Goal: Feedback & Contribution: Contribute content

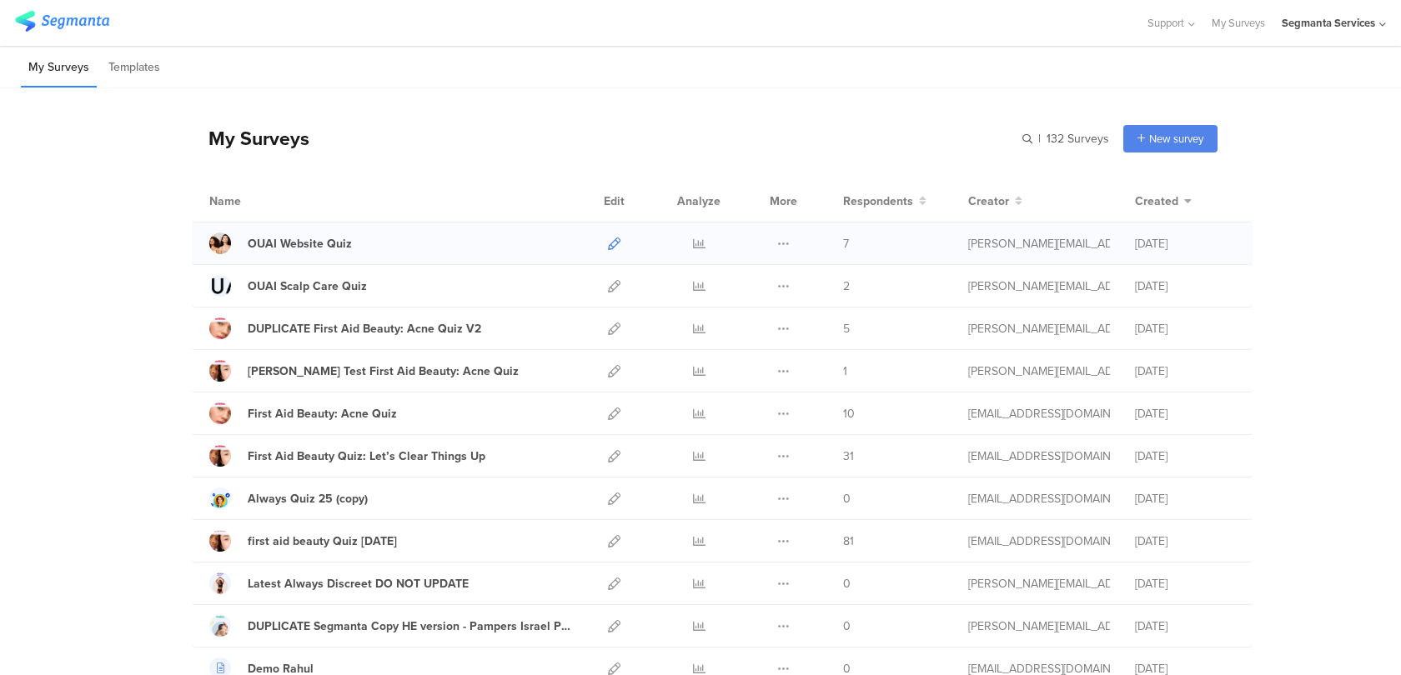
click at [614, 238] on icon at bounding box center [614, 244] width 13 height 13
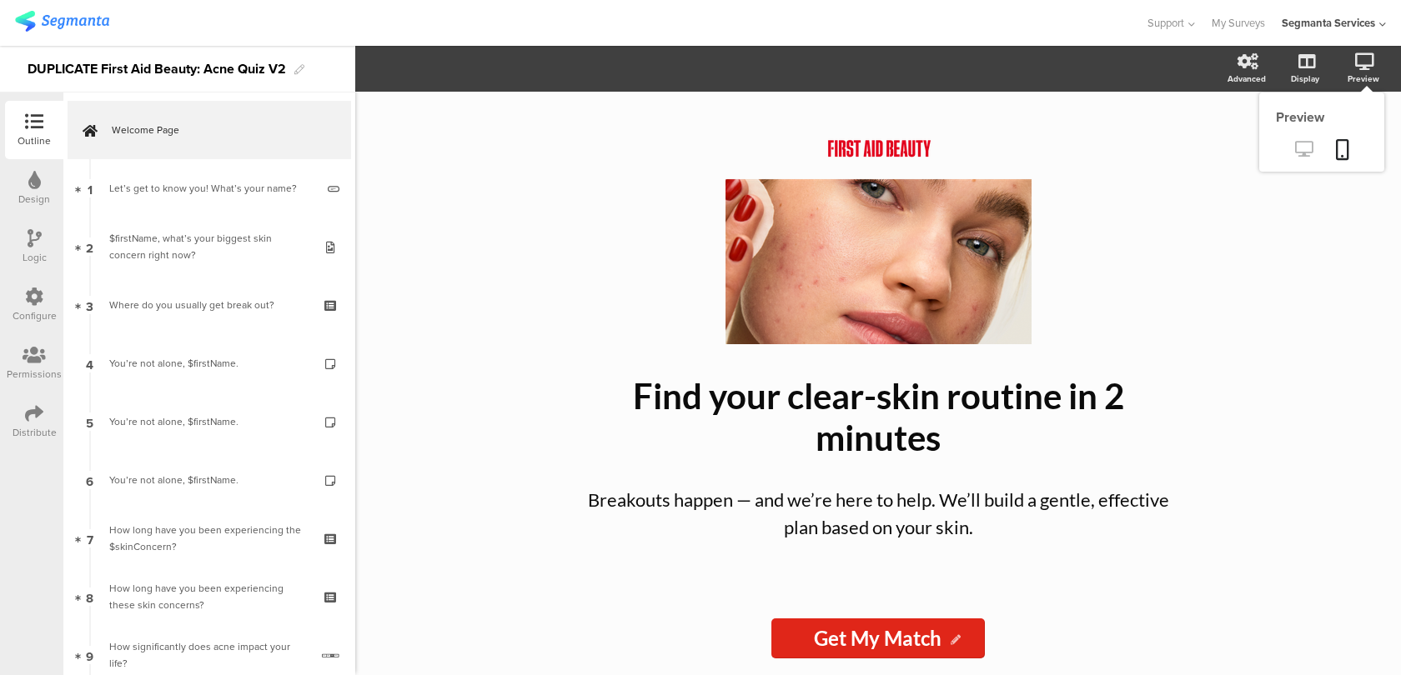
click at [1308, 141] on link at bounding box center [1303, 151] width 41 height 28
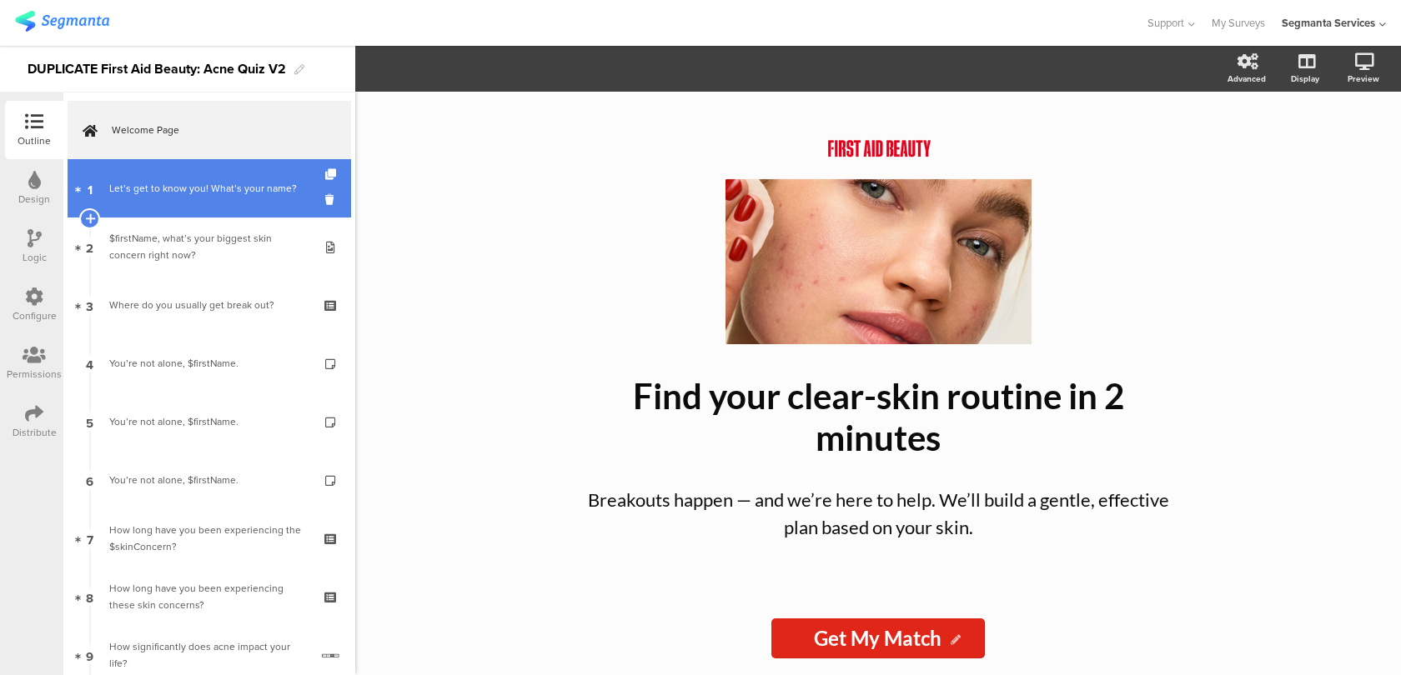
click at [215, 199] on link "1 Let’s get to know you! What’s your name?" at bounding box center [209, 188] width 283 height 58
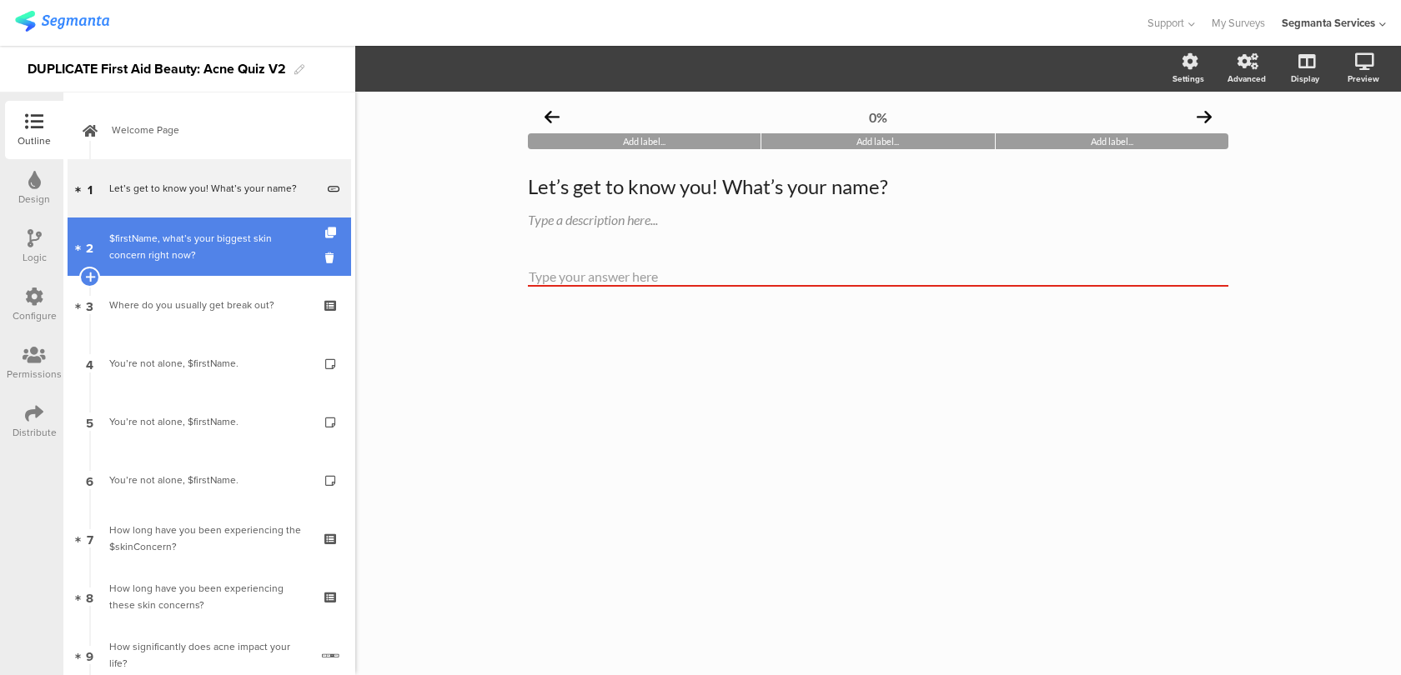
click at [192, 259] on div "$firstName, what’s your biggest skin concern right now?" at bounding box center [208, 246] width 199 height 33
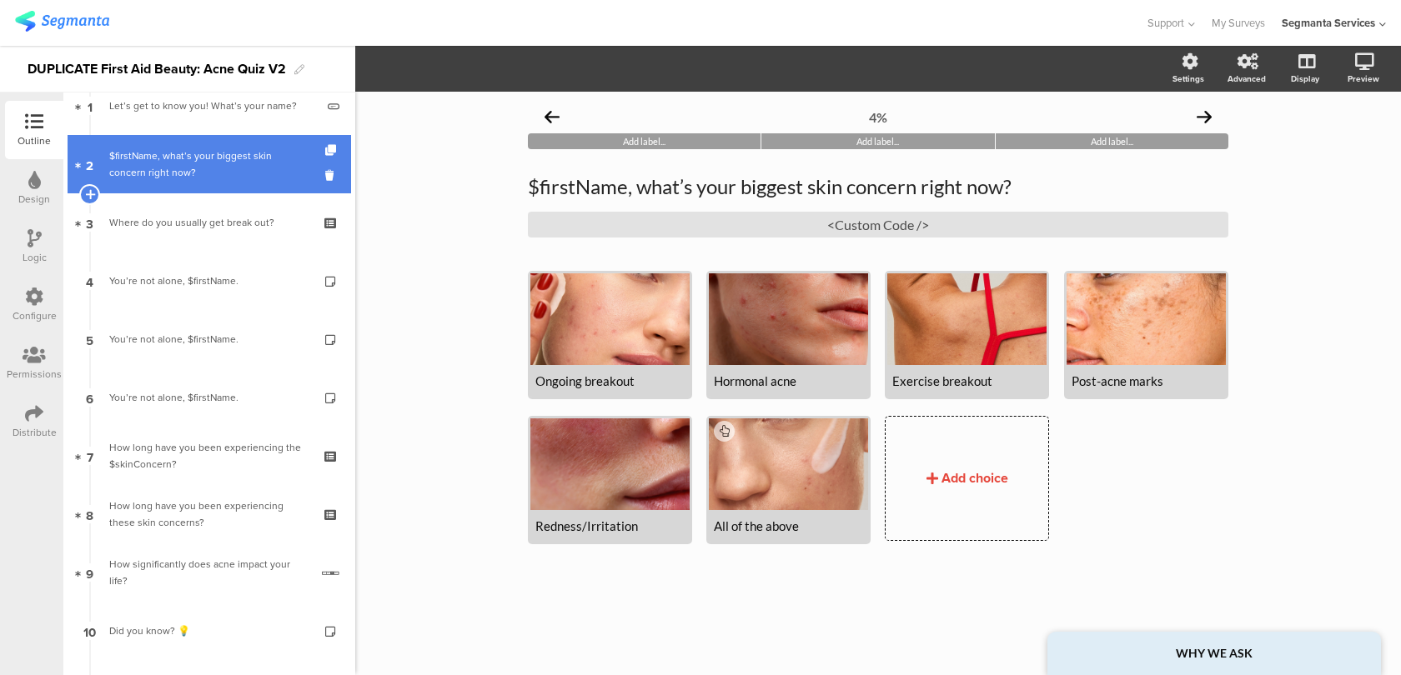
scroll to position [83, 0]
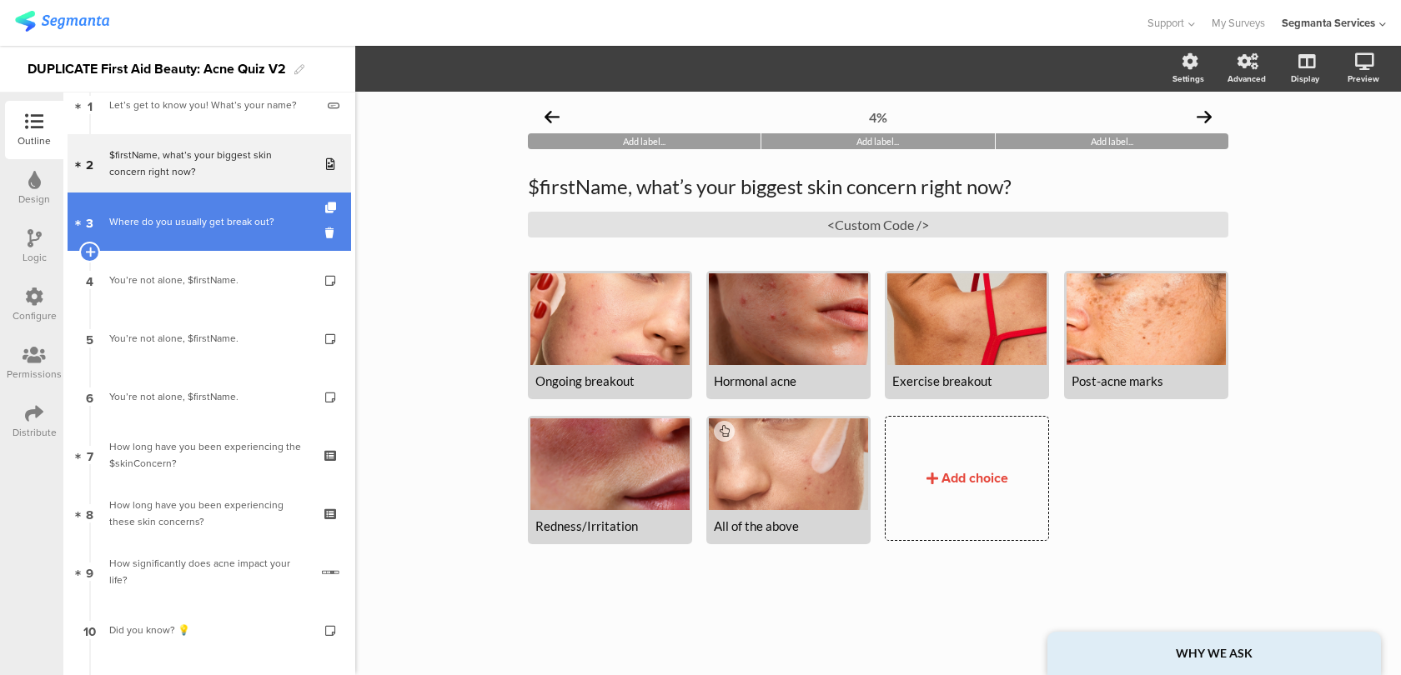
click at [214, 224] on div "Where do you usually get break out?" at bounding box center [208, 221] width 199 height 17
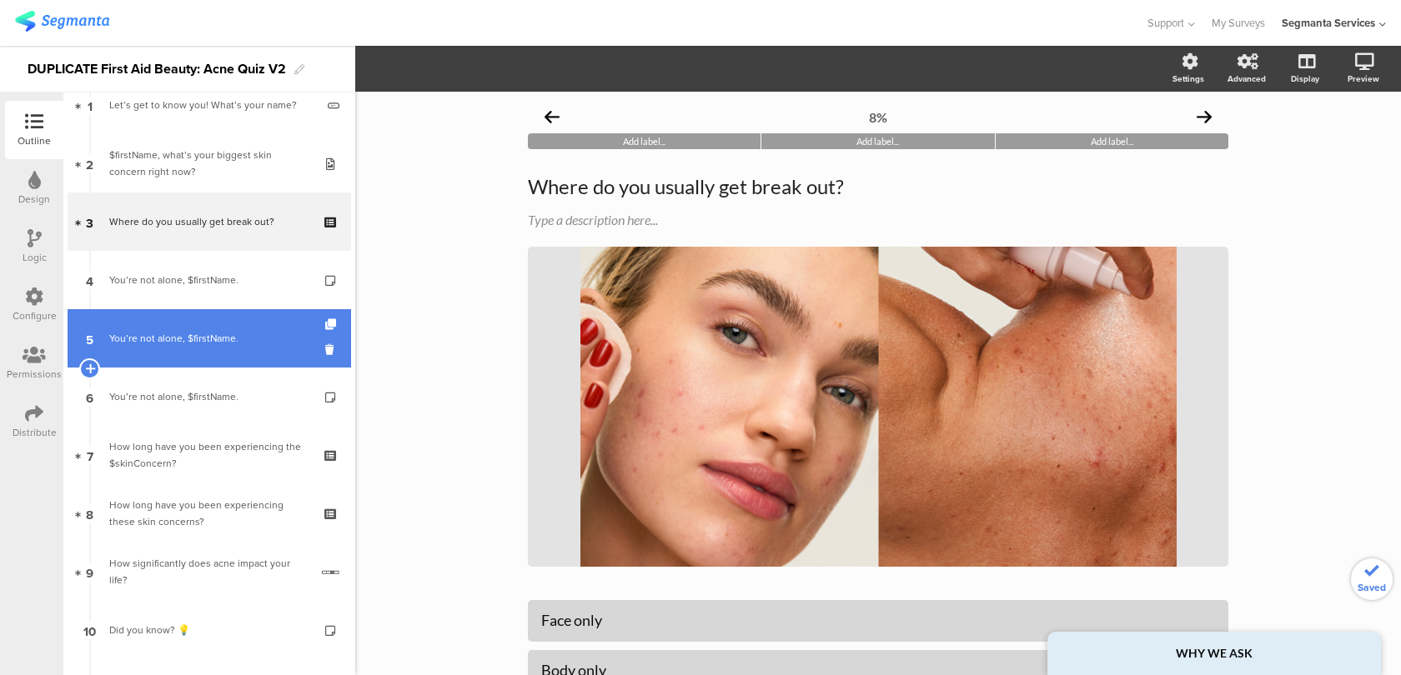
click at [183, 330] on div "You’re not alone, $firstName." at bounding box center [208, 338] width 199 height 17
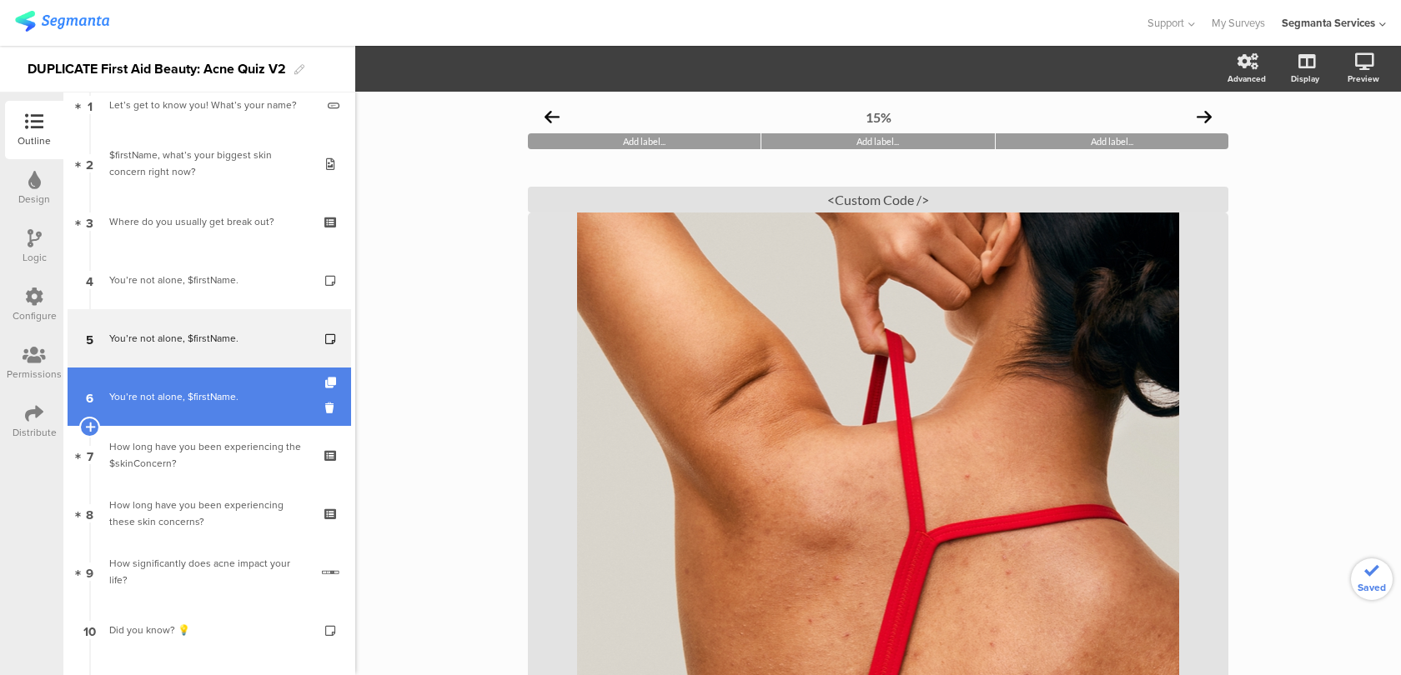
click at [179, 390] on div "You’re not alone, $firstName." at bounding box center [208, 397] width 199 height 17
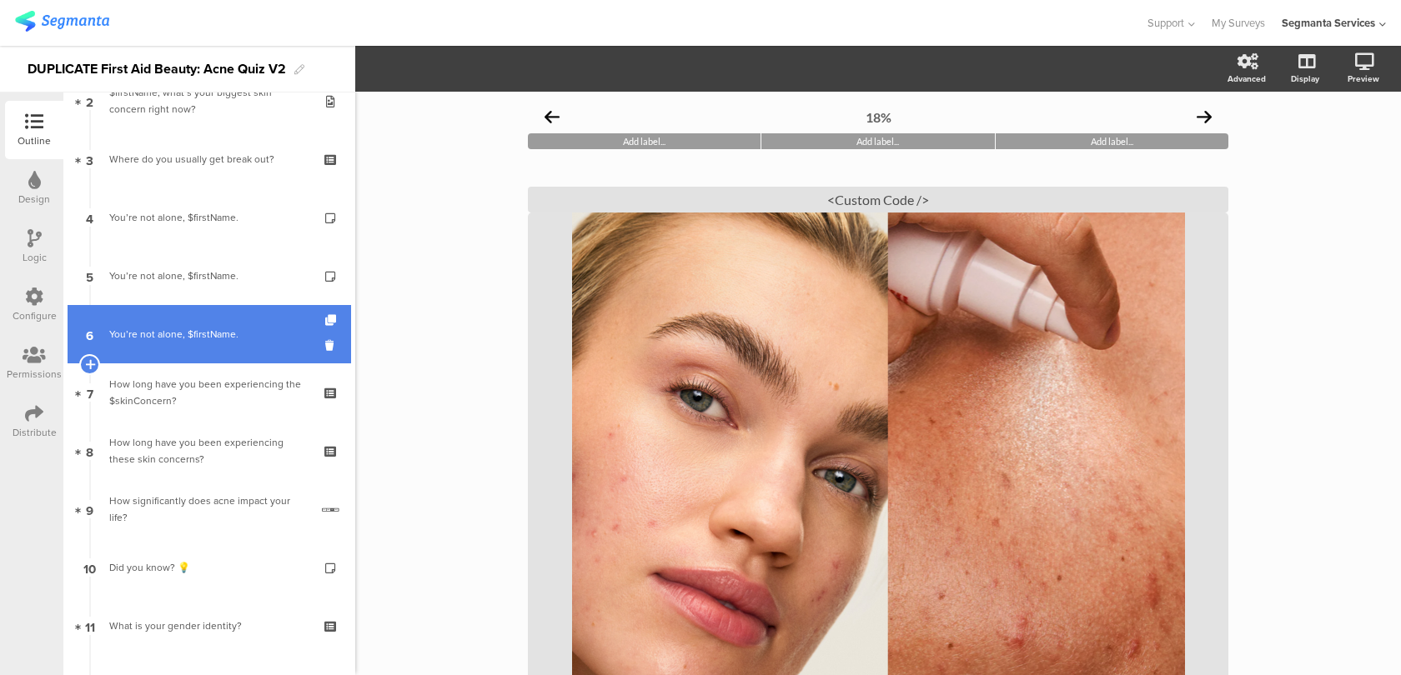
scroll to position [262, 0]
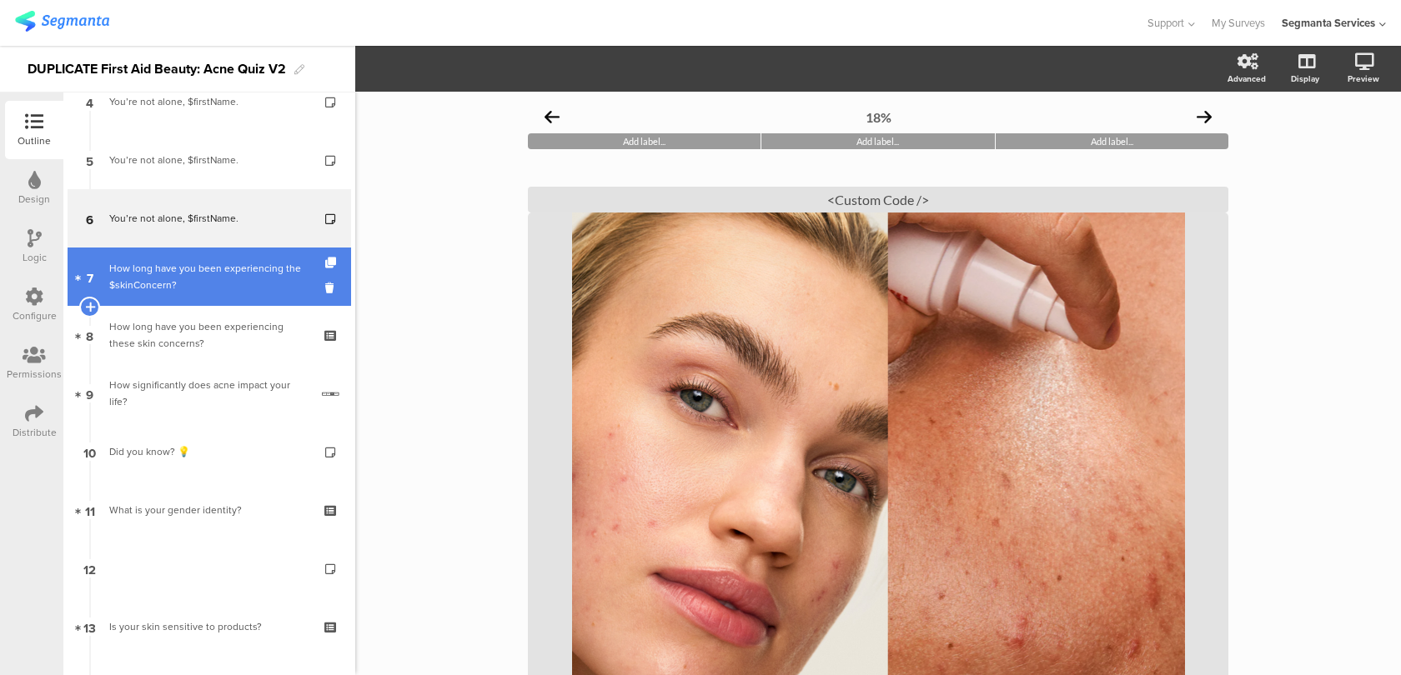
click at [221, 288] on div "How long have you been experiencing the $skinConcern?" at bounding box center [208, 276] width 199 height 33
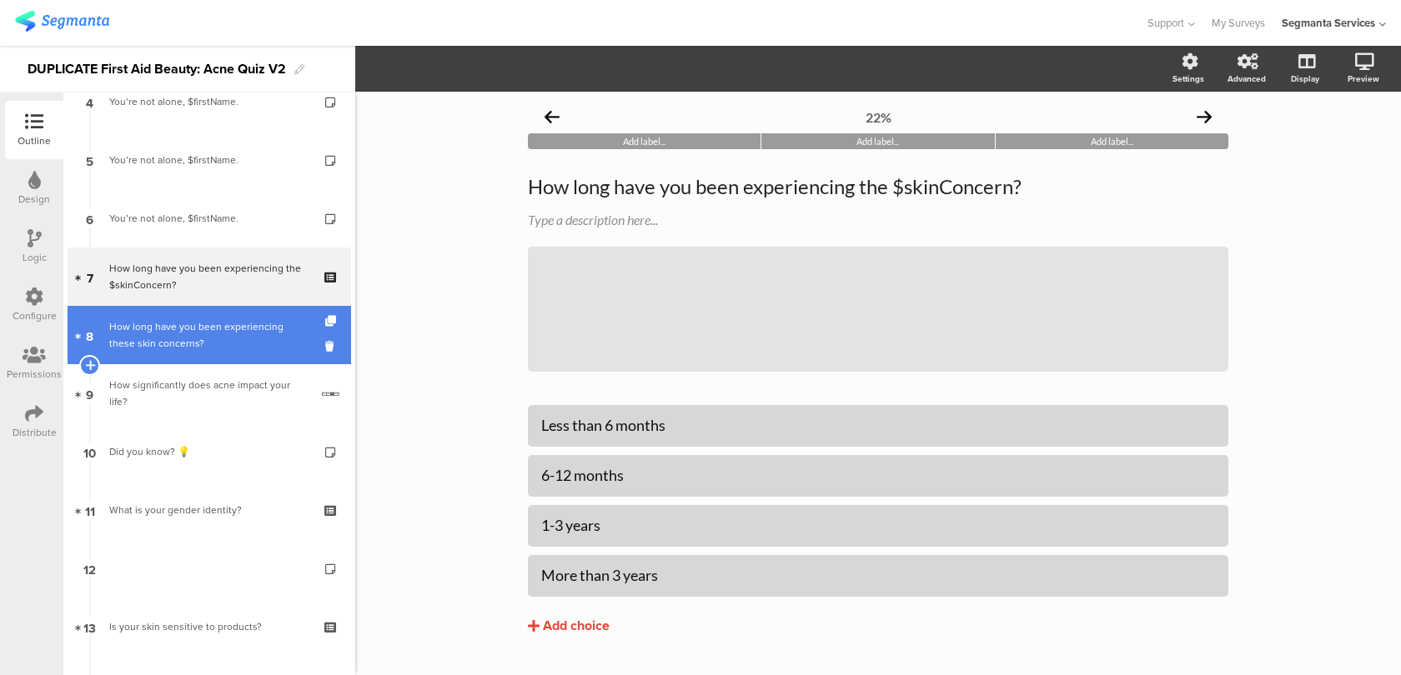
click at [212, 330] on div "How long have you been experiencing these skin concerns?" at bounding box center [208, 334] width 199 height 33
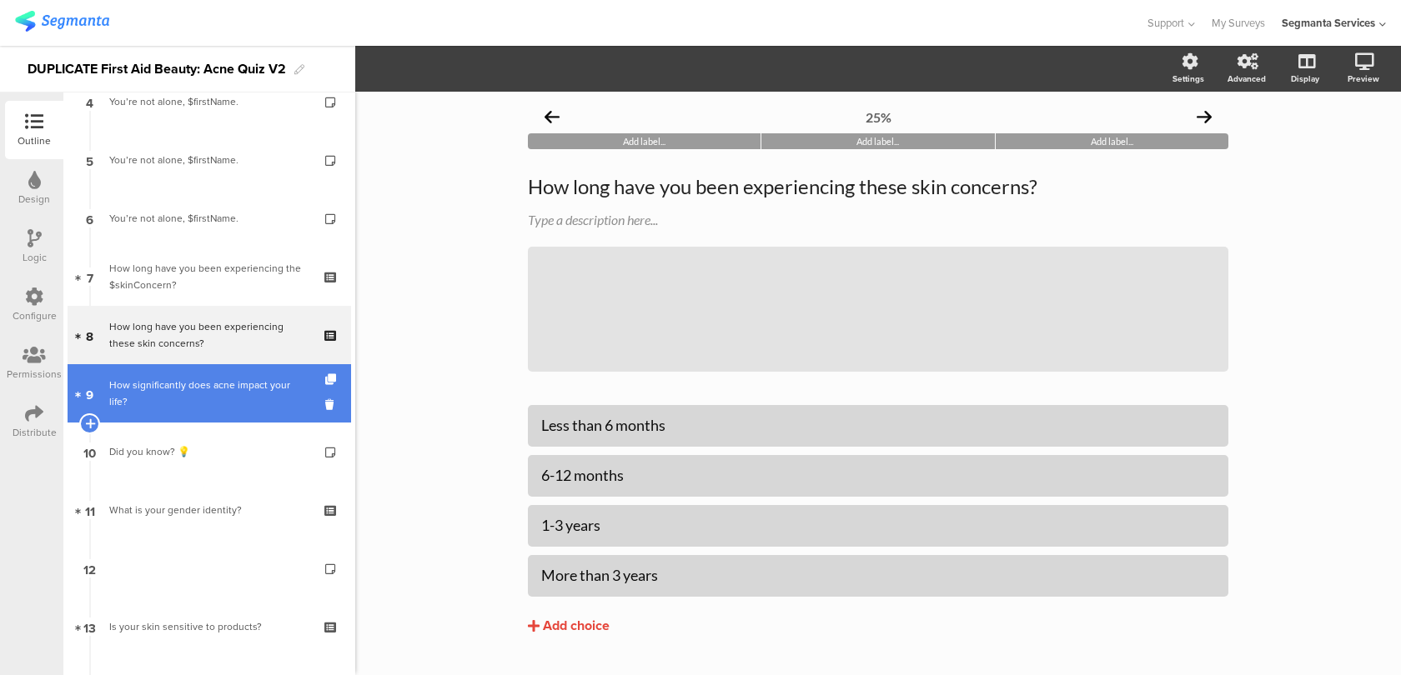
click at [208, 384] on link "9 How significantly does acne impact your life?" at bounding box center [209, 393] width 283 height 58
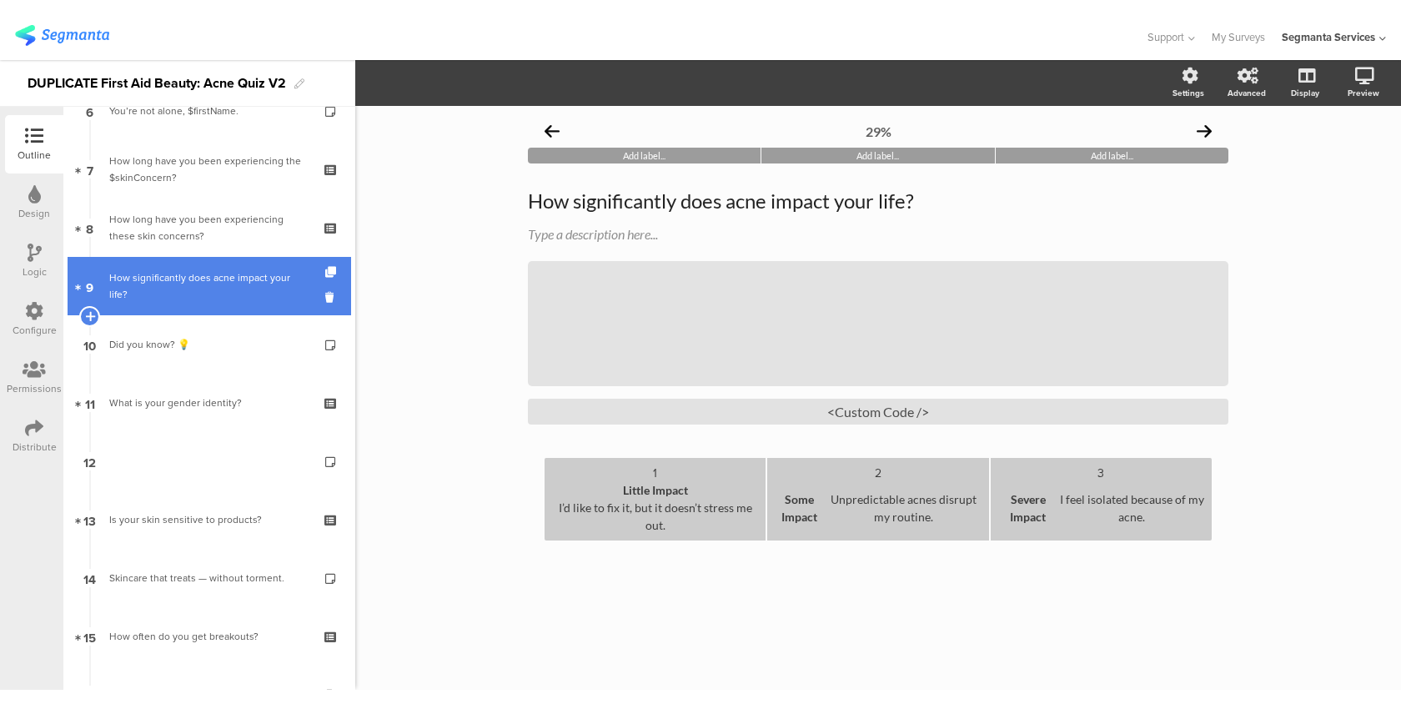
scroll to position [406, 0]
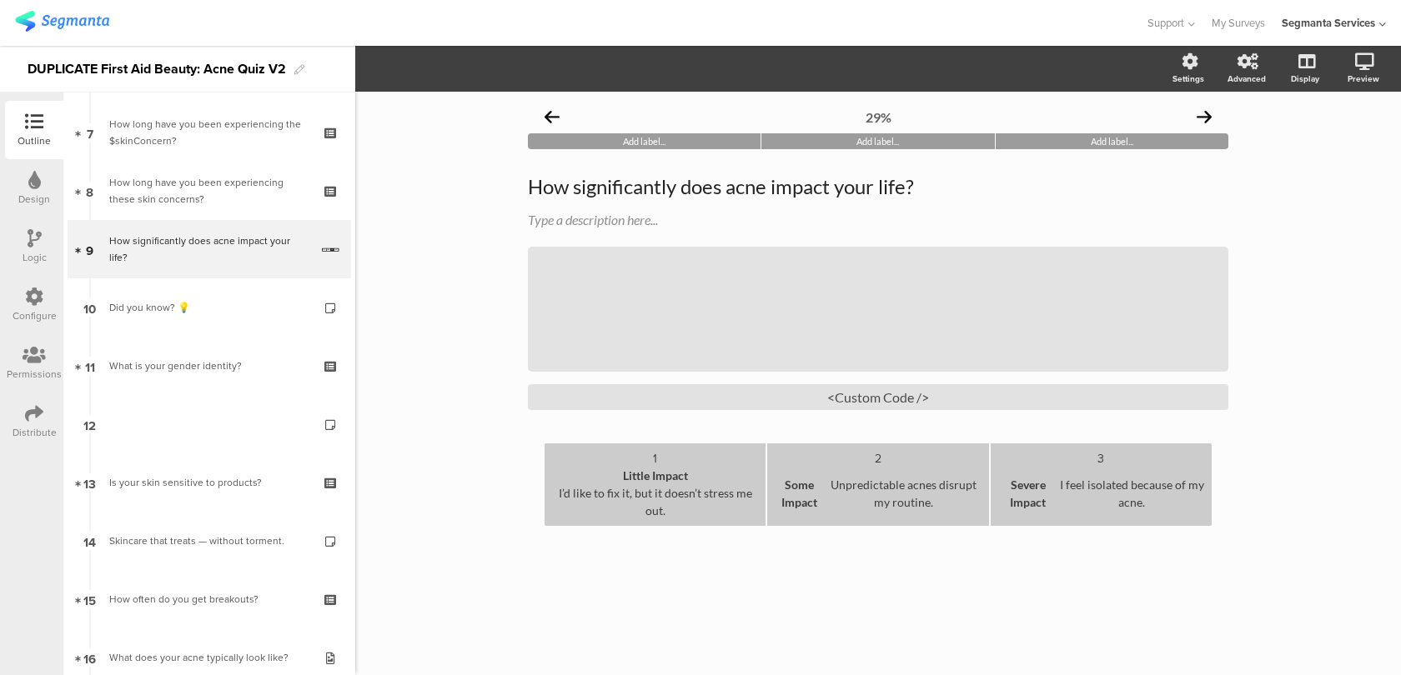
click at [913, 502] on div "Some Impact Unpredictable acnes disrupt my routine." at bounding box center [878, 493] width 208 height 53
click at [807, 496] on b "Some Impact" at bounding box center [799, 493] width 51 height 35
drag, startPoint x: 814, startPoint y: 479, endPoint x: 895, endPoint y: 482, distance: 81.7
click at [895, 482] on div "Some Impact Unpredictable acnes disrupt my routine." at bounding box center [878, 493] width 208 height 53
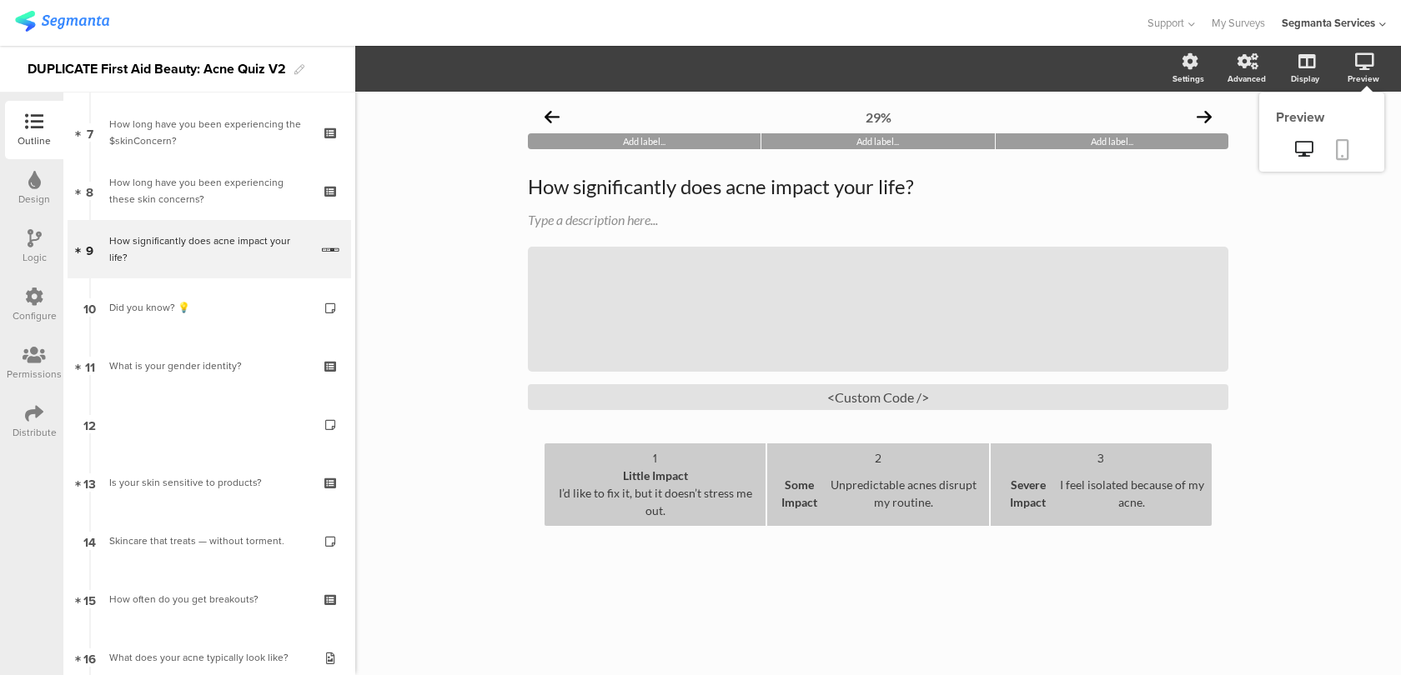
click at [1351, 143] on link at bounding box center [1342, 151] width 37 height 32
drag, startPoint x: 715, startPoint y: 502, endPoint x: 700, endPoint y: 469, distance: 36.6
click at [700, 469] on div "Little Impact I’d like to fix it, but it doesn’t stress me out." at bounding box center [655, 493] width 208 height 53
click at [654, 459] on div "1" at bounding box center [655, 458] width 208 height 17
click at [669, 477] on b "Little Impact" at bounding box center [655, 476] width 65 height 14
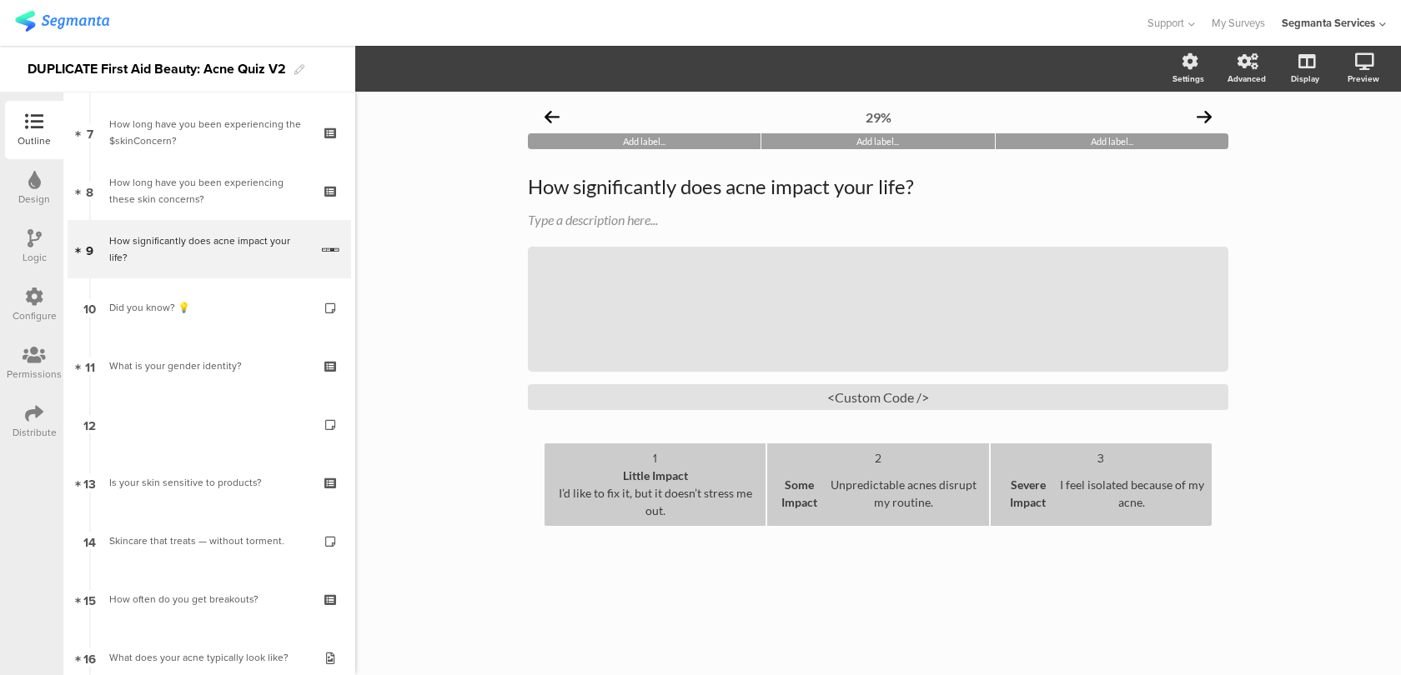
click at [679, 509] on div "I’d like to fix it, but it doesn’t stress me out." at bounding box center [655, 501] width 208 height 35
click at [680, 521] on li "1 Little Impact I’d like to fix it, but it doesn’t stress me out." at bounding box center [654, 485] width 221 height 83
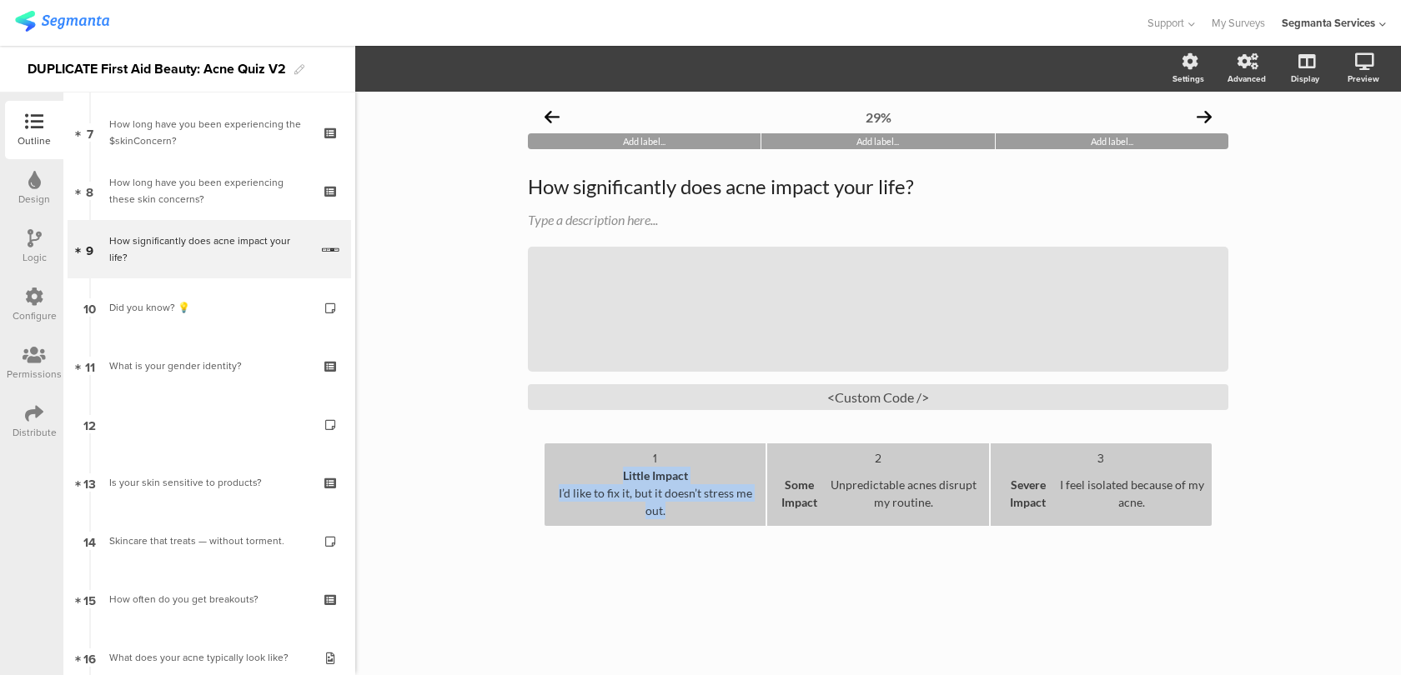
drag, startPoint x: 680, startPoint y: 506, endPoint x: 647, endPoint y: 439, distance: 74.6
click at [647, 439] on div "29% Add label... Add label... Add label... How significantly does acne impact y…" at bounding box center [878, 342] width 700 height 484
click at [816, 494] on b "Some Impact" at bounding box center [799, 493] width 51 height 35
drag, startPoint x: 804, startPoint y: 494, endPoint x: 802, endPoint y: 469, distance: 24.2
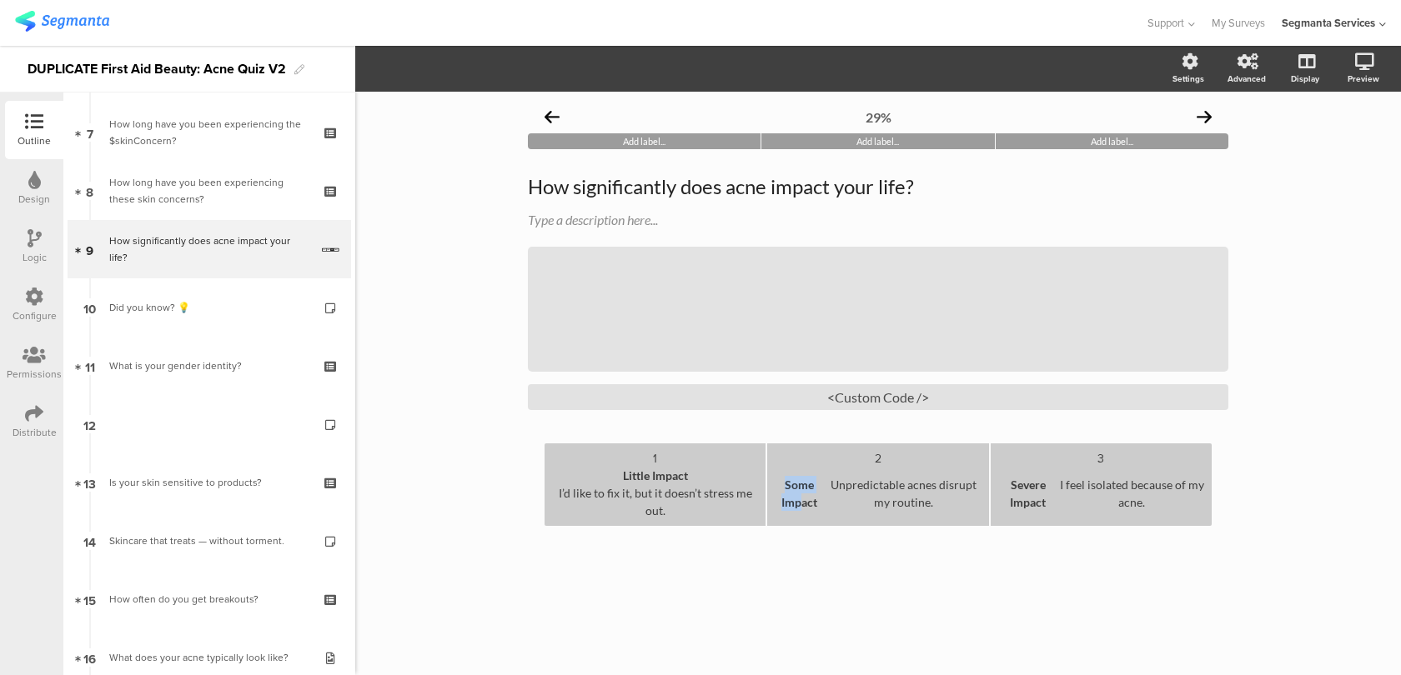
click at [802, 469] on div "Some Impact Unpredictable acnes disrupt my routine." at bounding box center [878, 493] width 208 height 53
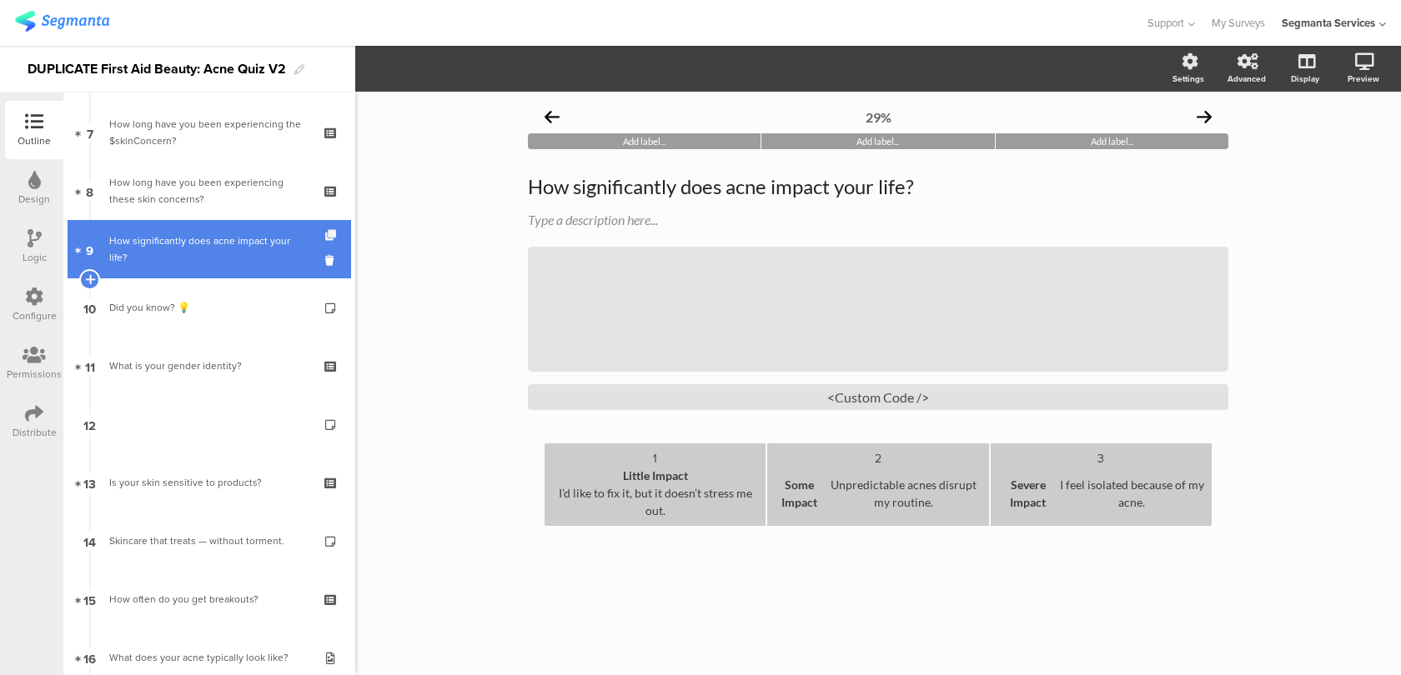
click at [328, 234] on icon at bounding box center [332, 235] width 14 height 11
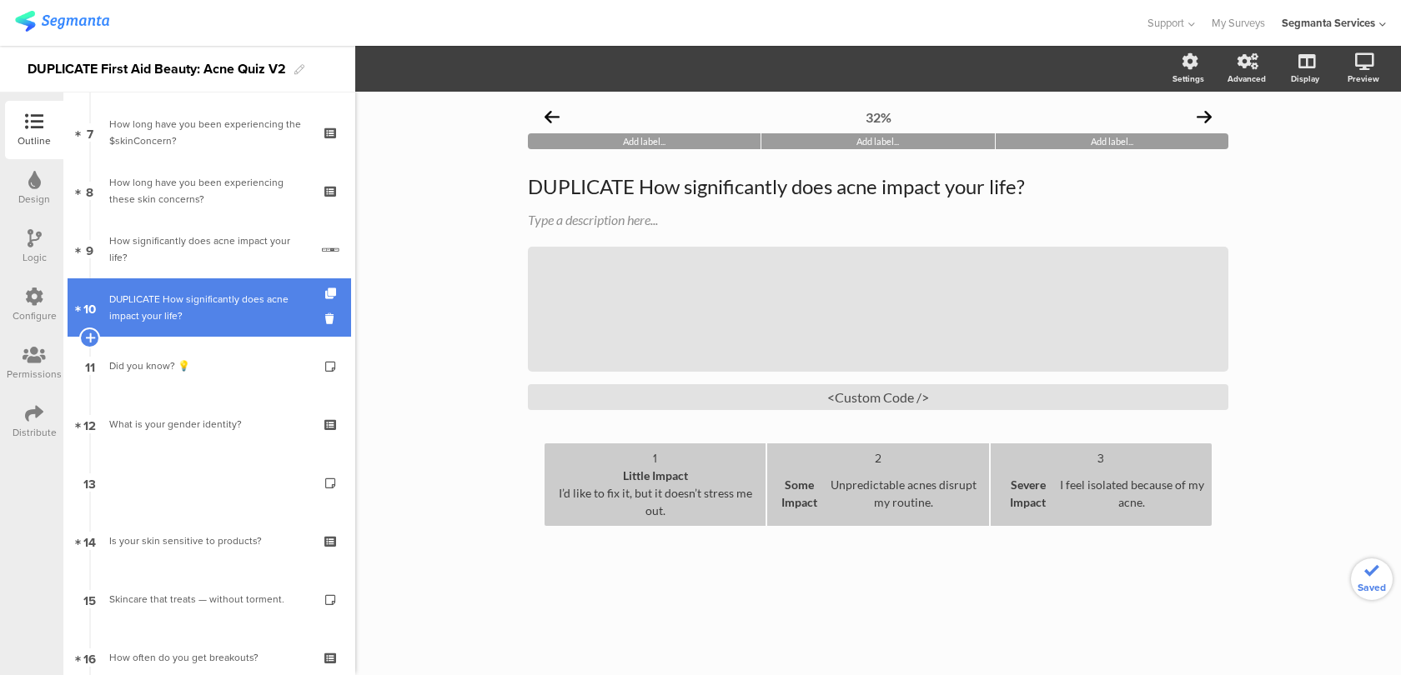
click at [231, 304] on div "DUPLICATE How significantly does acne impact your life?" at bounding box center [209, 307] width 200 height 33
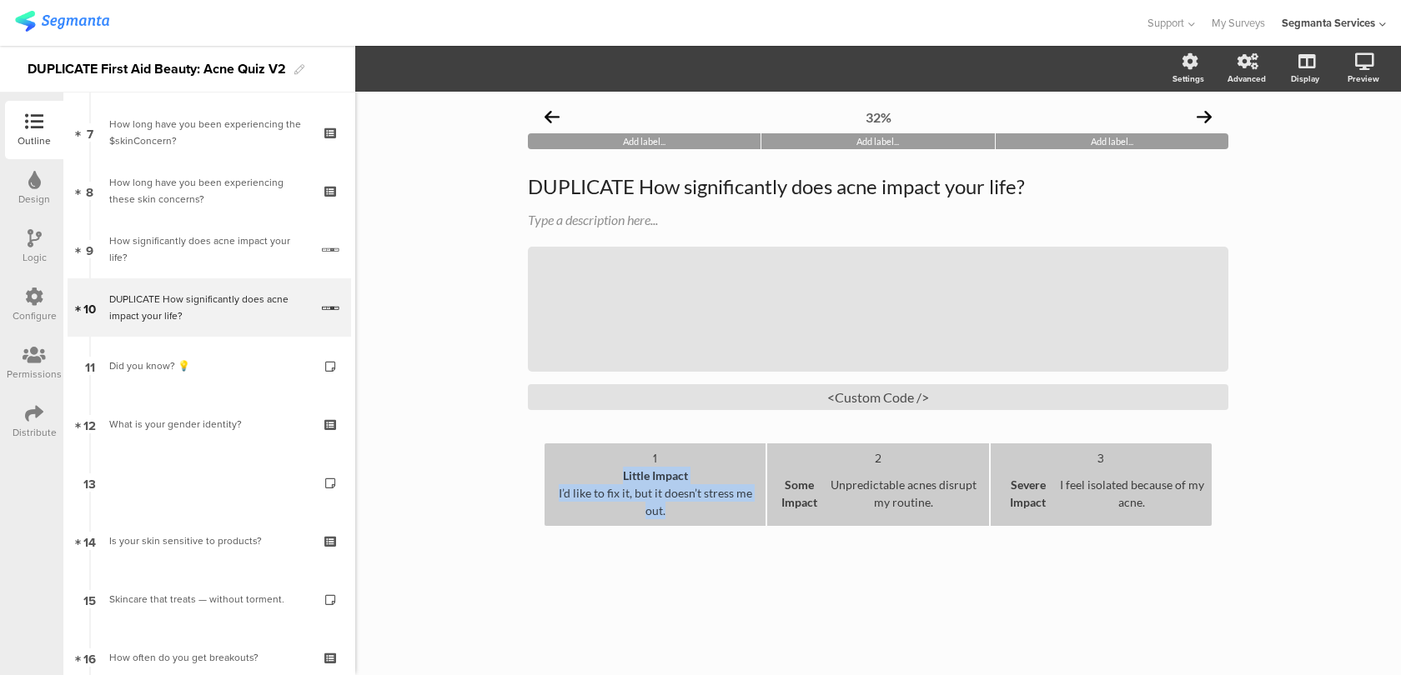
drag, startPoint x: 672, startPoint y: 504, endPoint x: 593, endPoint y: 481, distance: 82.6
click at [593, 481] on div "Little Impact I’d like to fix it, but it doesn’t stress me out." at bounding box center [655, 493] width 208 height 53
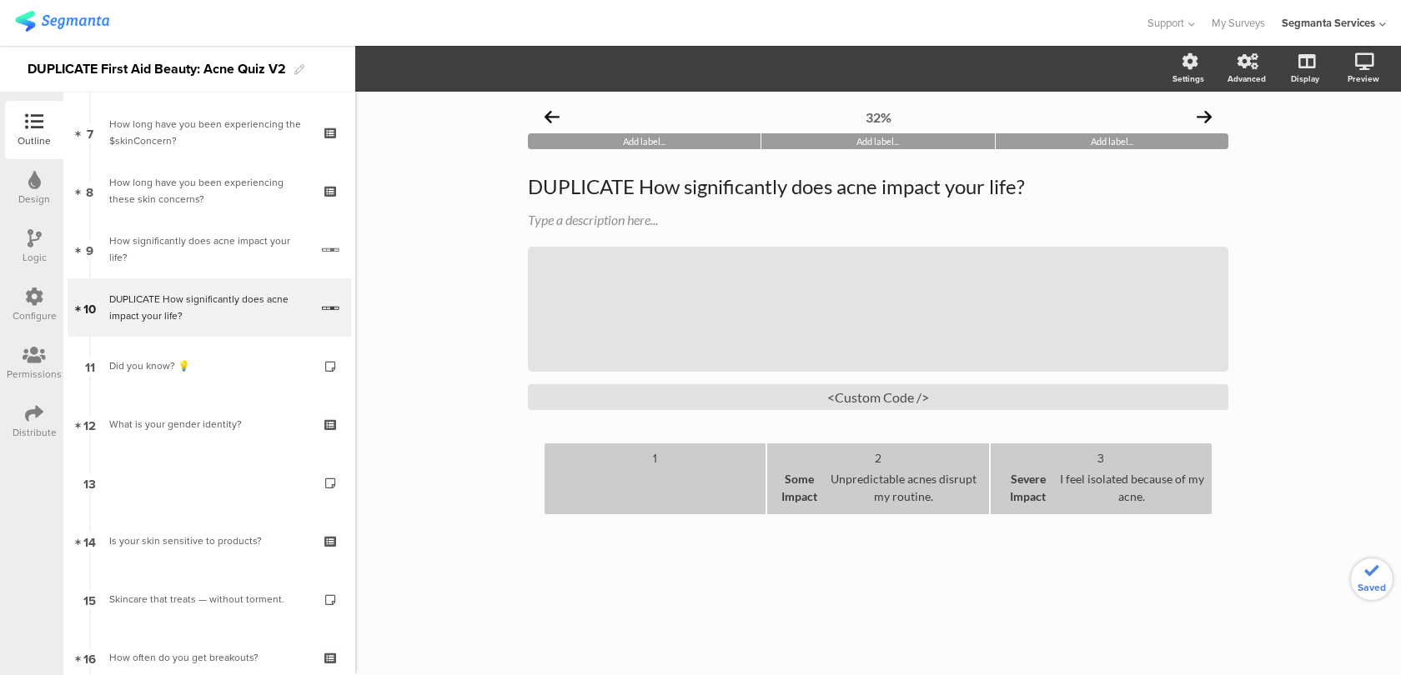
click at [609, 625] on div "32% Add label... Add label... Add label... DUPLICATE How significantly does acn…" at bounding box center [878, 384] width 1046 height 584
click at [654, 479] on div at bounding box center [655, 487] width 208 height 41
drag, startPoint x: 650, startPoint y: 488, endPoint x: 625, endPoint y: 484, distance: 25.2
click at [625, 488] on div "bjbjbjbjj" at bounding box center [655, 487] width 208 height 41
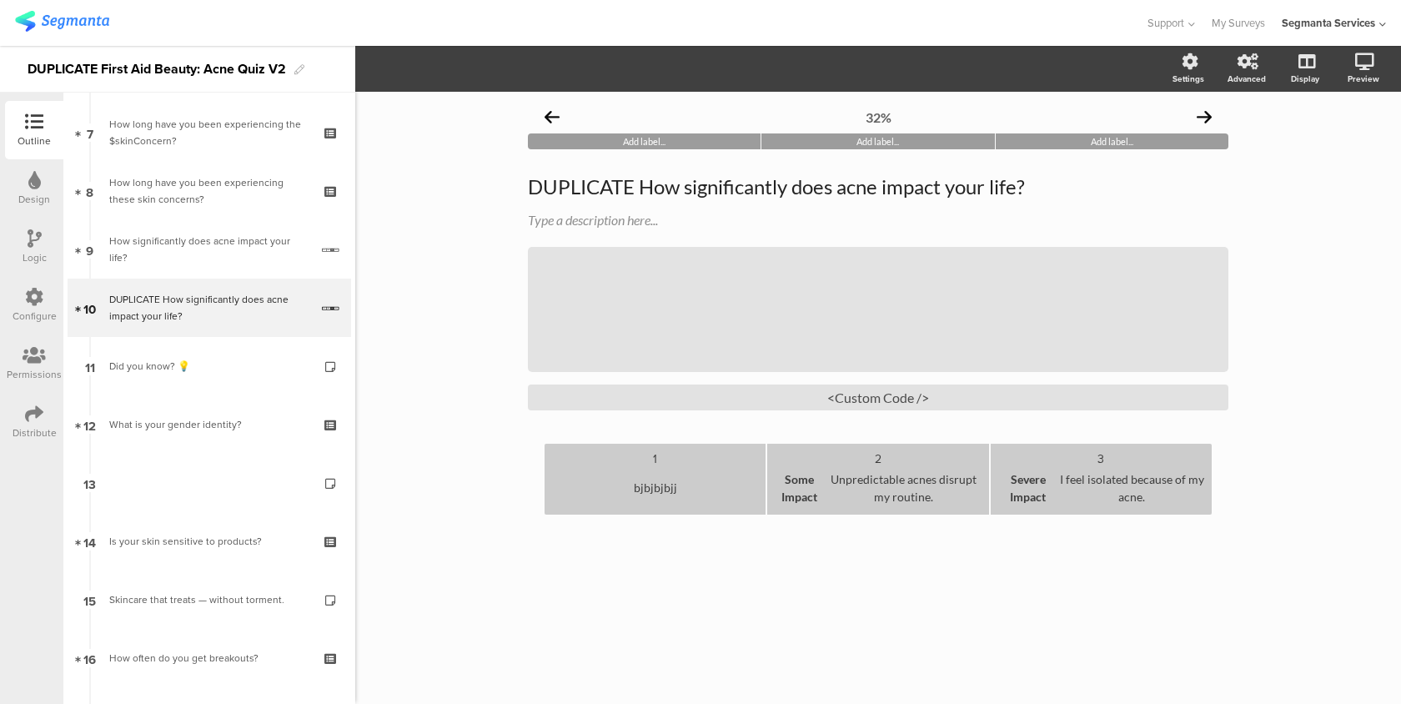
click at [638, 519] on div "1 bjbjbjbjj 2 Some Impact Unpredictable acnes disrupt my routine. 3 Severe Impa…" at bounding box center [878, 508] width 700 height 129
click at [632, 484] on div "bjbjbjbjj" at bounding box center [655, 487] width 208 height 41
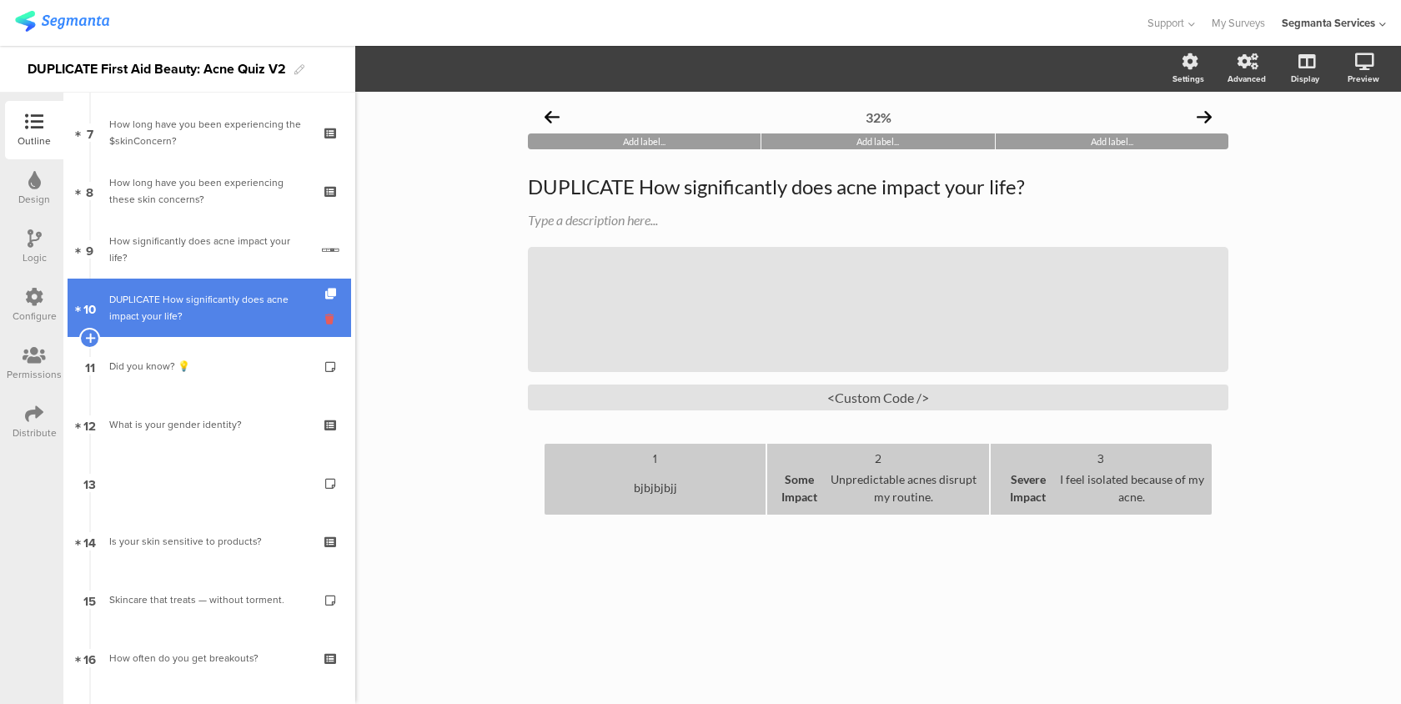
click at [332, 313] on icon at bounding box center [332, 319] width 14 height 16
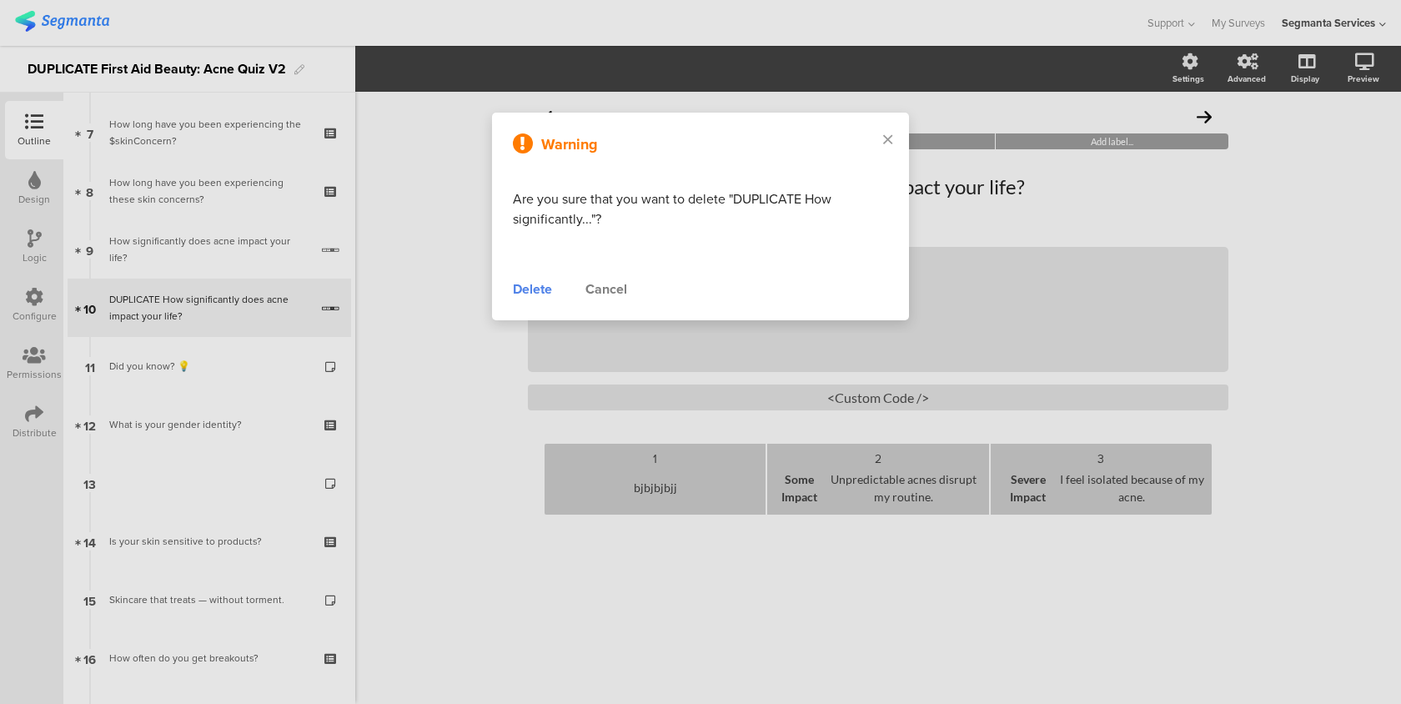
click at [539, 293] on div "Delete" at bounding box center [532, 289] width 39 height 20
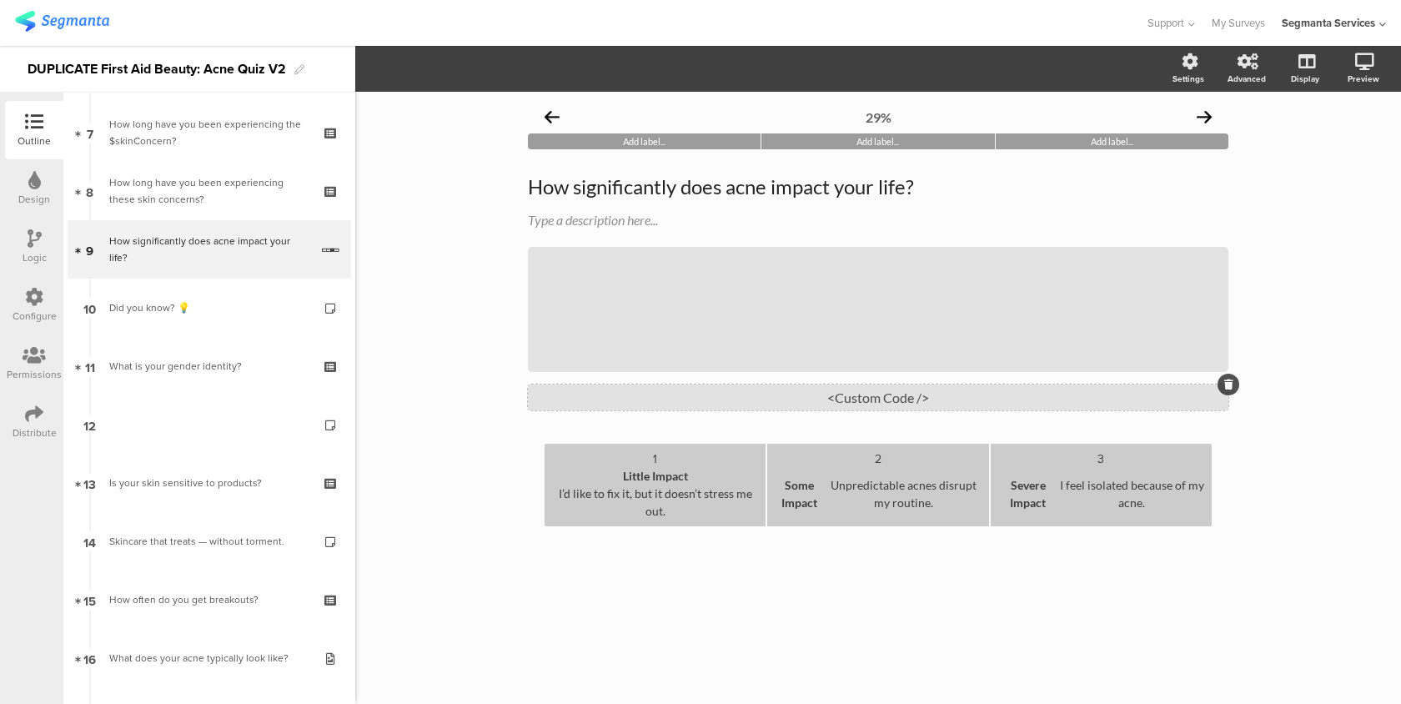
click at [604, 399] on div "<Custom Code />" at bounding box center [878, 397] width 700 height 26
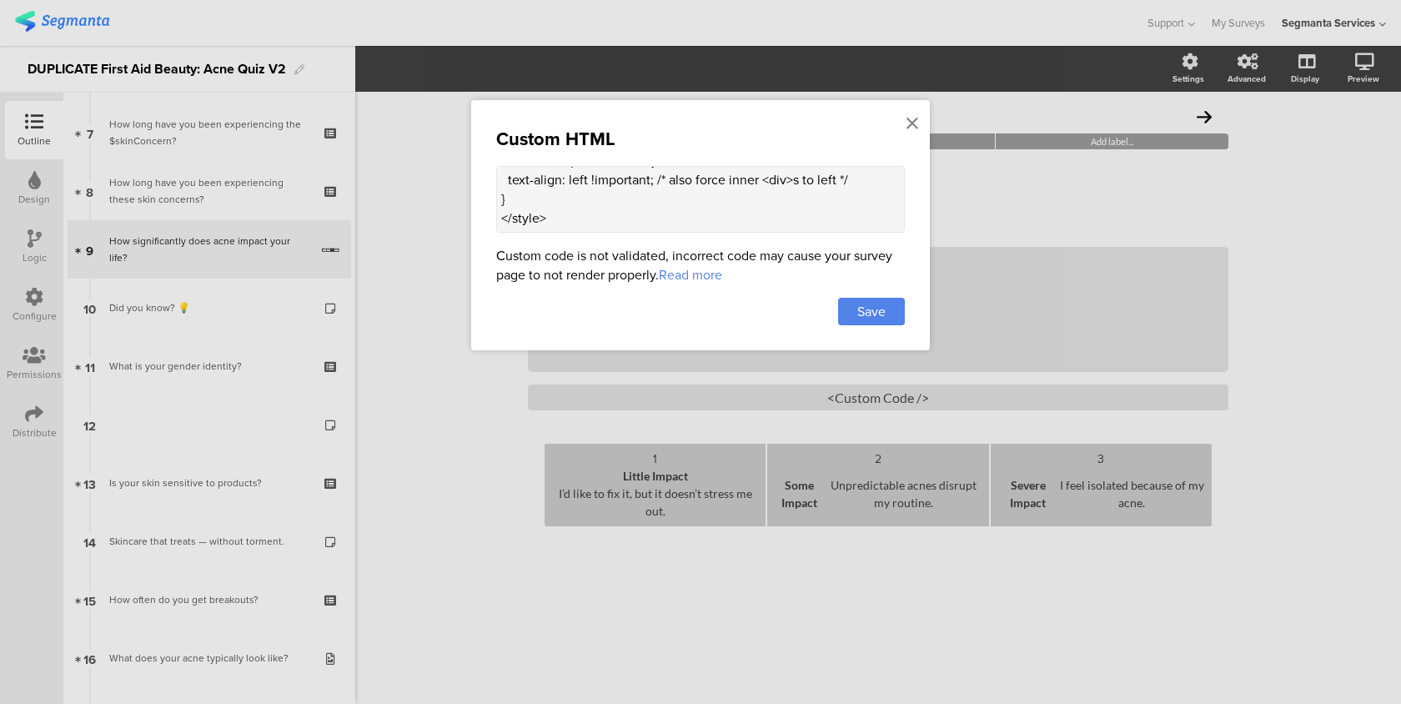
scroll to position [203, 0]
click at [911, 122] on icon at bounding box center [912, 123] width 12 height 18
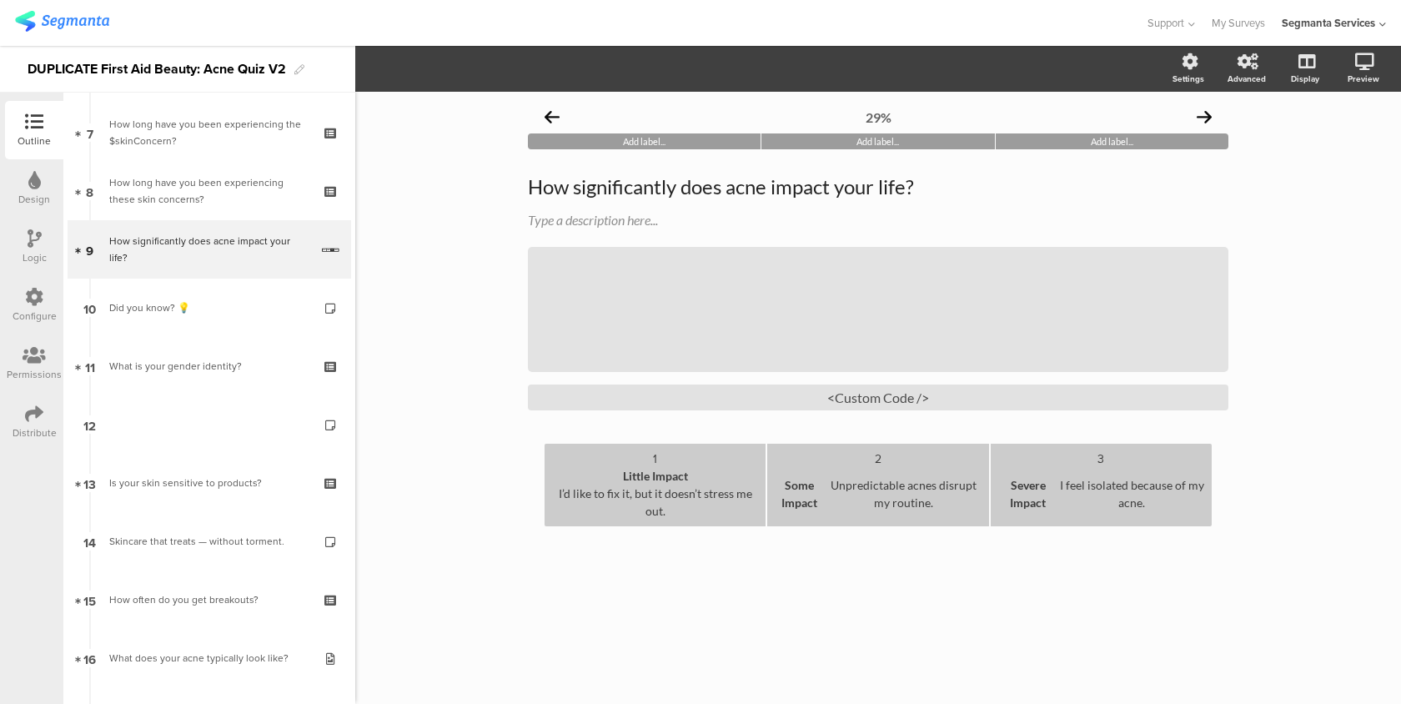
click at [682, 482] on b "Little Impact" at bounding box center [655, 476] width 65 height 14
click at [680, 480] on b "Little Impact" at bounding box center [655, 476] width 65 height 14
click at [682, 550] on div "1 Little Impact I’d like to fix it, but it doesn’t stress me out. 2 Some Impact…" at bounding box center [878, 514] width 700 height 141
click at [1351, 129] on div "Preview" at bounding box center [1321, 132] width 125 height 79
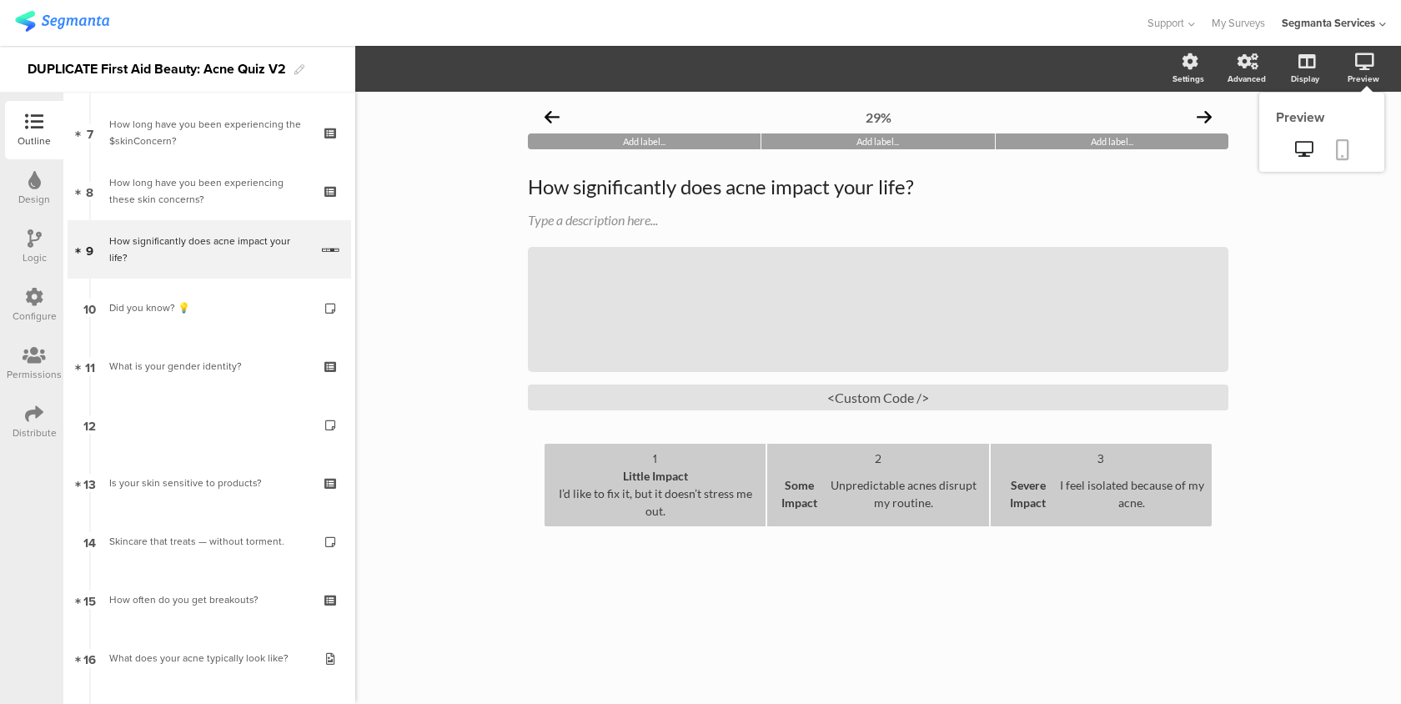
click at [1345, 144] on icon at bounding box center [1342, 149] width 13 height 21
click at [1115, 485] on div "Severe Impact I feel isolated because of my acne." at bounding box center [1101, 493] width 208 height 53
drag, startPoint x: 1037, startPoint y: 488, endPoint x: 1033, endPoint y: 526, distance: 38.6
click at [1033, 526] on li "3 Severe Impact I feel isolated because of my acne." at bounding box center [1100, 485] width 221 height 83
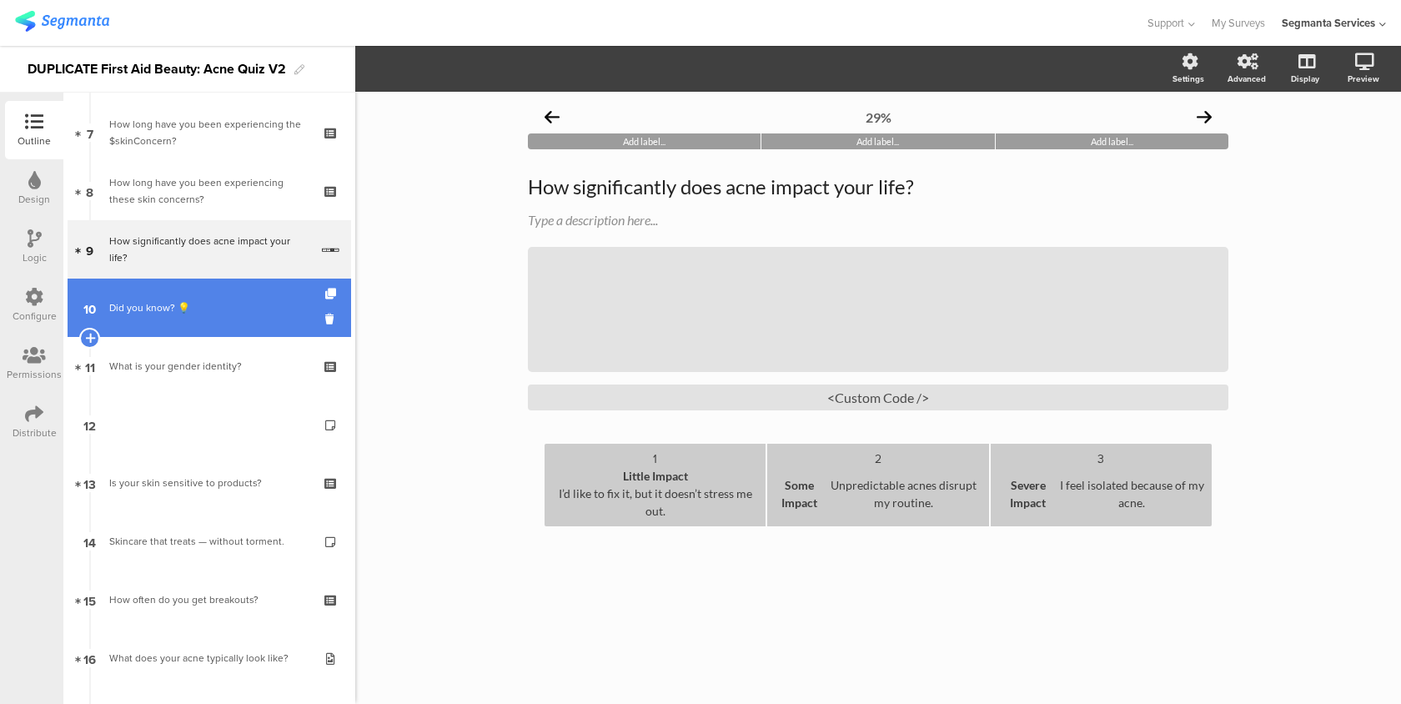
click at [228, 313] on div "Did you know? 💡" at bounding box center [208, 307] width 199 height 17
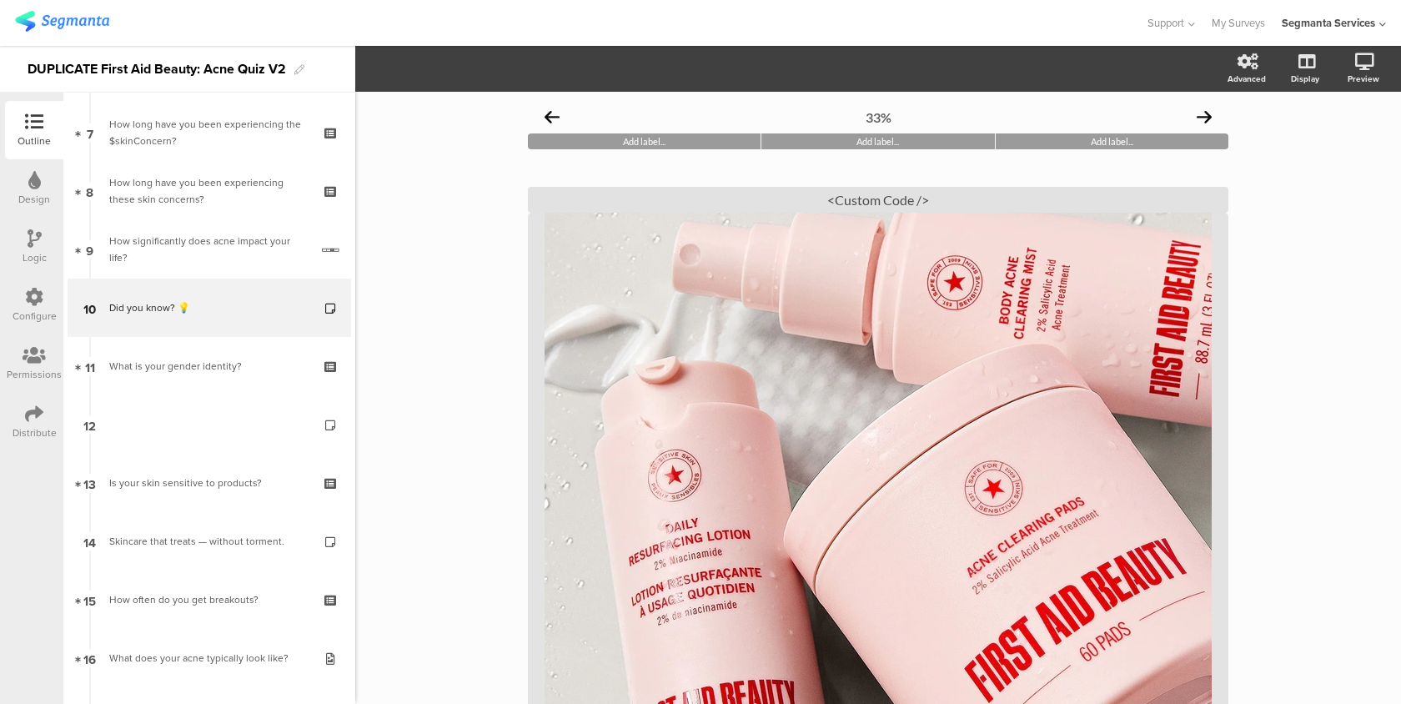
scroll to position [194, 0]
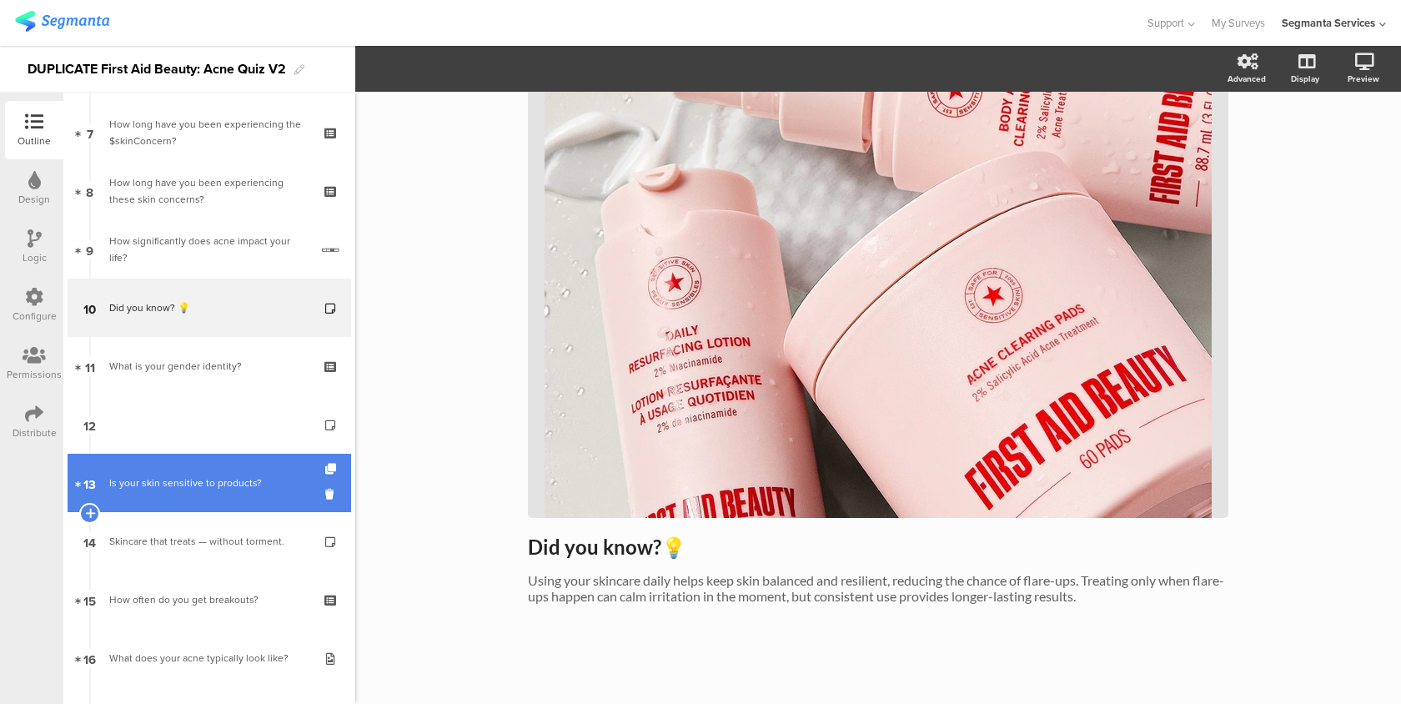
click at [168, 485] on div "Is your skin sensitive to products?" at bounding box center [208, 482] width 199 height 17
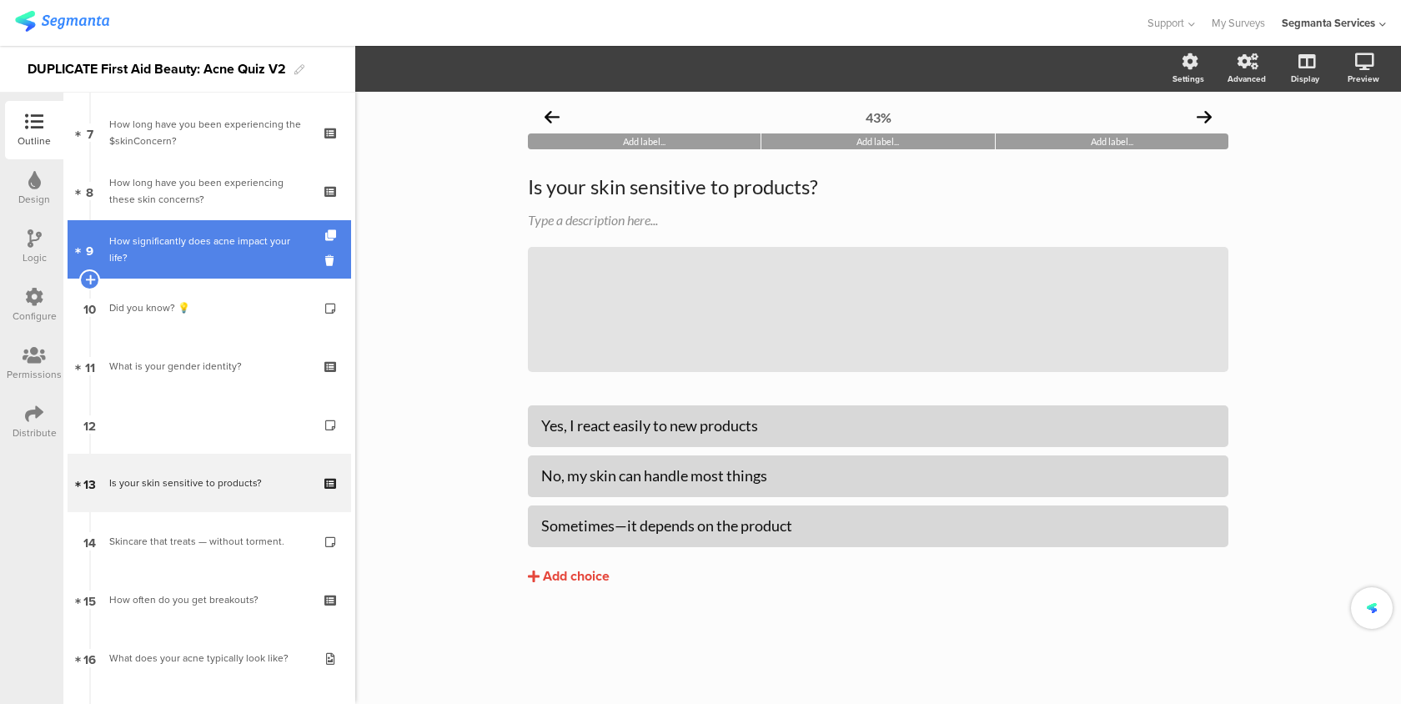
click at [231, 256] on div "How significantly does acne impact your life?" at bounding box center [209, 249] width 200 height 33
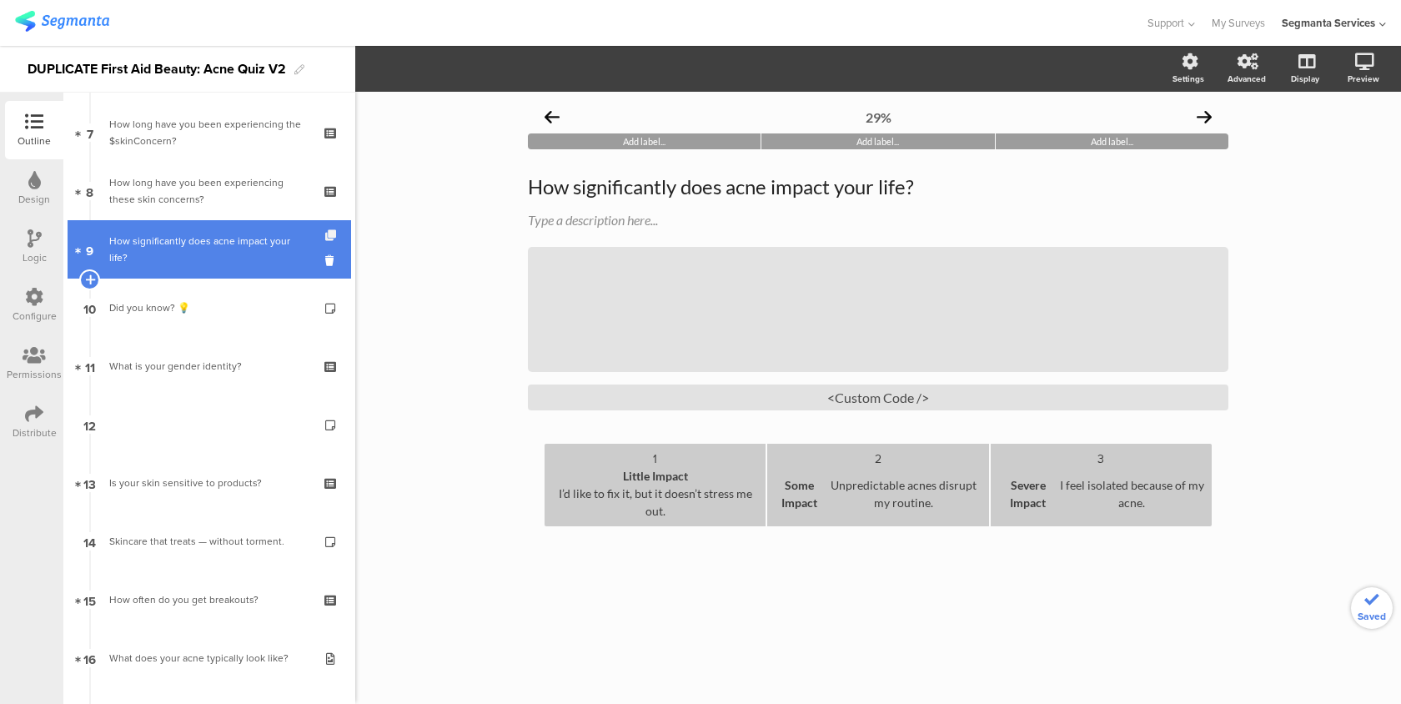
click at [332, 234] on icon at bounding box center [332, 235] width 14 height 11
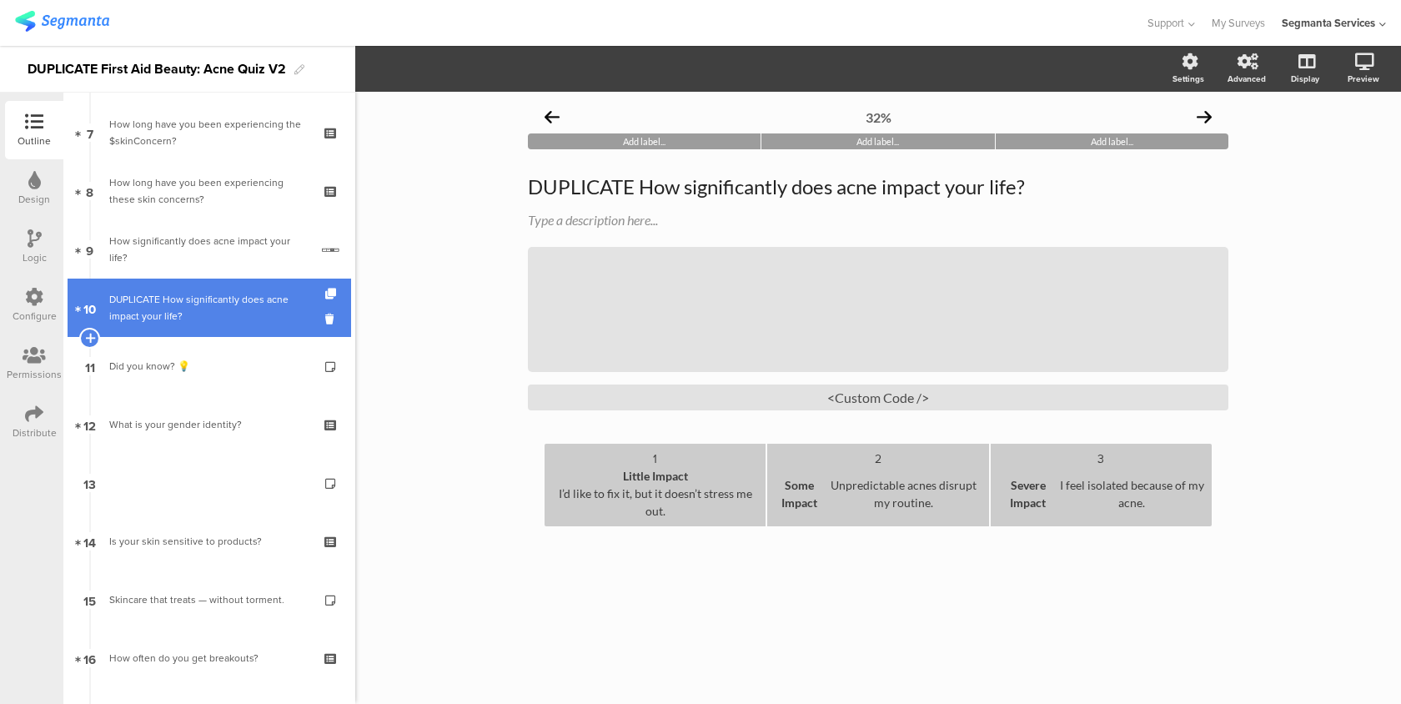
click at [225, 318] on div "DUPLICATE How significantly does acne impact your life?" at bounding box center [209, 307] width 200 height 33
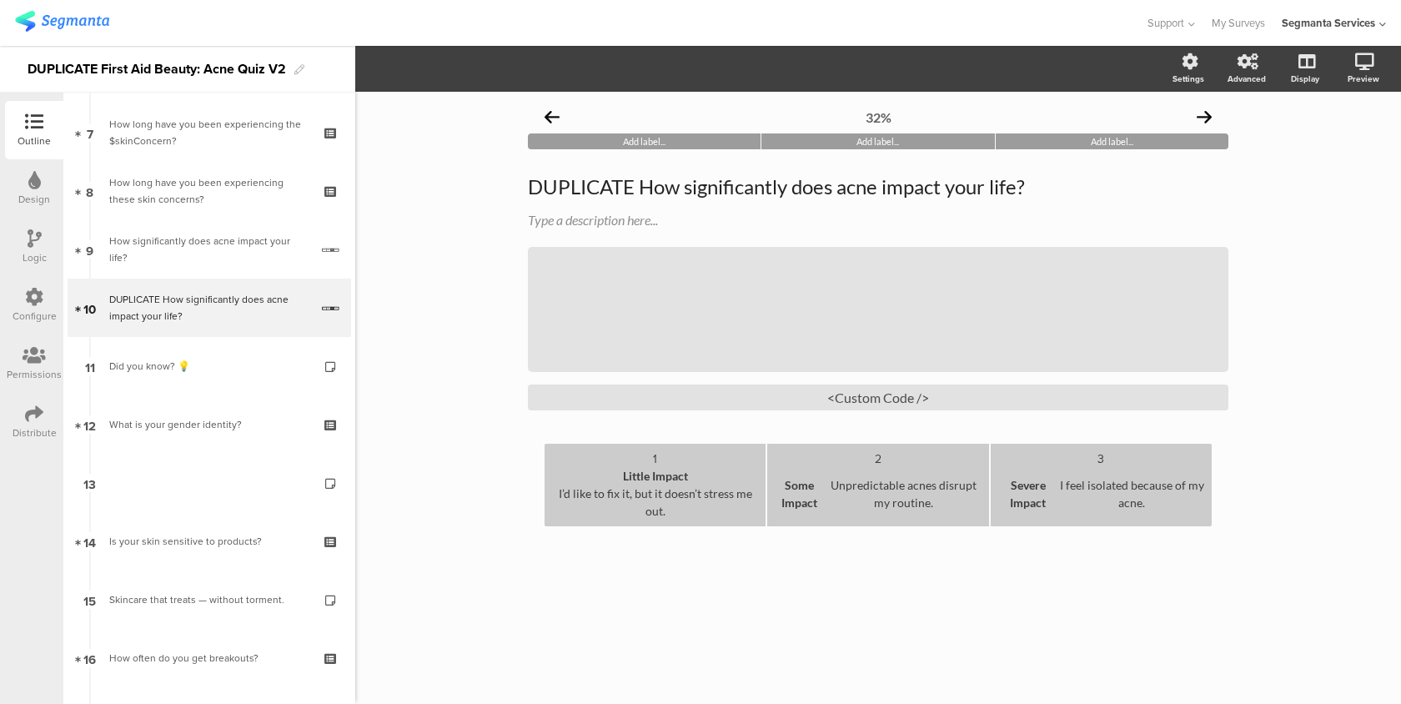
click at [651, 487] on div "Little Impact I’d like to fix it, but it doesn’t stress me out." at bounding box center [655, 493] width 208 height 53
drag, startPoint x: 644, startPoint y: 474, endPoint x: 672, endPoint y: 479, distance: 28.7
click at [672, 479] on div "test test ff" at bounding box center [655, 493] width 208 height 53
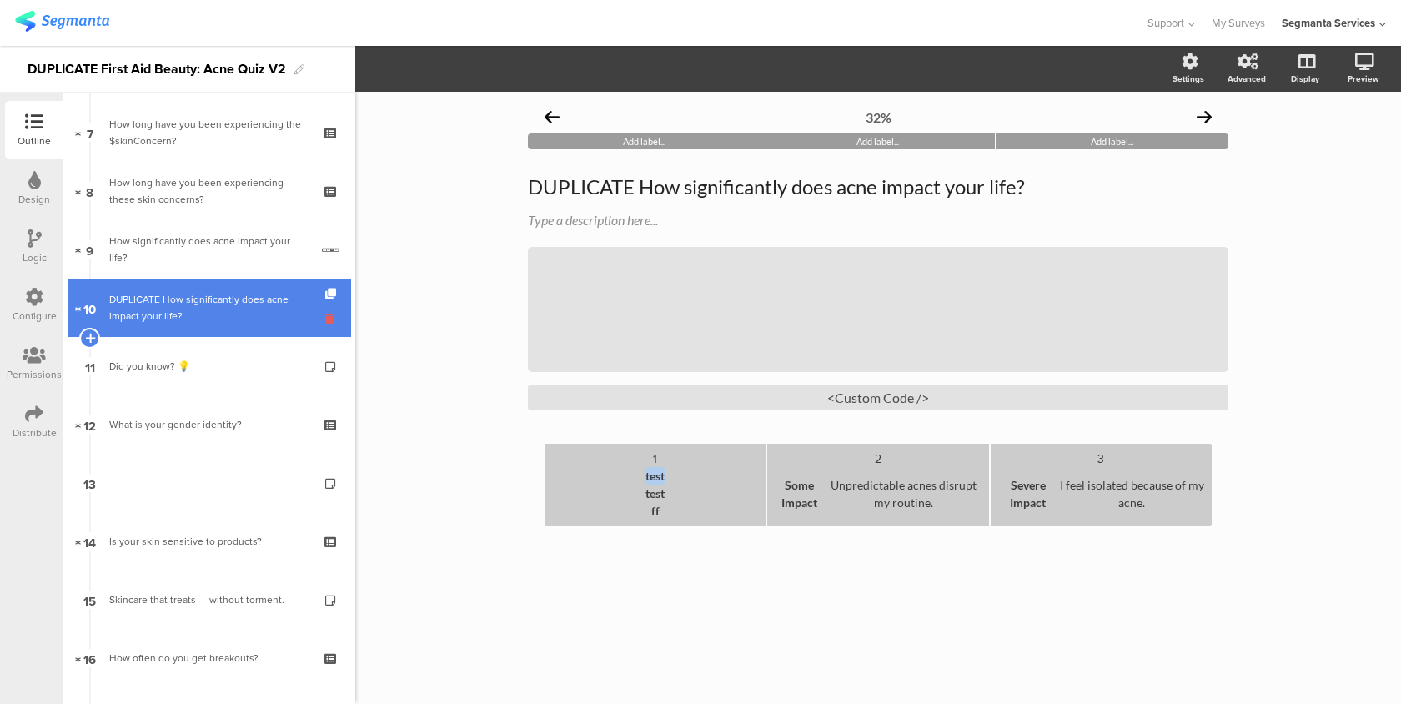
click at [327, 316] on icon at bounding box center [332, 319] width 14 height 16
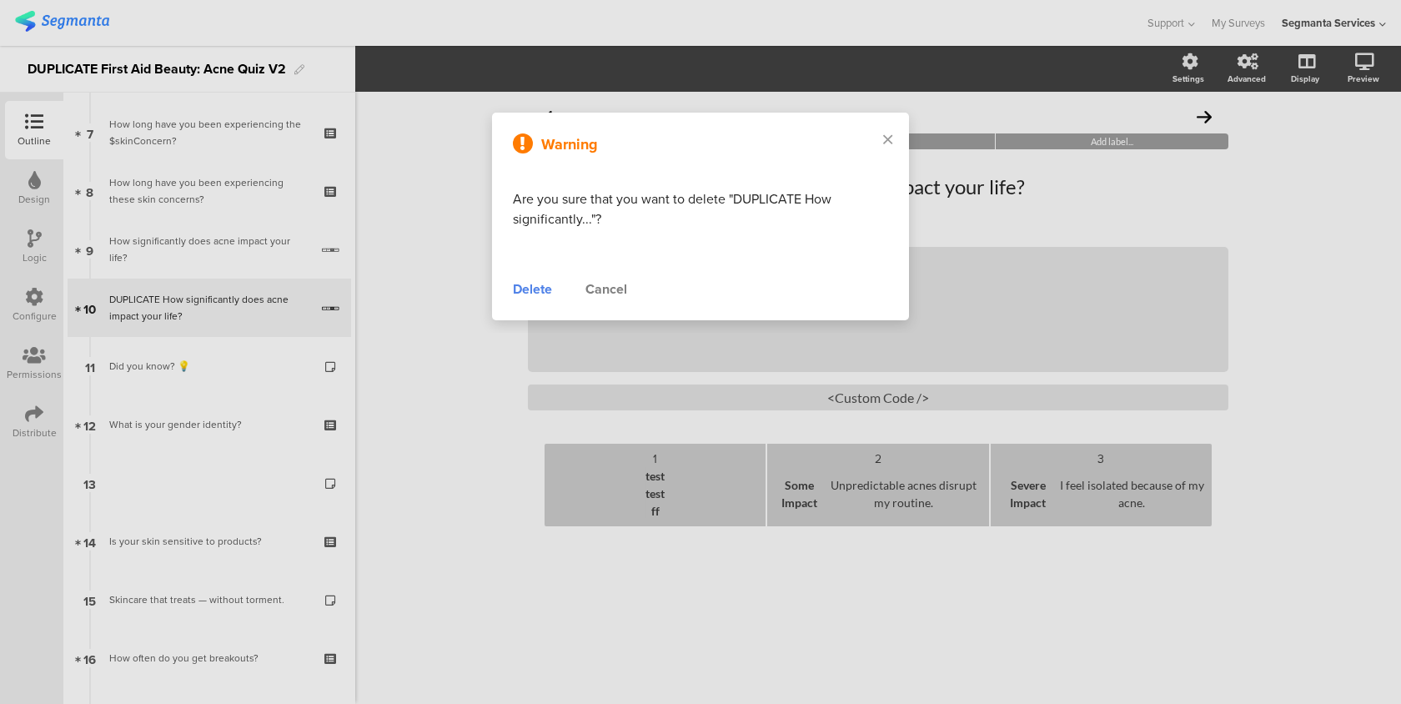
click at [523, 291] on div "Delete" at bounding box center [532, 289] width 39 height 20
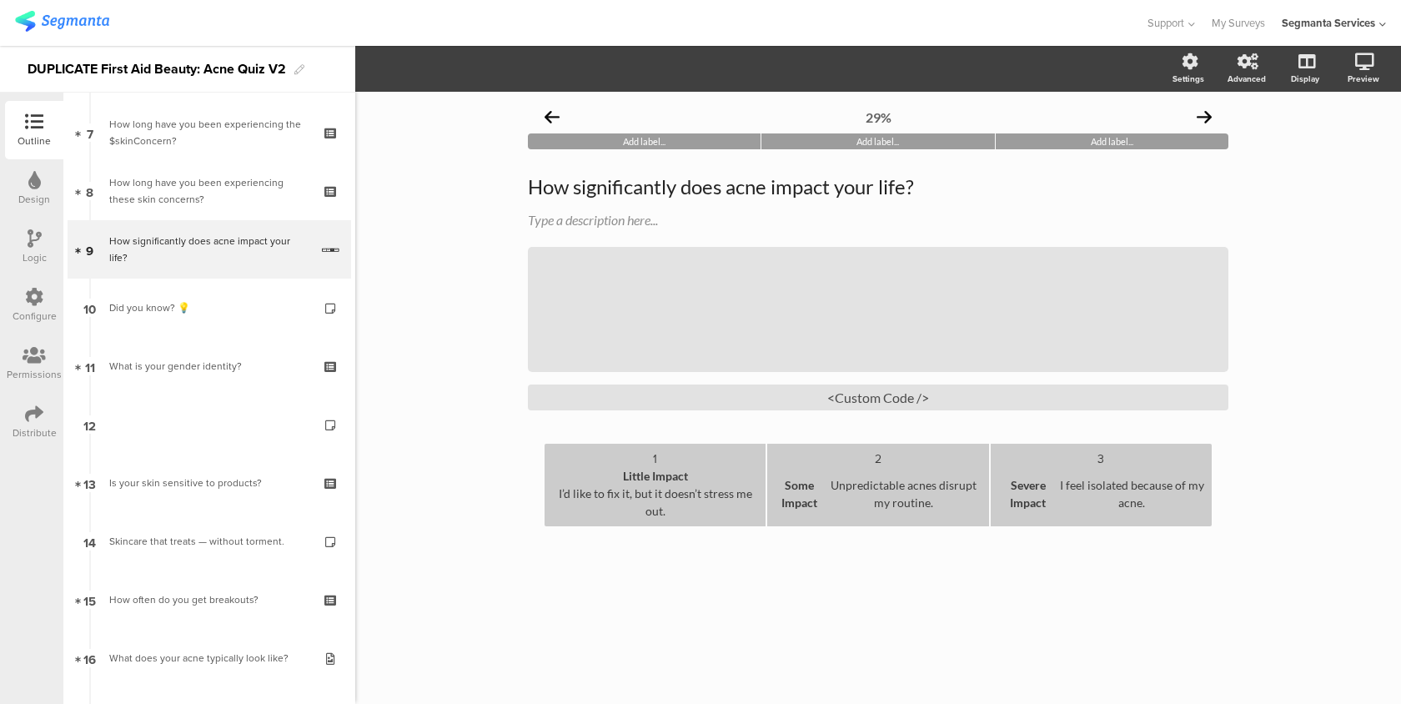
click at [1040, 499] on span "Severe Impact" at bounding box center [1028, 493] width 62 height 35
click at [1219, 347] on div "/" at bounding box center [878, 309] width 700 height 125
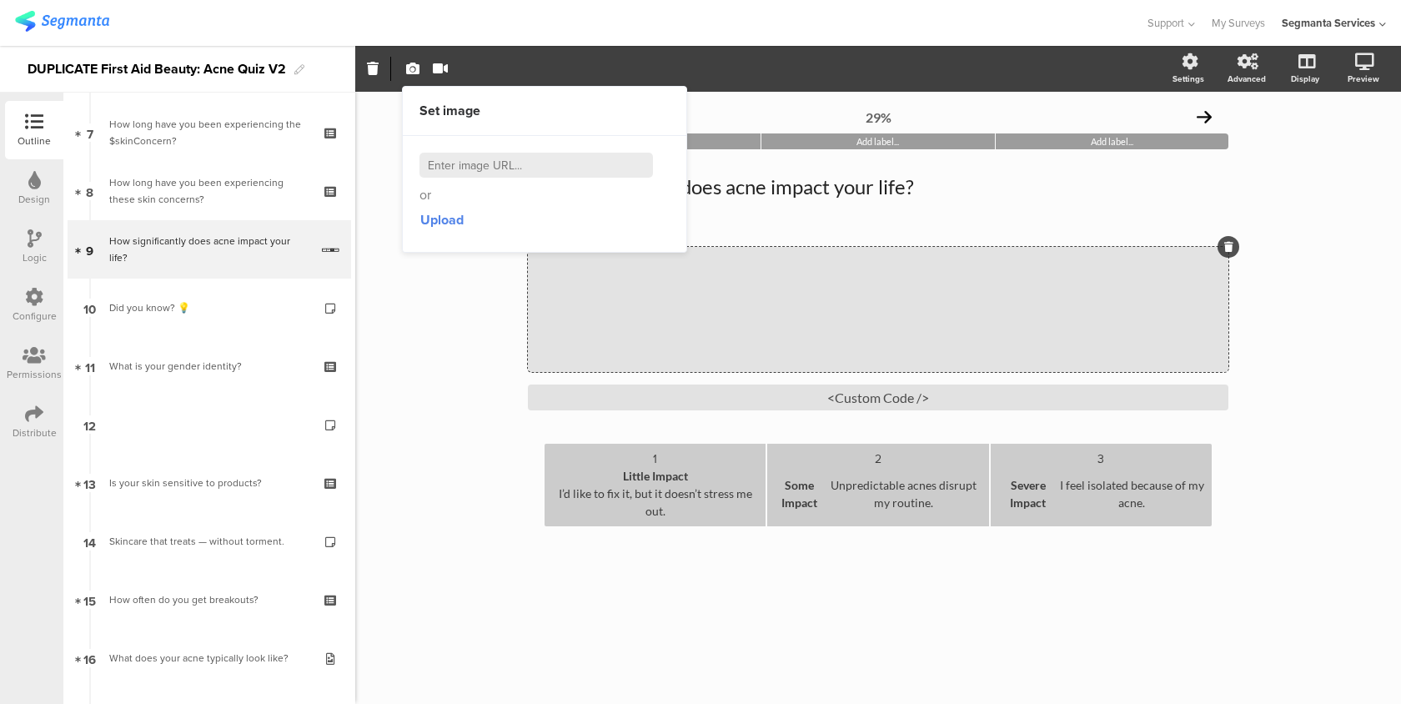
click at [419, 316] on div "29% Add label... Add label... Add label... How significantly does acne impact y…" at bounding box center [878, 398] width 1046 height 612
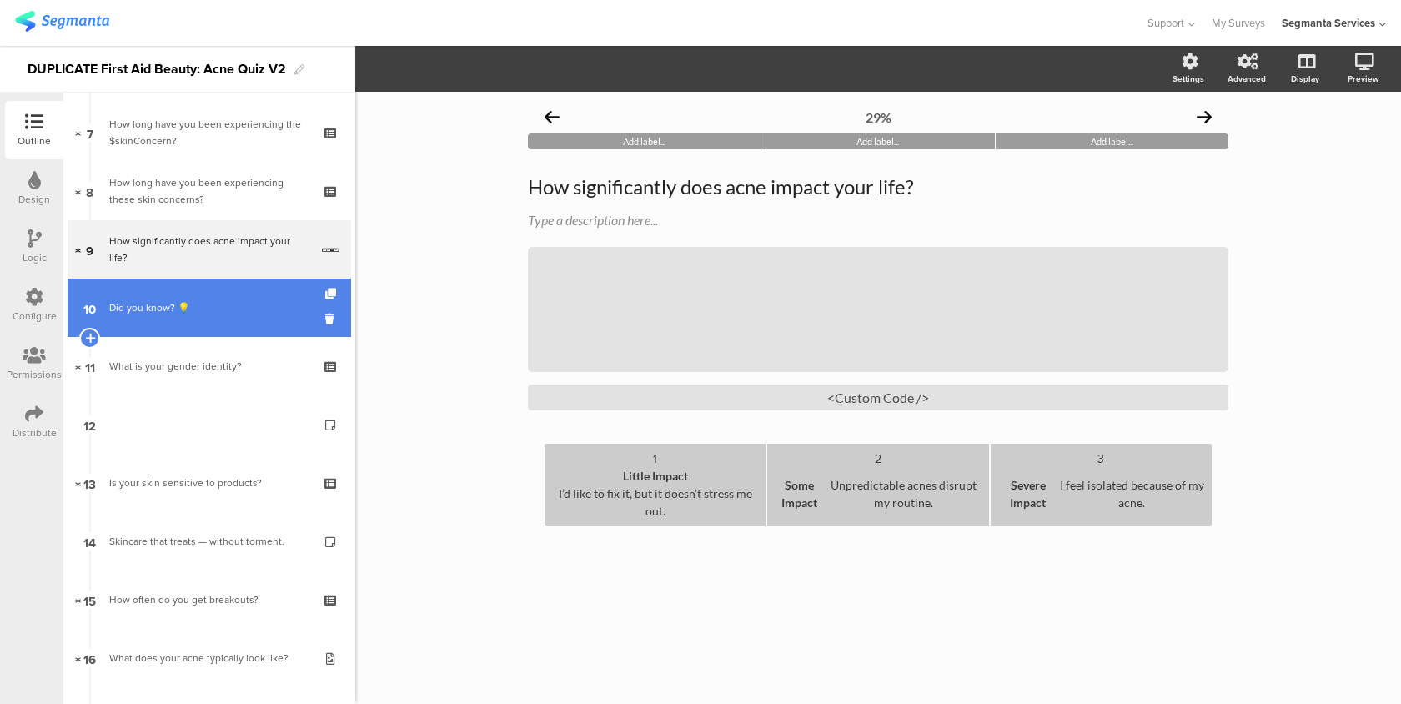
click at [242, 329] on link "10 Did you know? 💡" at bounding box center [209, 307] width 283 height 58
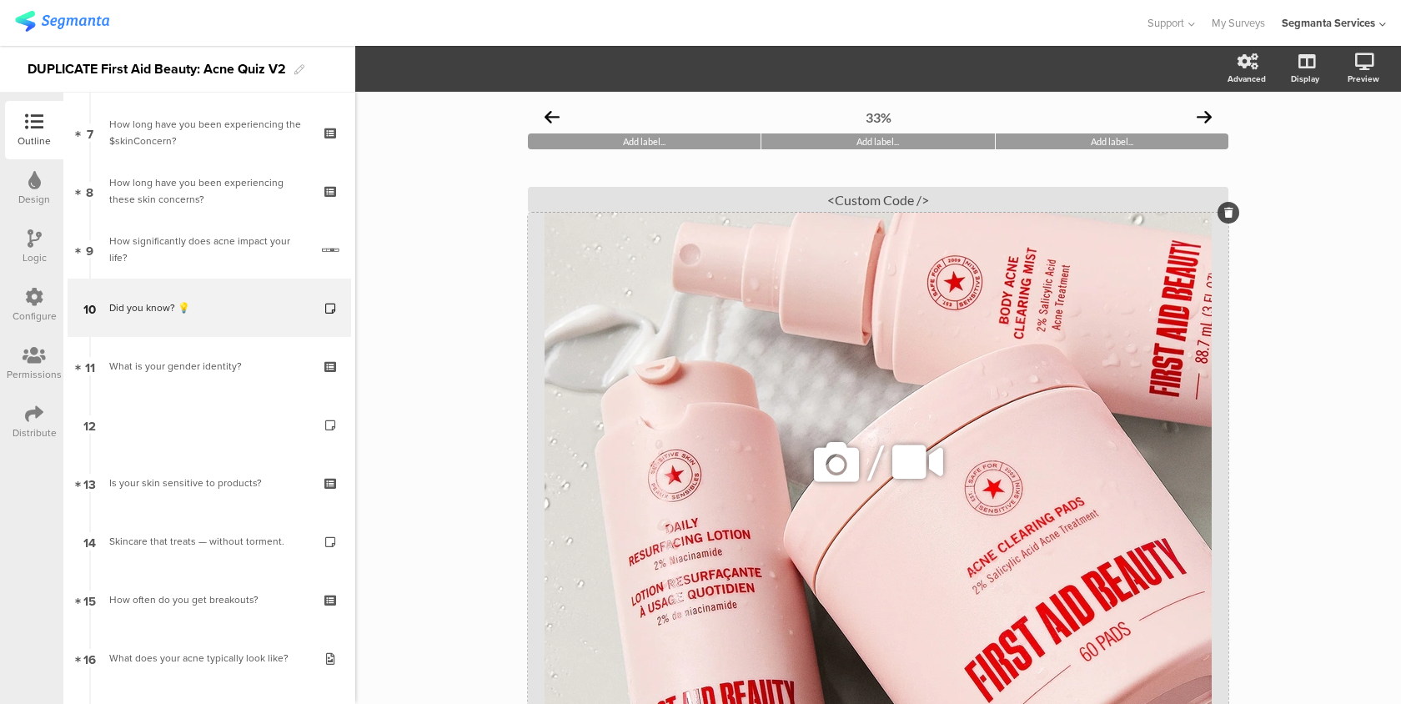
scroll to position [194, 0]
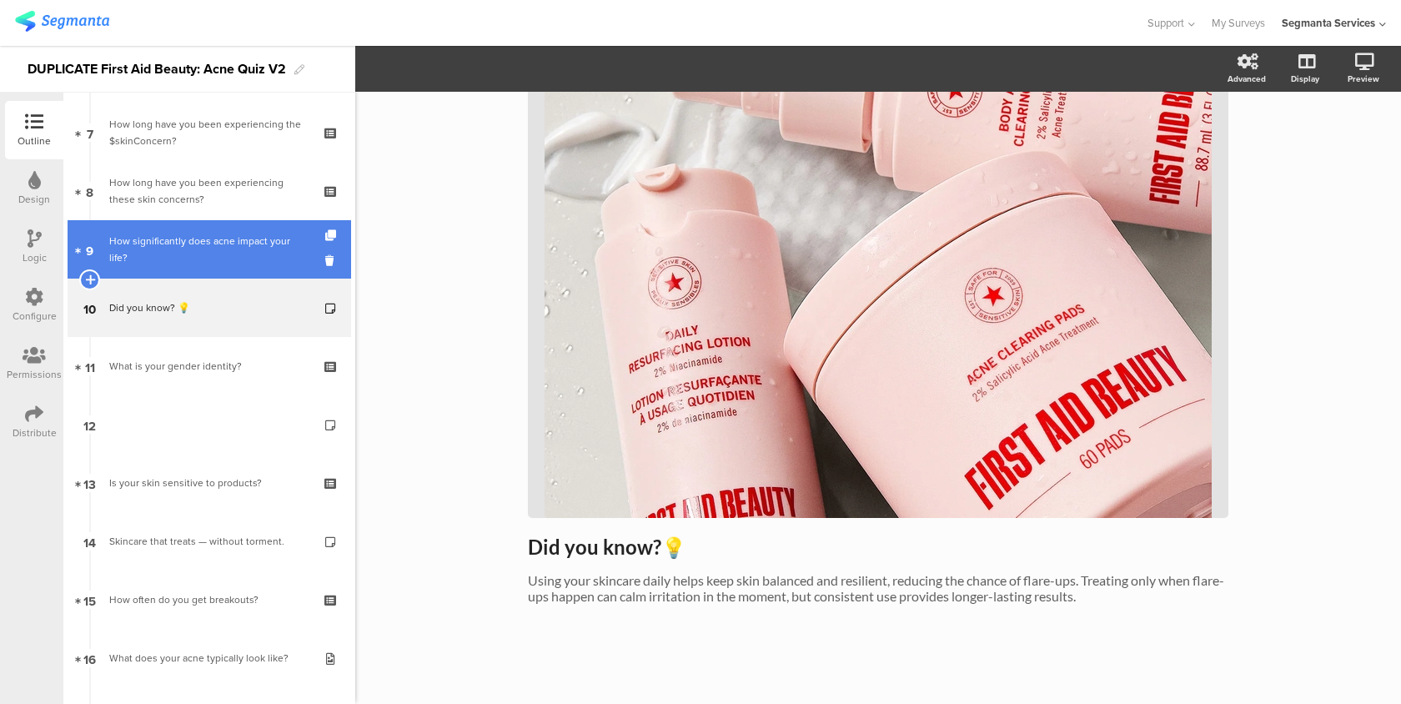
click at [281, 257] on div "How significantly does acne impact your life?" at bounding box center [209, 249] width 200 height 33
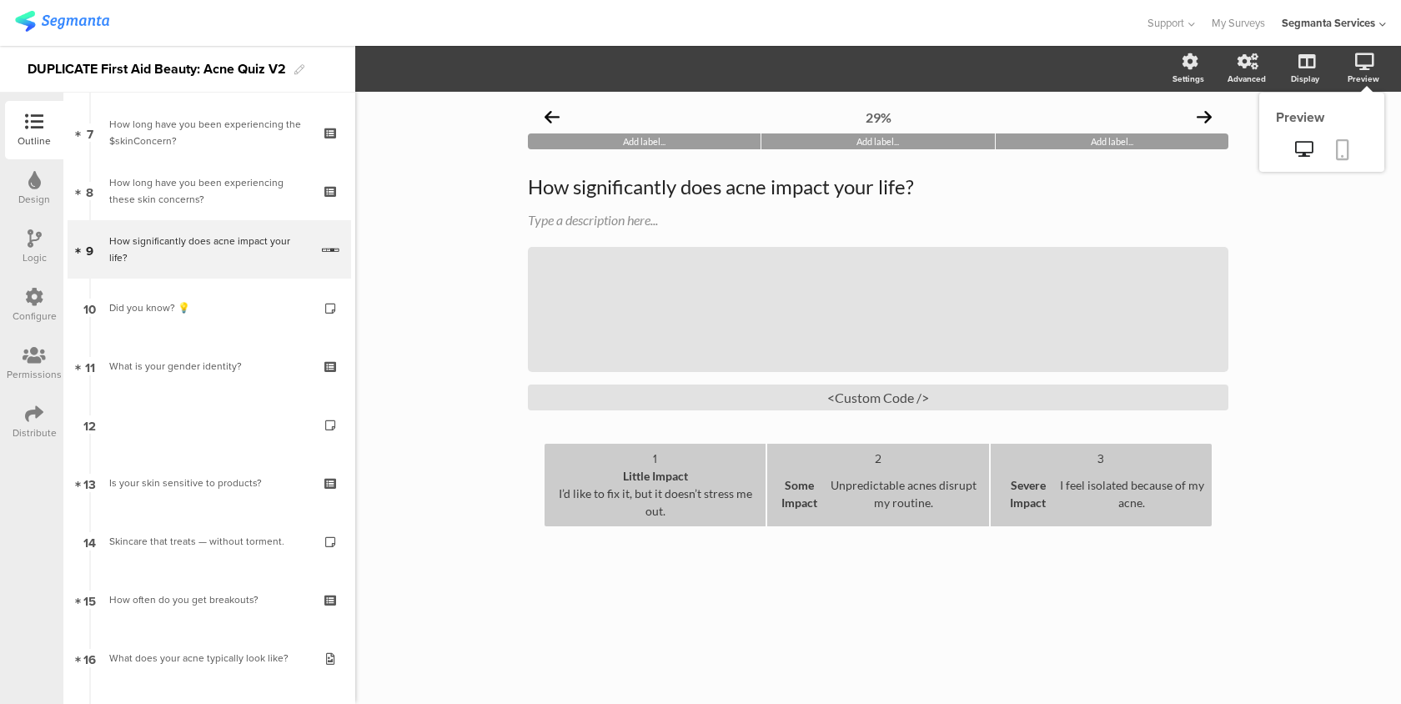
click at [1342, 156] on icon at bounding box center [1342, 149] width 13 height 21
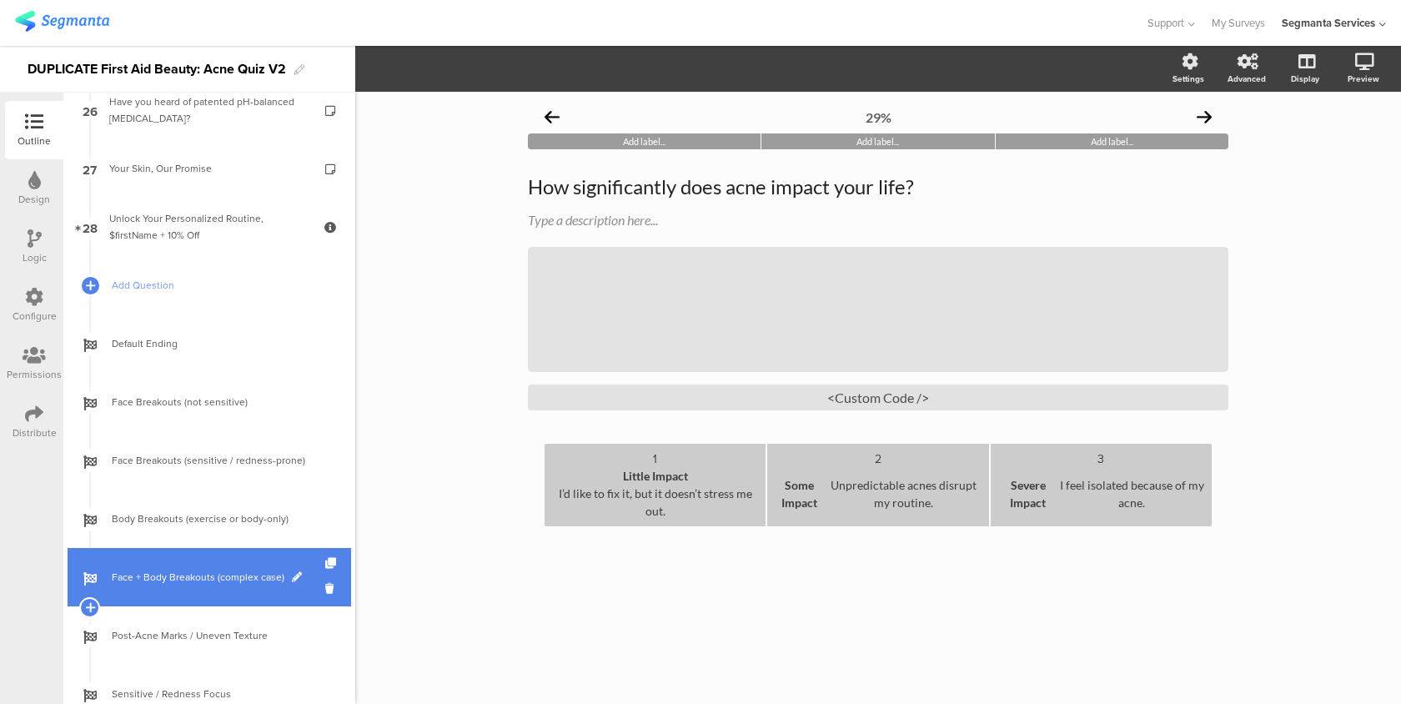
scroll to position [1594, 0]
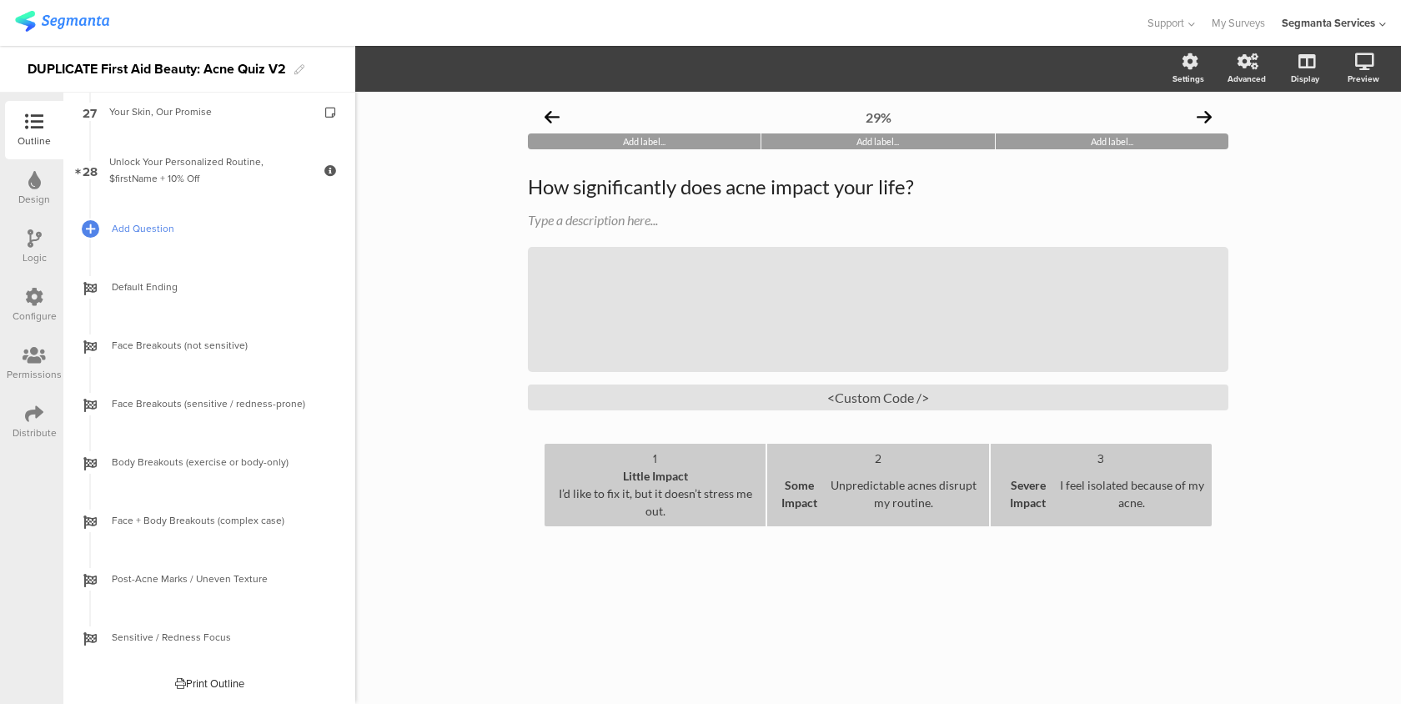
click at [161, 232] on span "Add Question" at bounding box center [218, 228] width 213 height 17
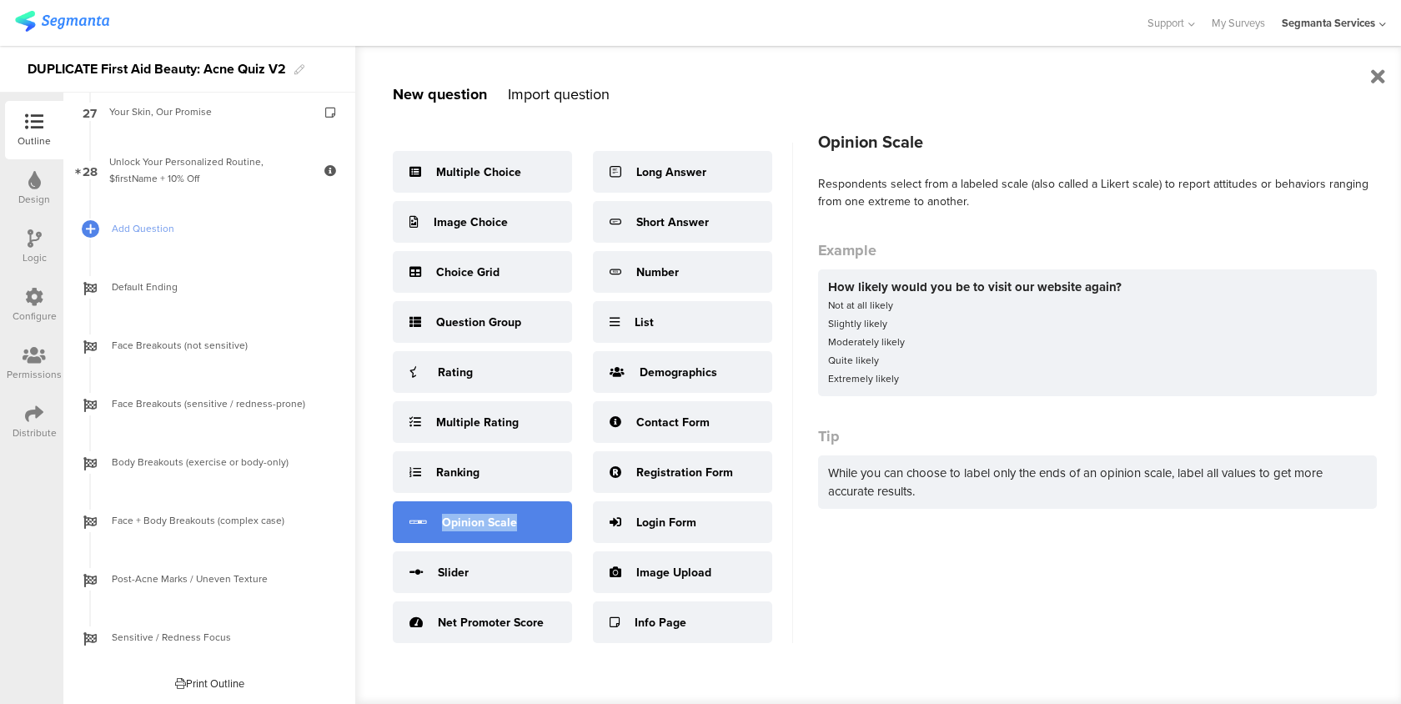
copy div "Opinion Scale"
drag, startPoint x: 531, startPoint y: 520, endPoint x: 434, endPoint y: 519, distance: 96.7
click at [434, 519] on div "Opinion Scale" at bounding box center [482, 522] width 179 height 42
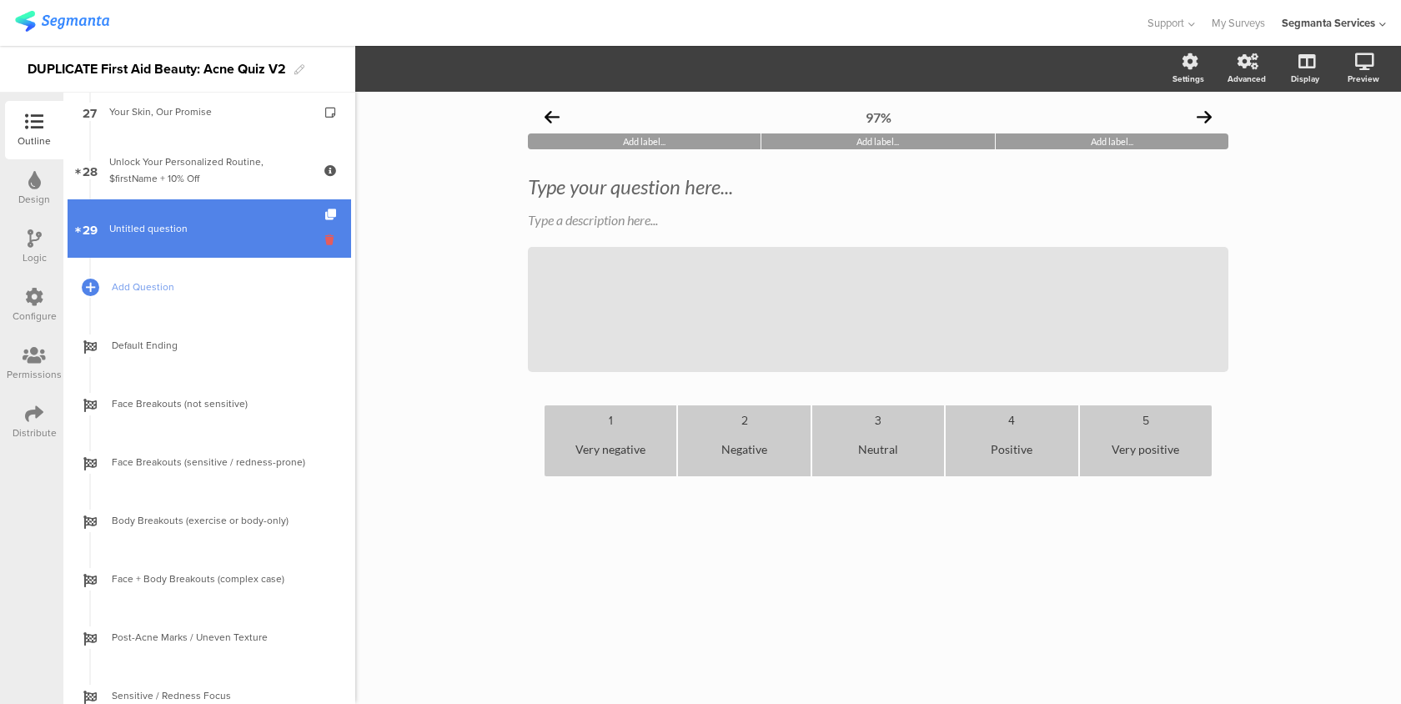
click at [332, 239] on icon at bounding box center [332, 240] width 14 height 16
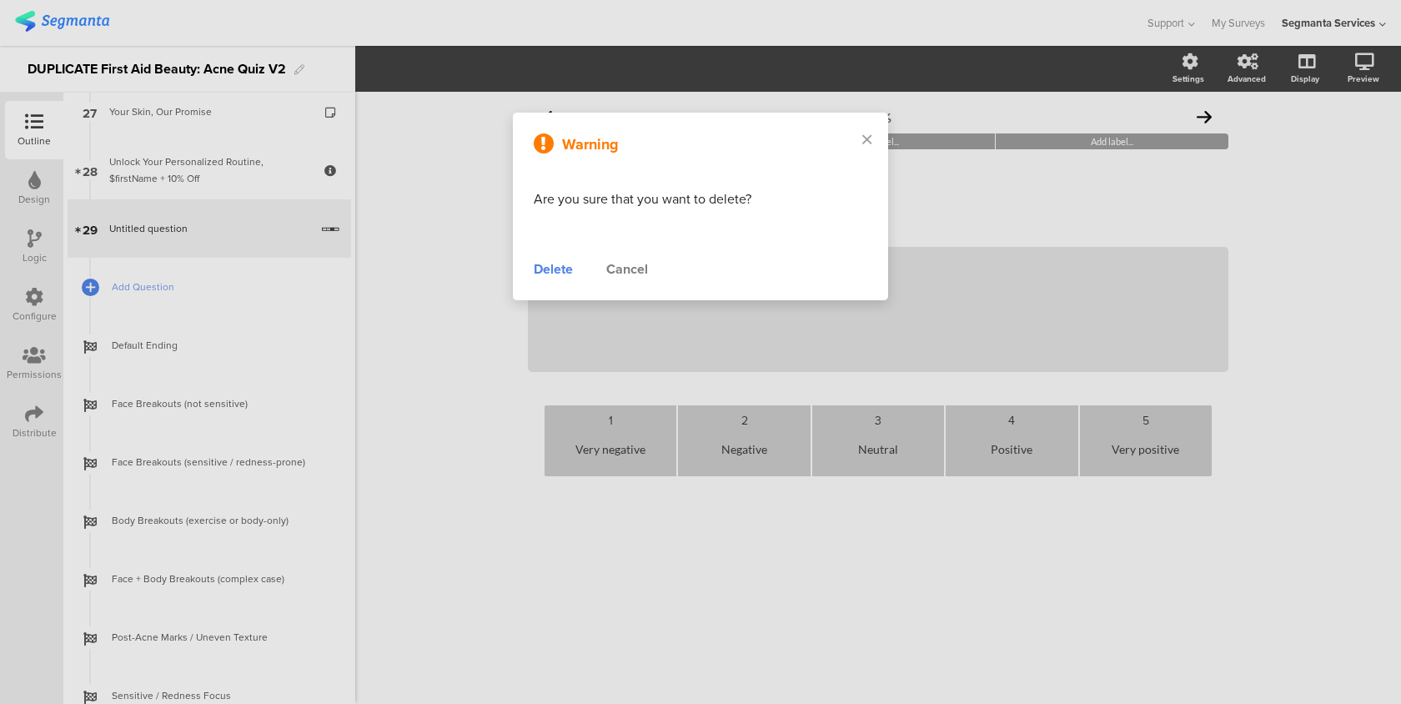
click at [539, 269] on div "Delete" at bounding box center [553, 269] width 39 height 20
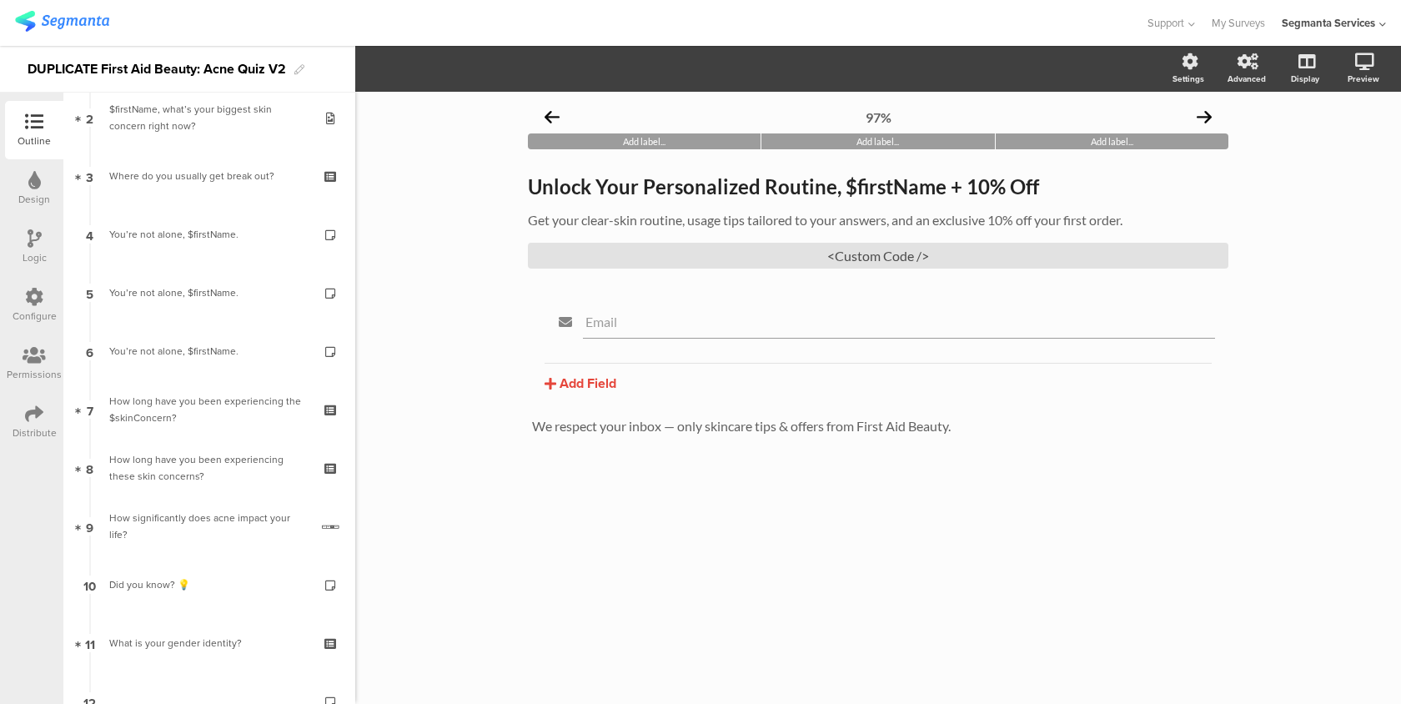
scroll to position [119, 0]
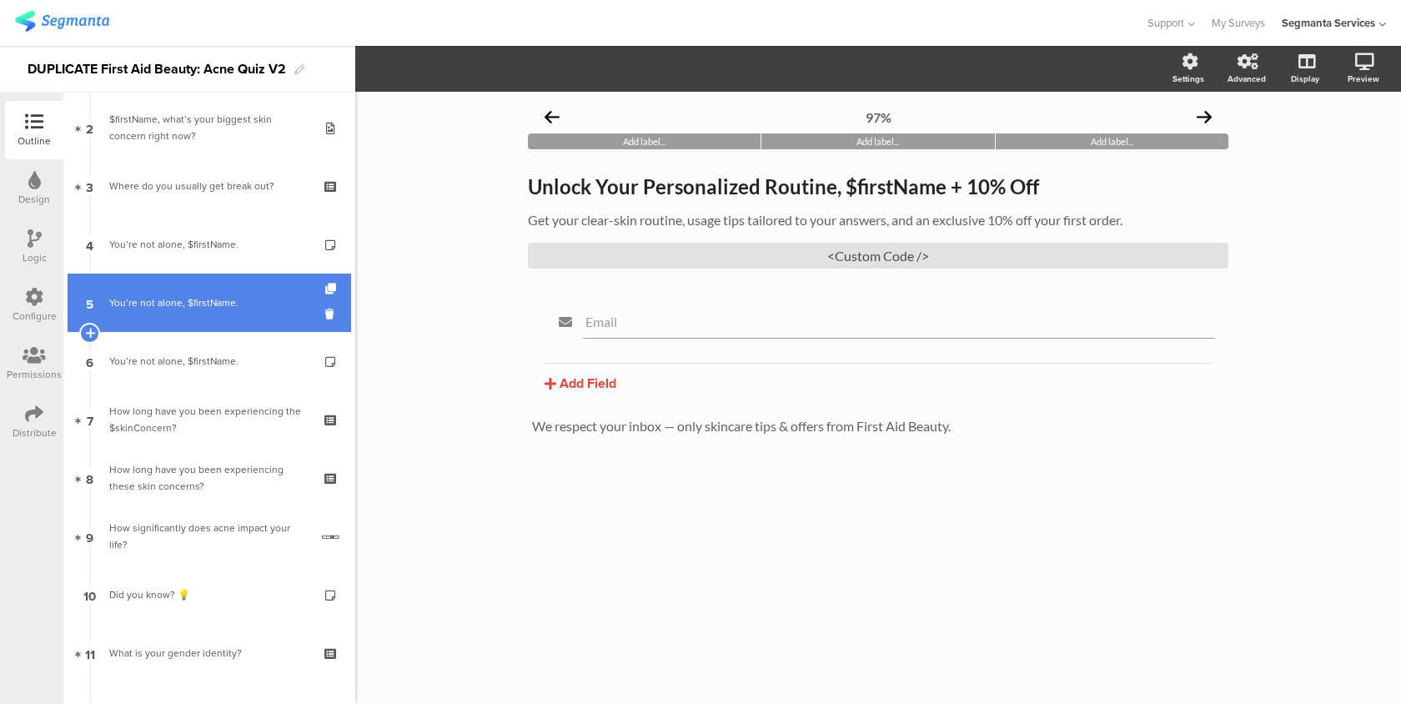
click at [251, 319] on link "5 You’re not alone, $firstName." at bounding box center [209, 302] width 283 height 58
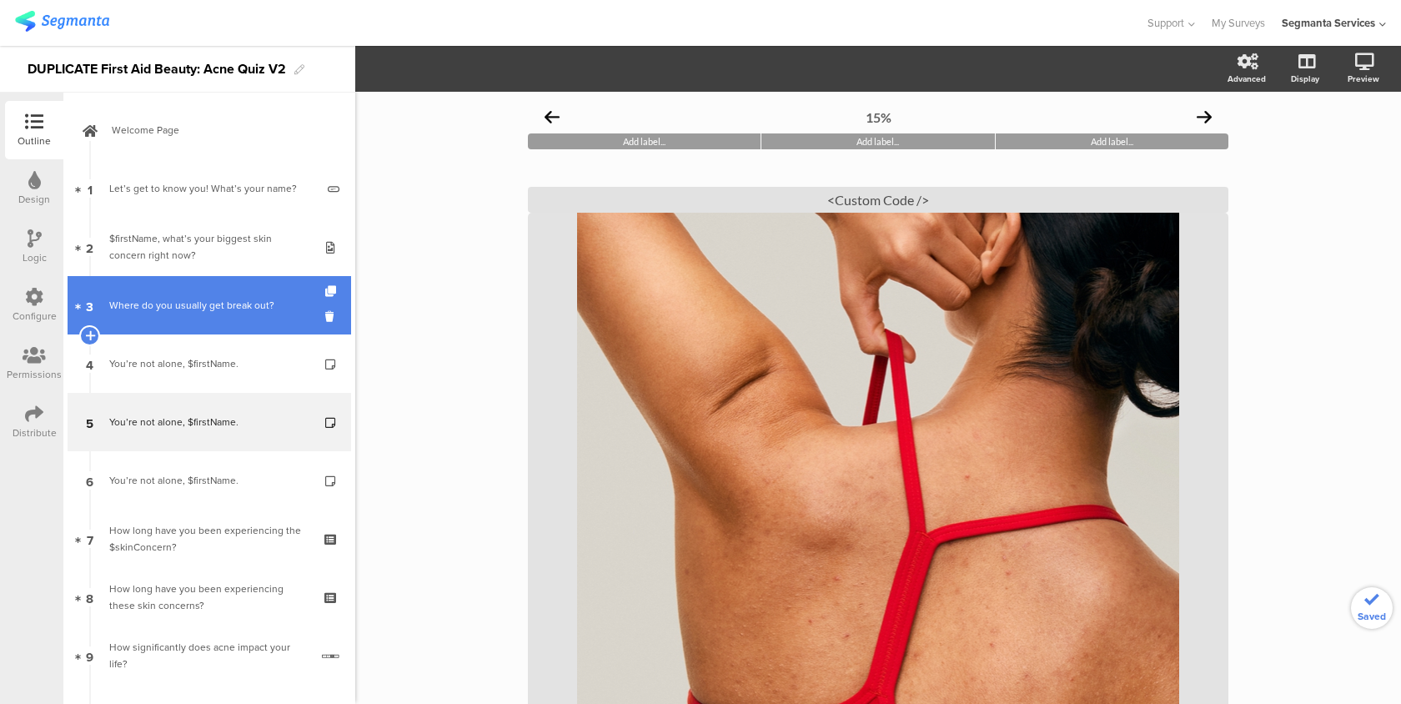
click at [268, 313] on link "3 Where do you usually get break out?" at bounding box center [209, 305] width 283 height 58
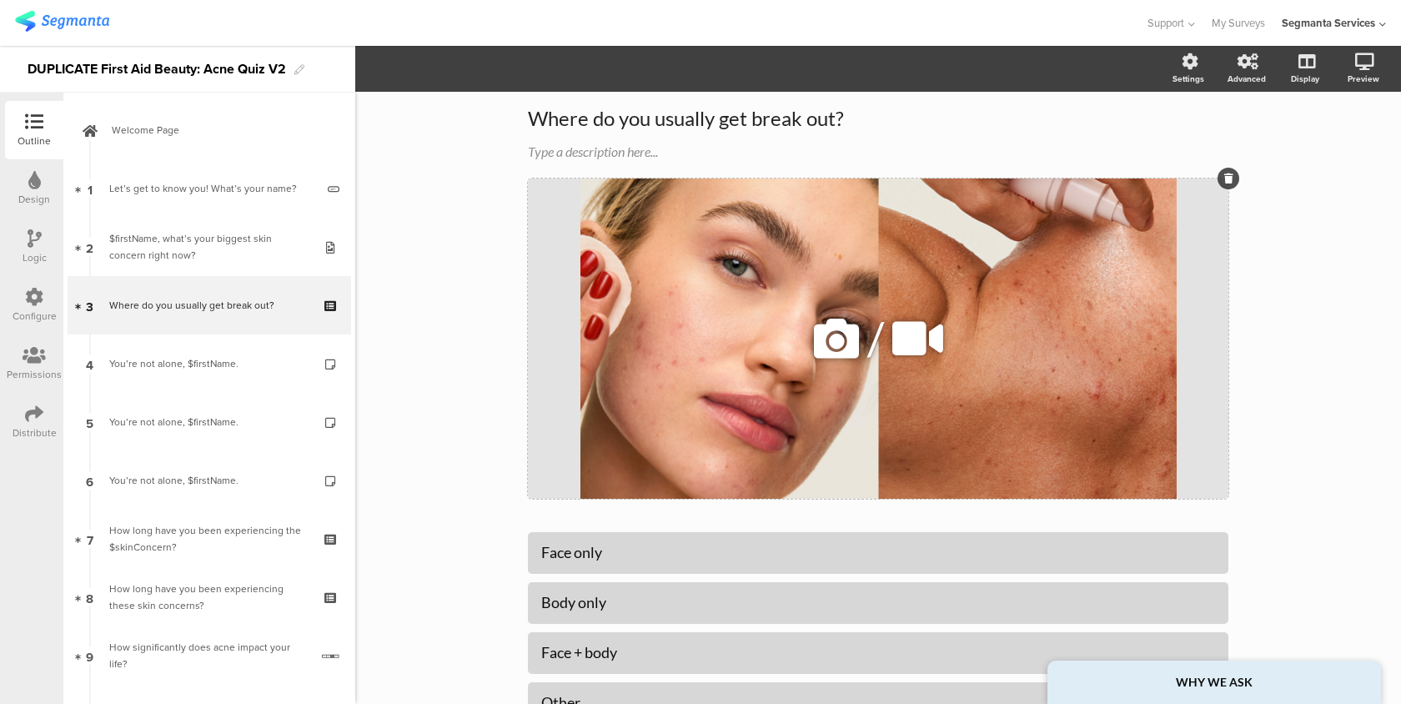
scroll to position [70, 0]
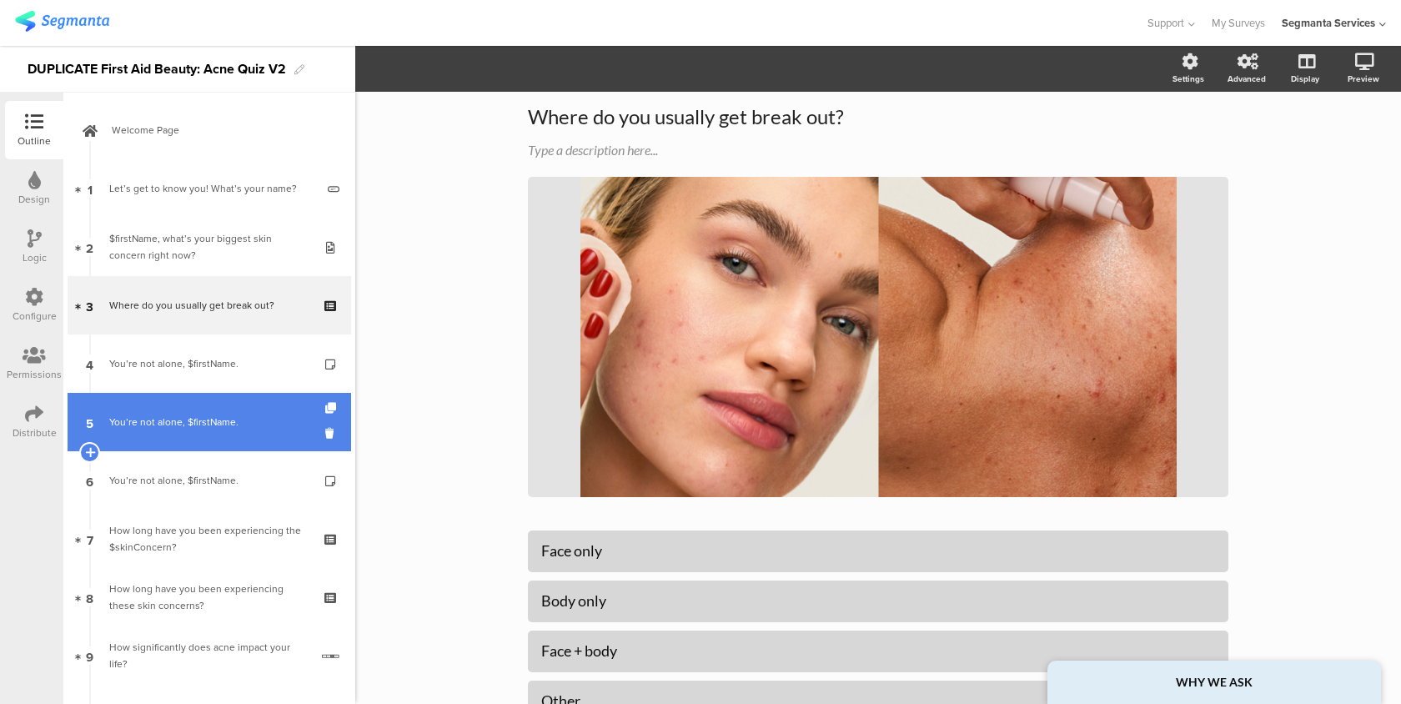
click at [162, 408] on link "5 You’re not alone, $firstName." at bounding box center [209, 422] width 283 height 58
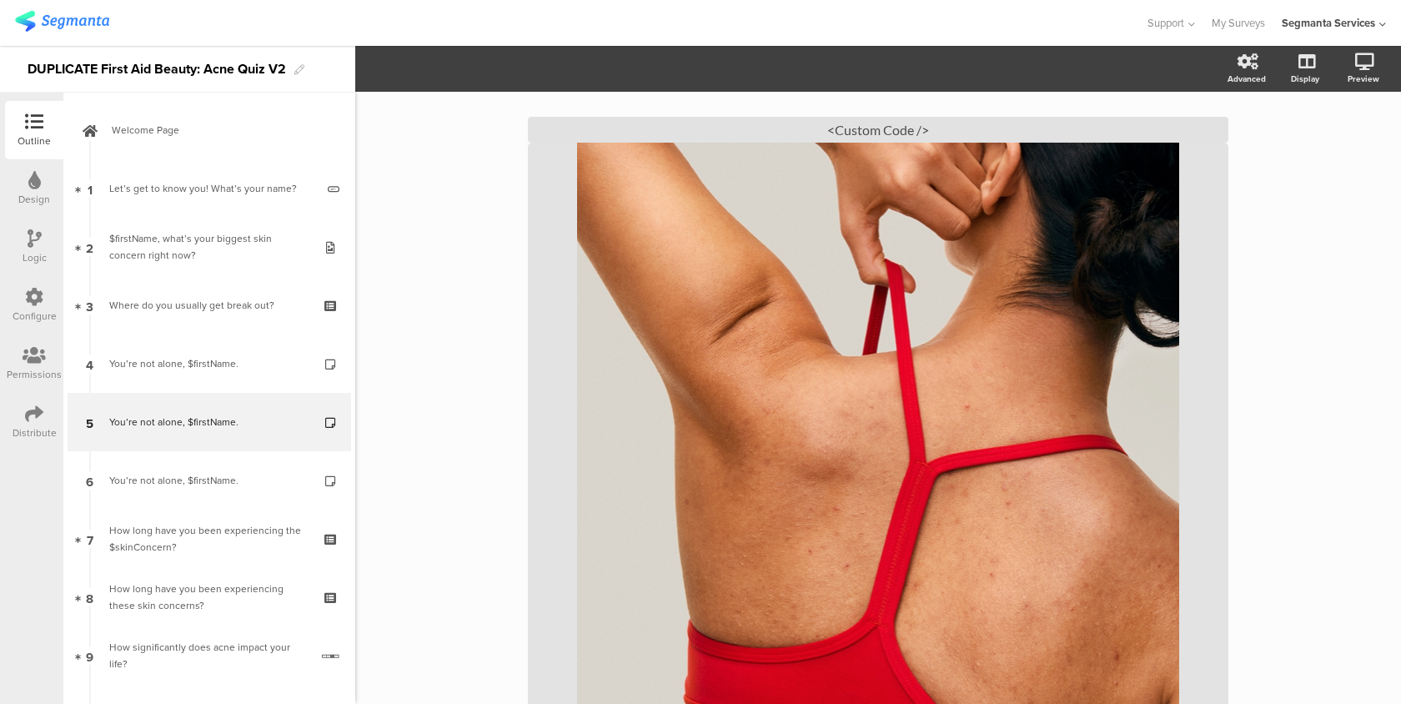
scroll to position [298, 0]
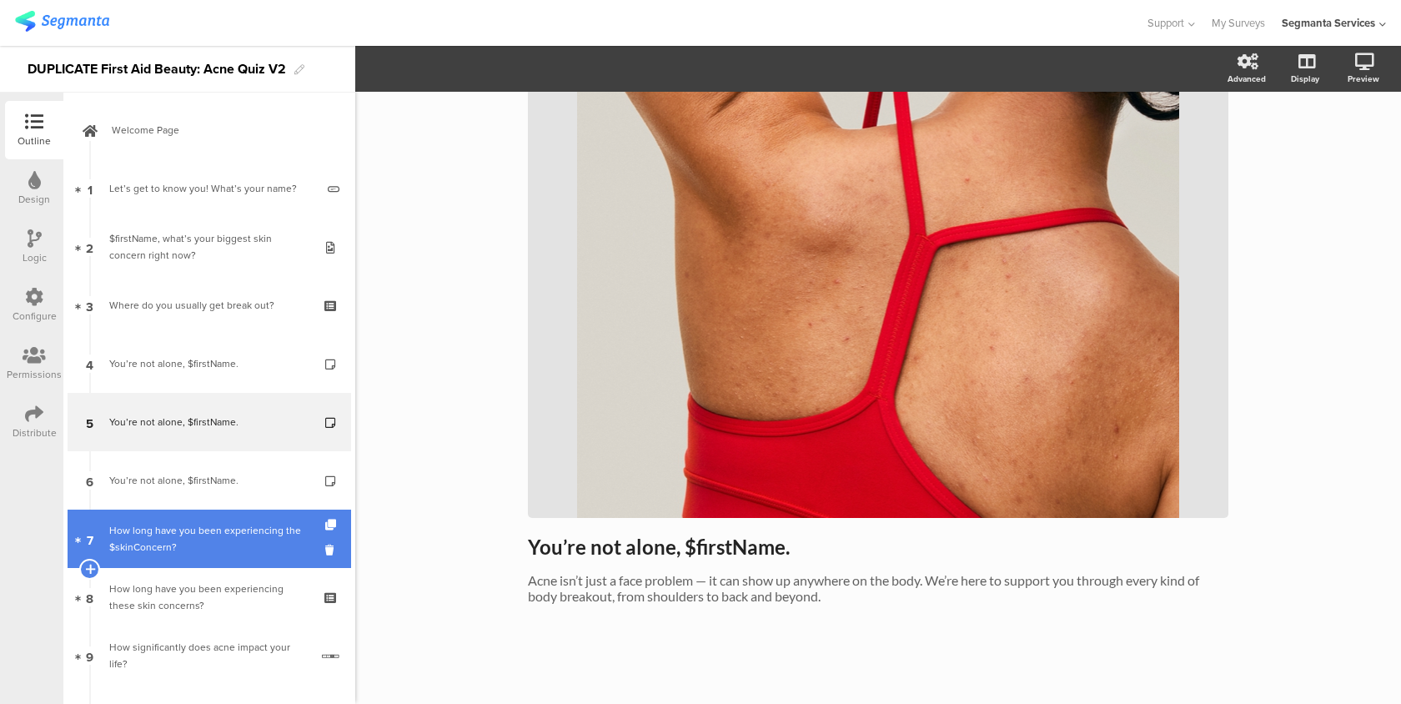
click at [159, 545] on div "How long have you been experiencing the $skinConcern?" at bounding box center [208, 538] width 199 height 33
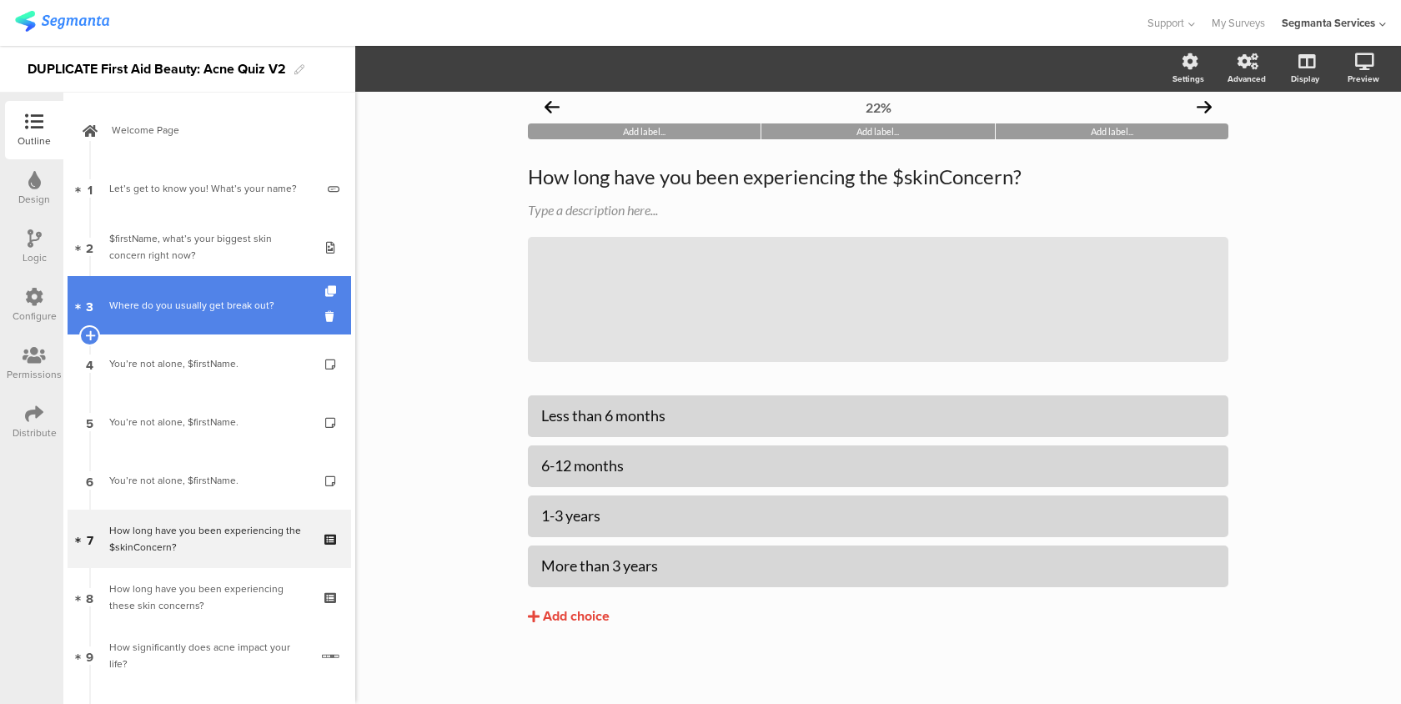
click at [188, 315] on link "3 Where do you usually get break out?" at bounding box center [209, 305] width 283 height 58
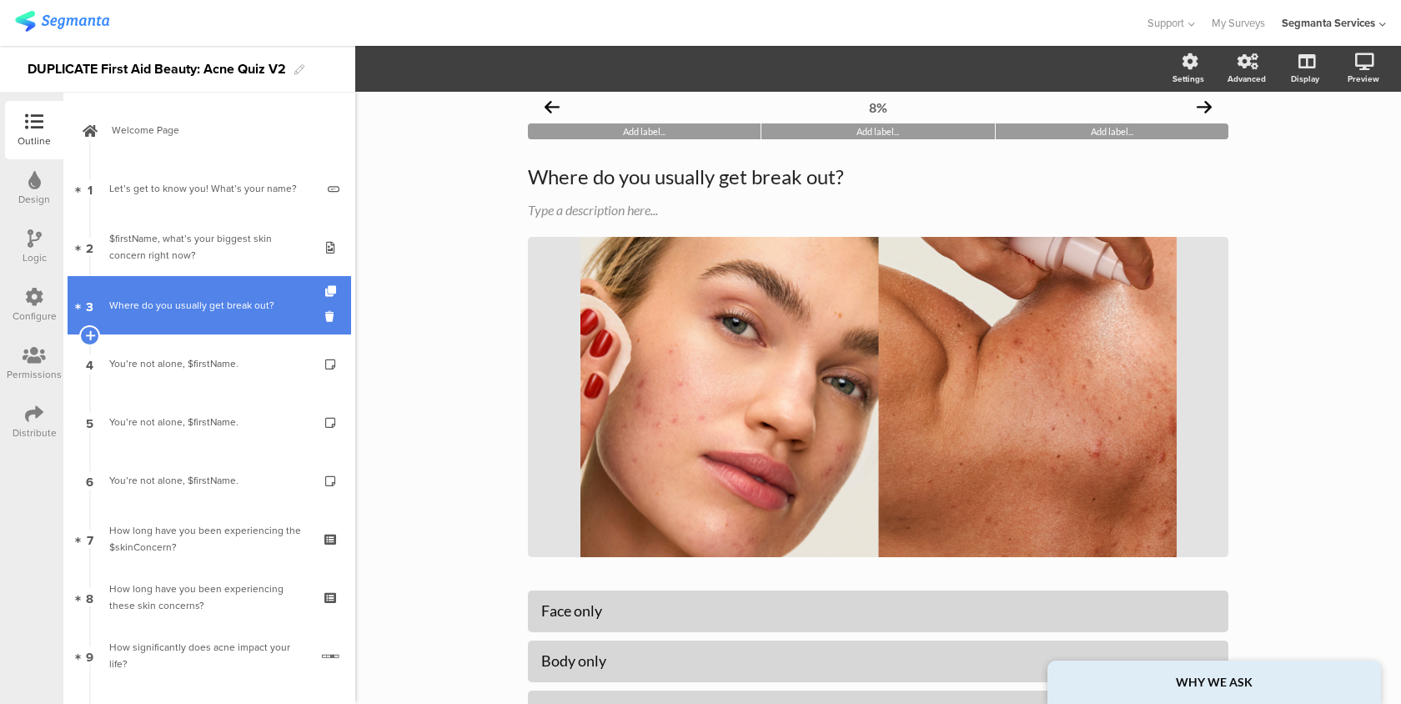
scroll to position [35, 0]
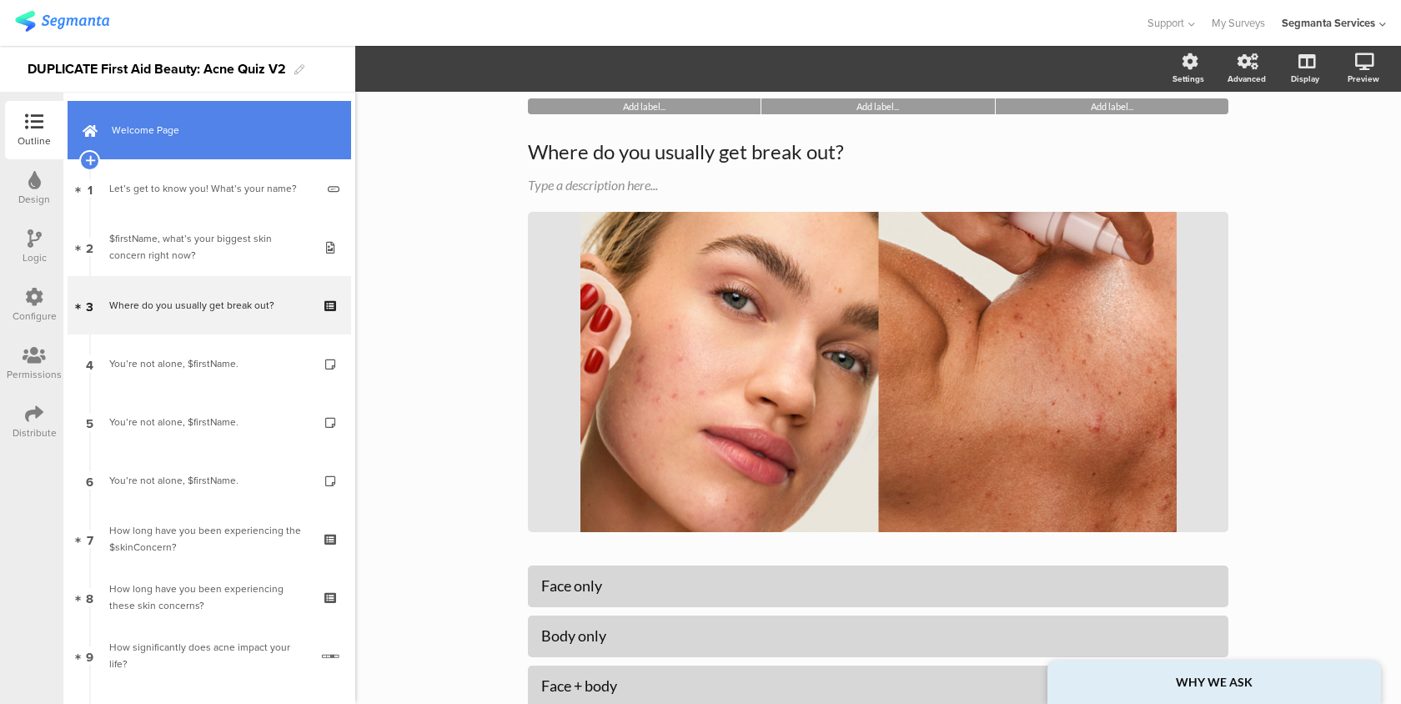
click at [222, 133] on span "Welcome Page" at bounding box center [218, 130] width 213 height 17
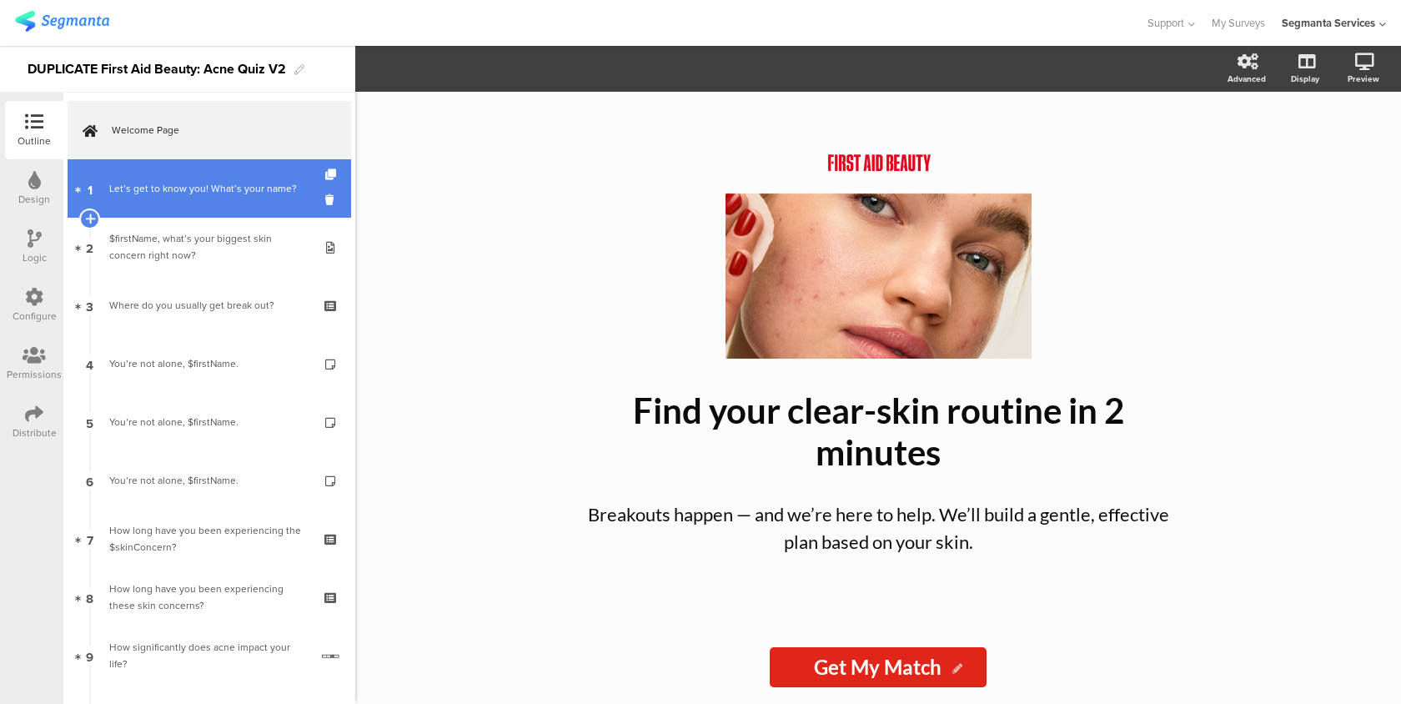
click at [281, 188] on div "Let’s get to know you! What’s your name?" at bounding box center [212, 188] width 206 height 17
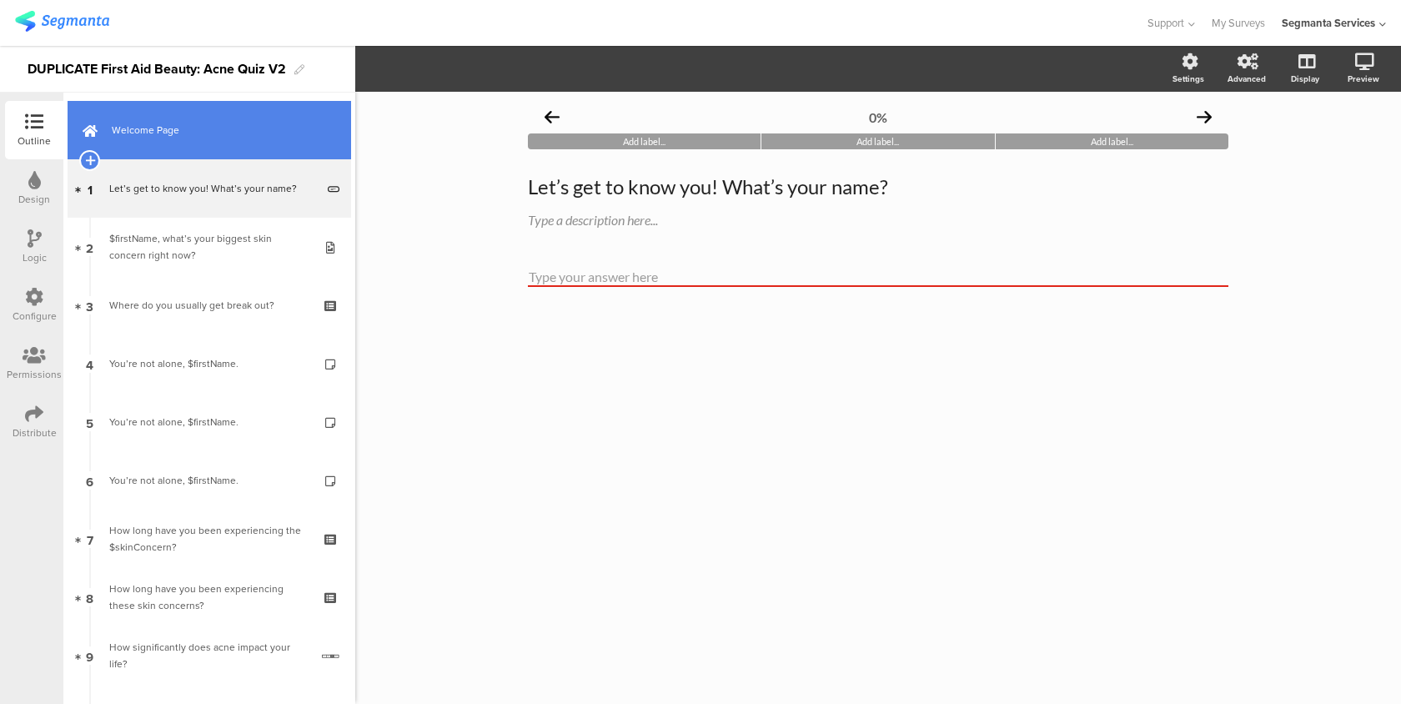
click at [197, 129] on span "Welcome Page" at bounding box center [218, 130] width 213 height 17
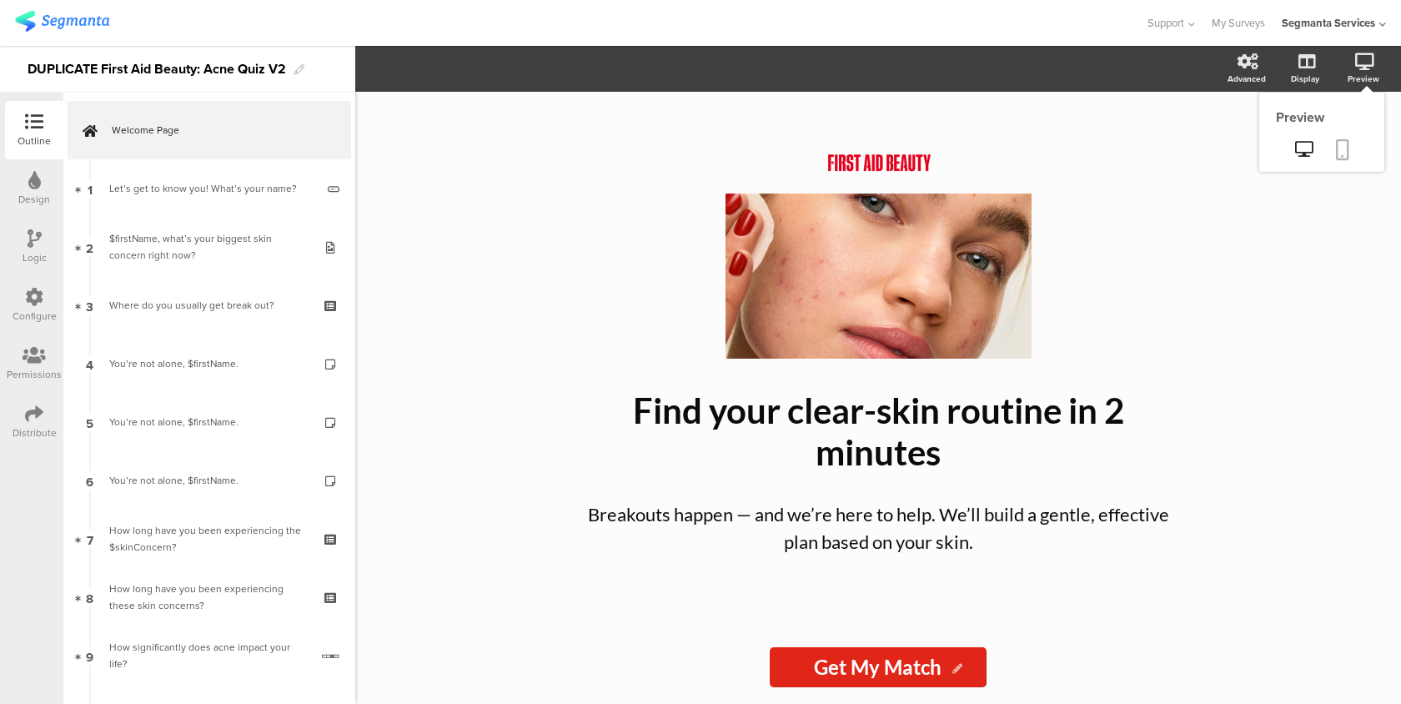
click at [1346, 159] on icon at bounding box center [1342, 149] width 13 height 21
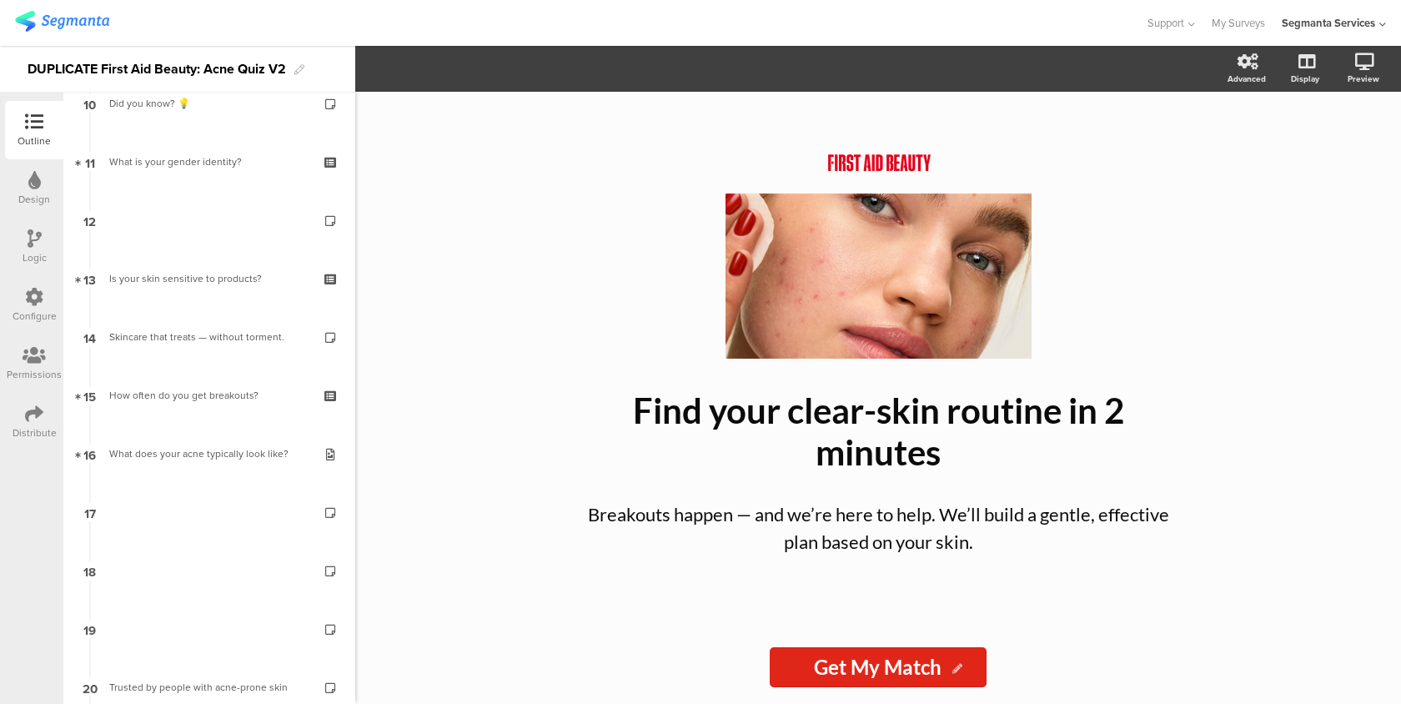
scroll to position [1129, 0]
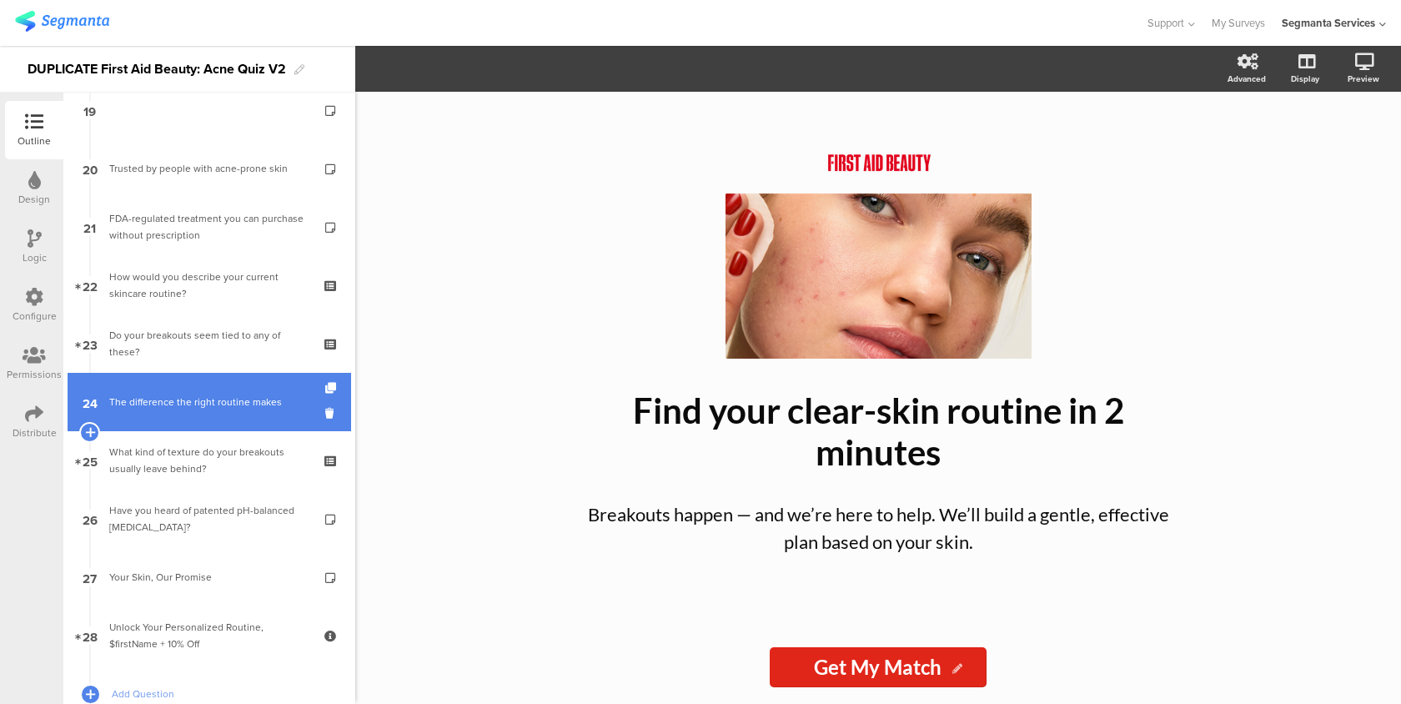
click at [238, 404] on div "The difference the right routine makes" at bounding box center [208, 402] width 199 height 17
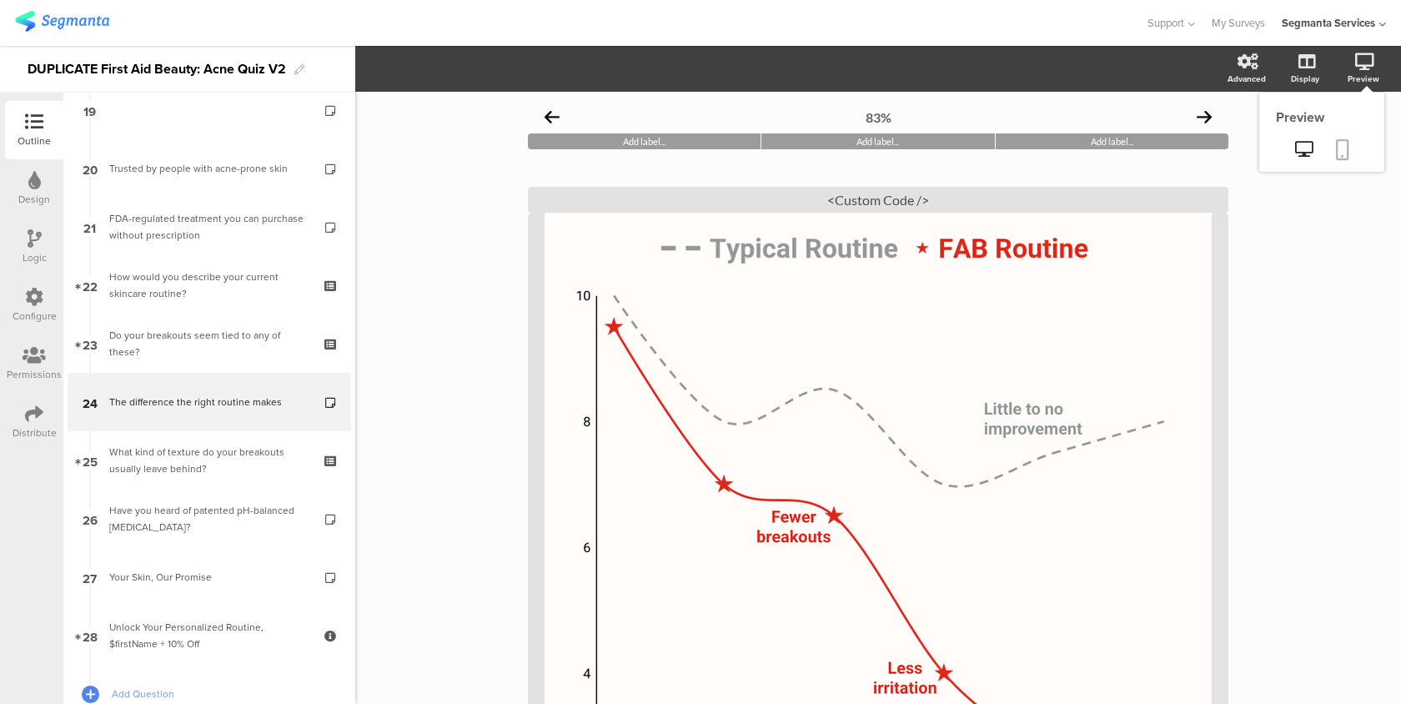
click at [1347, 140] on icon at bounding box center [1342, 149] width 13 height 21
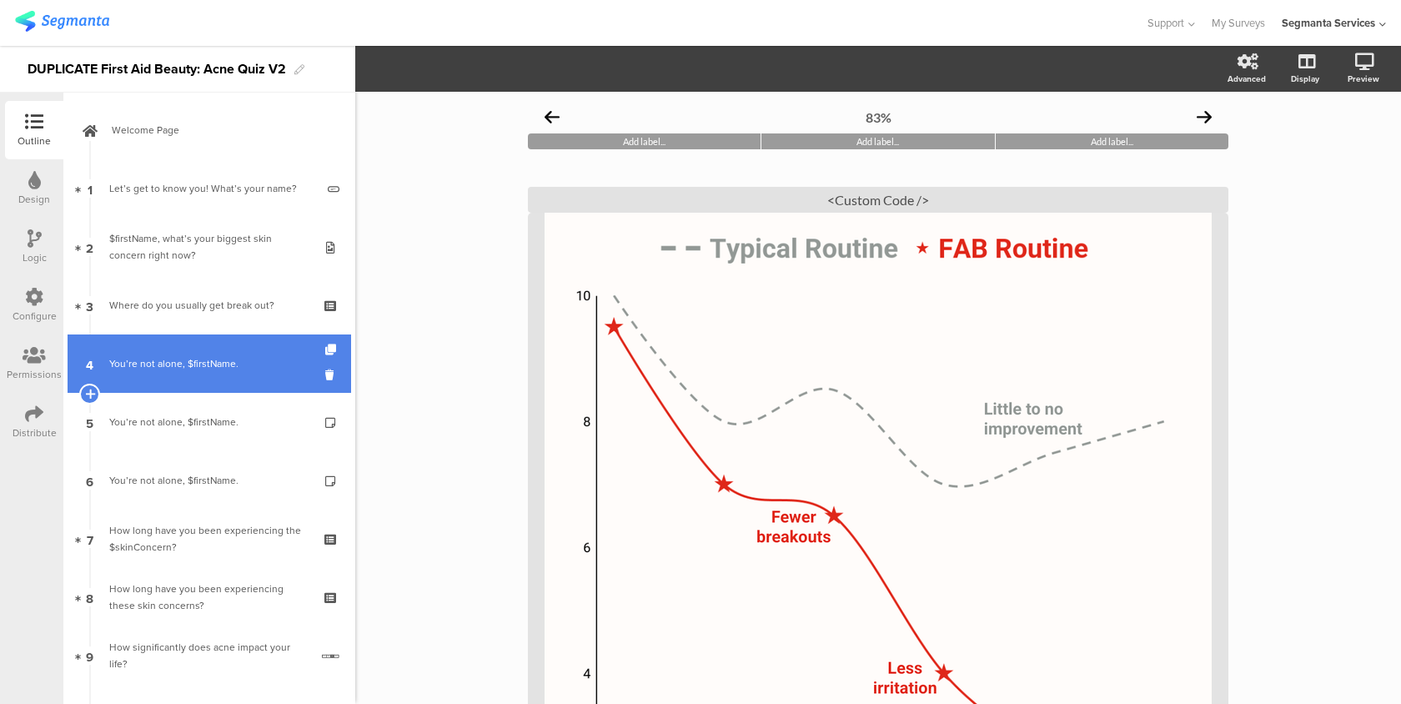
click at [213, 382] on link "4 You’re not alone, $firstName." at bounding box center [209, 363] width 283 height 58
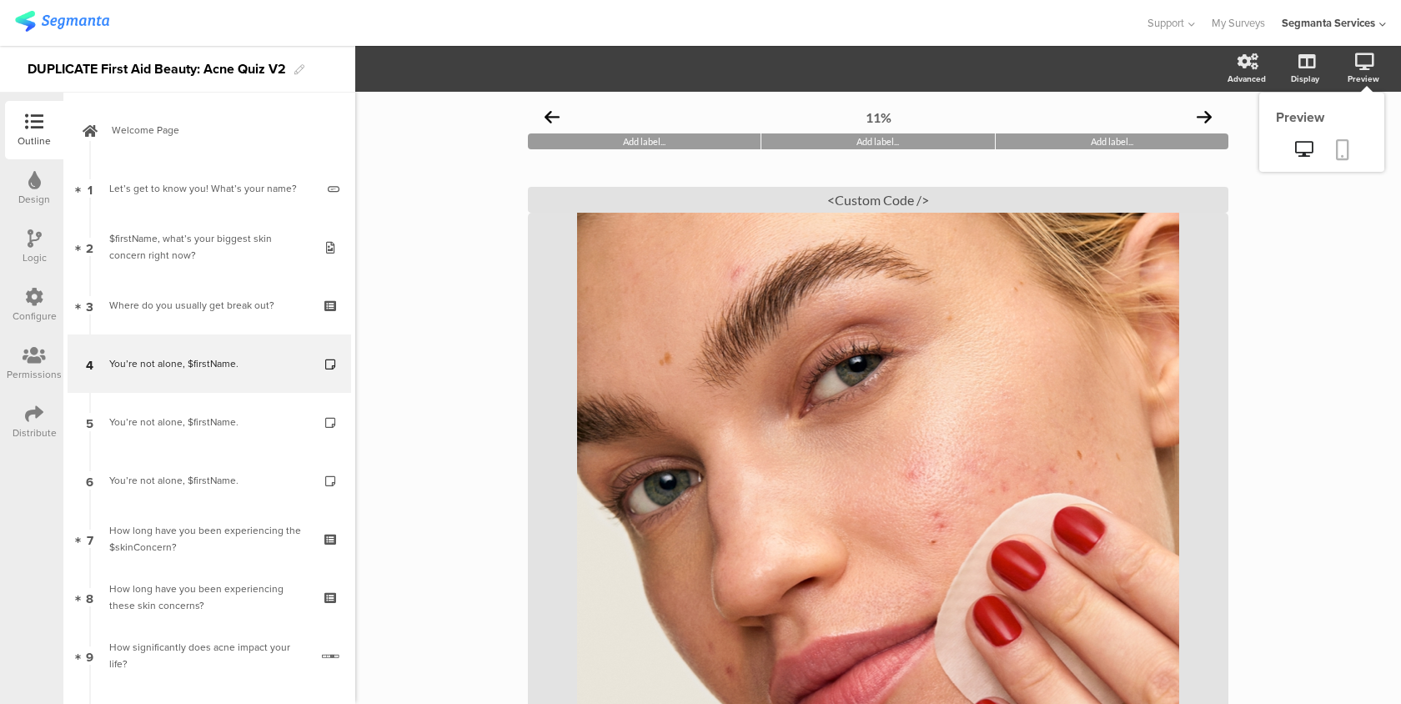
click at [1336, 152] on icon at bounding box center [1342, 149] width 13 height 21
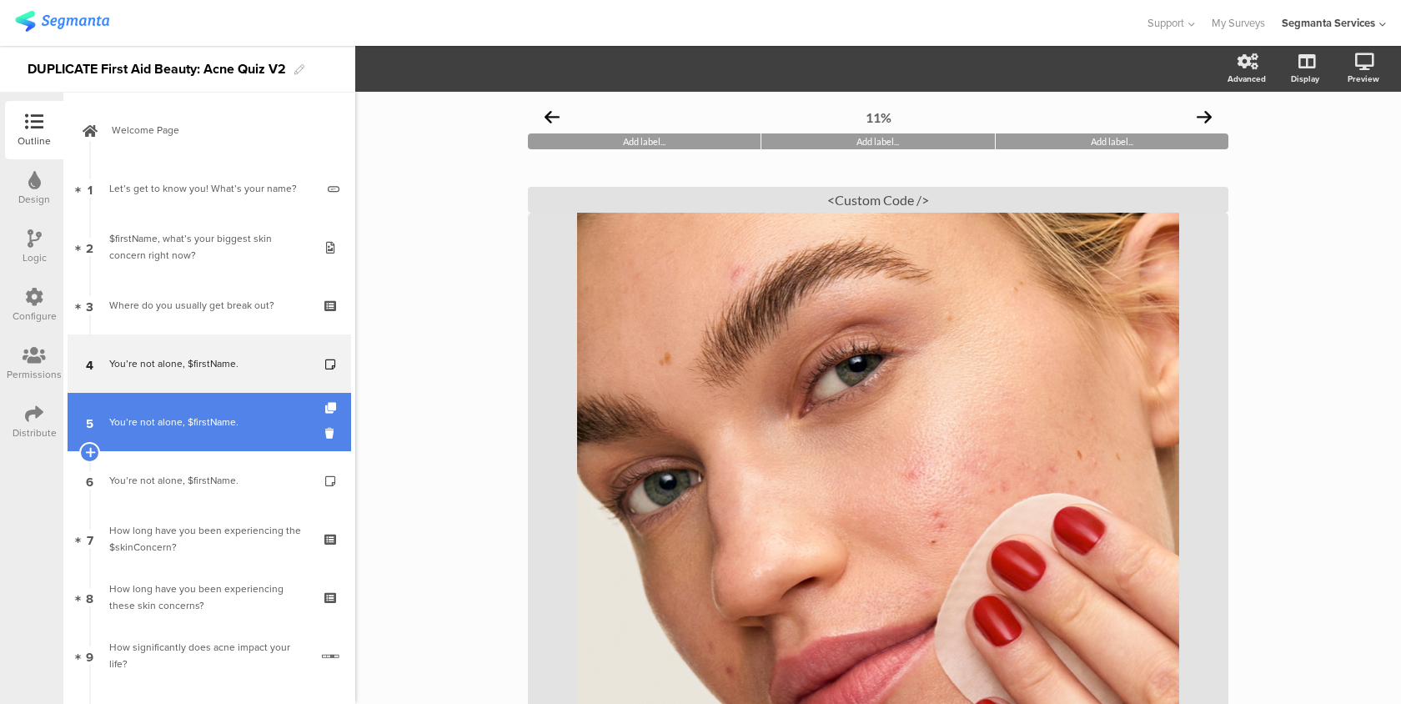
click at [251, 423] on div "You’re not alone, $firstName." at bounding box center [208, 422] width 199 height 17
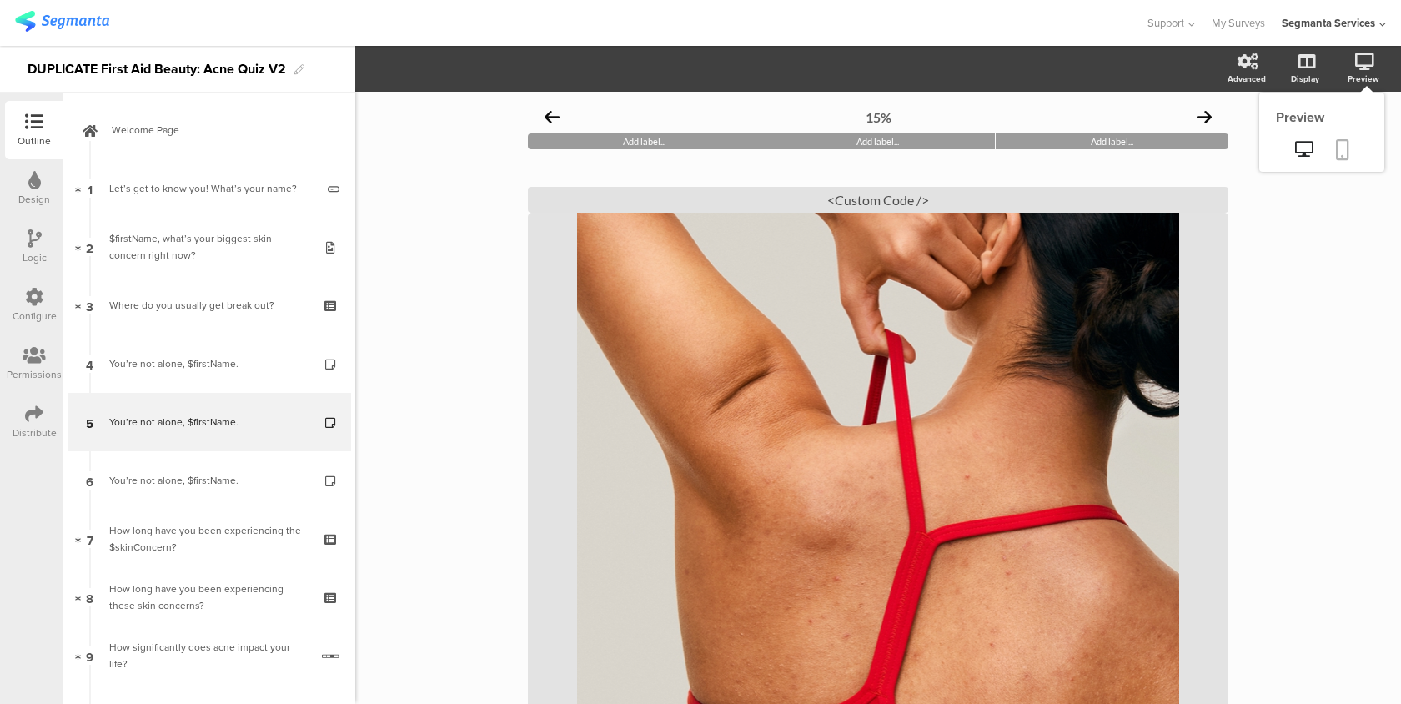
click at [1351, 148] on link at bounding box center [1342, 151] width 37 height 32
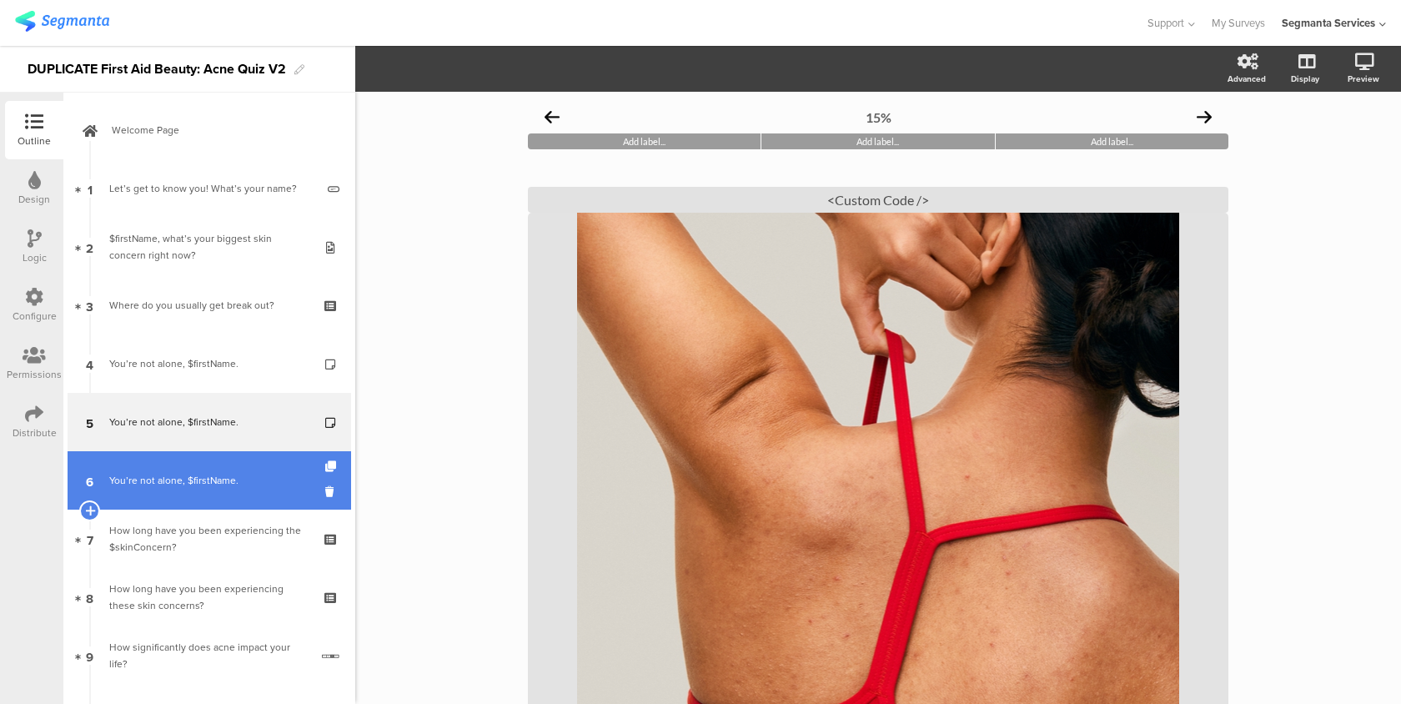
click at [222, 479] on div "You’re not alone, $firstName." at bounding box center [208, 480] width 199 height 17
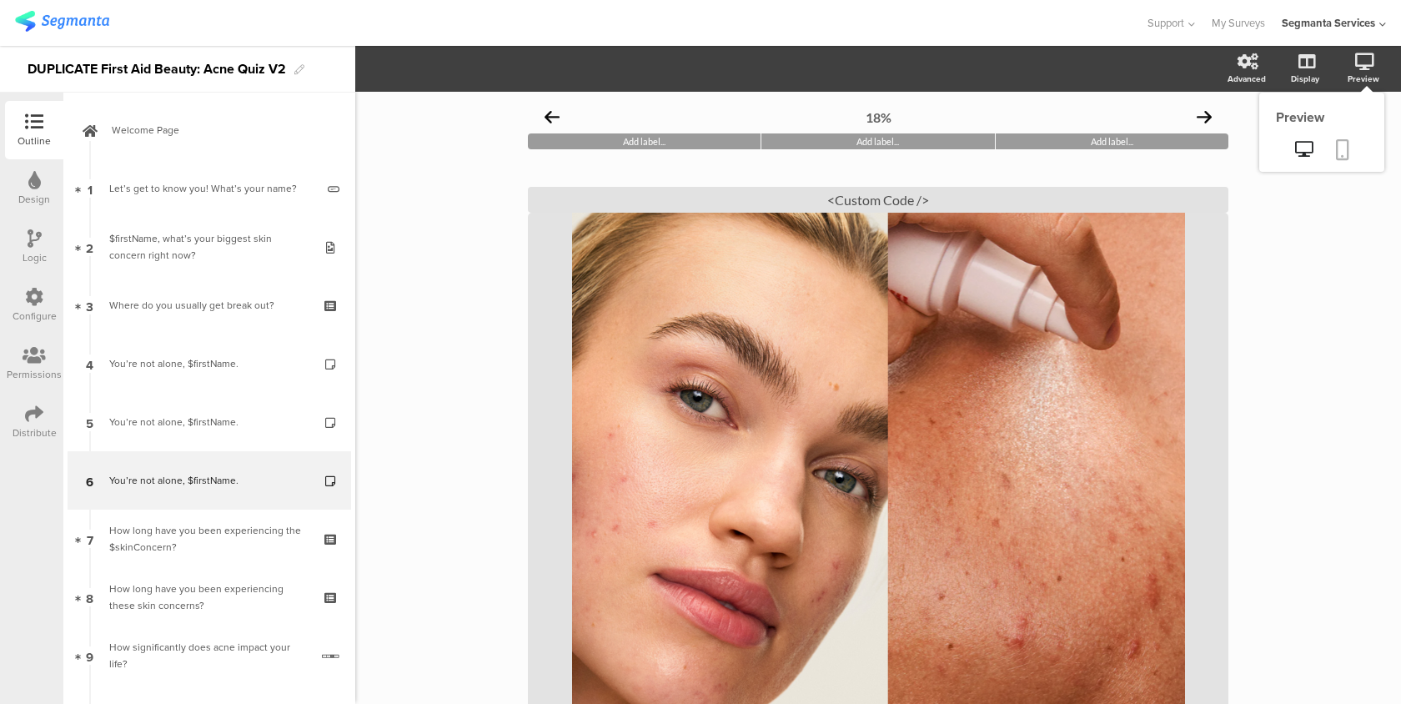
click at [1347, 142] on icon at bounding box center [1342, 149] width 13 height 21
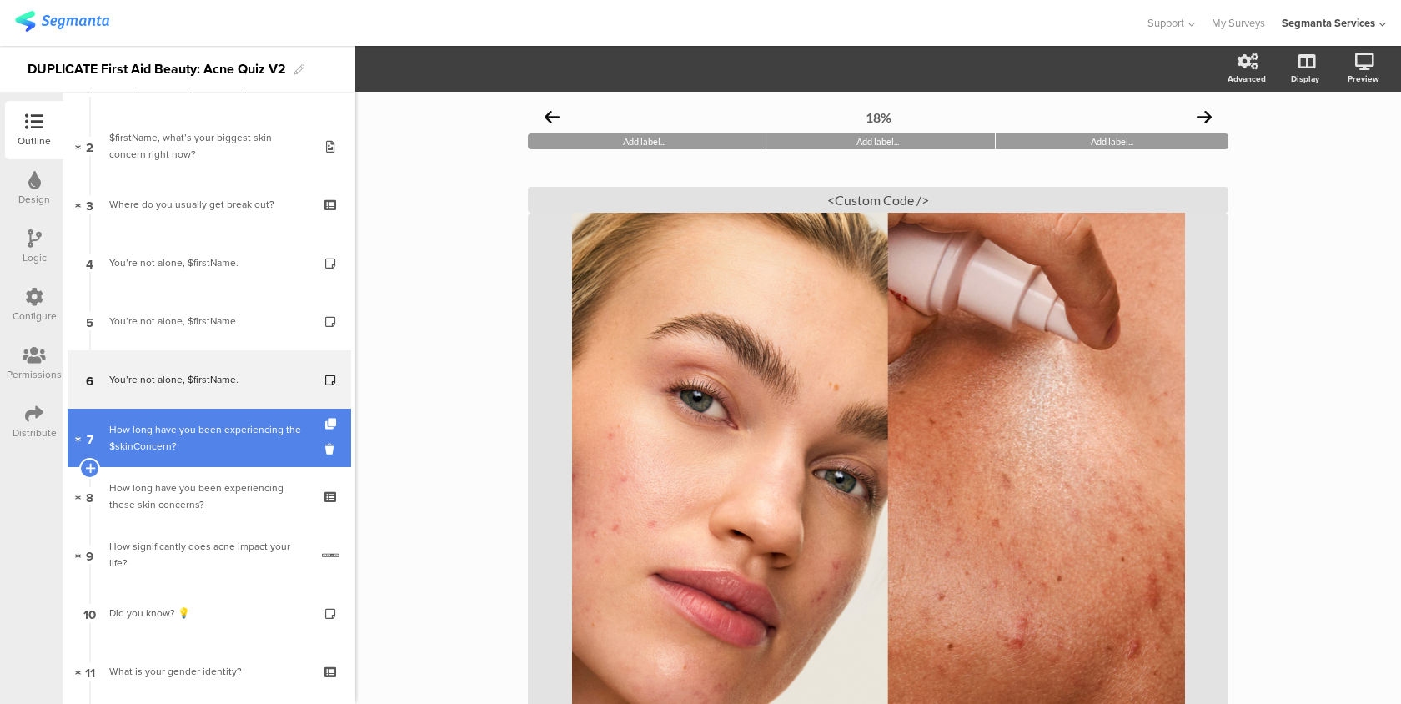
scroll to position [298, 0]
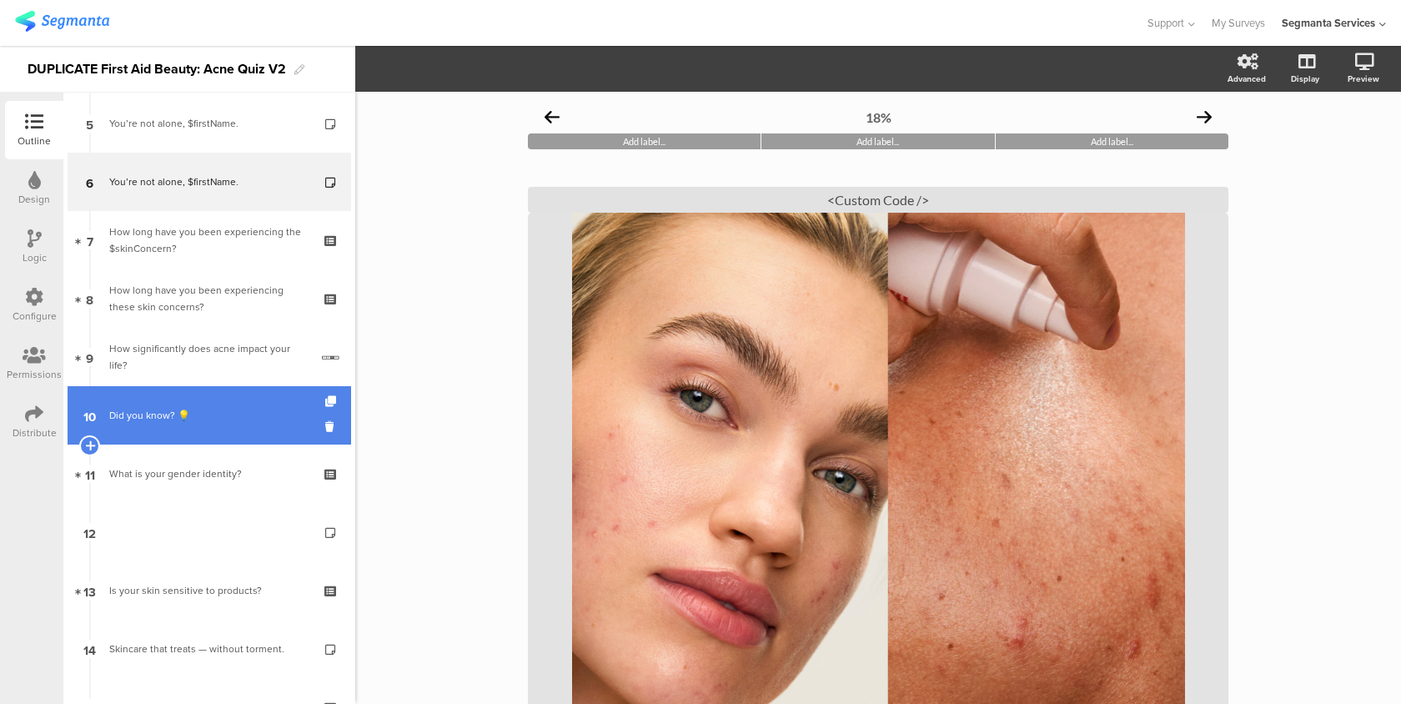
click at [284, 436] on link "10 Did you know? 💡" at bounding box center [209, 415] width 283 height 58
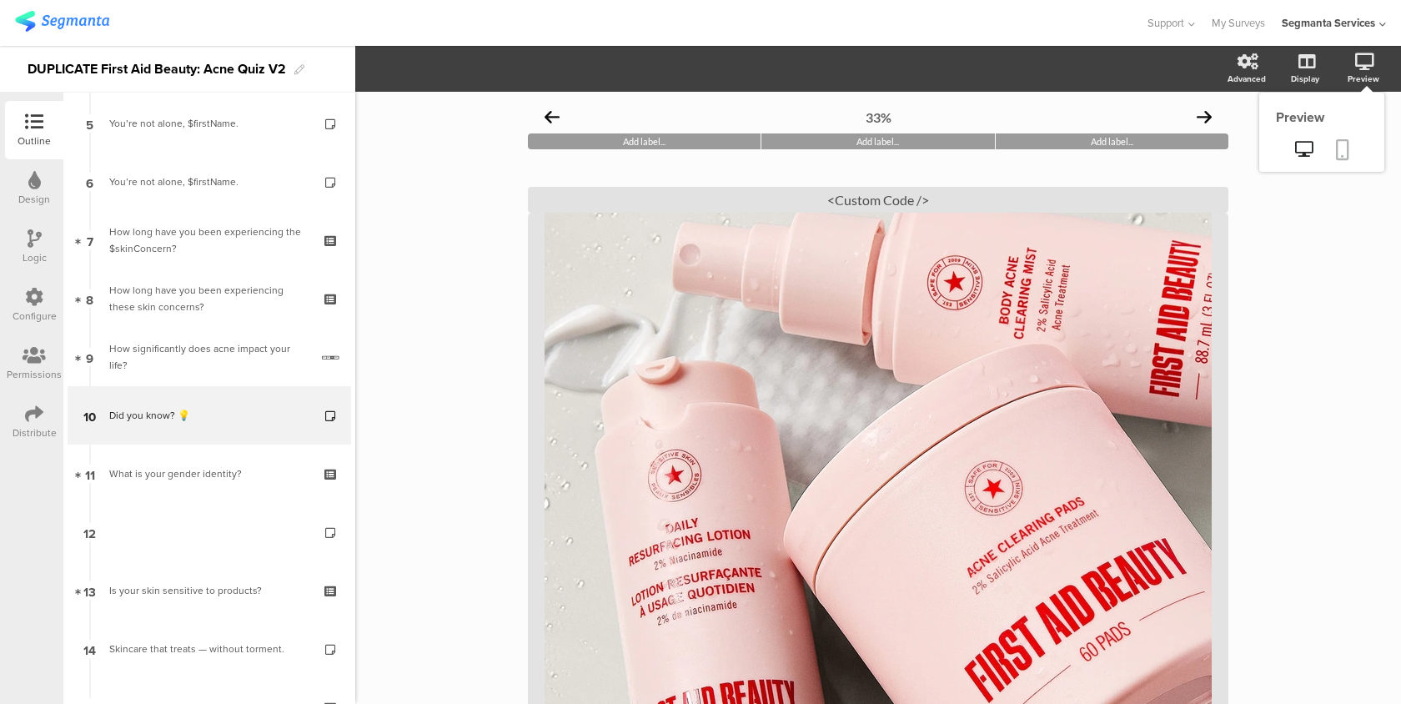
click at [1358, 144] on link at bounding box center [1342, 151] width 37 height 32
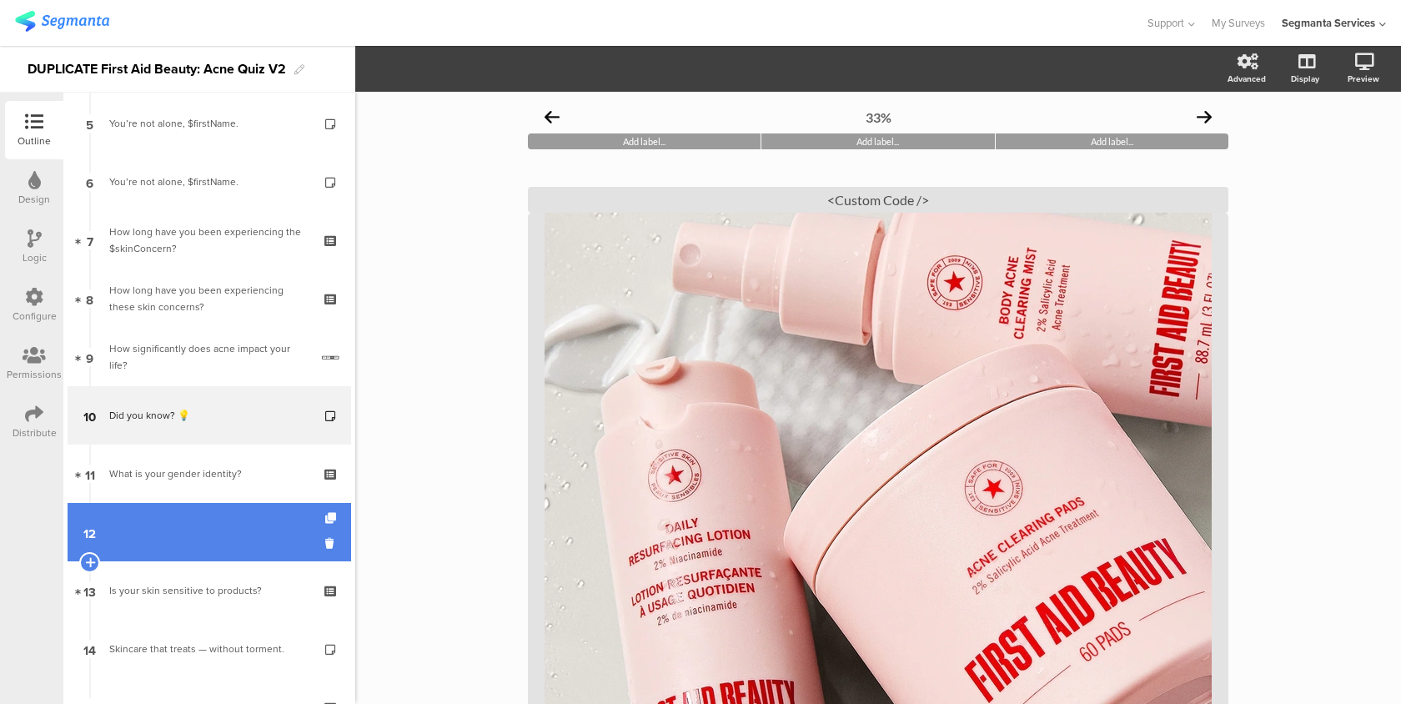
click at [194, 533] on link "12" at bounding box center [209, 532] width 283 height 58
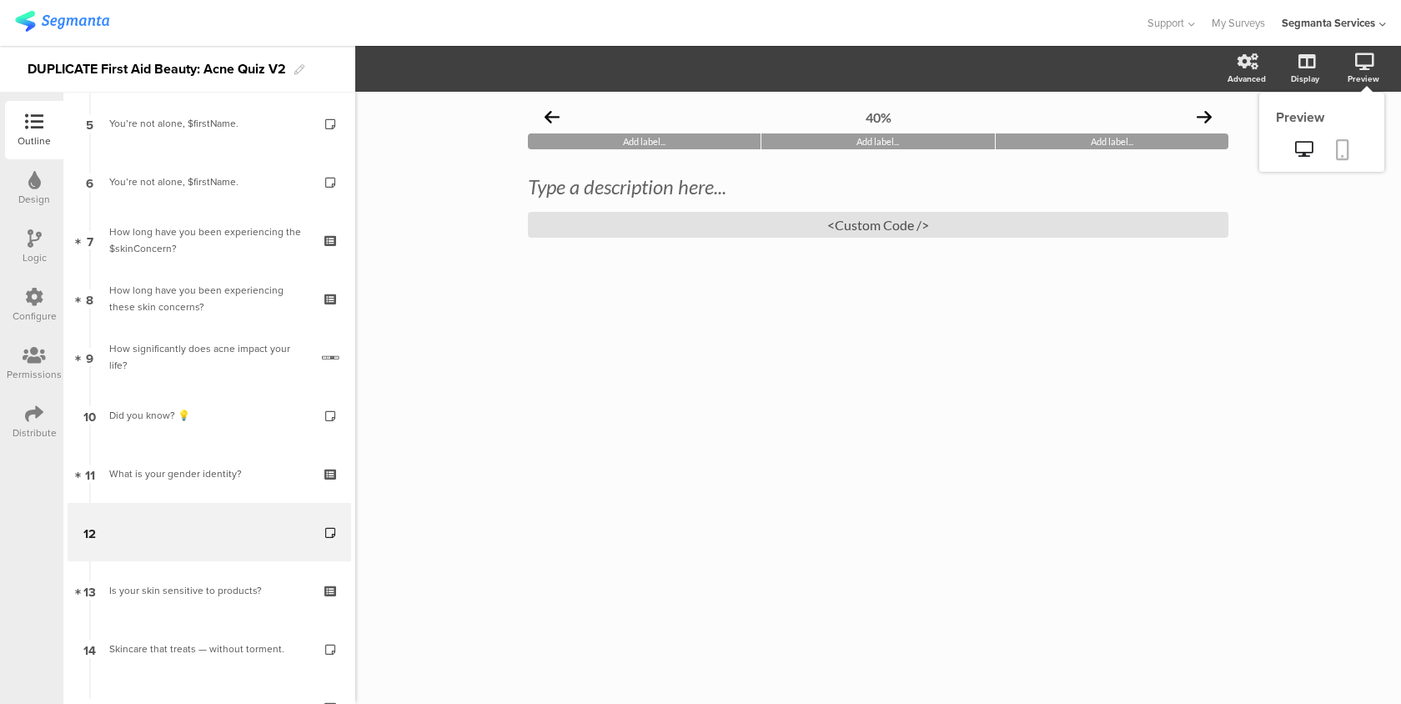
click at [1348, 141] on icon at bounding box center [1342, 149] width 13 height 21
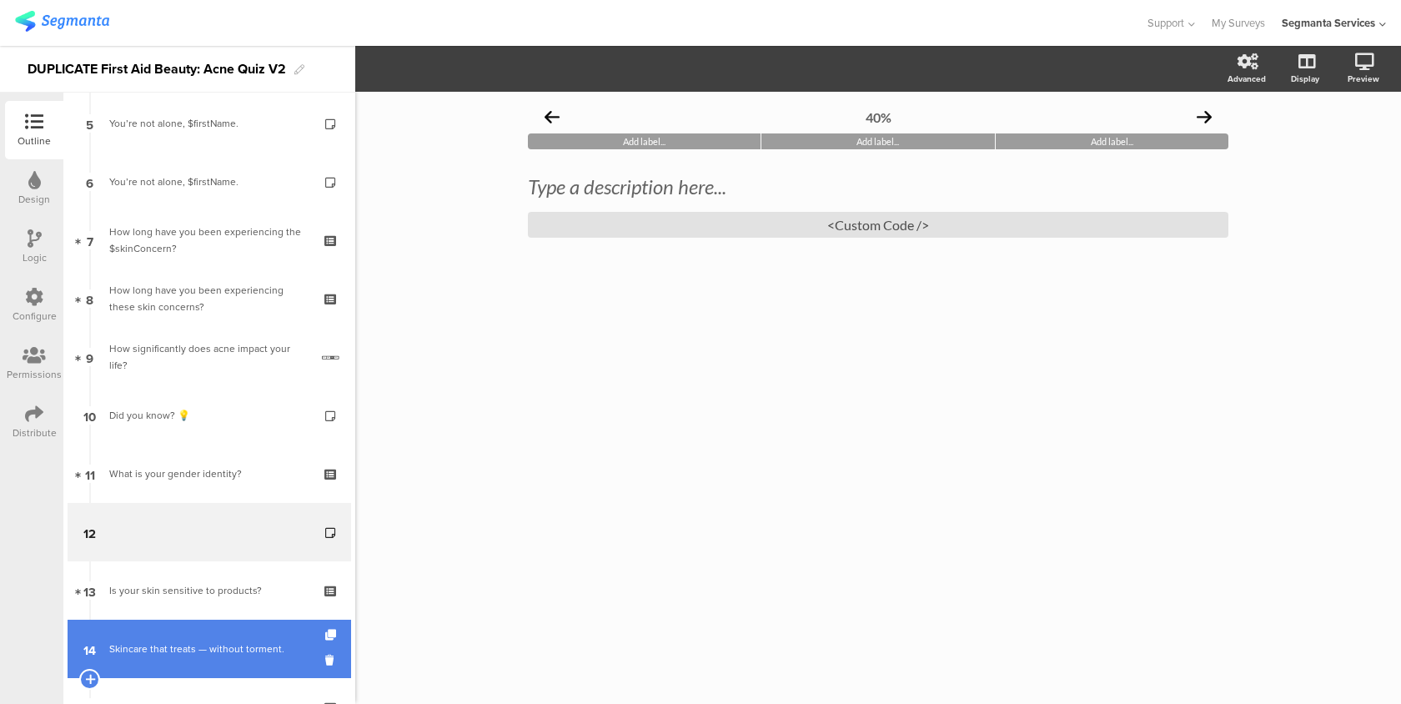
click at [240, 669] on link "14 Skincare that treats — without torment." at bounding box center [209, 648] width 283 height 58
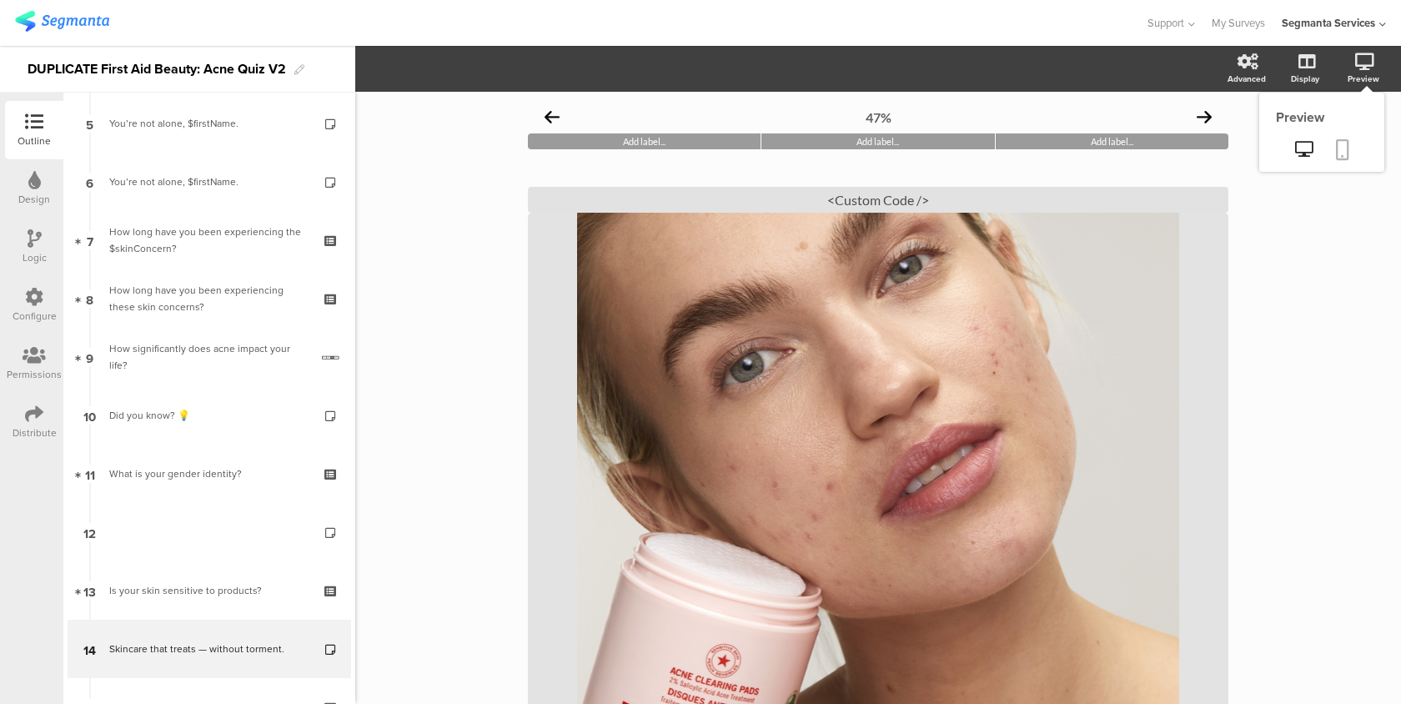
click at [1336, 154] on icon at bounding box center [1342, 149] width 13 height 21
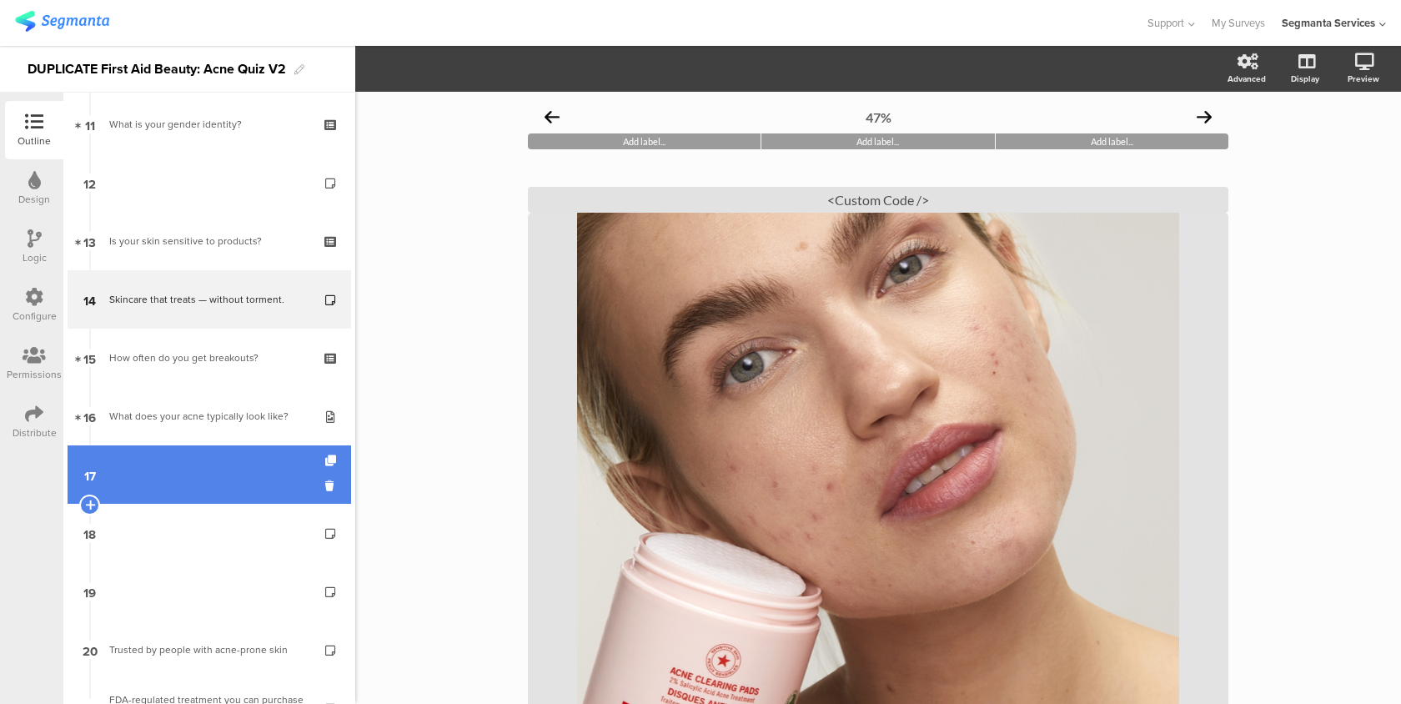
scroll to position [711, 0]
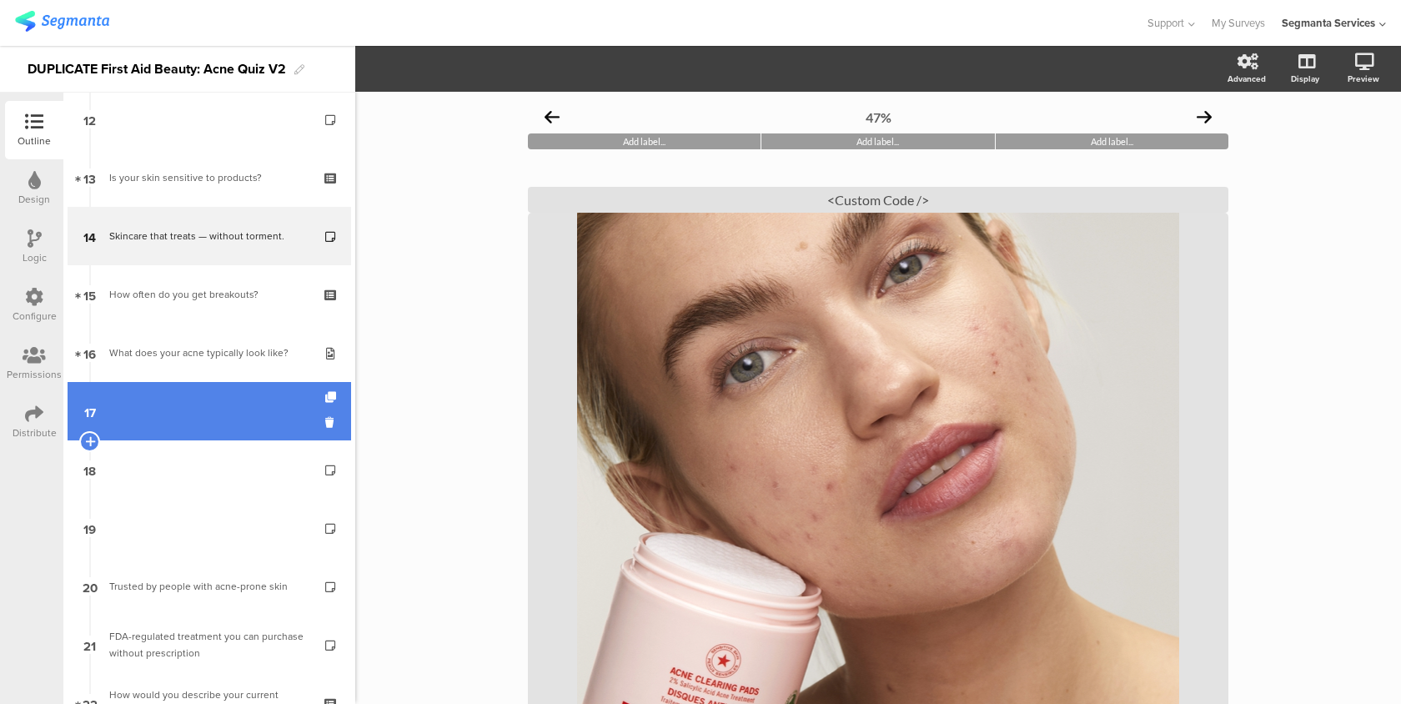
click at [281, 419] on link "17" at bounding box center [209, 411] width 283 height 58
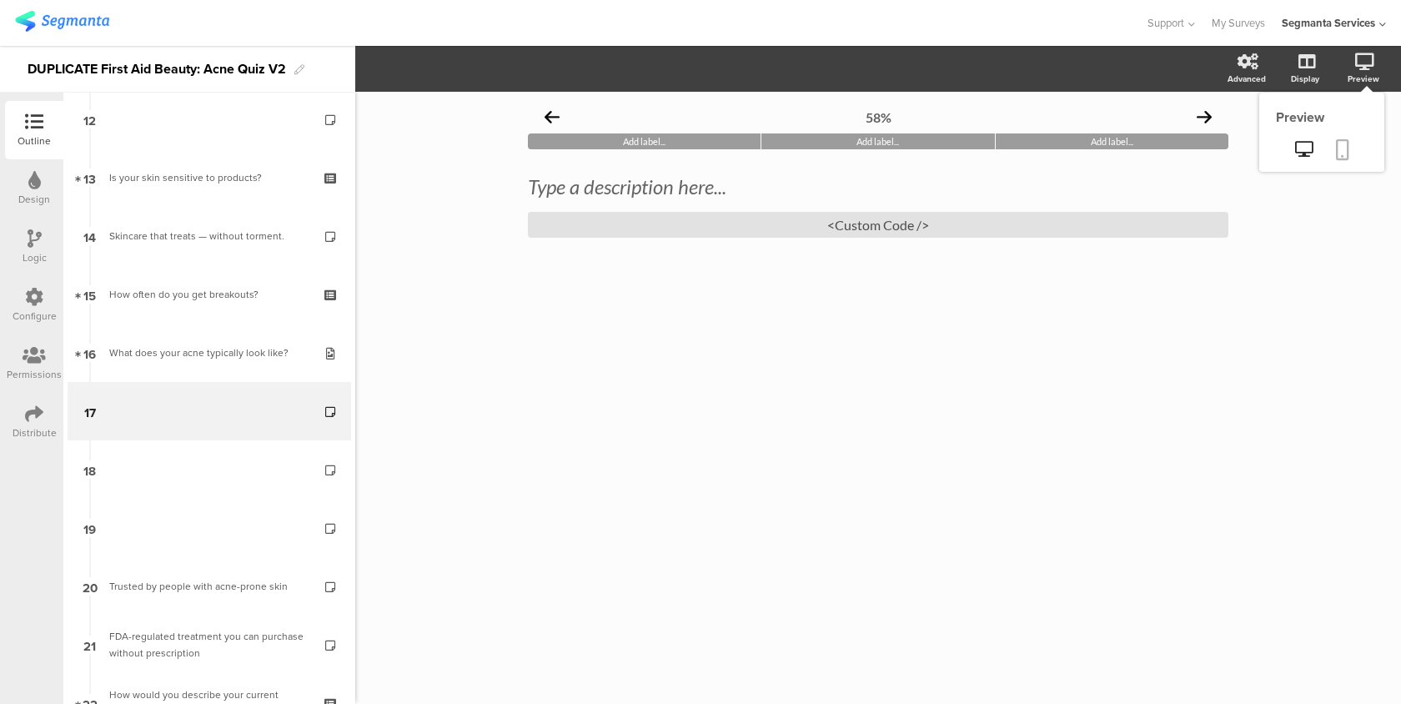
click at [1346, 144] on icon at bounding box center [1342, 149] width 13 height 21
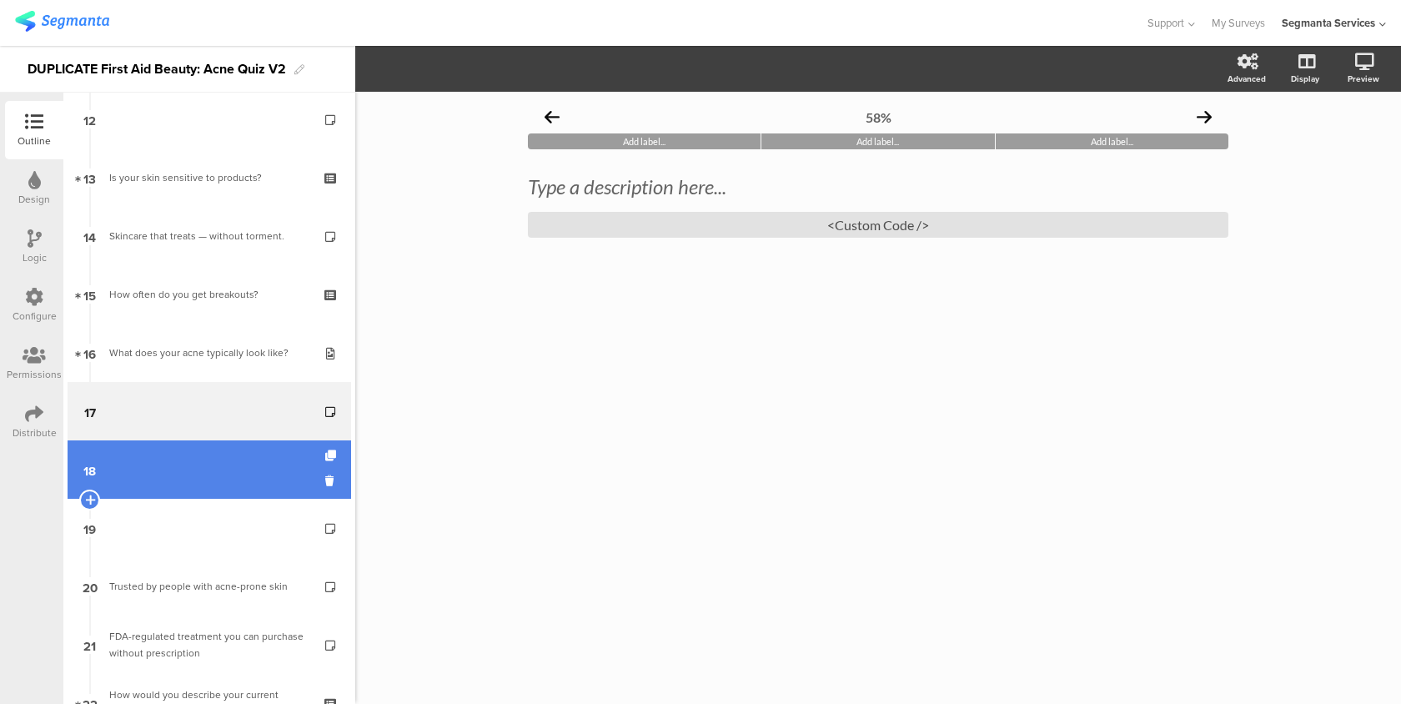
click at [288, 468] on link "18" at bounding box center [209, 469] width 283 height 58
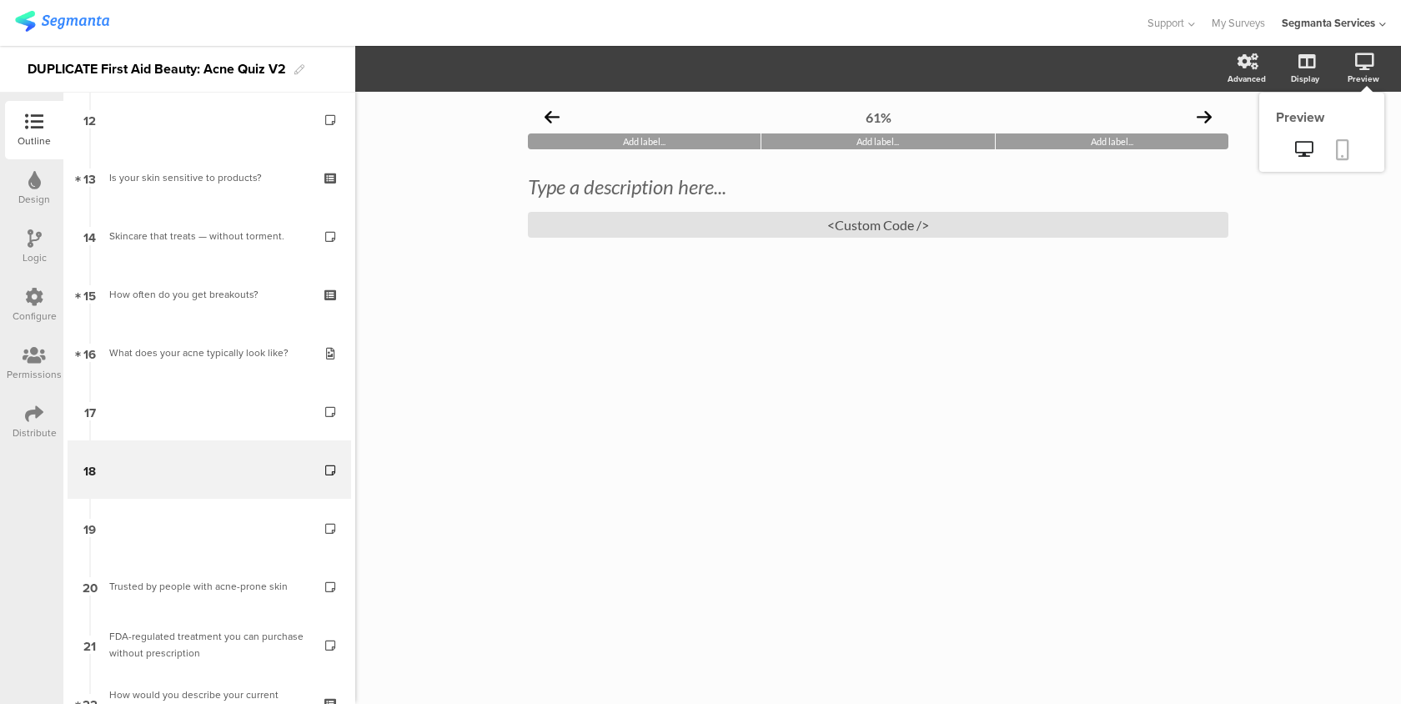
click at [1345, 148] on icon at bounding box center [1342, 149] width 13 height 21
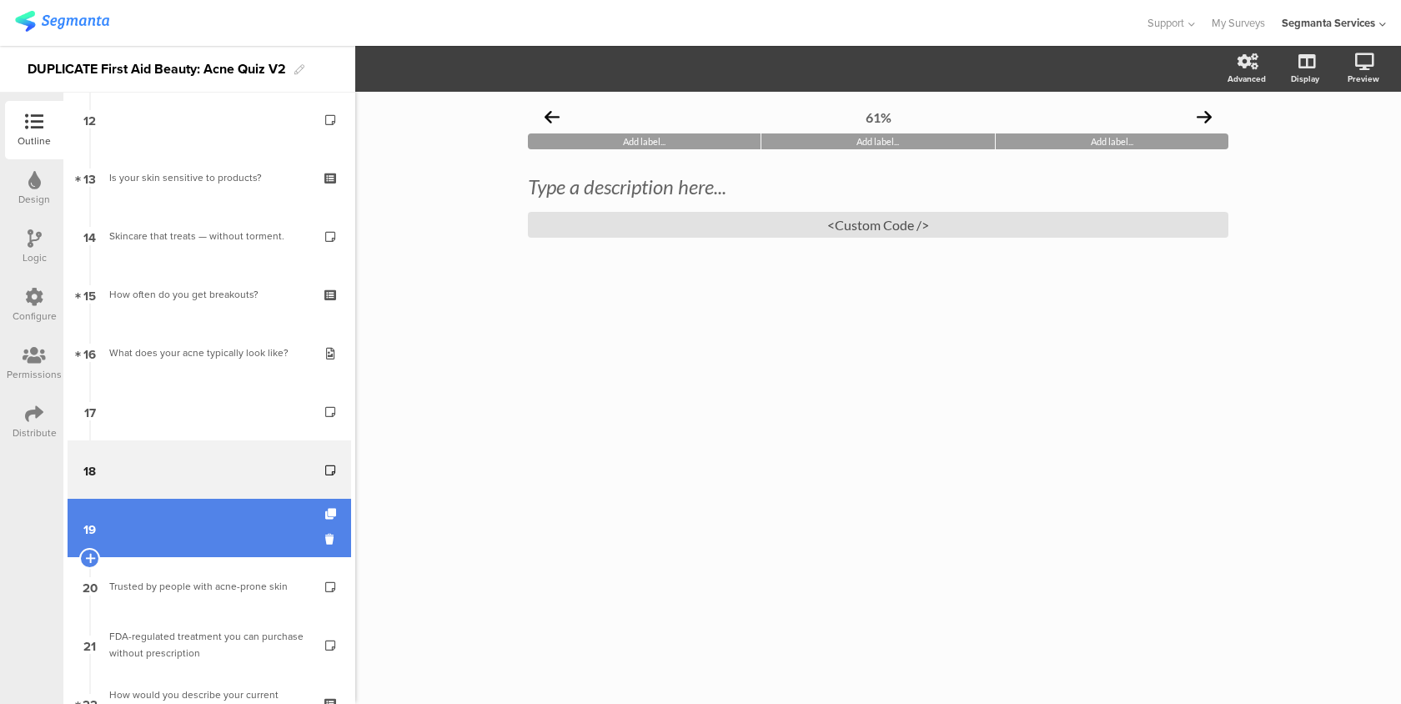
click at [233, 538] on link "19" at bounding box center [209, 528] width 283 height 58
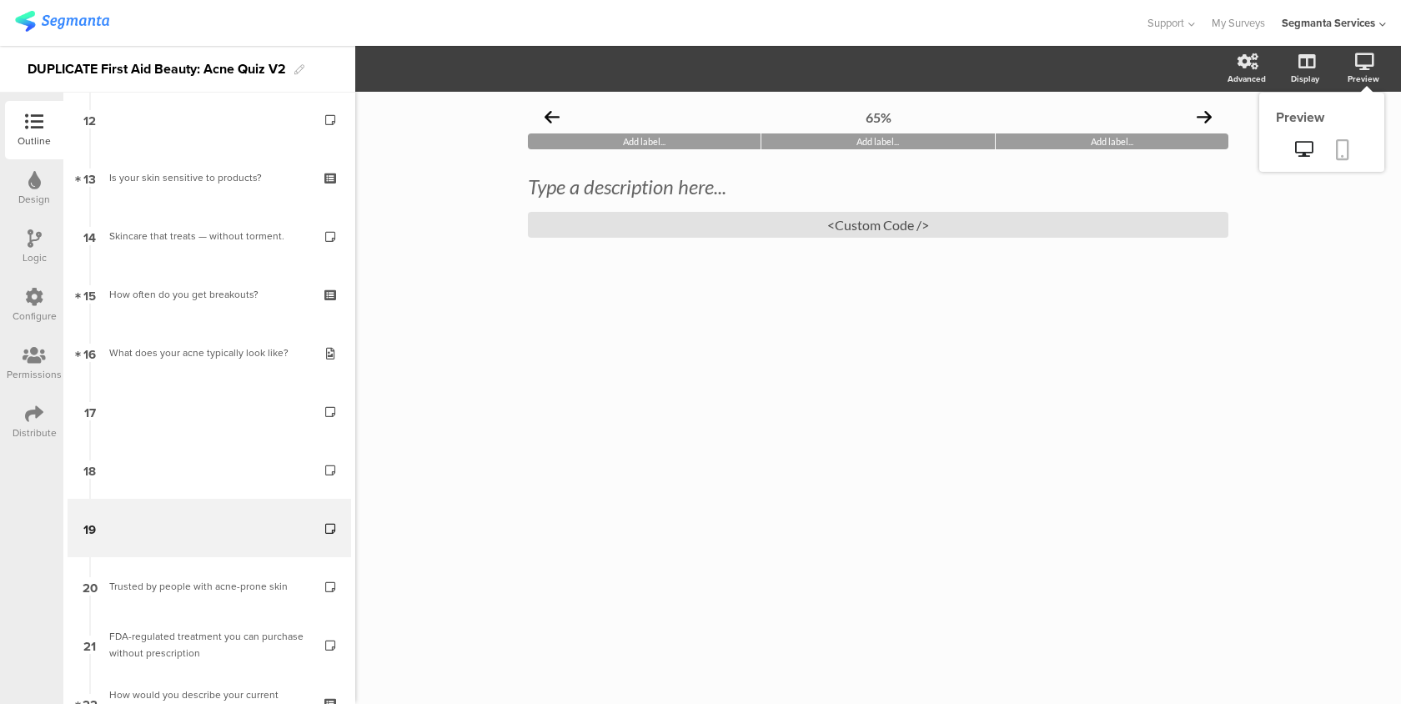
click at [1348, 136] on link at bounding box center [1342, 151] width 37 height 32
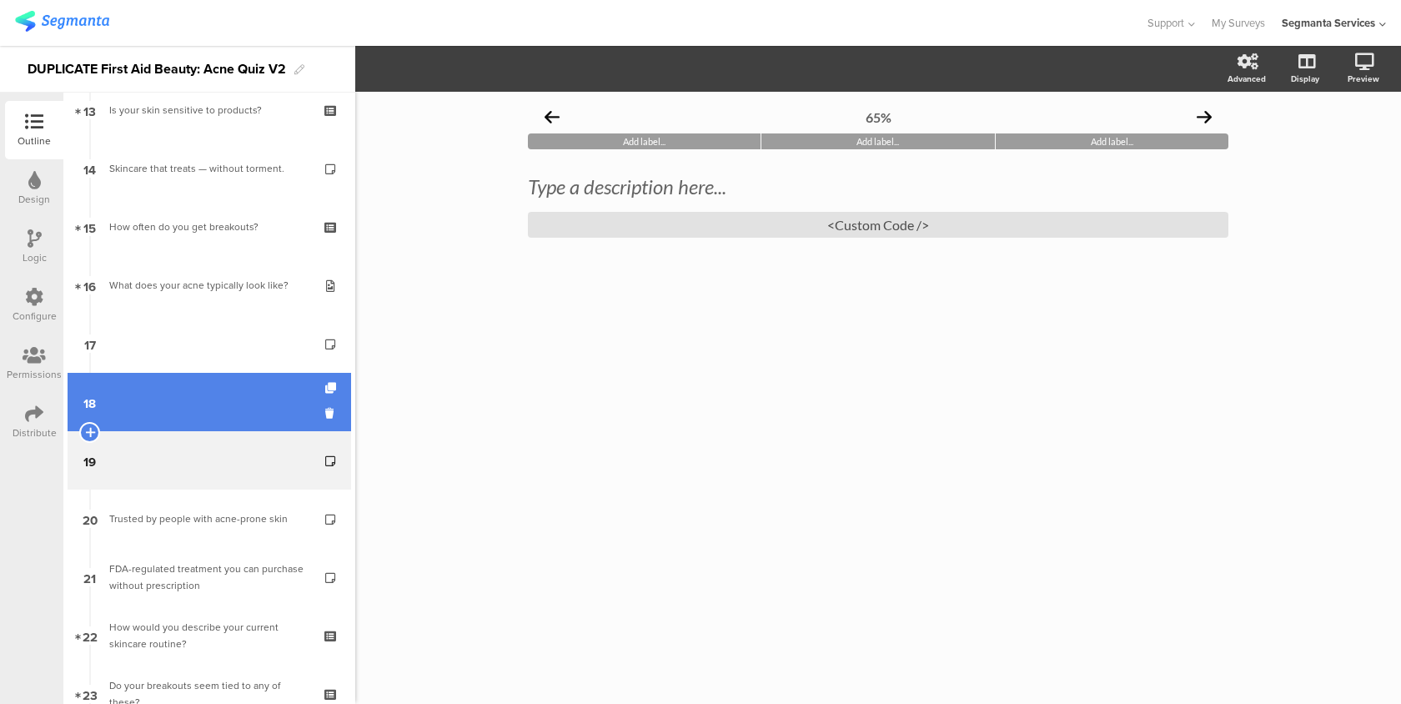
scroll to position [884, 0]
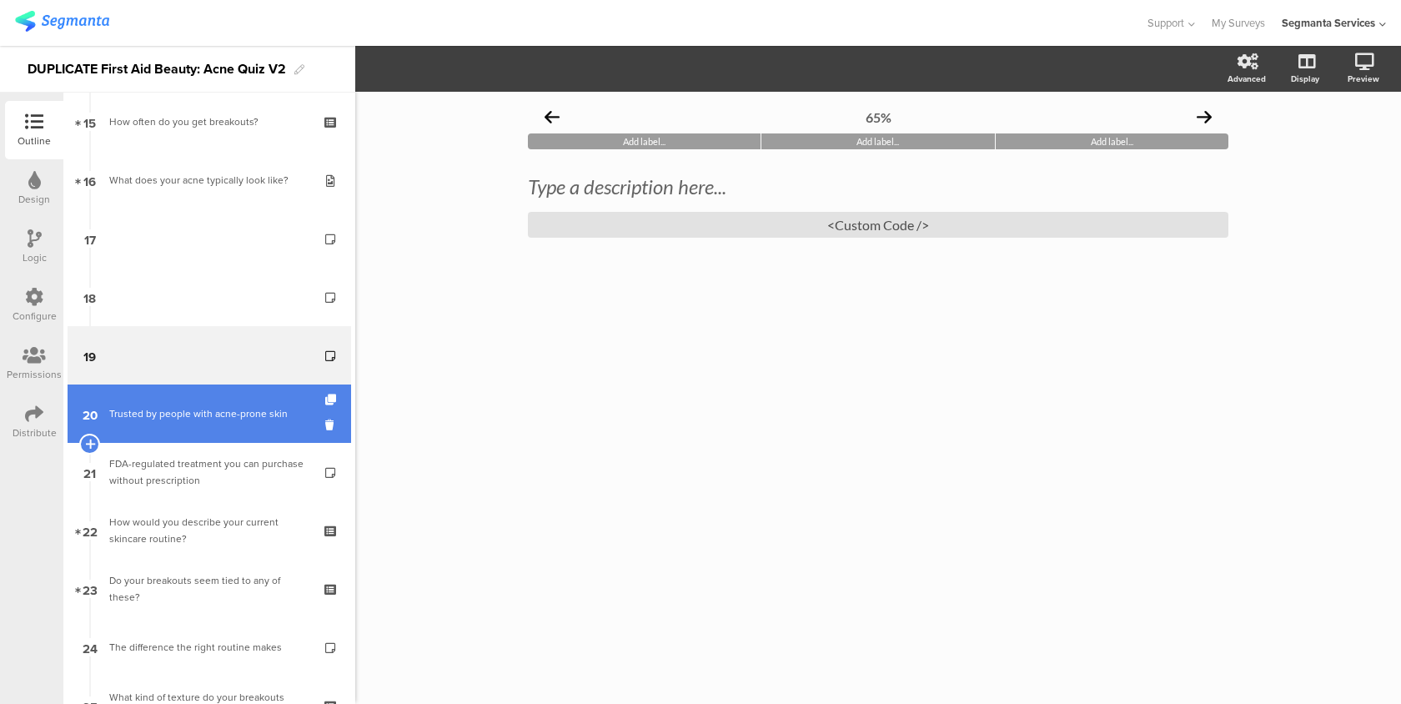
click at [240, 424] on link "20 Trusted by people with acne-prone skin" at bounding box center [209, 413] width 283 height 58
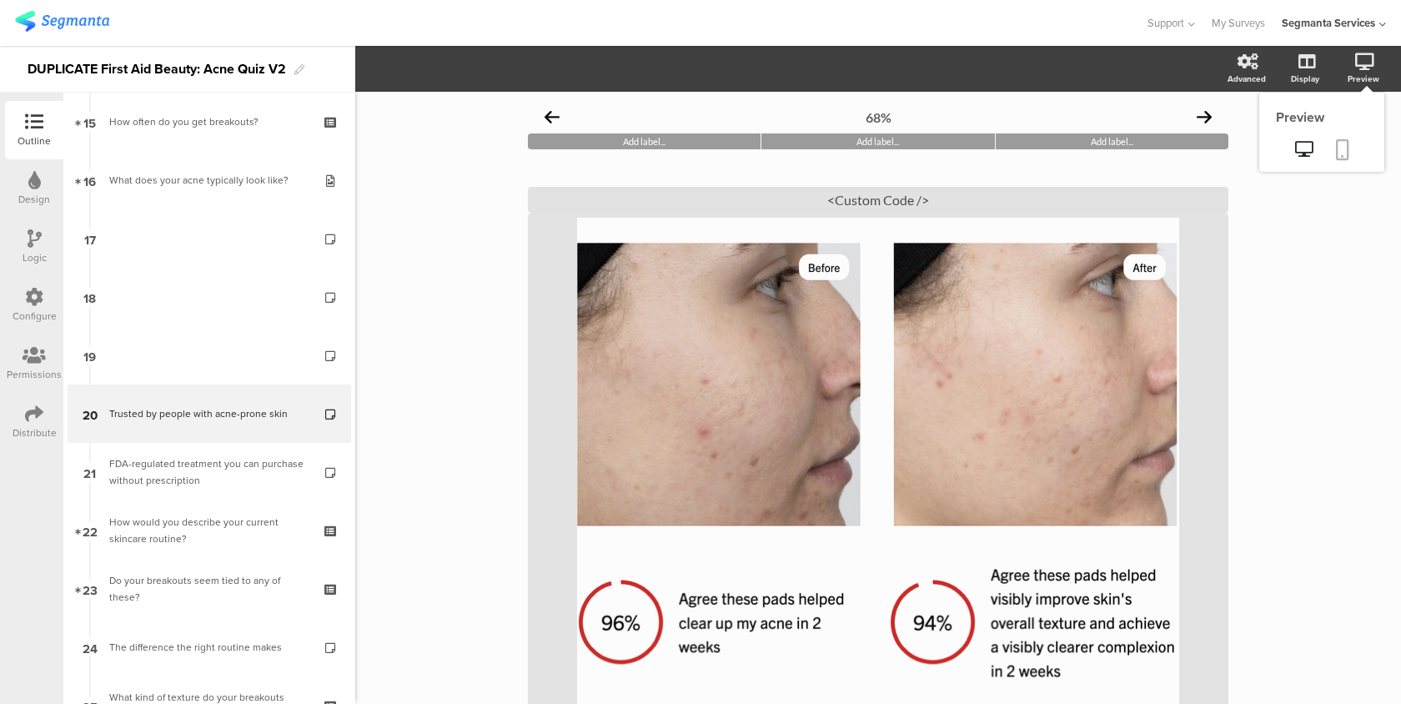
click at [1344, 150] on icon at bounding box center [1342, 149] width 13 height 21
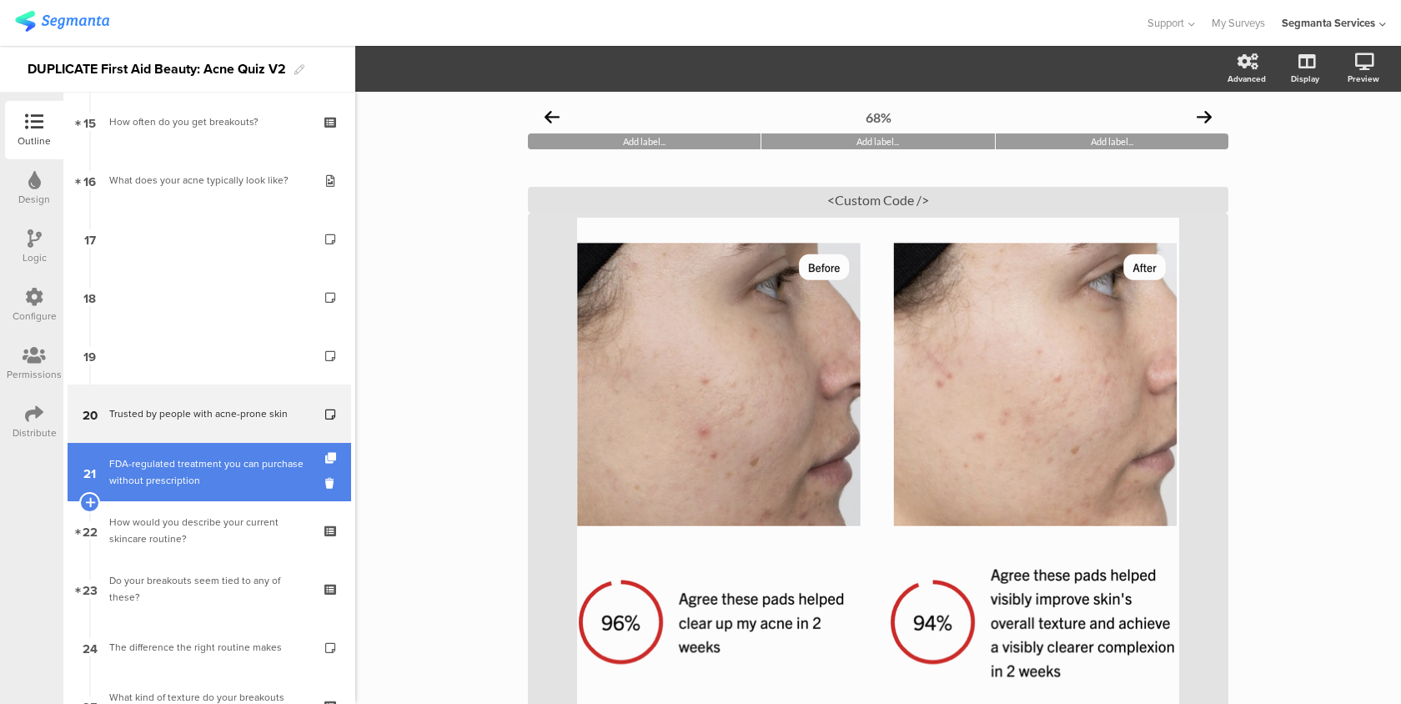
click at [259, 474] on div "FDA-regulated treatment you can purchase without prescription" at bounding box center [208, 471] width 199 height 33
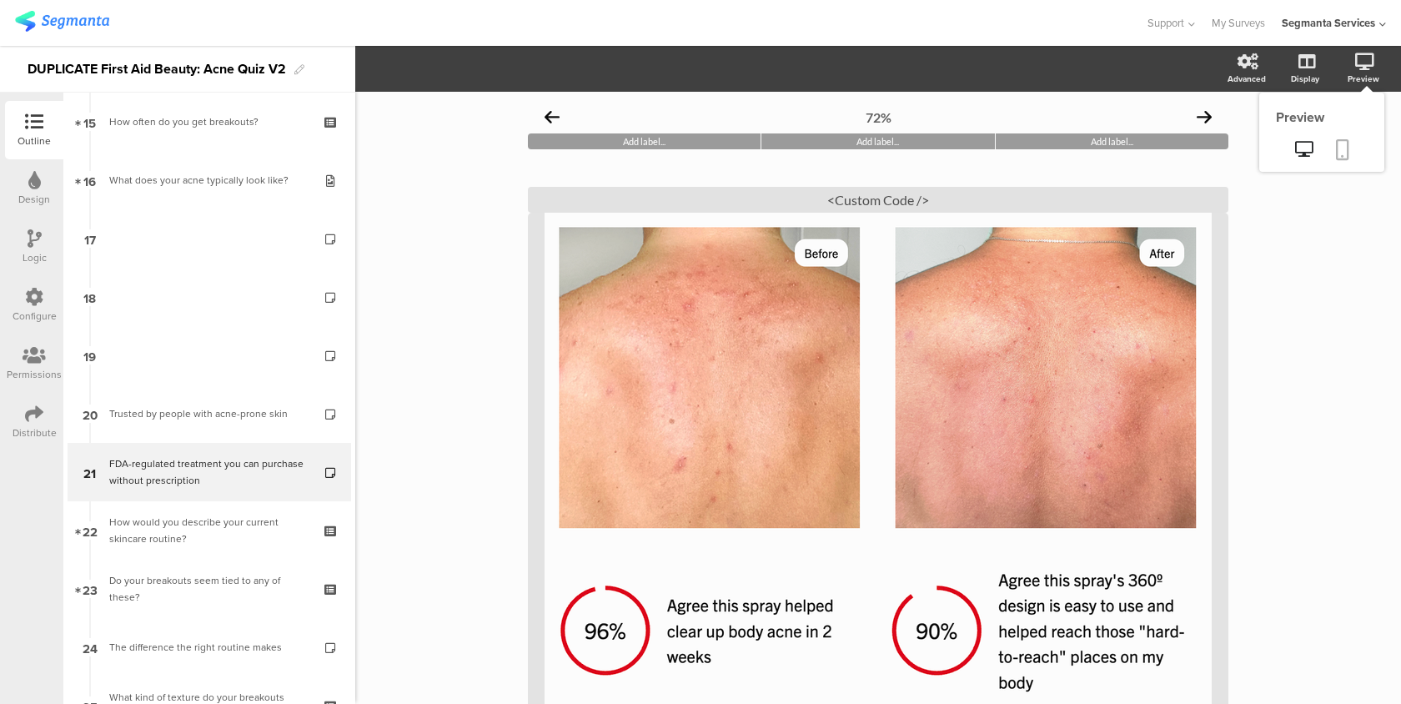
click at [1340, 155] on icon at bounding box center [1342, 149] width 13 height 21
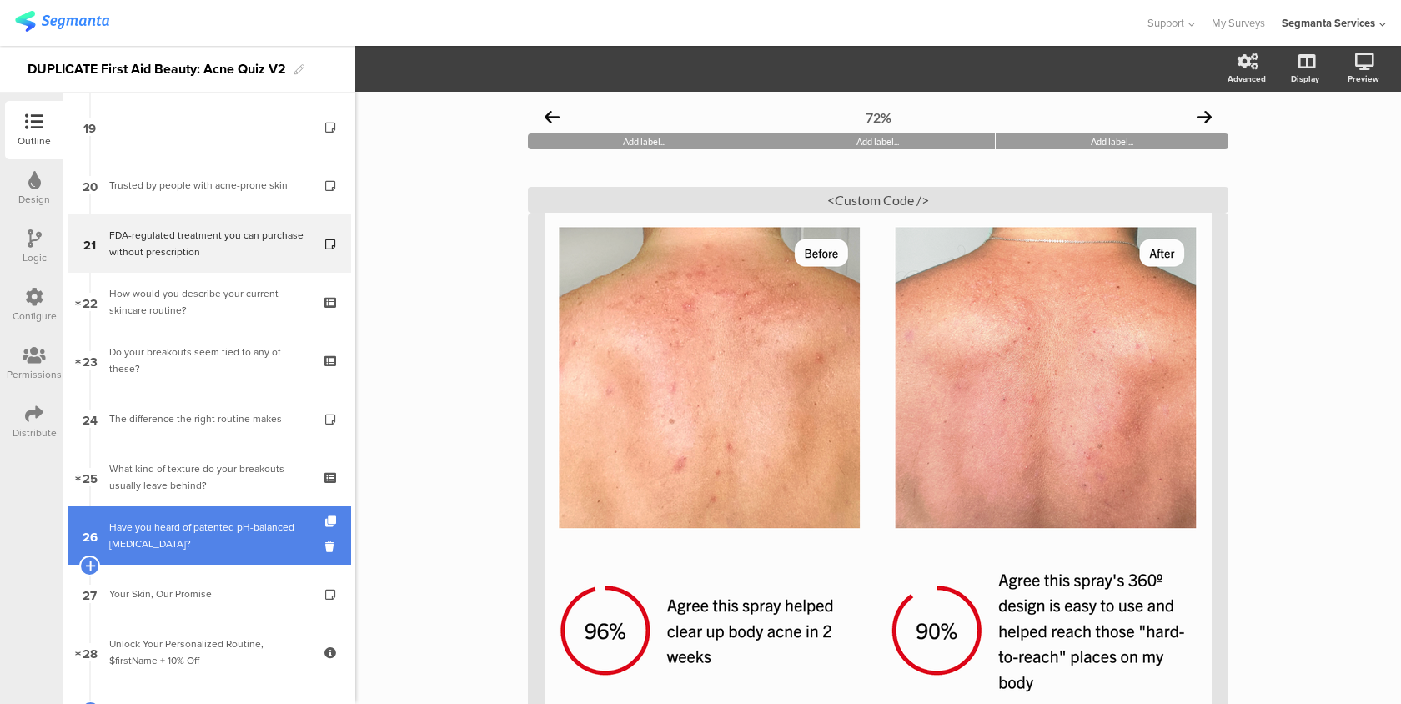
scroll to position [1167, 0]
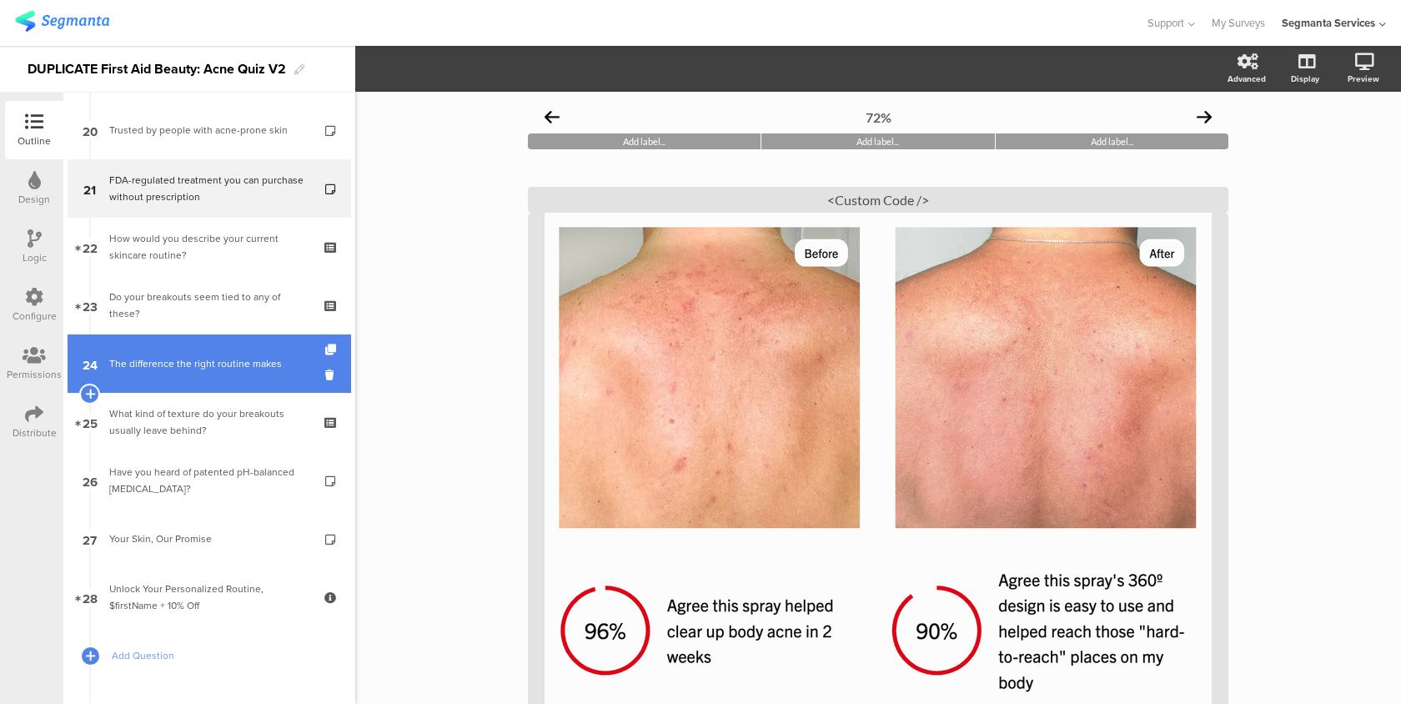
click at [299, 370] on div "The difference the right routine makes" at bounding box center [208, 363] width 199 height 17
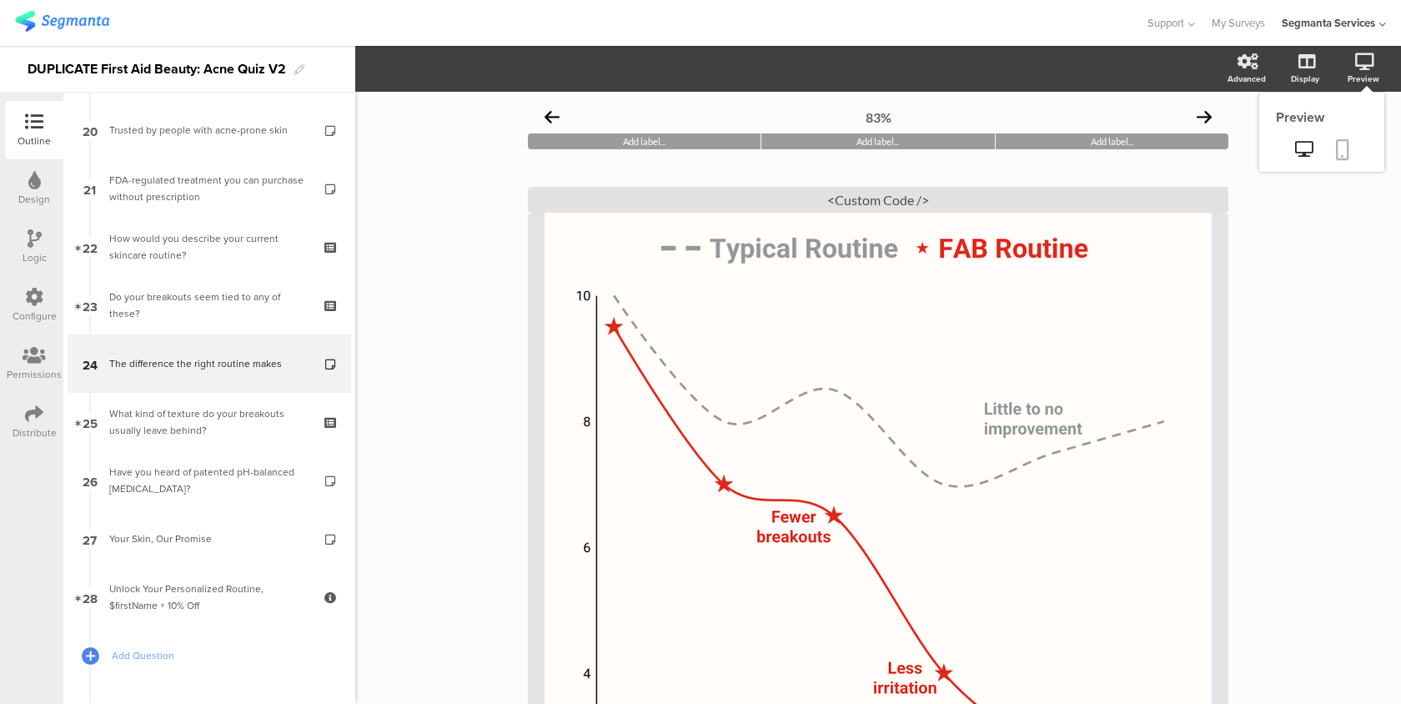
click at [1341, 139] on icon at bounding box center [1342, 149] width 13 height 21
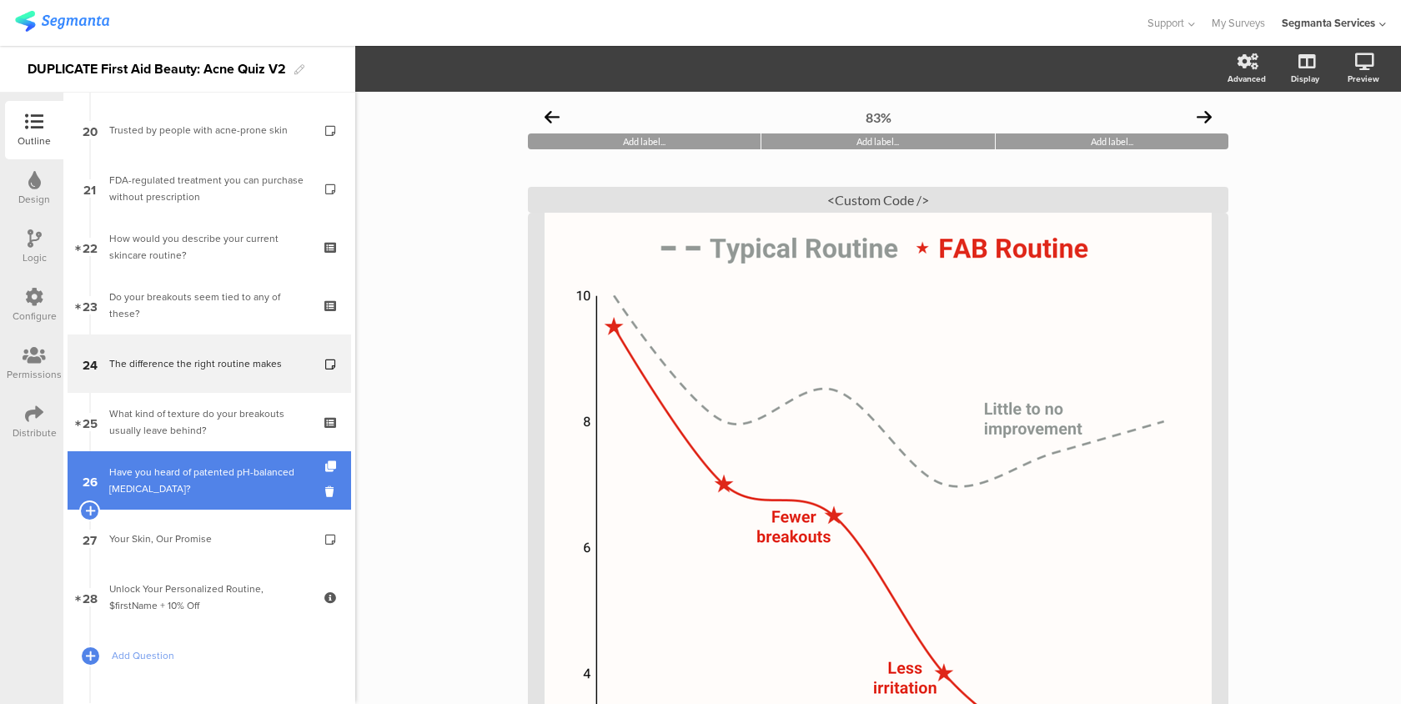
click at [203, 487] on div "Have you heard of patented pH-balanced [MEDICAL_DATA]?" at bounding box center [208, 480] width 199 height 33
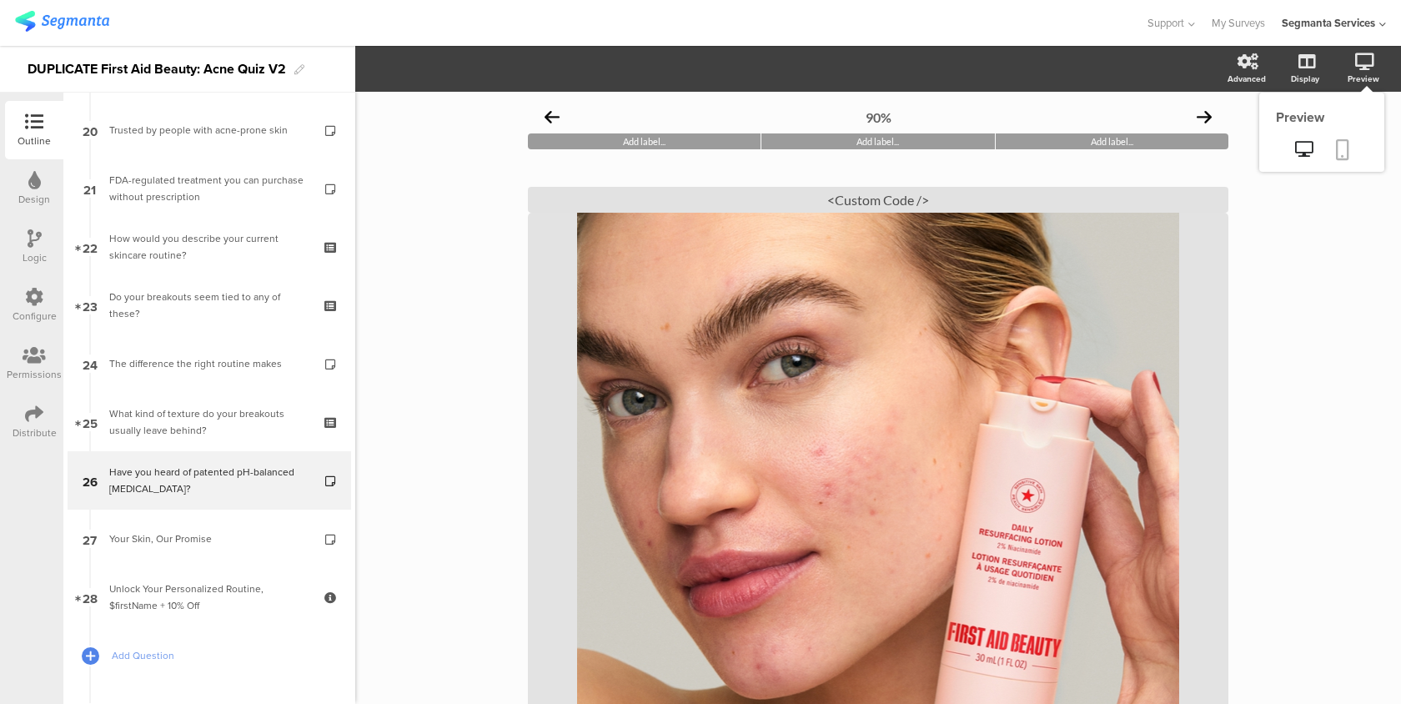
click at [1340, 157] on icon at bounding box center [1342, 149] width 13 height 21
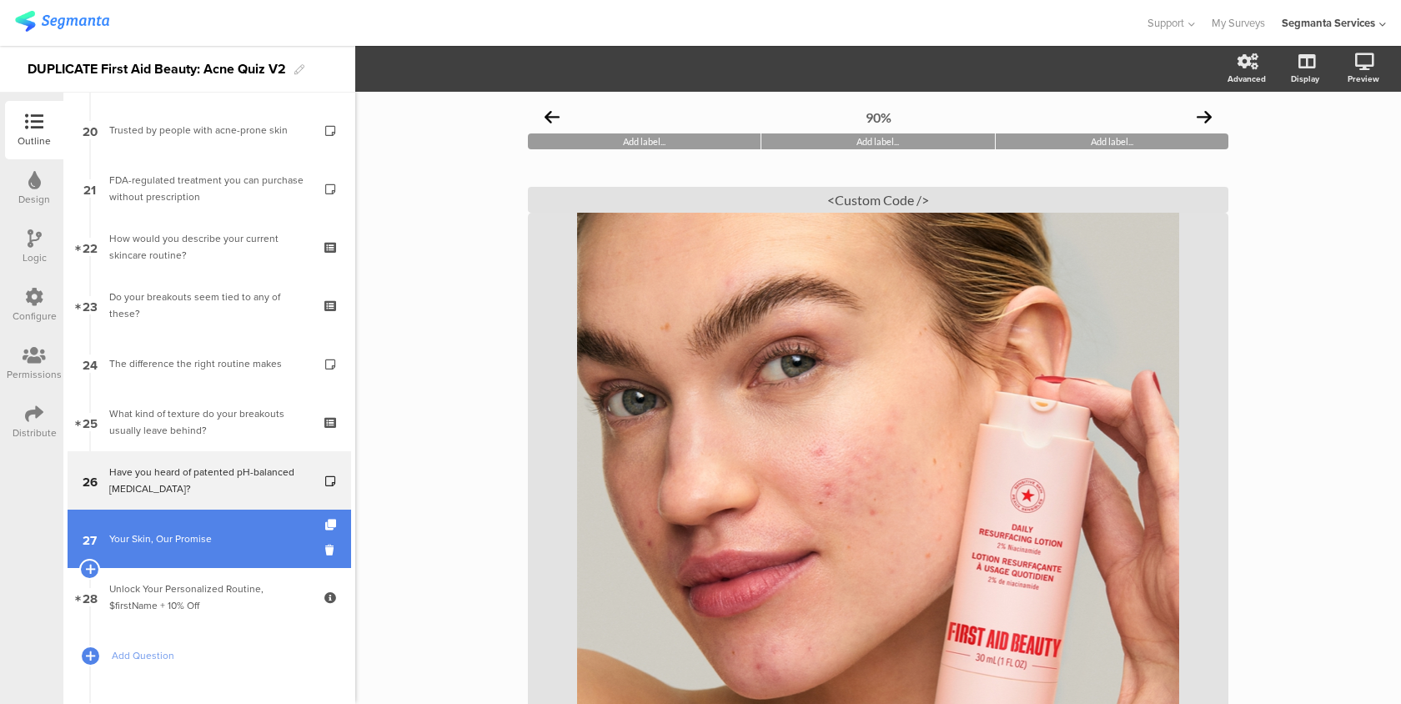
click at [278, 536] on div "Your Skin, Our Promise" at bounding box center [208, 538] width 199 height 17
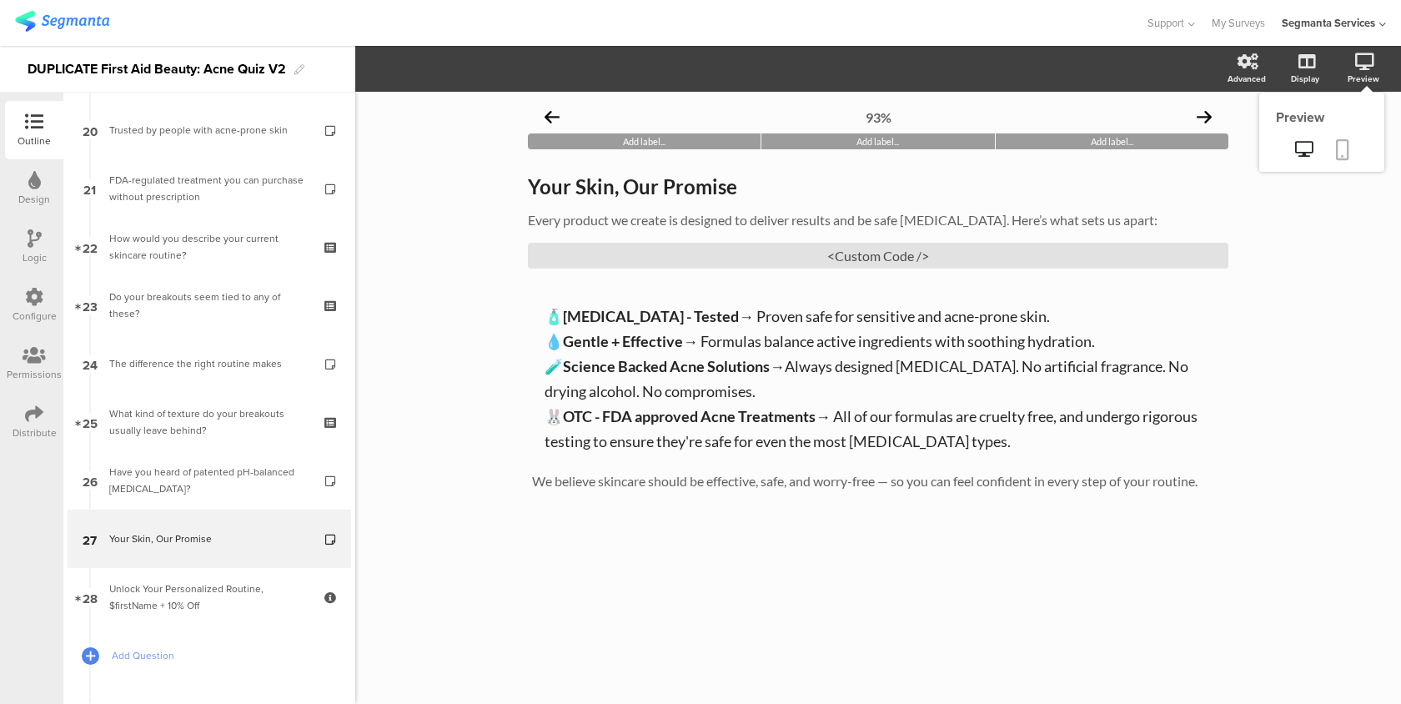
click at [1341, 143] on icon at bounding box center [1342, 149] width 13 height 21
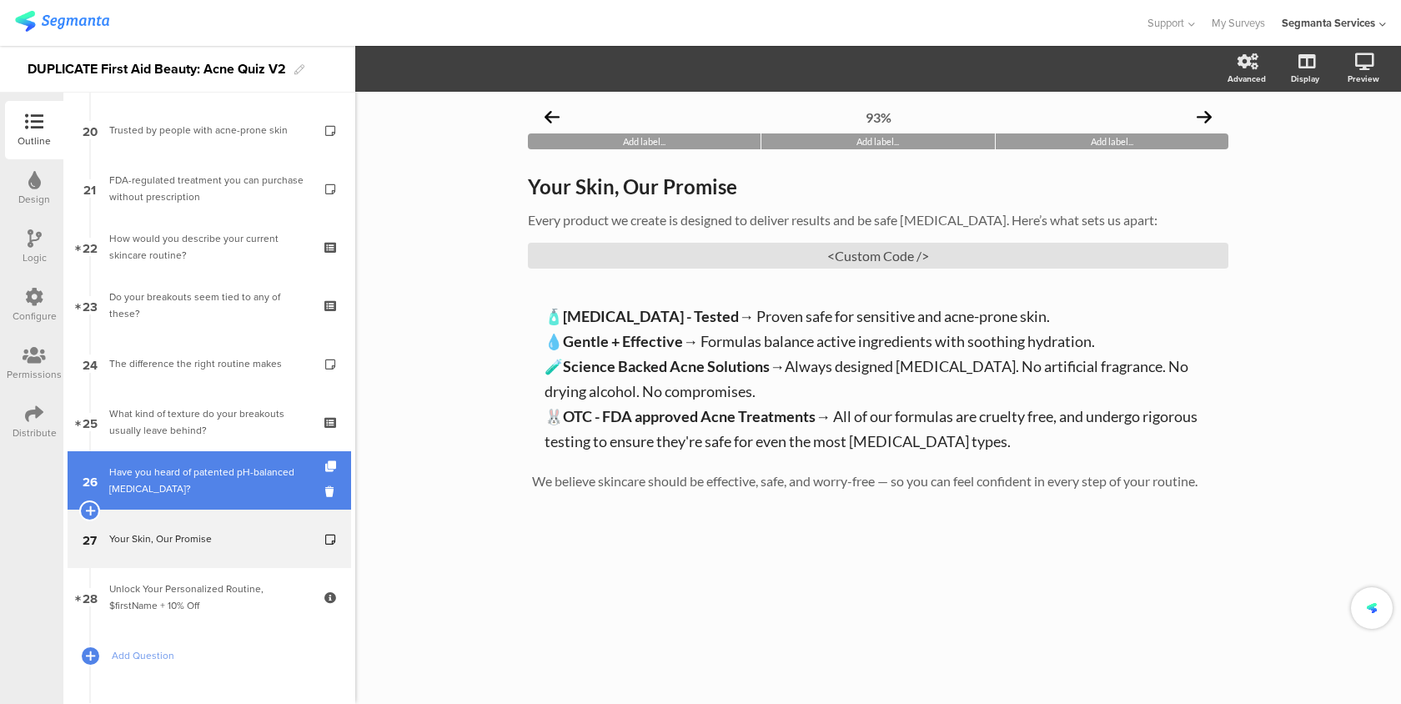
click at [252, 491] on div "Have you heard of patented pH-balanced [MEDICAL_DATA]?" at bounding box center [208, 480] width 199 height 33
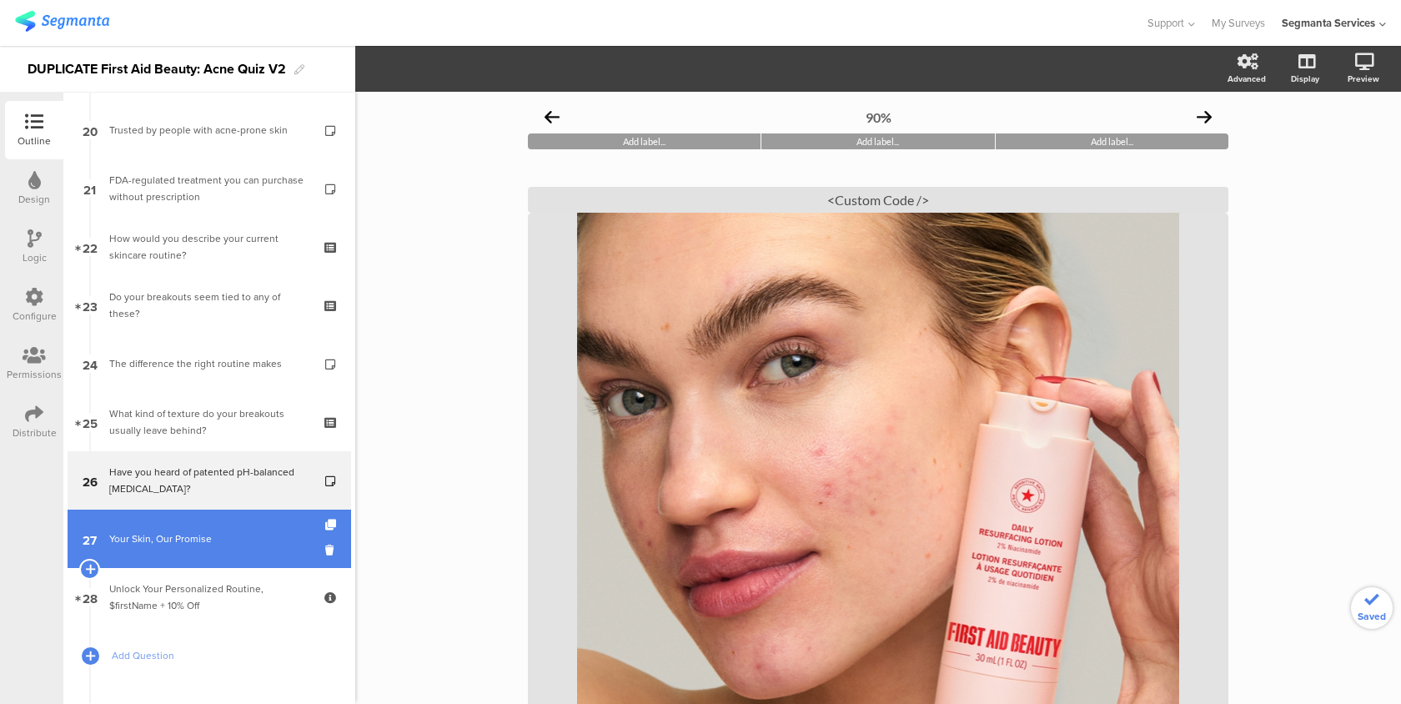
click at [240, 538] on div "Your Skin, Our Promise" at bounding box center [208, 538] width 199 height 17
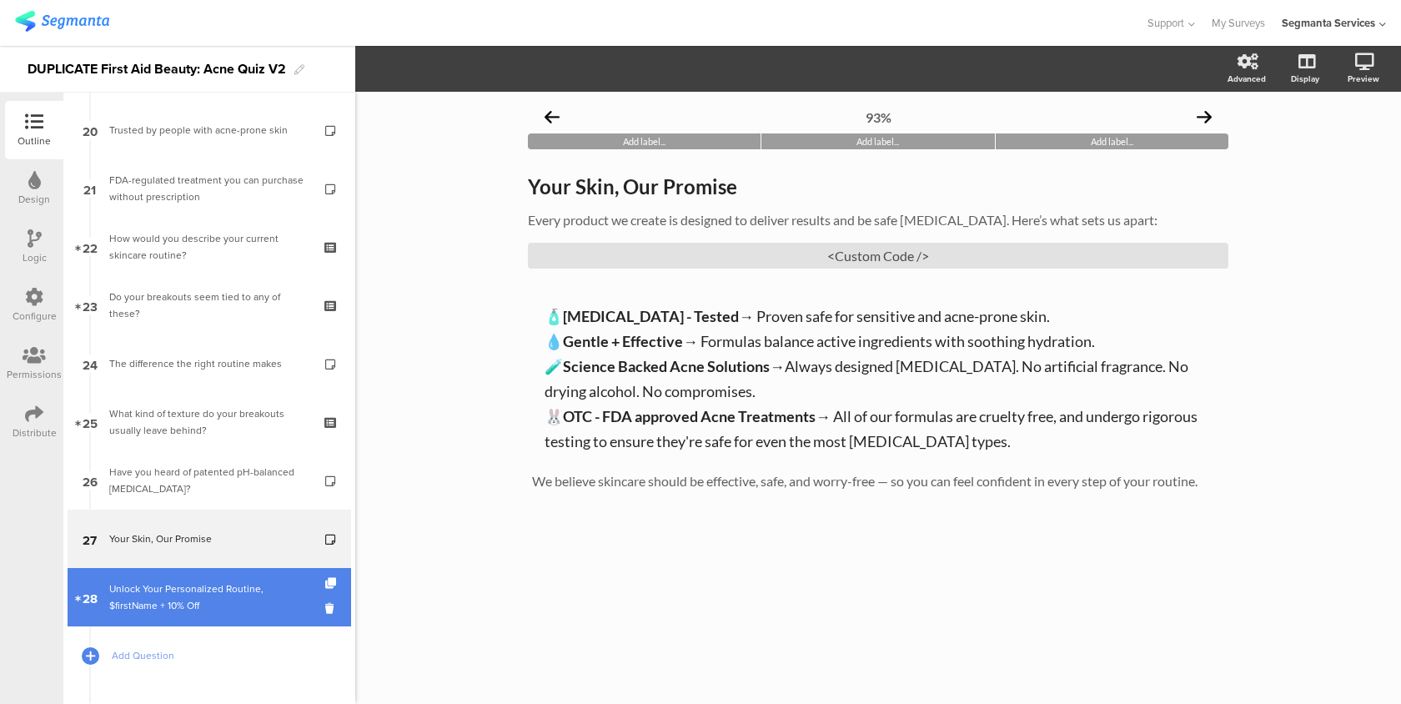
click at [233, 584] on div "Unlock Your Personalized Routine, $firstName + 10% Off" at bounding box center [208, 596] width 199 height 33
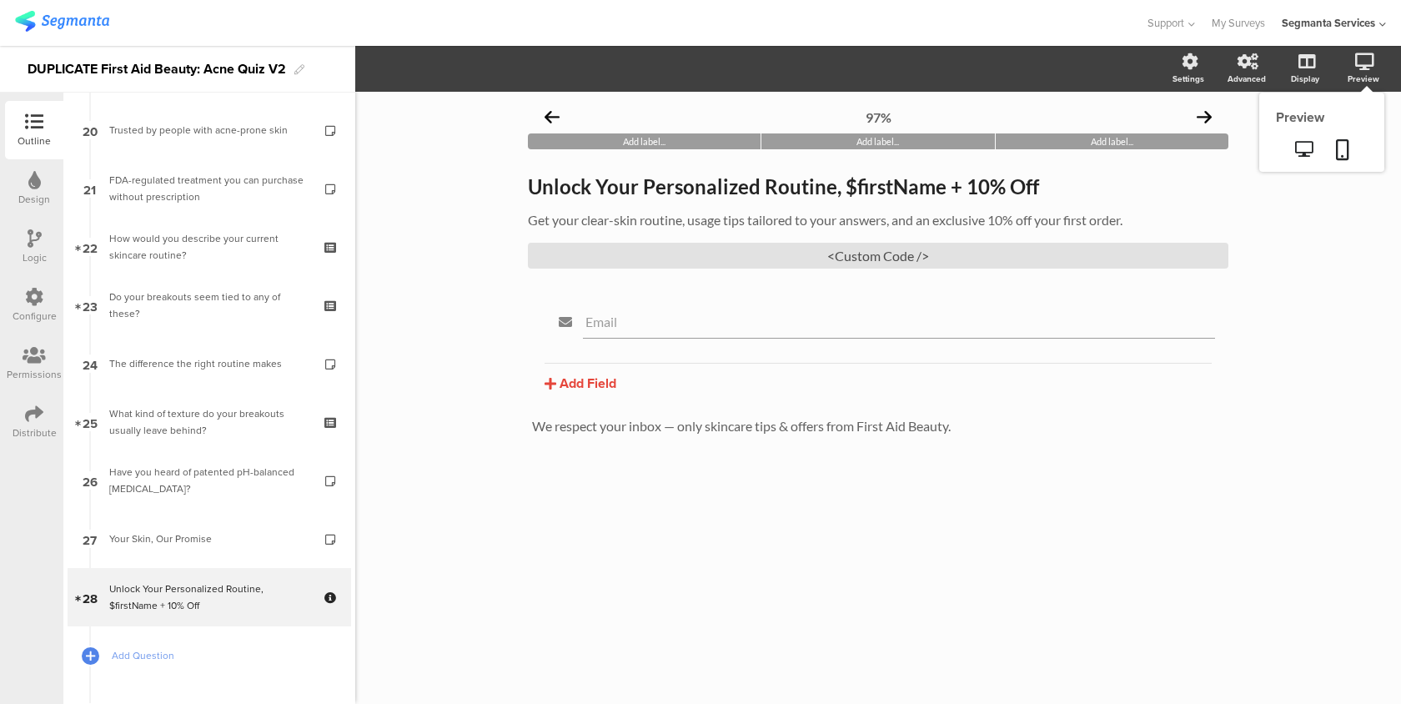
click at [1346, 132] on sg-preview-menu at bounding box center [1321, 151] width 125 height 42
click at [1342, 142] on icon at bounding box center [1342, 149] width 13 height 21
click at [31, 442] on div "Distribute" at bounding box center [34, 422] width 58 height 58
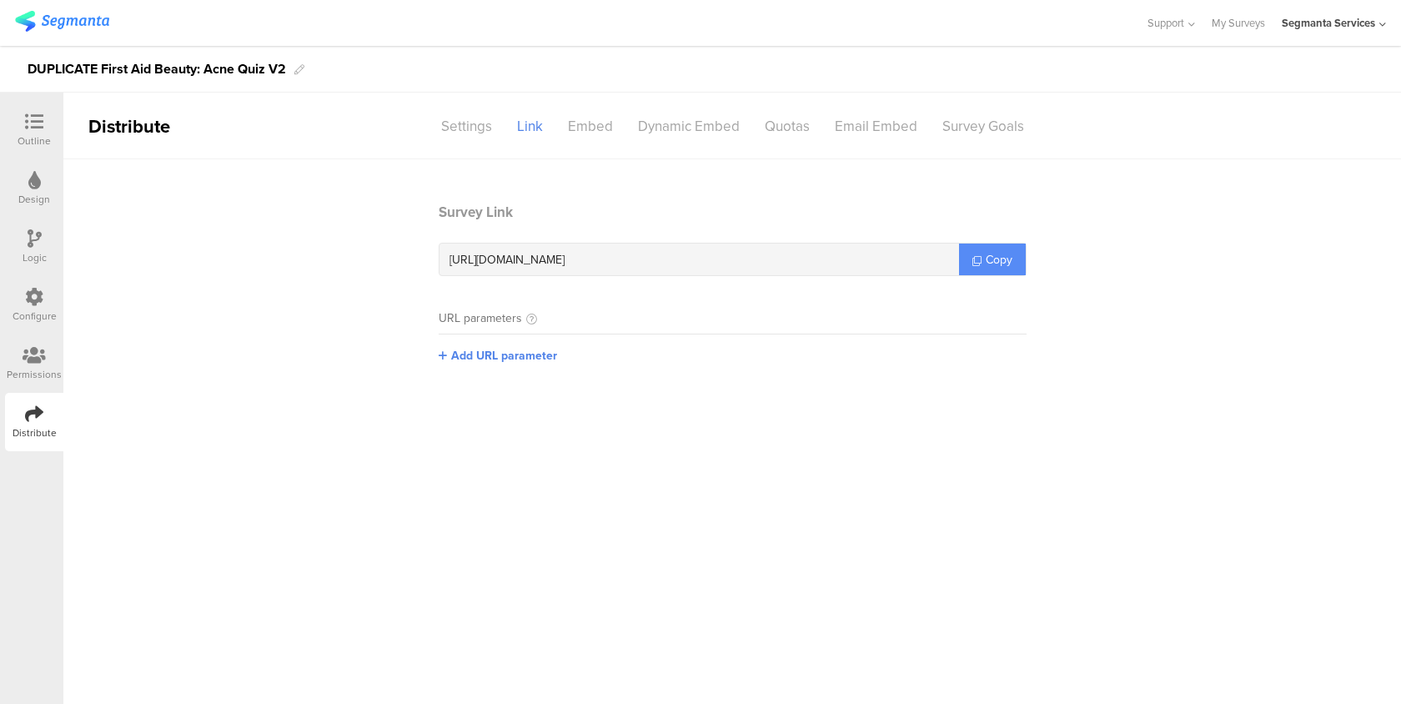
click at [989, 265] on span "Copy" at bounding box center [998, 260] width 27 height 18
click at [36, 118] on icon at bounding box center [34, 122] width 18 height 18
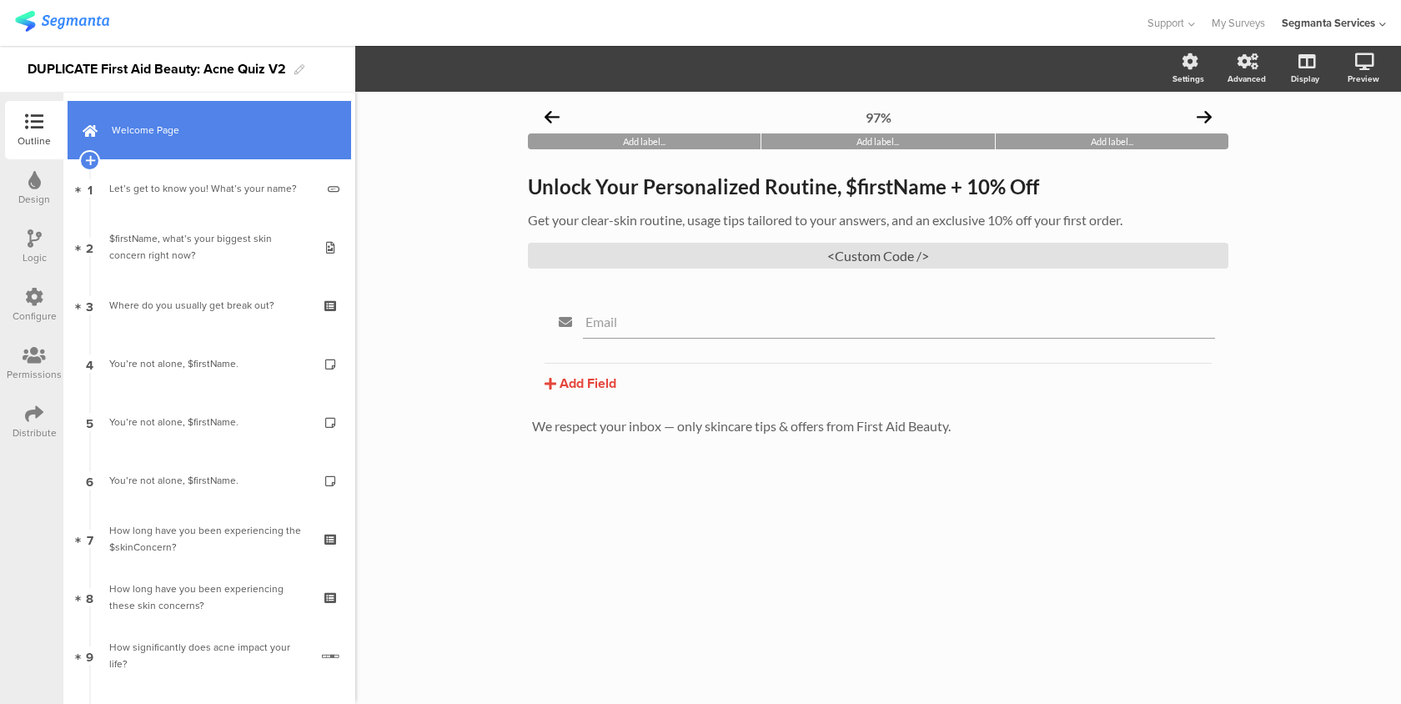
click at [195, 111] on link "Welcome Page" at bounding box center [209, 130] width 283 height 58
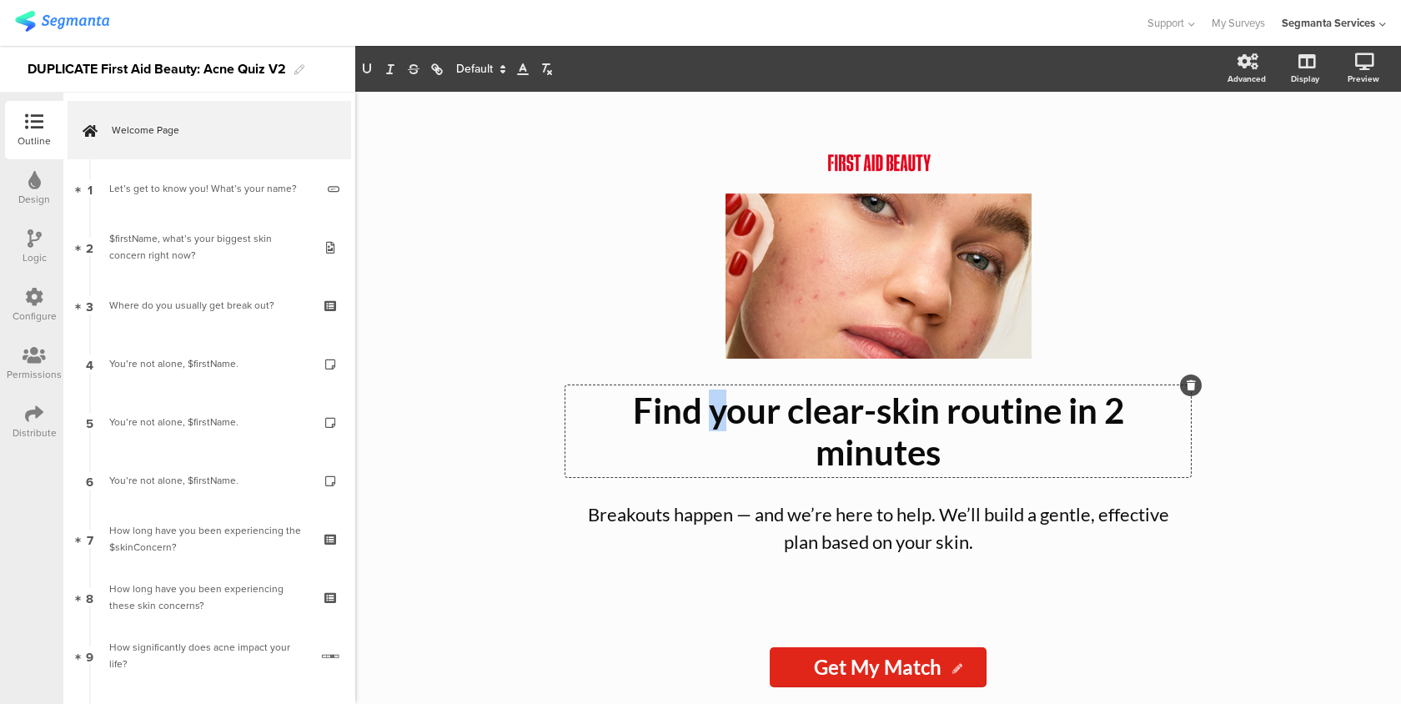
click at [715, 414] on div "Find your clear-skin routine in 2 minutes Find your clear-skin routine in 2 min…" at bounding box center [877, 431] width 625 height 92
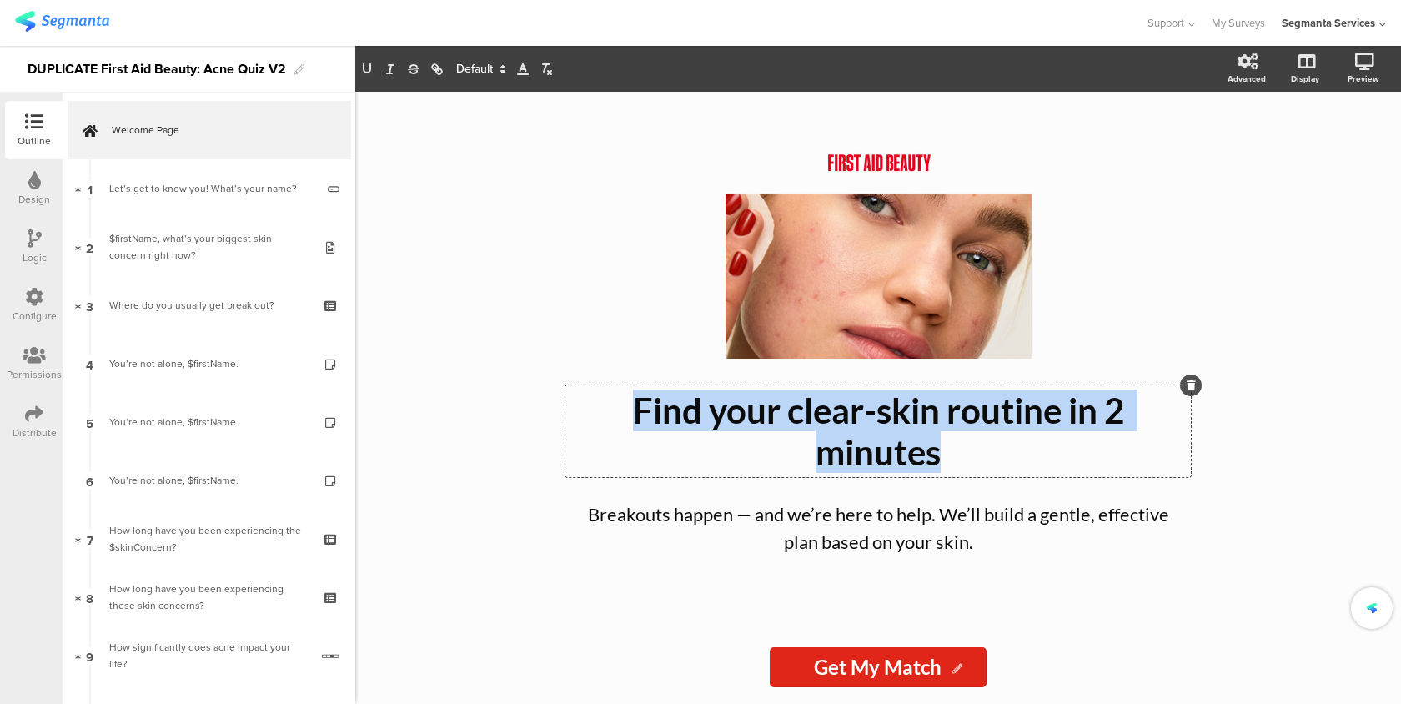
copy p "Find your clear-skin routine in 2 minutes"
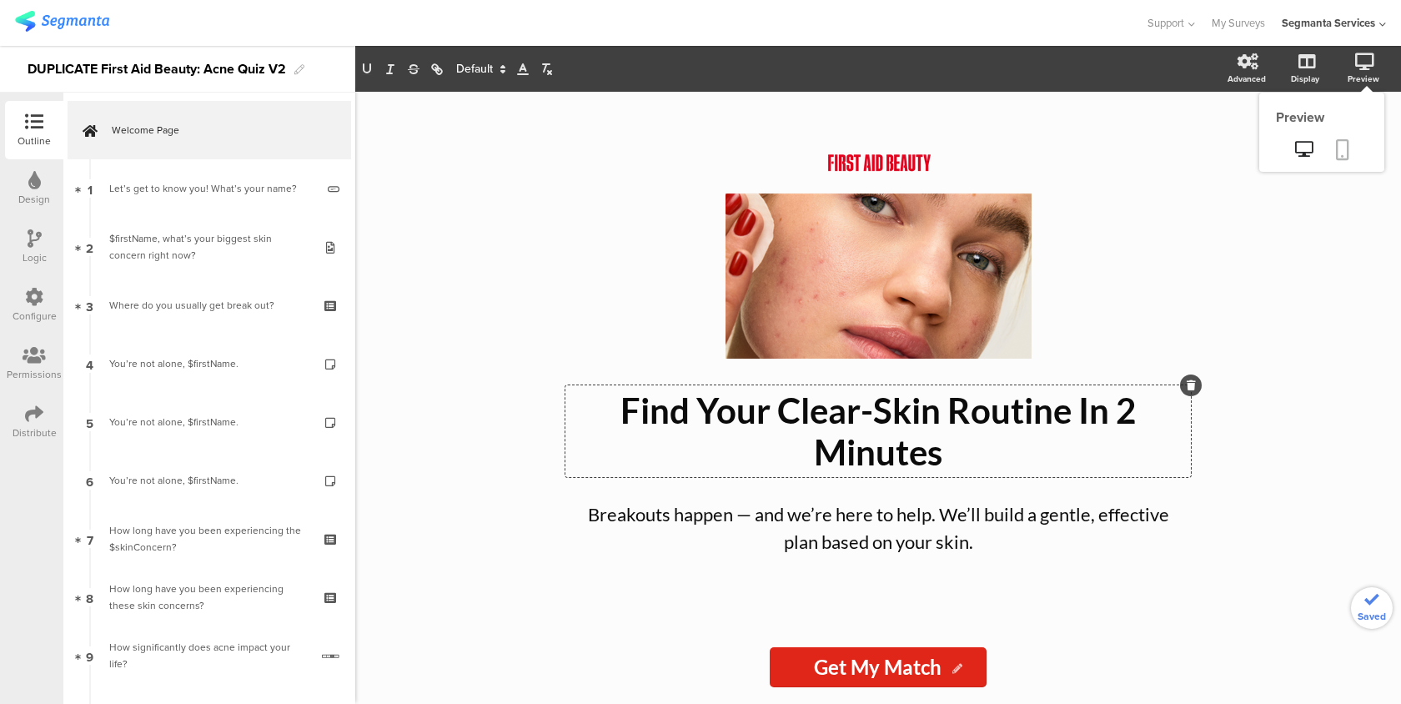
click at [1336, 148] on icon at bounding box center [1342, 149] width 13 height 21
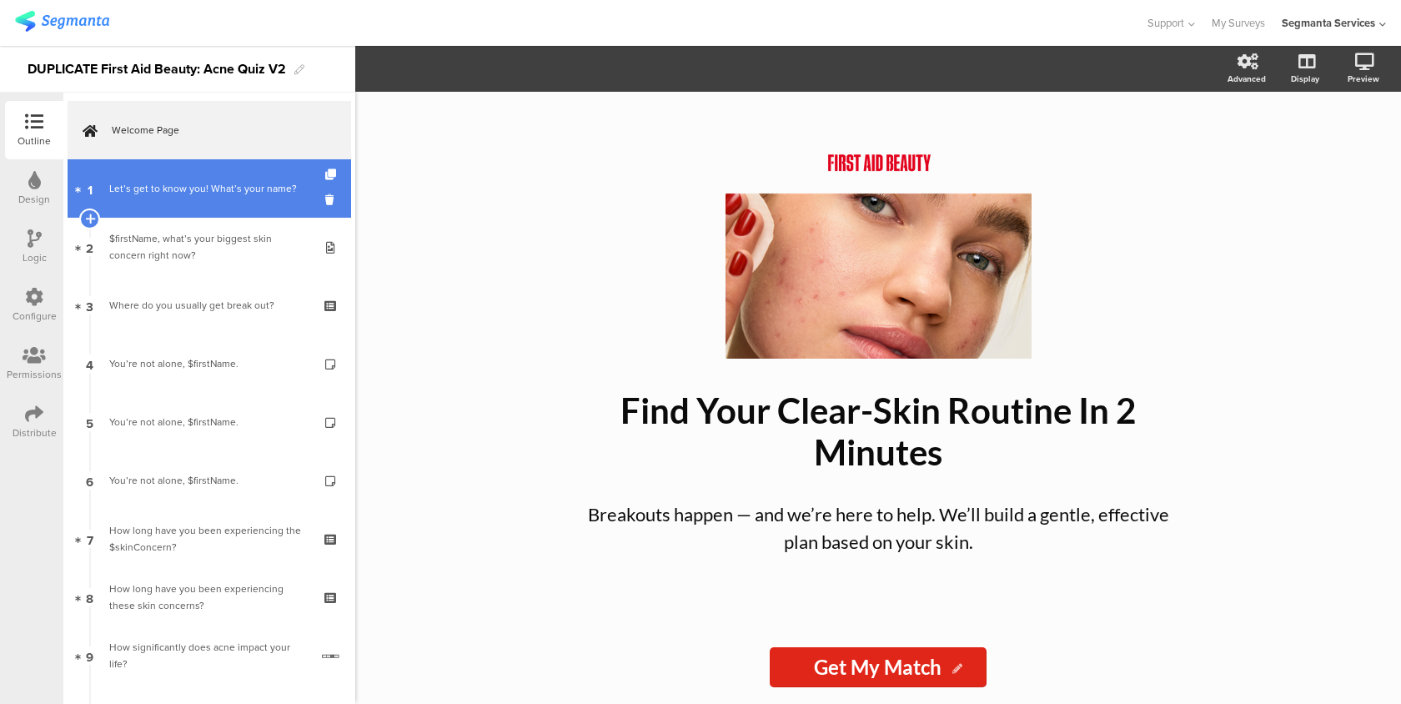
click at [228, 195] on div "Let’s get to know you! What’s your name?" at bounding box center [212, 188] width 206 height 17
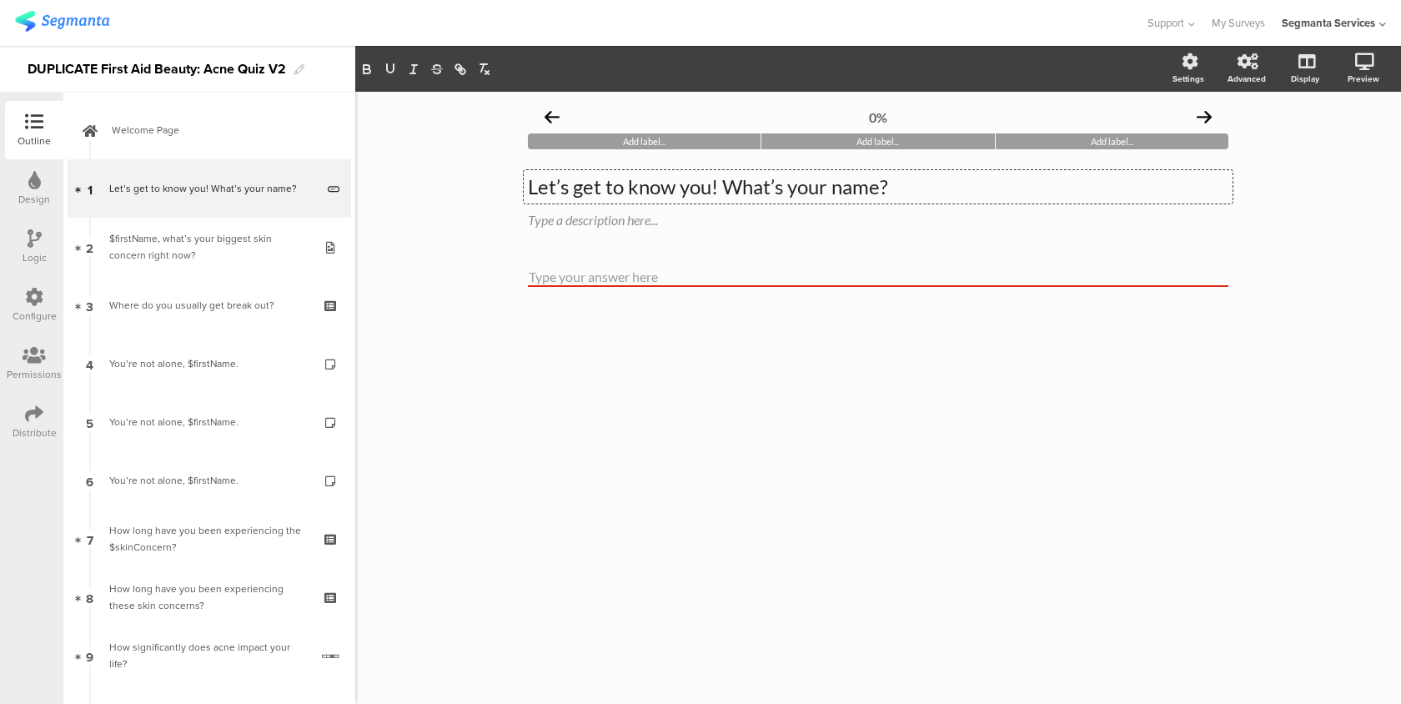
click at [724, 187] on div "Let’s get to know you! What’s your name? Let’s get to know you! What’s your nam…" at bounding box center [878, 186] width 709 height 33
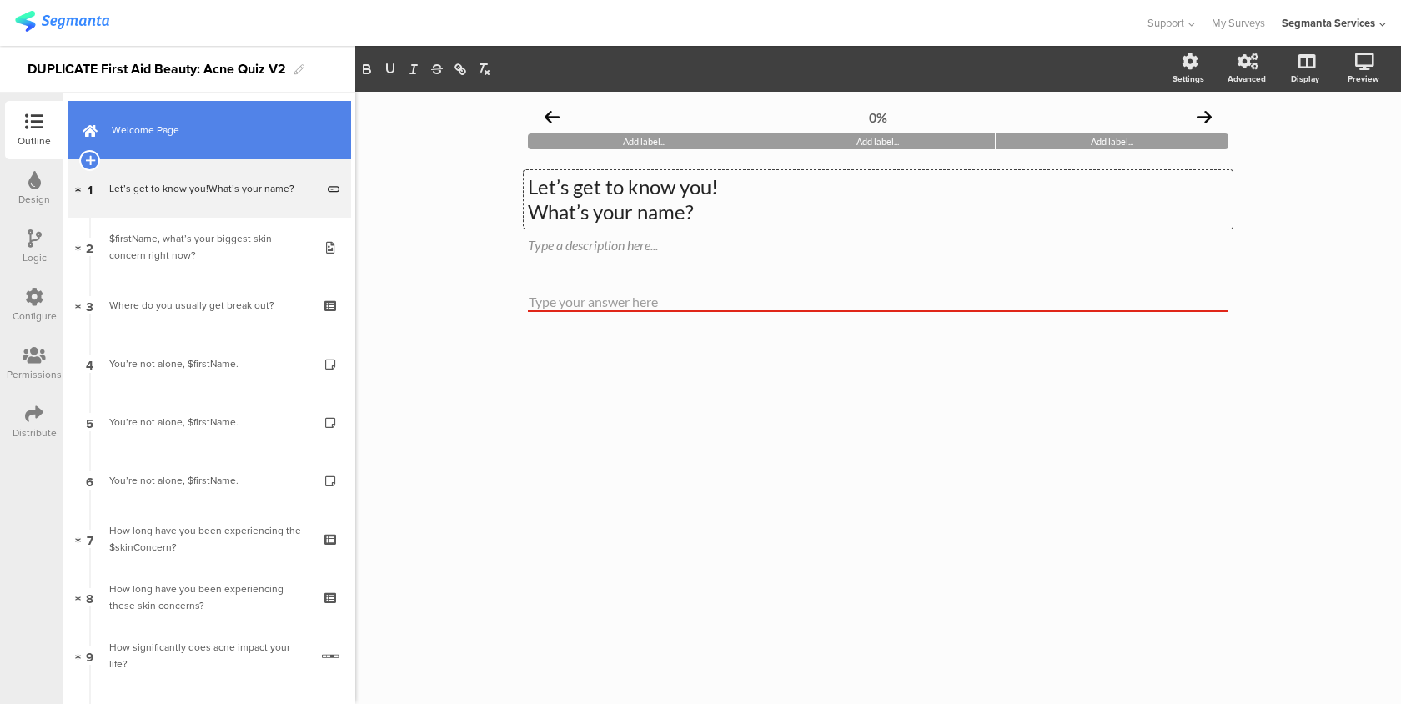
click at [243, 126] on span "Welcome Page" at bounding box center [218, 130] width 213 height 17
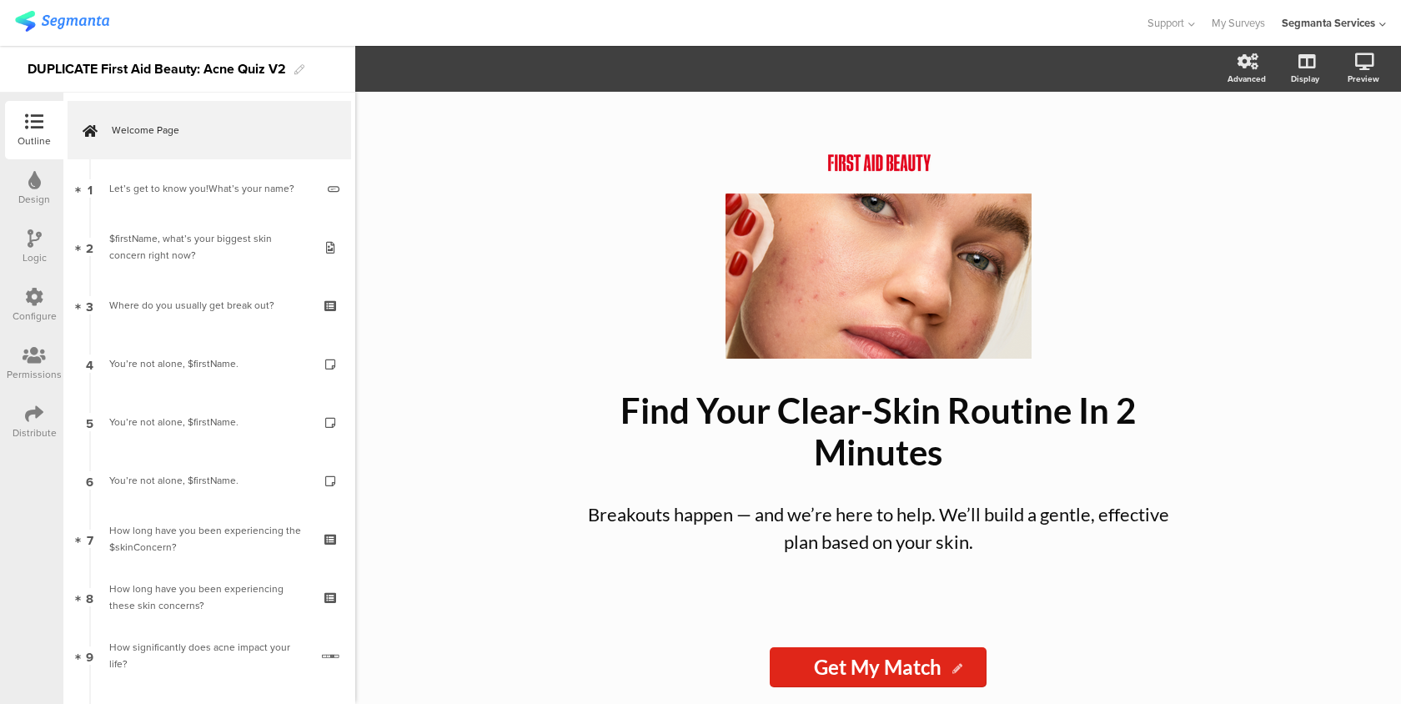
click at [50, 433] on div "Distribute" at bounding box center [35, 432] width 44 height 15
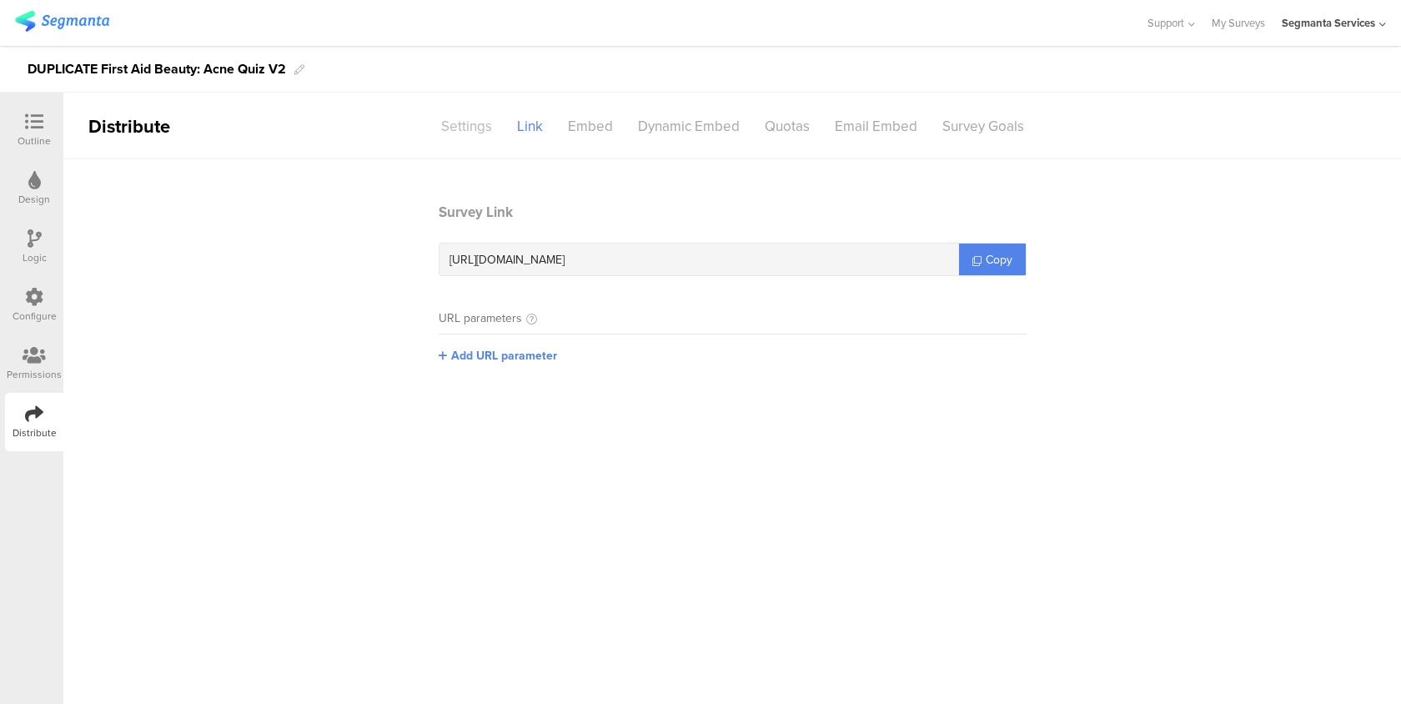
click at [470, 130] on div "Settings" at bounding box center [467, 126] width 76 height 29
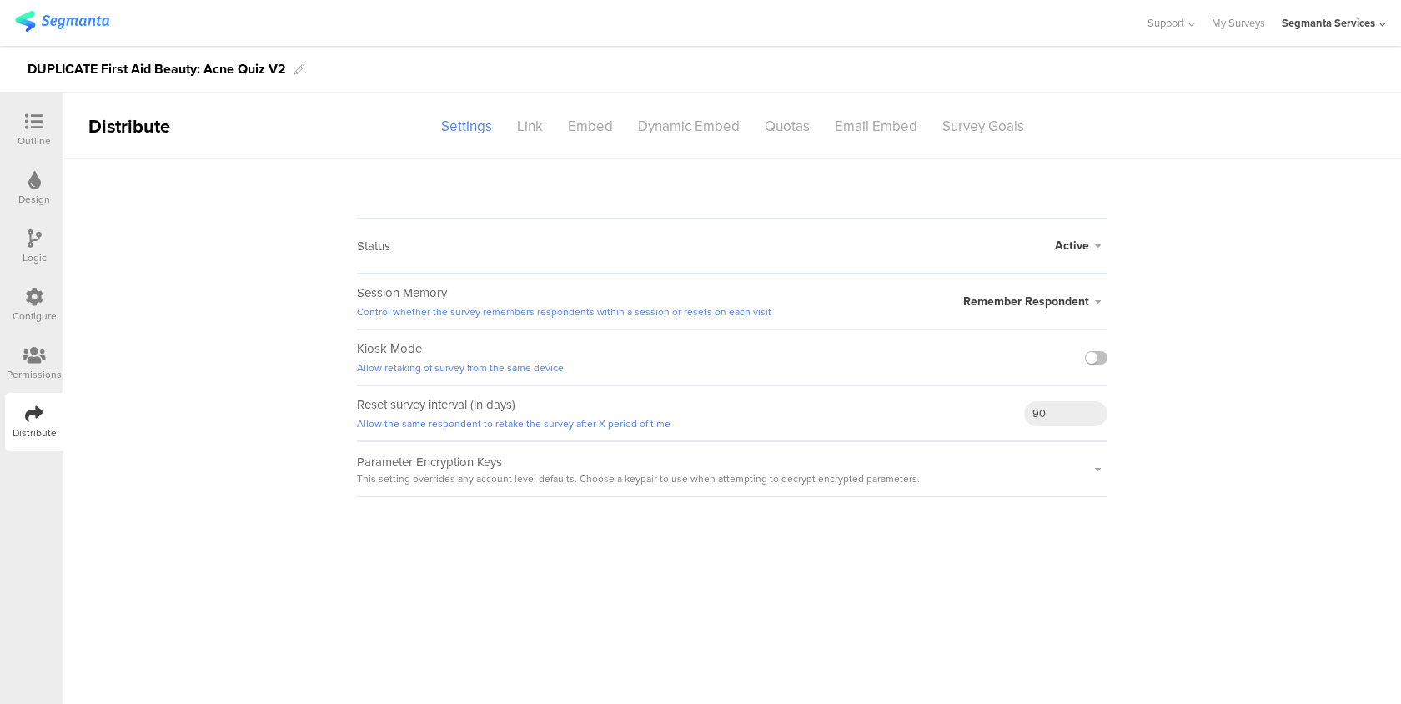
click at [38, 367] on div "Permissions" at bounding box center [34, 374] width 55 height 15
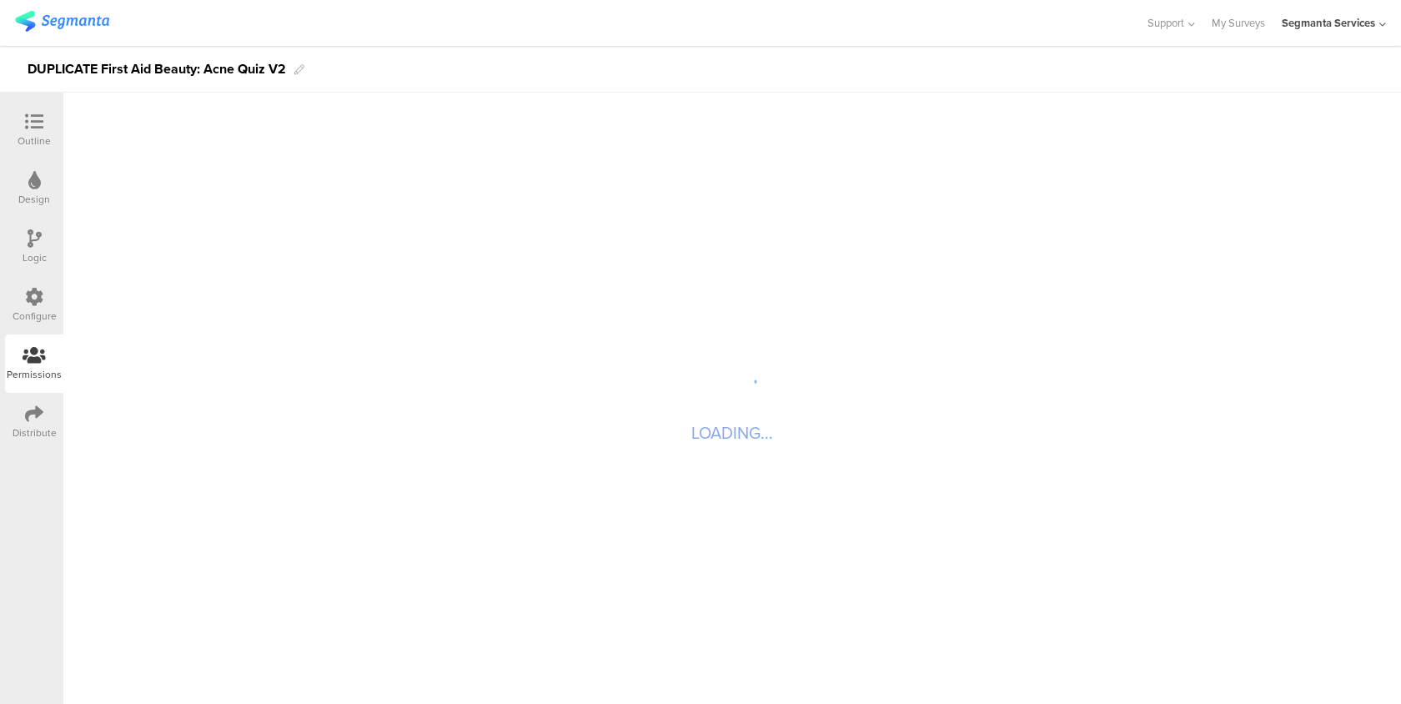
click at [53, 304] on div "Configure" at bounding box center [34, 305] width 58 height 58
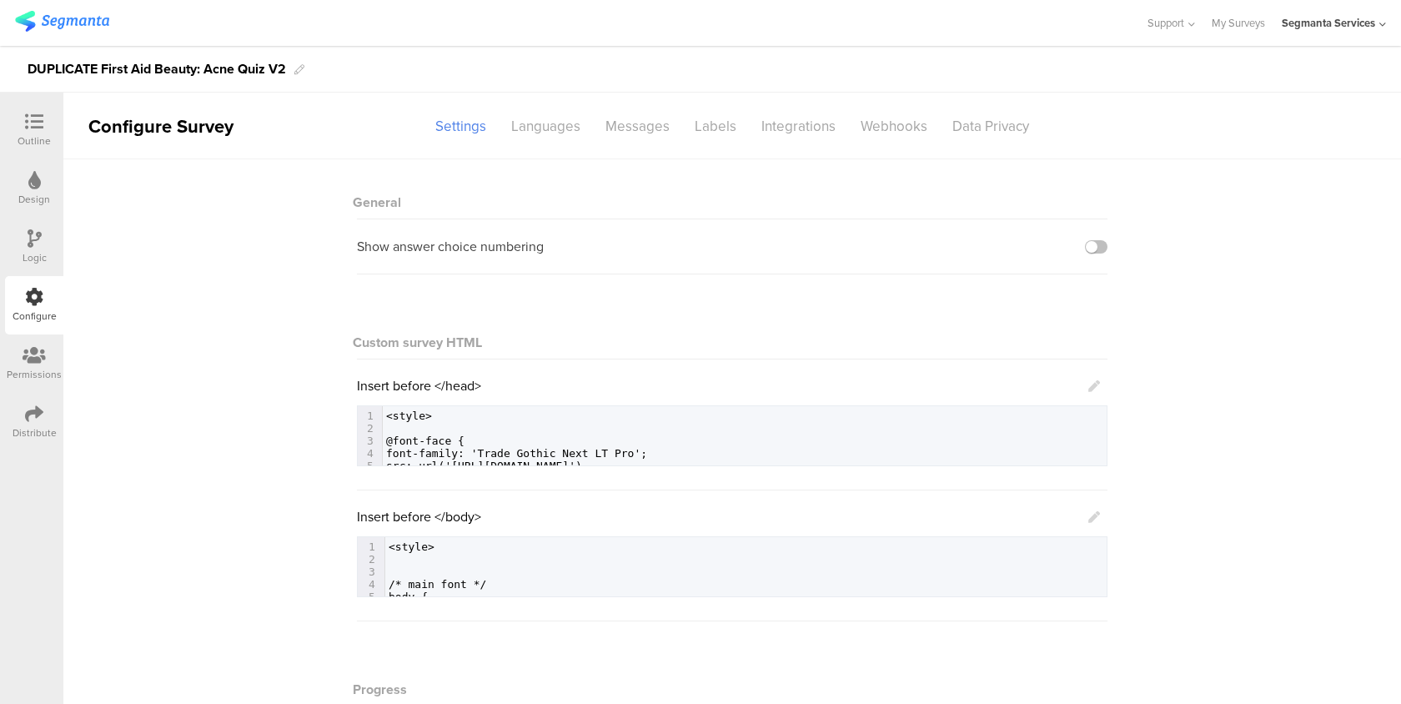
click at [1098, 509] on link at bounding box center [1094, 516] width 12 height 19
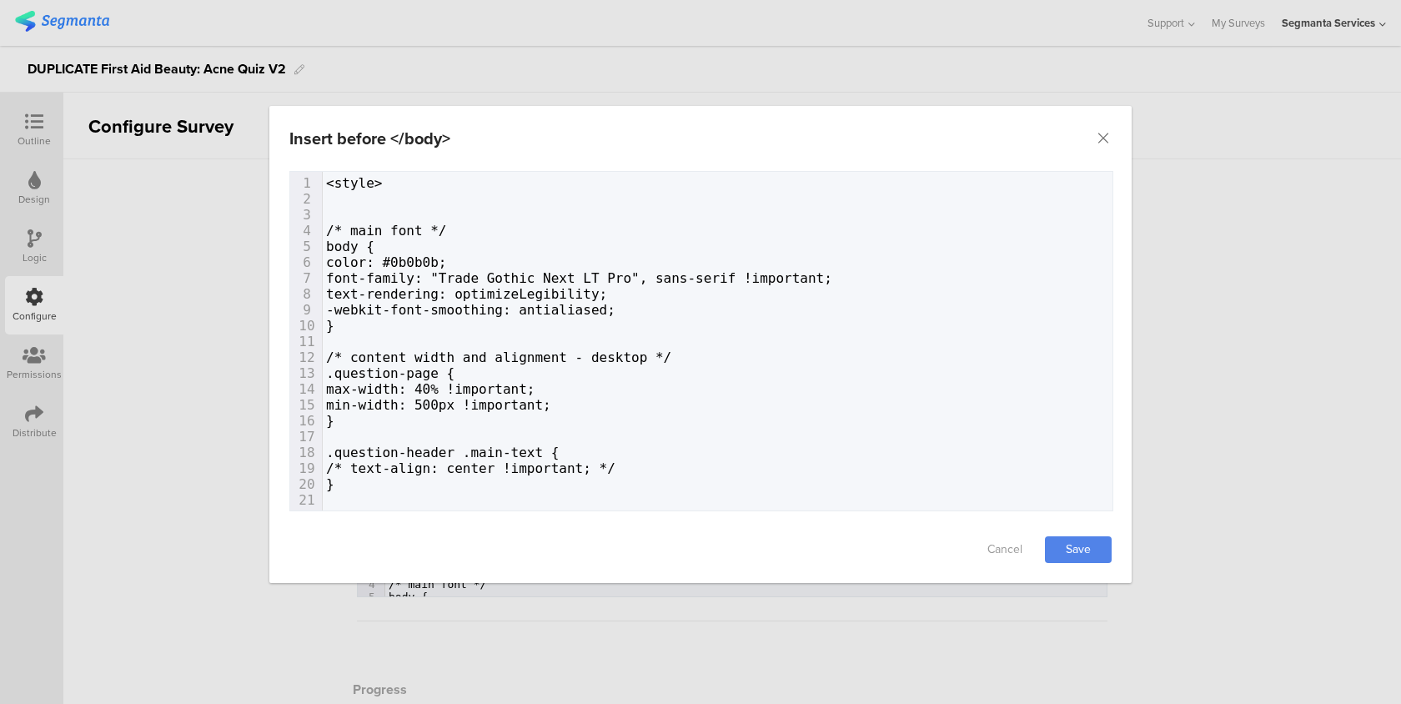
click at [1098, 518] on div "Cancel Save" at bounding box center [700, 549] width 862 height 67
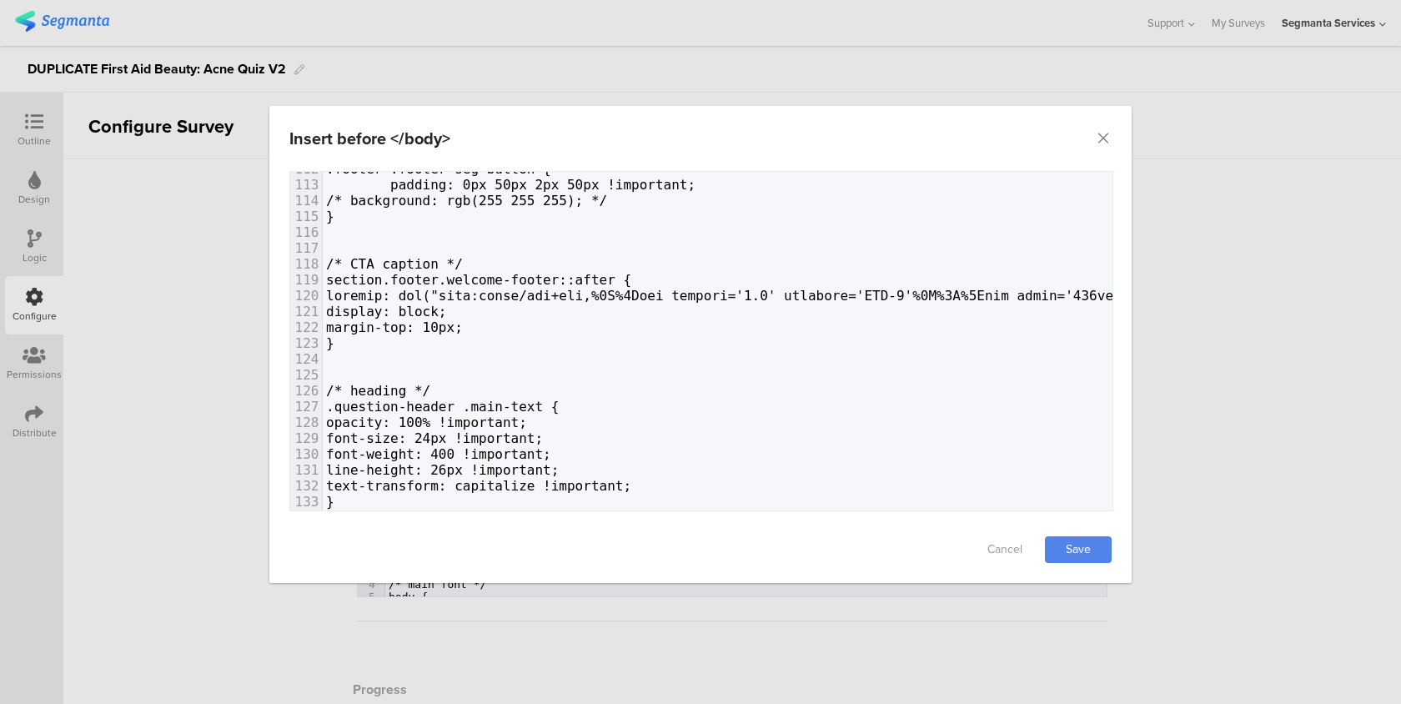
scroll to position [1803, 0]
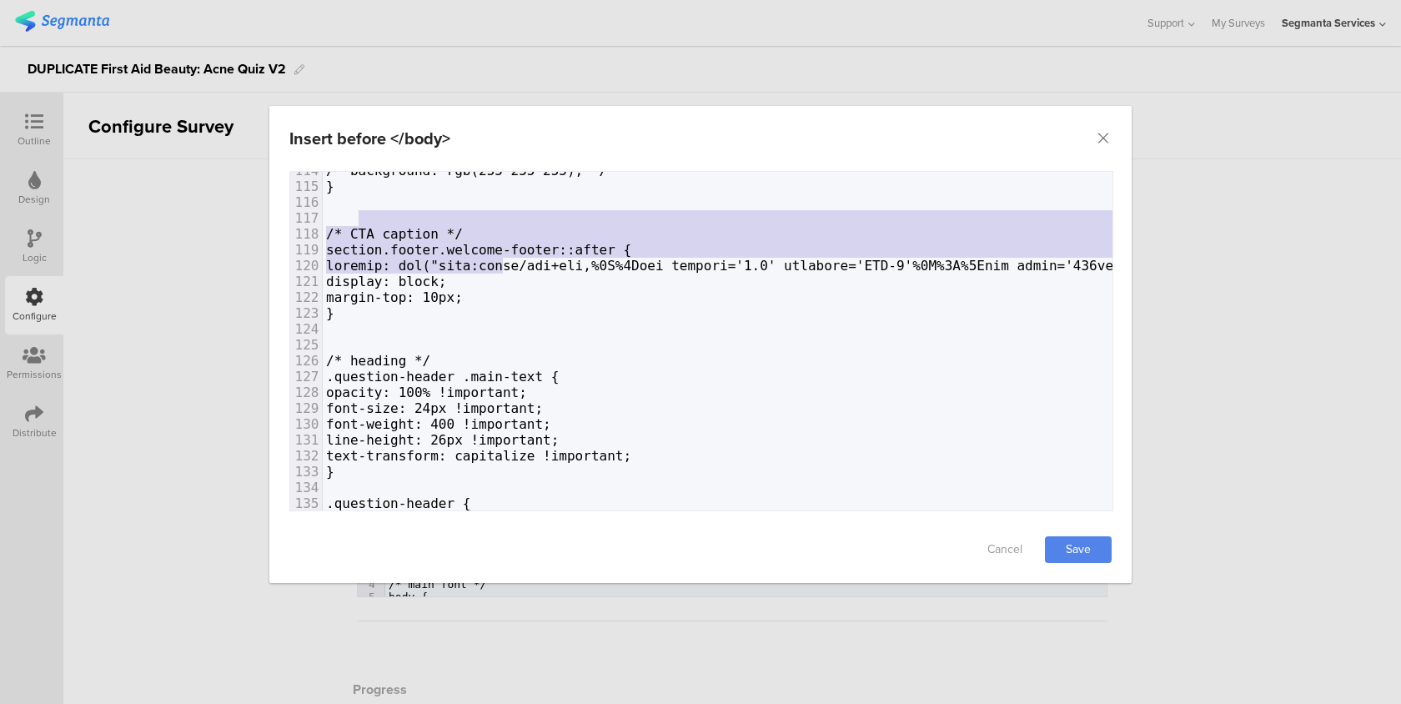
type textarea "data:image/svg+xml,%3C%3Fxml version='1.0' encoding='UTF-8'%3F%3E%3Csvg width='…"
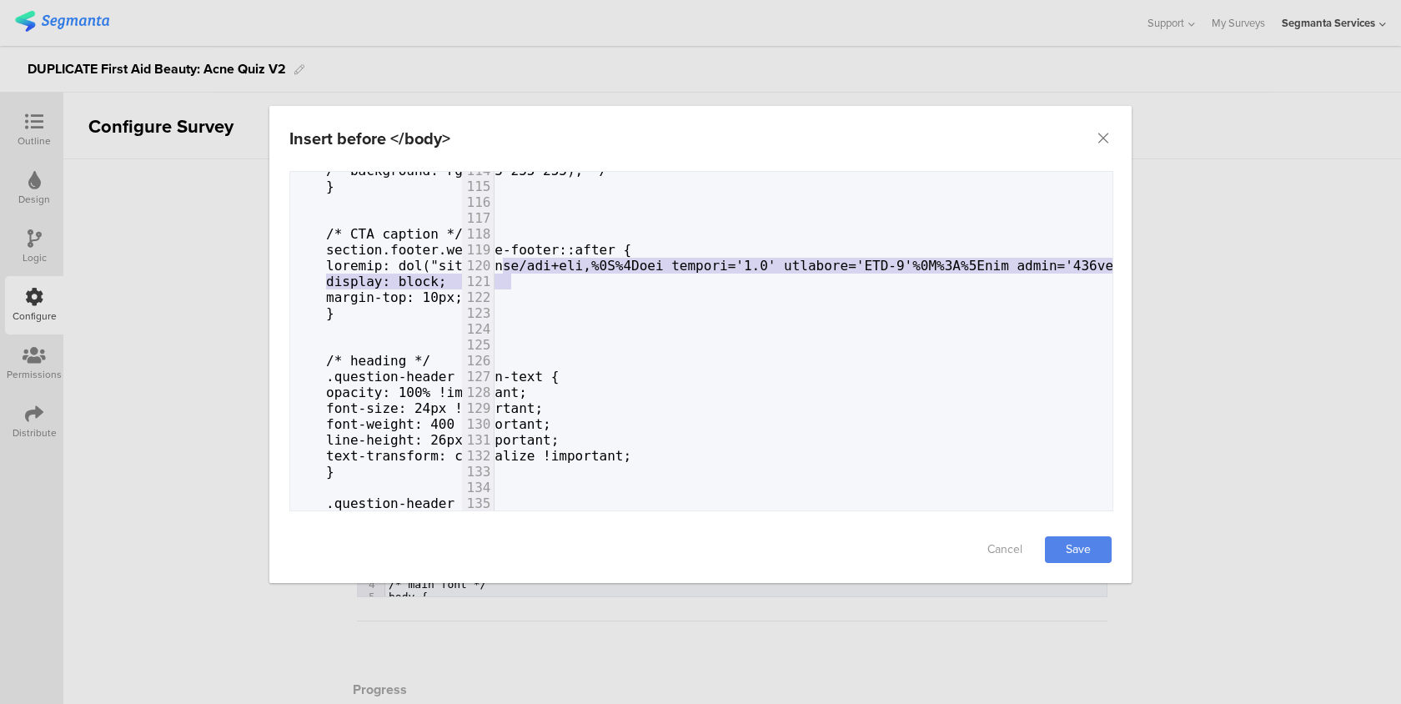
scroll to position [0, 172]
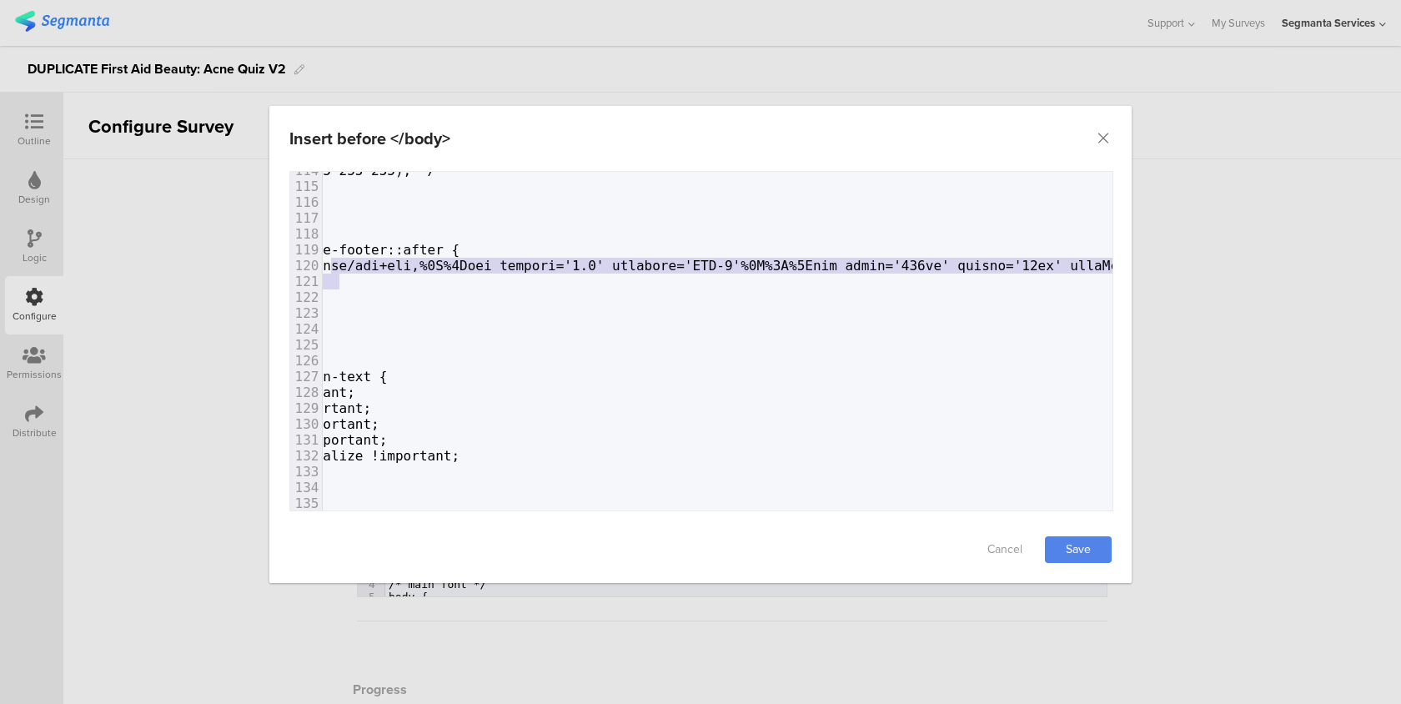
drag, startPoint x: 504, startPoint y: 263, endPoint x: 1343, endPoint y: 285, distance: 839.9
click at [1344, 285] on div "Insert before </body> Failed saving changes. If the problem persists please con…" at bounding box center [700, 352] width 1401 height 704
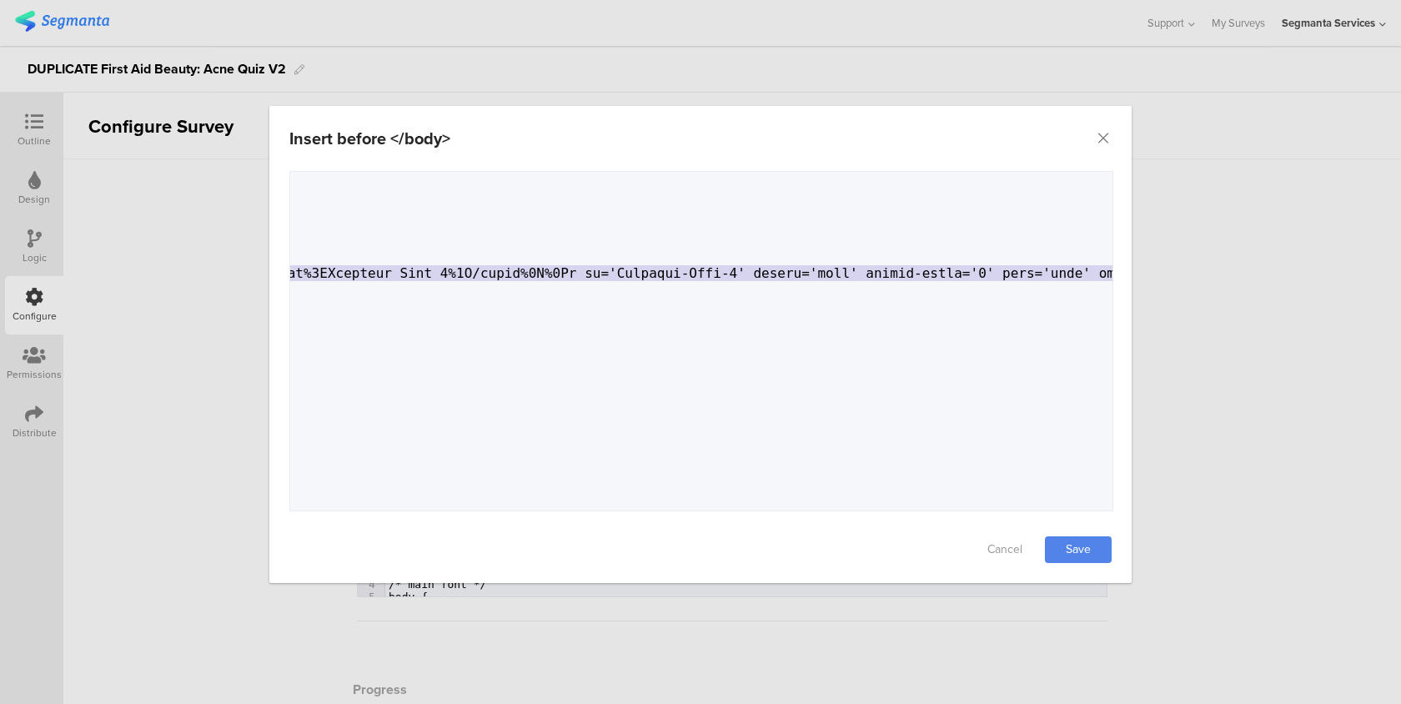
scroll to position [0, 1926]
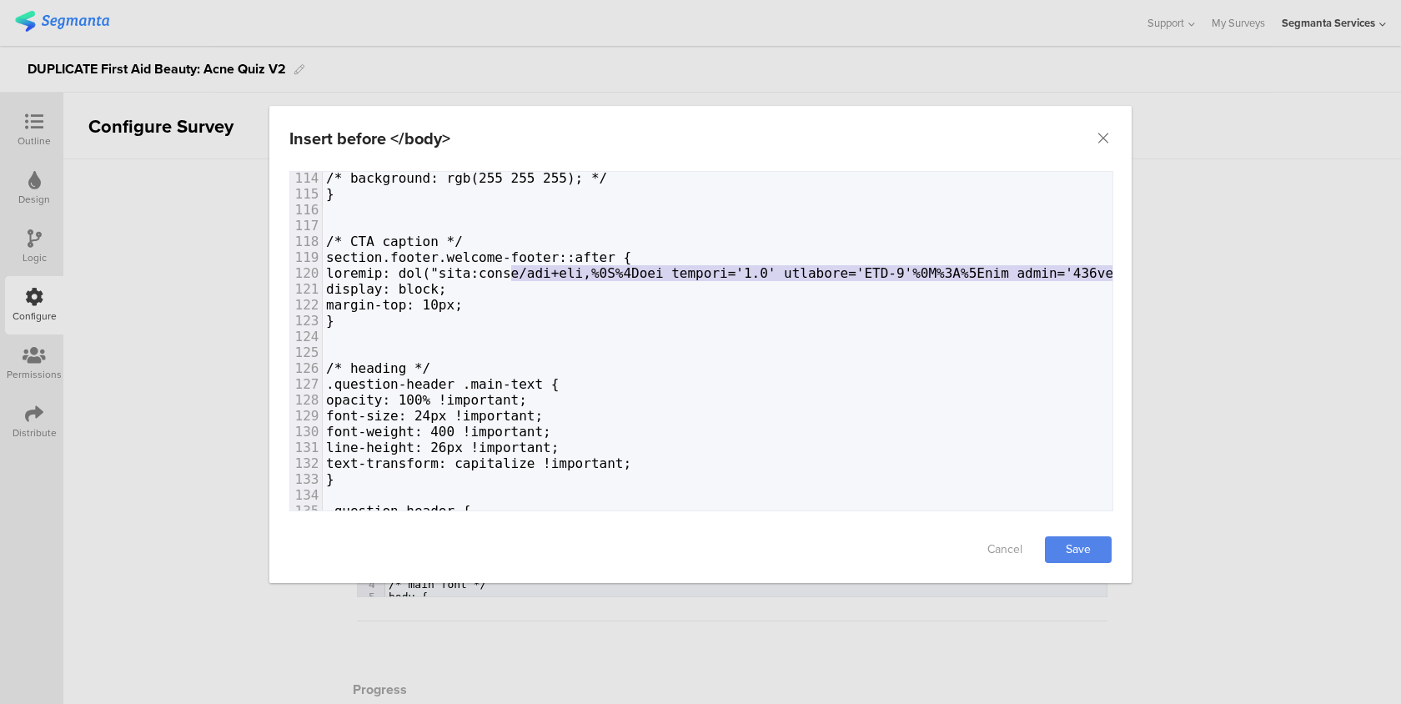
type textarea "data:image/svg+xml,%3C%3Fxml version='1.0' encoding='UTF-8'%3F%3E%3Csvg width='…"
drag, startPoint x: 1086, startPoint y: 273, endPoint x: 505, endPoint y: 275, distance: 581.1
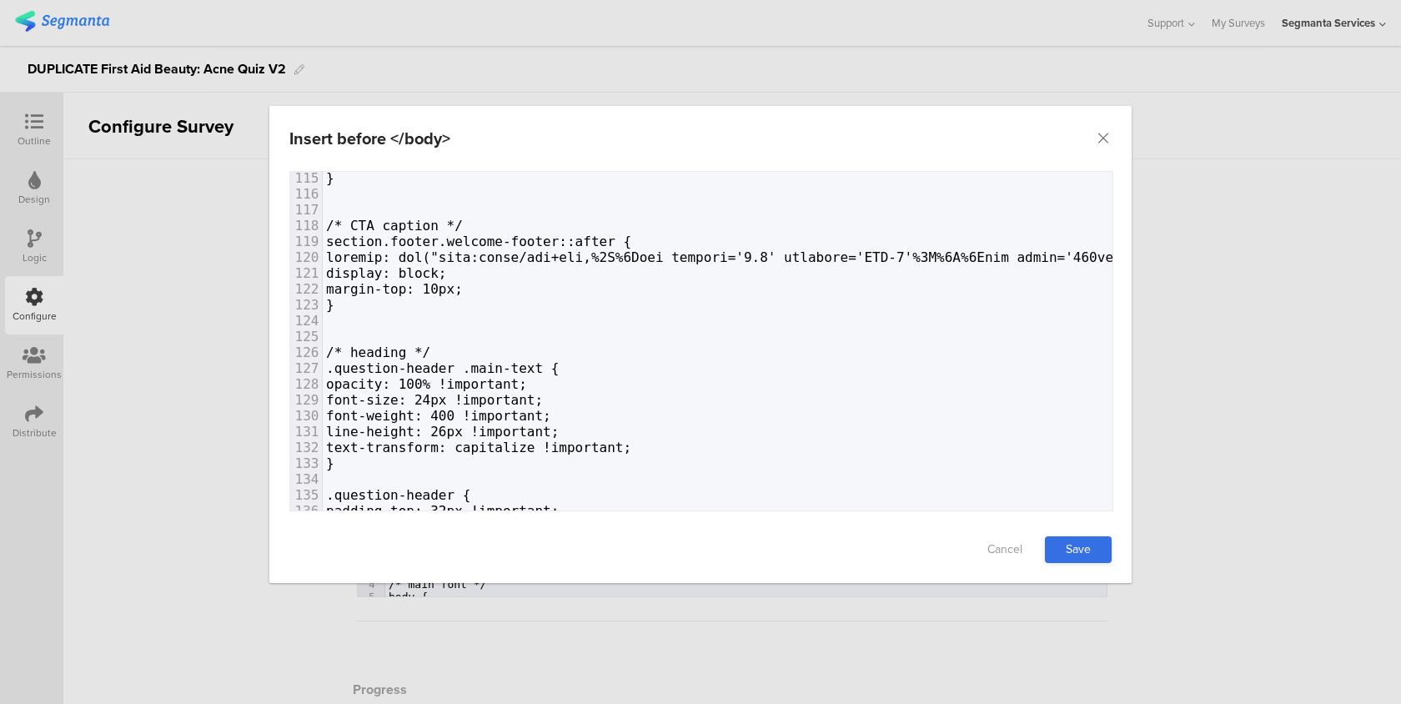
click at [1095, 544] on link "Save" at bounding box center [1078, 549] width 67 height 27
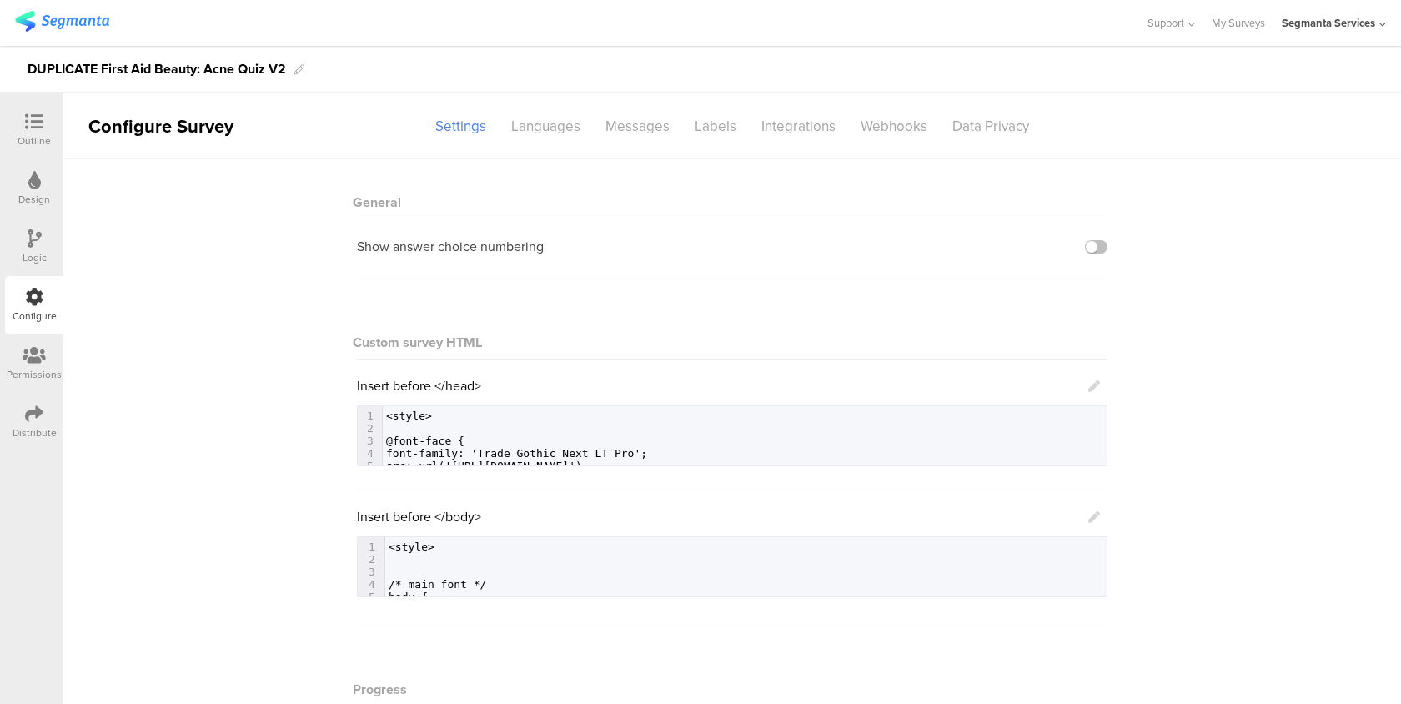
click at [1100, 519] on div "Insert before </body> 641 1 <style> 2 ​ 3 ​ 4 /* main font */ 5 body { 6 color:…" at bounding box center [732, 552] width 750 height 90
click at [1098, 518] on icon at bounding box center [1094, 517] width 12 height 12
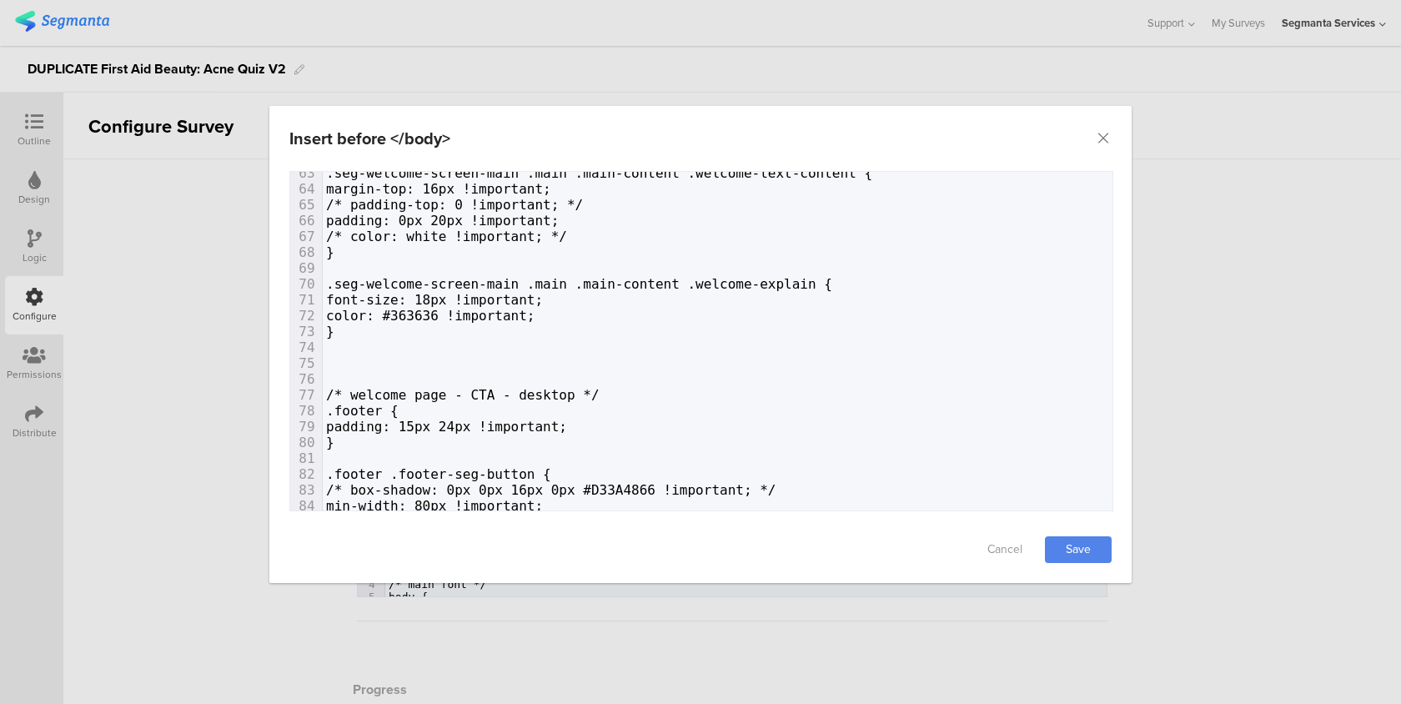
scroll to position [1141, 0]
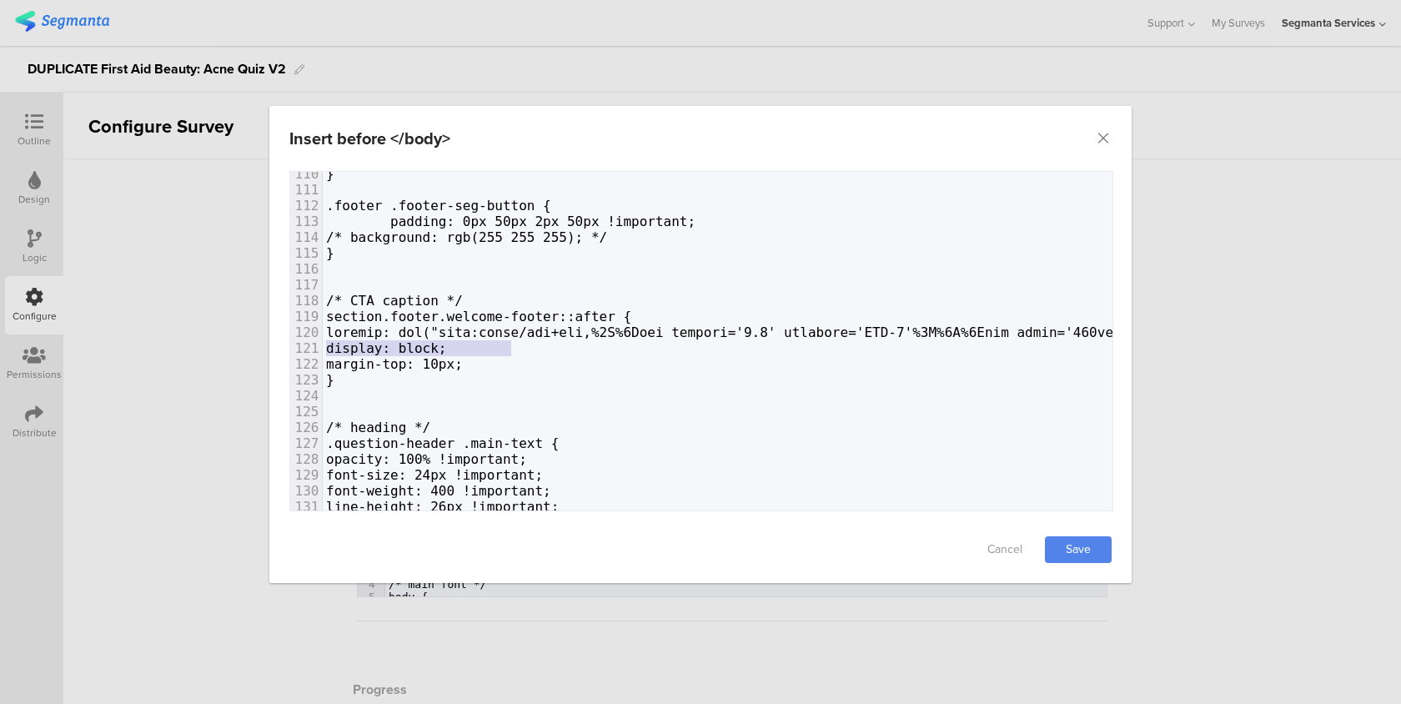
type textarea "data:image/svg+xml,%3C%3Fxml version='1.0' encoding='UTF-8'%3F%3E%3Csvg width='…"
drag, startPoint x: 1086, startPoint y: 333, endPoint x: 504, endPoint y: 332, distance: 582.0
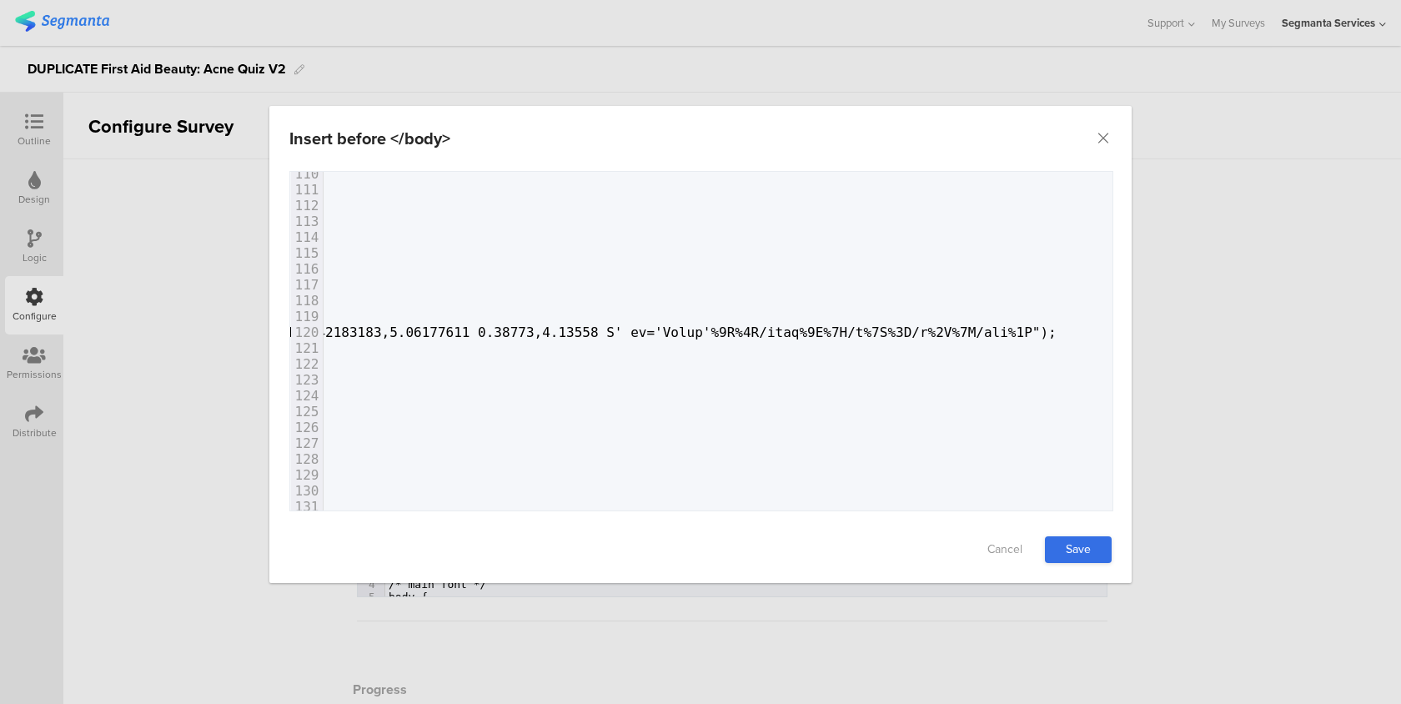
click at [1089, 540] on link "Save" at bounding box center [1078, 549] width 67 height 27
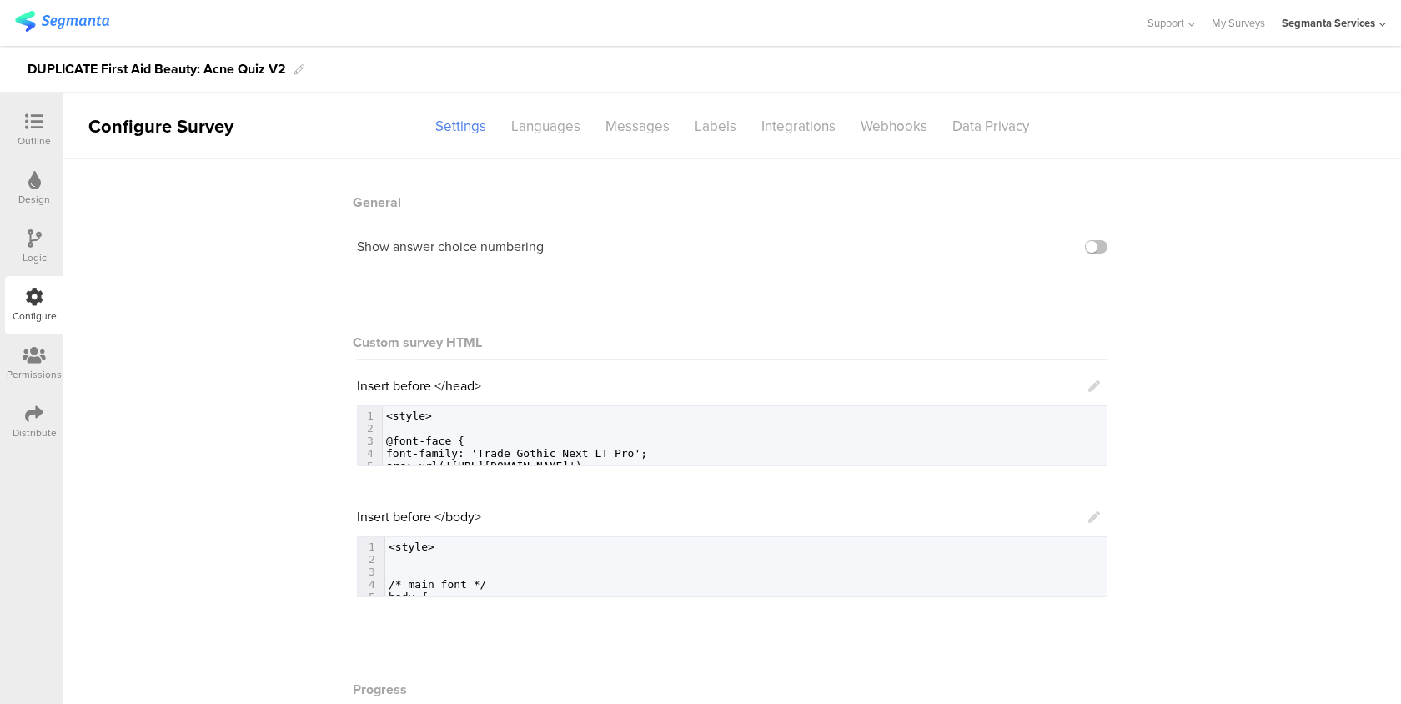
click at [30, 428] on div "Distribute" at bounding box center [35, 432] width 44 height 15
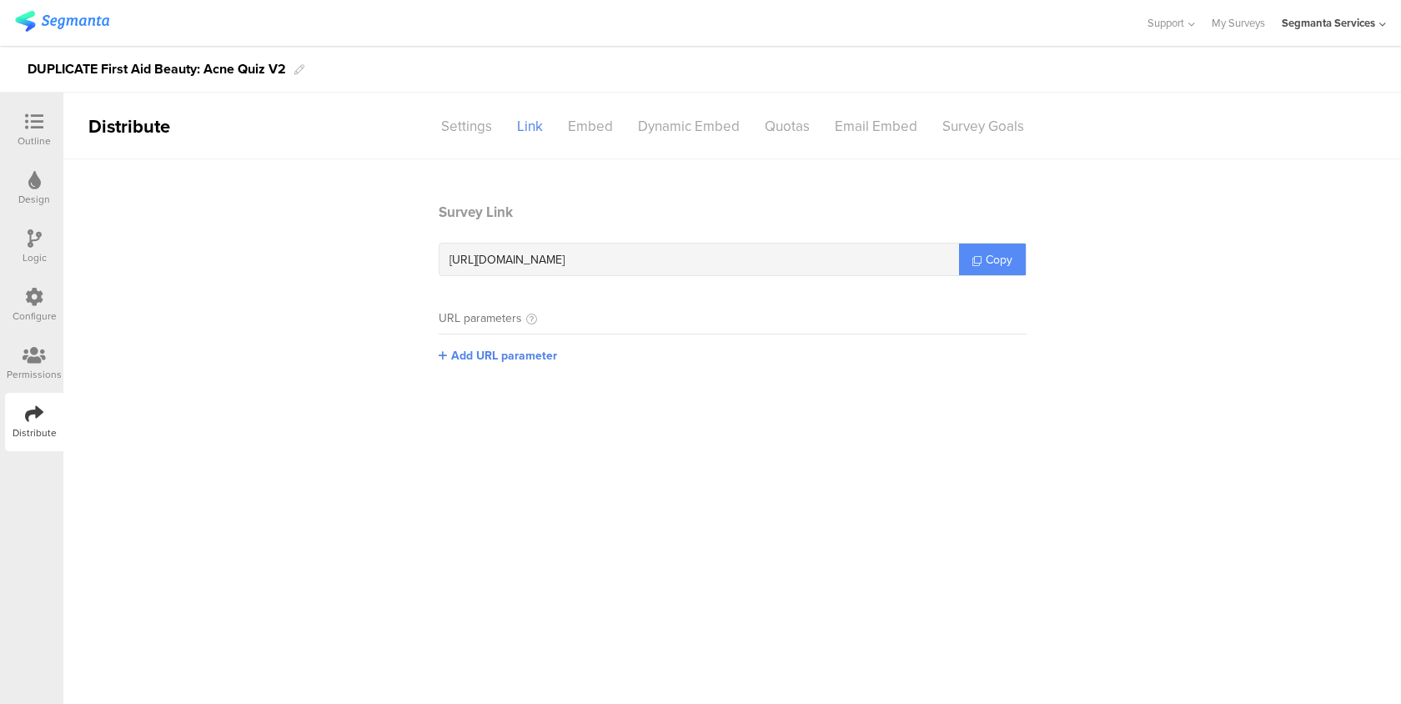
click at [998, 266] on span "Copy" at bounding box center [998, 260] width 27 height 18
click at [33, 299] on icon at bounding box center [34, 297] width 18 height 18
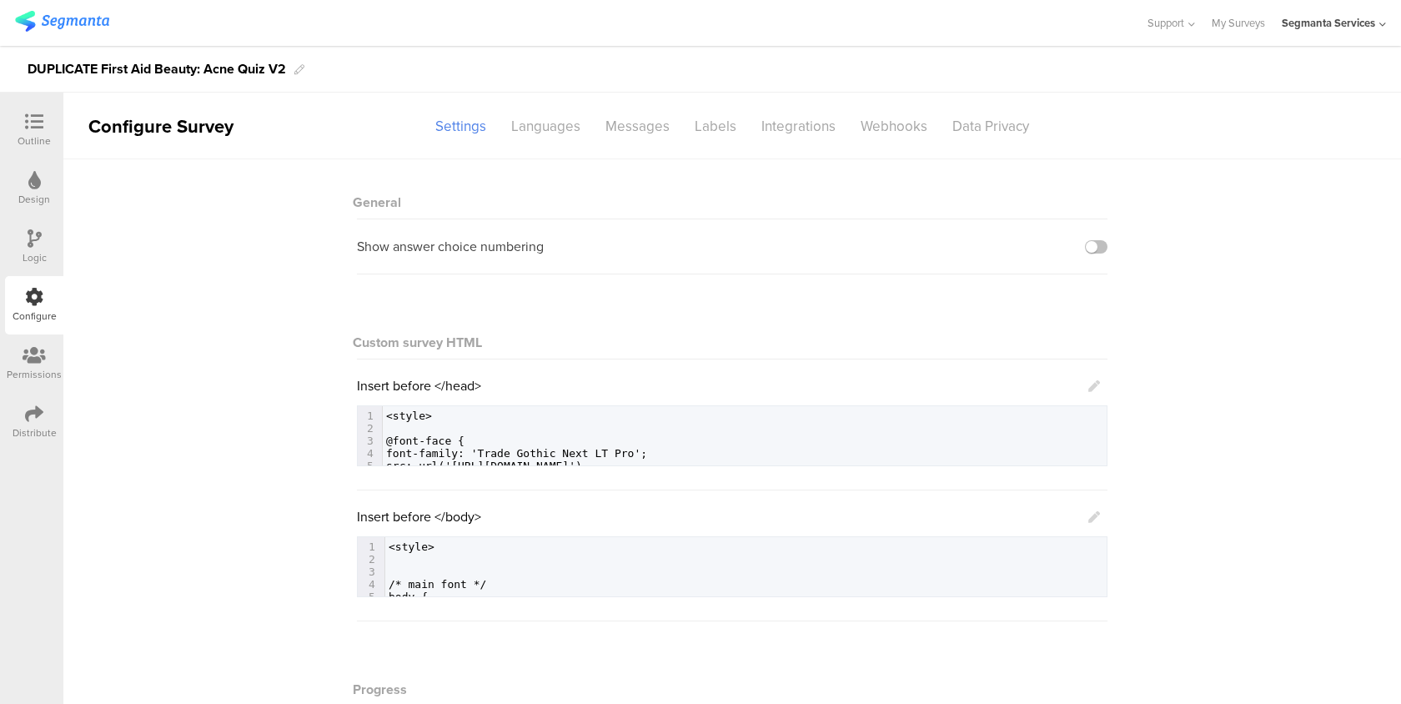
click at [1090, 519] on icon at bounding box center [1094, 517] width 12 height 12
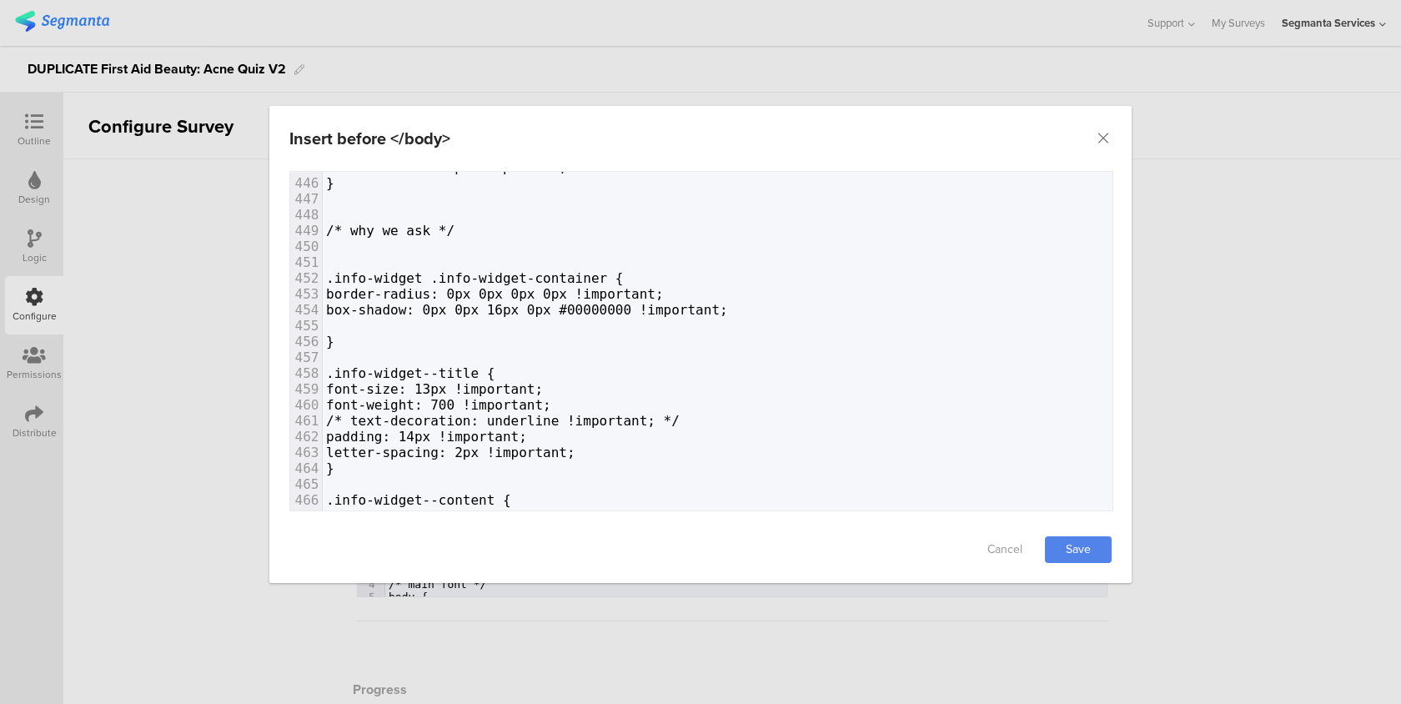
scroll to position [7500, 0]
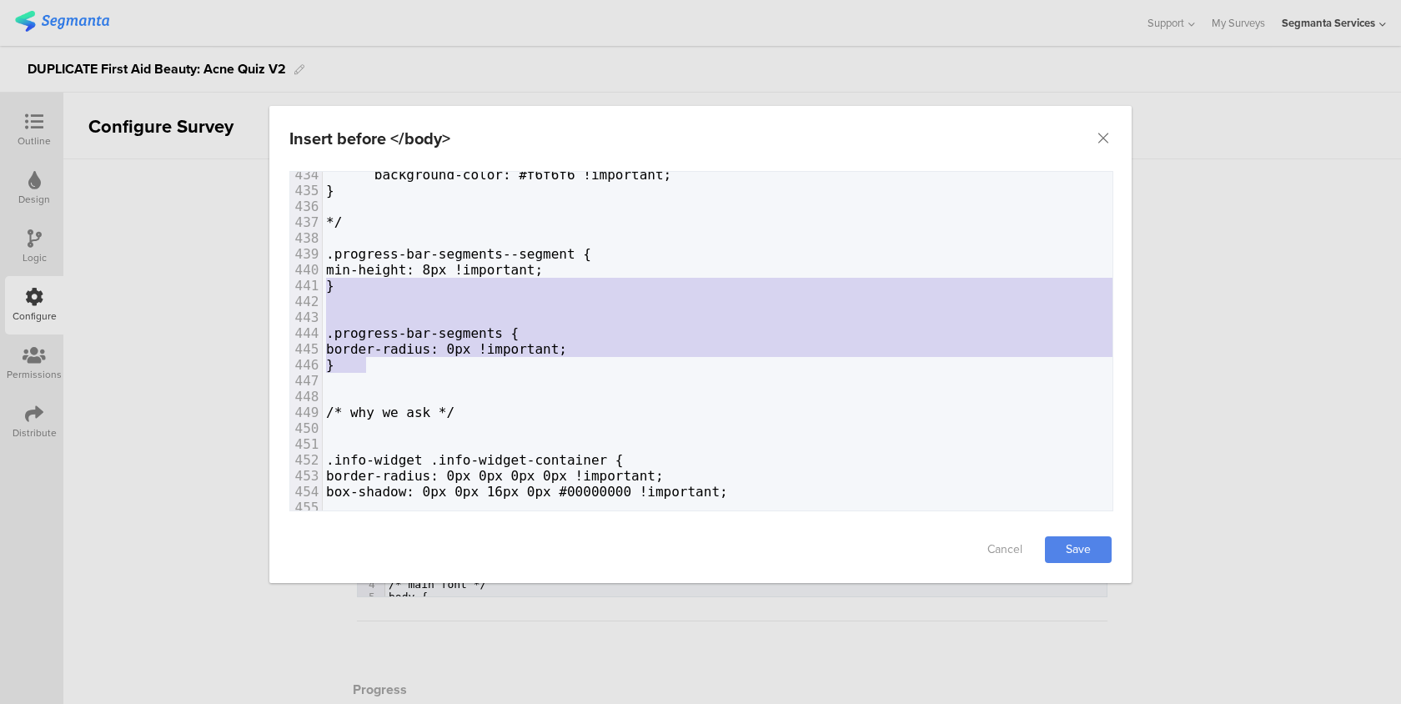
type textarea ".progress-bar-segments--segment { min-height: 8px !important; } .progress-bar-s…"
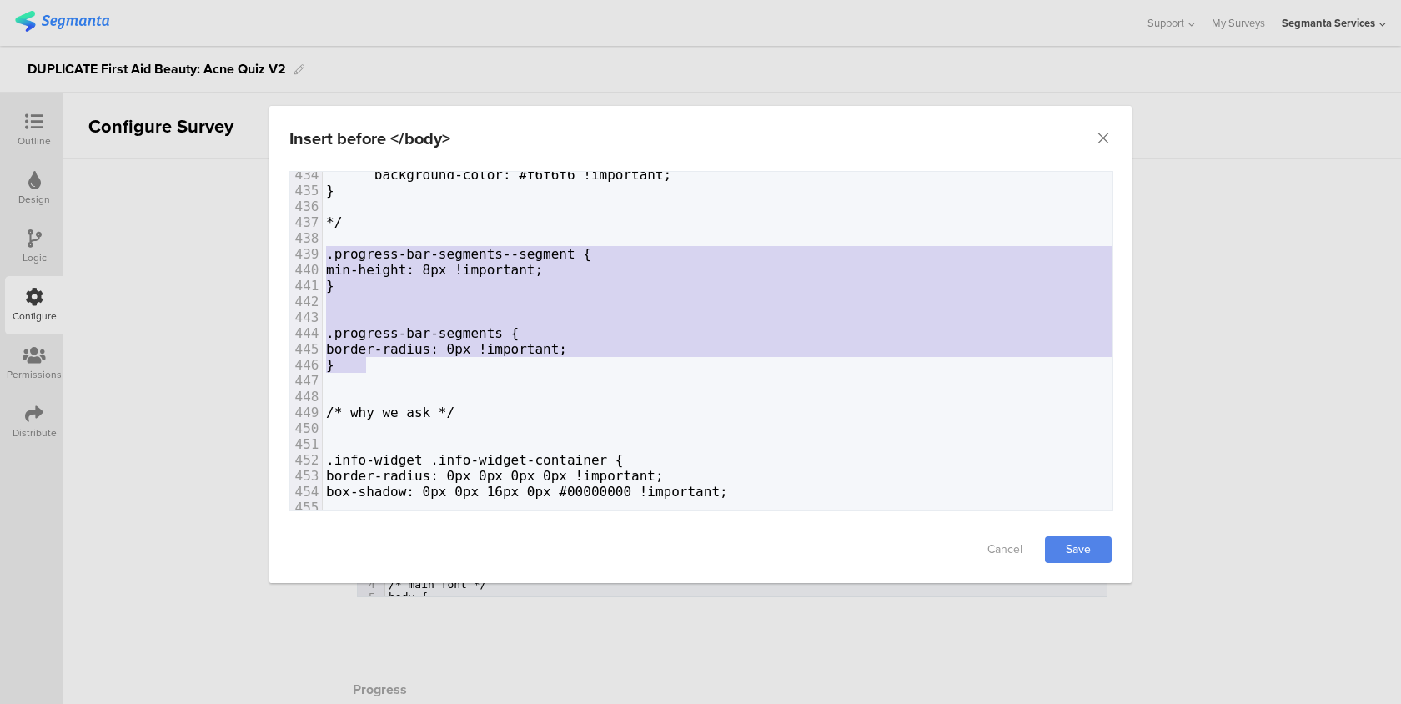
drag, startPoint x: 377, startPoint y: 367, endPoint x: 285, endPoint y: 258, distance: 142.6
click at [285, 258] on div "Failed saving changes. If the problem persists please contact us at team@segman…" at bounding box center [700, 343] width 862 height 345
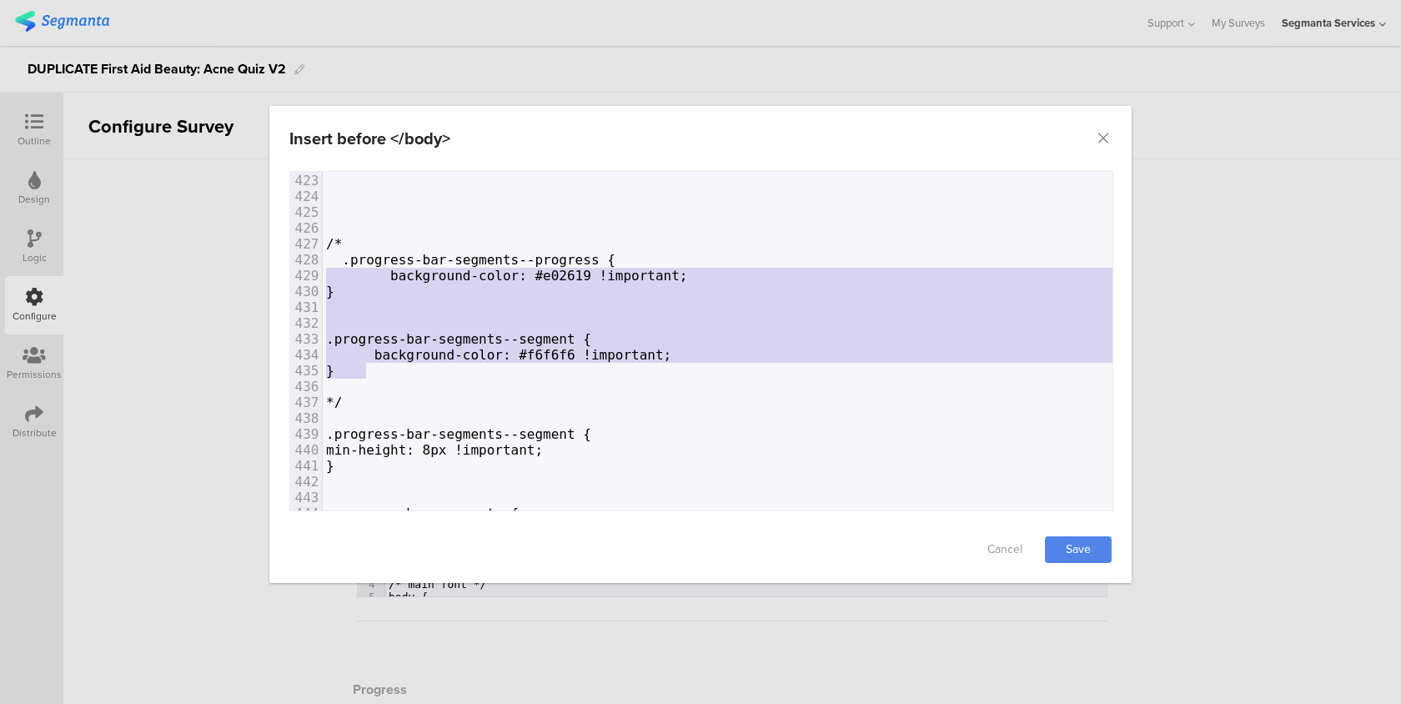
type textarea ".progress-bar-segments--progress { background-color: #e02619 !important; } .pro…"
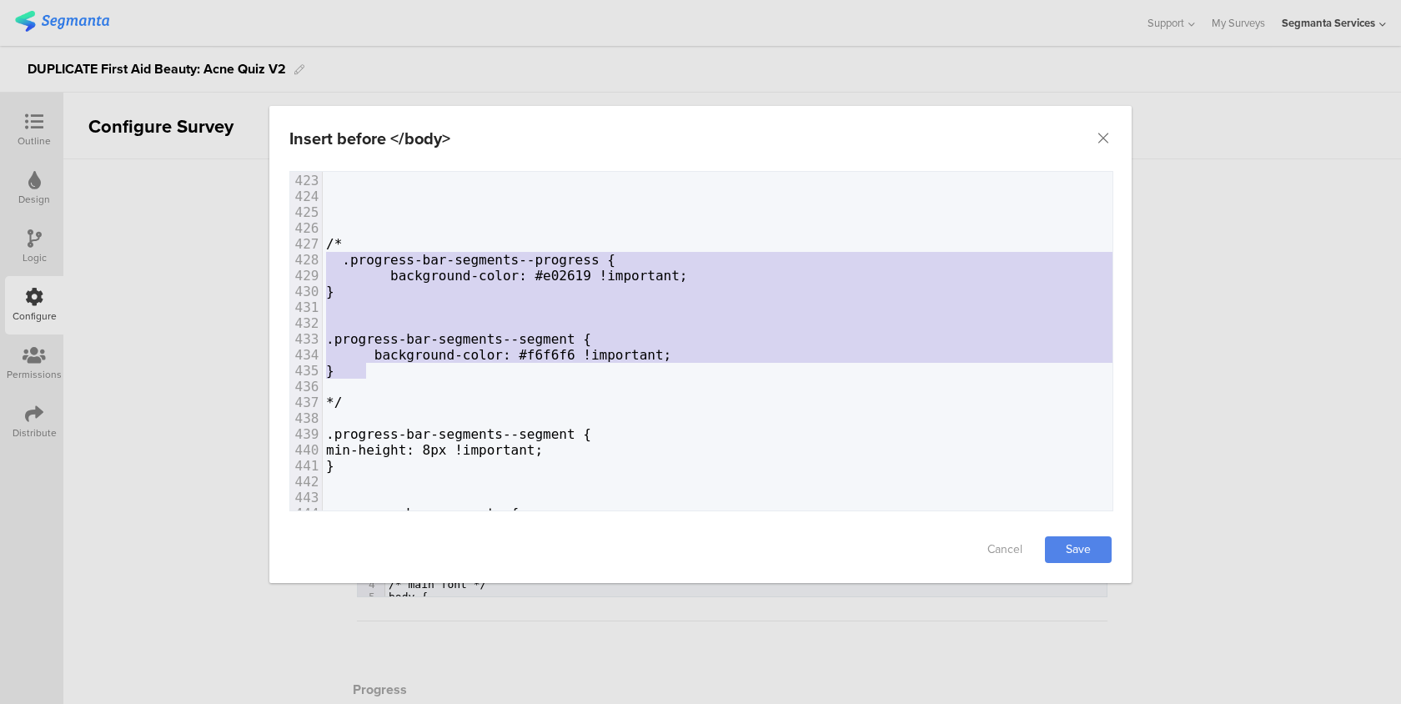
drag, startPoint x: 379, startPoint y: 372, endPoint x: 260, endPoint y: 260, distance: 163.4
click at [260, 260] on div "Insert before </body> Failed saving changes. If the problem persists please con…" at bounding box center [700, 352] width 1401 height 704
click at [386, 349] on span "background-color: #f6f6f6 !important;" at bounding box center [498, 355] width 345 height 16
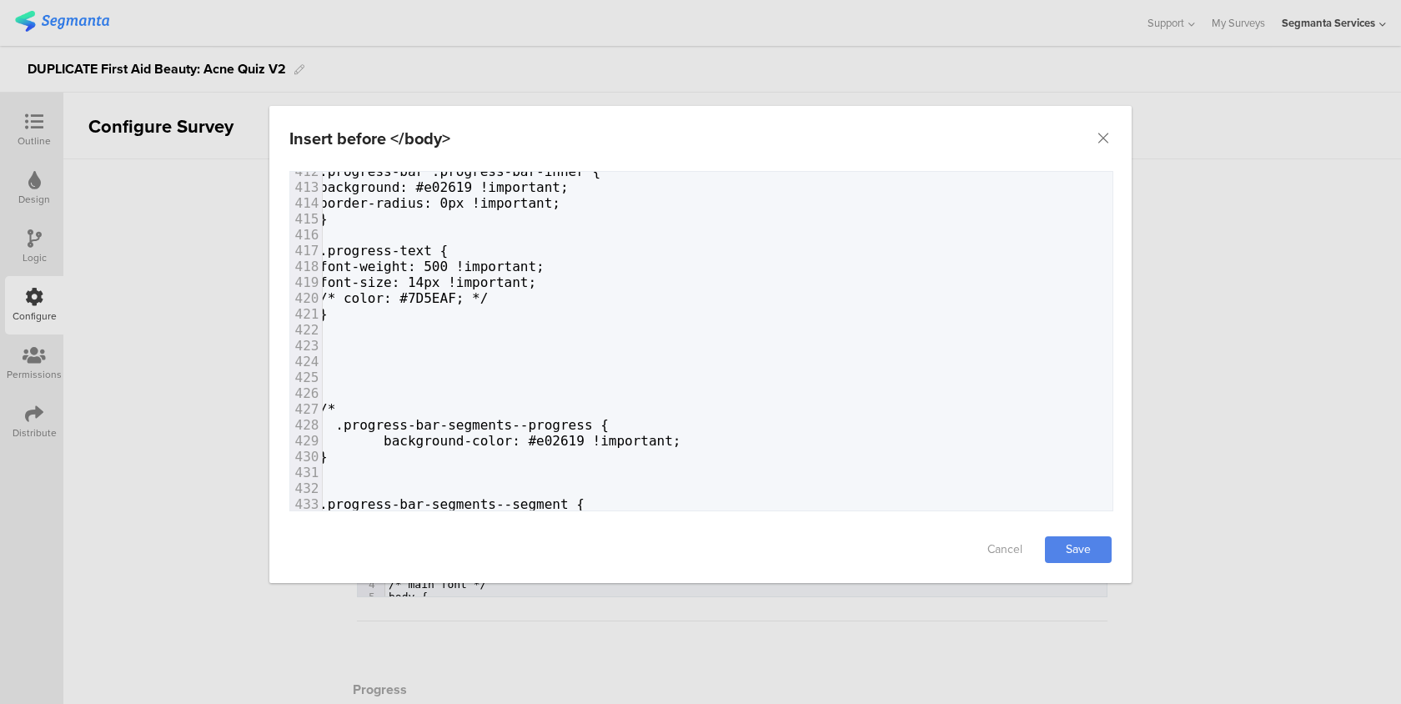
scroll to position [6512, 0]
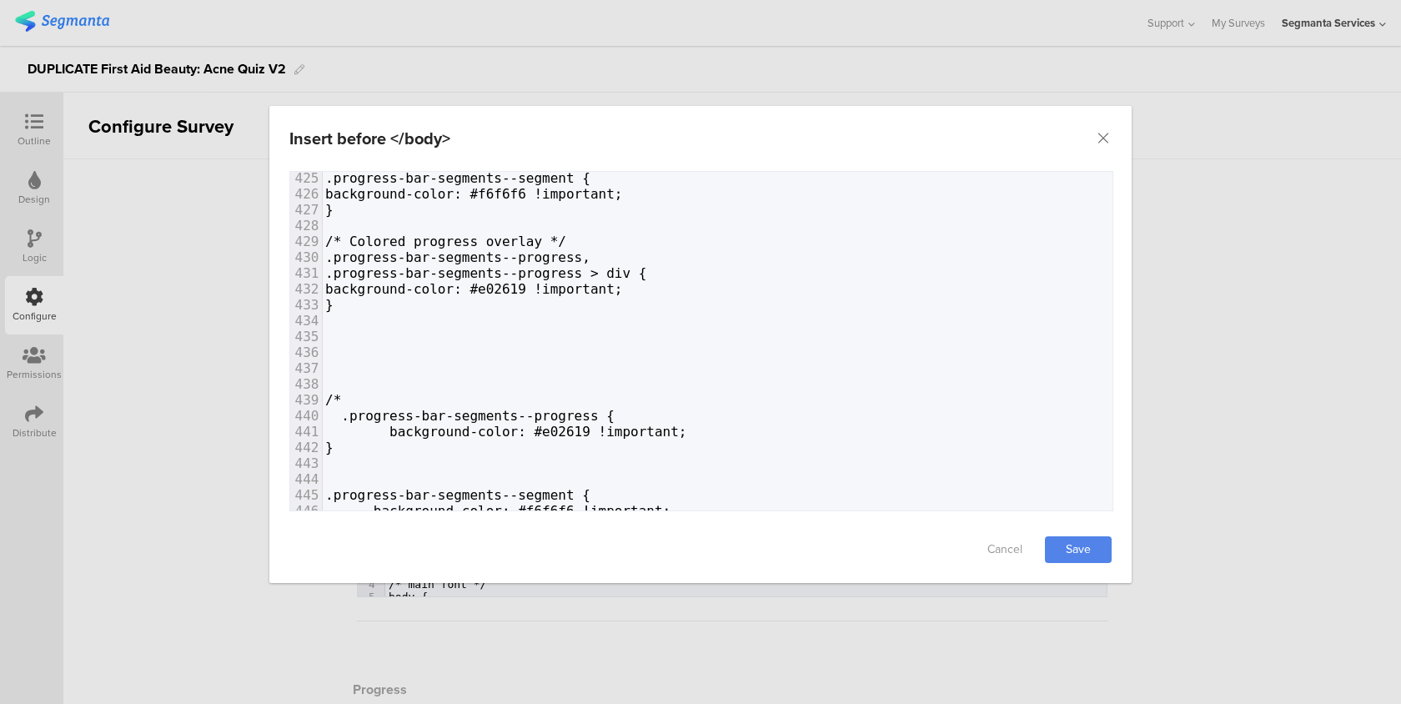
scroll to position [6605, 0]
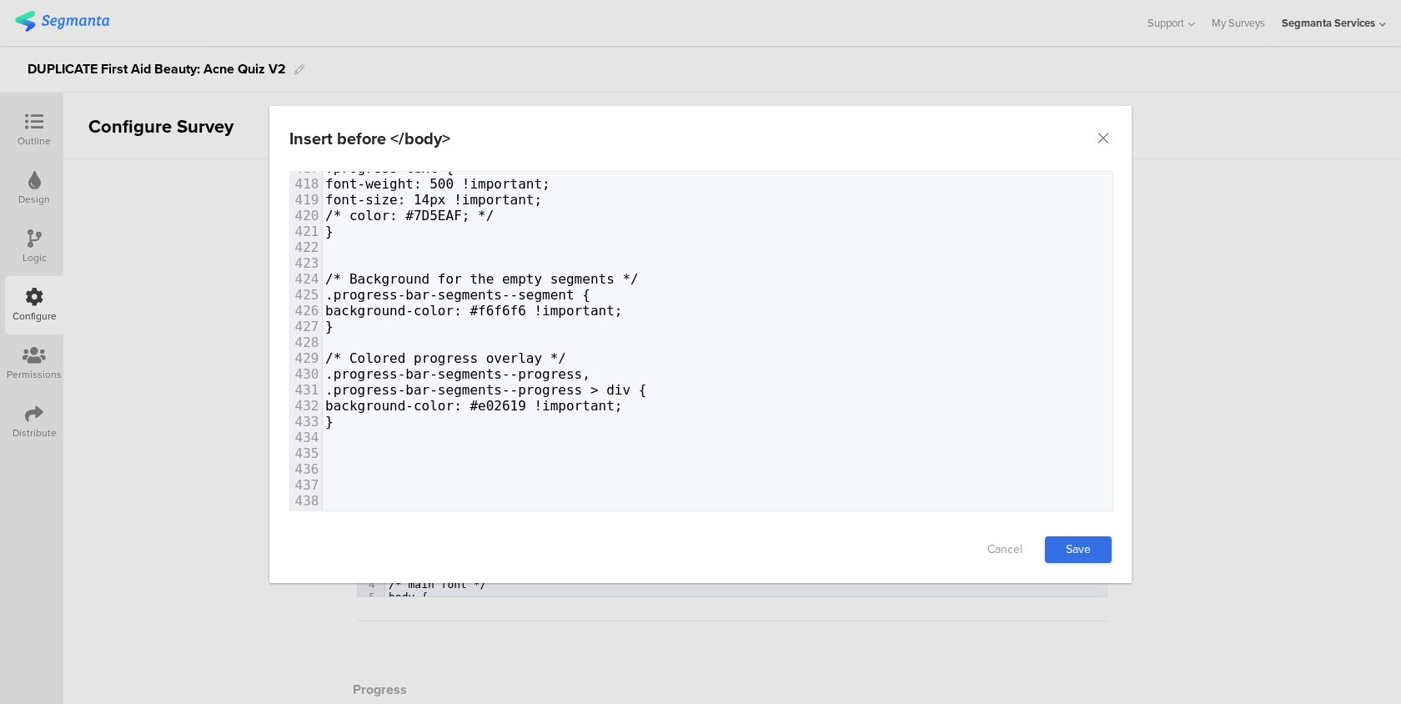
click at [1076, 557] on link "Save" at bounding box center [1078, 549] width 67 height 27
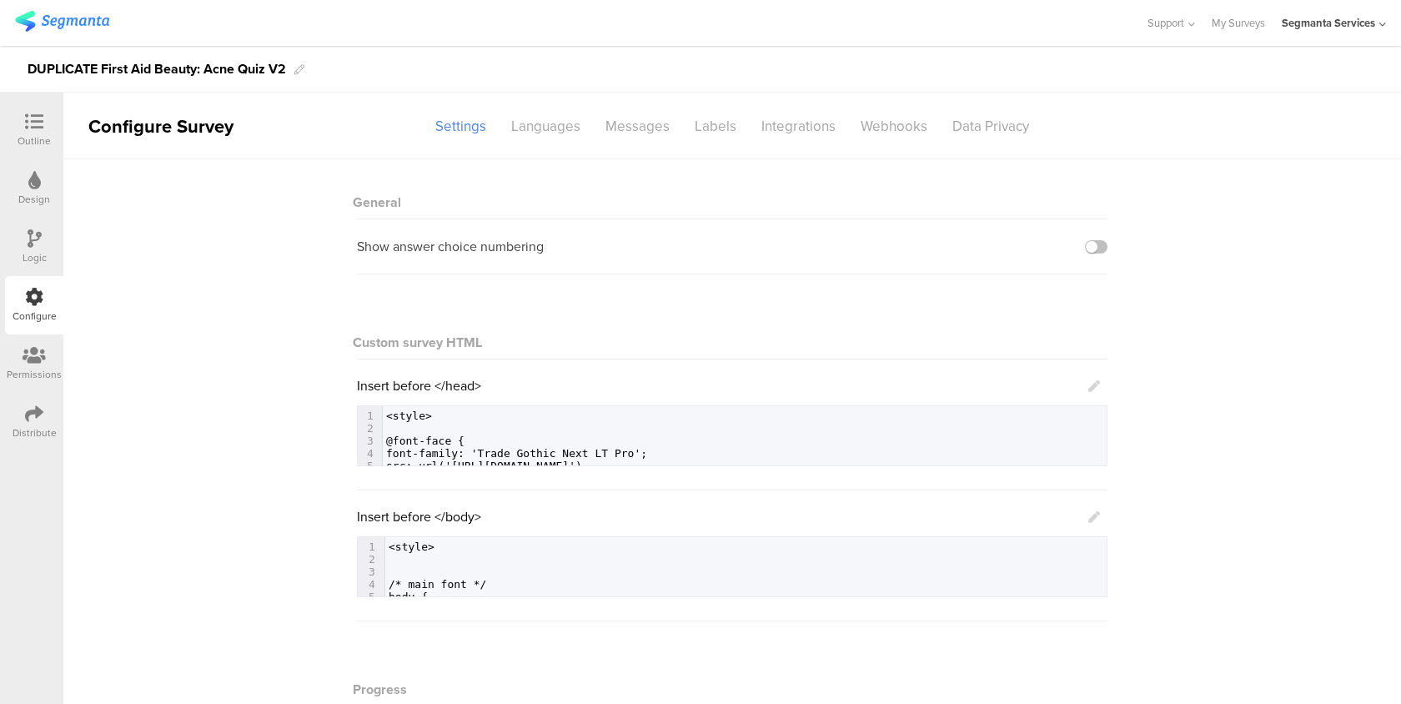
click at [1097, 518] on icon at bounding box center [1094, 517] width 12 height 12
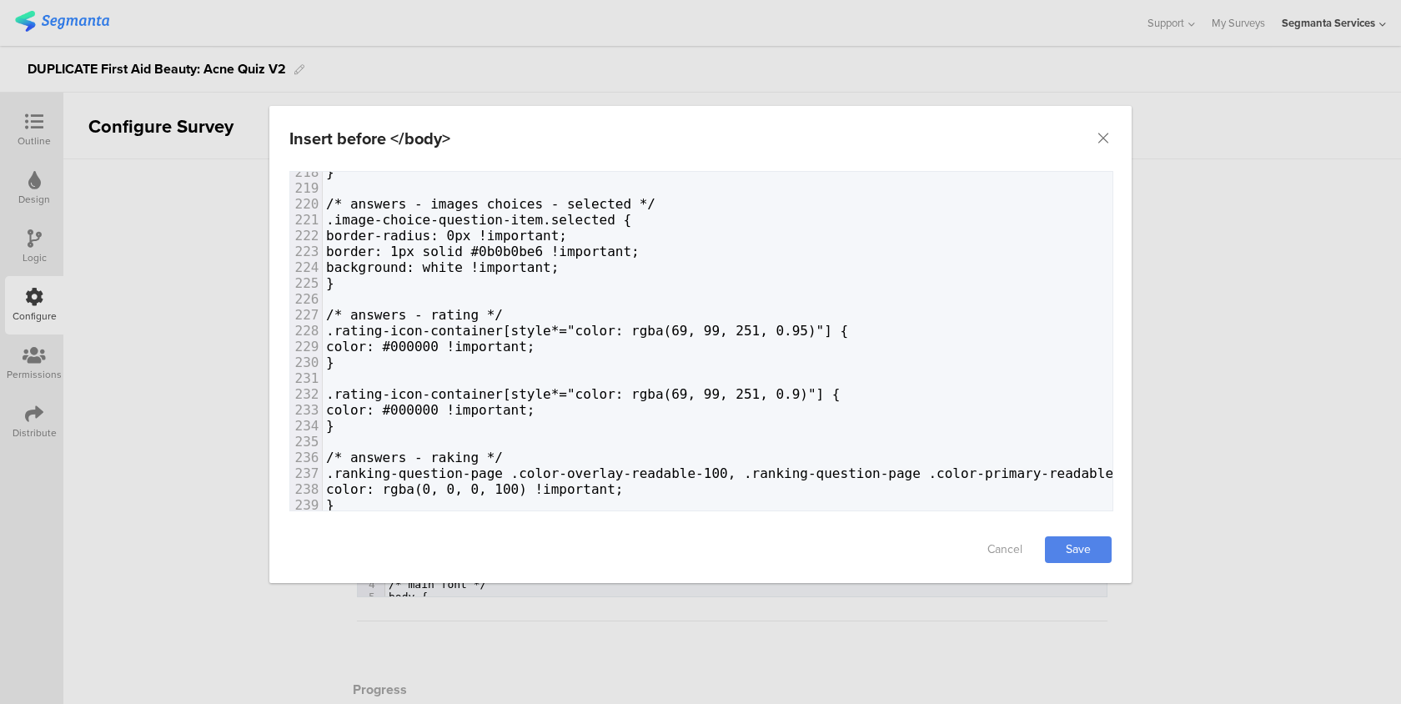
scroll to position [3693, 0]
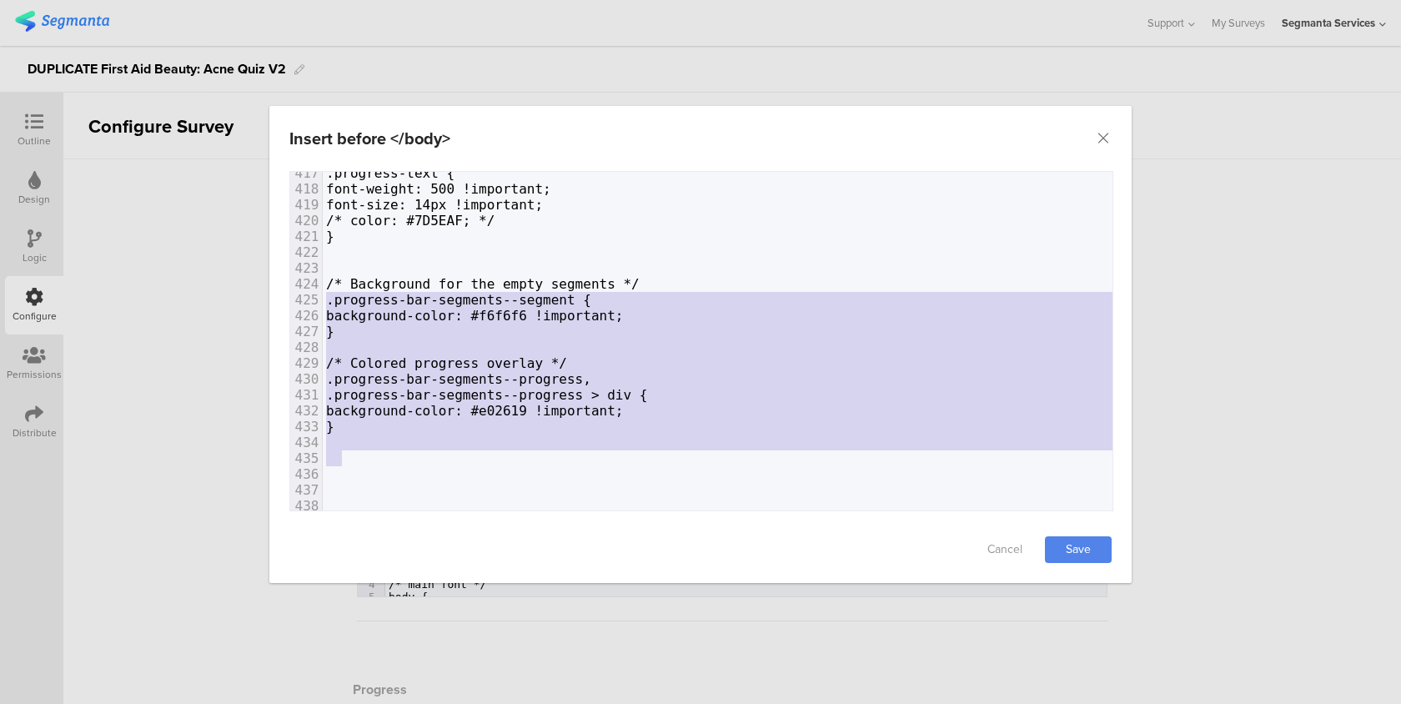
type textarea "/* Background for the empty segments */ .progress-bar-segments--segment { backg…"
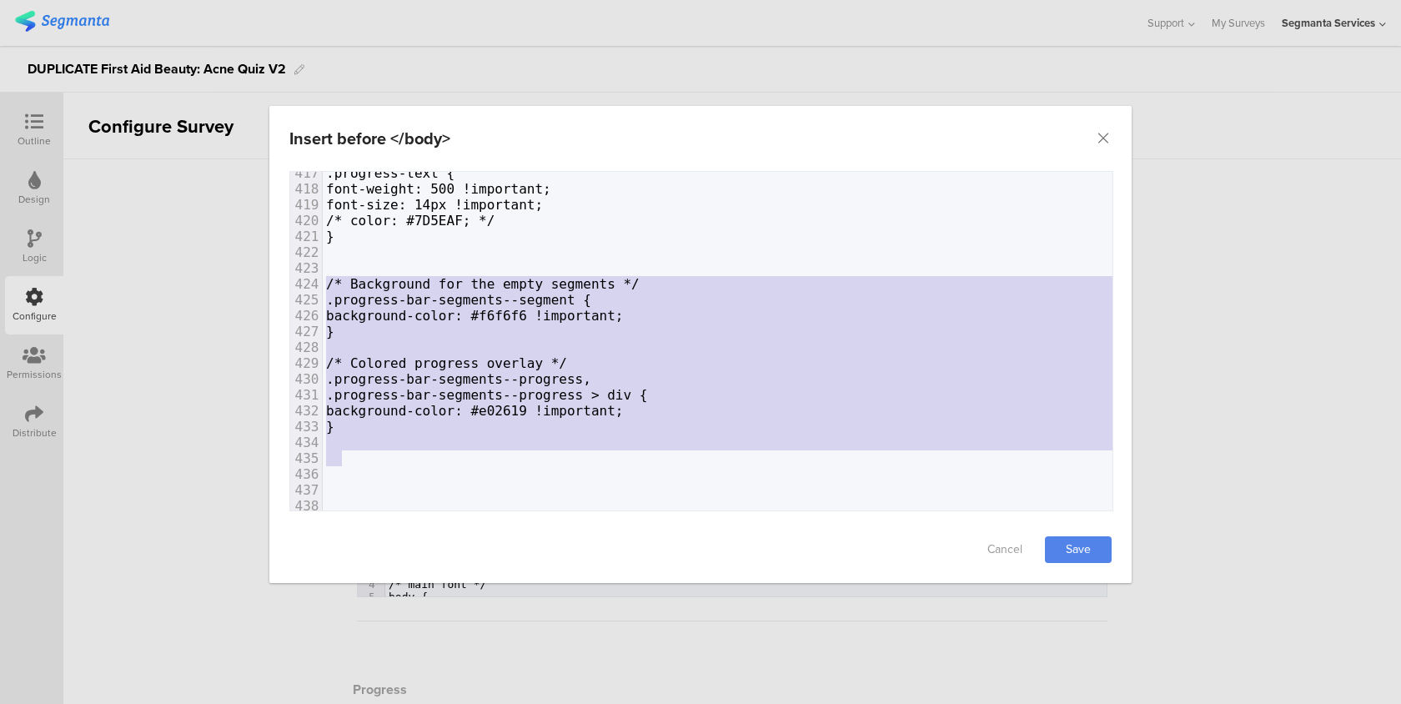
drag, startPoint x: 339, startPoint y: 458, endPoint x: 320, endPoint y: 288, distance: 170.3
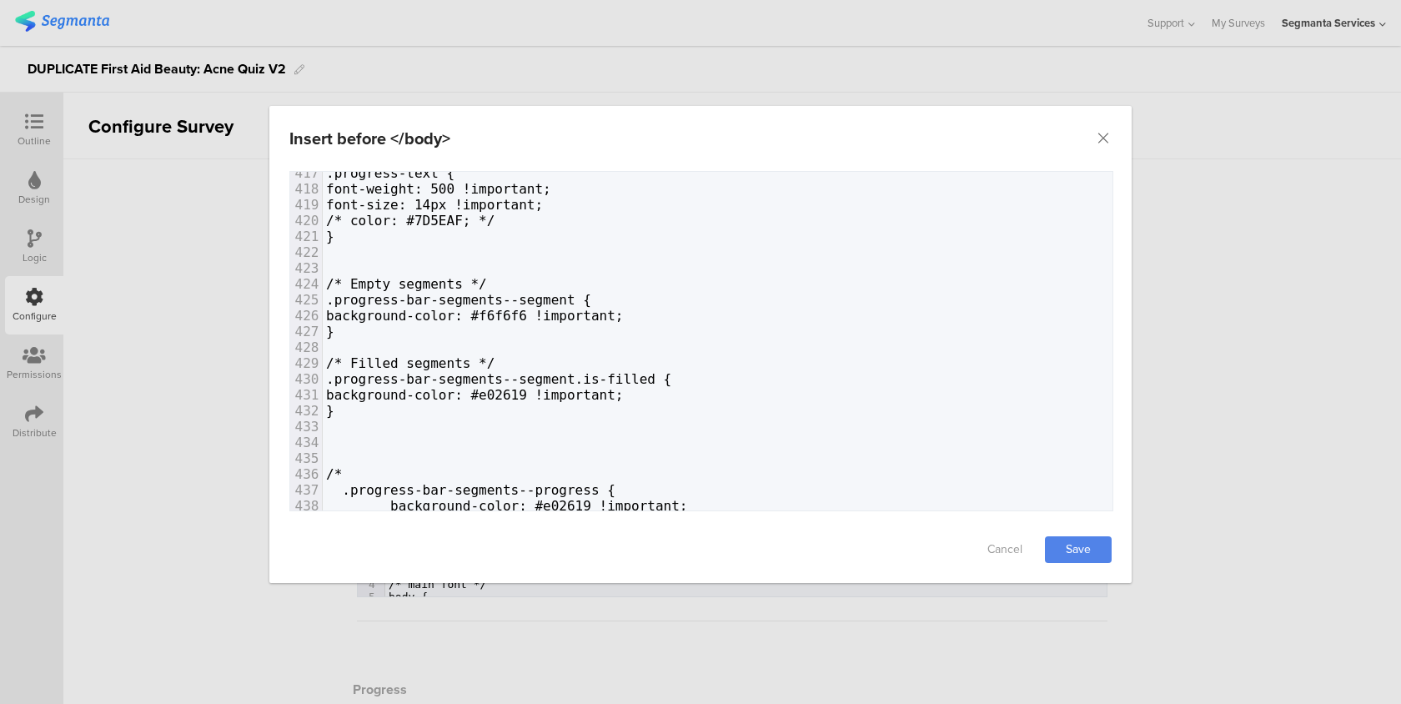
click at [1098, 534] on div "Cancel Save" at bounding box center [700, 549] width 862 height 67
click at [1097, 545] on link "Save" at bounding box center [1078, 549] width 67 height 27
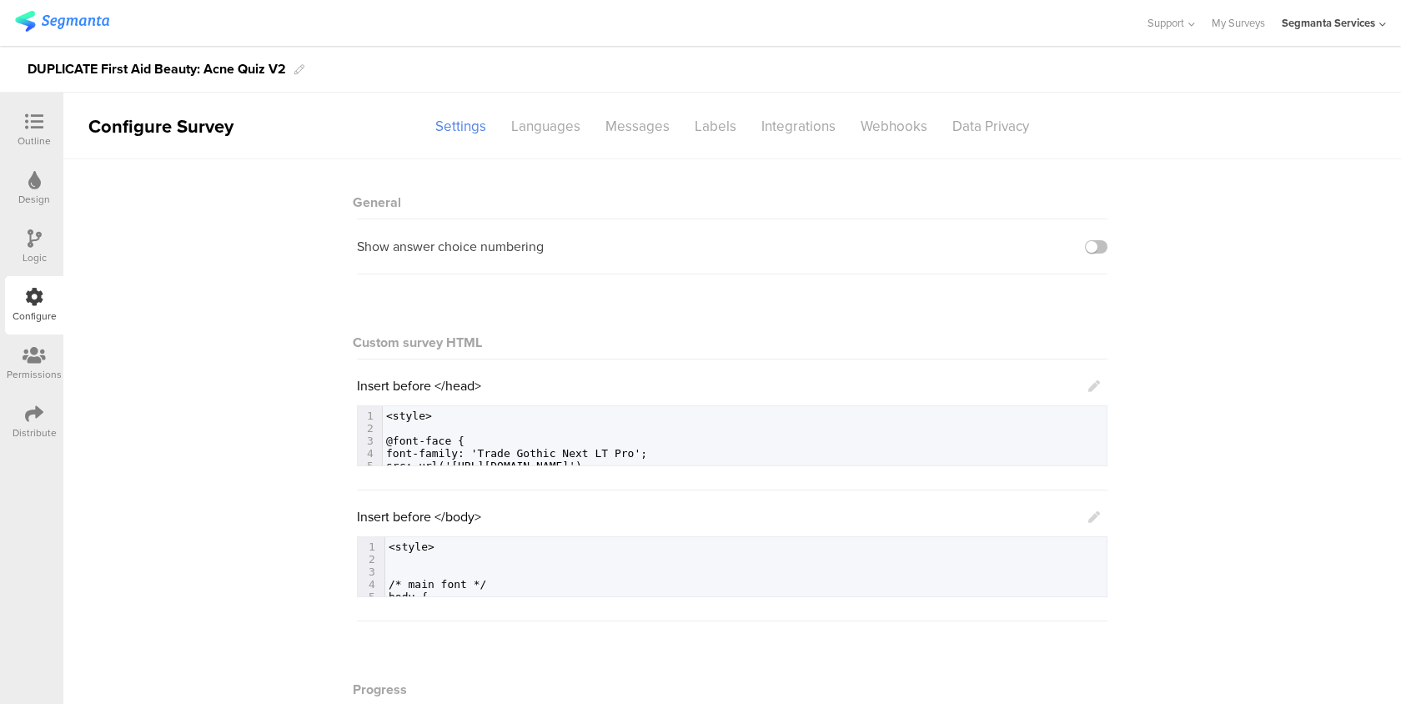
click at [1097, 519] on icon at bounding box center [1094, 517] width 12 height 12
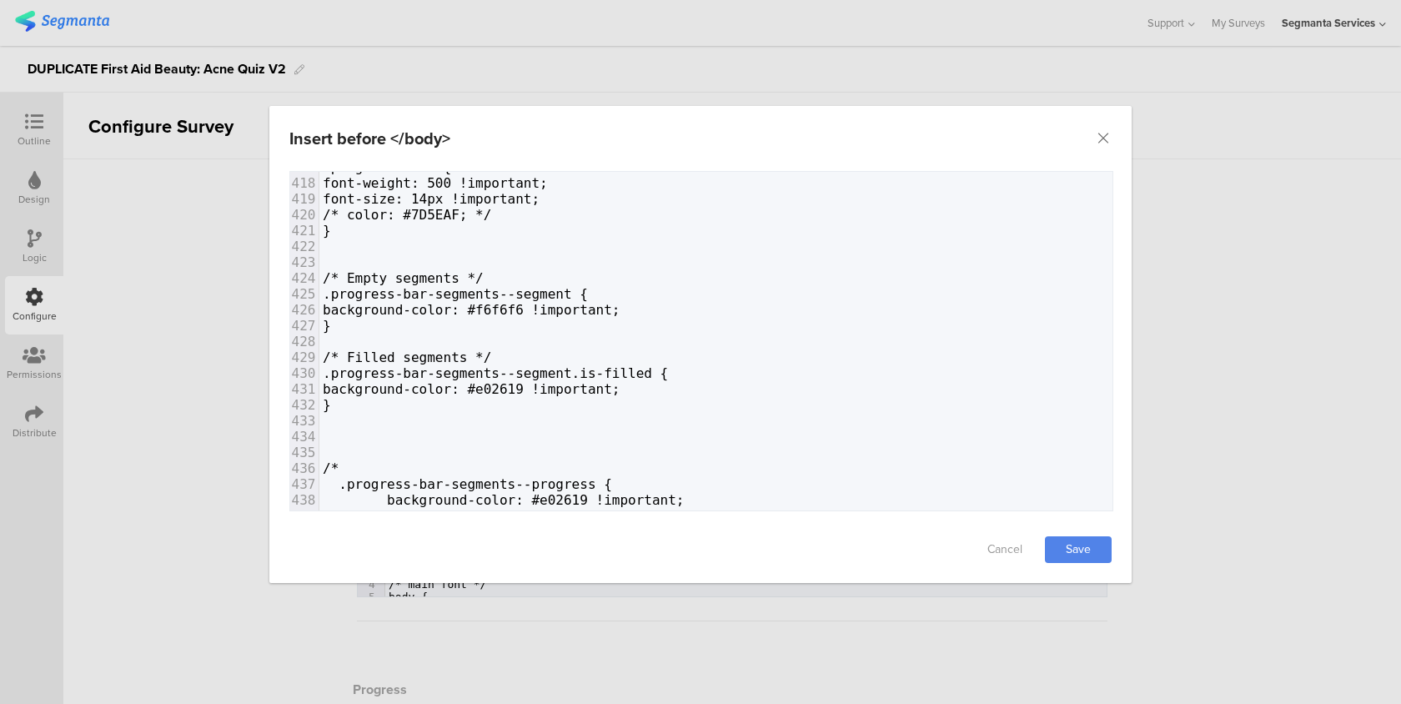
scroll to position [0, 0]
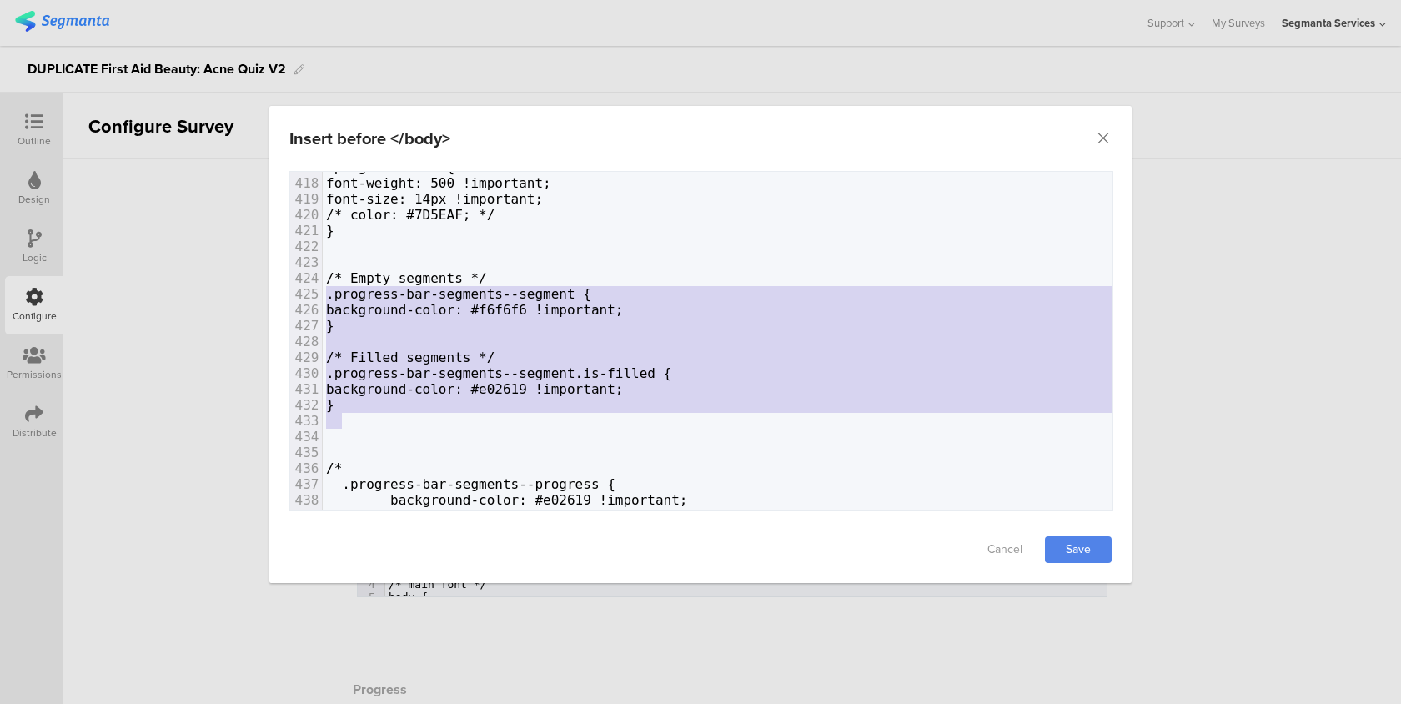
type textarea "/* Empty segments */ .progress-bar-segments--segment { background-color: #f6f6f…"
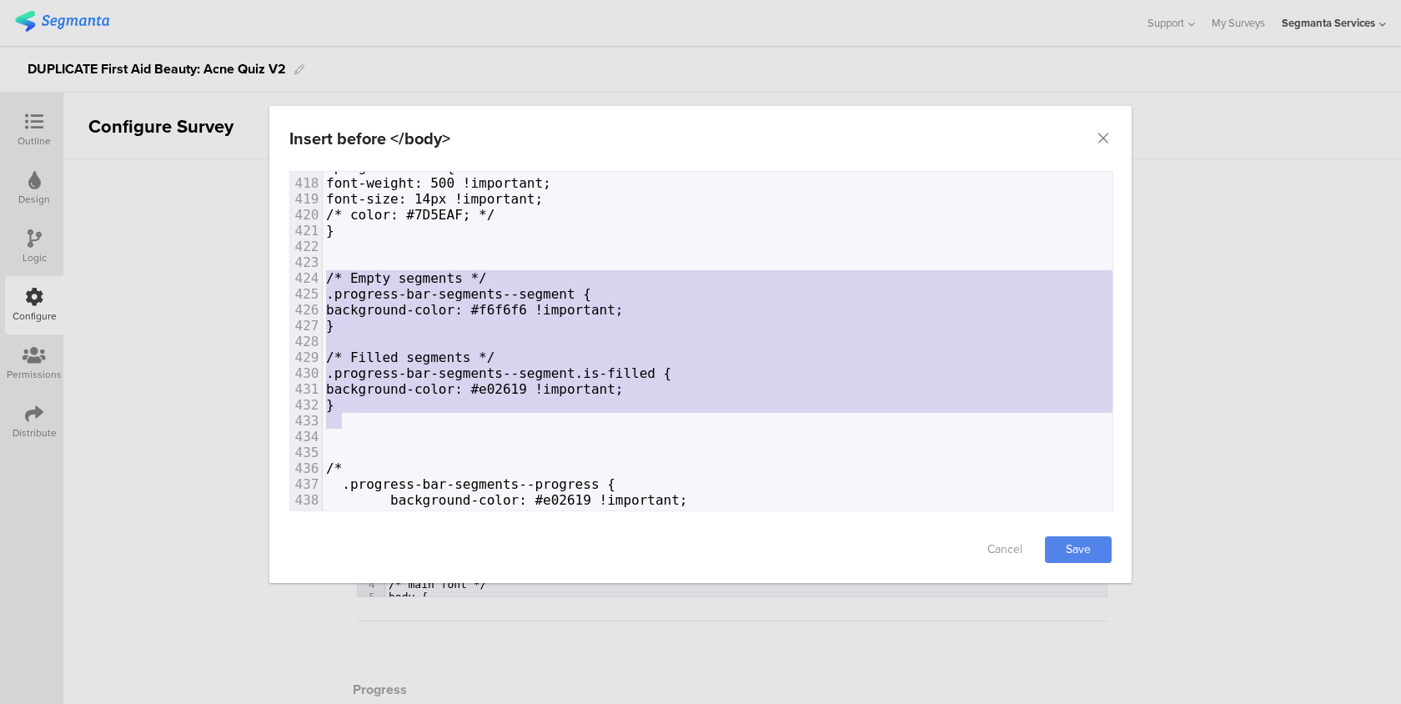
drag, startPoint x: 344, startPoint y: 414, endPoint x: 304, endPoint y: 278, distance: 141.7
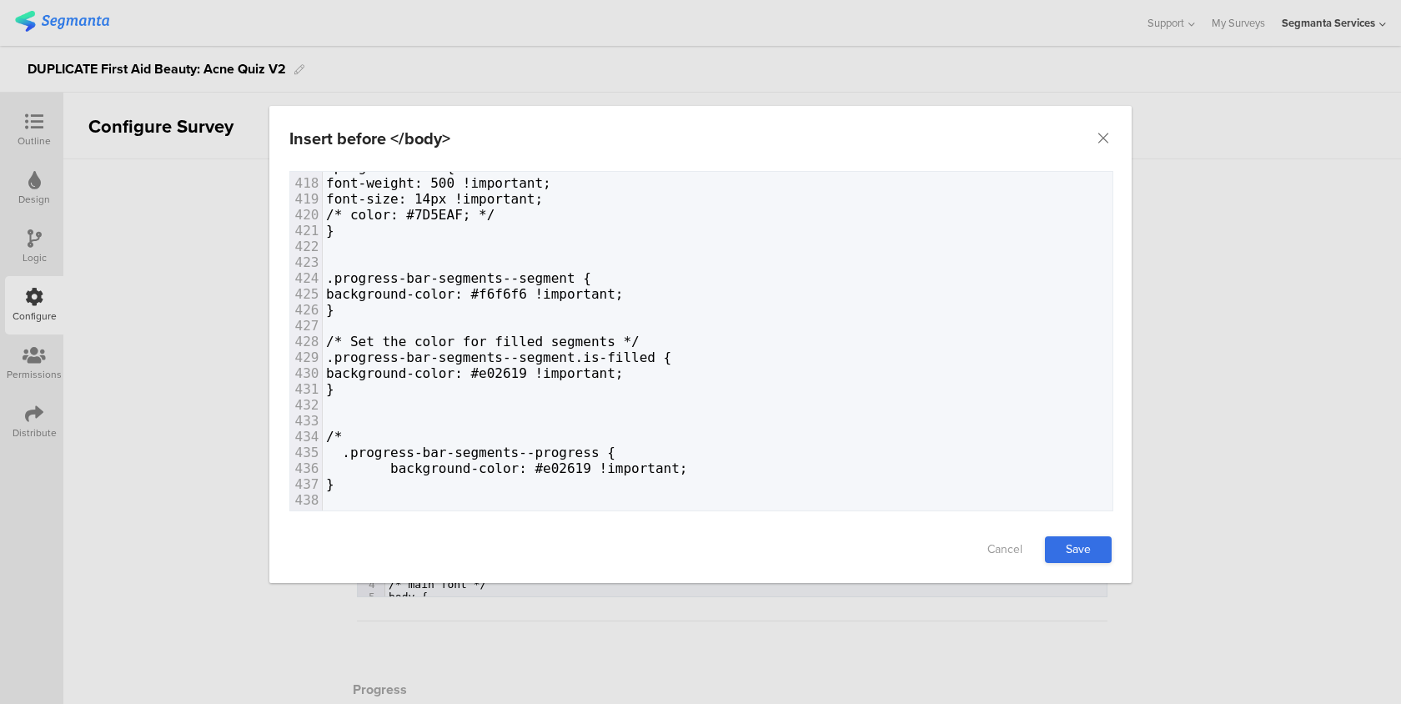
click at [1074, 536] on link "Save" at bounding box center [1078, 549] width 67 height 27
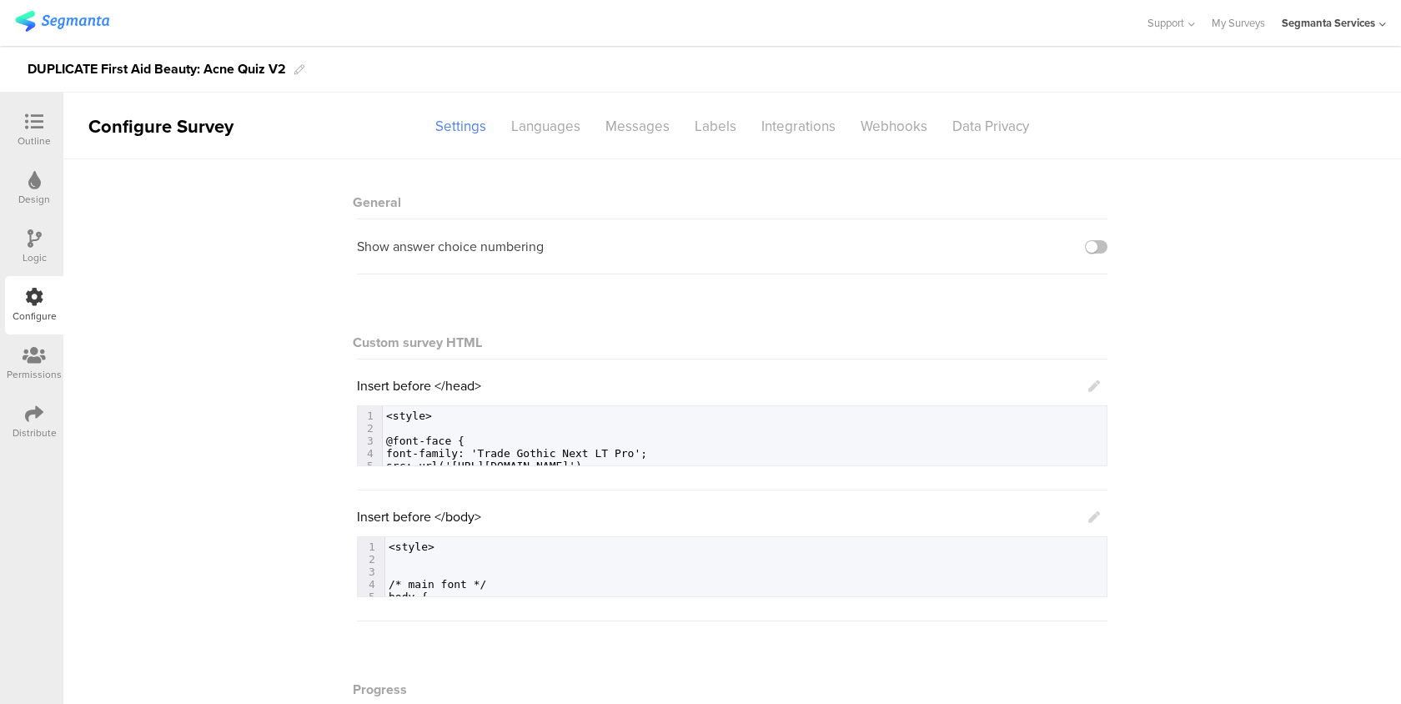
click at [1096, 516] on icon at bounding box center [1094, 517] width 12 height 12
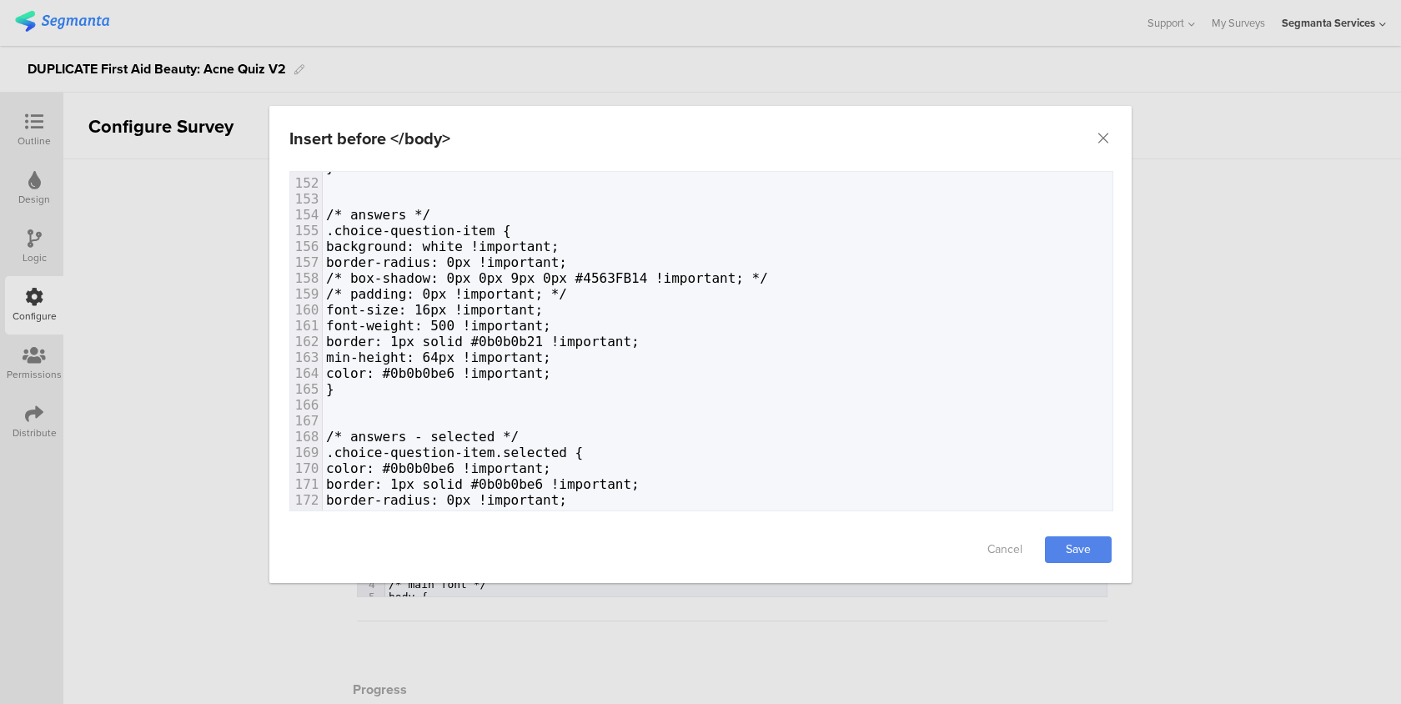
scroll to position [2680, 0]
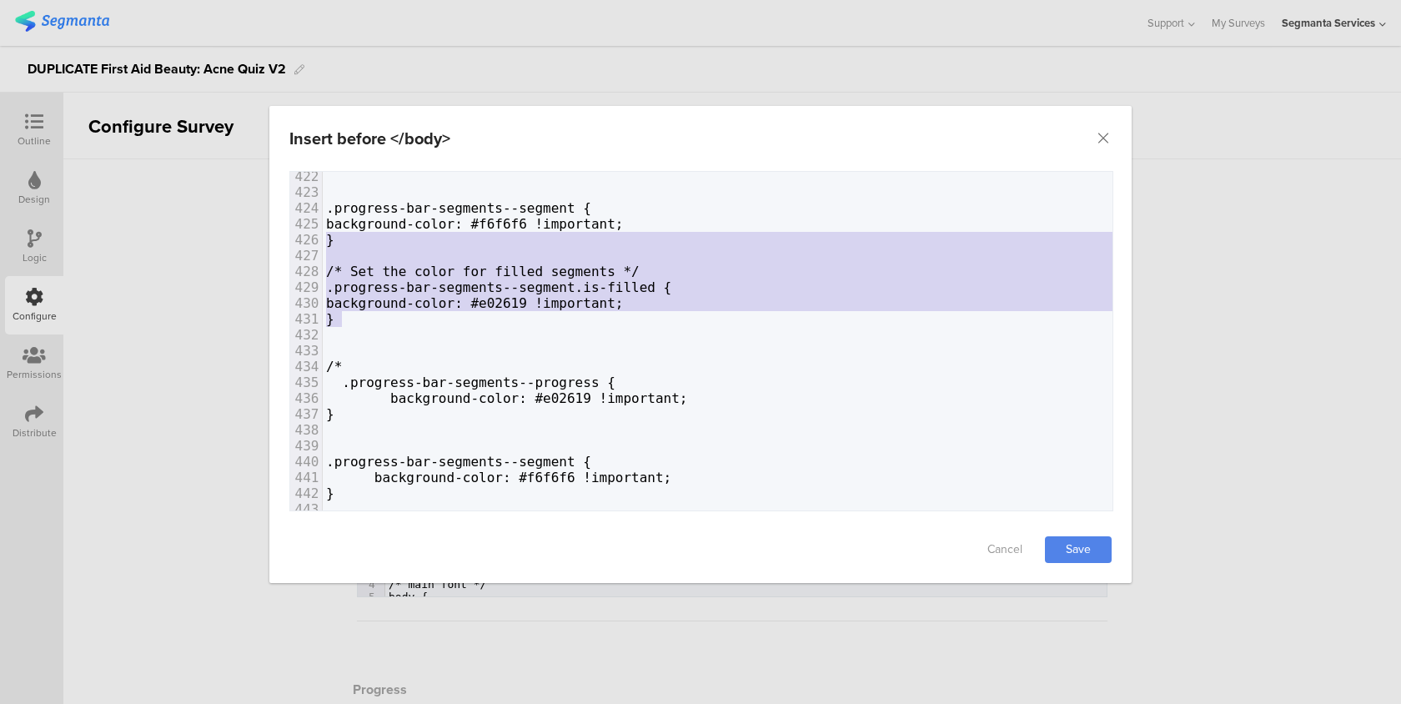
type textarea ".progress-bar-segments--segment { background-color: #f6f6f6 !important; } /* Se…"
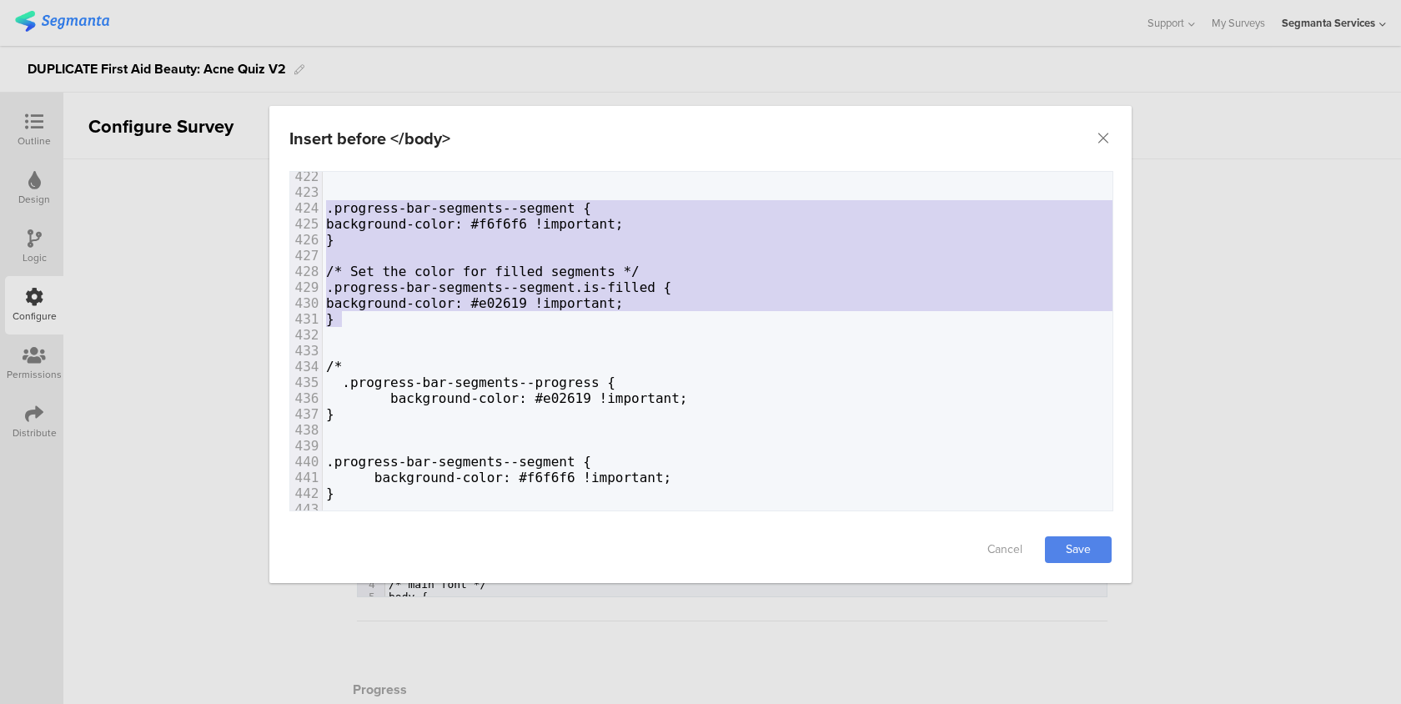
drag, startPoint x: 340, startPoint y: 324, endPoint x: 303, endPoint y: 213, distance: 117.1
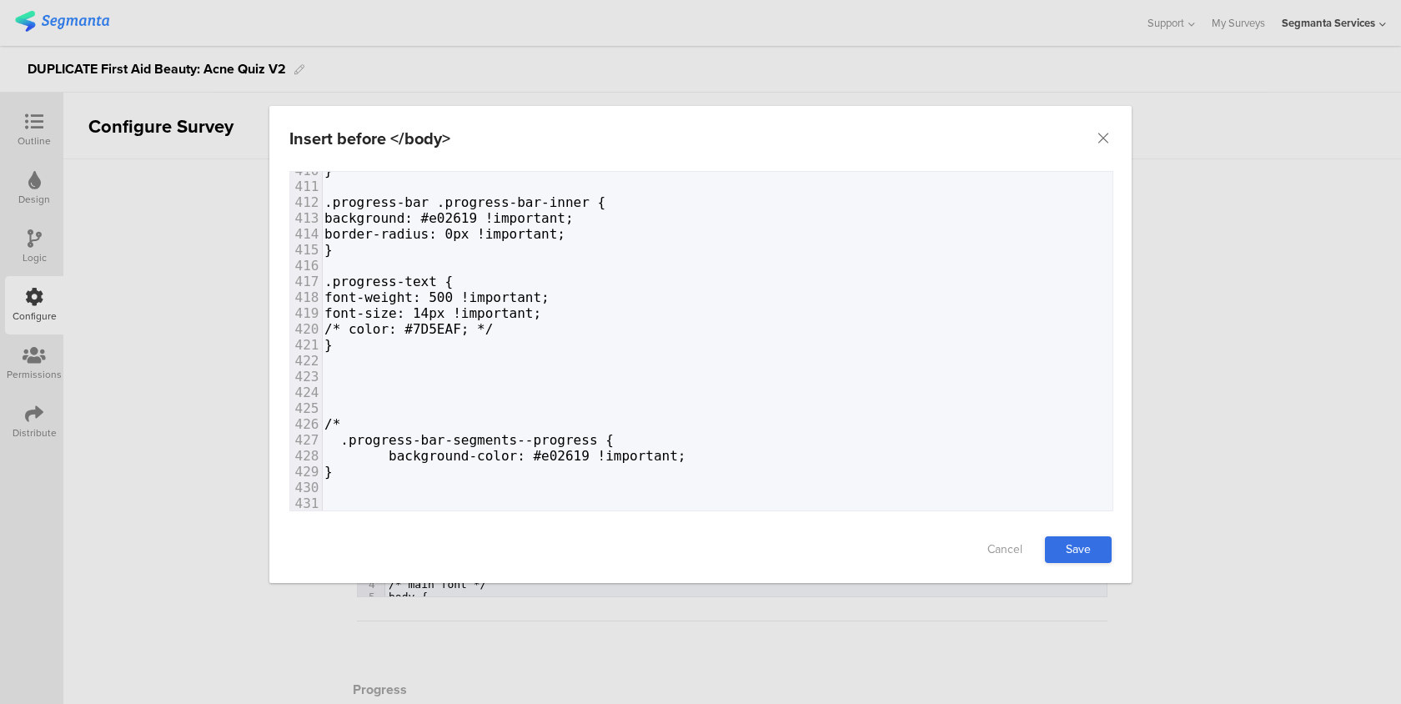
click at [1058, 542] on link "Save" at bounding box center [1078, 549] width 67 height 27
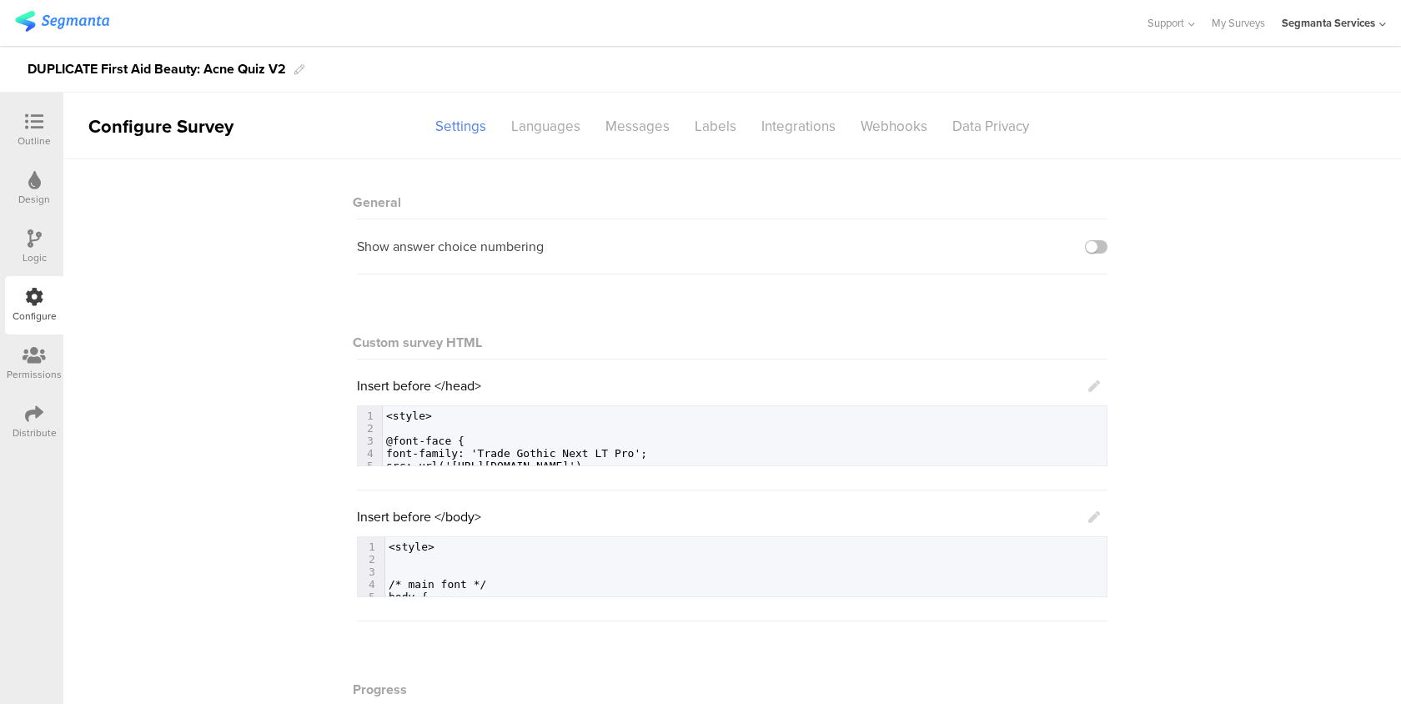
click at [41, 132] on div at bounding box center [34, 123] width 33 height 21
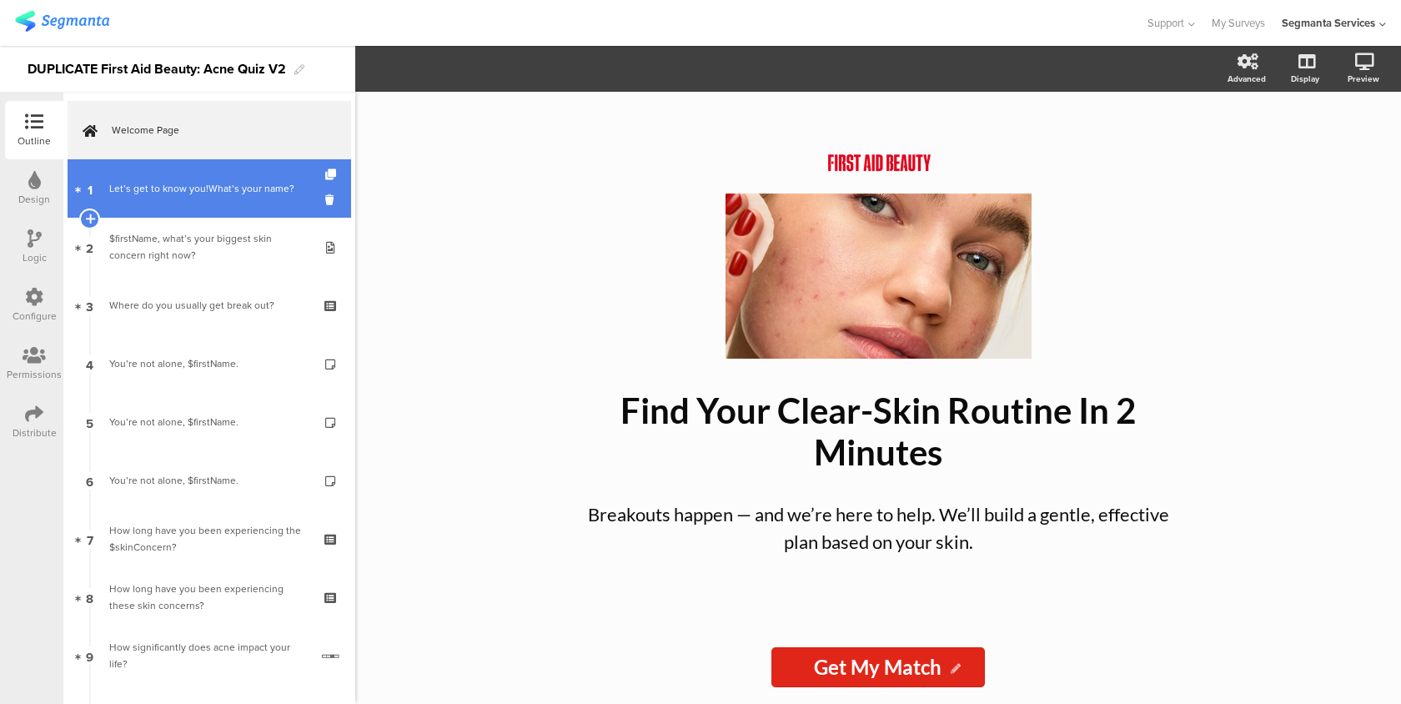
click at [287, 186] on div "Let’s get to know you!What’s your name?" at bounding box center [212, 188] width 206 height 17
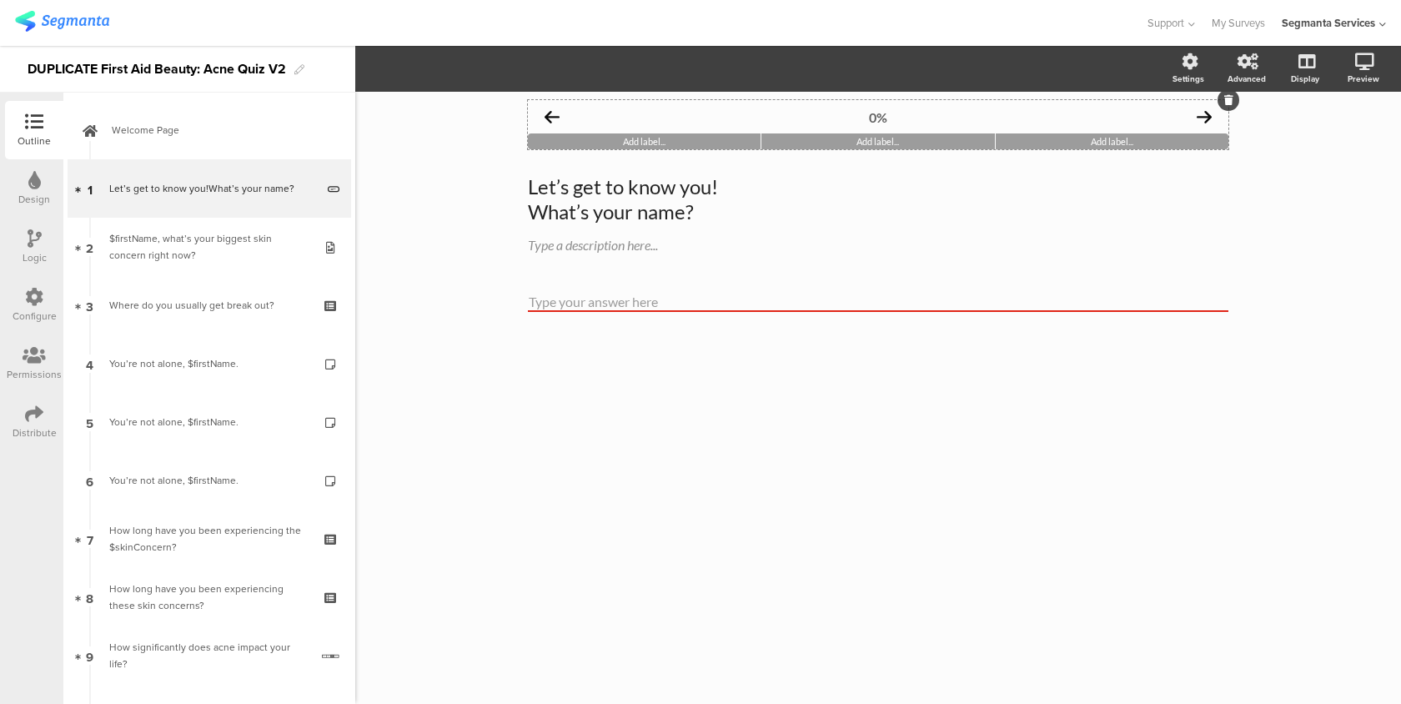
click at [717, 142] on div "Add label..." at bounding box center [644, 141] width 233 height 16
click at [399, 60] on span "Layout" at bounding box center [387, 68] width 40 height 19
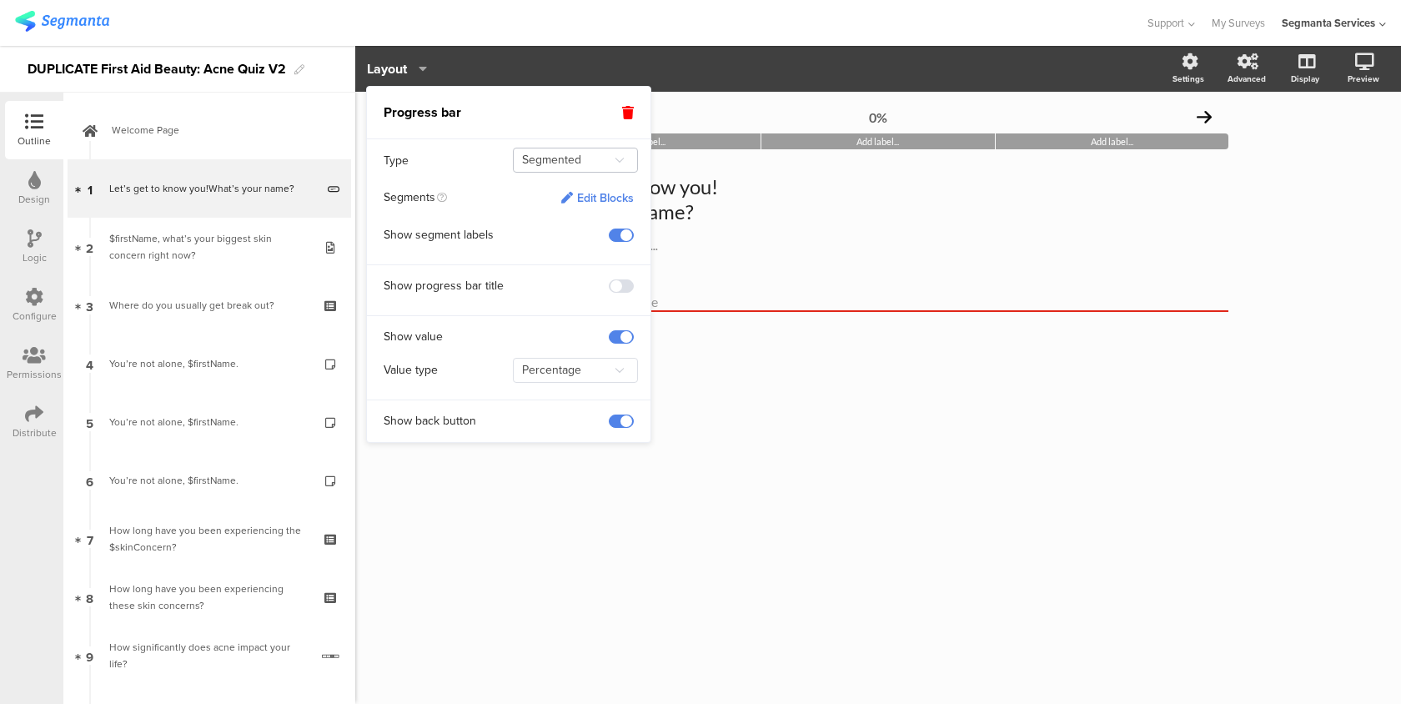
click at [614, 163] on icon at bounding box center [619, 160] width 21 height 27
click at [594, 193] on li "Line" at bounding box center [570, 202] width 123 height 28
type input "Line"
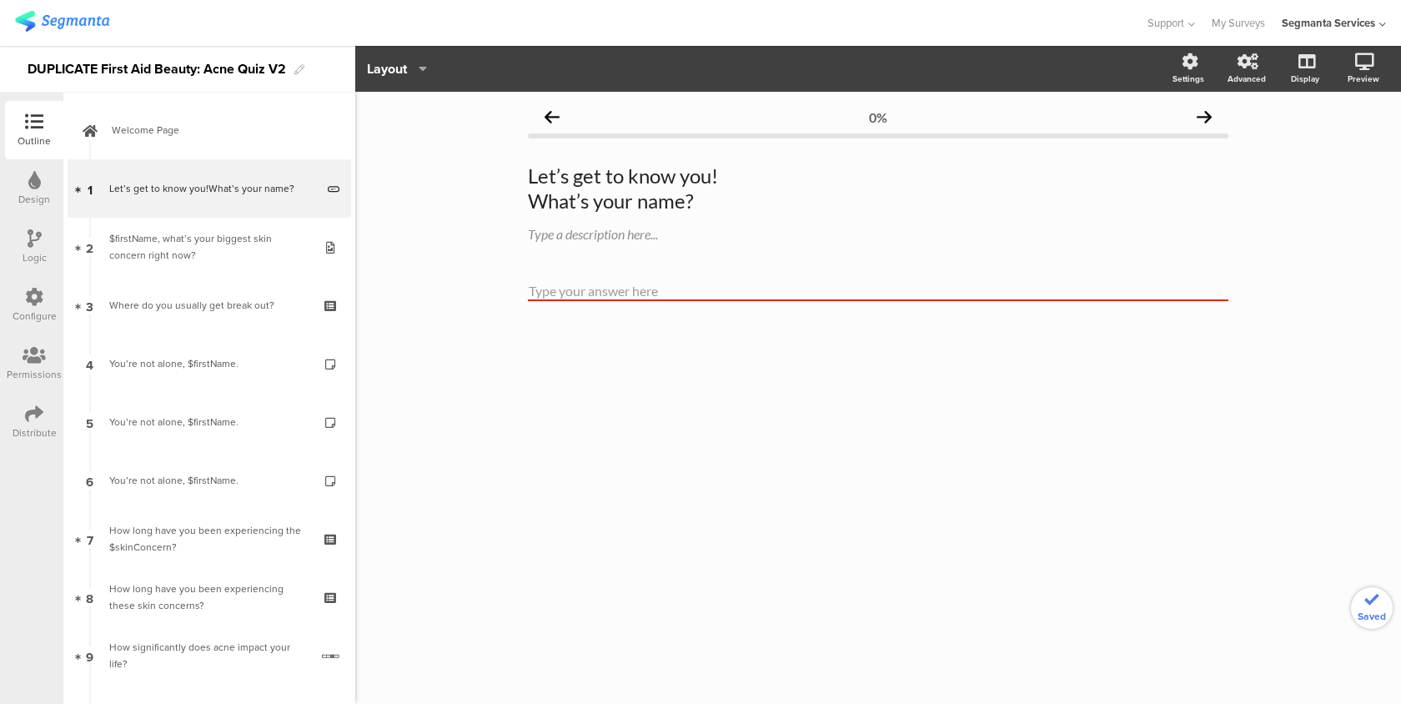
click at [38, 135] on div "Outline" at bounding box center [34, 140] width 33 height 15
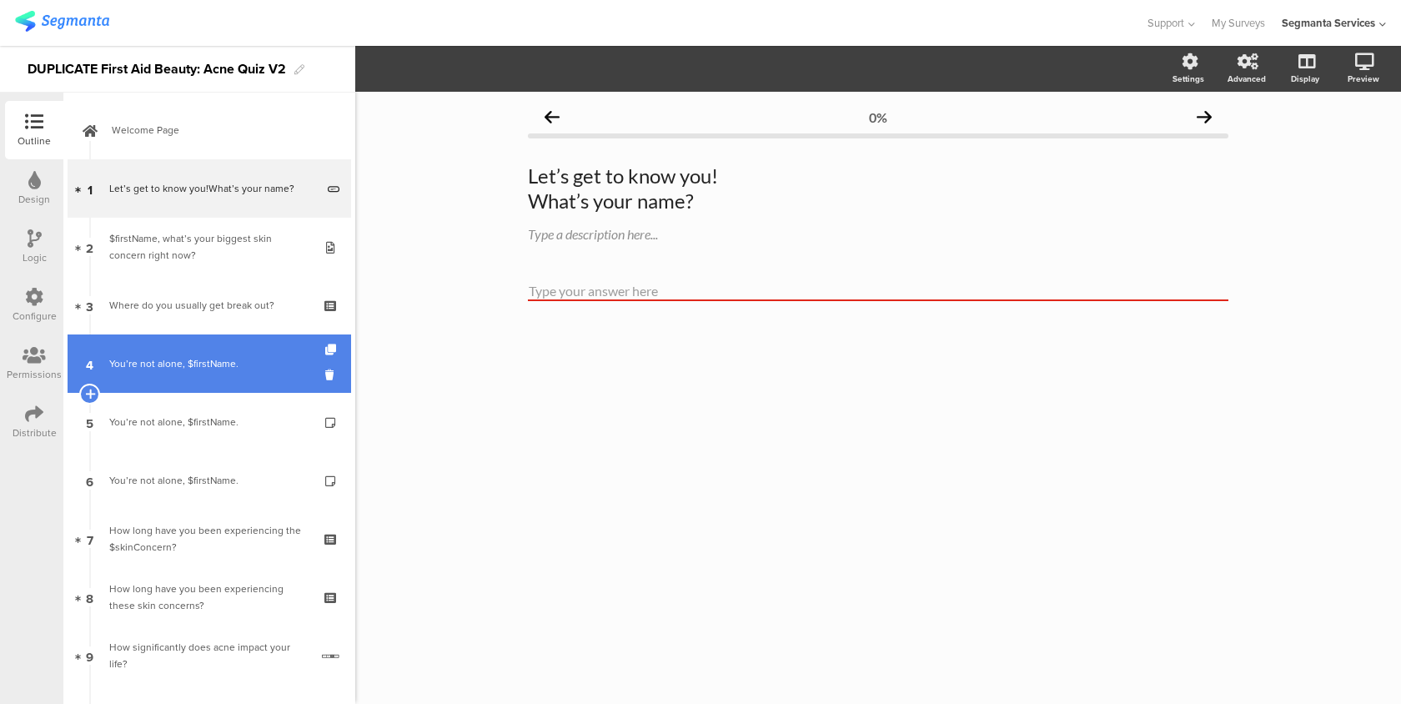
click at [250, 354] on link "4 You’re not alone, $firstName." at bounding box center [209, 363] width 283 height 58
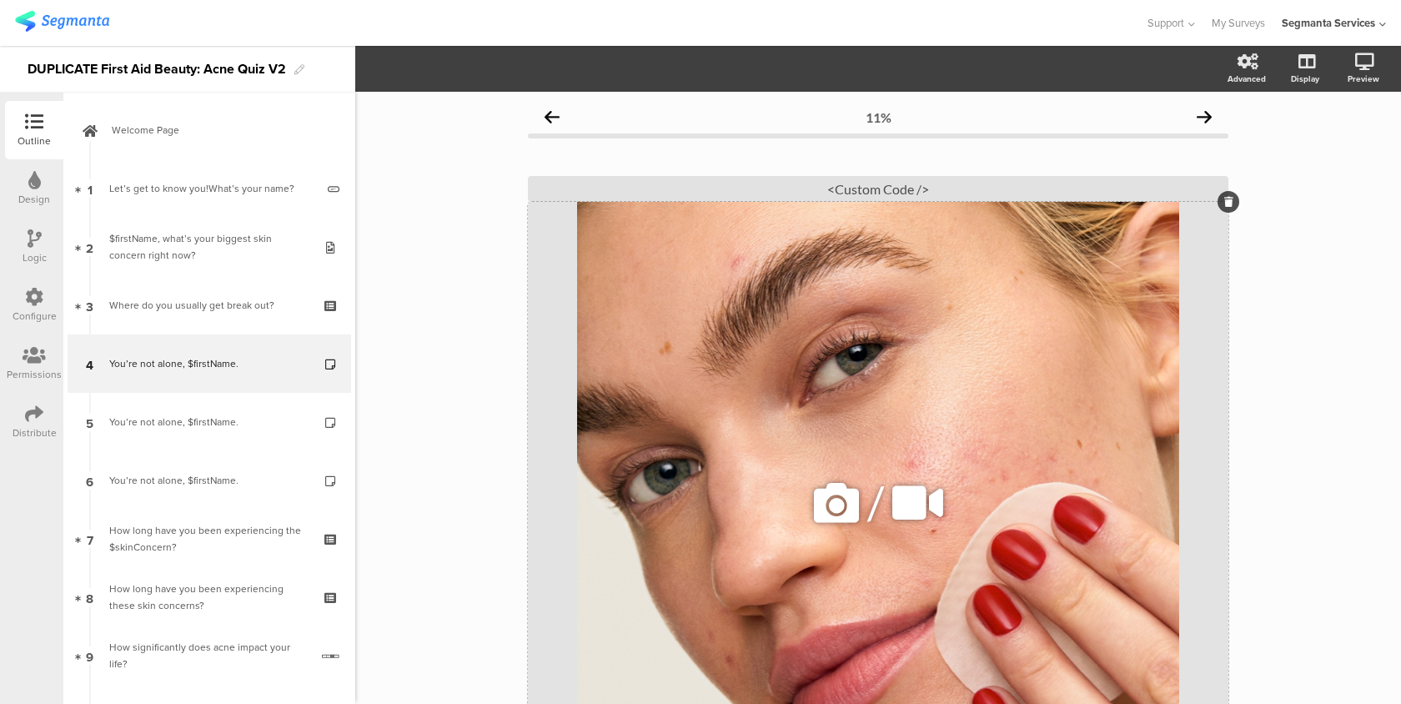
click at [820, 350] on div "/" at bounding box center [878, 503] width 700 height 602
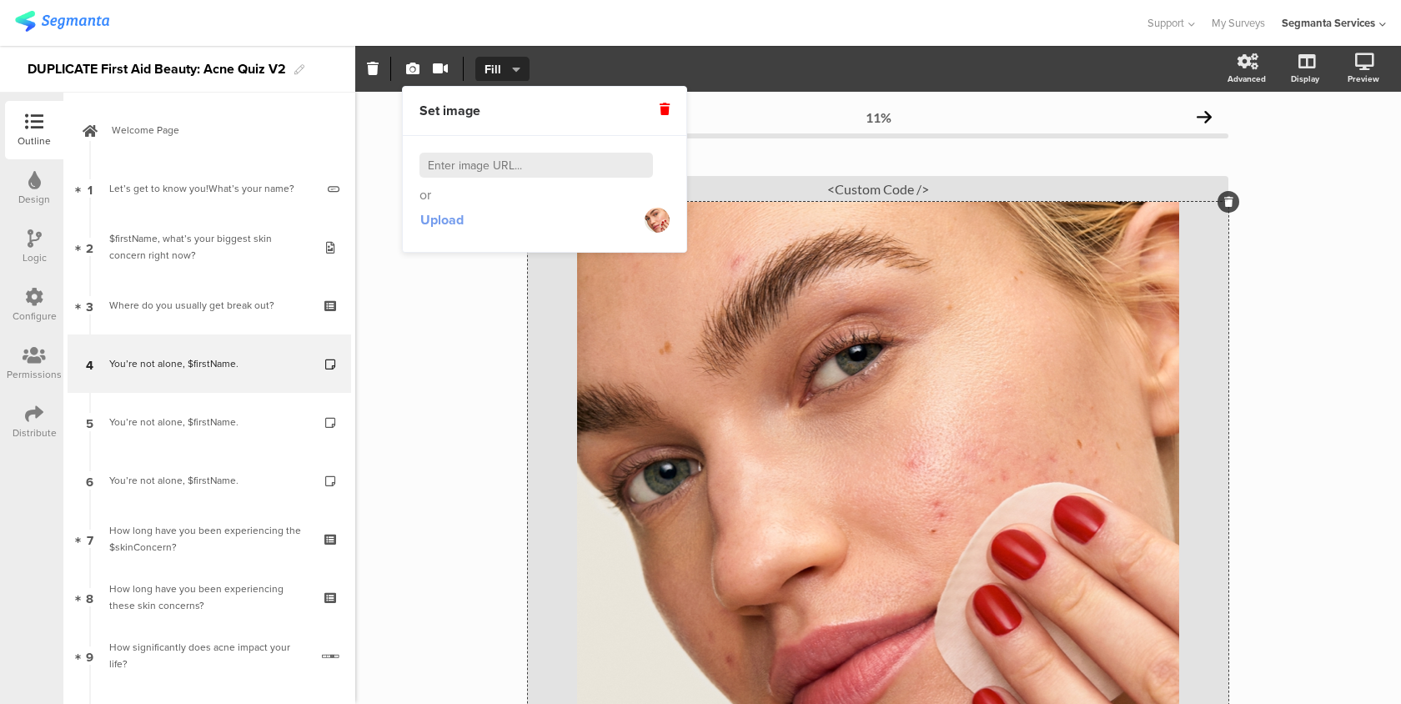
click at [454, 222] on span "Upload" at bounding box center [441, 219] width 43 height 19
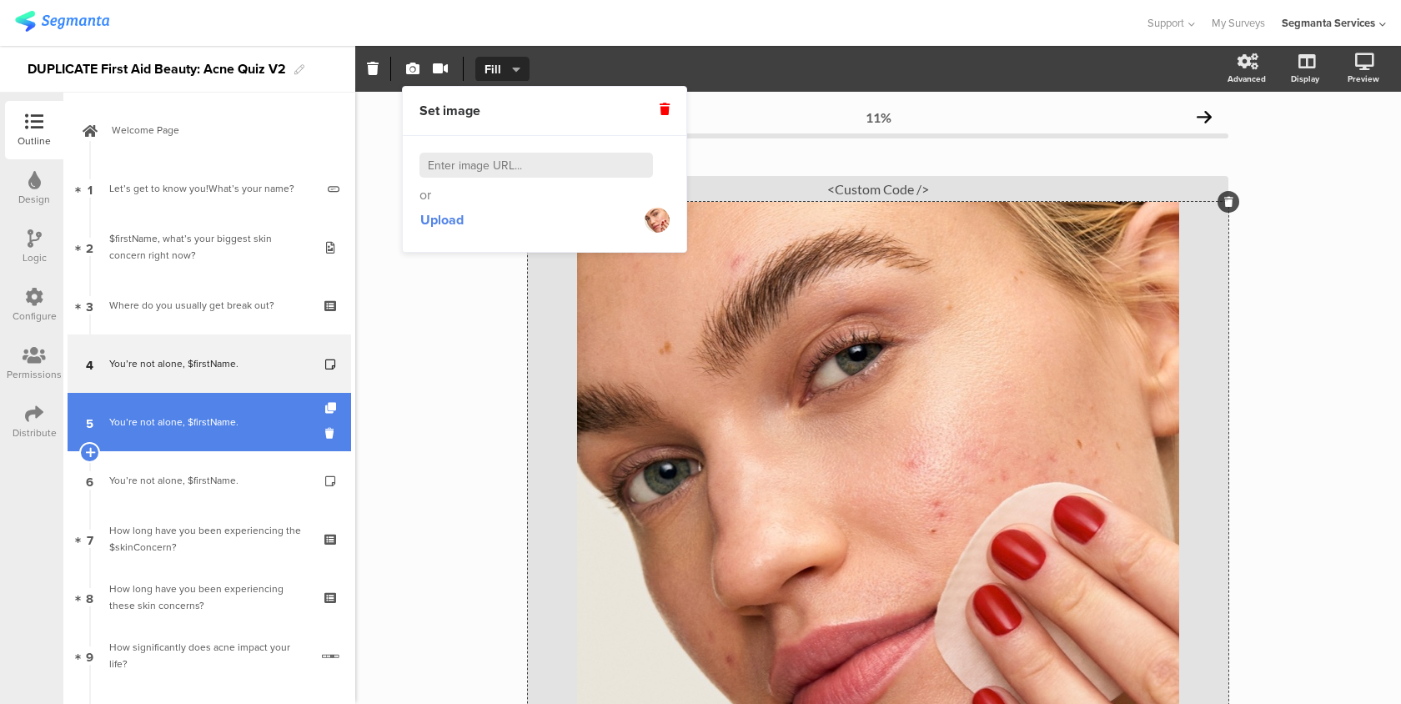
click at [261, 414] on div "You’re not alone, $firstName." at bounding box center [208, 422] width 199 height 17
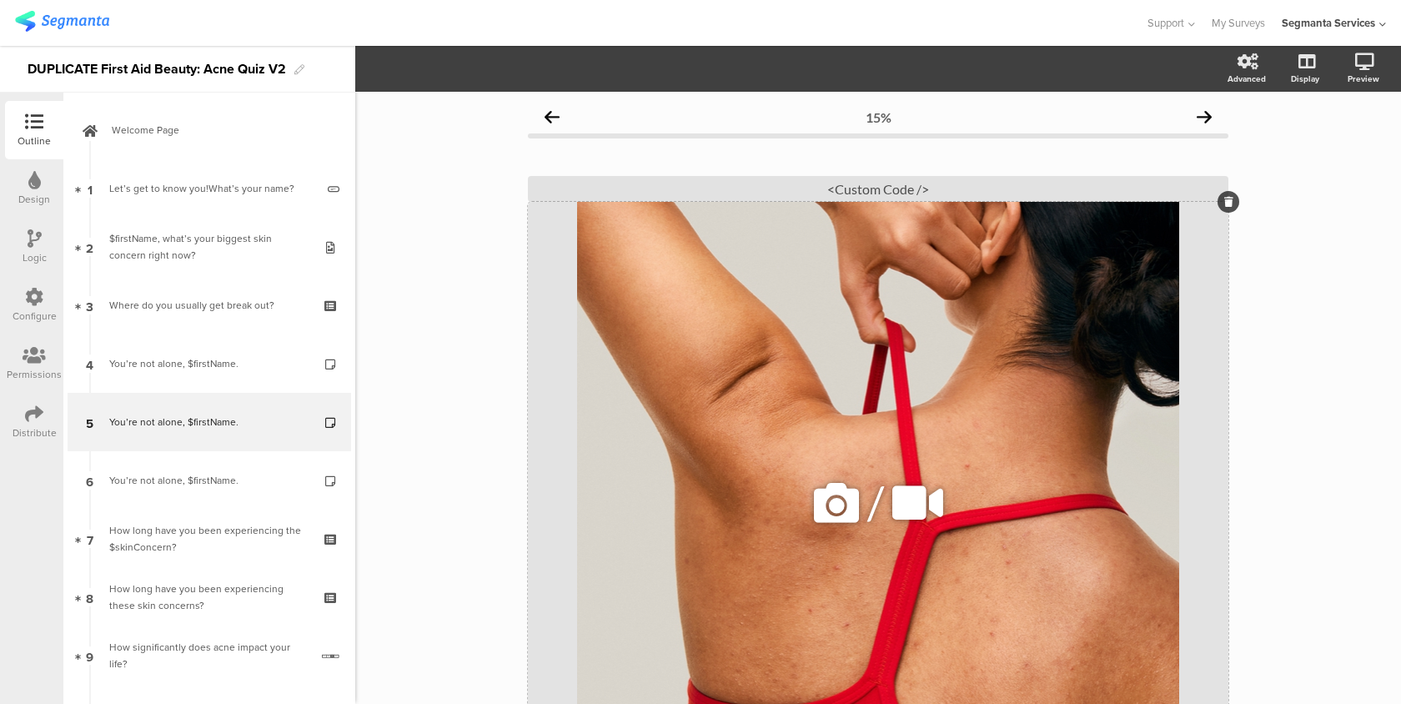
click at [690, 311] on div "/" at bounding box center [878, 503] width 700 height 602
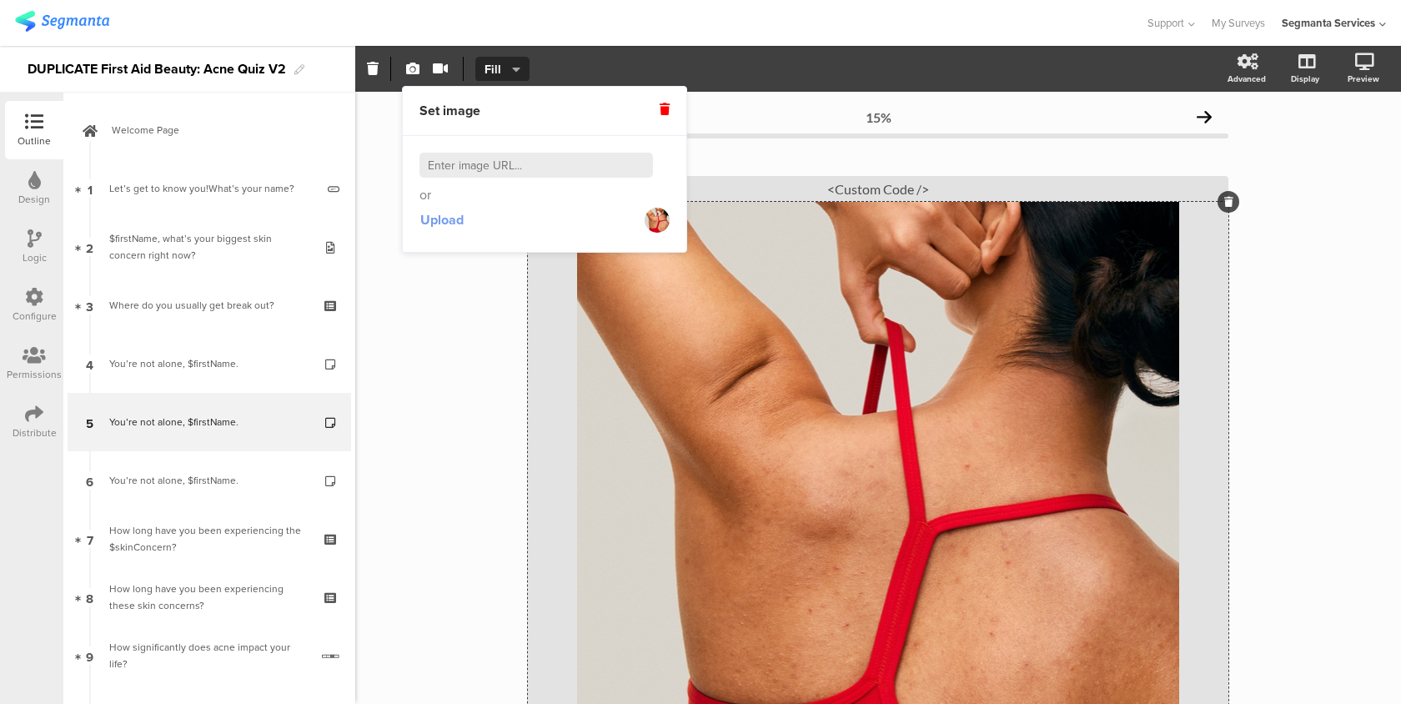
click at [434, 210] on span "Upload" at bounding box center [441, 219] width 43 height 19
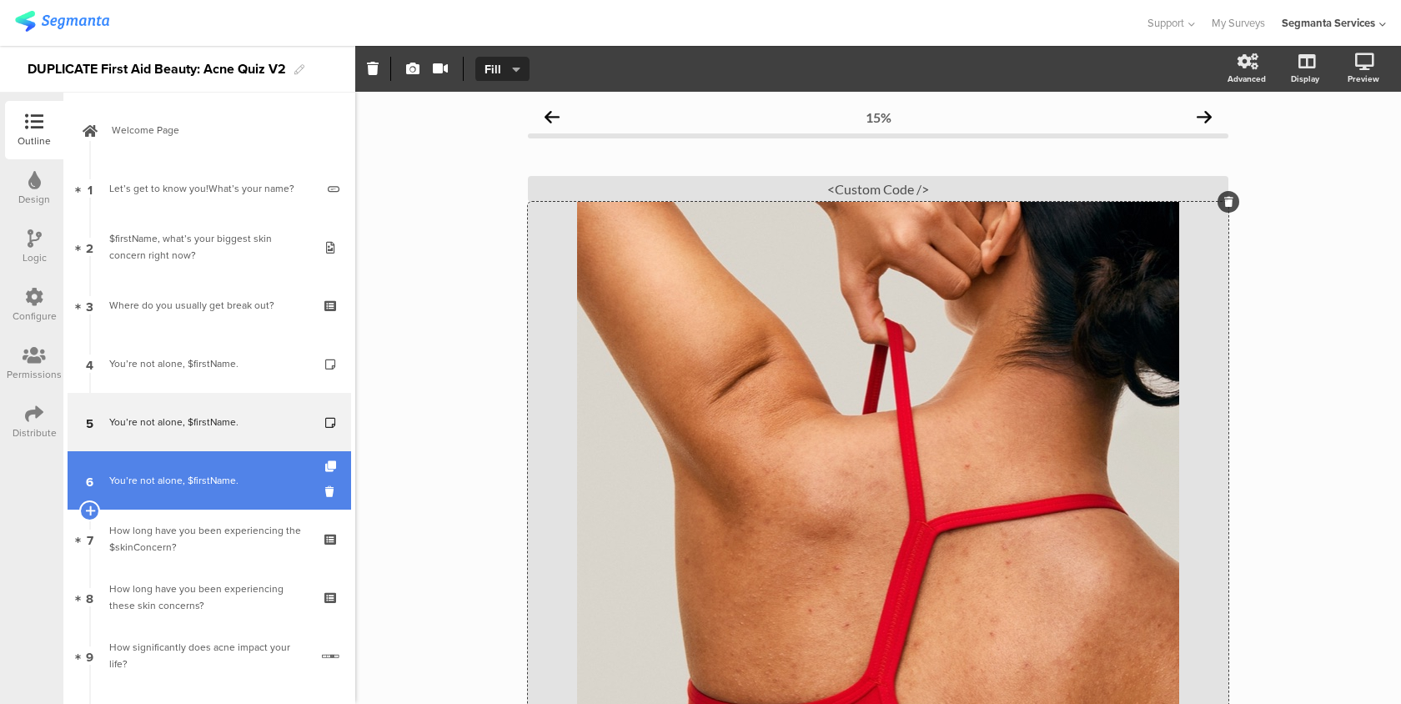
click at [277, 467] on link "6 You’re not alone, $firstName." at bounding box center [209, 480] width 283 height 58
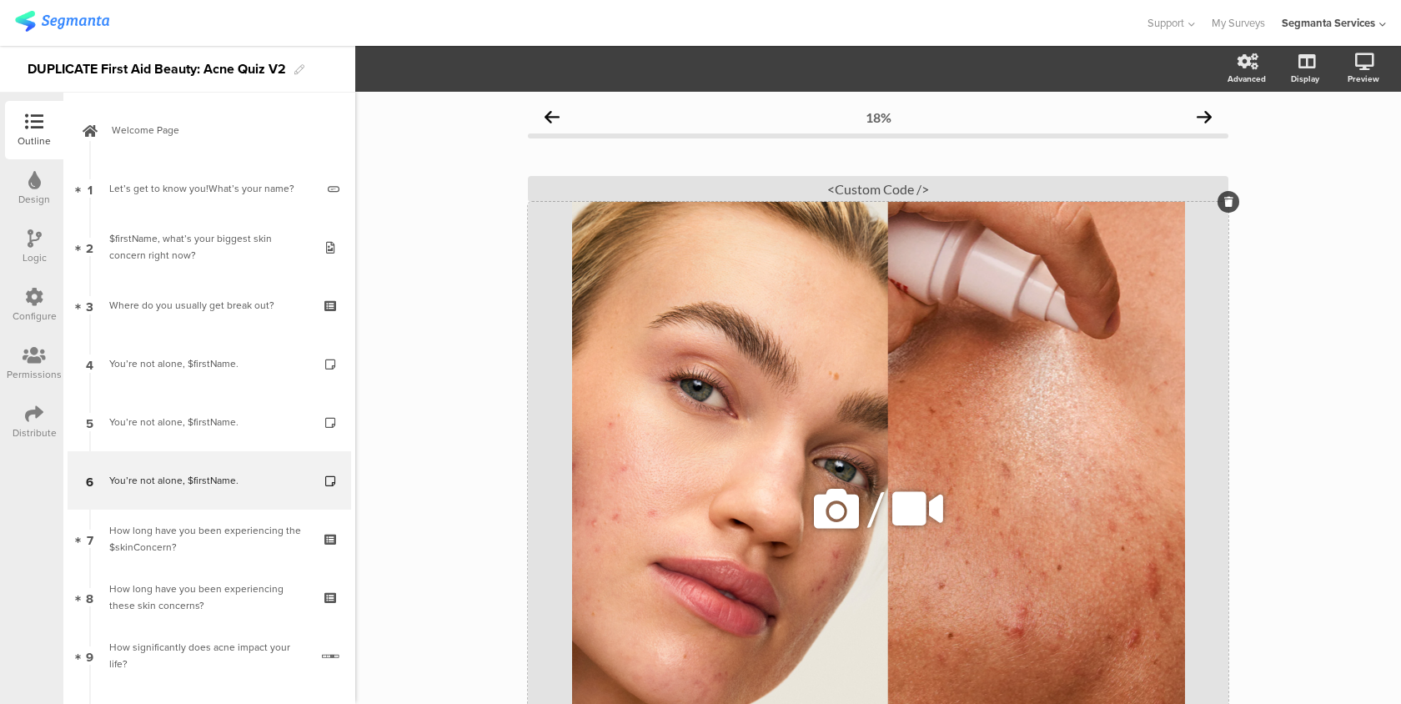
click at [842, 380] on div "/" at bounding box center [878, 508] width 700 height 613
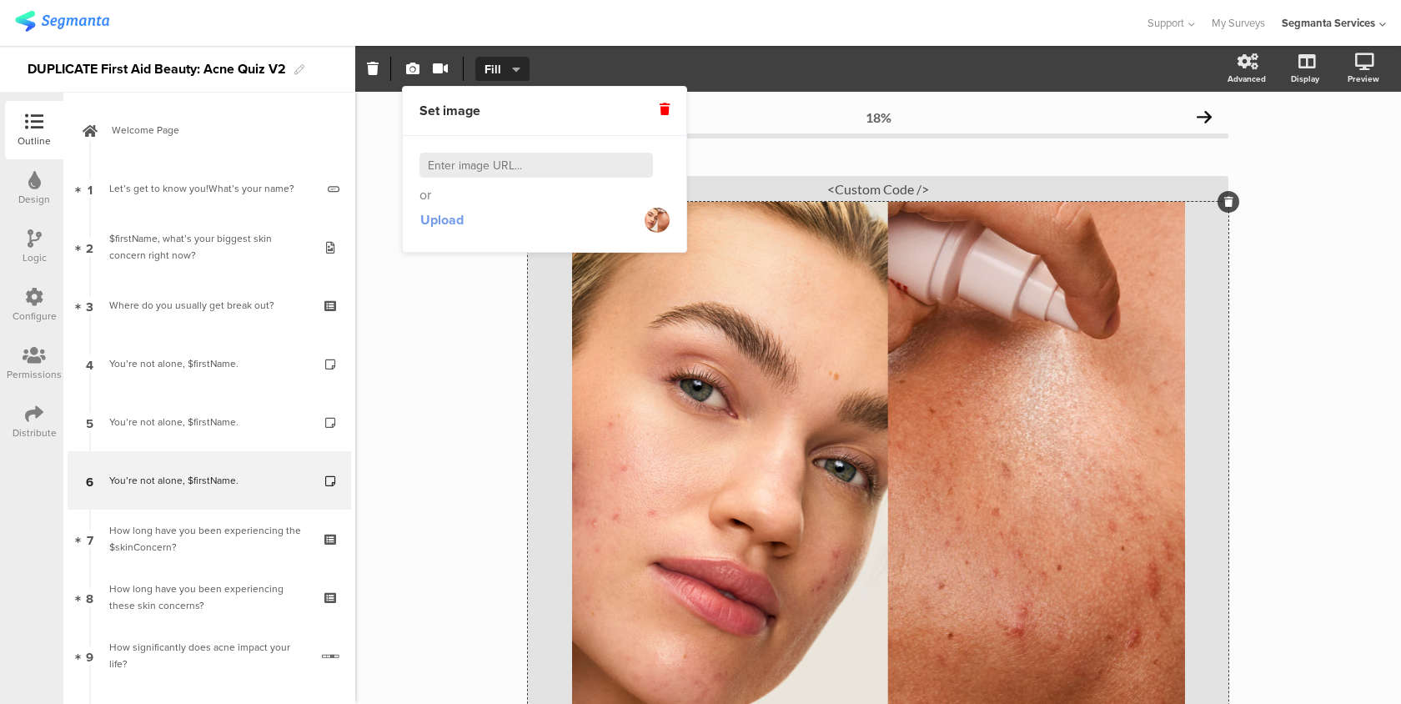
click at [442, 221] on span "Upload" at bounding box center [441, 219] width 43 height 19
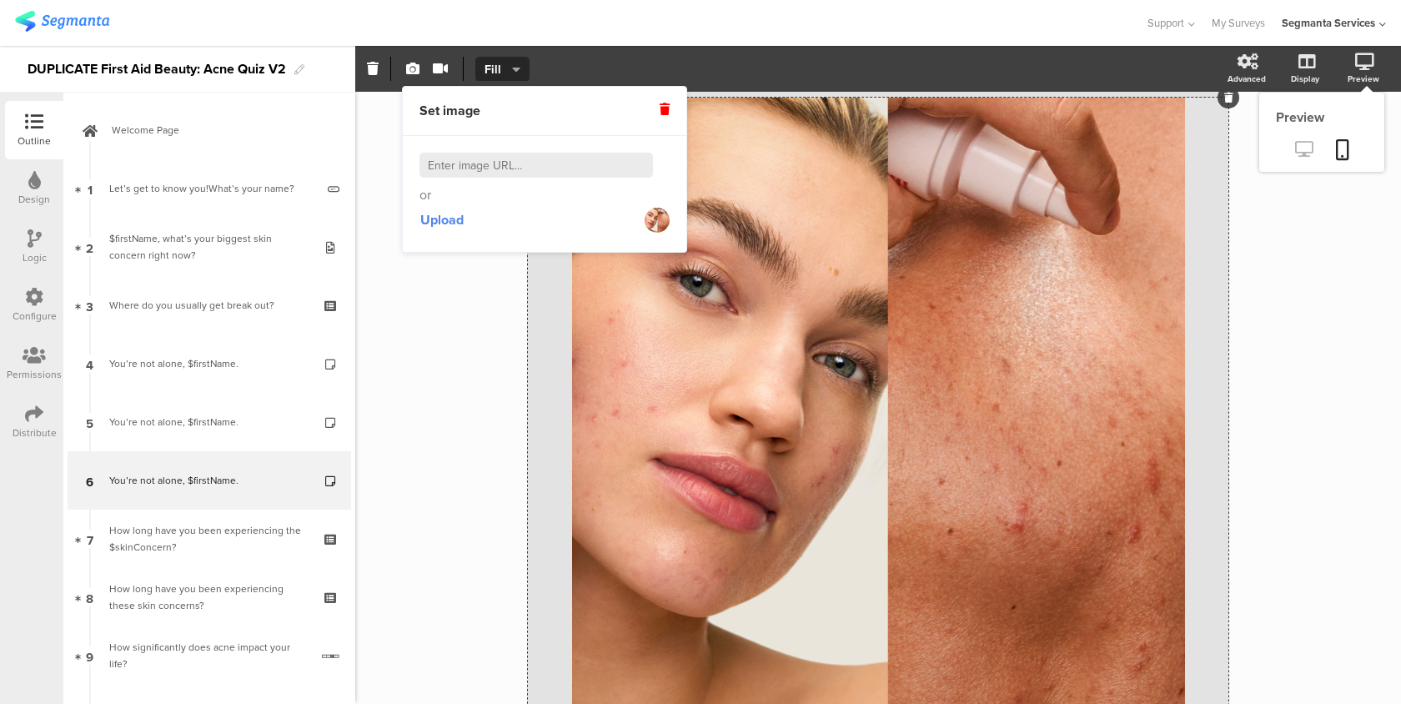
click at [1303, 154] on icon at bounding box center [1304, 149] width 18 height 16
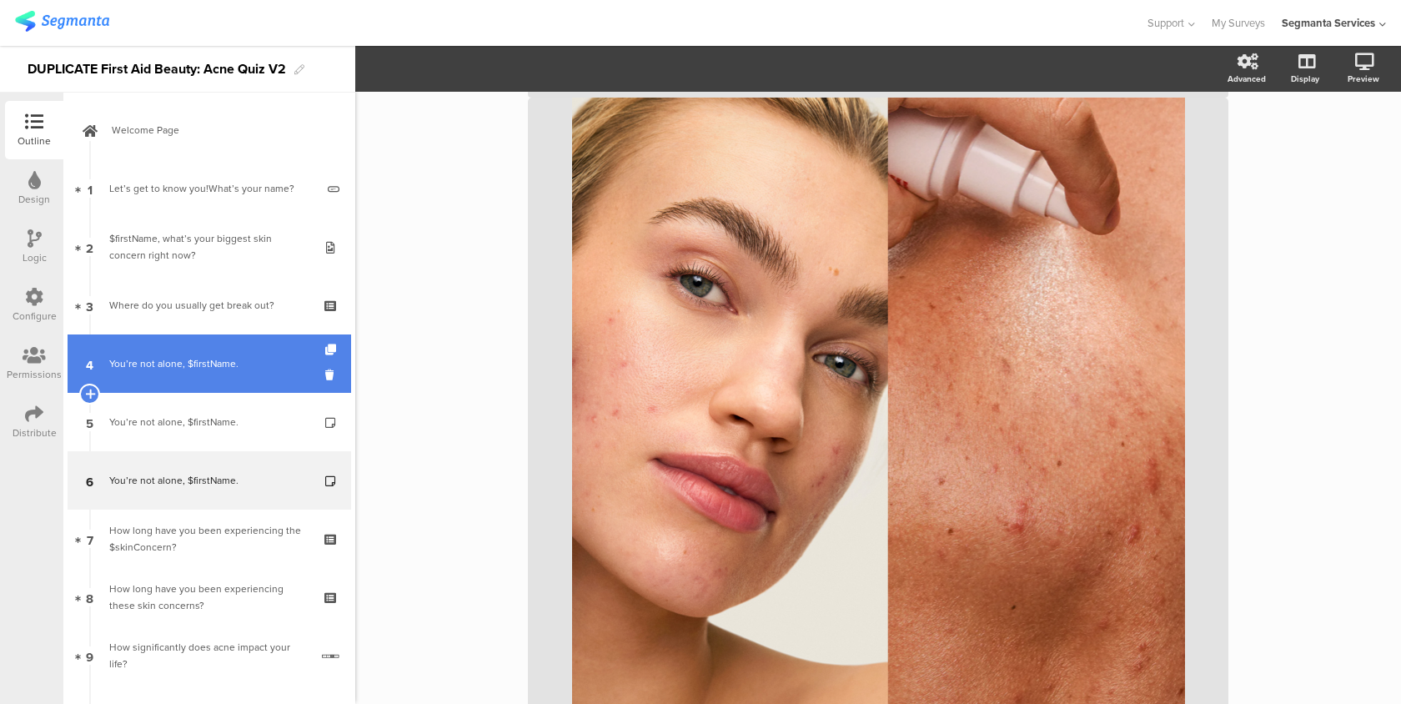
click at [248, 358] on div "You’re not alone, $firstName." at bounding box center [208, 363] width 199 height 17
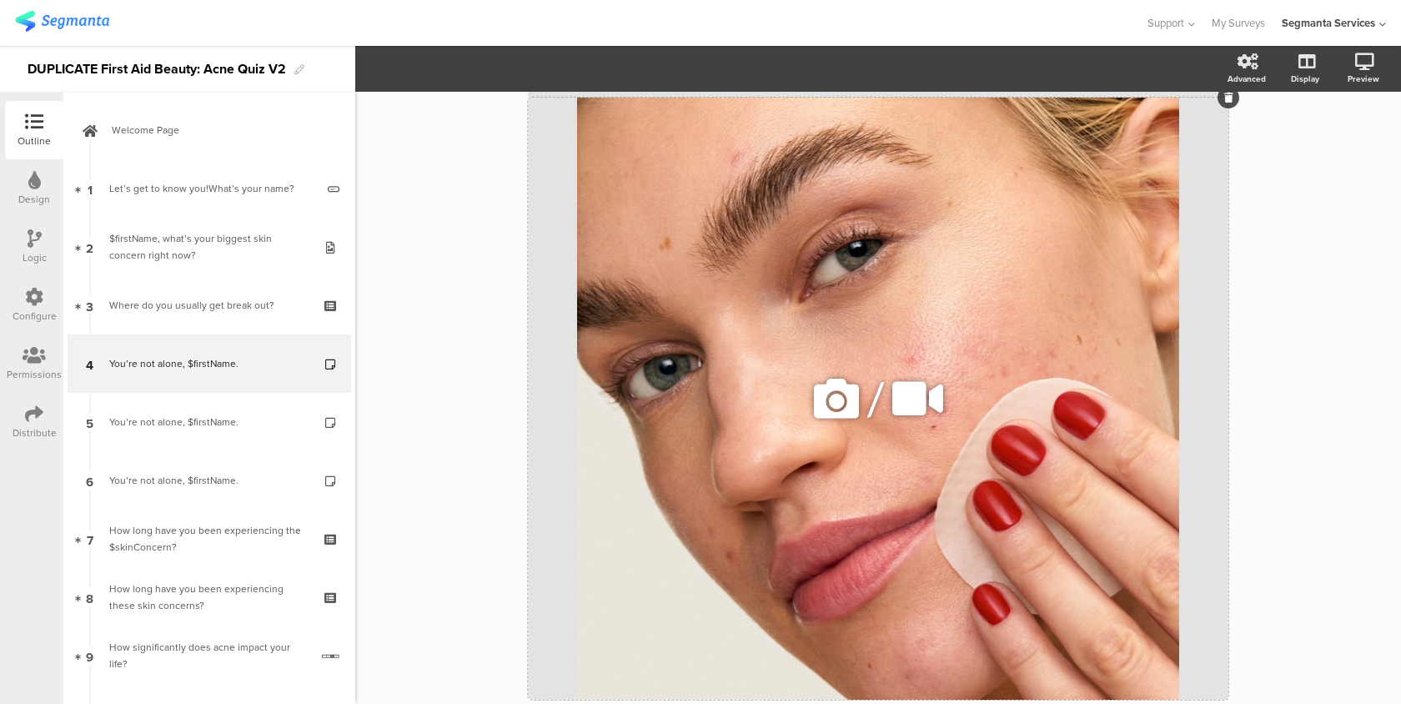
click at [949, 255] on div "/" at bounding box center [878, 399] width 700 height 602
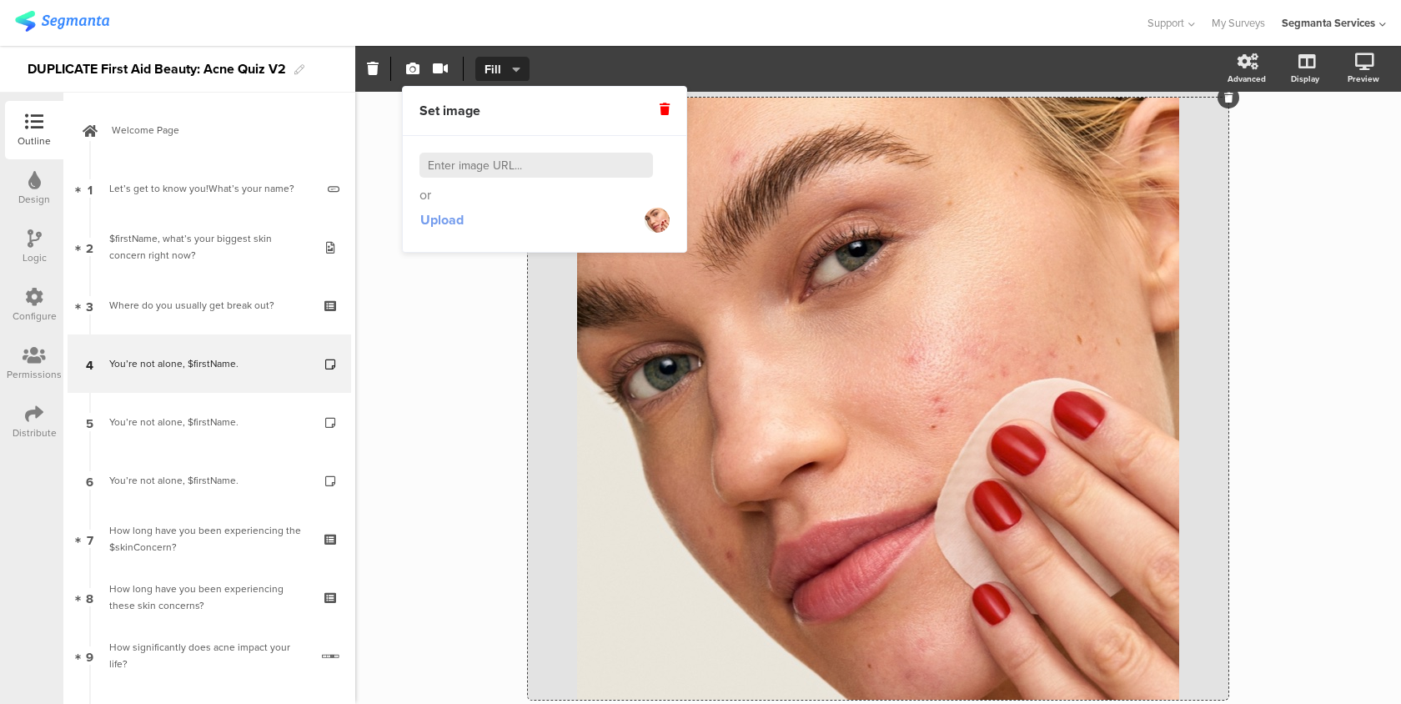
click at [449, 223] on span "Upload" at bounding box center [441, 219] width 43 height 19
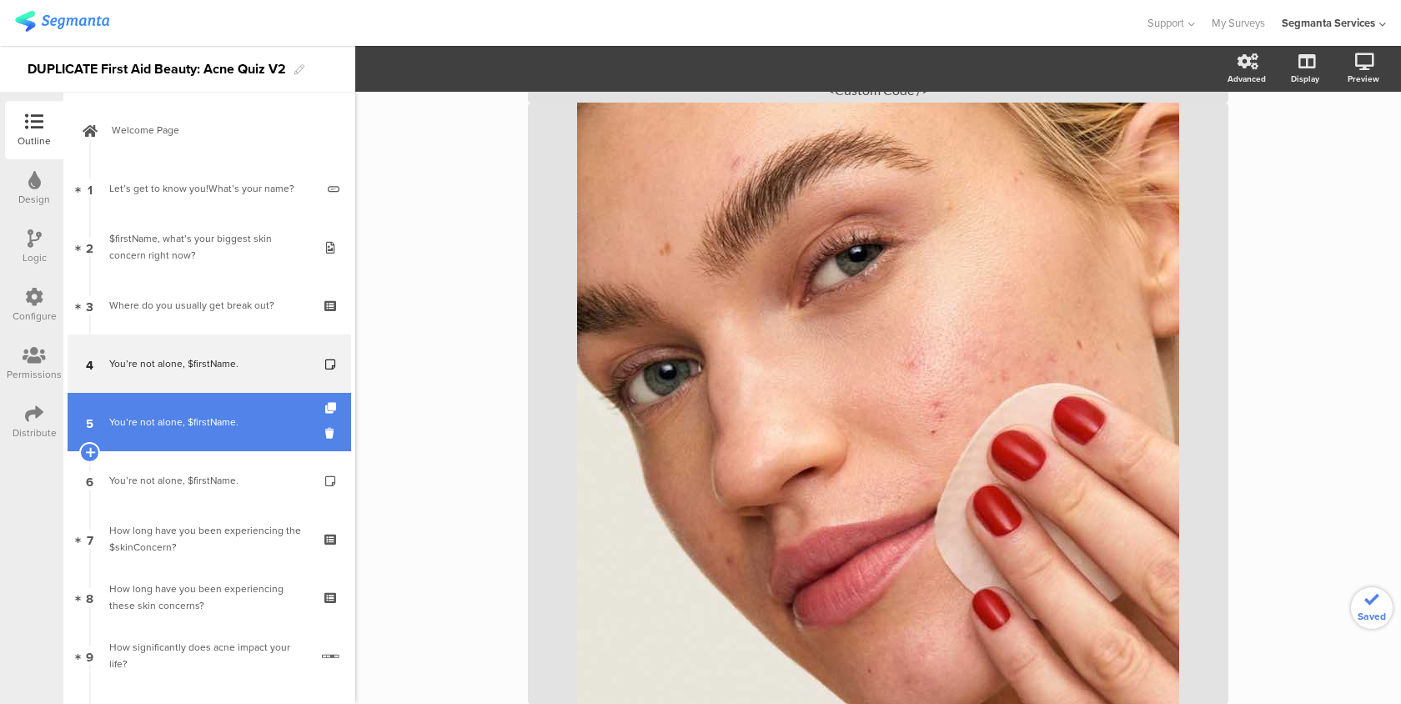
click at [183, 434] on link "5 You’re not alone, $firstName." at bounding box center [209, 422] width 283 height 58
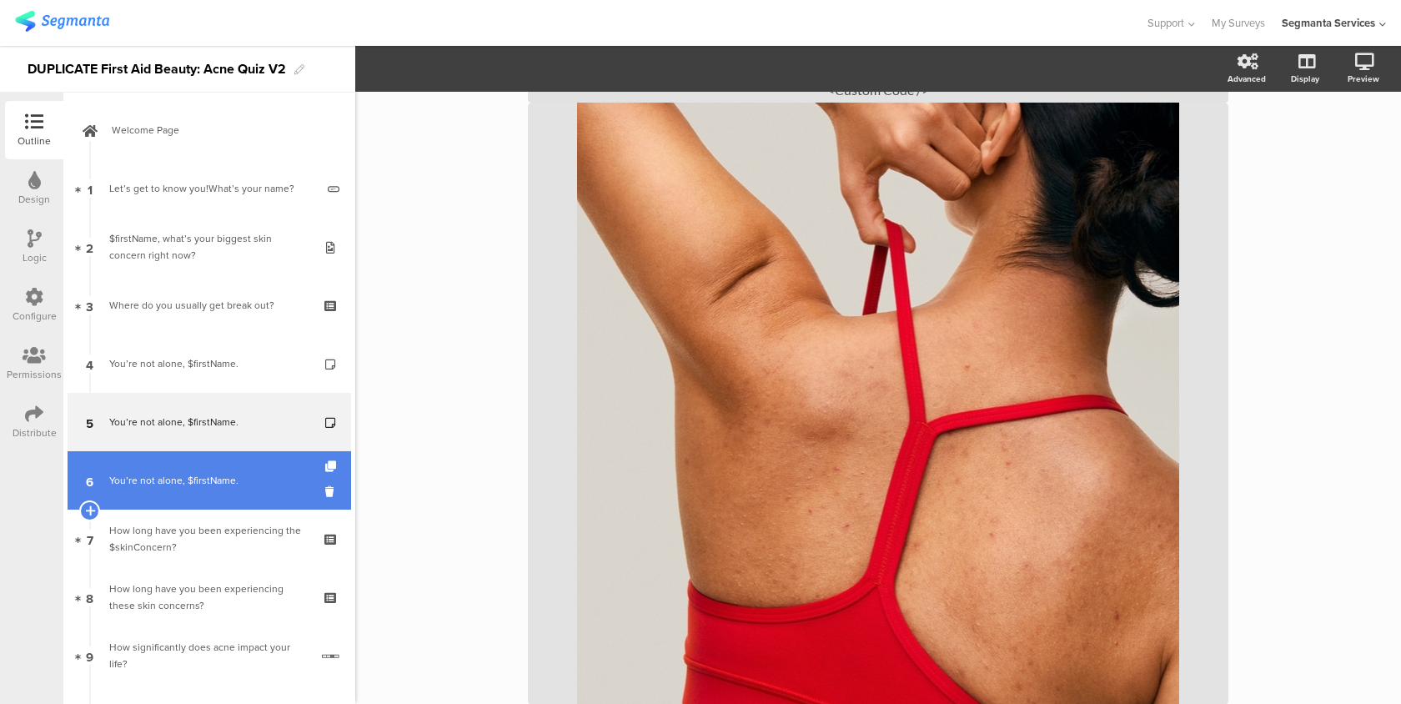
scroll to position [87, 0]
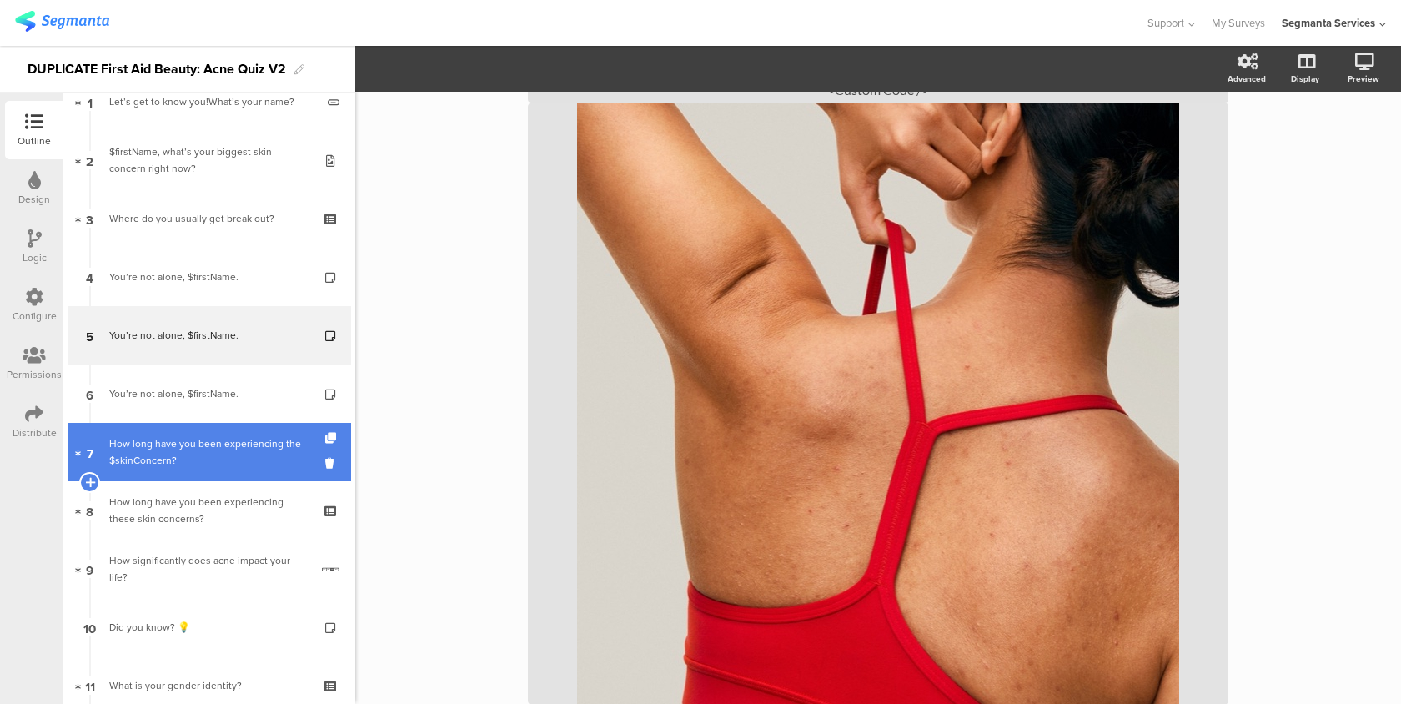
click at [233, 454] on div "How long have you been experiencing the $skinConcern?" at bounding box center [208, 451] width 199 height 33
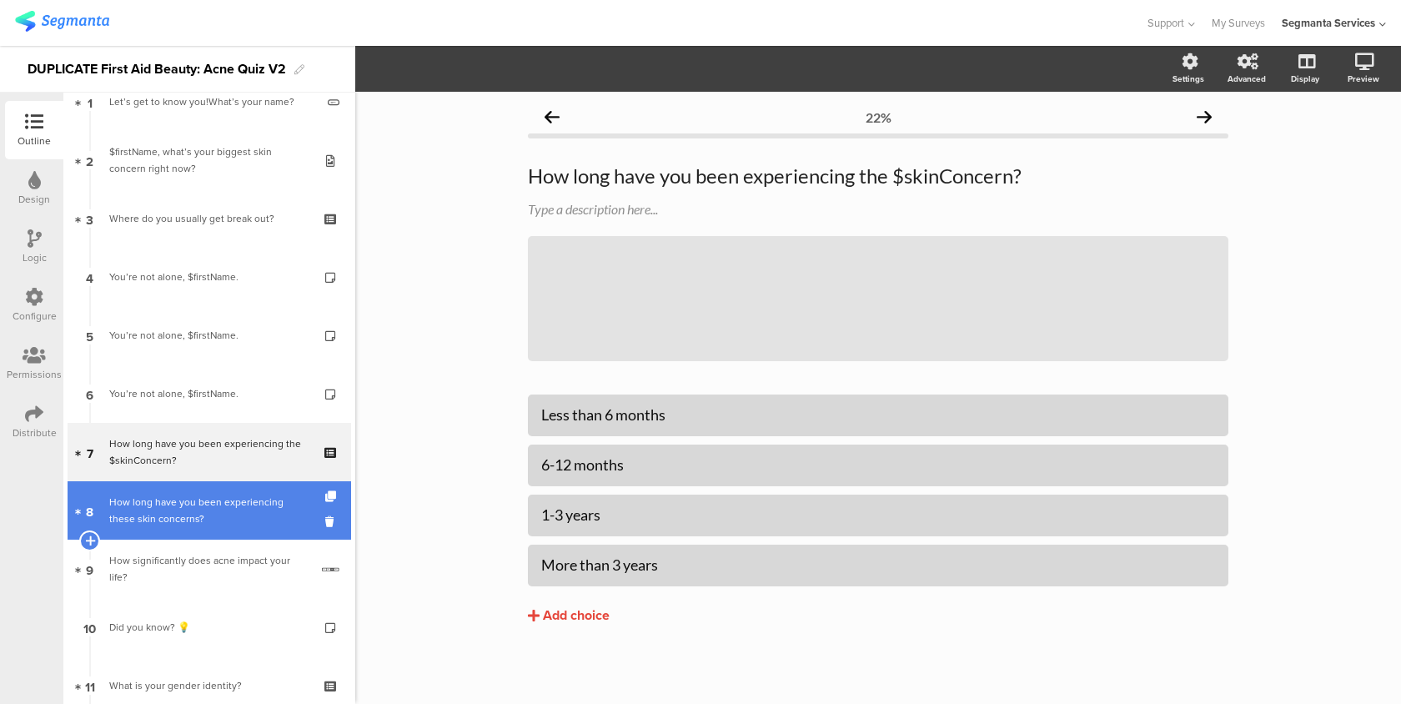
click at [220, 493] on link "8 How long have you been experiencing these skin concerns?" at bounding box center [209, 510] width 283 height 58
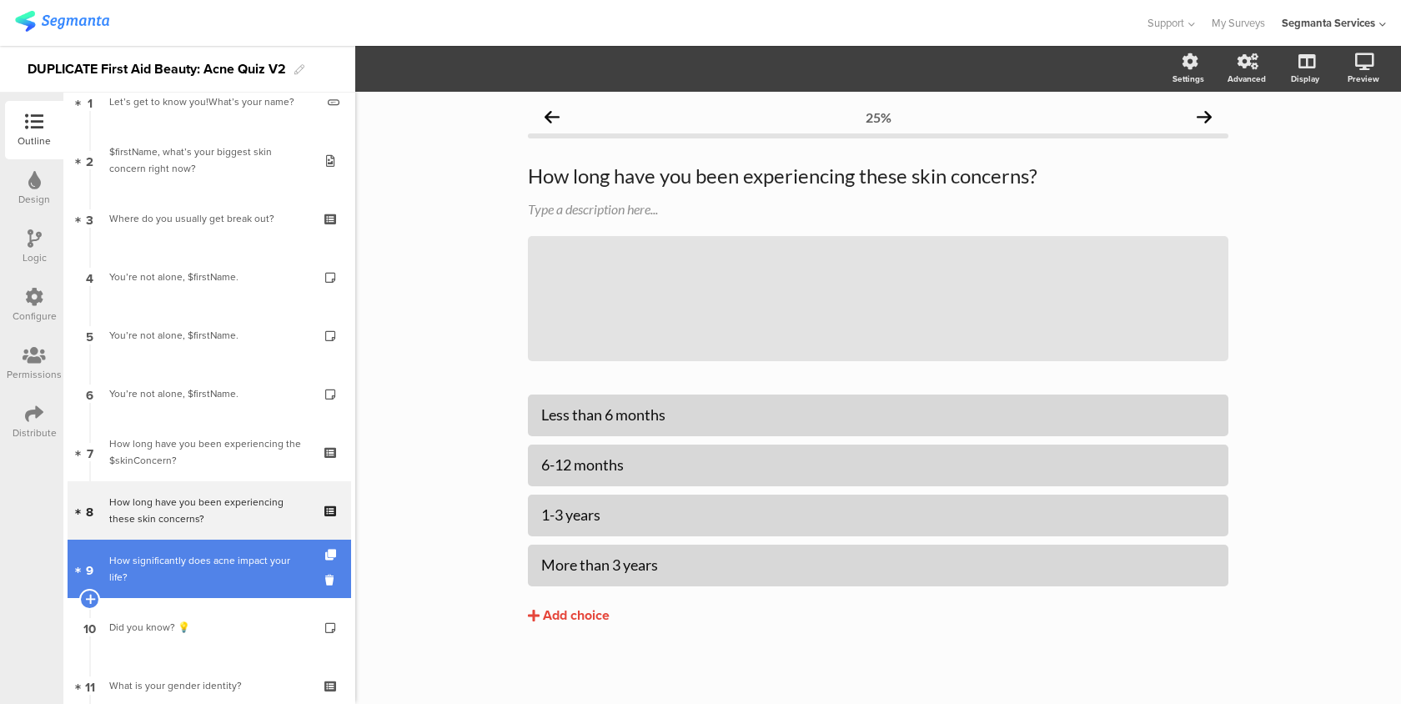
click at [214, 559] on link "9 How significantly does acne impact your life?" at bounding box center [209, 568] width 283 height 58
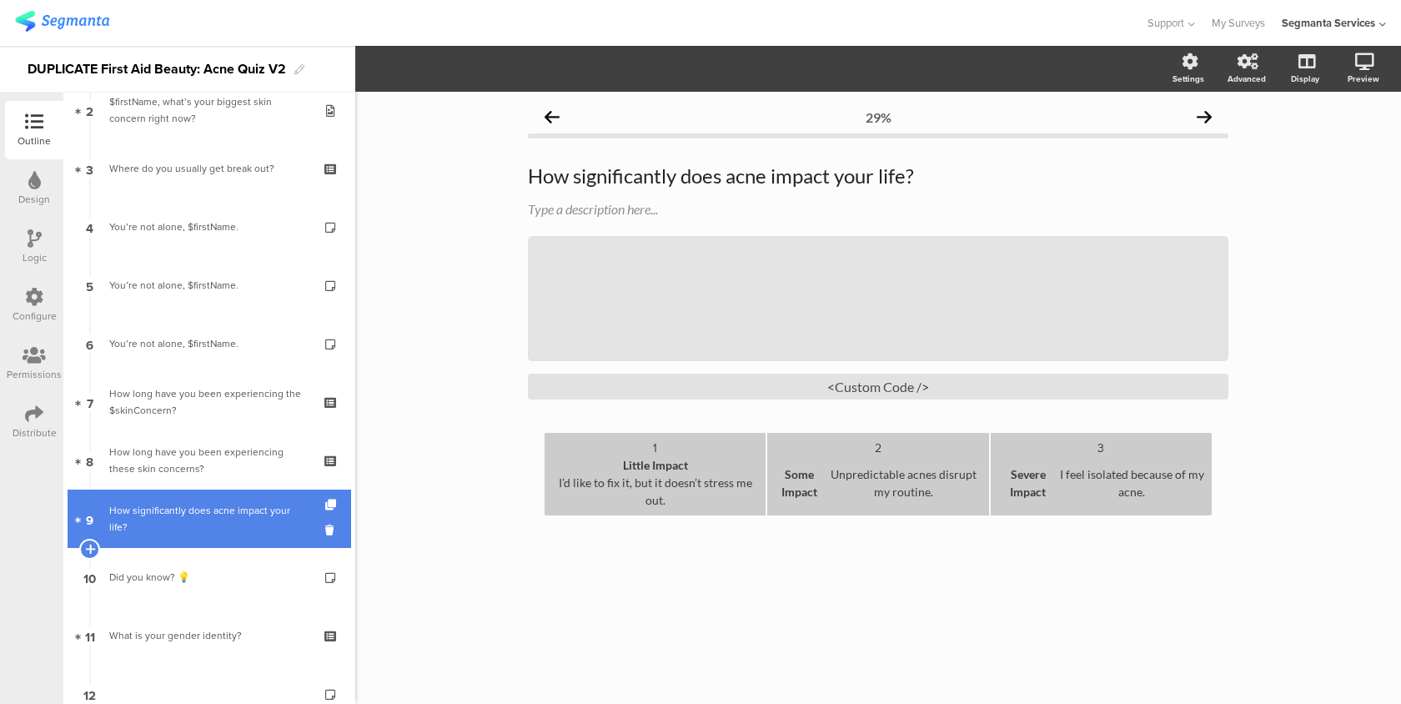
scroll to position [148, 0]
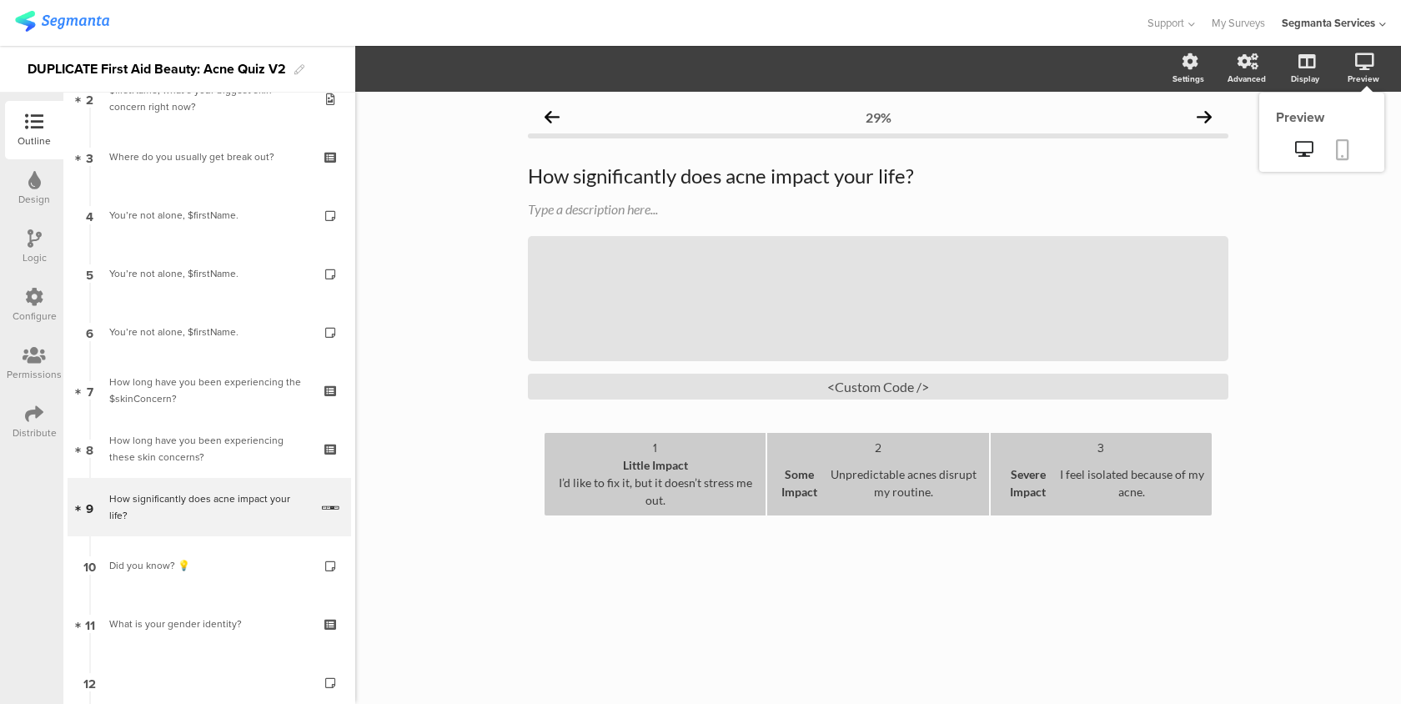
click at [1351, 148] on link at bounding box center [1342, 151] width 37 height 32
click at [28, 299] on icon at bounding box center [34, 297] width 18 height 18
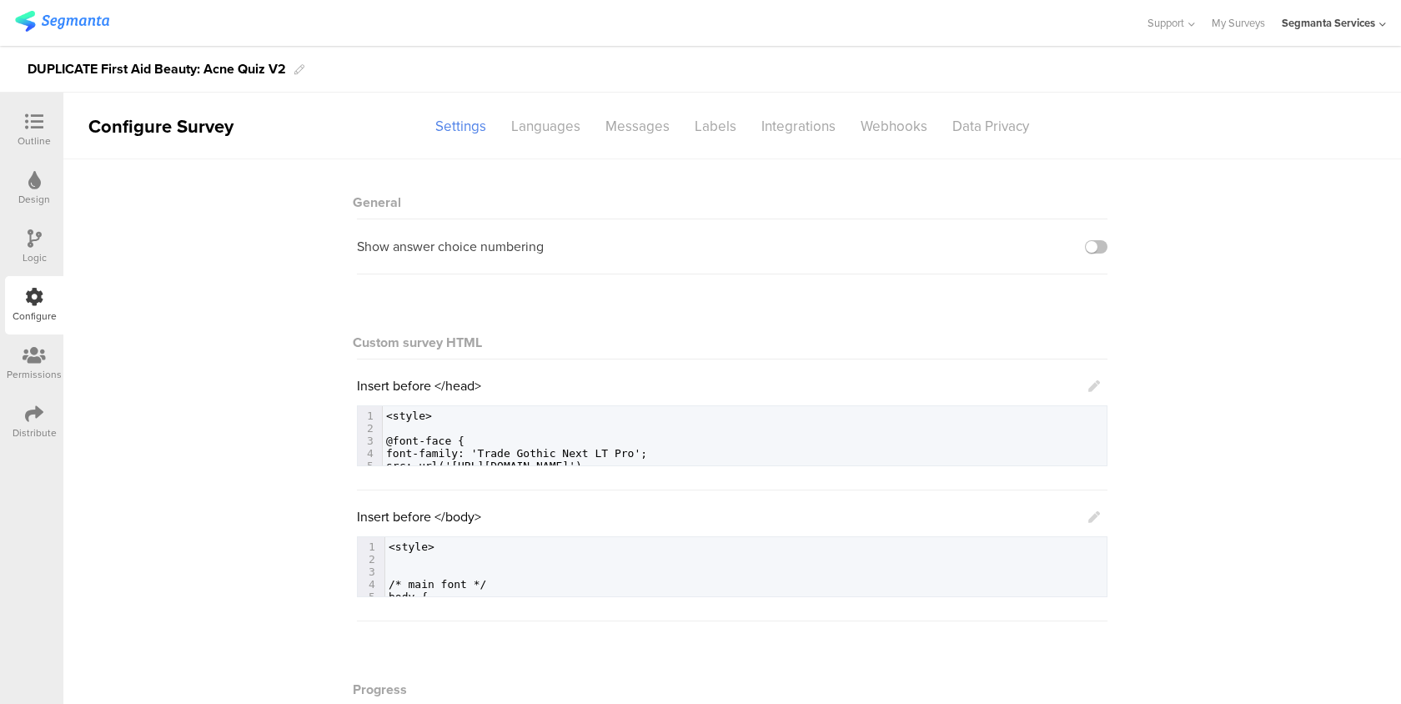
click at [1093, 513] on link at bounding box center [1094, 516] width 12 height 19
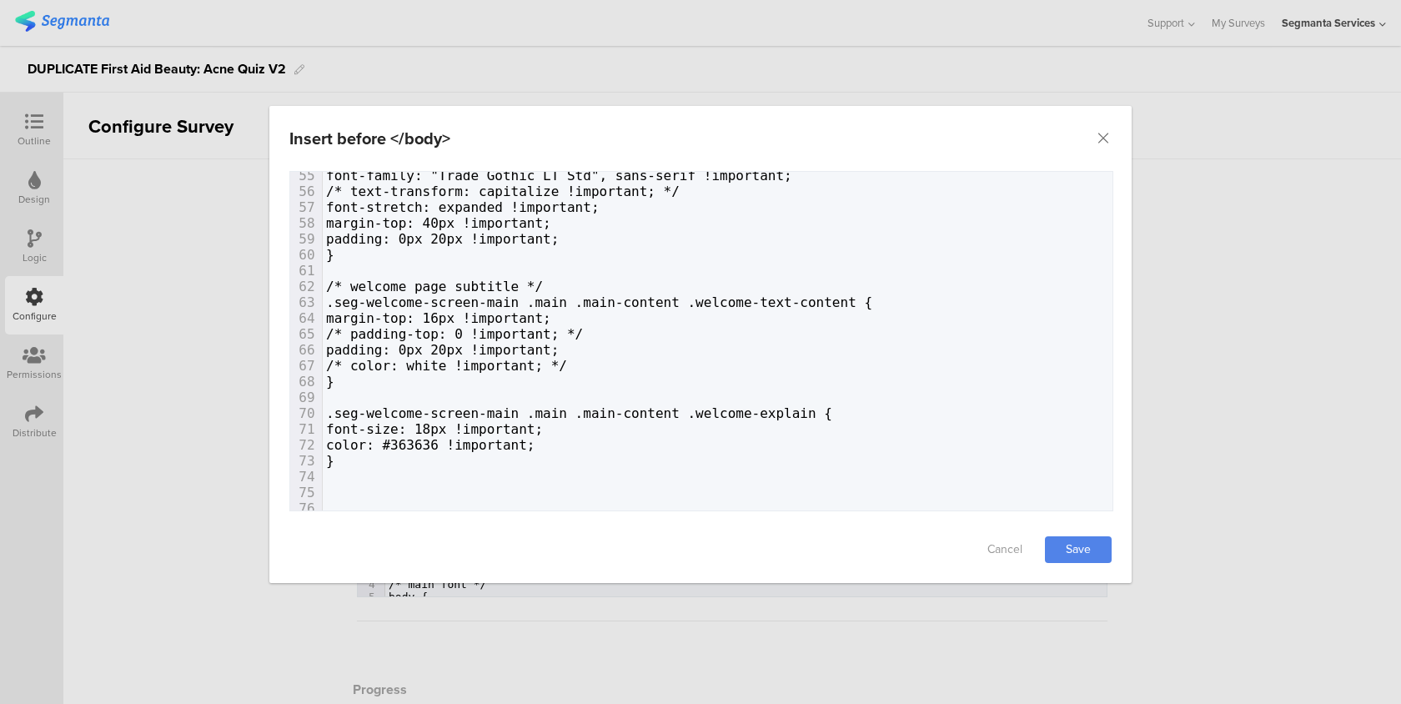
scroll to position [1013, 0]
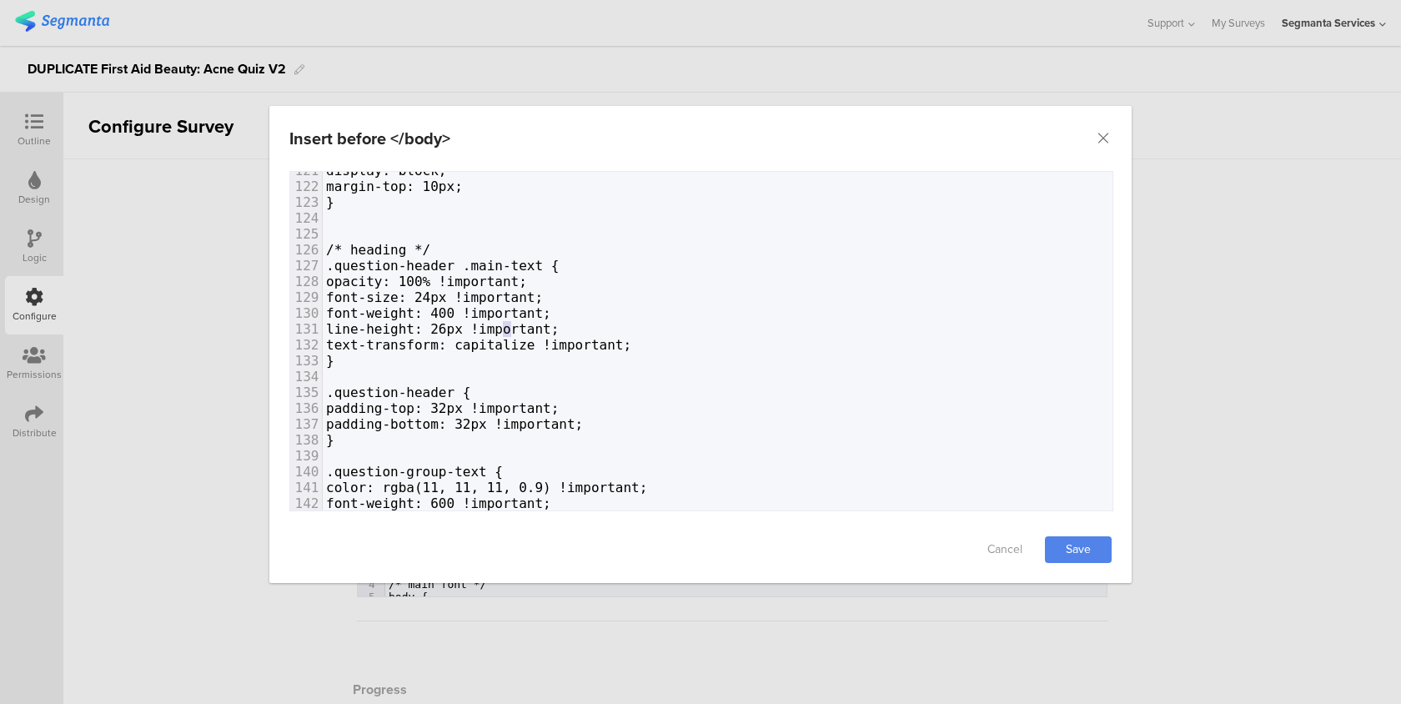
click at [509, 328] on span "line-height: 26px !important;" at bounding box center [442, 329] width 233 height 16
type textarea "7"
click at [1087, 549] on link "Save" at bounding box center [1078, 549] width 67 height 27
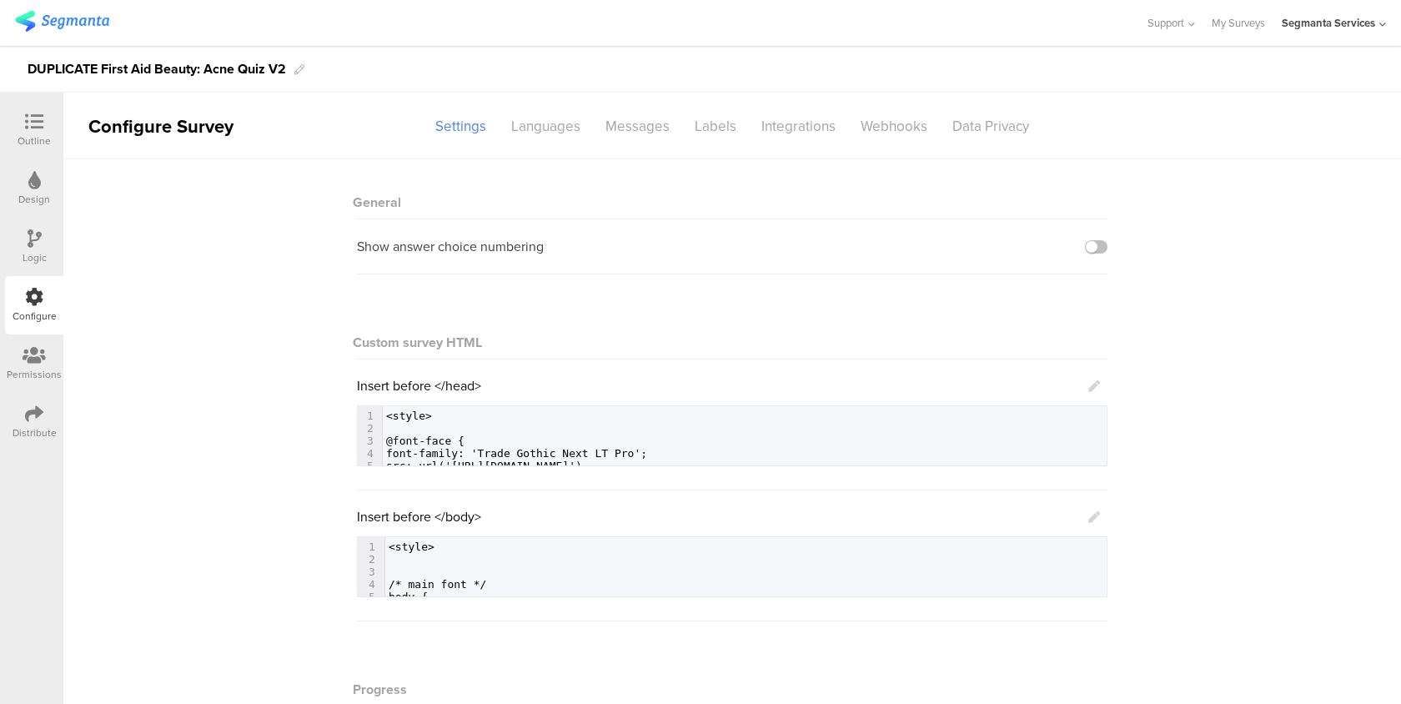
click at [48, 138] on div "Outline" at bounding box center [34, 140] width 33 height 15
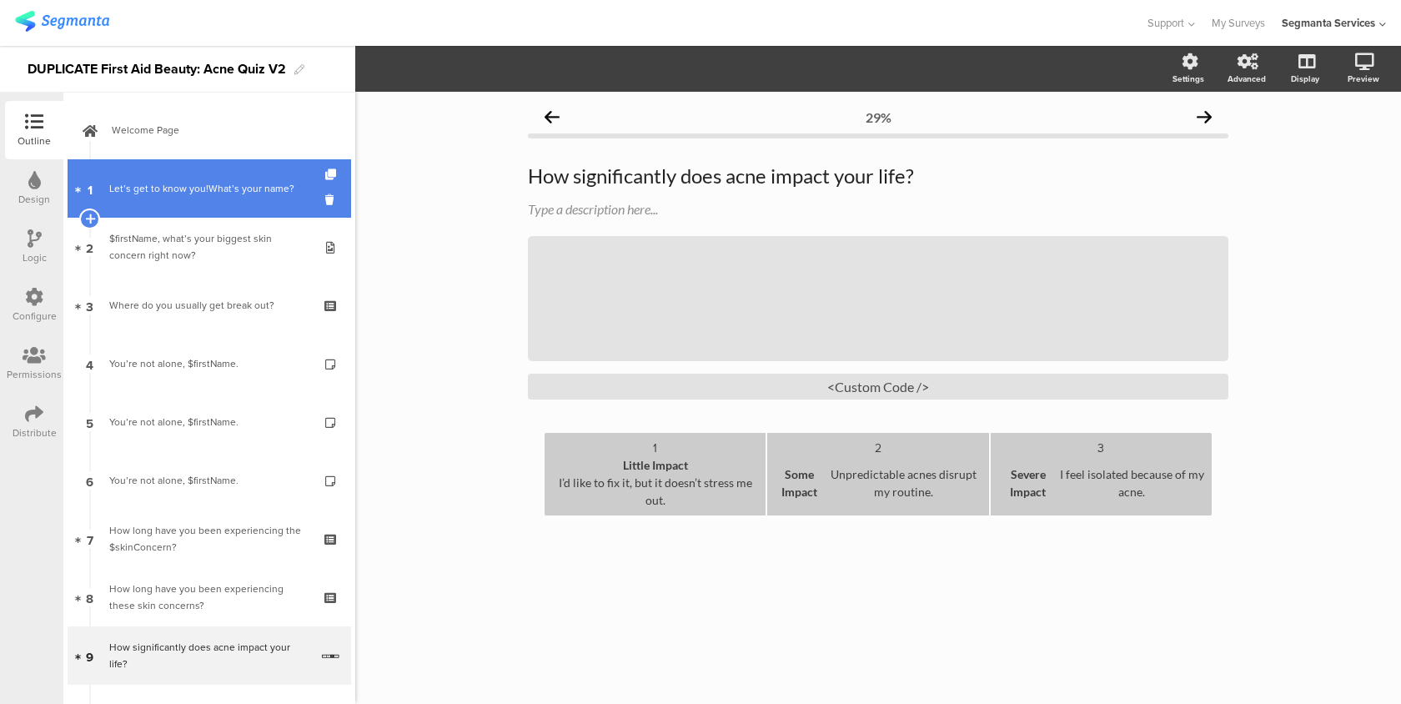
click at [206, 178] on link "1 Let’s get to know you!What’s your name?" at bounding box center [209, 188] width 283 height 58
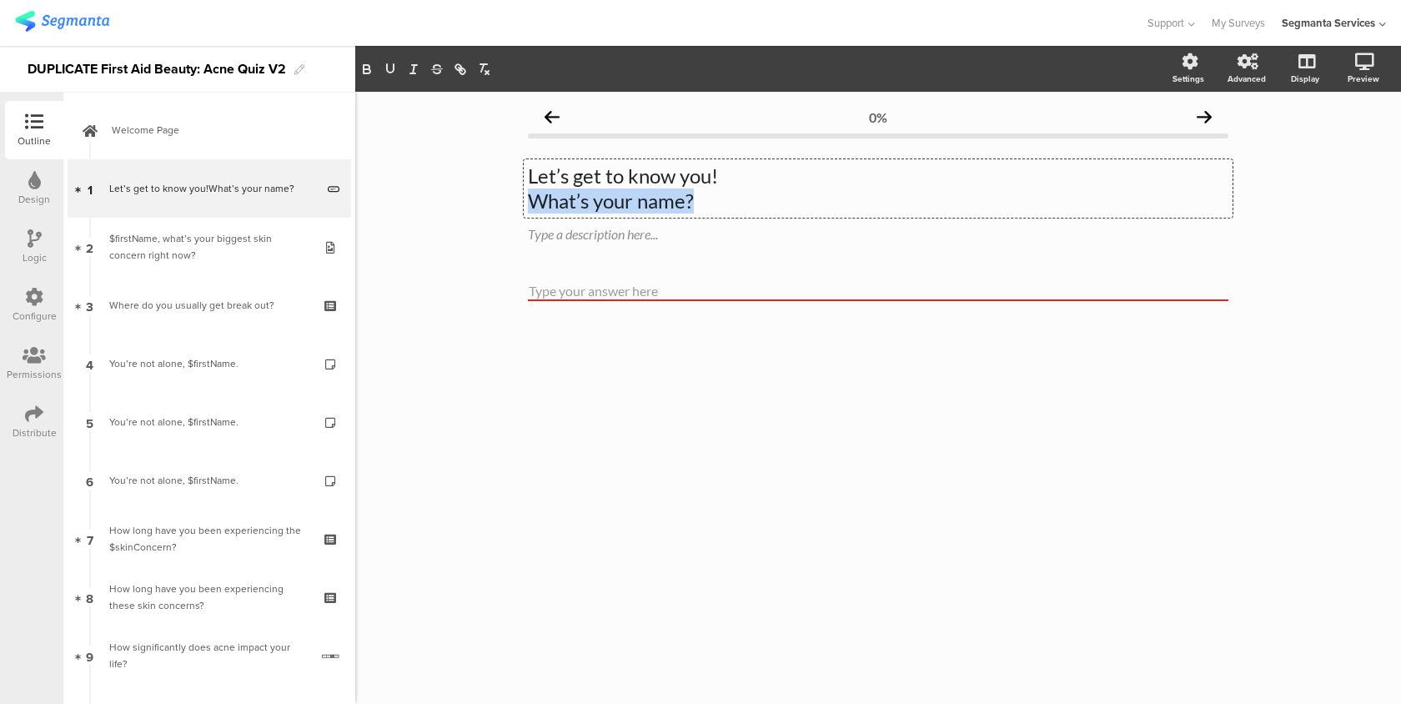
drag, startPoint x: 740, startPoint y: 198, endPoint x: 501, endPoint y: 198, distance: 239.3
click at [501, 198] on div "0% Let’s get to know you! What’s your name? Let’s get to know you! What’s your …" at bounding box center [878, 398] width 1046 height 612
click at [366, 69] on icon "button" at bounding box center [367, 71] width 7 height 4
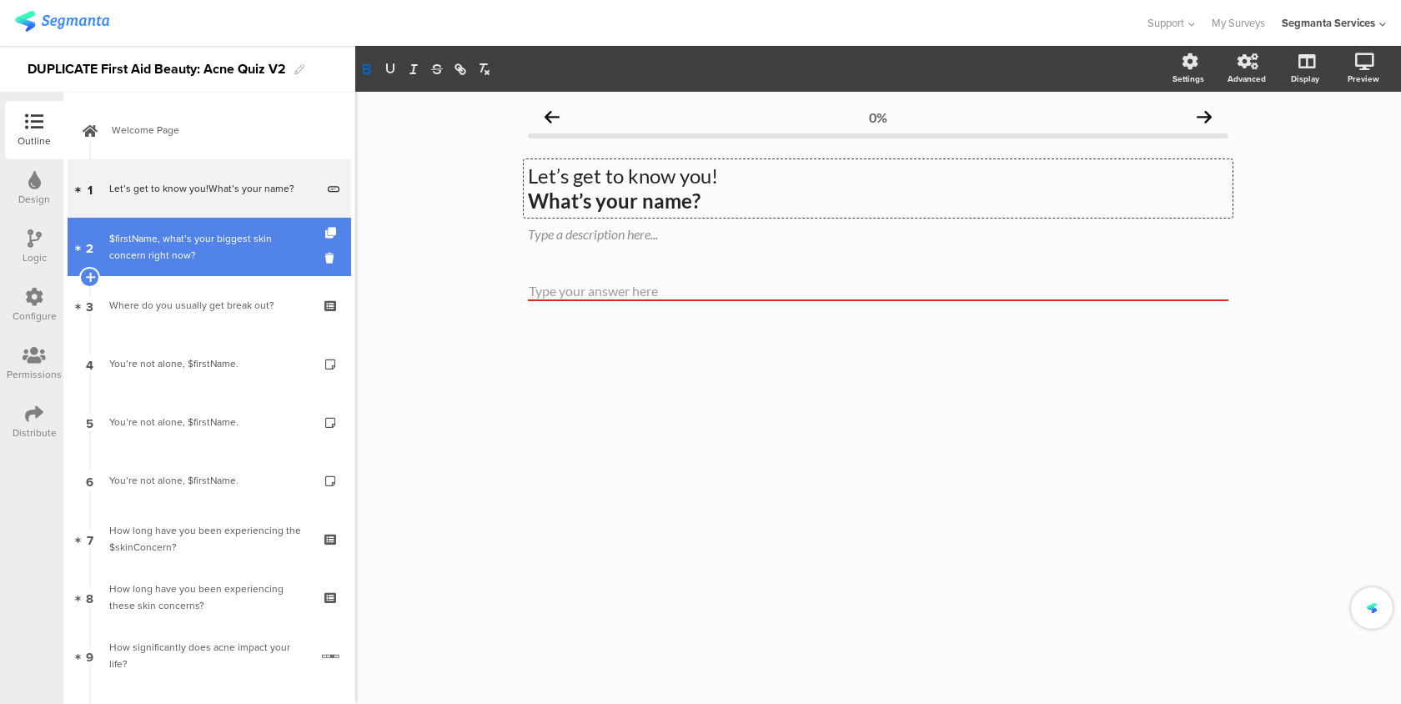
click at [279, 249] on div "$firstName, what’s your biggest skin concern right now?" at bounding box center [208, 246] width 199 height 33
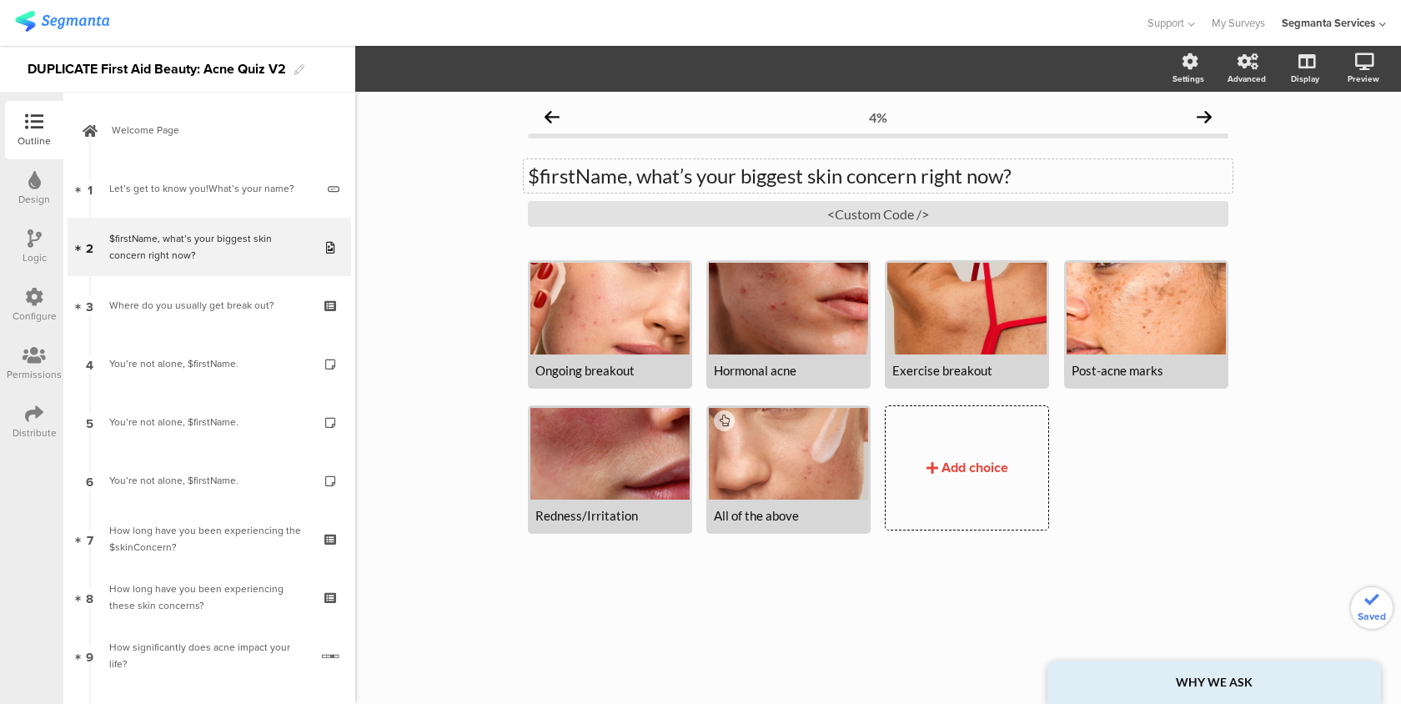
click at [635, 186] on div "$firstName, what’s your biggest skin concern right now? $firstName, what’s your…" at bounding box center [878, 175] width 709 height 33
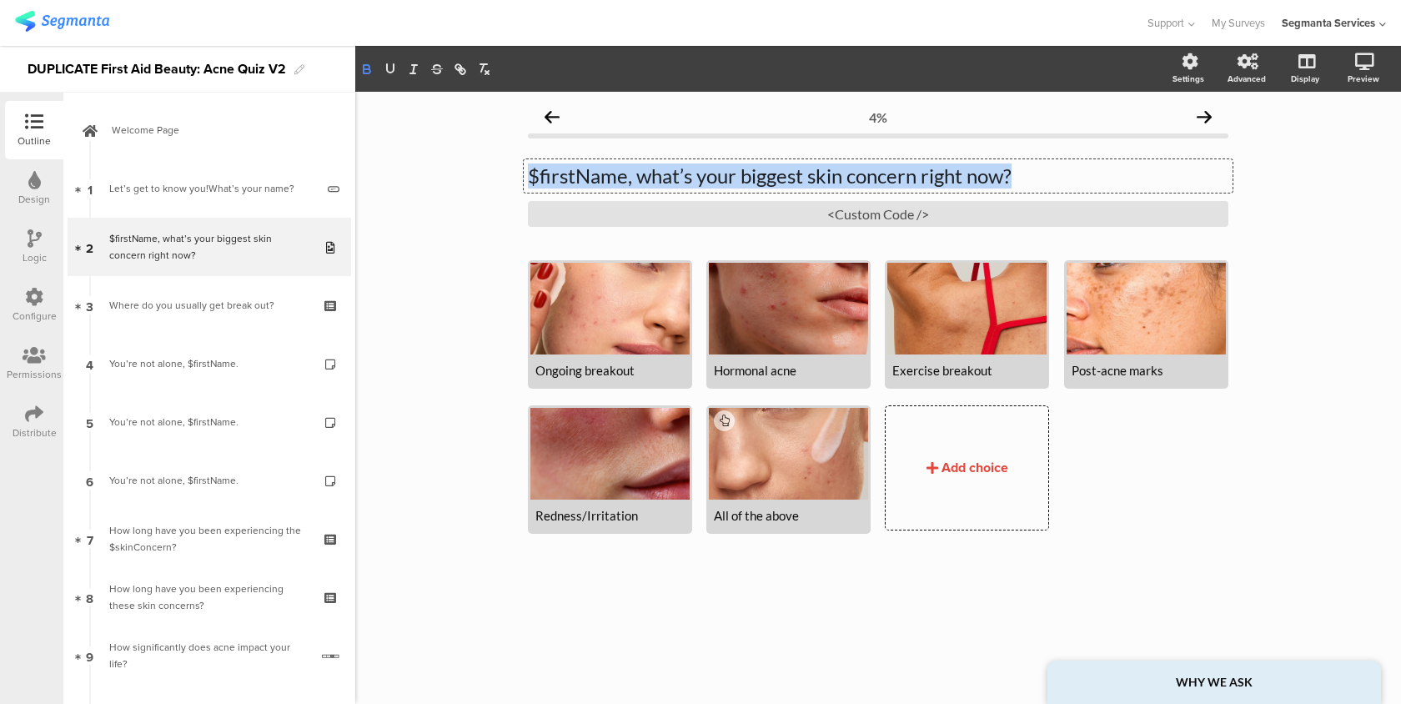
click at [366, 66] on icon "button" at bounding box center [367, 67] width 6 height 4
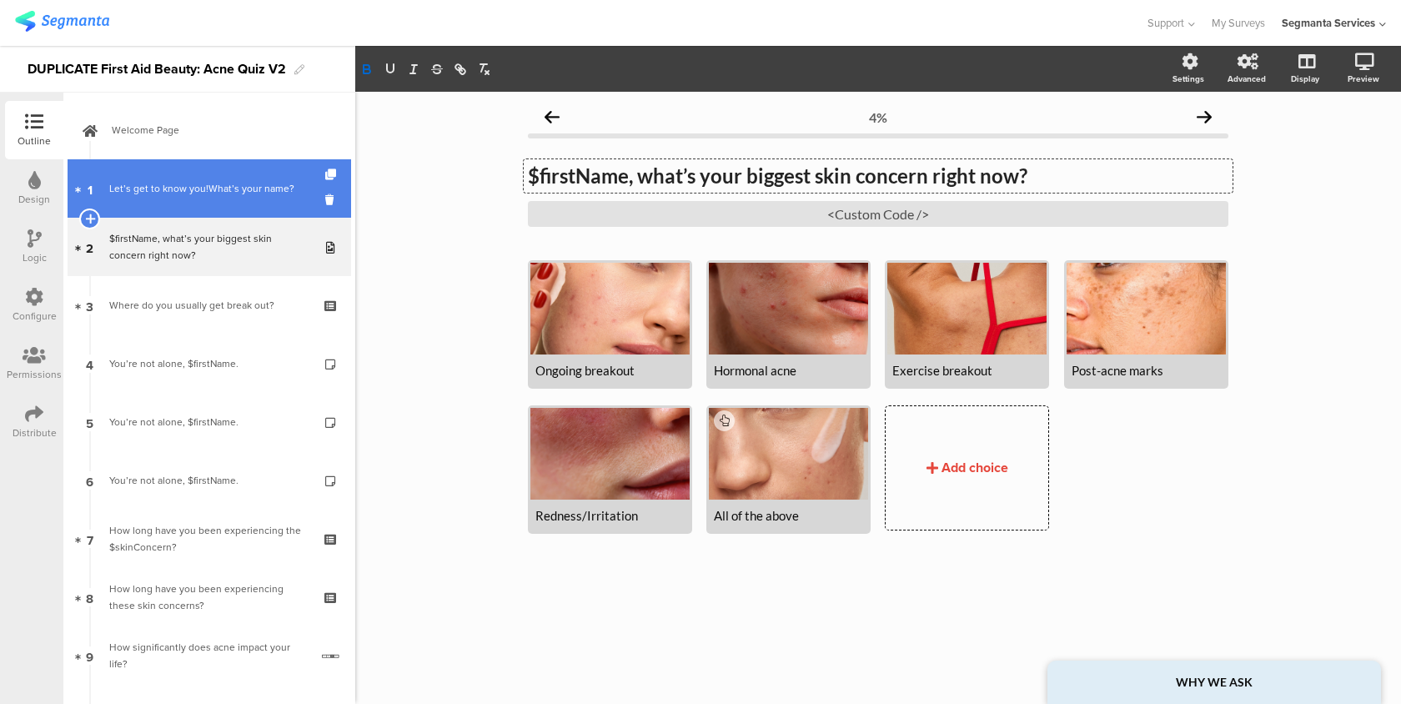
click at [249, 203] on link "1 Let’s get to know you!What’s your name?" at bounding box center [209, 188] width 283 height 58
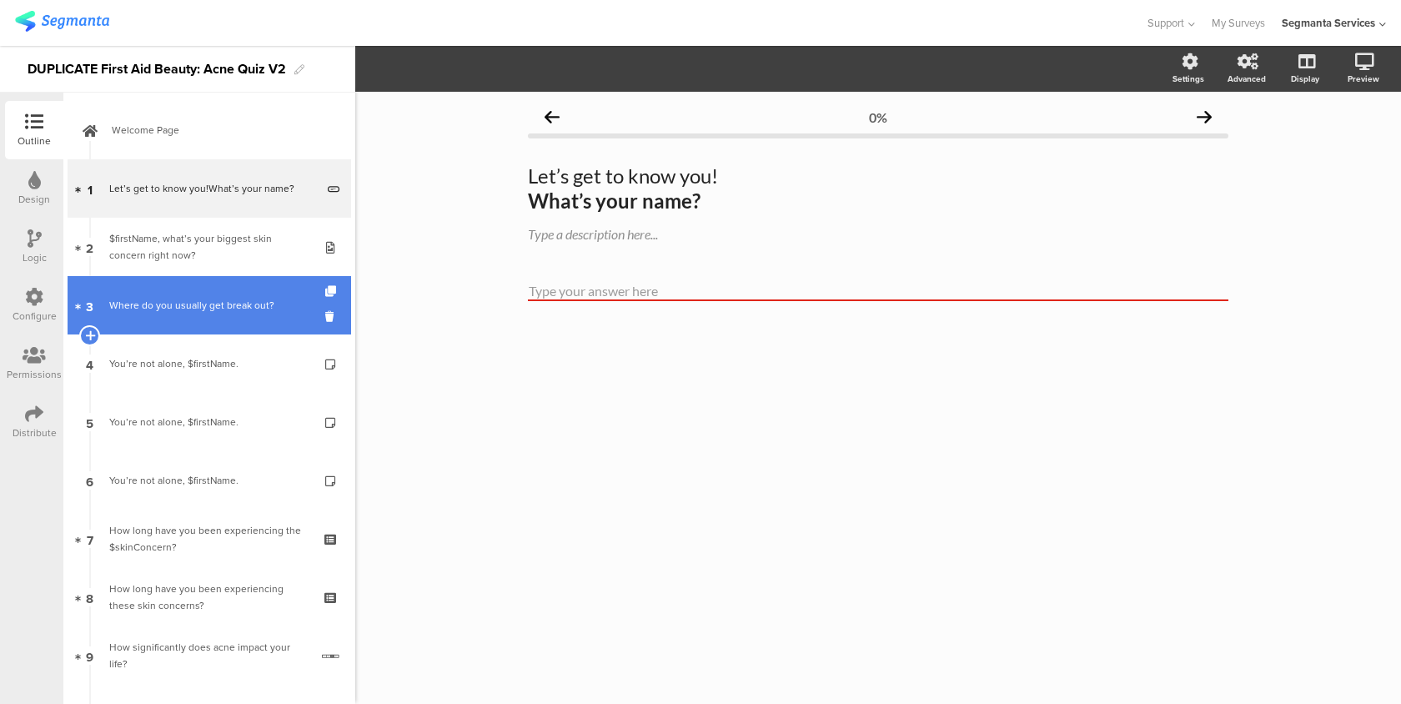
click at [239, 301] on div "Where do you usually get break out?" at bounding box center [208, 305] width 199 height 17
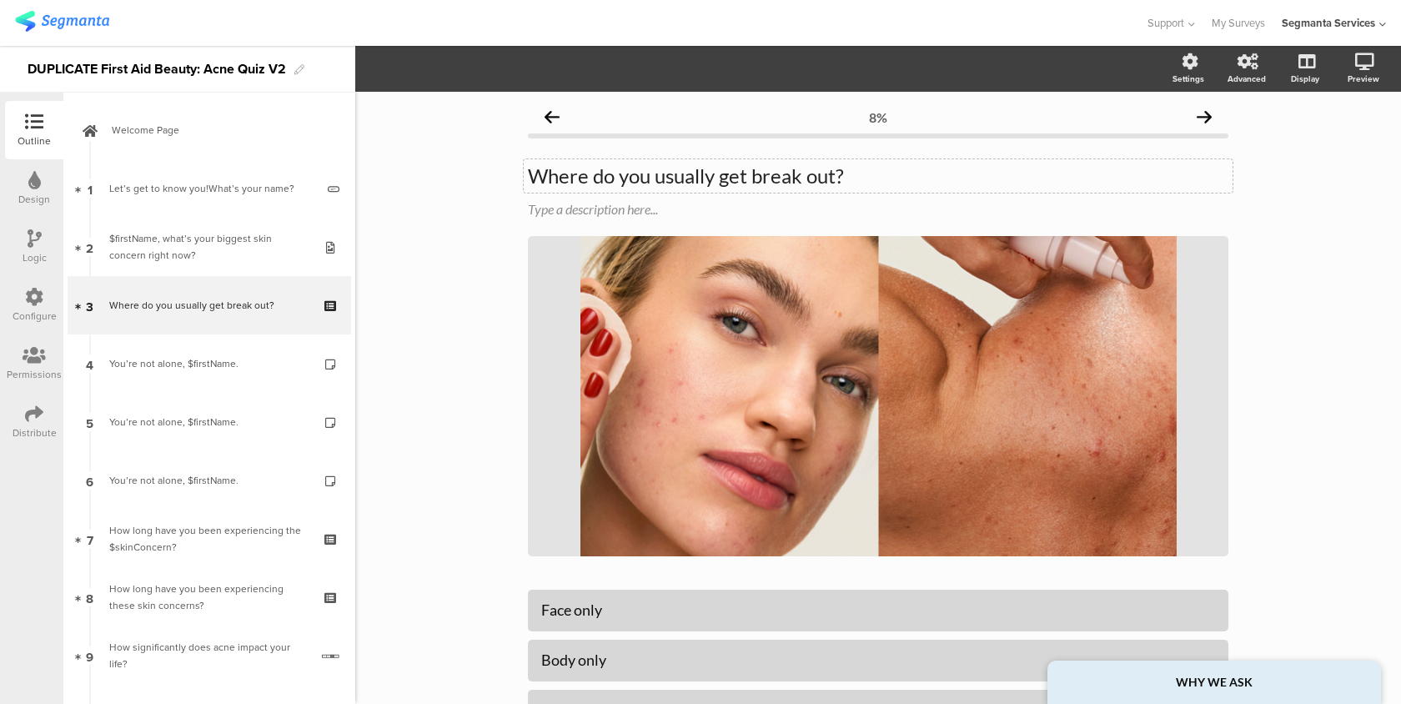
click at [649, 179] on div "Where do you usually get break out? Where do you usually get break out?" at bounding box center [878, 175] width 709 height 33
click at [370, 71] on icon "button" at bounding box center [367, 71] width 7 height 4
click at [364, 66] on icon "button" at bounding box center [366, 69] width 15 height 15
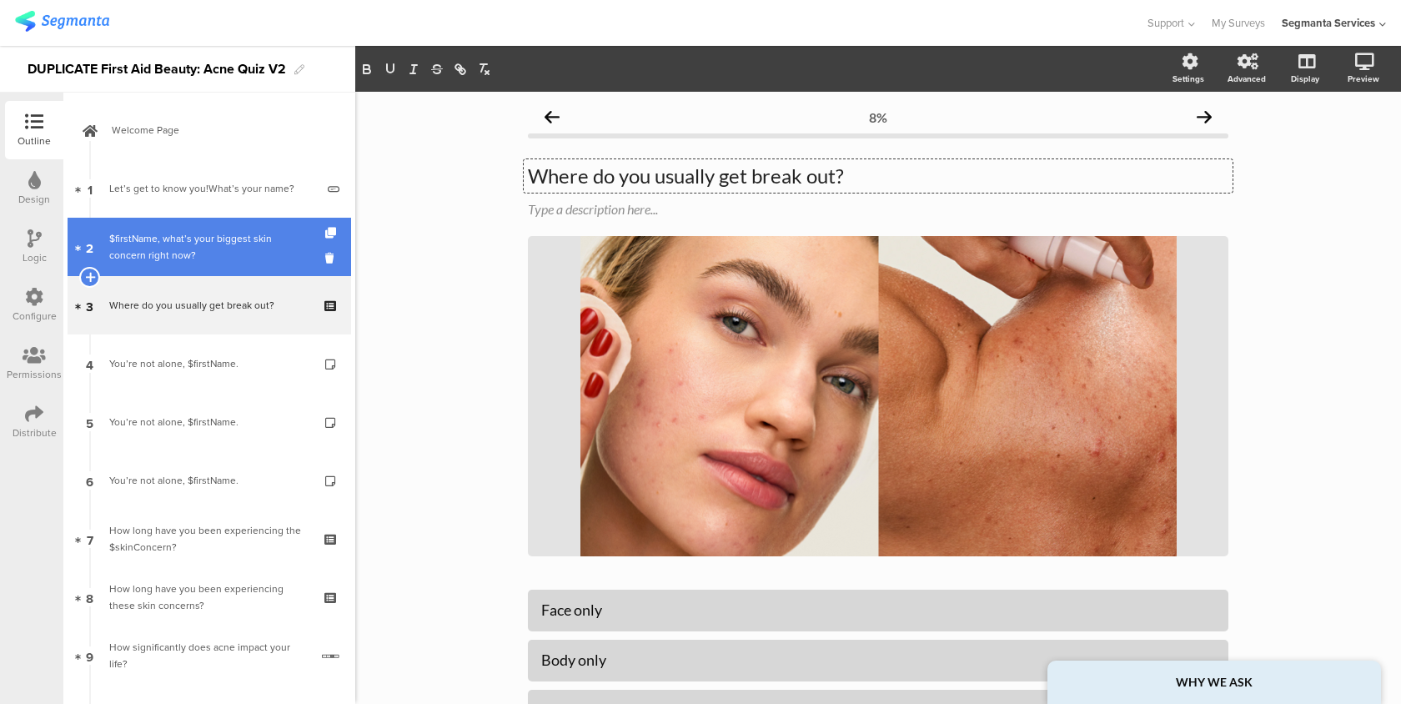
click at [267, 251] on div "$firstName, what’s your biggest skin concern right now?" at bounding box center [208, 246] width 199 height 33
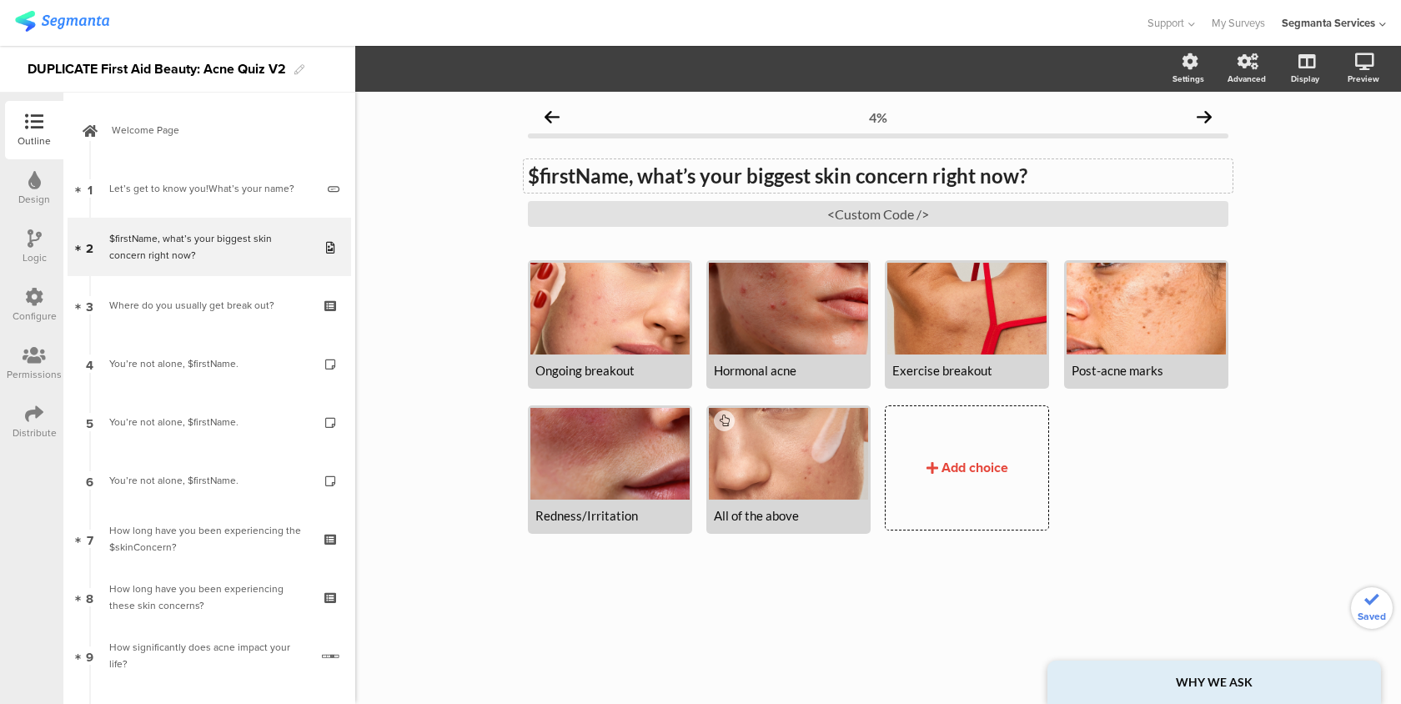
click at [629, 176] on div "$firstName, what’s your biggest skin concern right now? $firstName, what’s your…" at bounding box center [878, 175] width 709 height 33
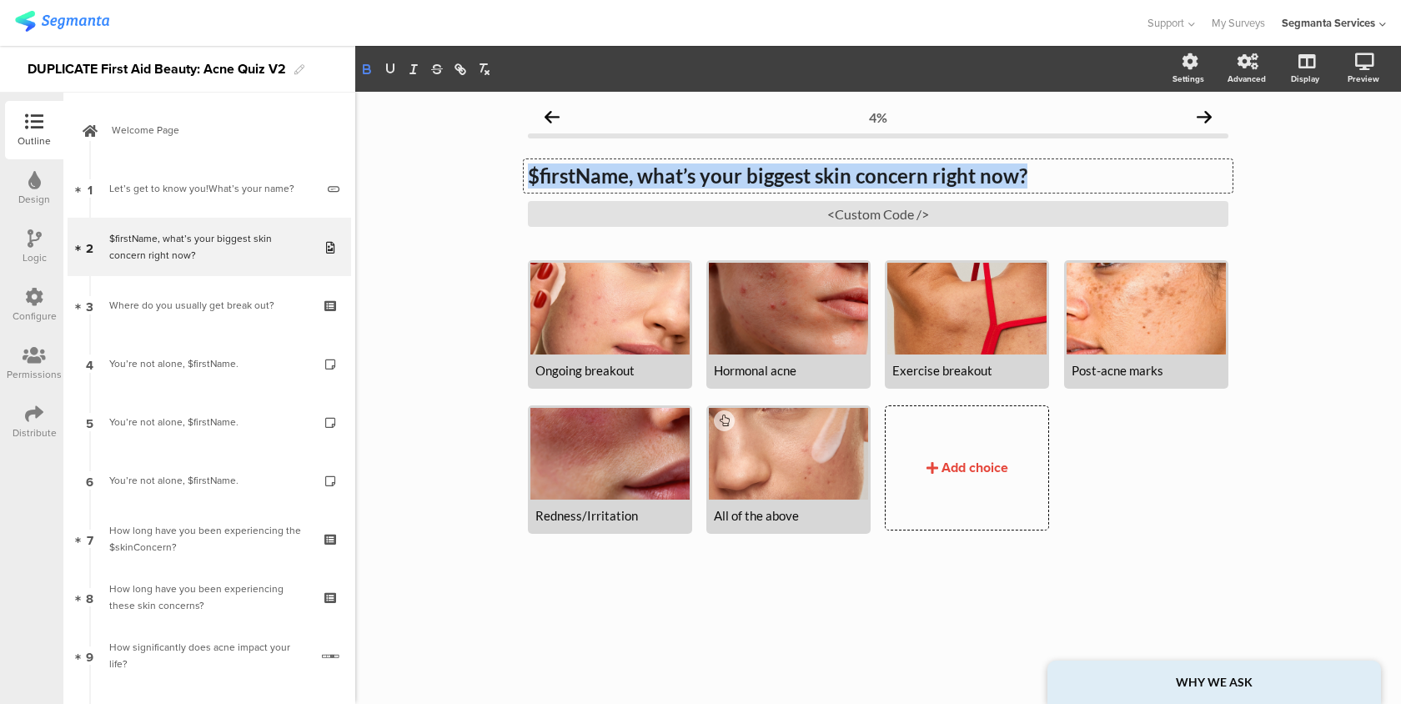
click at [364, 73] on icon "button" at bounding box center [367, 71] width 7 height 4
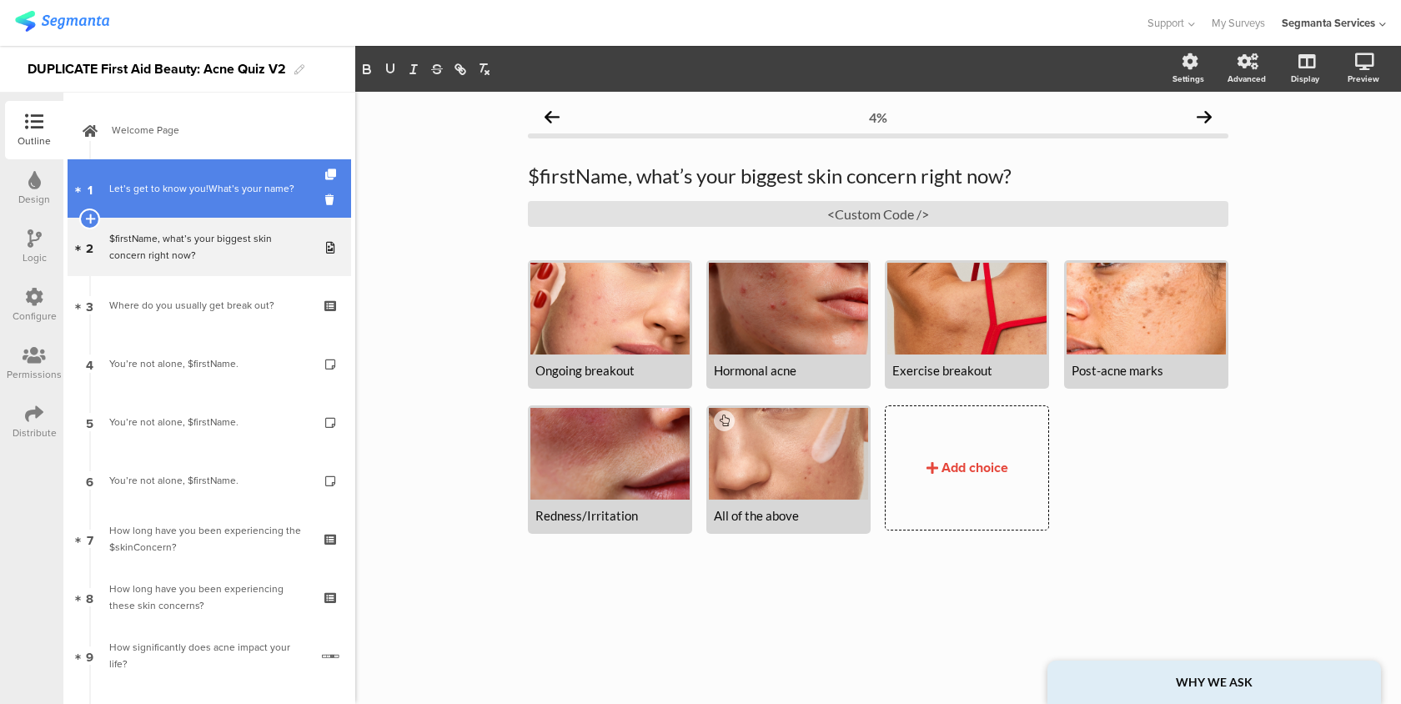
click at [248, 196] on div "Let’s get to know you!What’s your name?" at bounding box center [212, 188] width 206 height 17
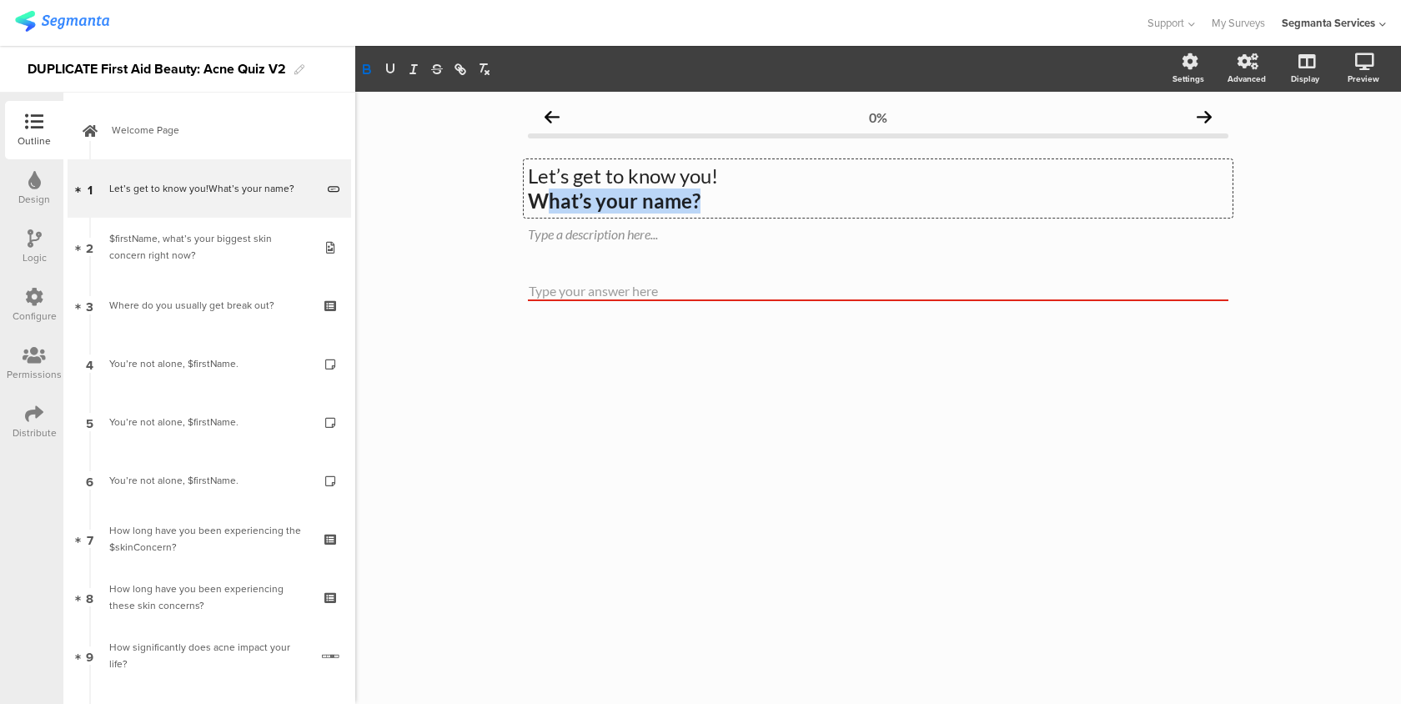
drag, startPoint x: 708, startPoint y: 203, endPoint x: 539, endPoint y: 203, distance: 169.2
click at [539, 203] on div "Let’s get to know you! What’s your name? Let’s get to know you! What’s your nam…" at bounding box center [878, 188] width 709 height 58
click at [539, 203] on strong "What’s your name?" at bounding box center [614, 200] width 173 height 24
drag, startPoint x: 528, startPoint y: 203, endPoint x: 711, endPoint y: 199, distance: 183.5
click at [711, 199] on p "What’s your name?" at bounding box center [878, 200] width 700 height 25
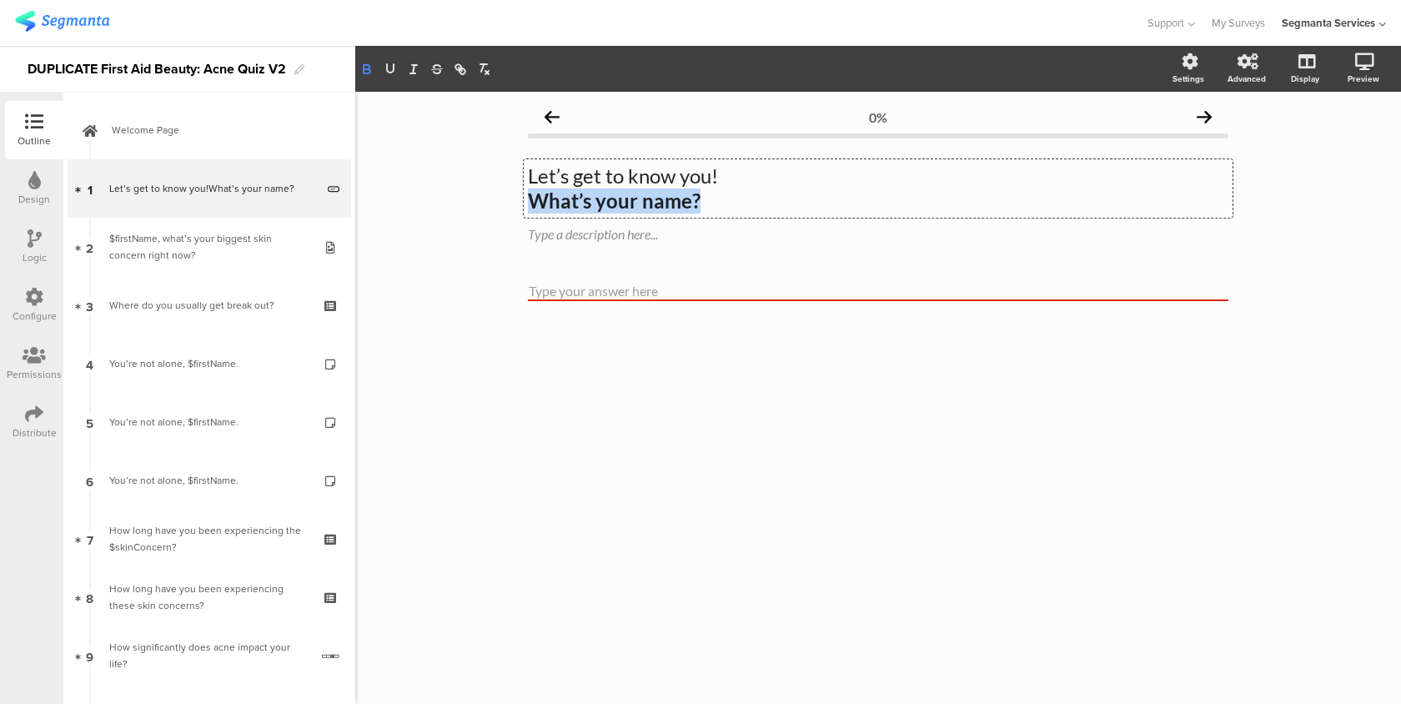
click at [364, 75] on icon "button" at bounding box center [366, 69] width 15 height 15
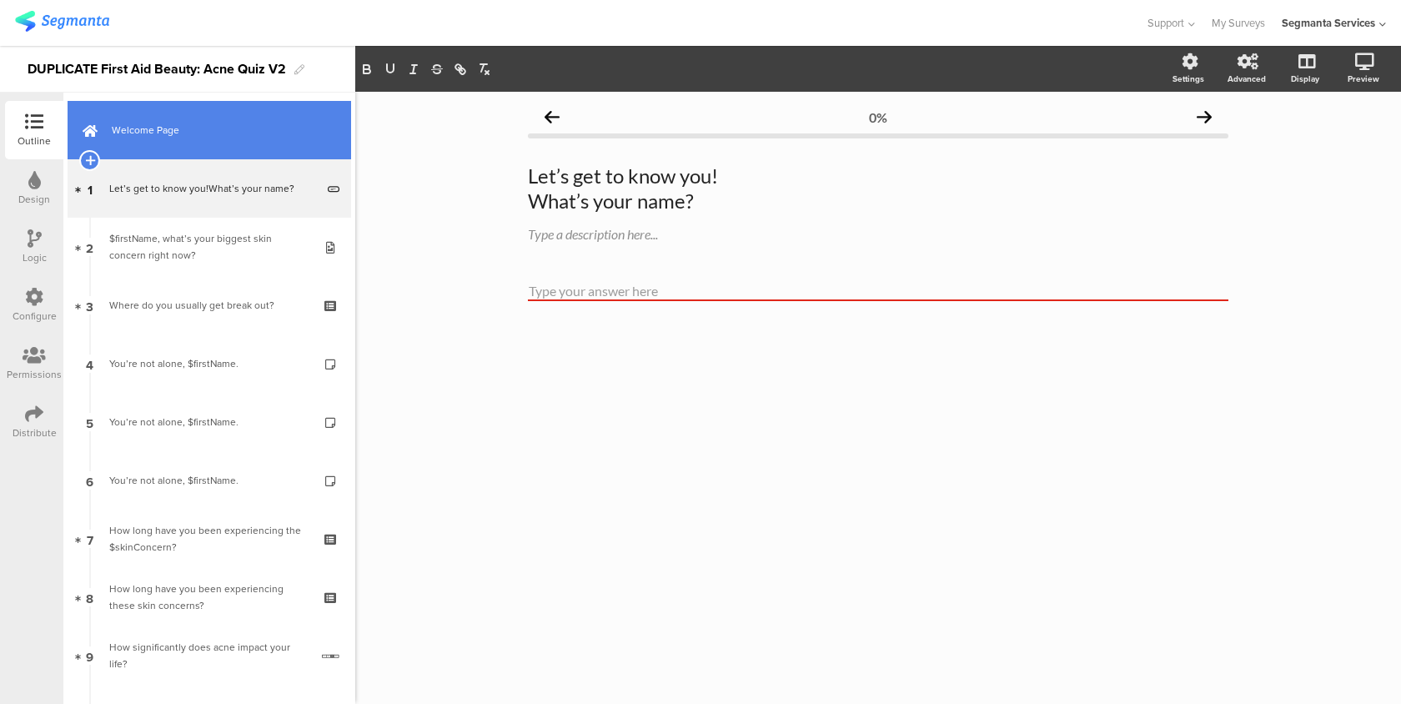
click at [256, 150] on link "Welcome Page" at bounding box center [209, 130] width 283 height 58
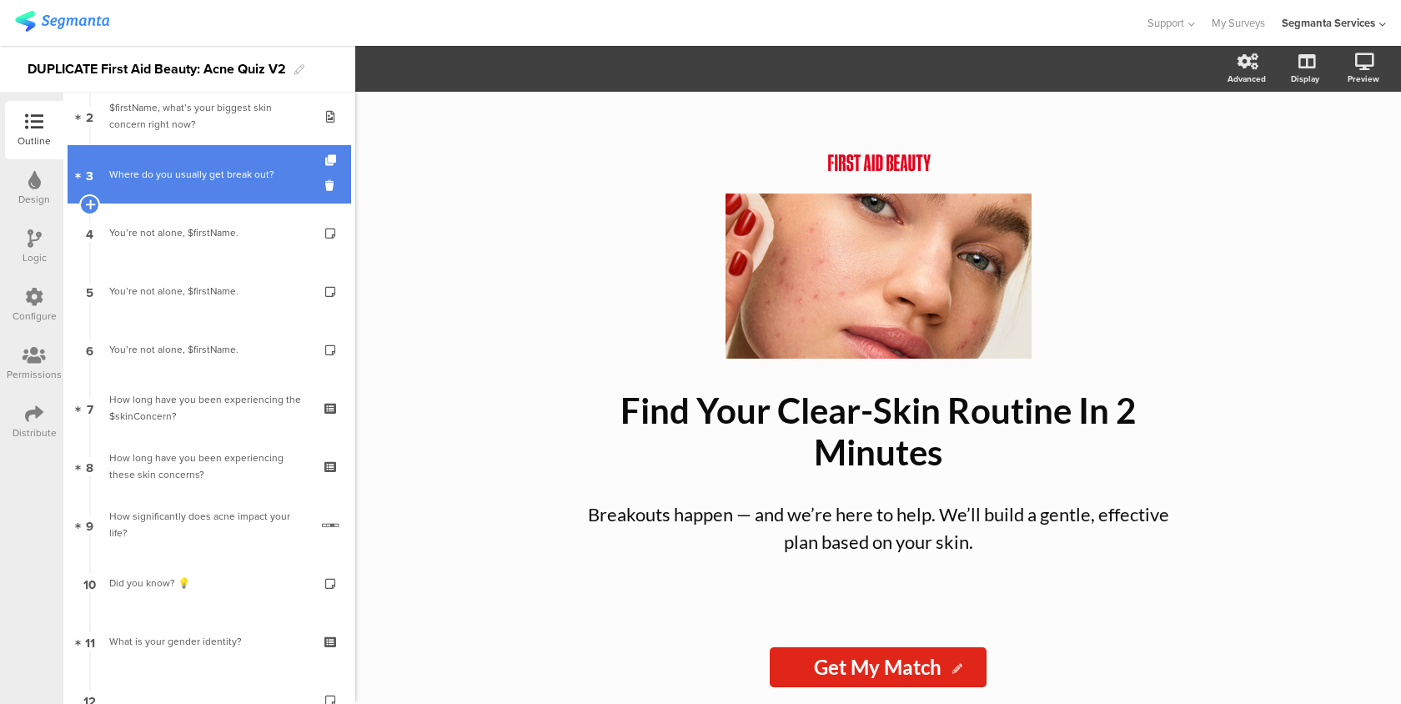
scroll to position [152, 0]
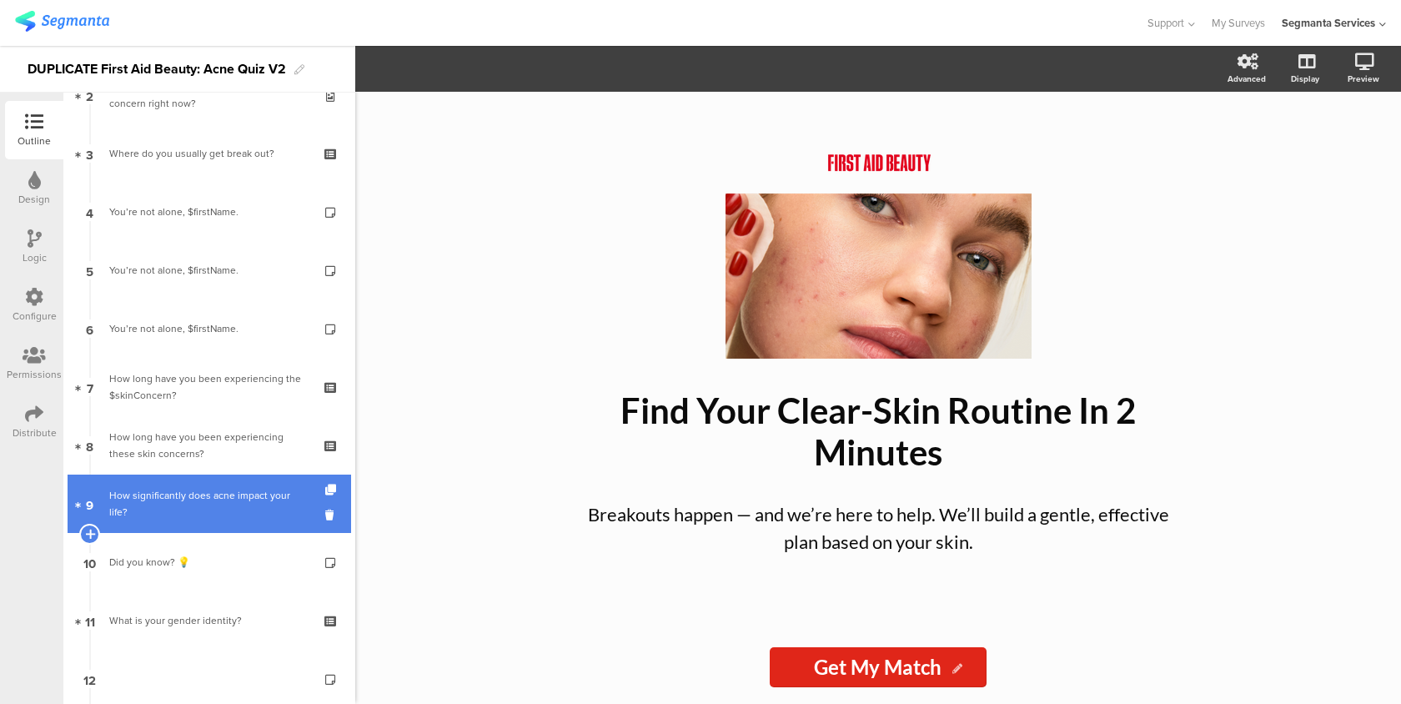
click at [241, 529] on link "9 How significantly does acne impact your life?" at bounding box center [209, 503] width 283 height 58
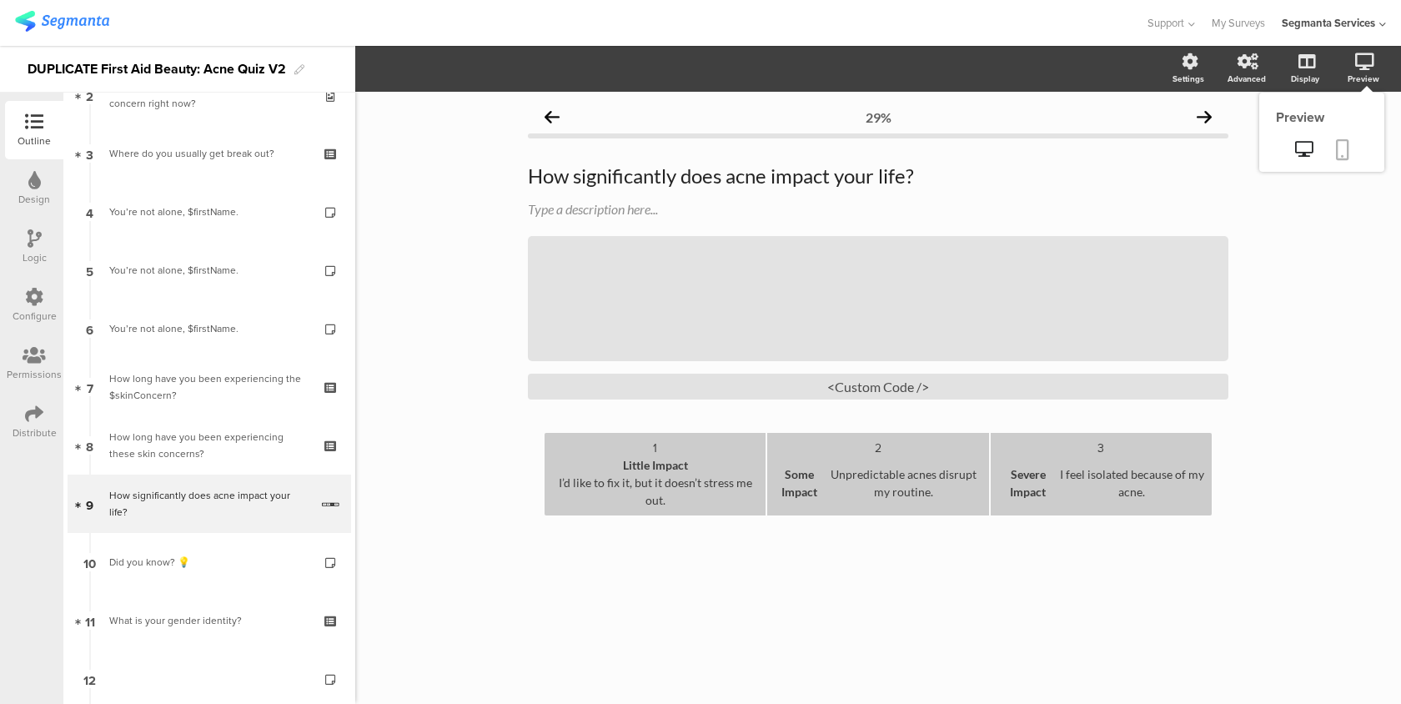
click at [1349, 148] on link at bounding box center [1342, 151] width 37 height 32
click at [24, 299] on div "Configure" at bounding box center [34, 305] width 58 height 58
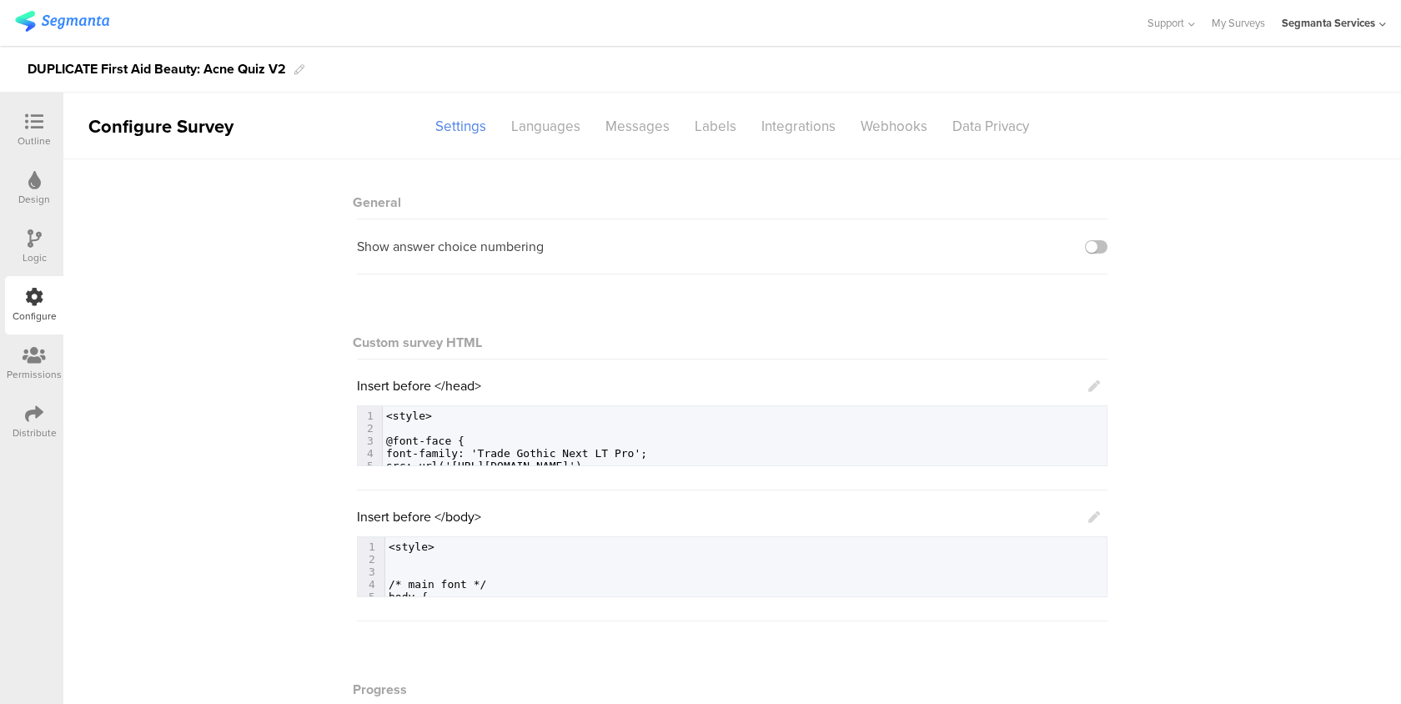
click at [1090, 514] on icon at bounding box center [1094, 517] width 12 height 12
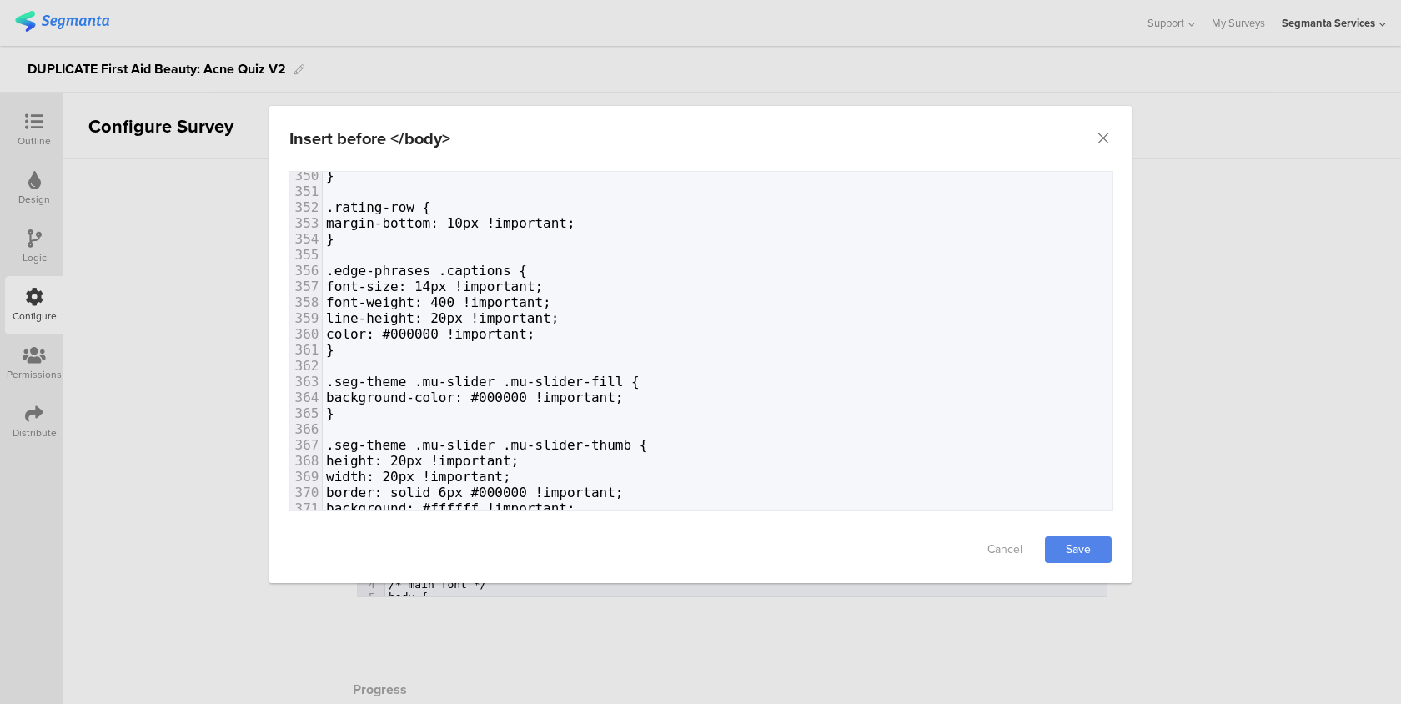
scroll to position [5408, 0]
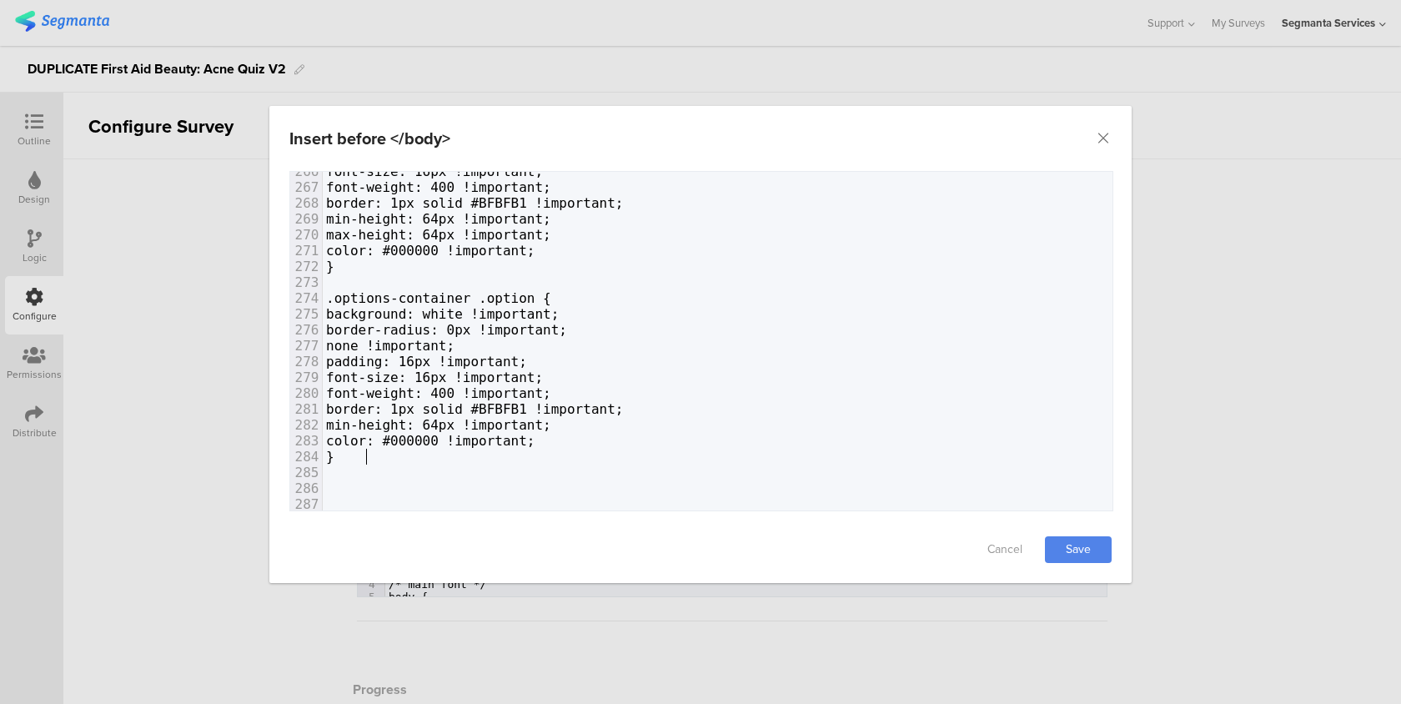
paste textarea "dialog"
type textarea "{"
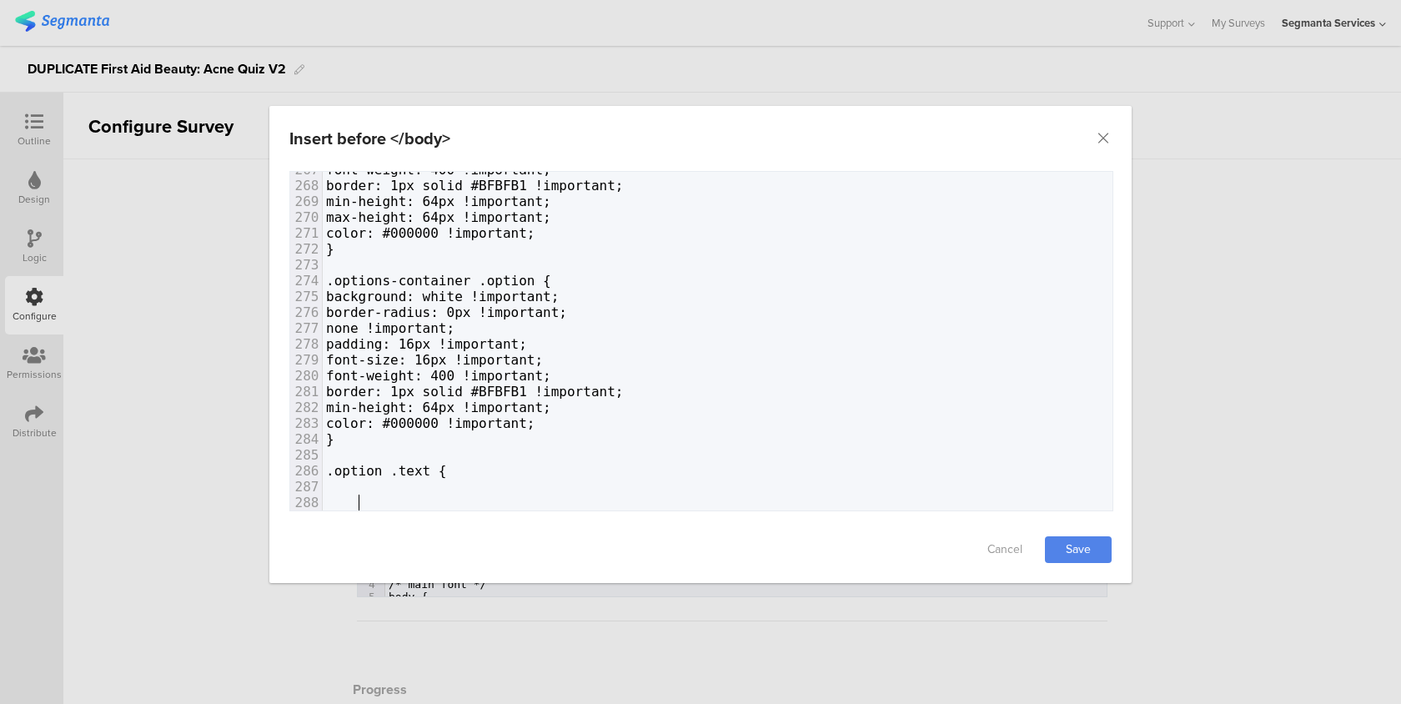
type textarea "}"
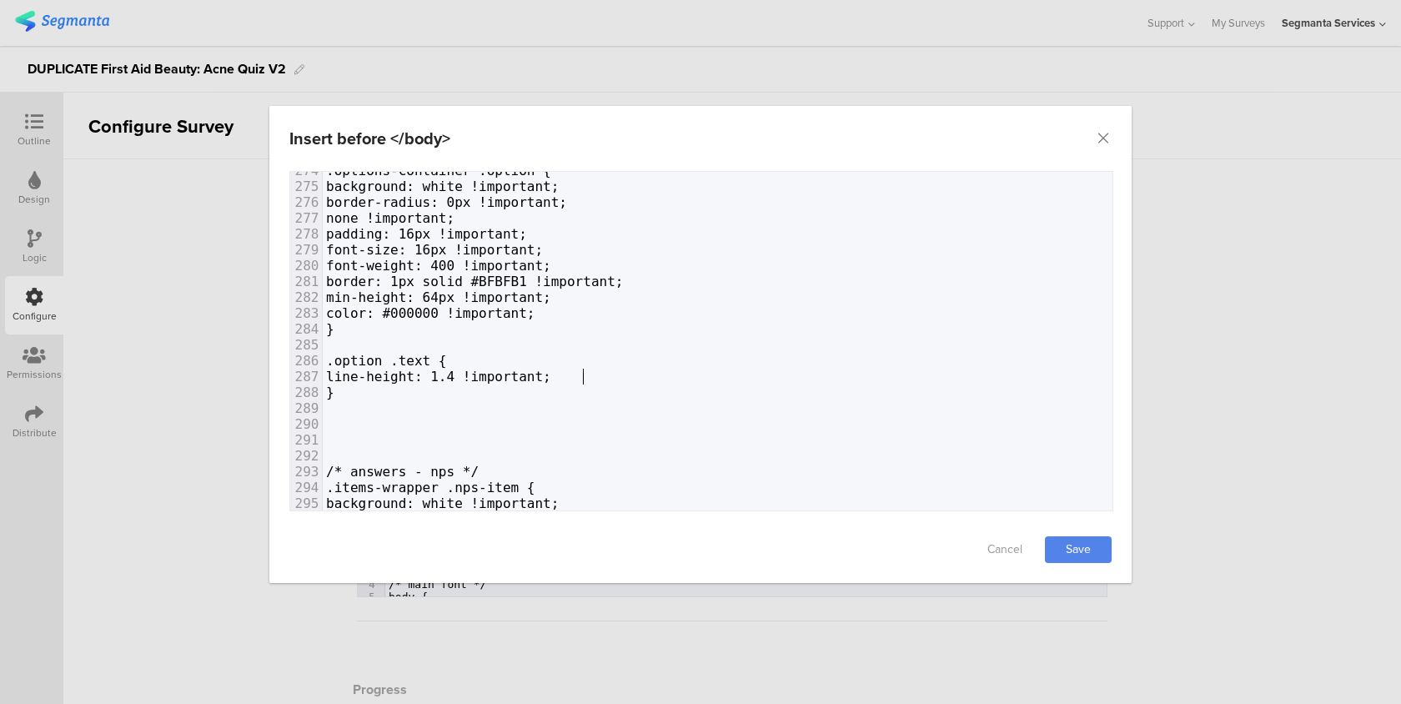
paste textarea "t;"
type textarea "line-height: 1.4 !important;"
drag, startPoint x: 564, startPoint y: 435, endPoint x: 323, endPoint y: 434, distance: 241.8
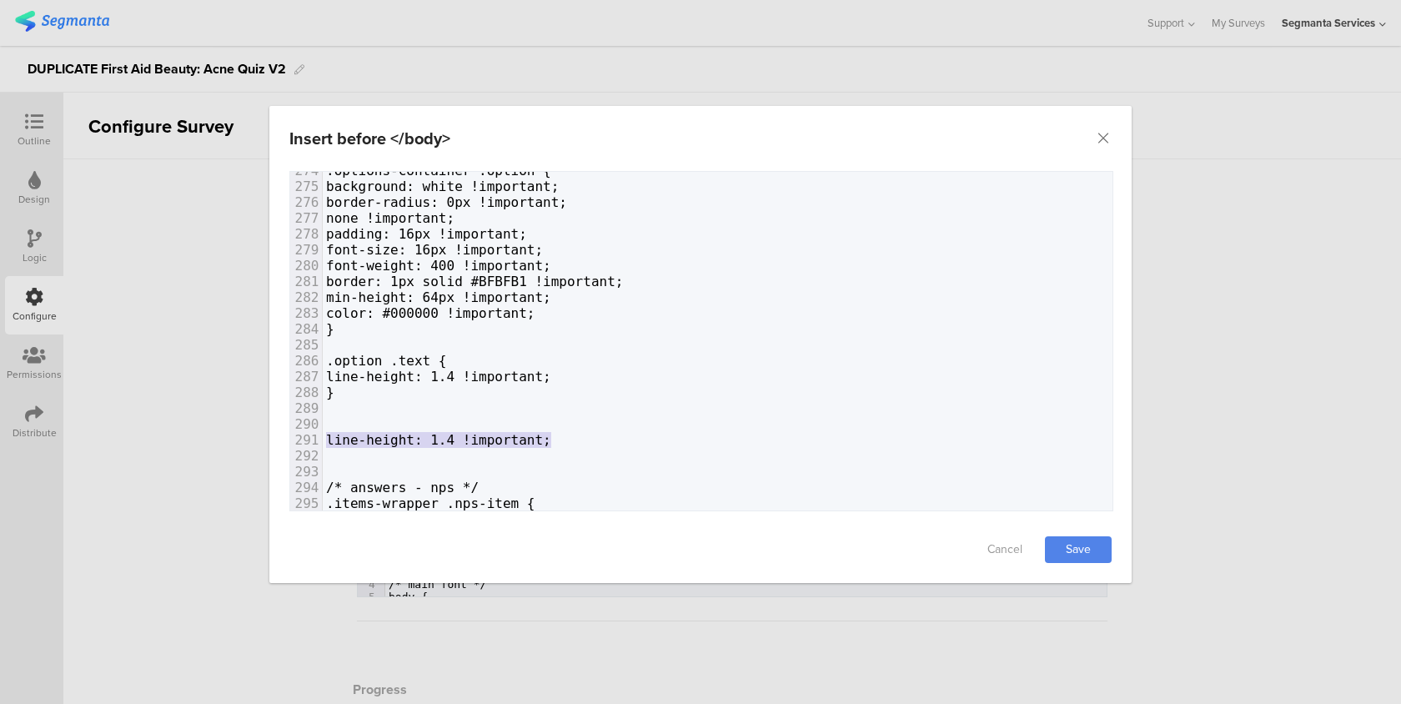
paste textarea "dialog"
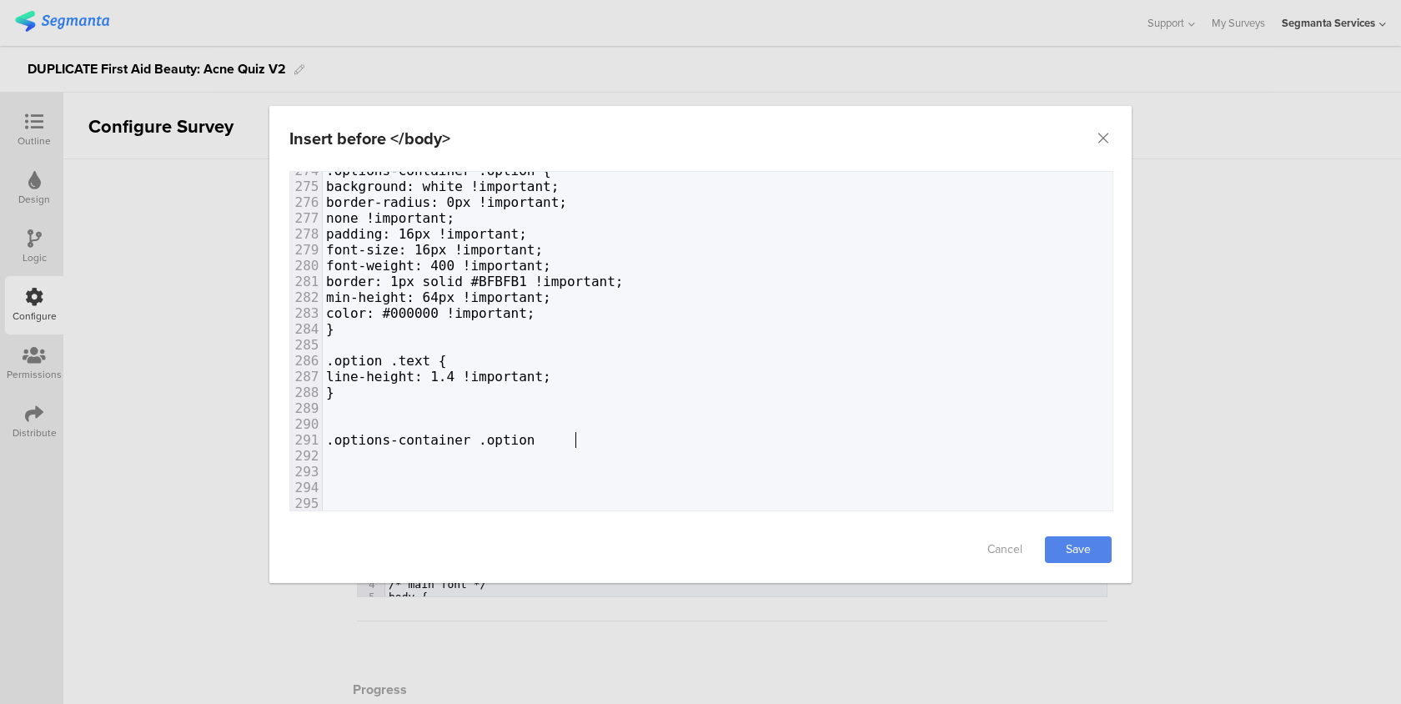
type textarea "{"
type textarea "}"
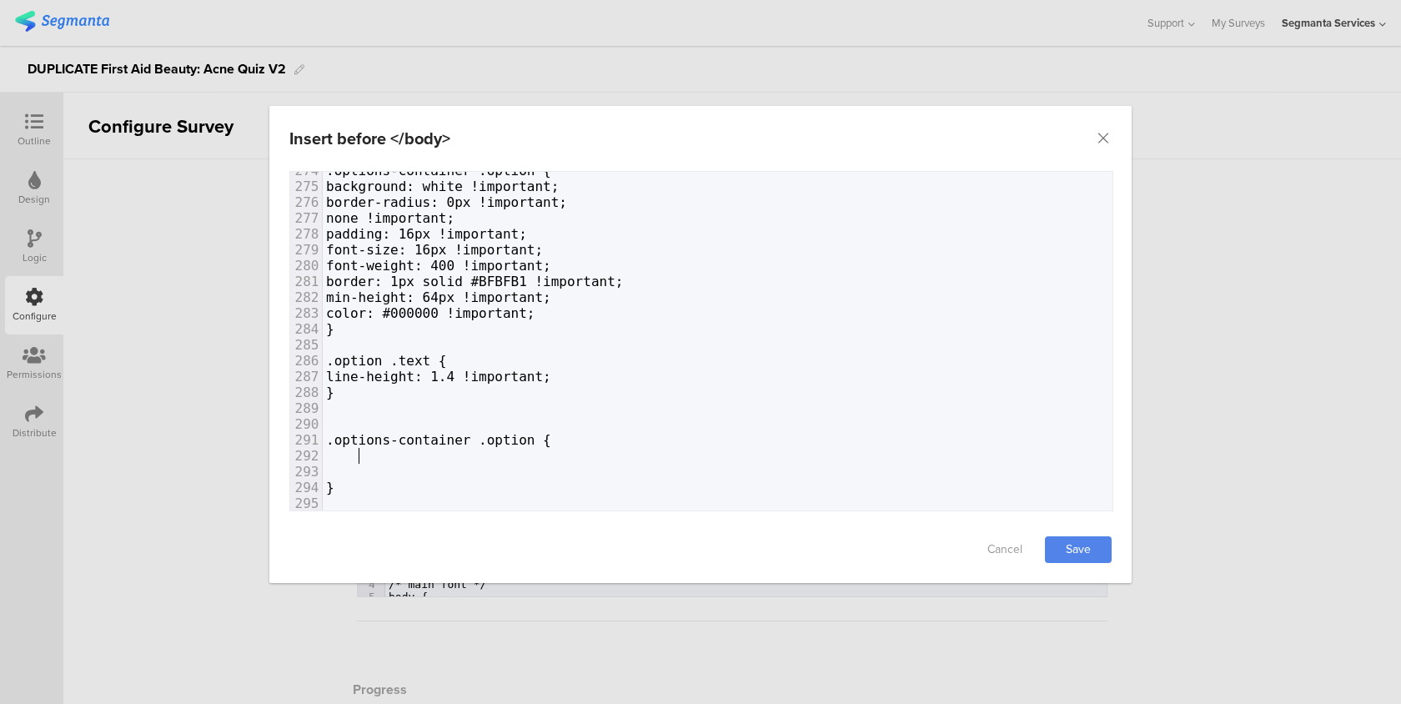
click at [1101, 539] on link "Save" at bounding box center [1078, 549] width 67 height 27
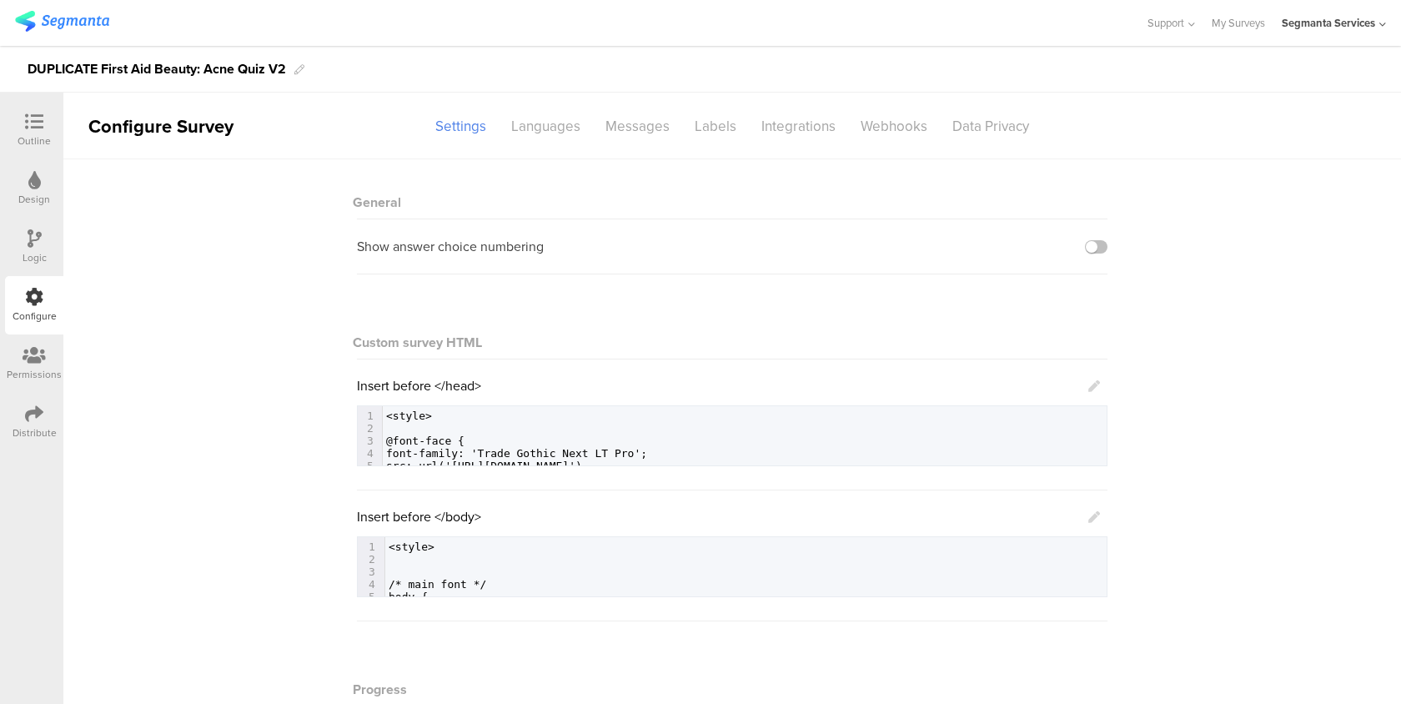
click at [43, 107] on div "Outline" at bounding box center [34, 130] width 58 height 58
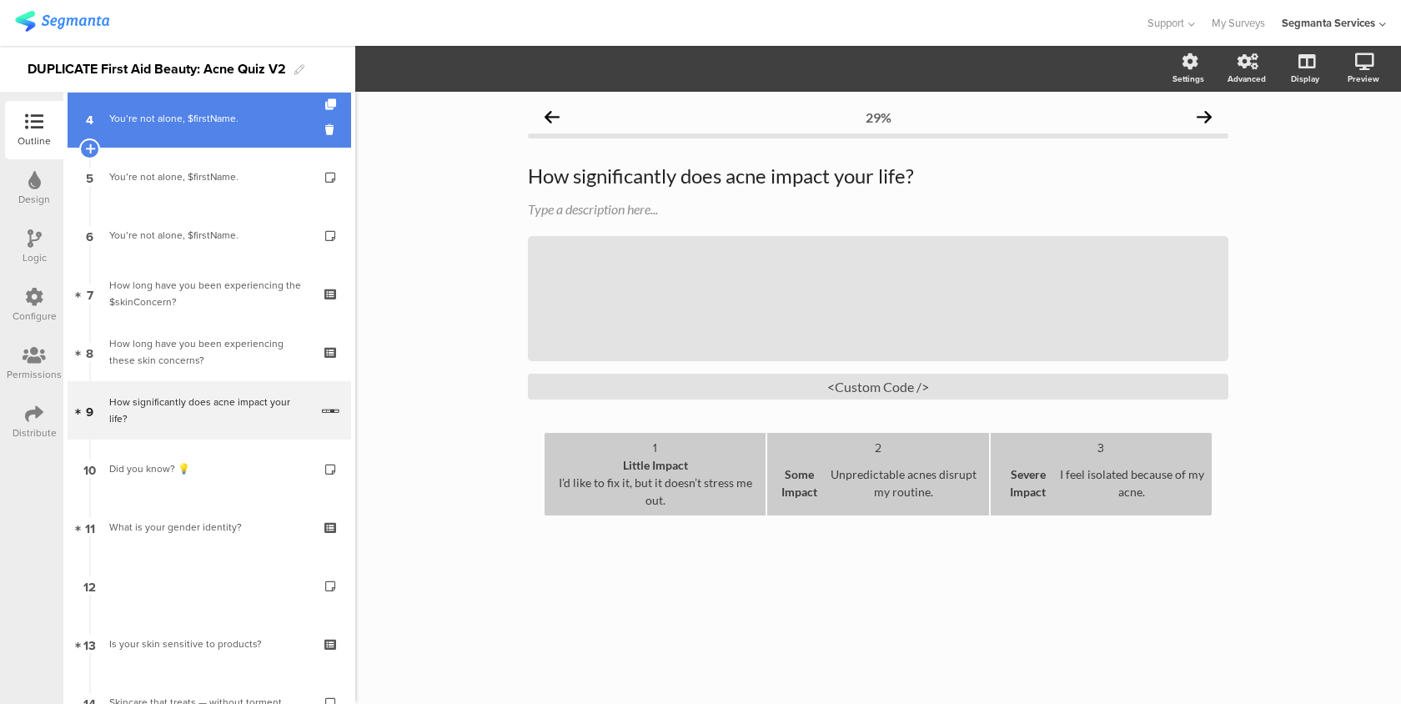
scroll to position [257, 0]
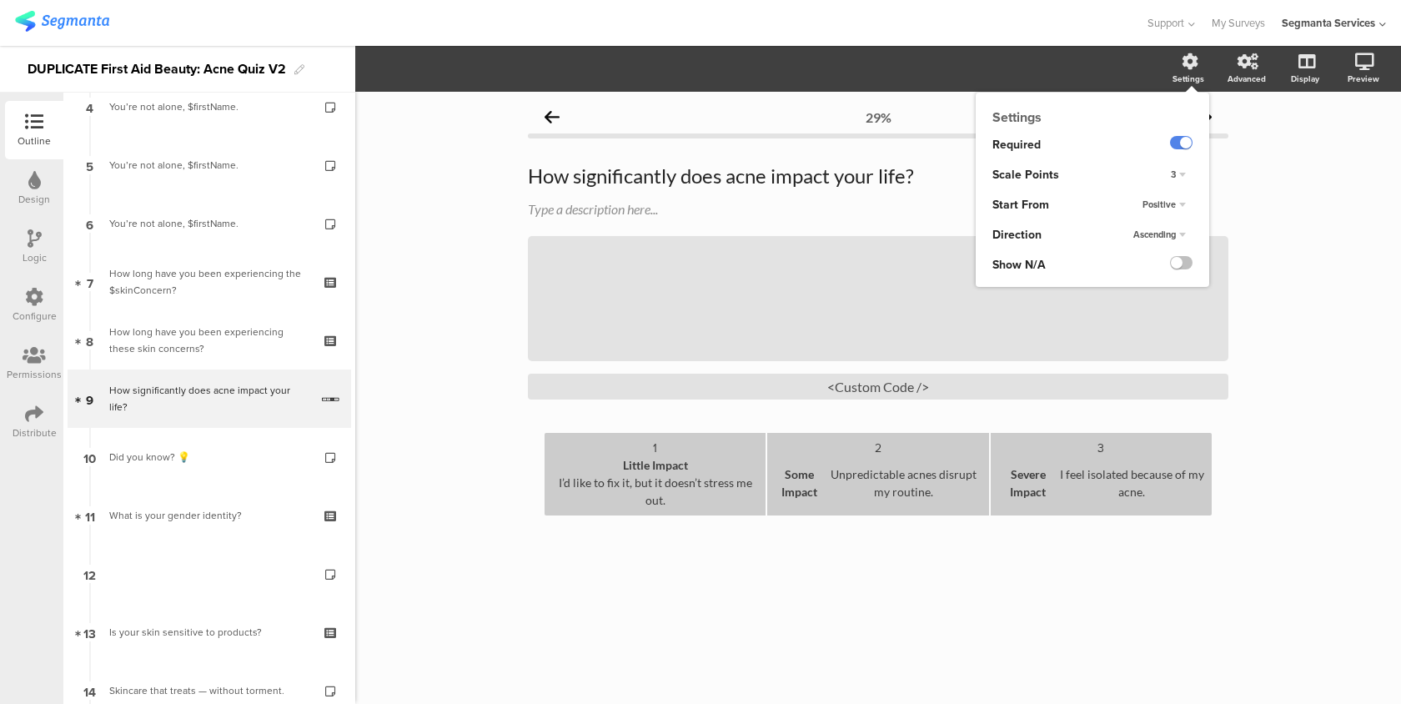
click at [1156, 229] on div "Ascending" at bounding box center [1159, 235] width 66 height 20
click at [1148, 228] on div "Ascending Ascending Descending Random" at bounding box center [1167, 235] width 83 height 30
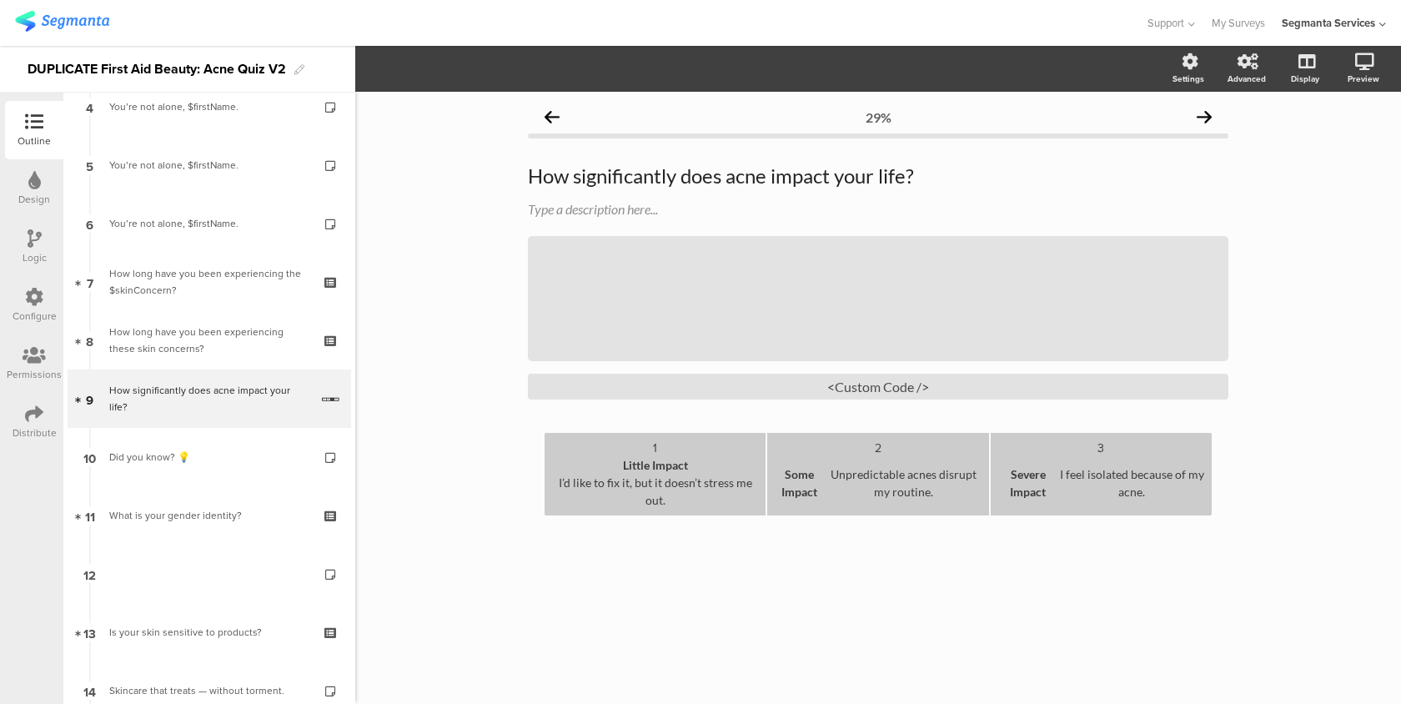
click at [35, 315] on div "Configure" at bounding box center [35, 315] width 44 height 15
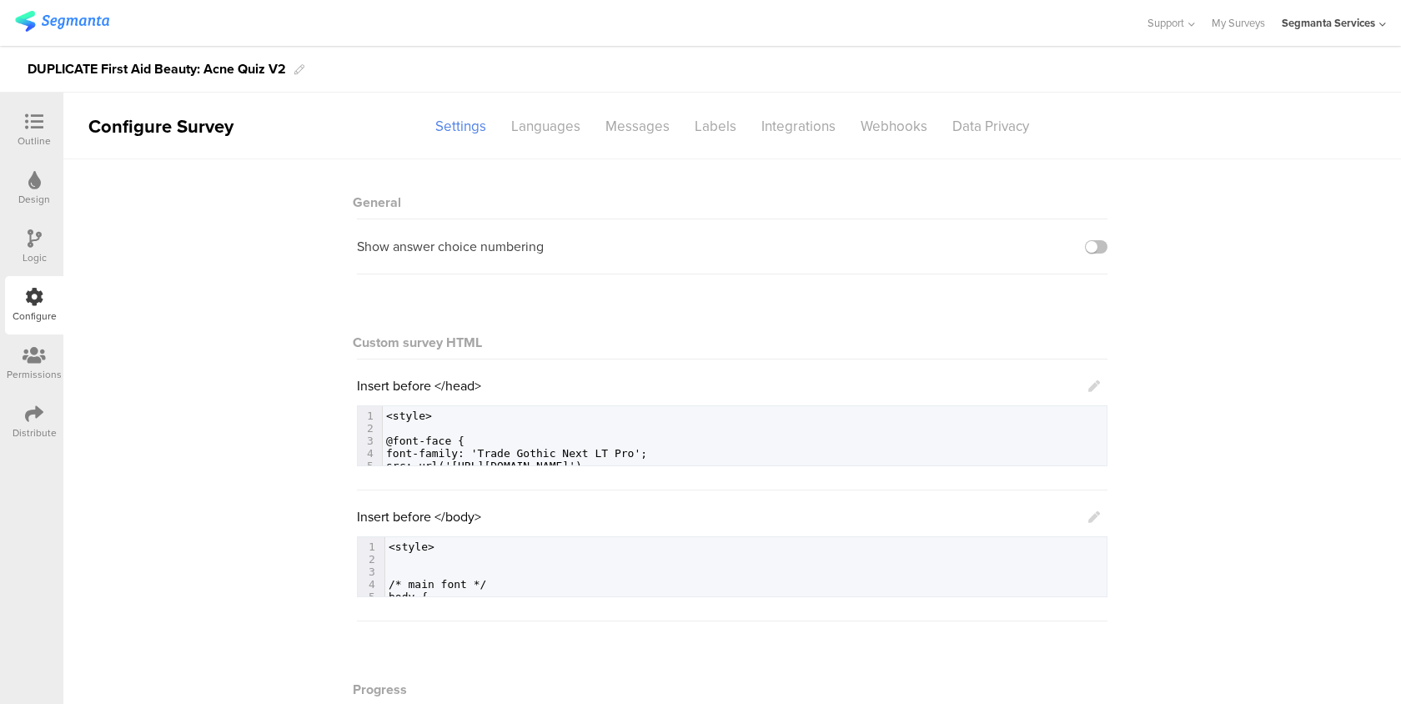
click at [1096, 516] on icon at bounding box center [1094, 517] width 12 height 12
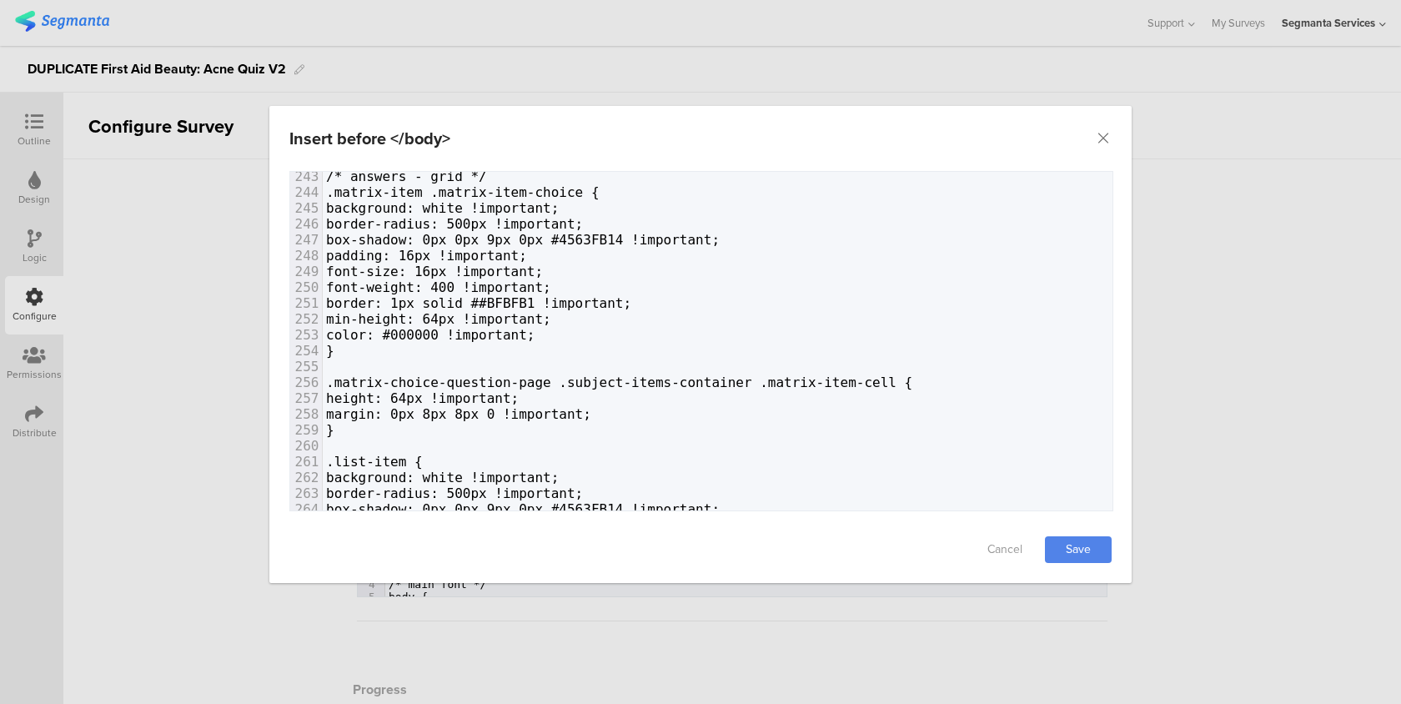
scroll to position [4138, 0]
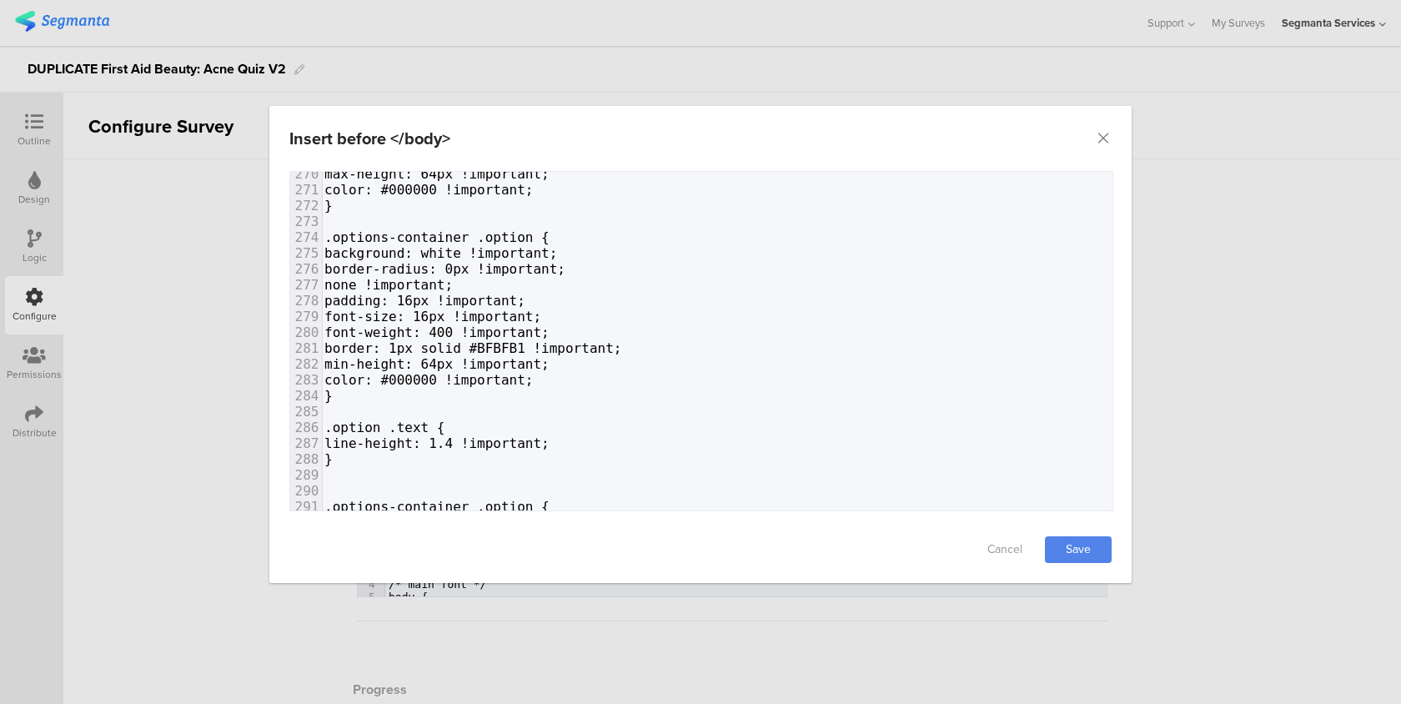
paste textarea "dialog"
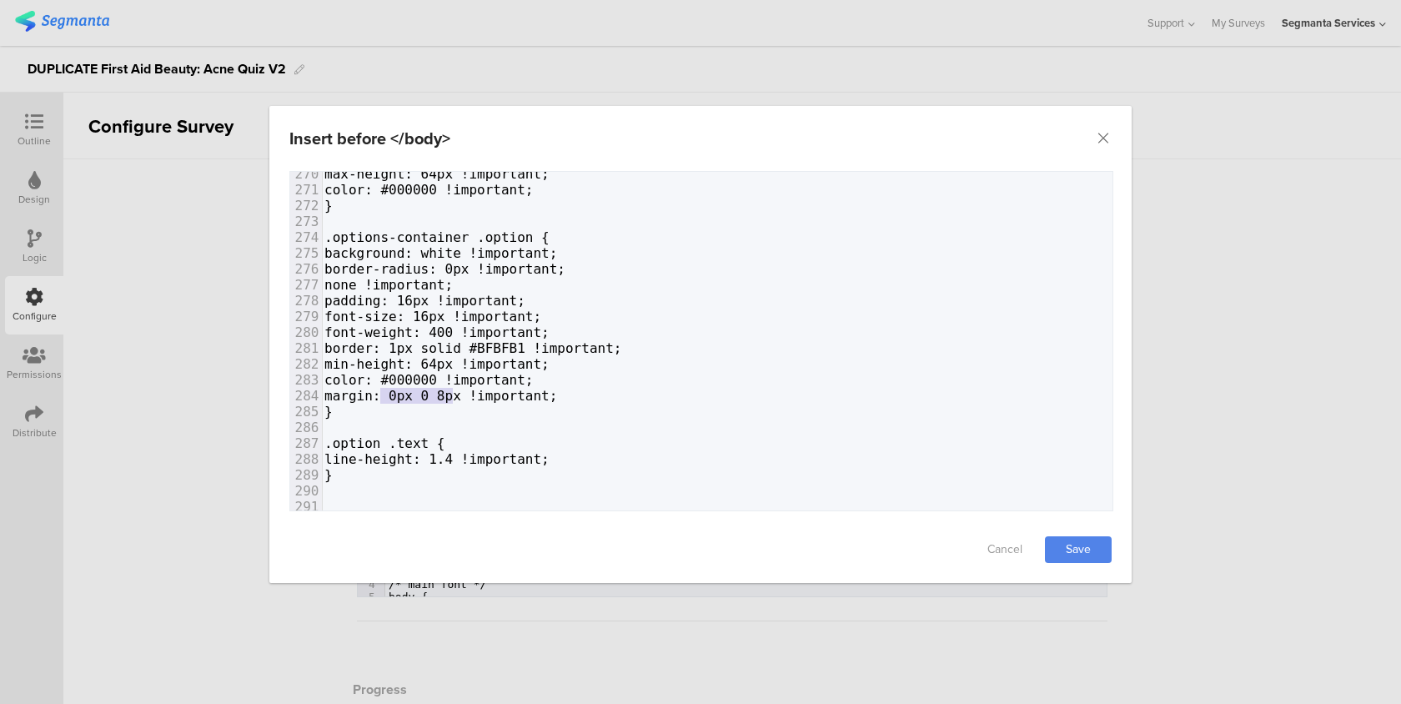
drag, startPoint x: 451, startPoint y: 397, endPoint x: 384, endPoint y: 395, distance: 67.6
click at [384, 395] on span "margin: 0px 0 8px !important;" at bounding box center [440, 396] width 233 height 16
click at [1056, 538] on link "Save" at bounding box center [1078, 549] width 67 height 27
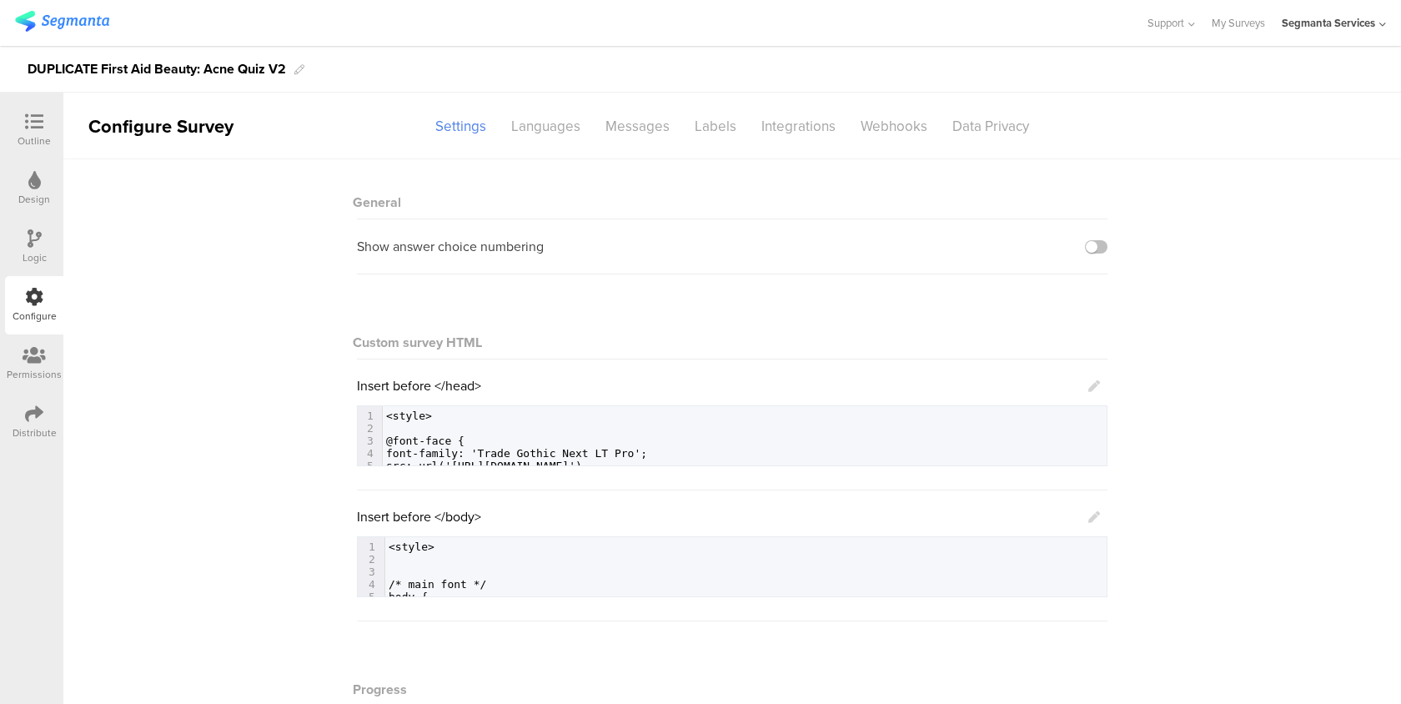
click at [1096, 518] on icon at bounding box center [1094, 517] width 12 height 12
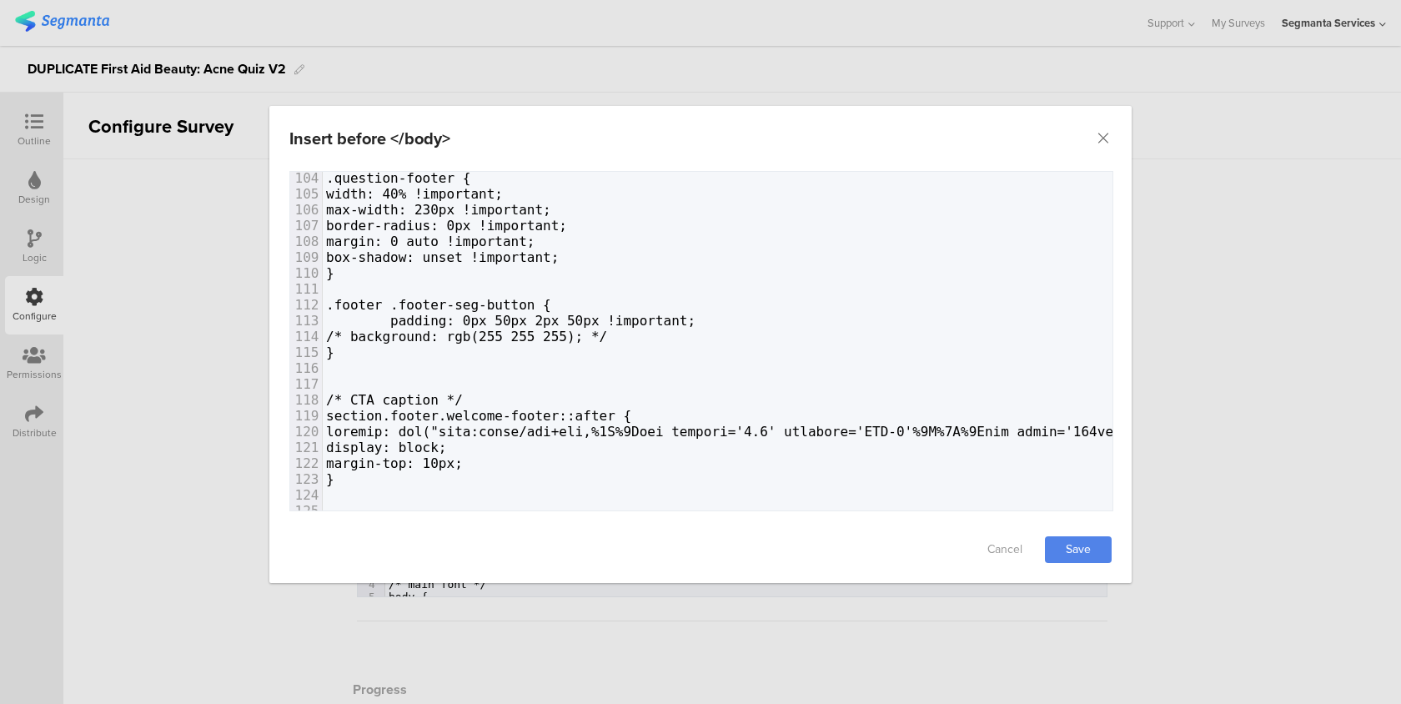
scroll to position [1736, 0]
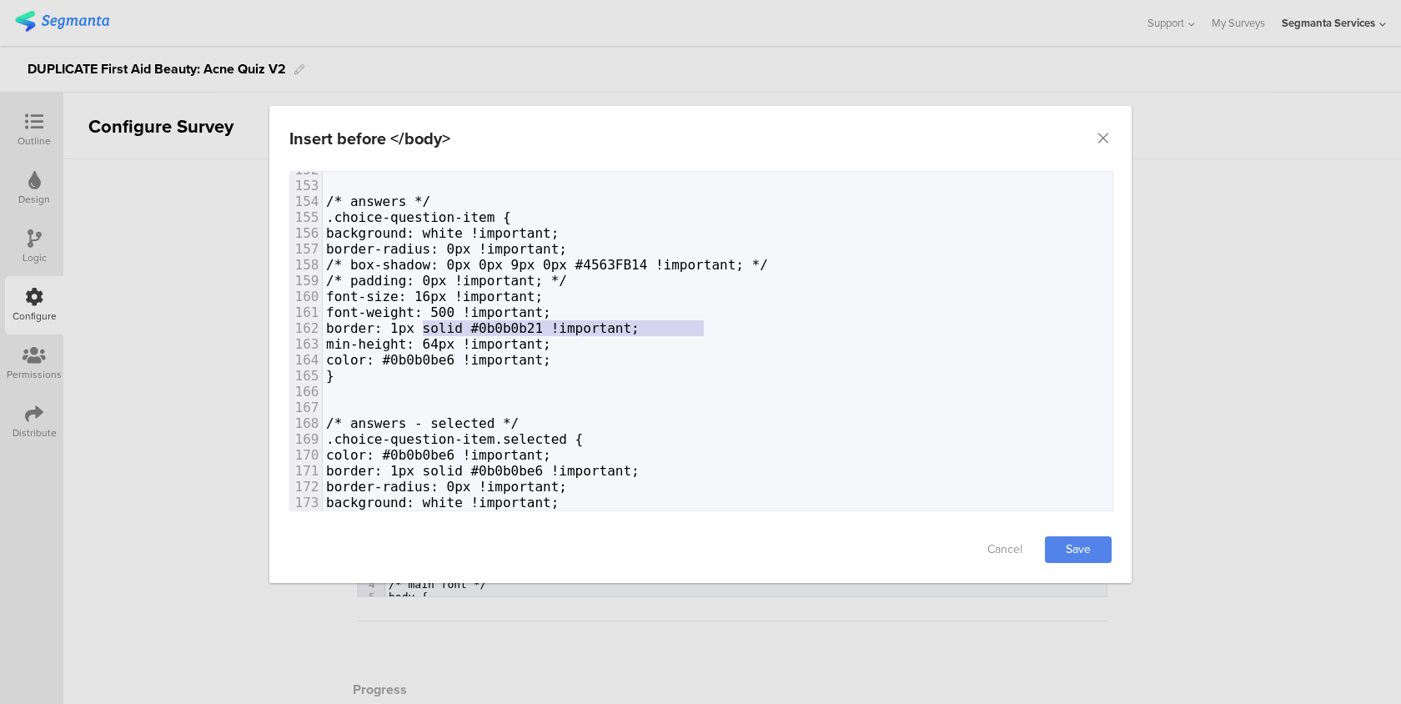
type textarea "border: 1px solid #0b0b0b21 !important;"
drag, startPoint x: 723, startPoint y: 328, endPoint x: 393, endPoint y: 332, distance: 330.2
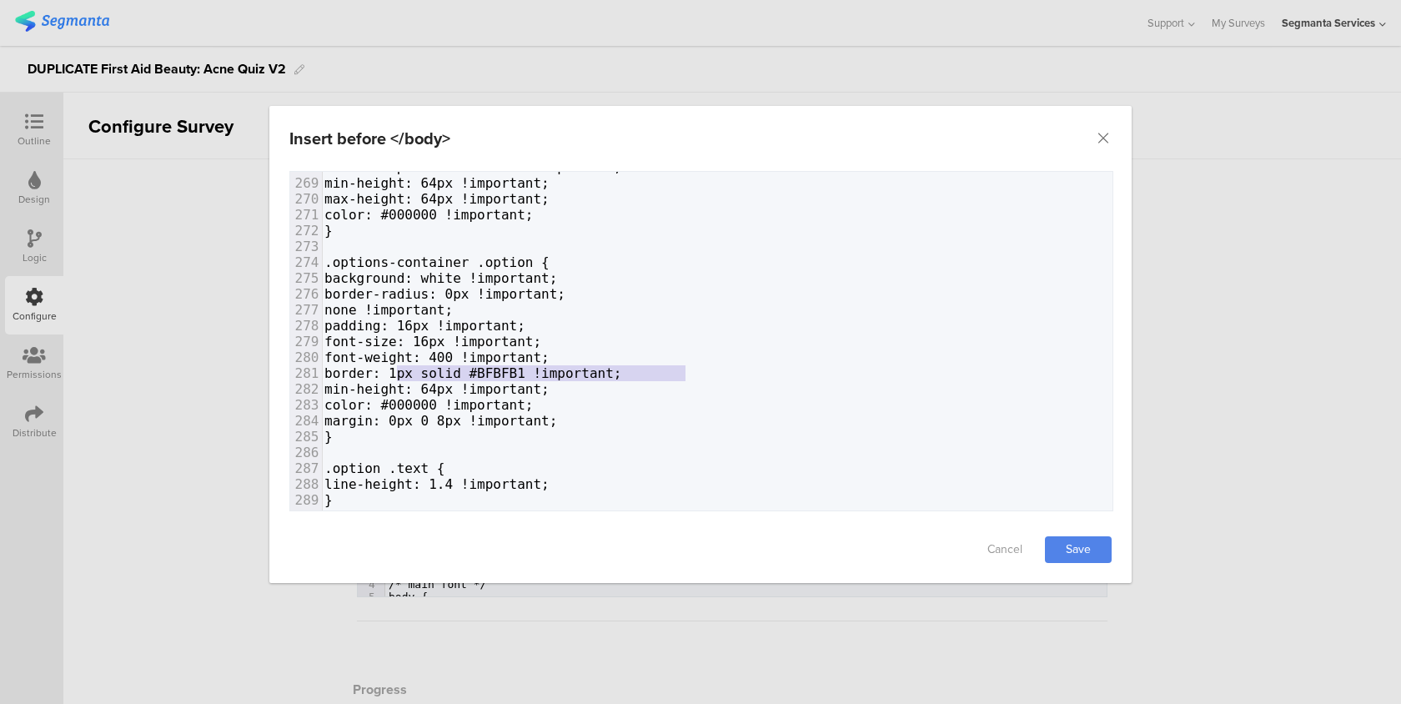
type textarea "border: 1px solid #BFBFB1 !important;"
drag, startPoint x: 685, startPoint y: 370, endPoint x: 389, endPoint y: 365, distance: 295.2
click at [389, 365] on span "border: 1px solid #BFBFB1 !important;" at bounding box center [473, 373] width 298 height 16
click at [1096, 553] on link "Save" at bounding box center [1078, 549] width 67 height 27
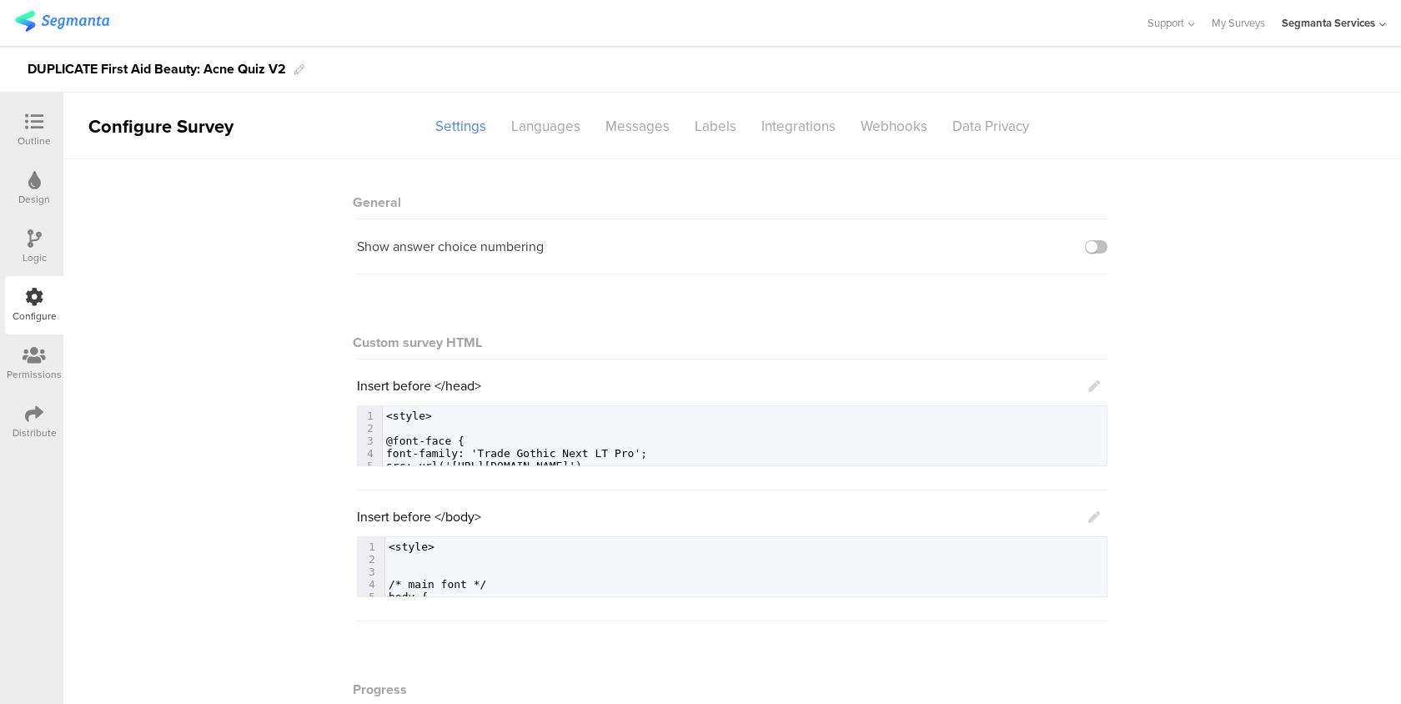
click at [1098, 519] on icon at bounding box center [1094, 517] width 12 height 12
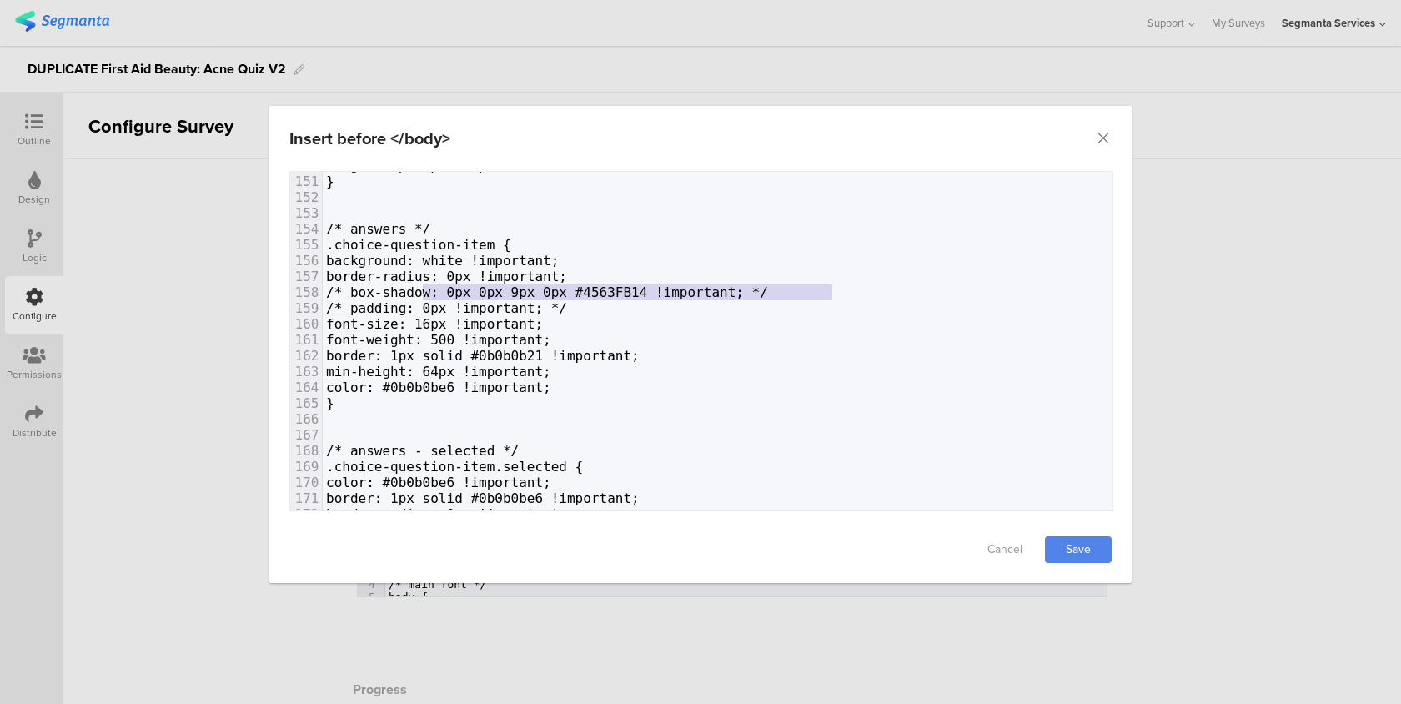
type textarea "/* box-shadow: 0px 0px 9px 0px #4563FB14 !important; */"
drag, startPoint x: 843, startPoint y: 291, endPoint x: 392, endPoint y: 293, distance: 451.1
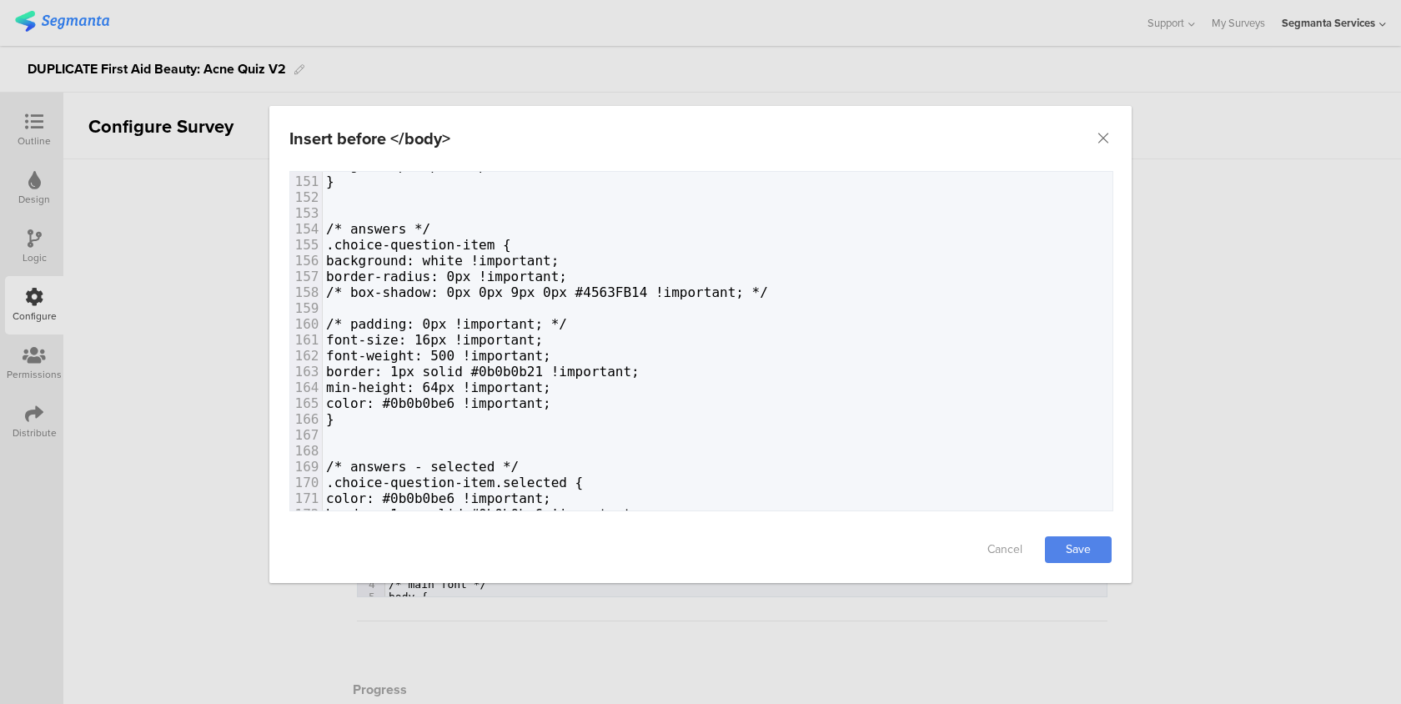
paste textarea "4"
type textarea "4563FB14"
drag, startPoint x: 711, startPoint y: 305, endPoint x: 645, endPoint y: 303, distance: 65.9
click at [645, 304] on span "/* box-shadow: 0px 0px 9px 0px #4563FB14 !important; */" at bounding box center [547, 308] width 442 height 16
type textarea "נךשב"
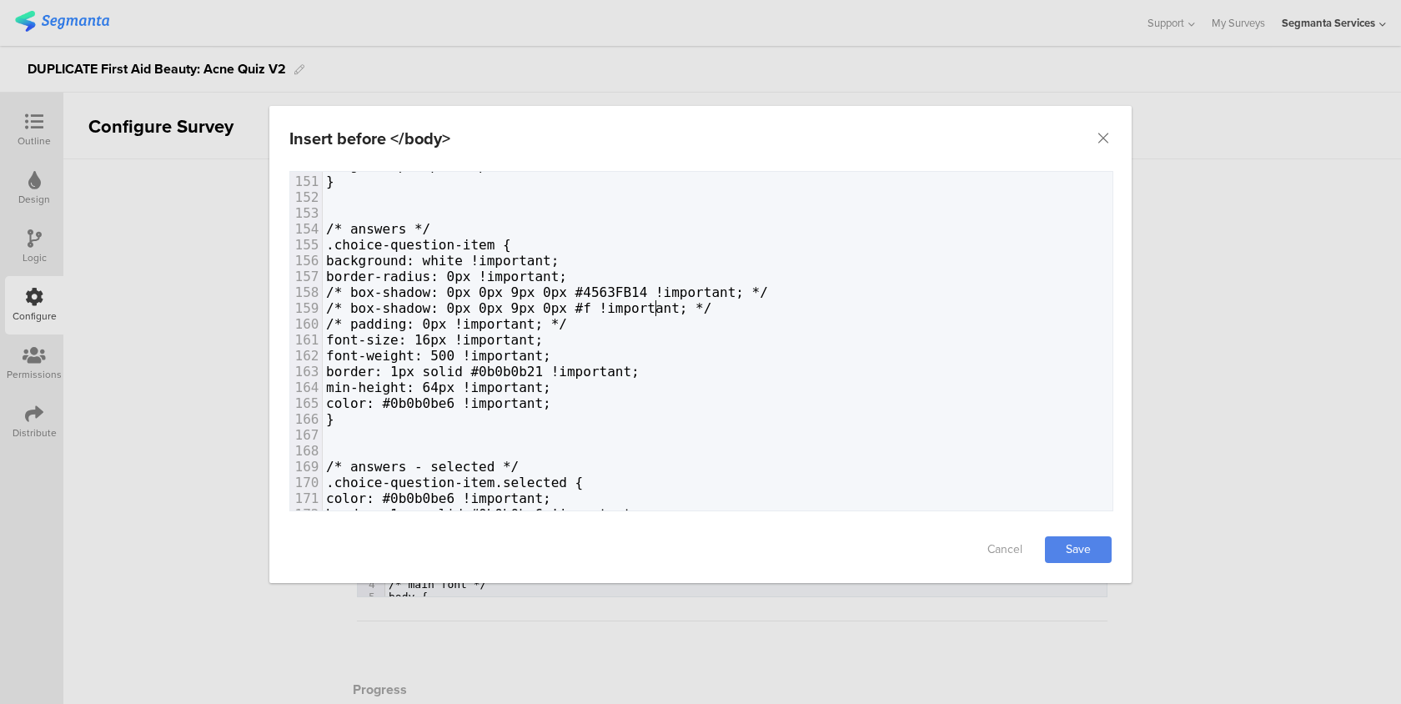
type textarea "#ff"
type textarea "00000000"
type textarea "/*"
drag, startPoint x: 414, startPoint y: 302, endPoint x: 393, endPoint y: 302, distance: 20.8
click at [393, 302] on span "/* box-shadow: 0px 0px 9px 0px #00000000 !important; */" at bounding box center [547, 308] width 442 height 16
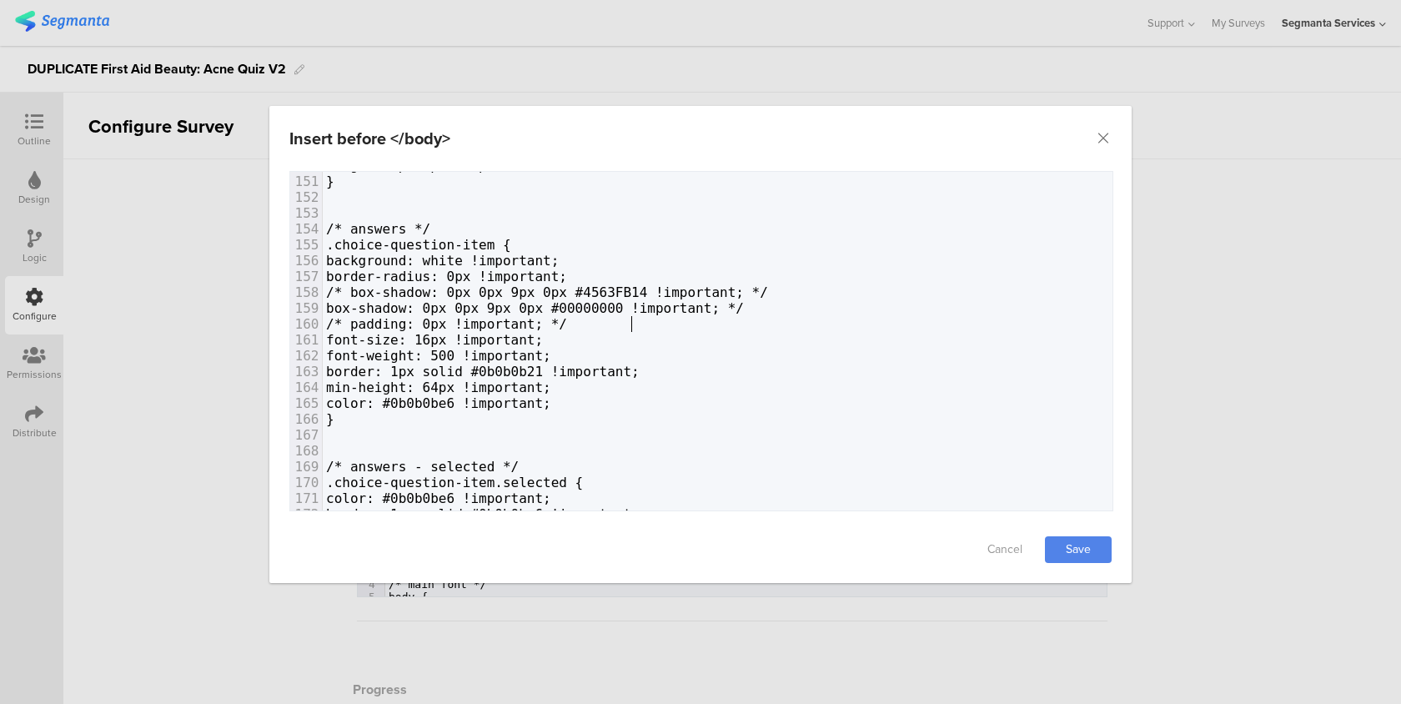
type textarea "*/ /* padding: 0px !important; */"
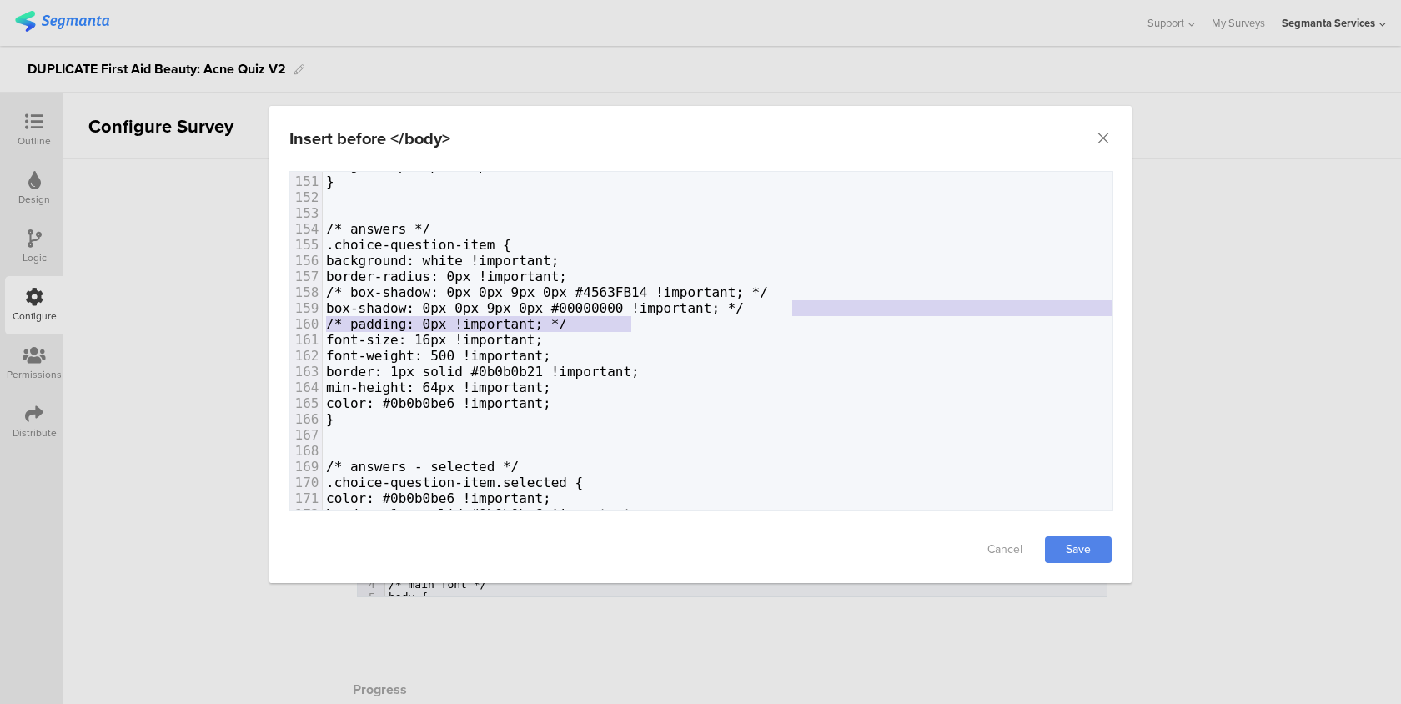
drag, startPoint x: 808, startPoint y: 317, endPoint x: 789, endPoint y: 308, distance: 20.9
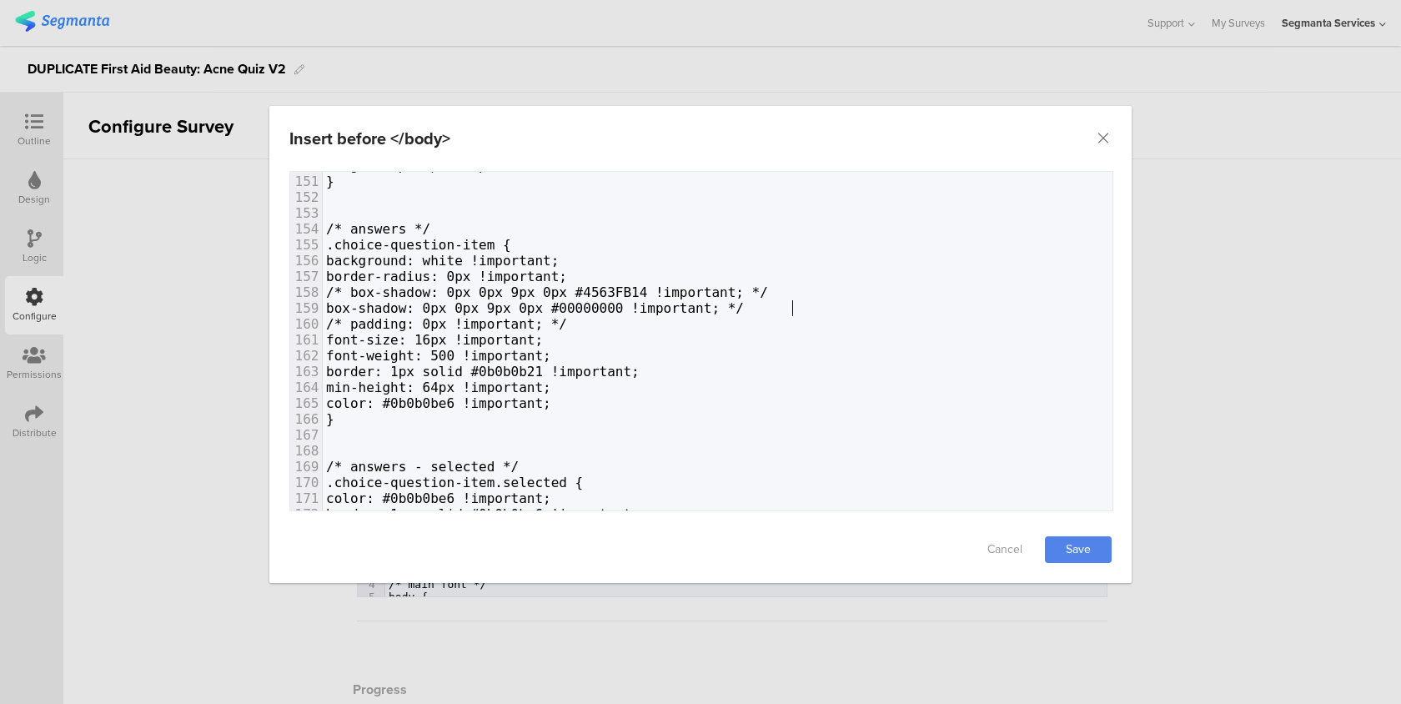
click at [744, 308] on span "box-shadow: 0px 0px 9px 0px #00000000 !important; */" at bounding box center [535, 308] width 418 height 16
type textarea "*/"
drag, startPoint x: 789, startPoint y: 308, endPoint x: 800, endPoint y: 308, distance: 10.8
click at [744, 308] on span "box-shadow: 0px 0px 9px 0px #00000000 !important; */" at bounding box center [535, 308] width 418 height 16
type textarea "box-shadow: 0px 0px 9px 0px #00000000 !important;"
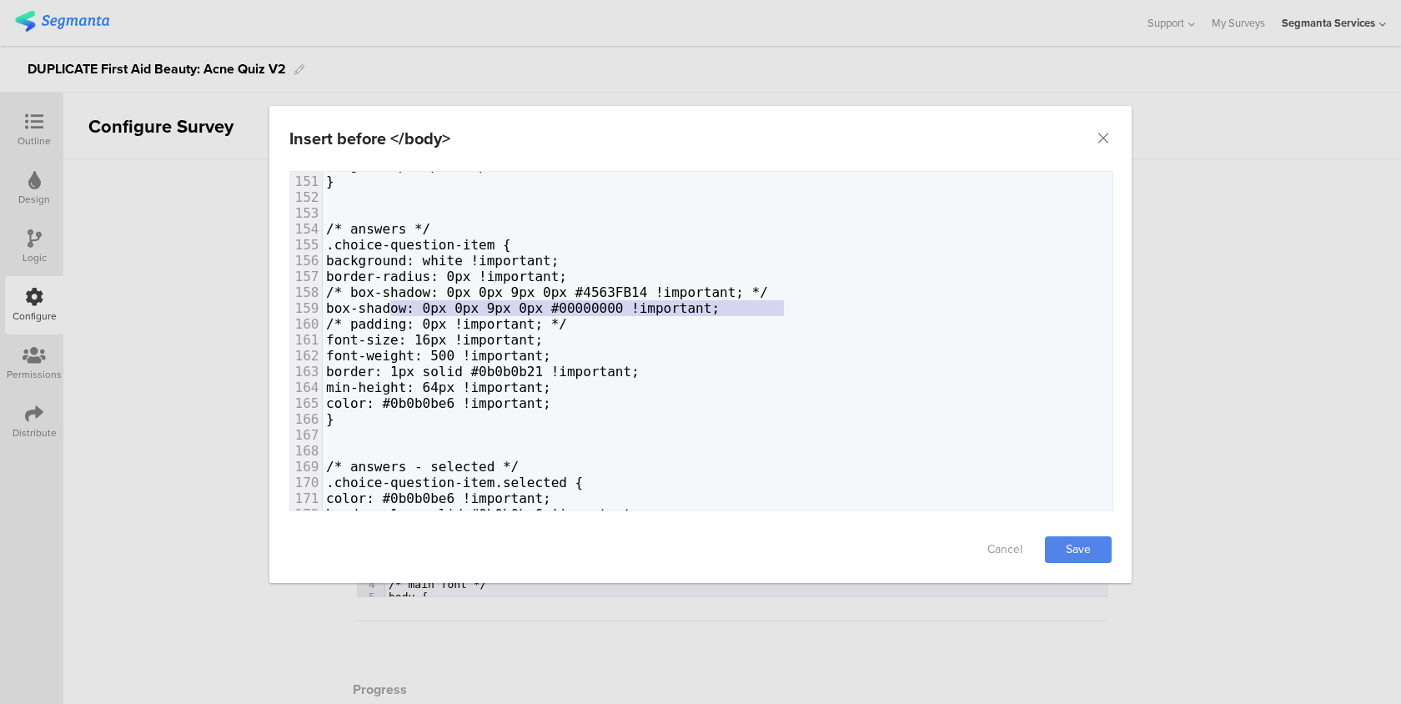
drag, startPoint x: 791, startPoint y: 308, endPoint x: 392, endPoint y: 312, distance: 399.4
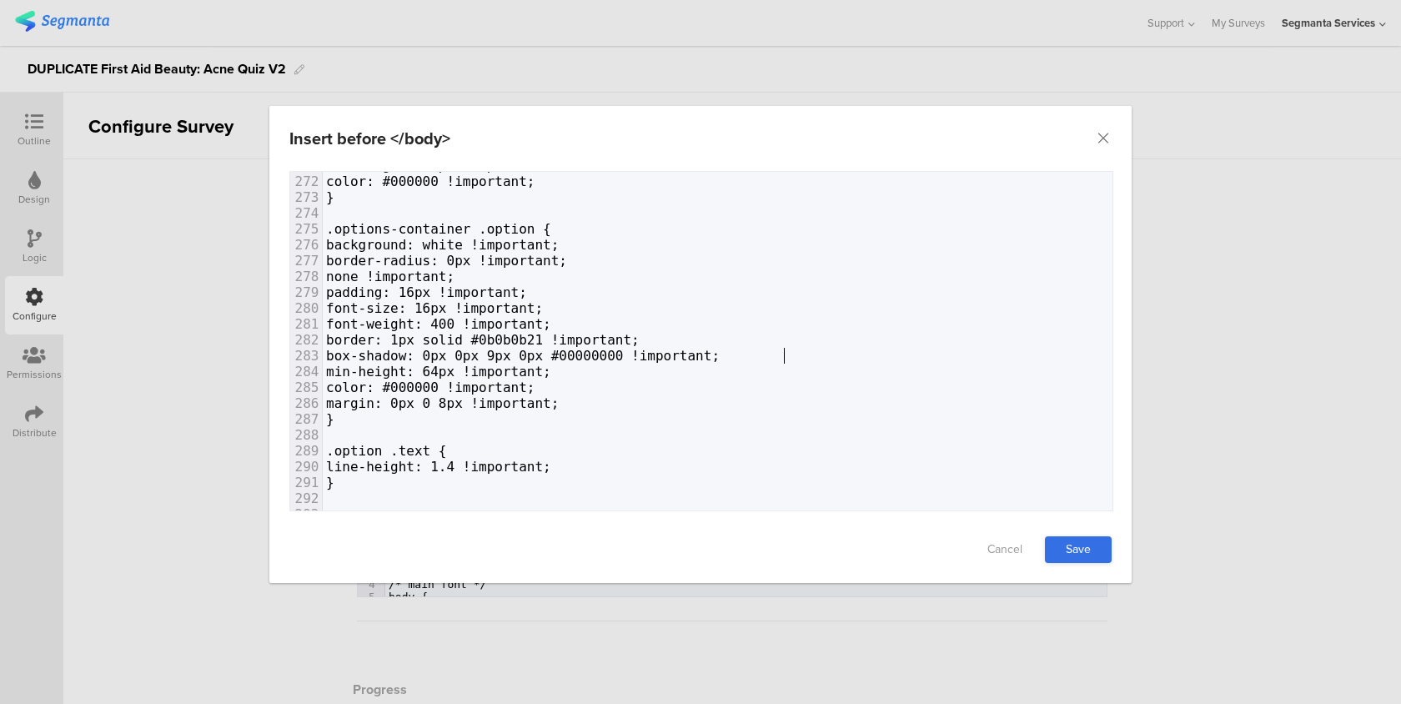
click at [1065, 554] on link "Save" at bounding box center [1078, 549] width 67 height 27
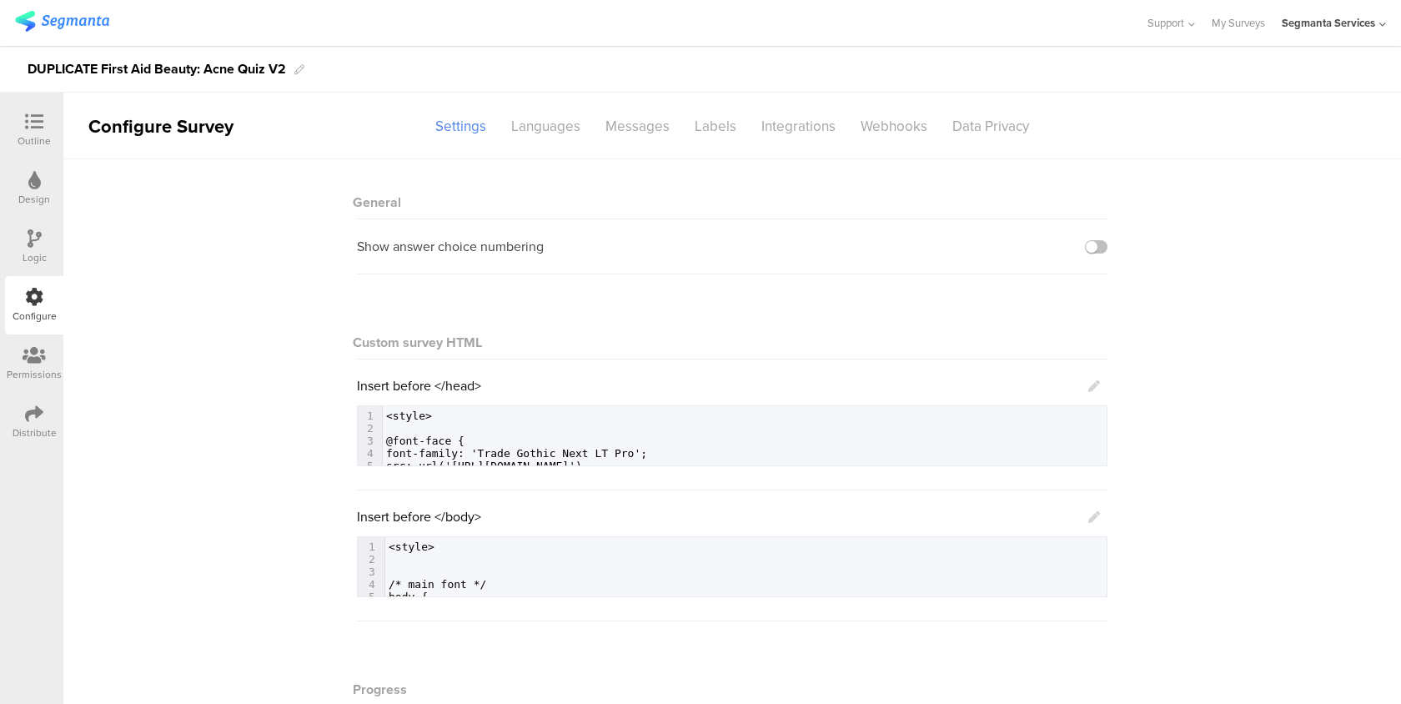
click at [1096, 523] on icon at bounding box center [1094, 517] width 12 height 12
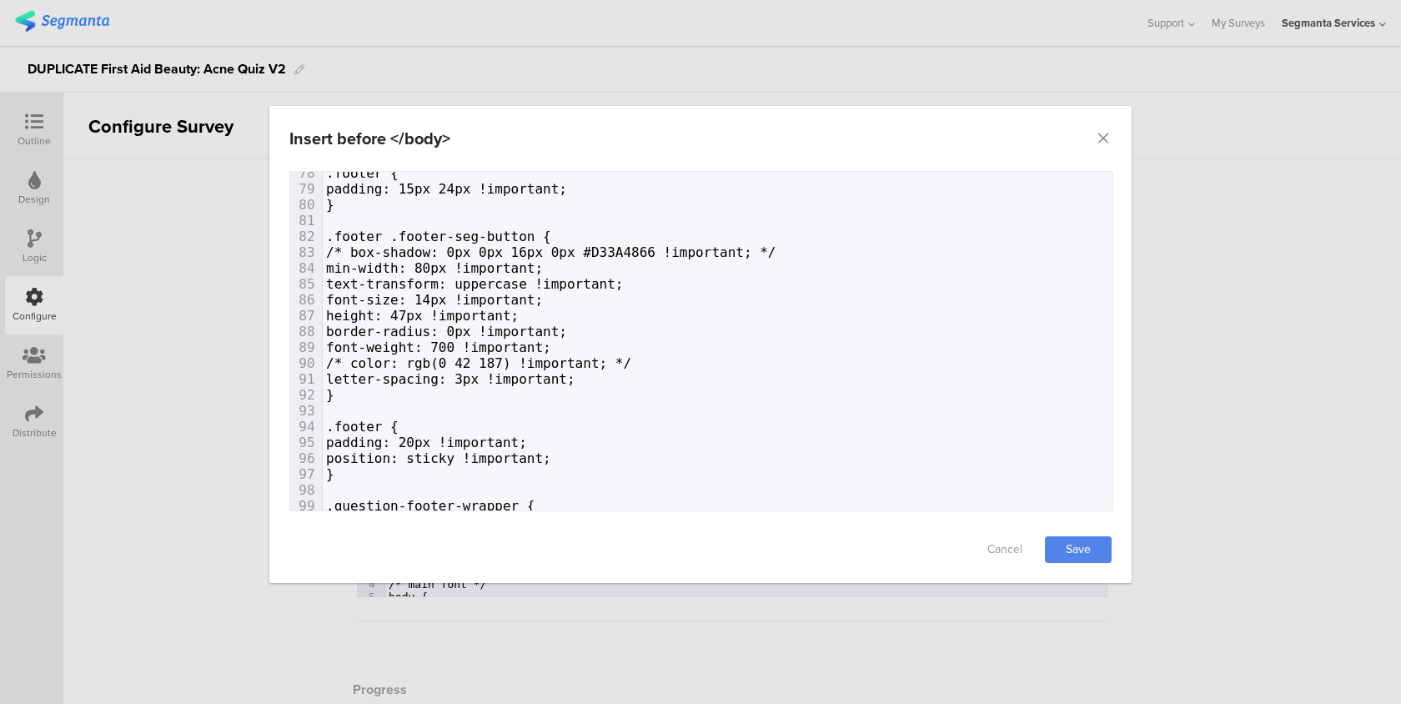
scroll to position [1253, 0]
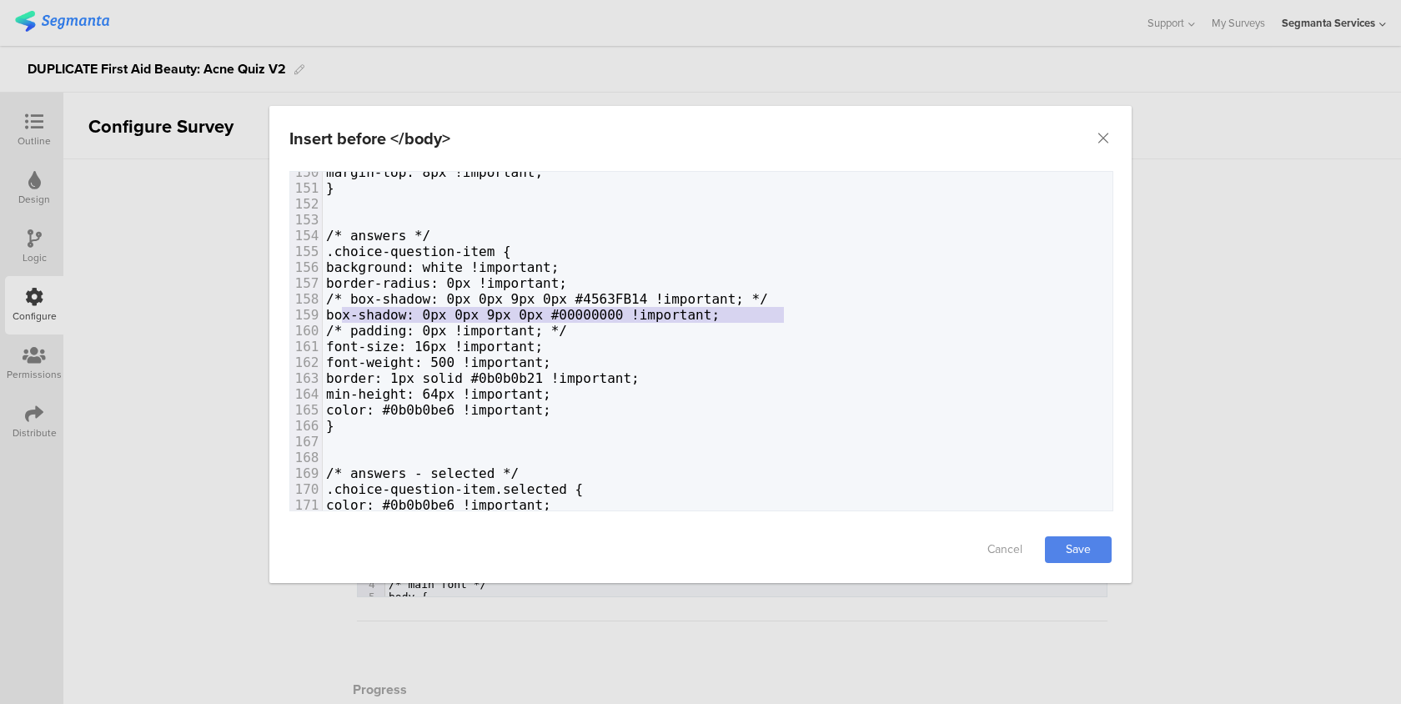
type textarea "box-shadow: 0px 0px 9px 0px #00000000 !important;"
drag, startPoint x: 811, startPoint y: 309, endPoint x: 323, endPoint y: 318, distance: 488.6
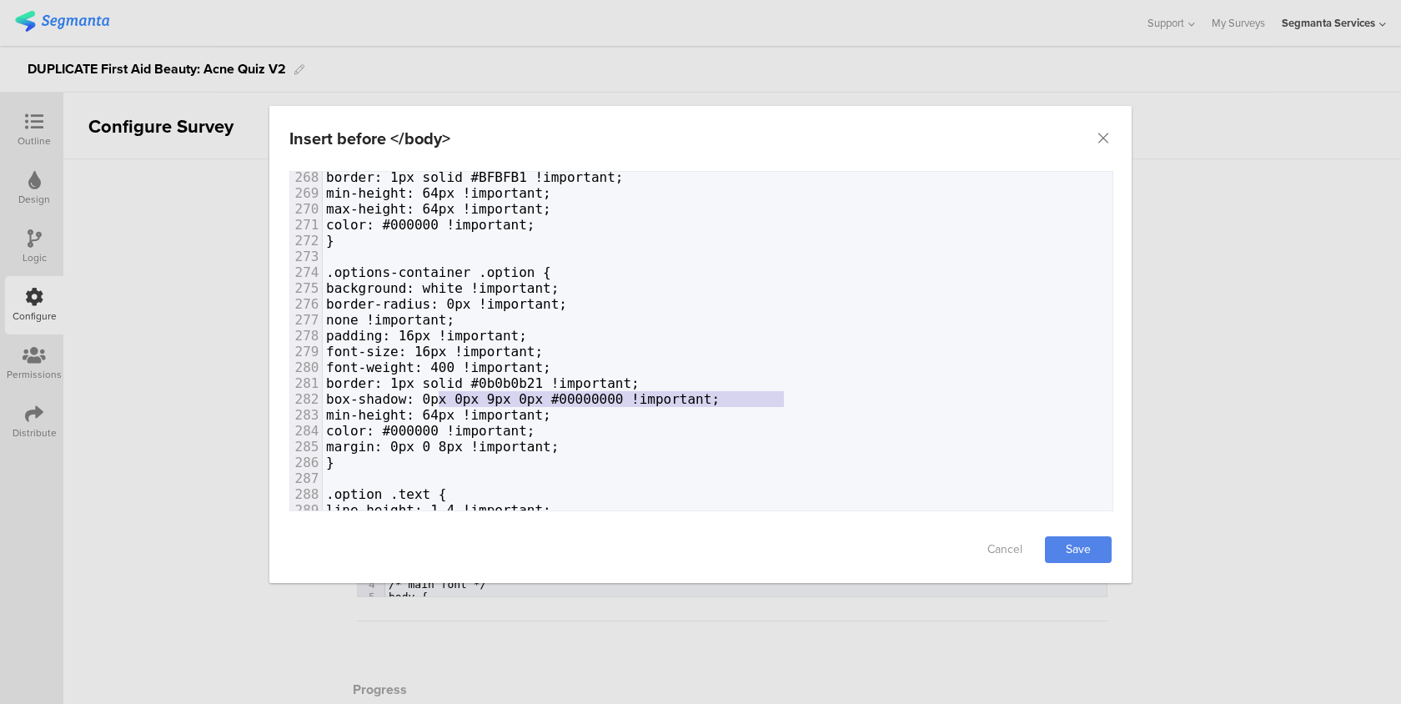
type textarea "box-shadow: 0px 0px 9px 0px #00000000 !important;"
drag, startPoint x: 805, startPoint y: 396, endPoint x: 292, endPoint y: 395, distance: 512.8
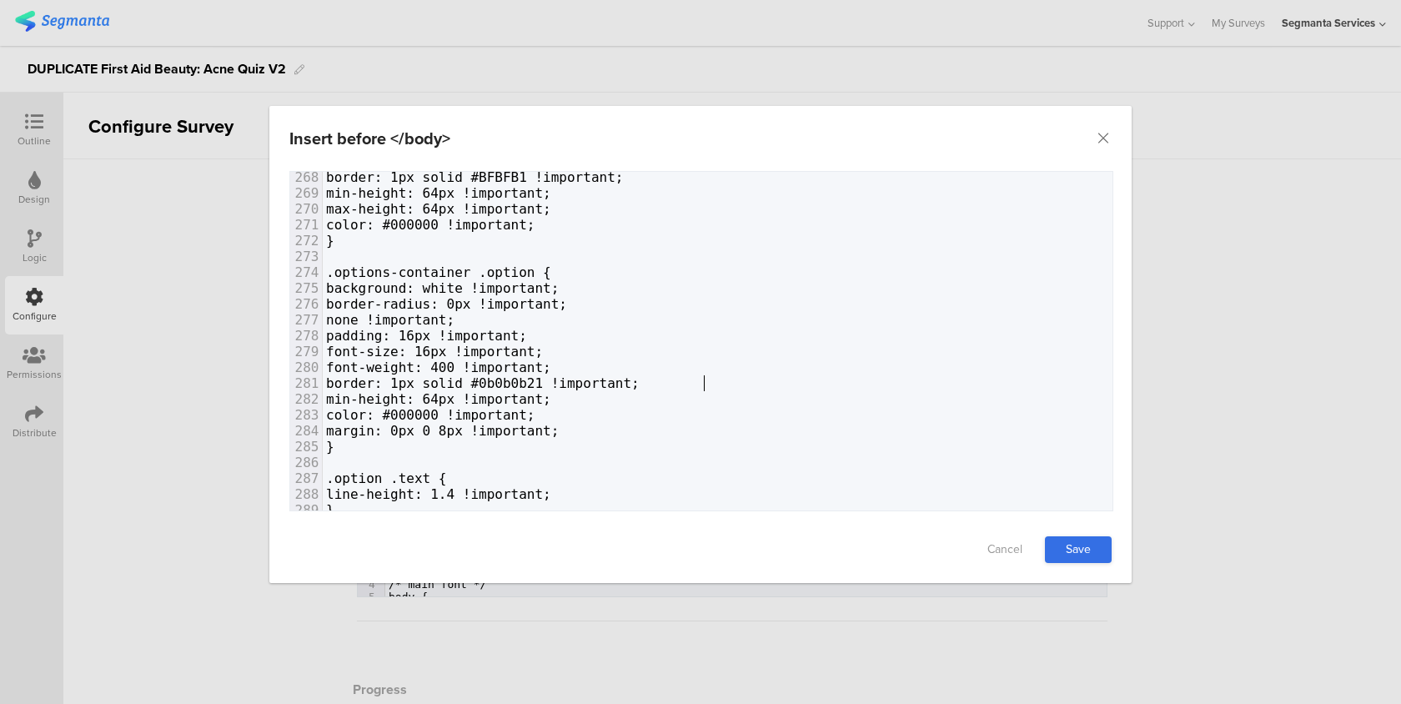
click at [1086, 553] on link "Save" at bounding box center [1078, 549] width 67 height 27
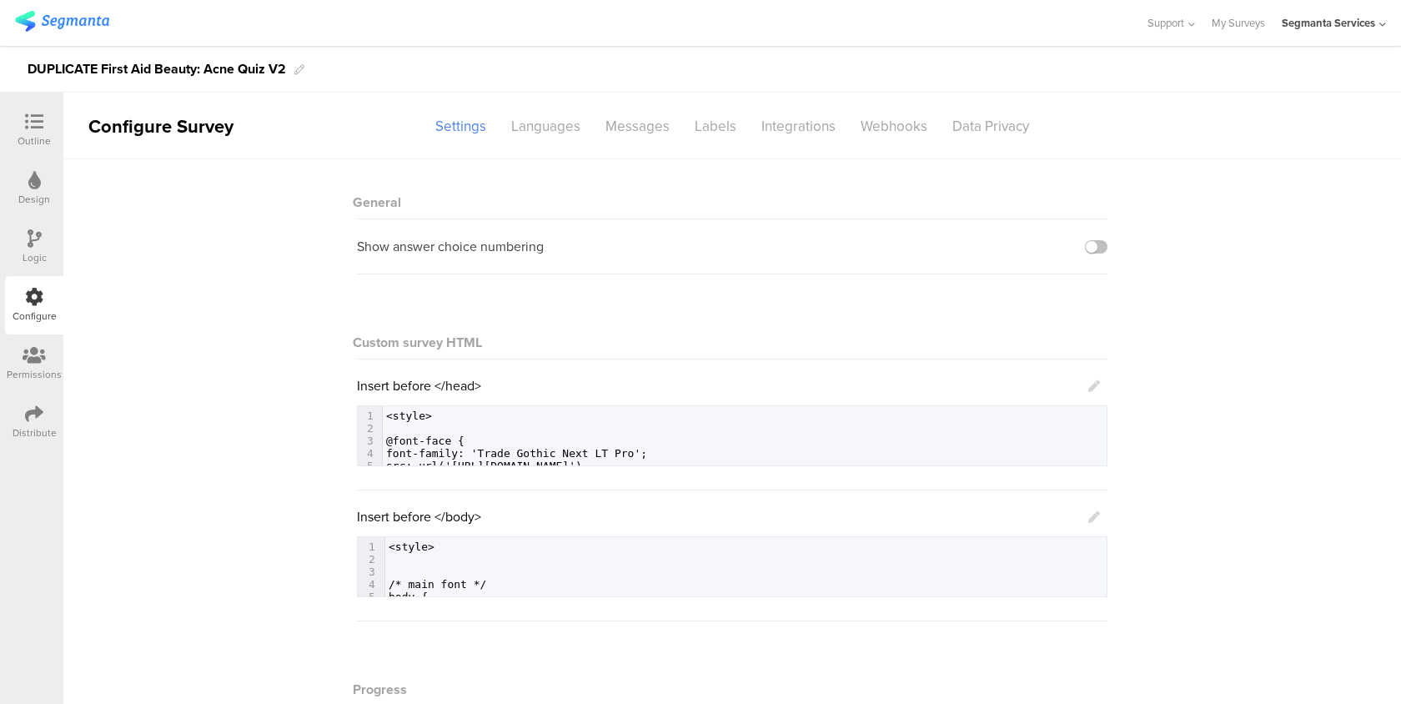
click at [43, 134] on div "Outline" at bounding box center [34, 140] width 33 height 15
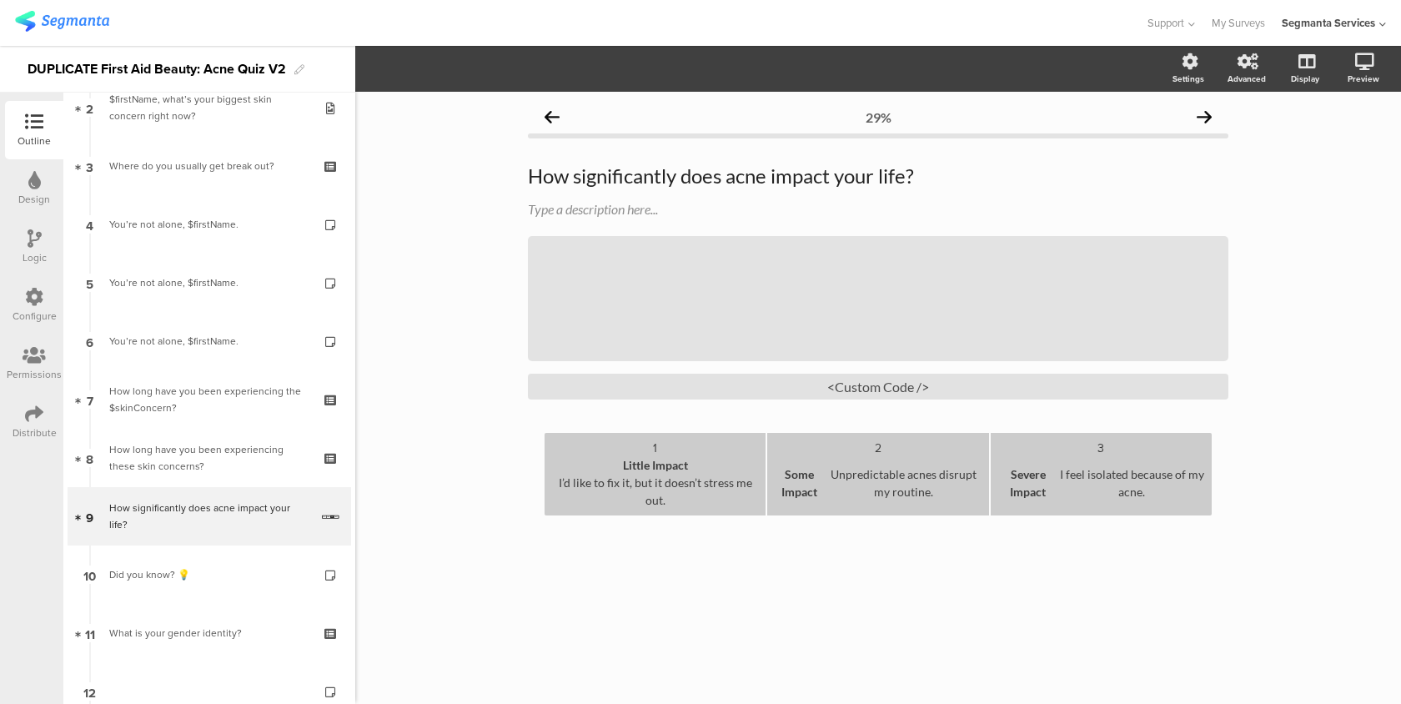
scroll to position [257, 0]
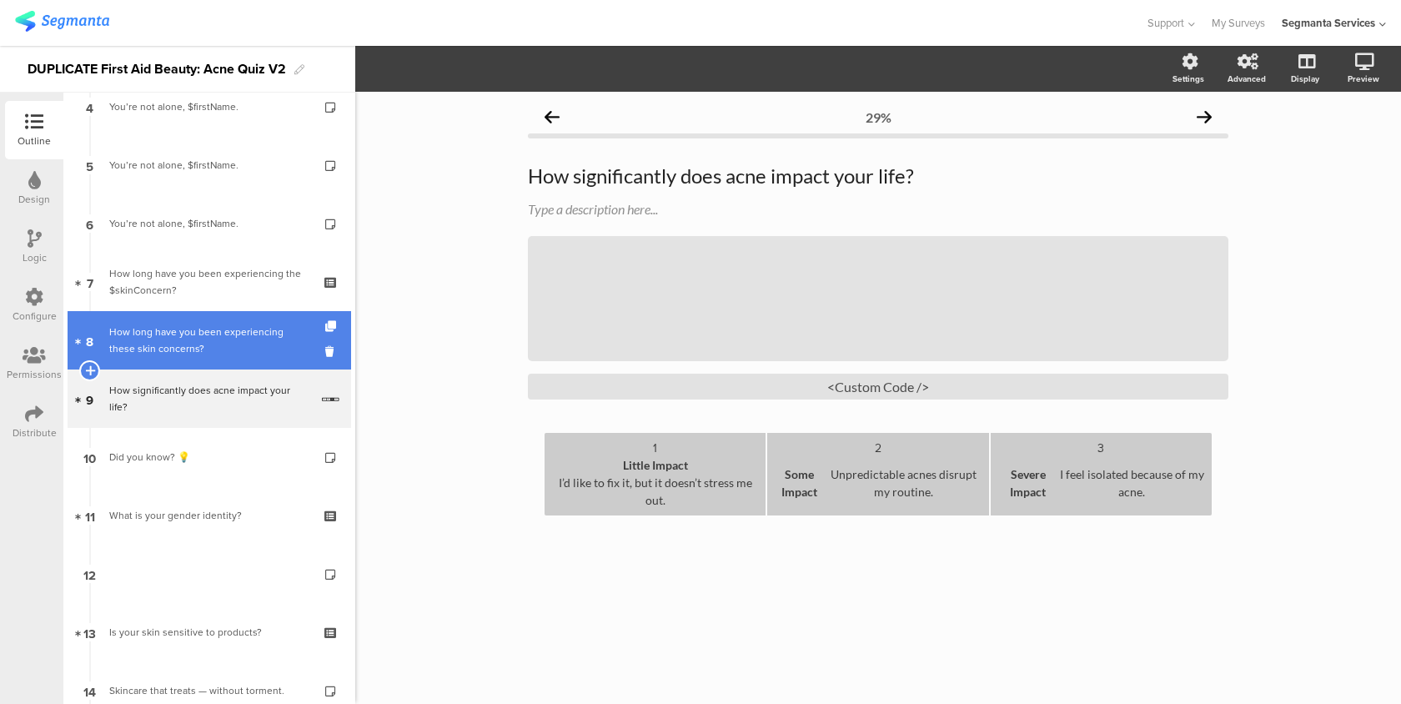
click at [220, 352] on div "How long have you been experiencing these skin concerns?" at bounding box center [208, 339] width 199 height 33
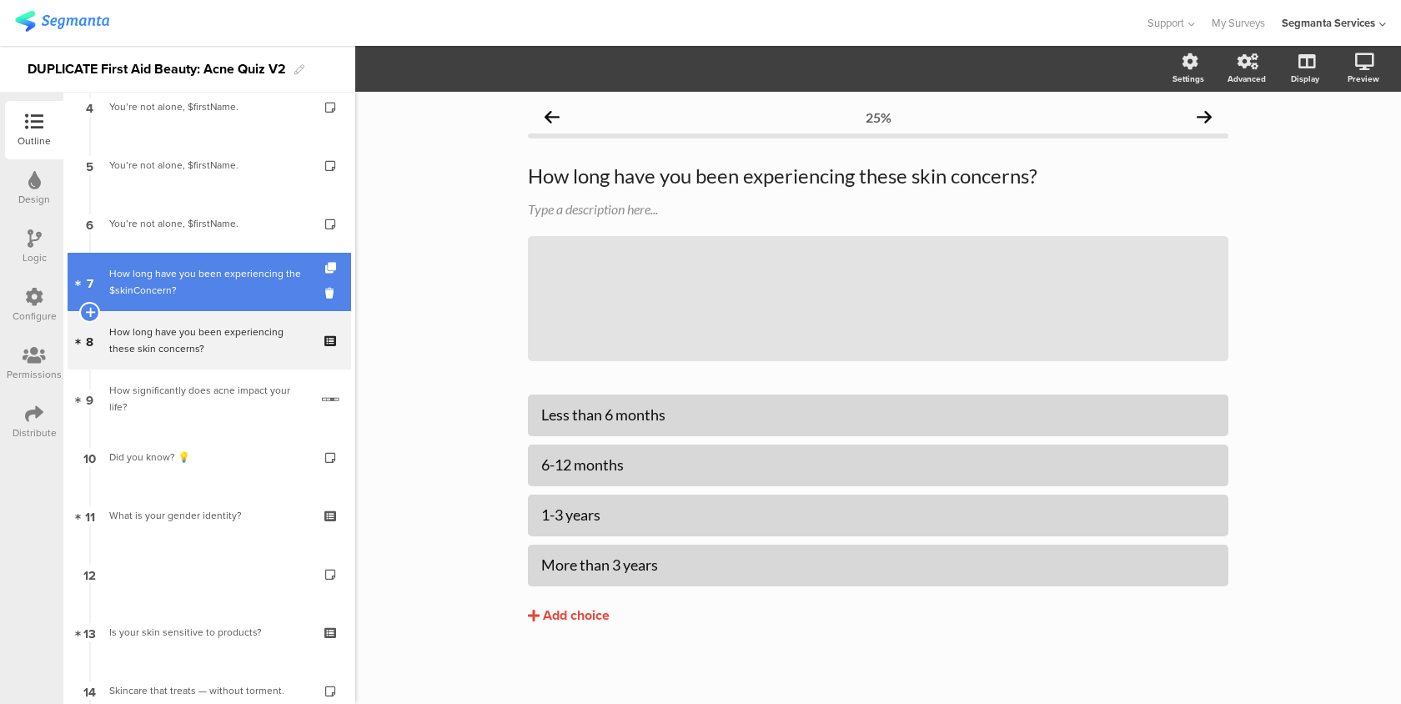
click at [230, 270] on div "How long have you been experiencing the $skinConcern?" at bounding box center [208, 281] width 199 height 33
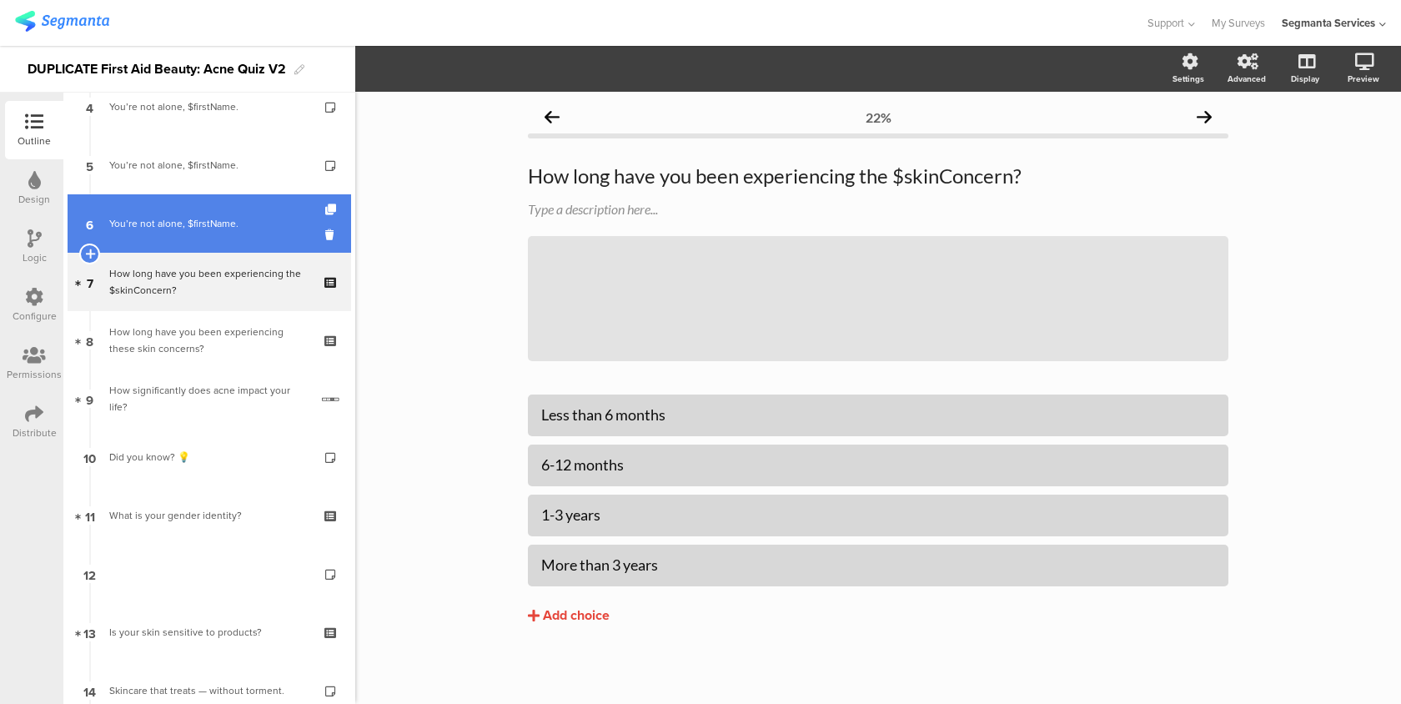
click at [229, 232] on link "6 You’re not alone, $firstName." at bounding box center [209, 223] width 283 height 58
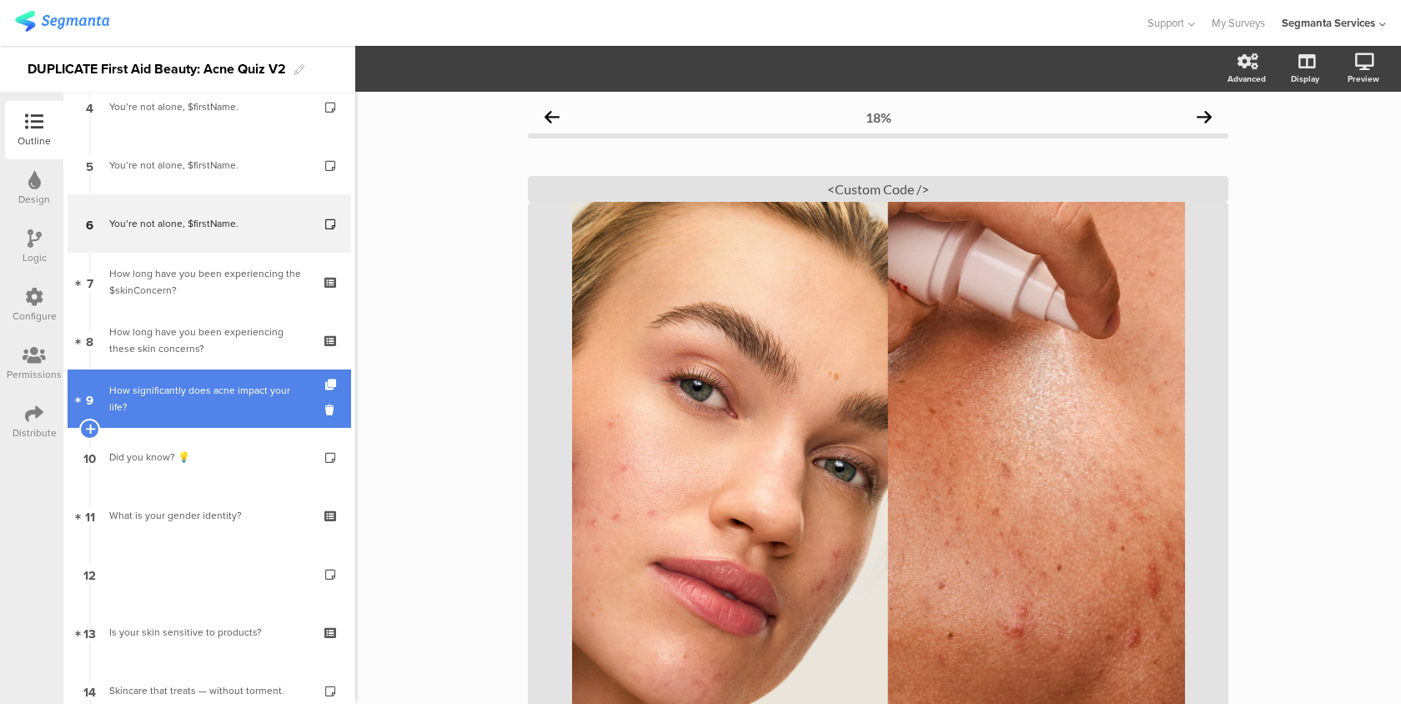
click at [233, 423] on link "9 How significantly does acne impact your life?" at bounding box center [209, 398] width 283 height 58
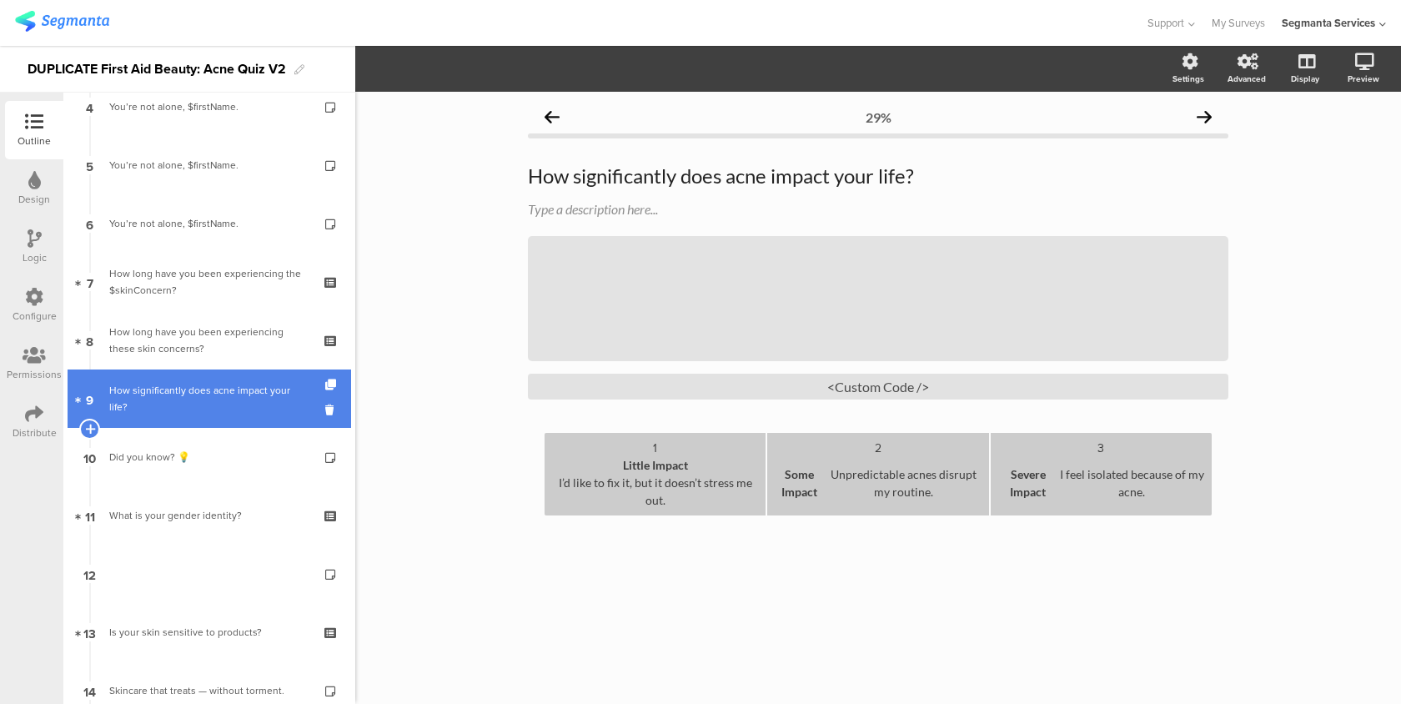
scroll to position [345, 0]
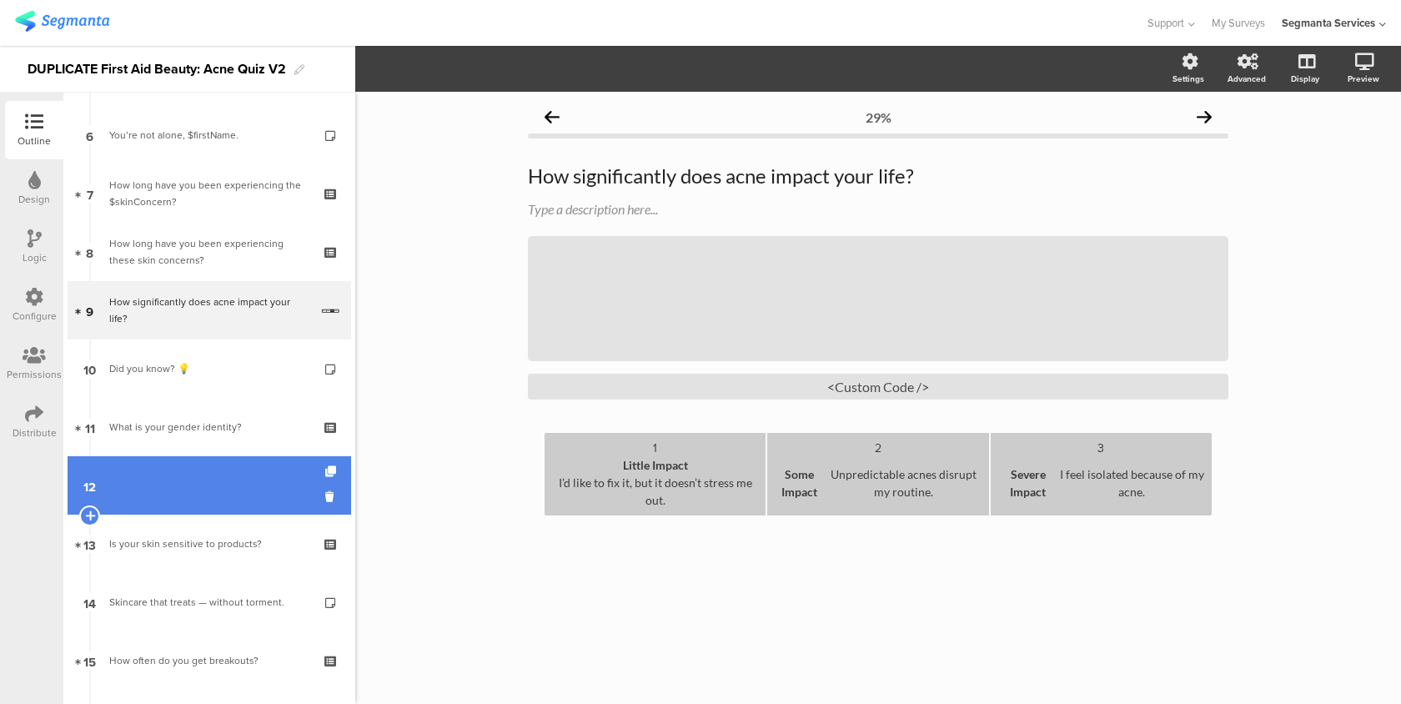
click at [230, 484] on link "12" at bounding box center [209, 485] width 283 height 58
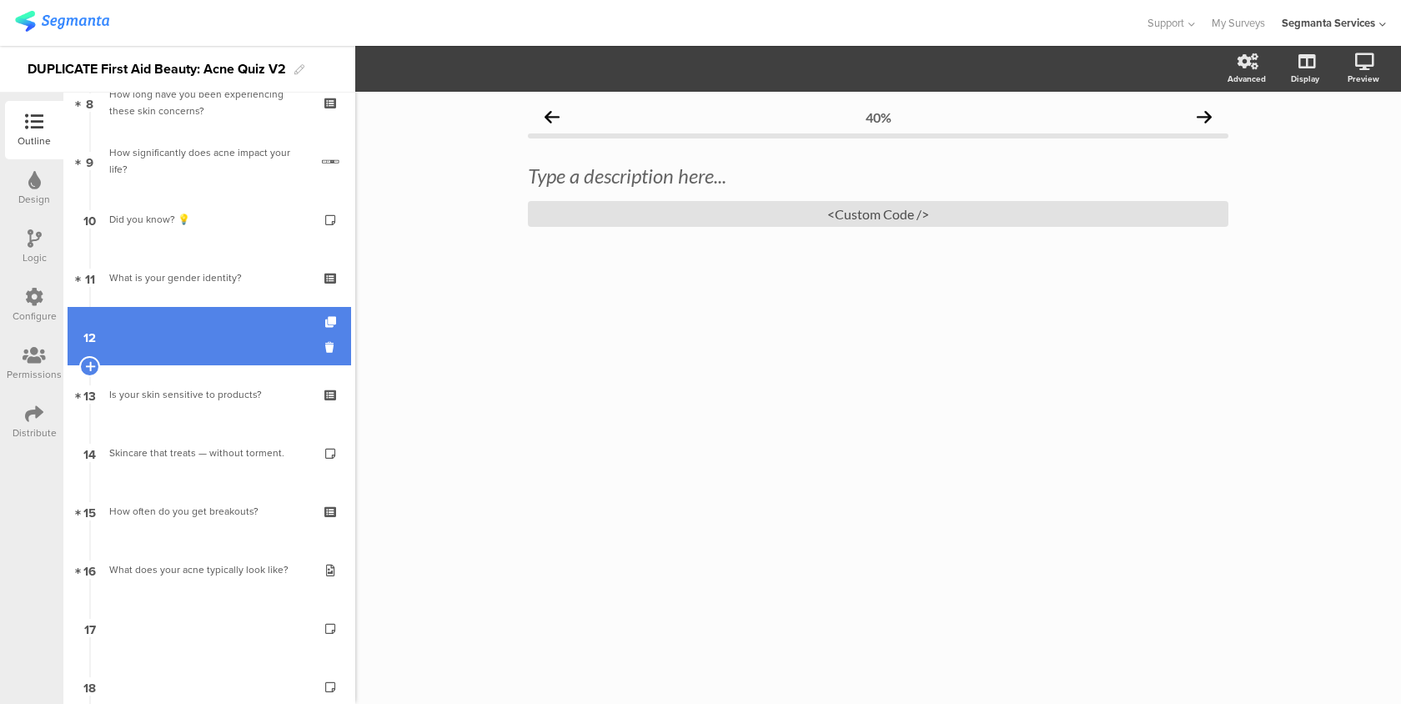
scroll to position [527, 0]
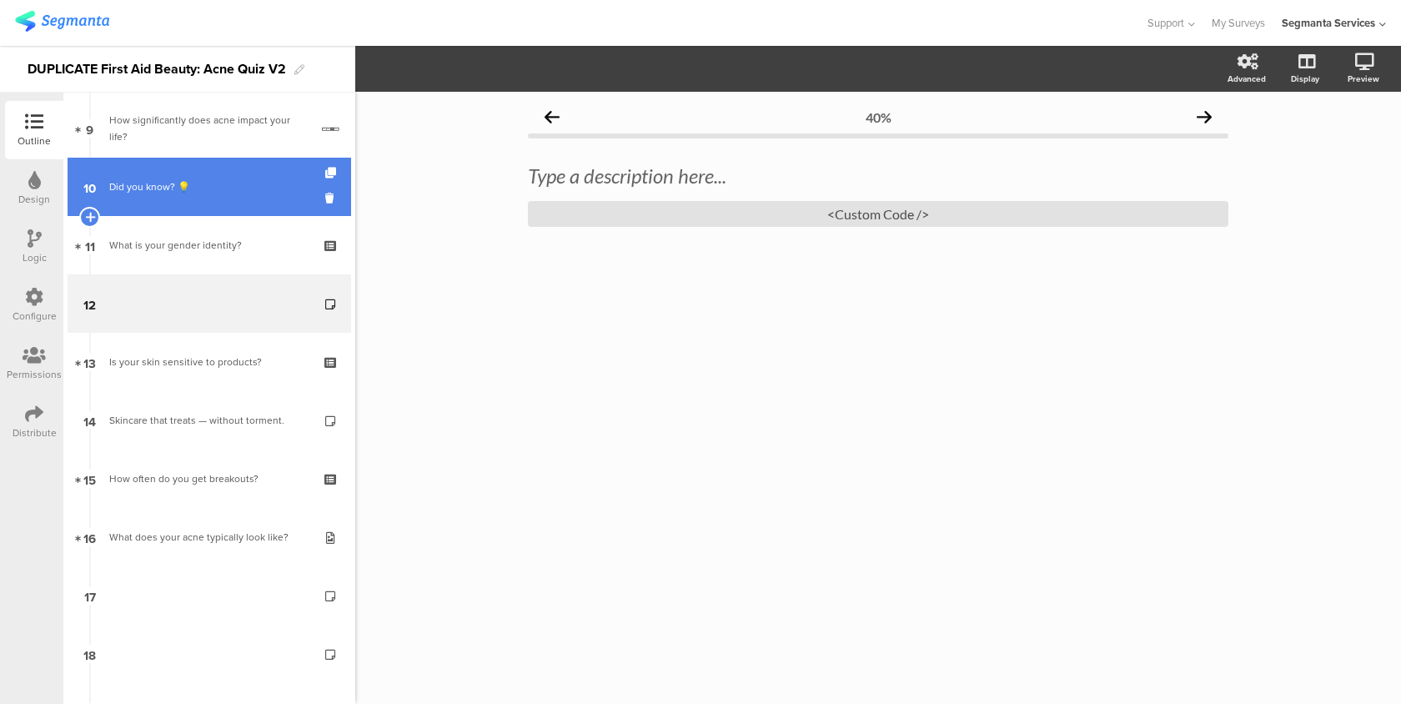
click at [245, 214] on link "10 Did you know? 💡" at bounding box center [209, 187] width 283 height 58
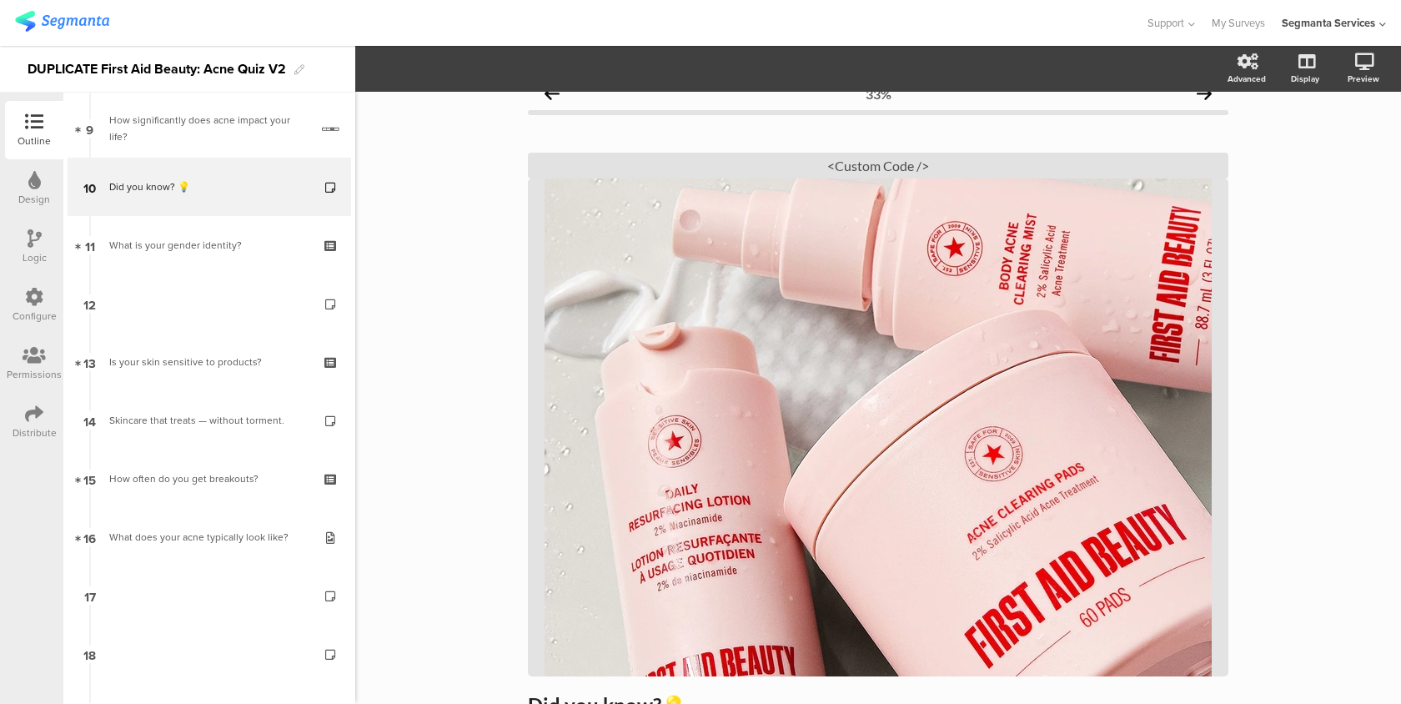
scroll to position [66, 0]
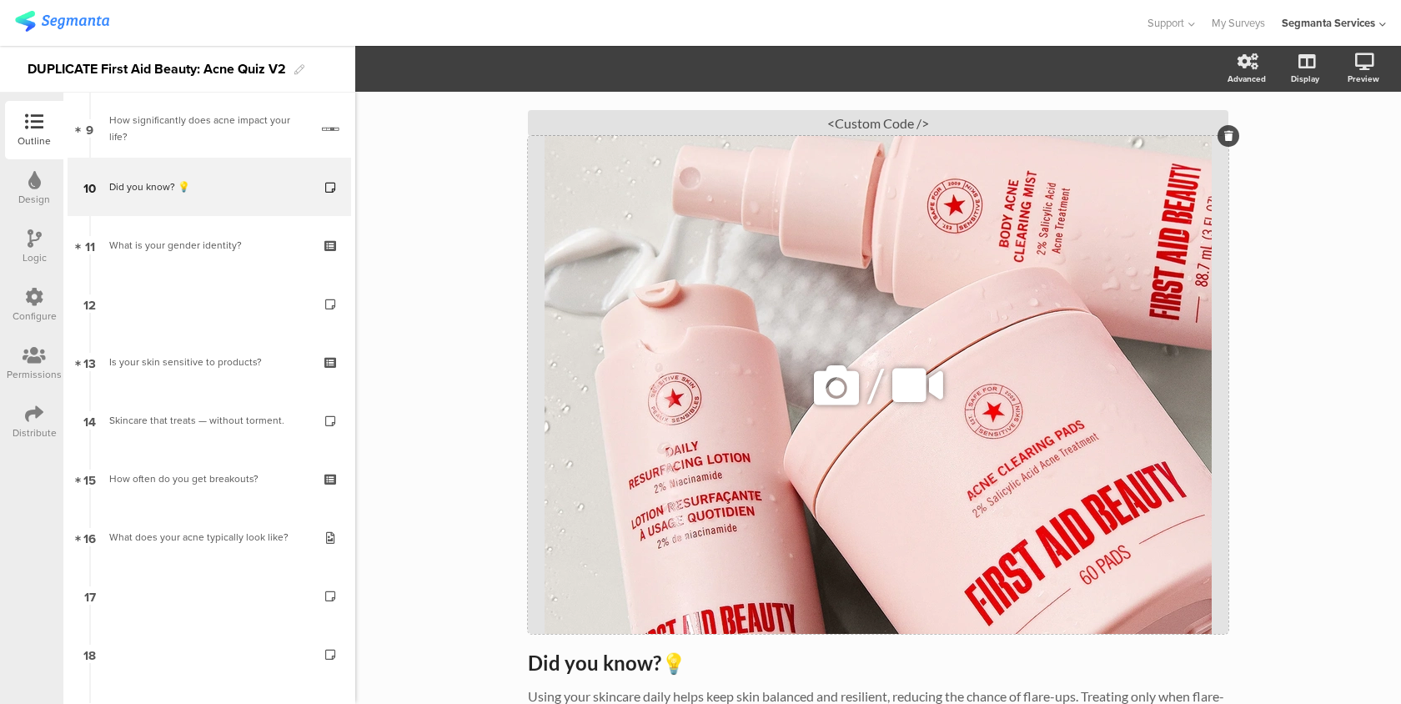
click at [620, 223] on div "/" at bounding box center [878, 385] width 700 height 498
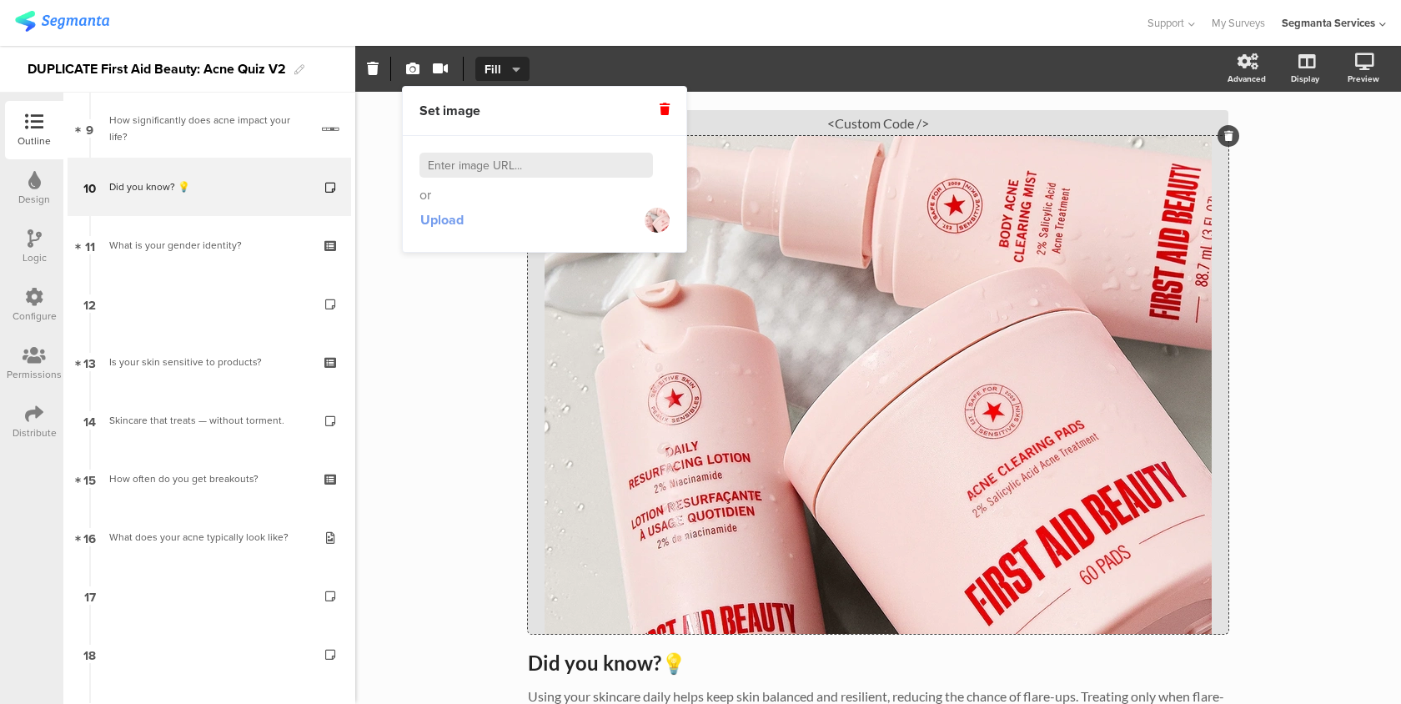
click at [453, 218] on span "Upload" at bounding box center [441, 219] width 43 height 19
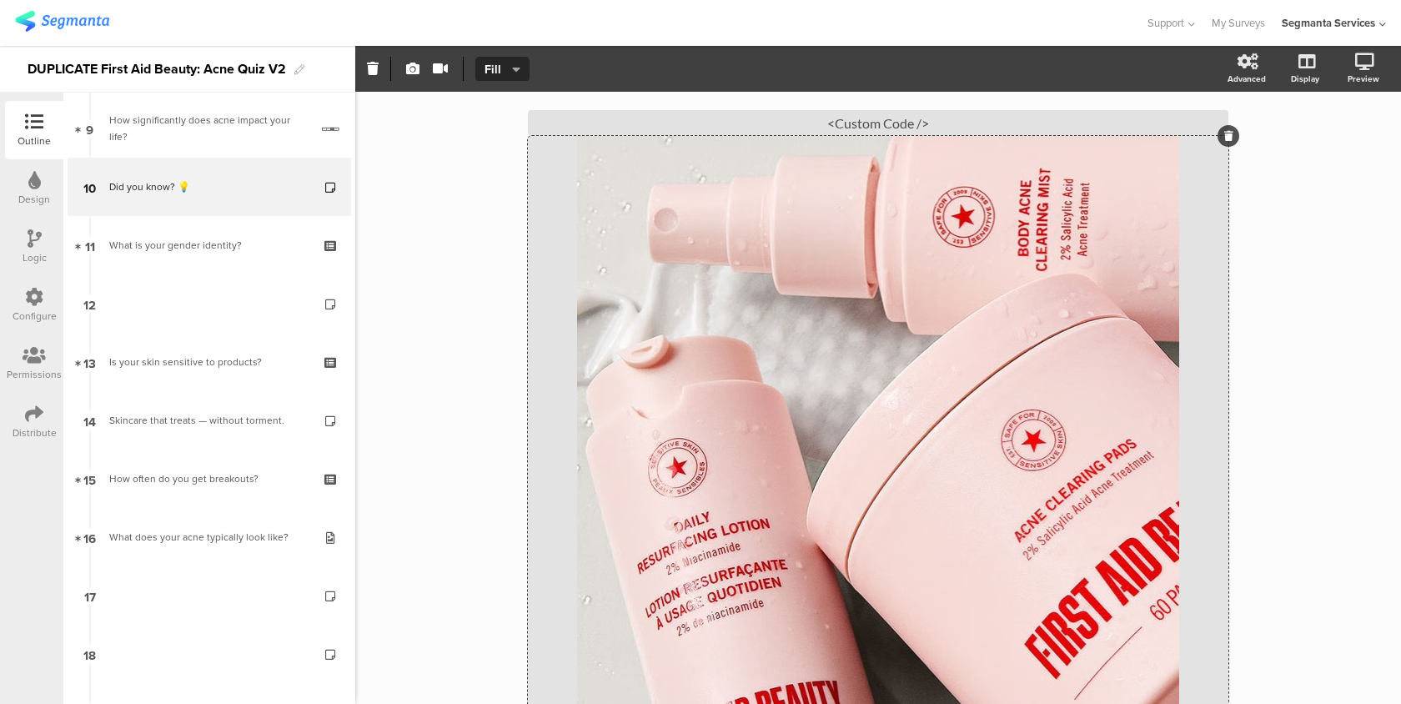
click at [971, 13] on div at bounding box center [572, 23] width 1115 height 28
click at [1336, 143] on icon at bounding box center [1342, 149] width 13 height 21
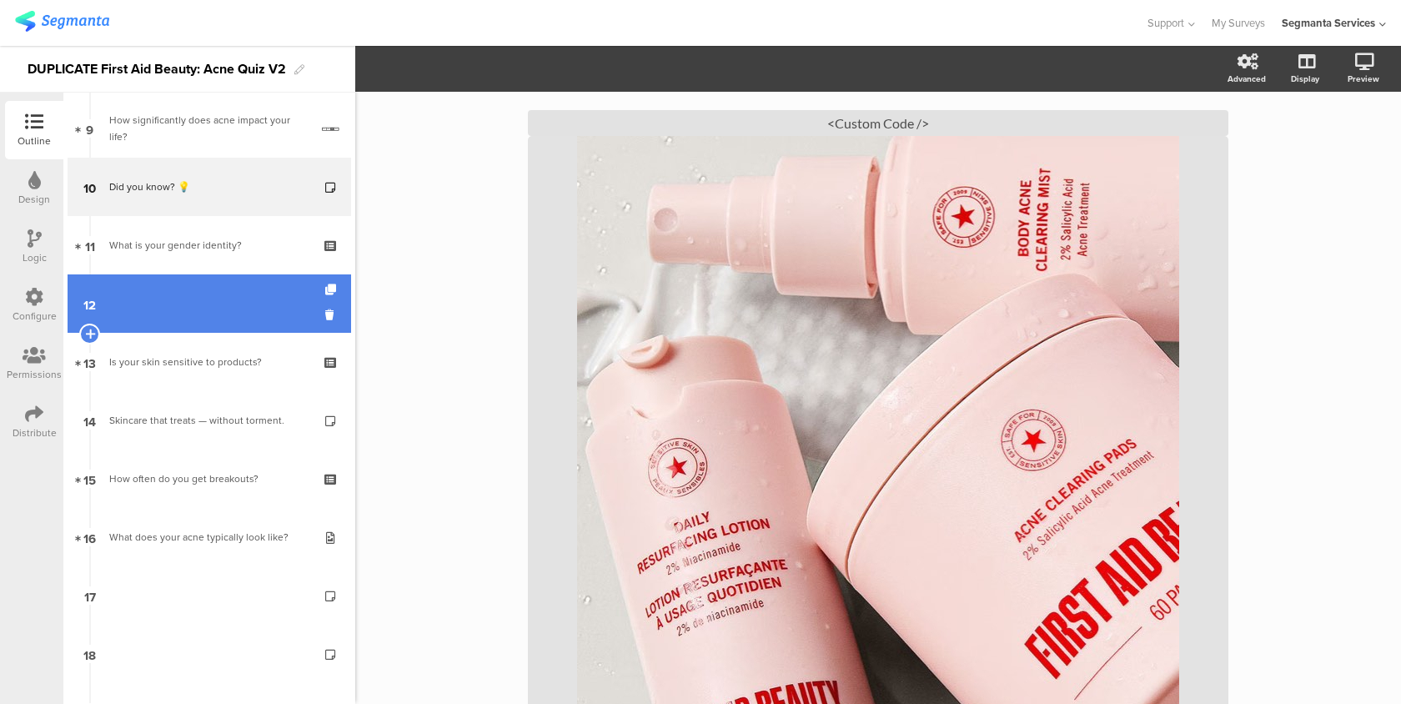
click at [249, 311] on link "12" at bounding box center [209, 303] width 283 height 58
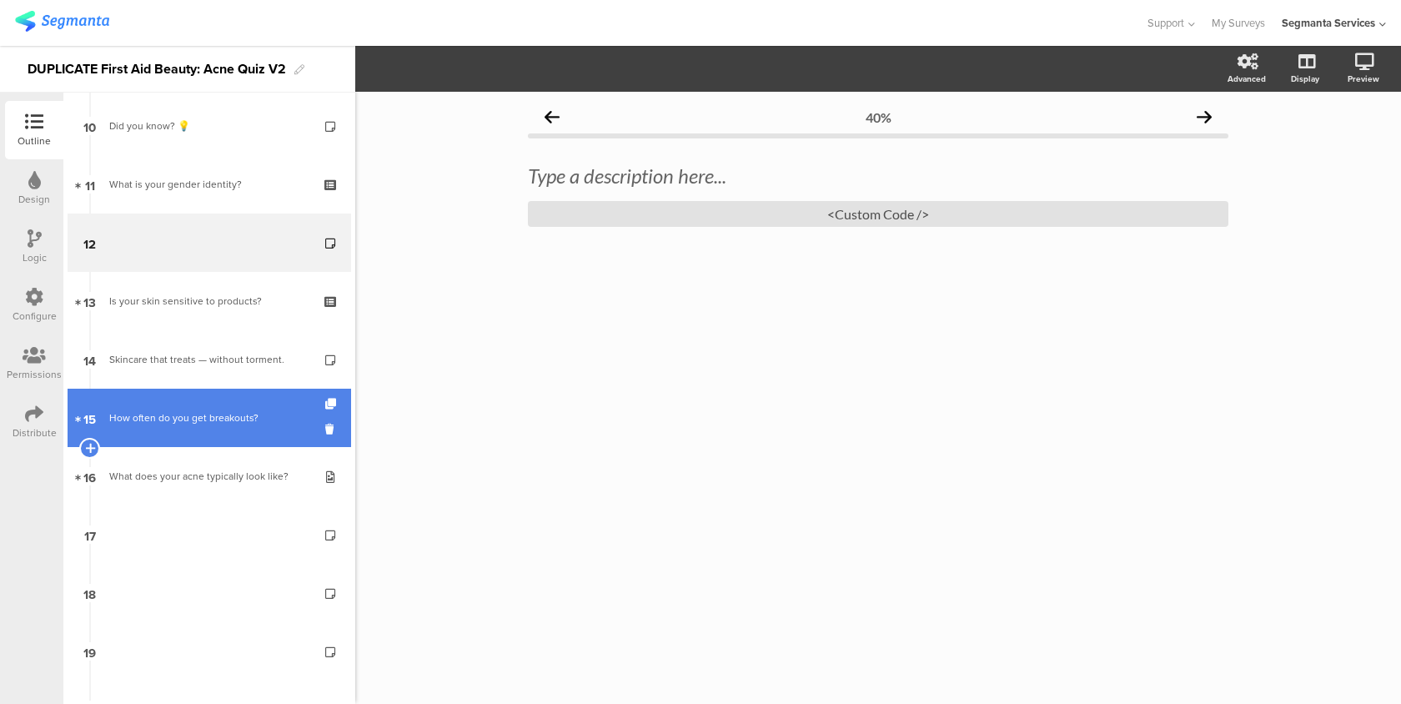
scroll to position [631, 0]
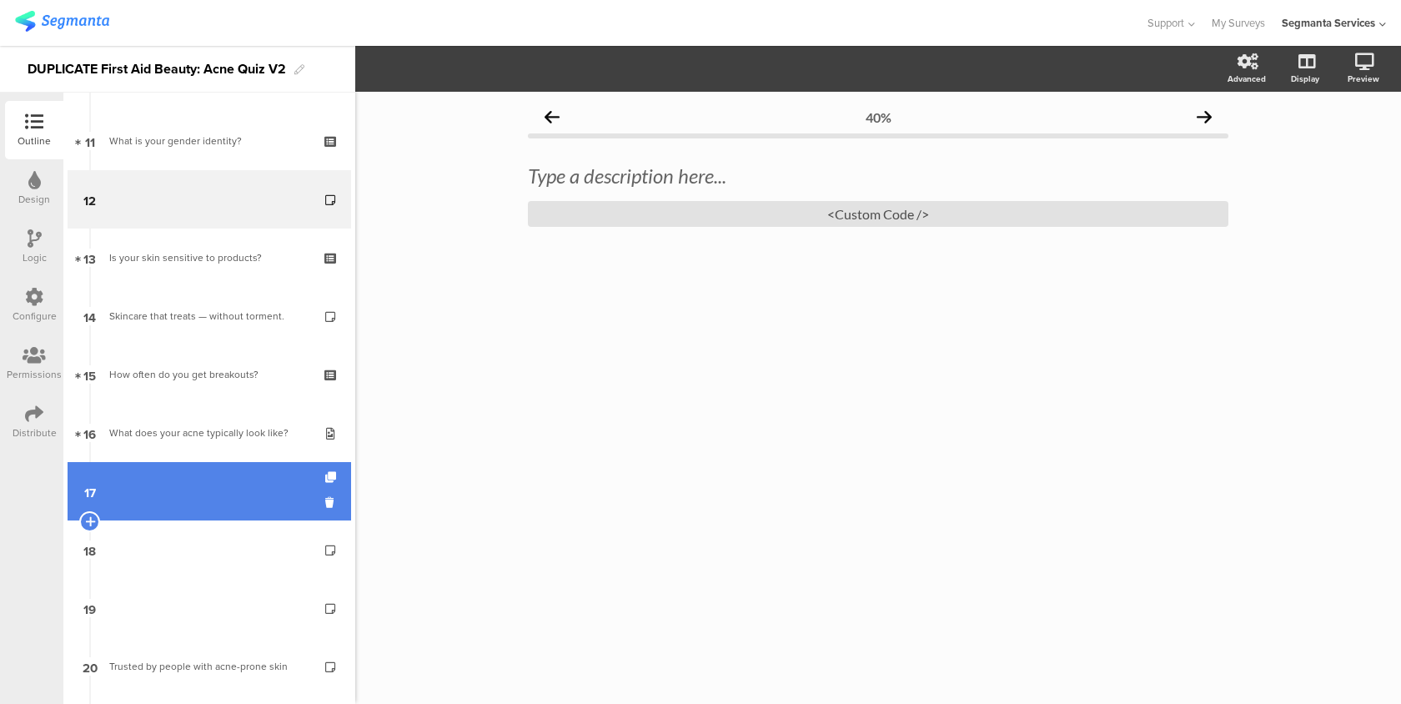
click at [269, 469] on link "17" at bounding box center [209, 491] width 283 height 58
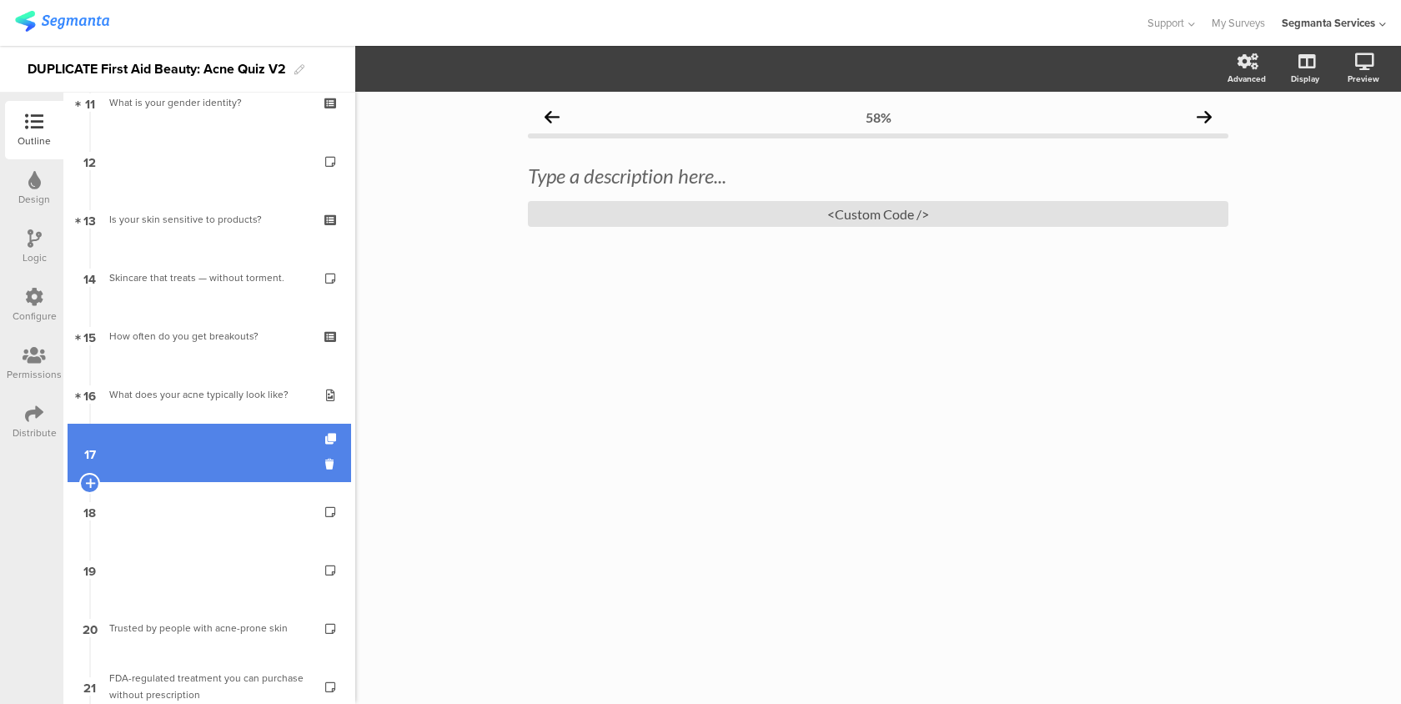
scroll to position [704, 0]
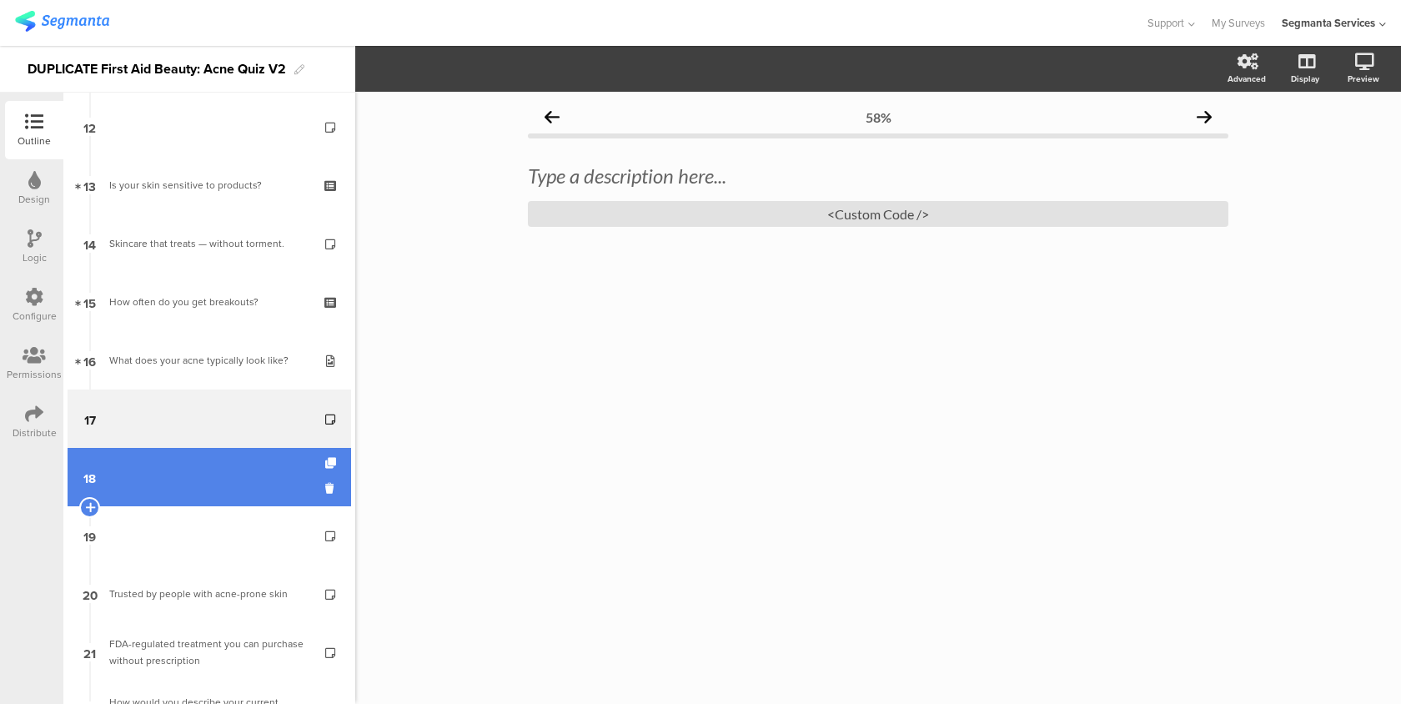
click at [238, 497] on link "18" at bounding box center [209, 477] width 283 height 58
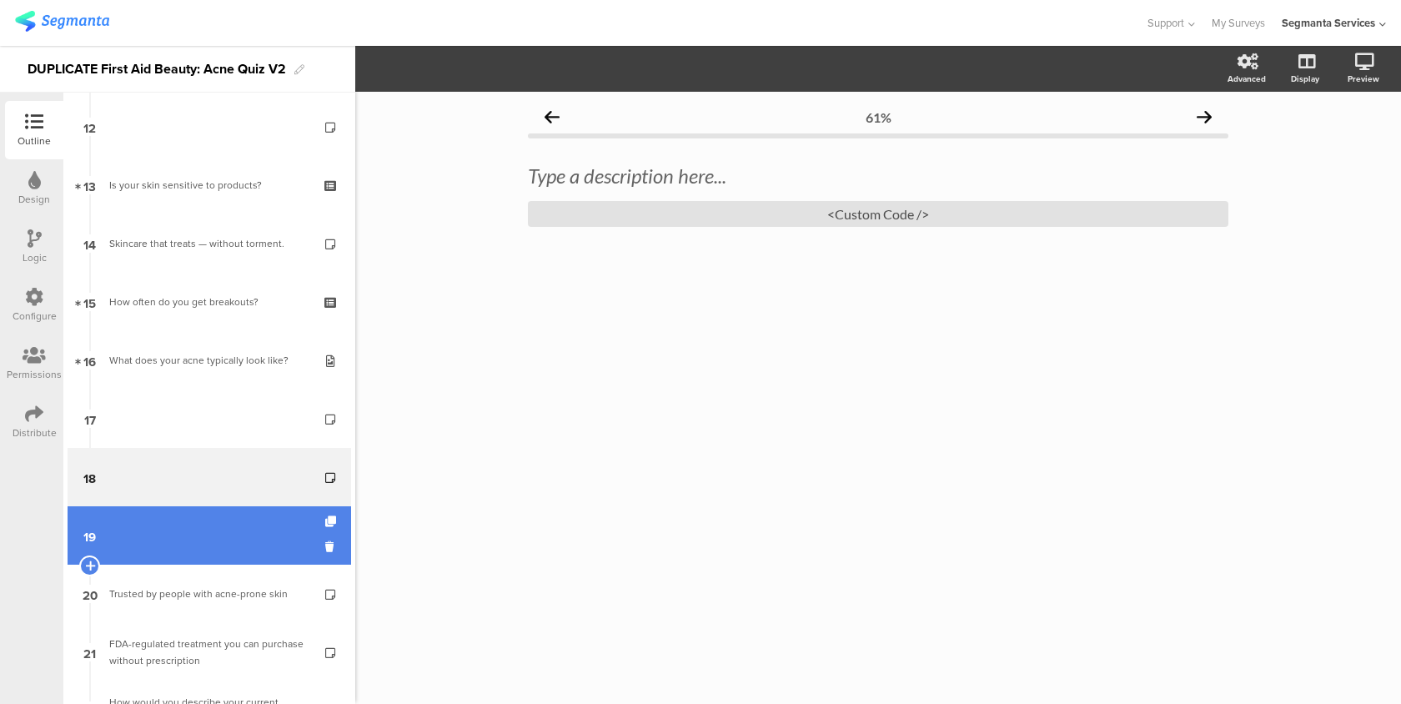
click at [229, 546] on link "19" at bounding box center [209, 535] width 283 height 58
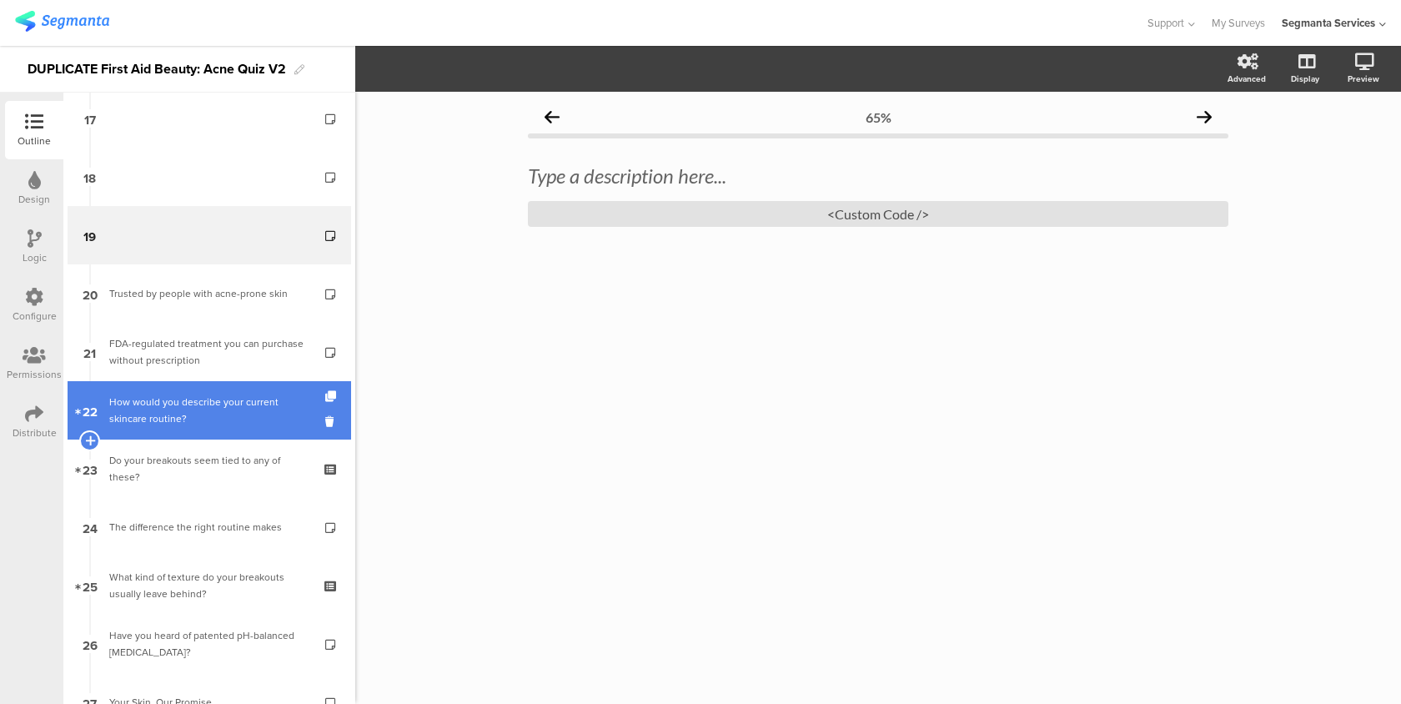
scroll to position [1033, 0]
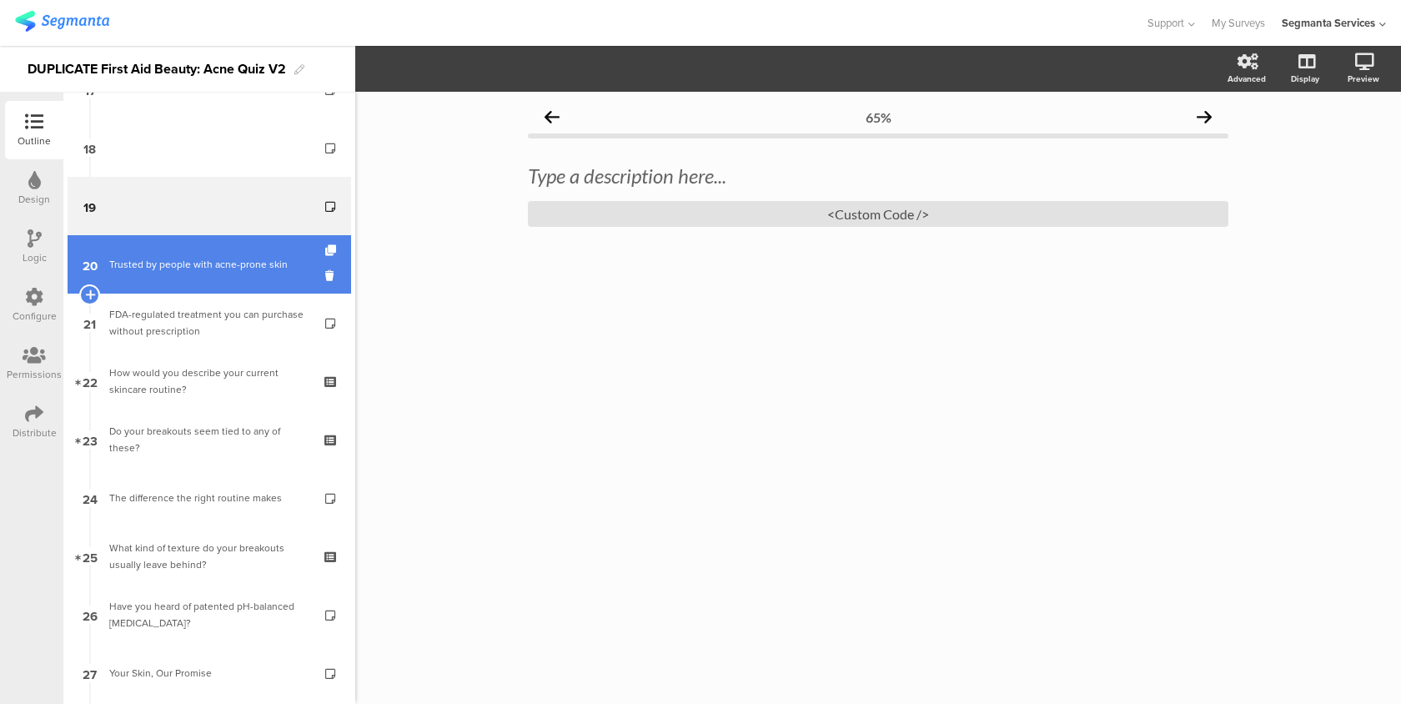
click at [269, 278] on link "20 Trusted by people with acne-prone skin" at bounding box center [209, 264] width 283 height 58
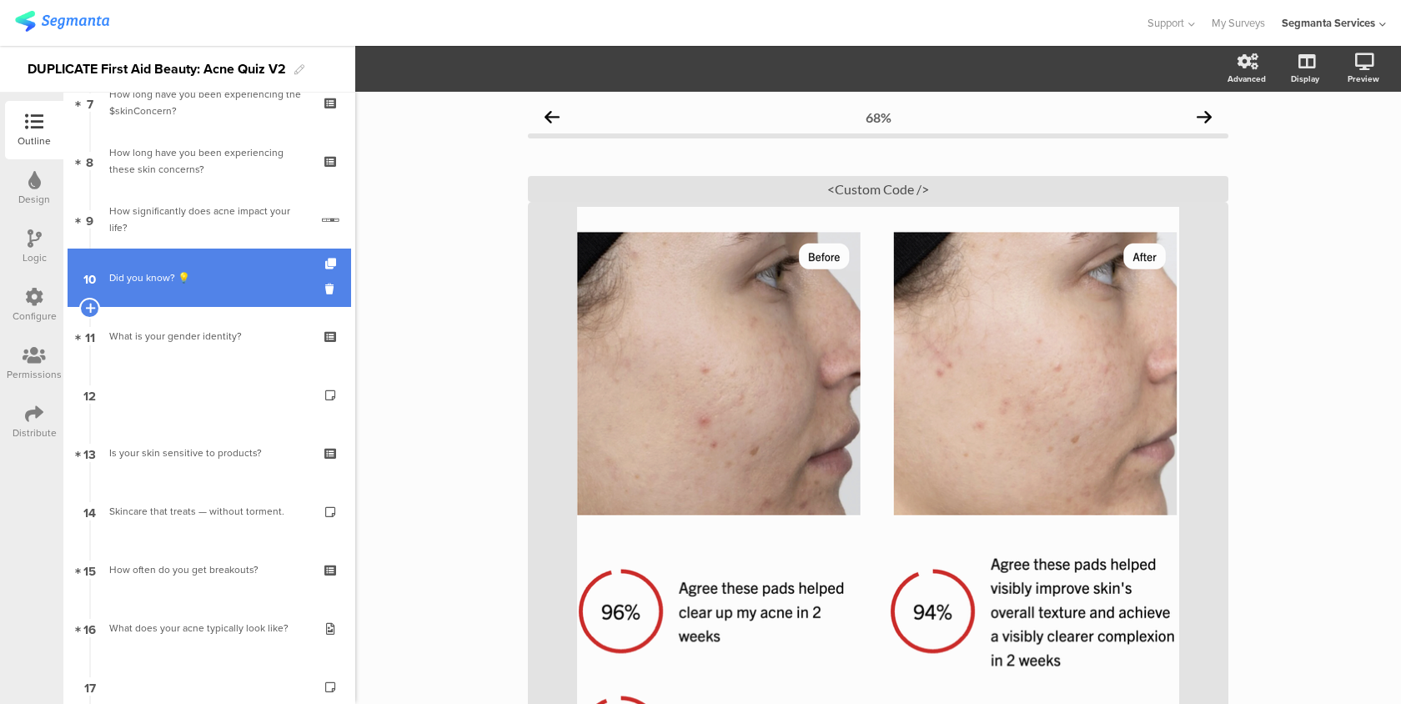
scroll to position [529, 0]
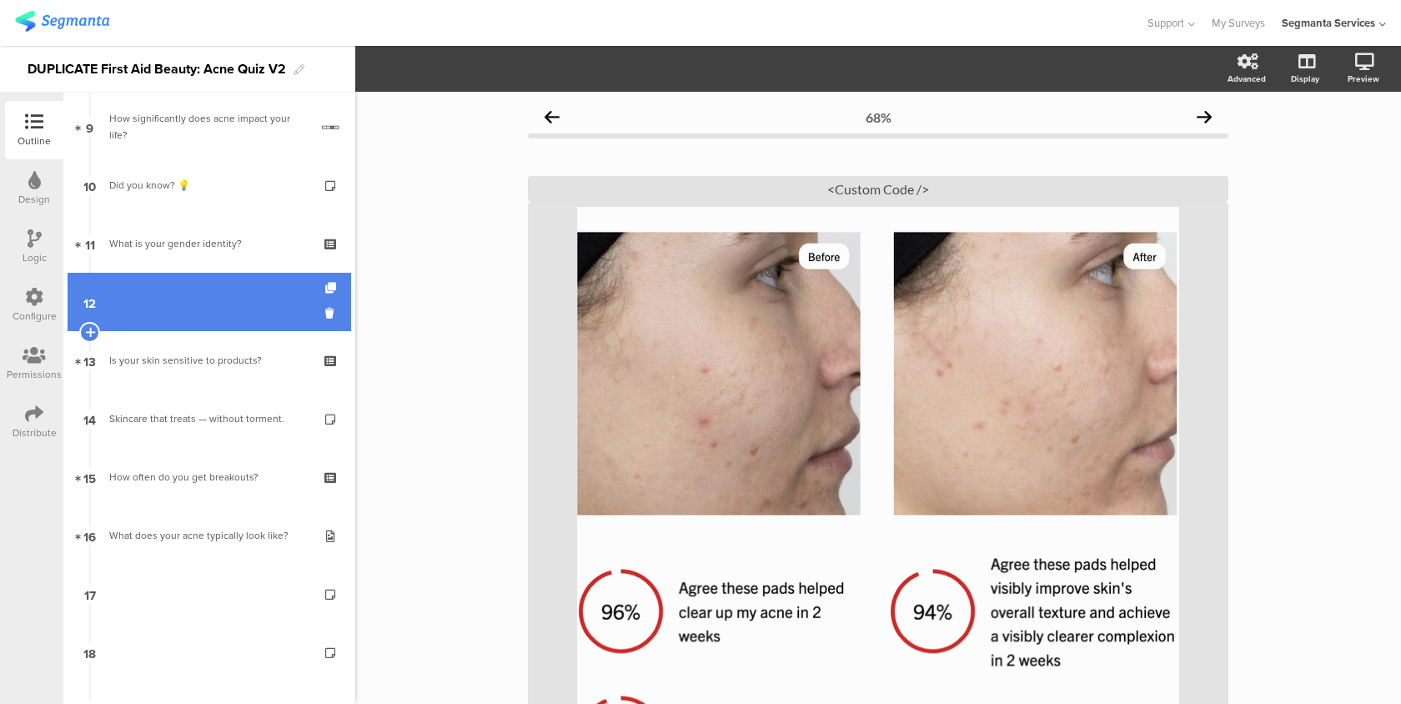
click at [234, 306] on link "12" at bounding box center [209, 302] width 283 height 58
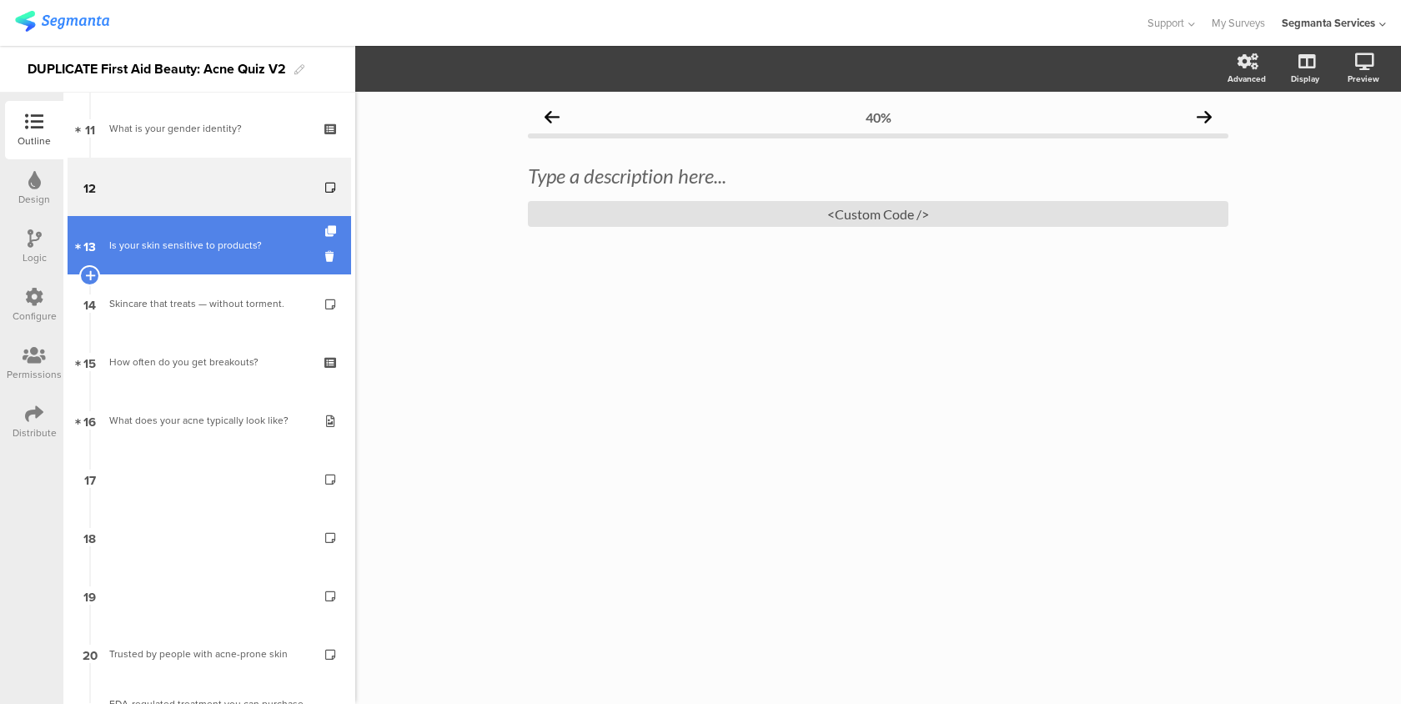
scroll to position [765, 0]
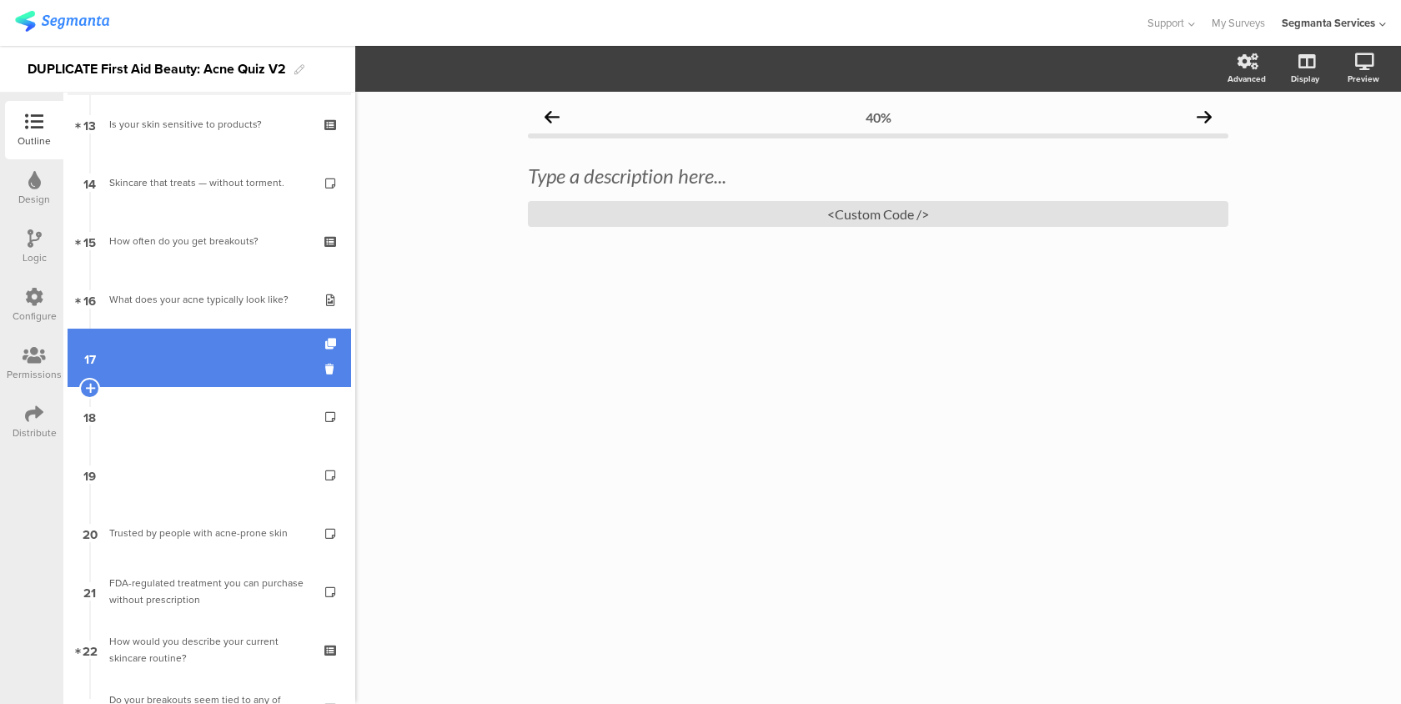
click at [232, 358] on link "17" at bounding box center [209, 357] width 283 height 58
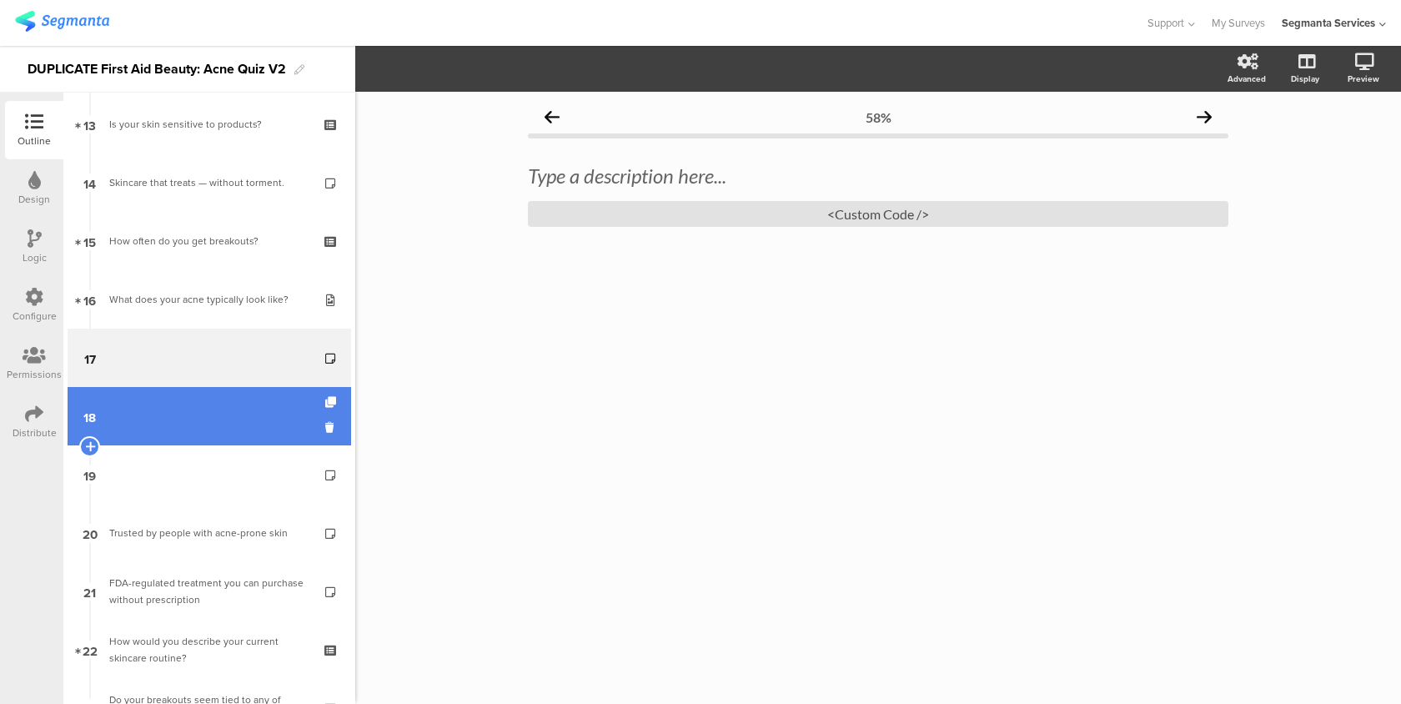
click at [222, 420] on link "18" at bounding box center [209, 416] width 283 height 58
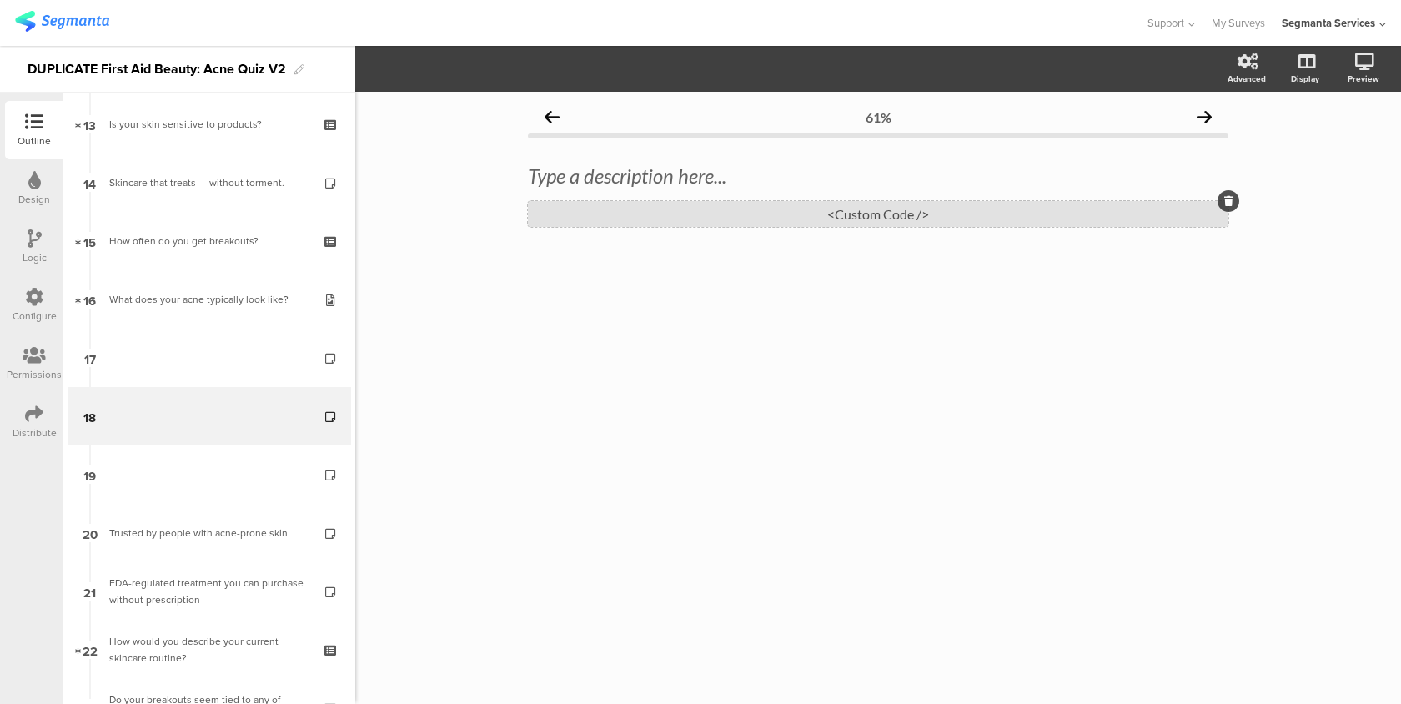
click at [603, 222] on div "<Custom Code />" at bounding box center [878, 214] width 700 height 26
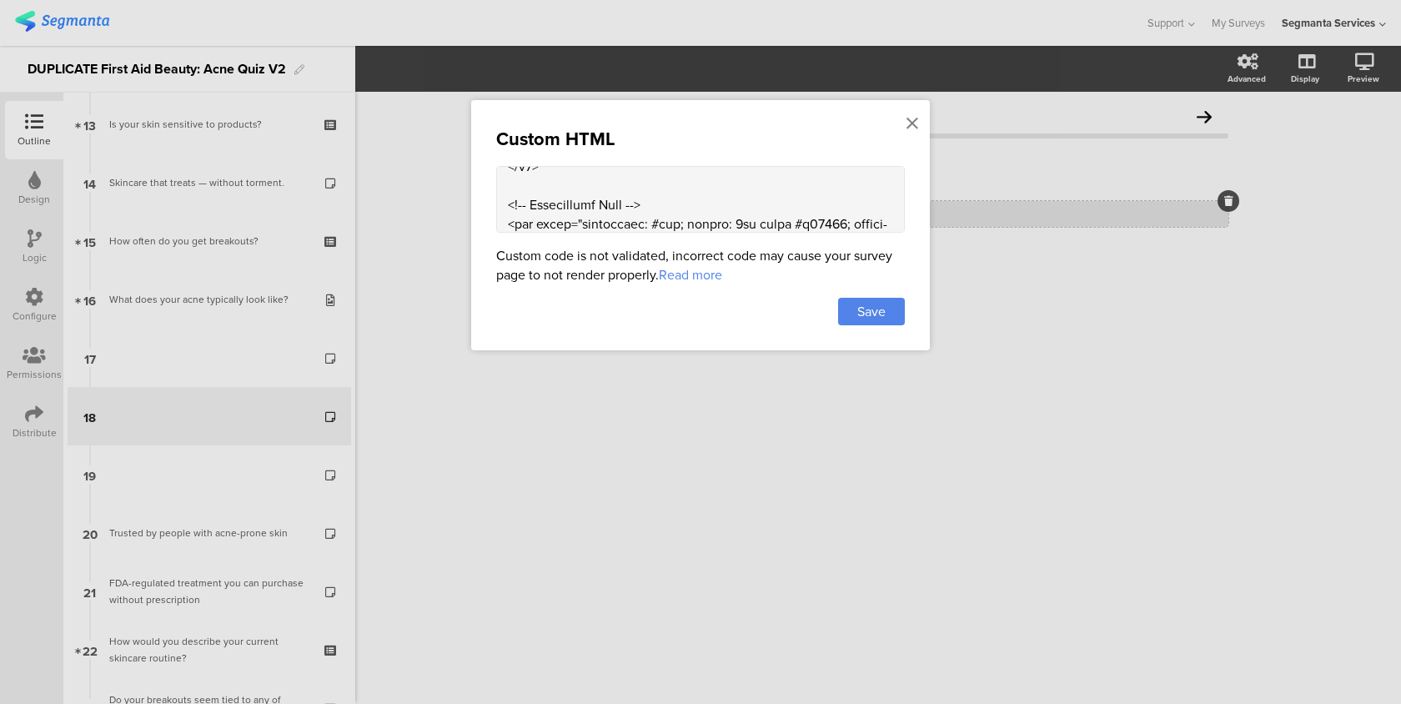
scroll to position [344, 0]
click at [906, 124] on icon at bounding box center [912, 123] width 12 height 18
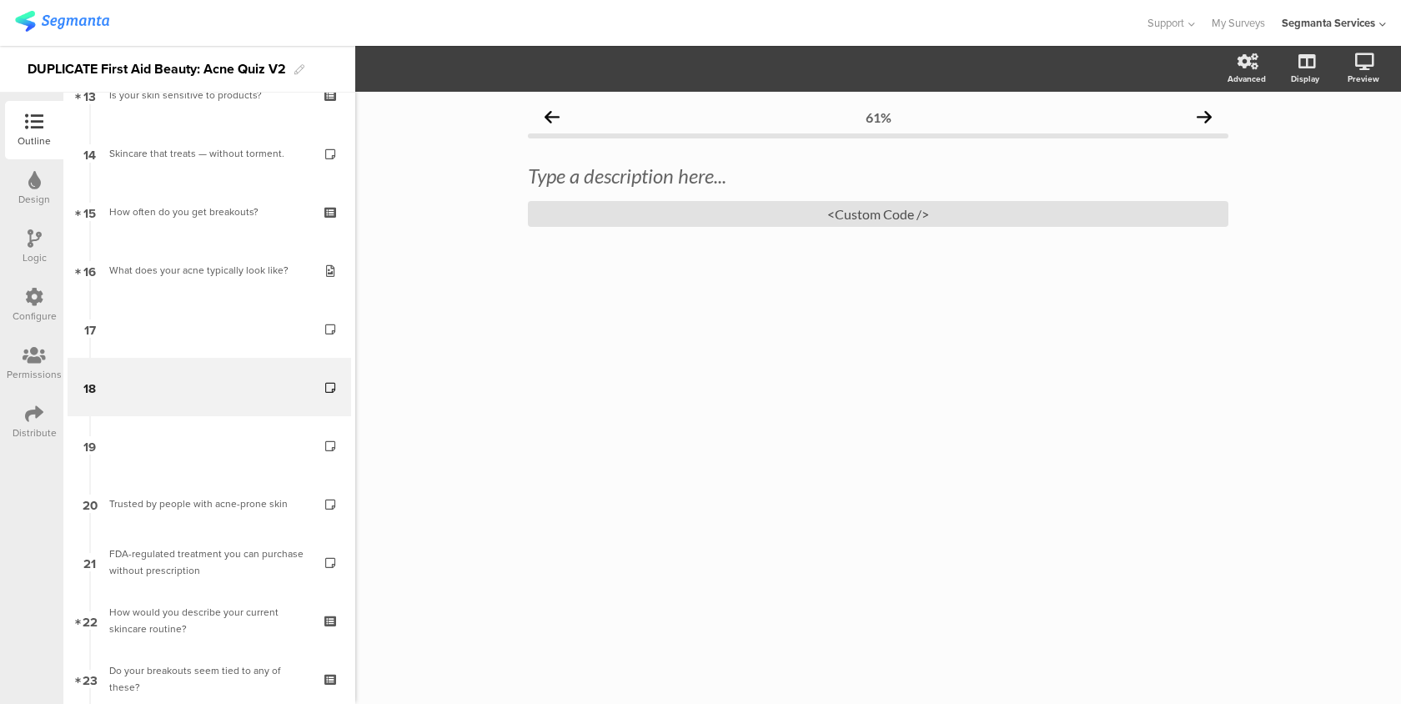
scroll to position [821, 0]
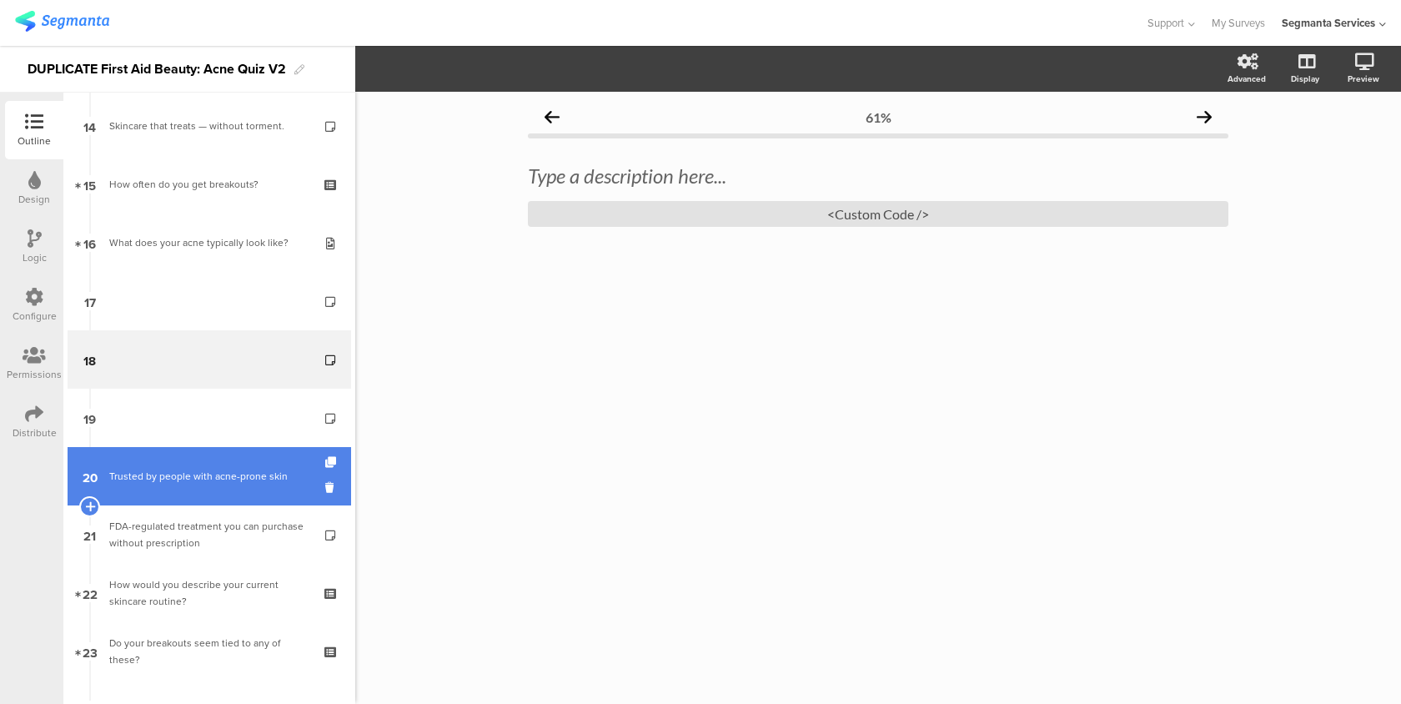
click at [195, 483] on div "Trusted by people with acne-prone skin" at bounding box center [208, 476] width 199 height 17
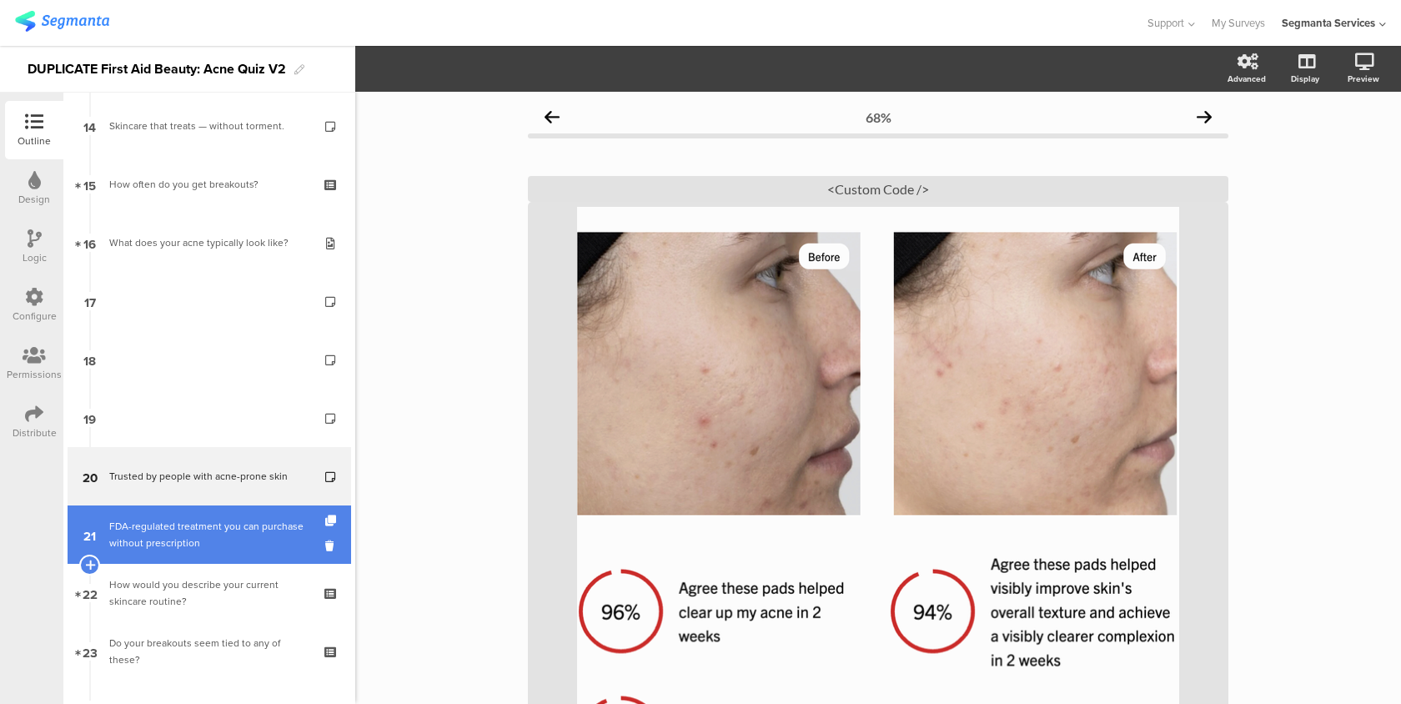
click at [195, 523] on div "FDA-regulated treatment you can purchase without prescription" at bounding box center [208, 534] width 199 height 33
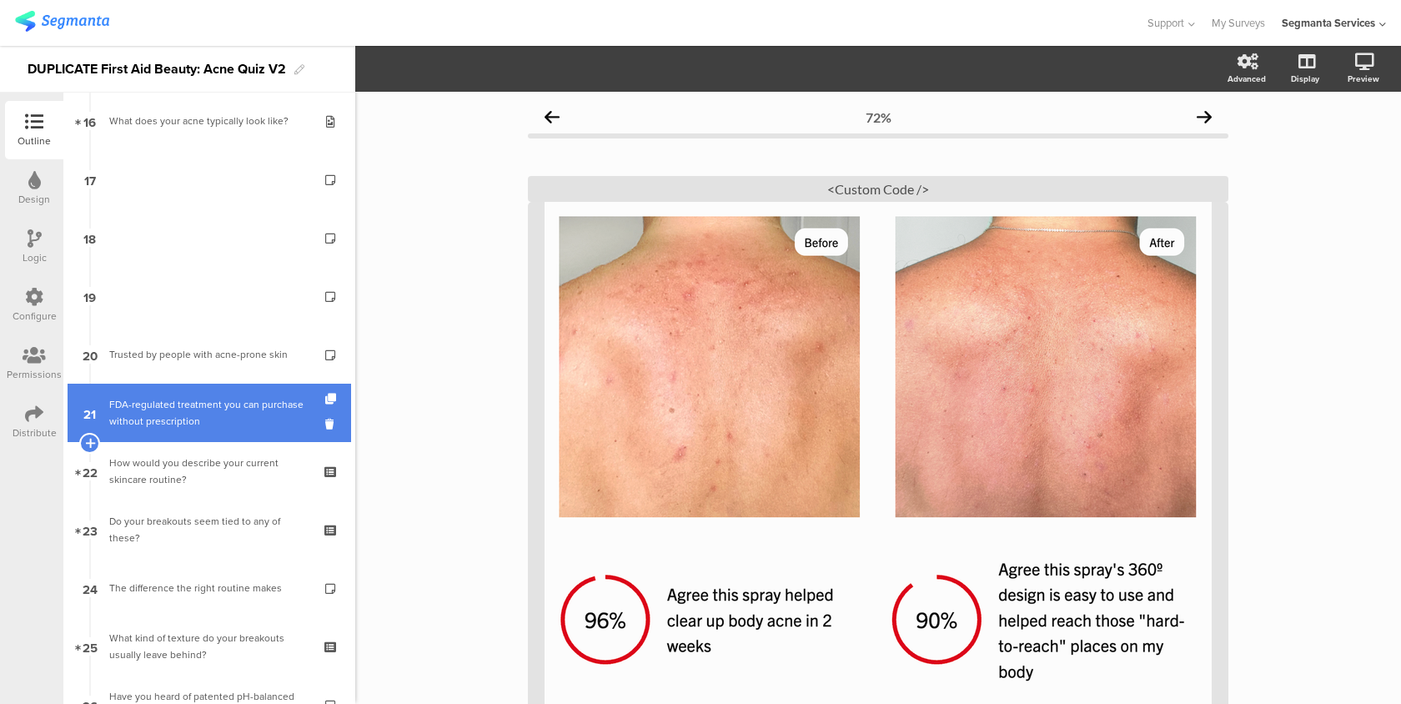
scroll to position [1109, 0]
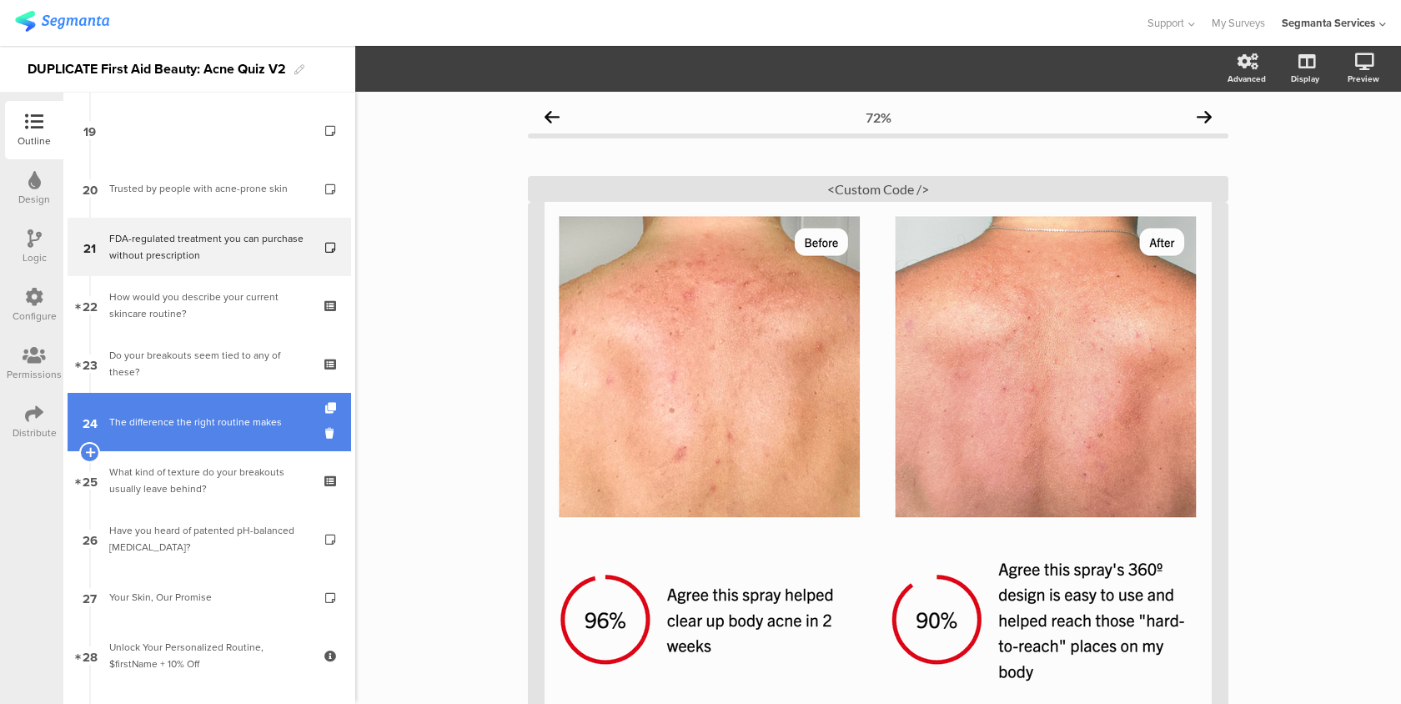
click at [223, 426] on div "The difference the right routine makes" at bounding box center [208, 422] width 199 height 17
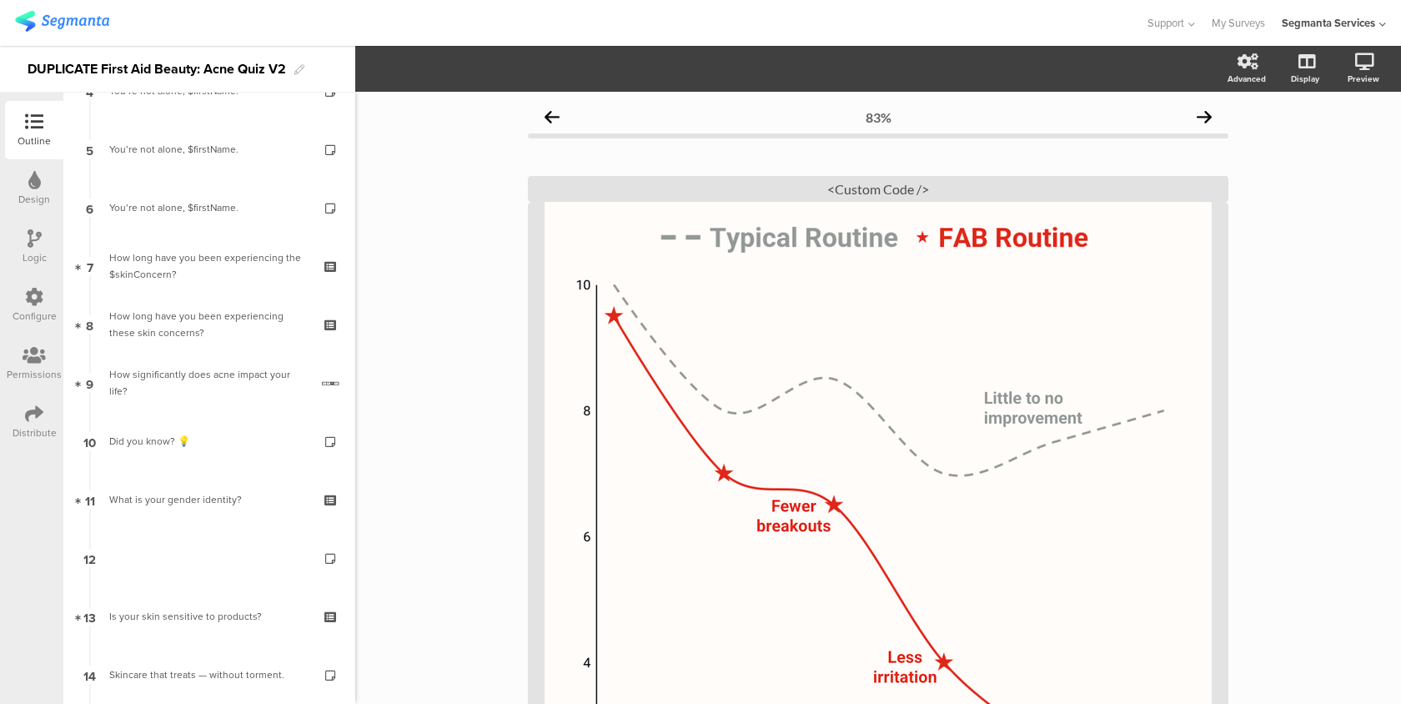
scroll to position [313, 0]
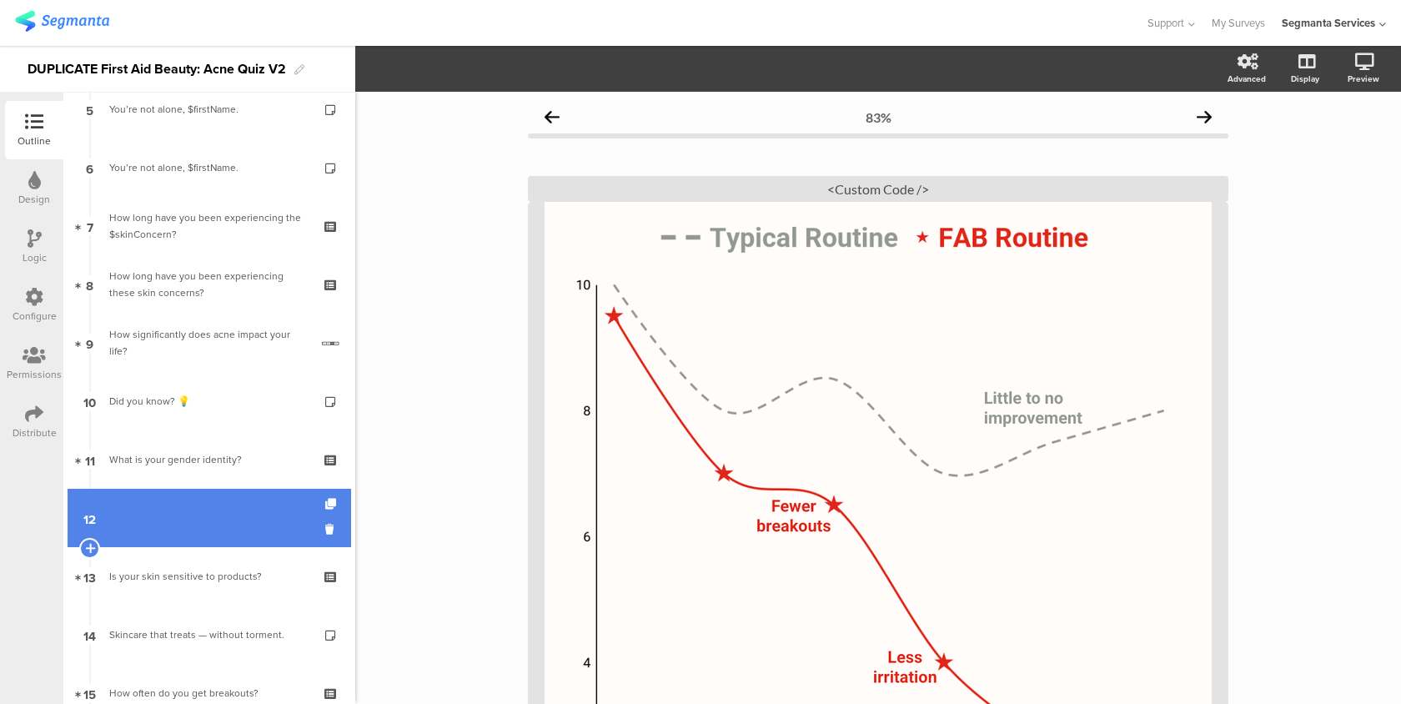
click at [203, 512] on link "12" at bounding box center [209, 518] width 283 height 58
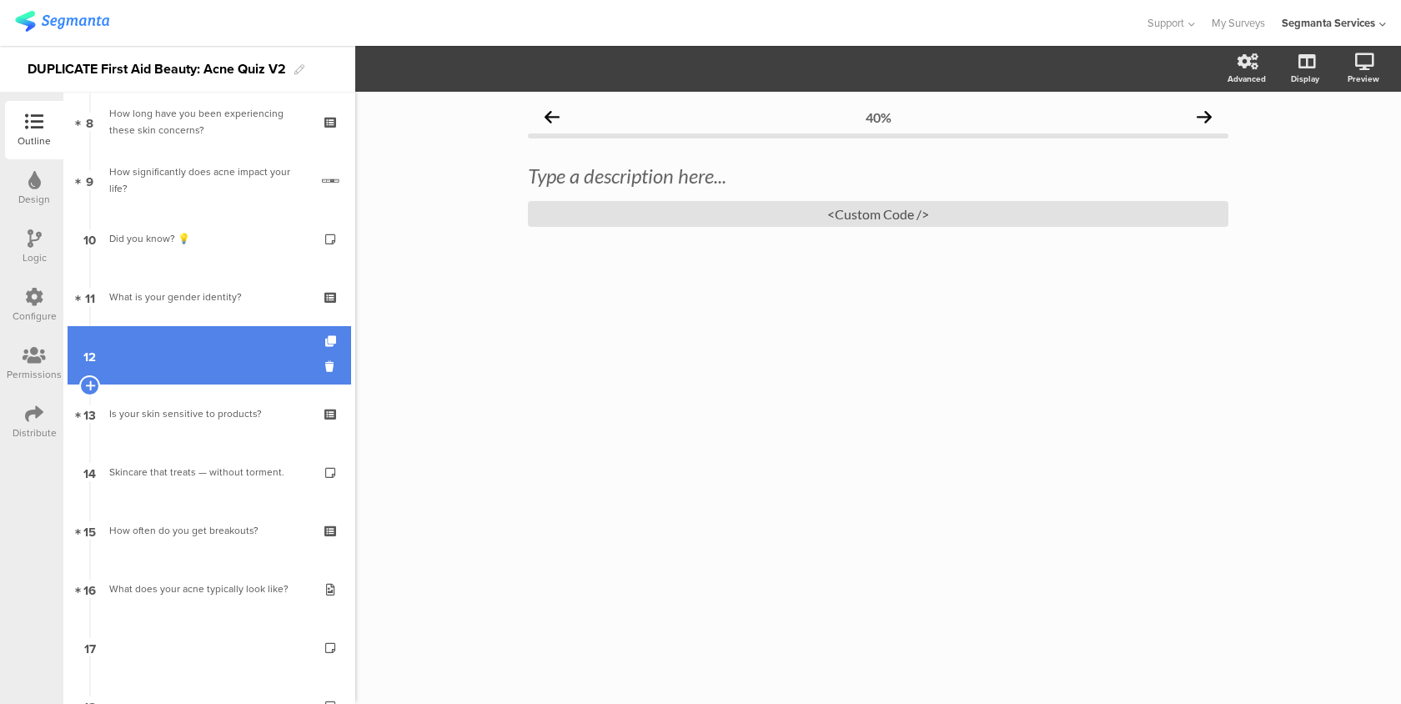
scroll to position [478, 0]
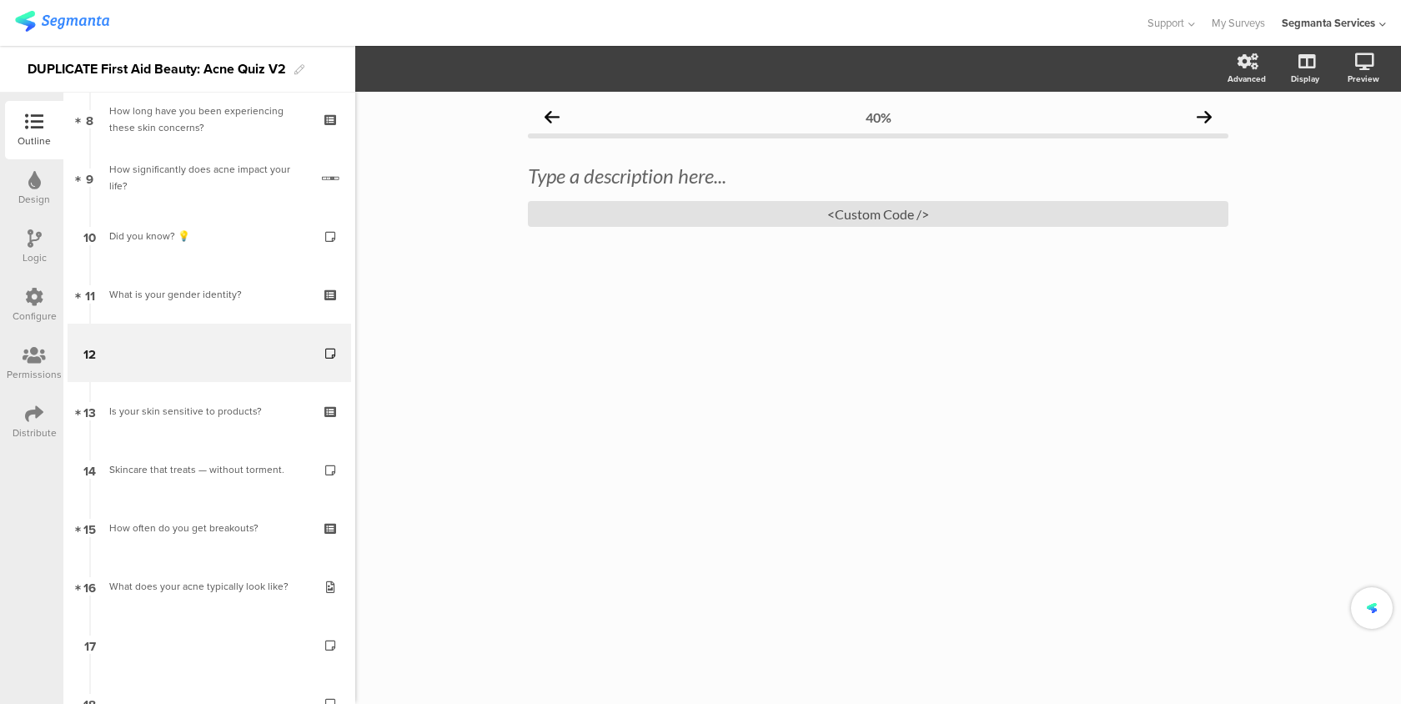
click at [212, 471] on div "Skincare that treats — without torment." at bounding box center [208, 469] width 199 height 17
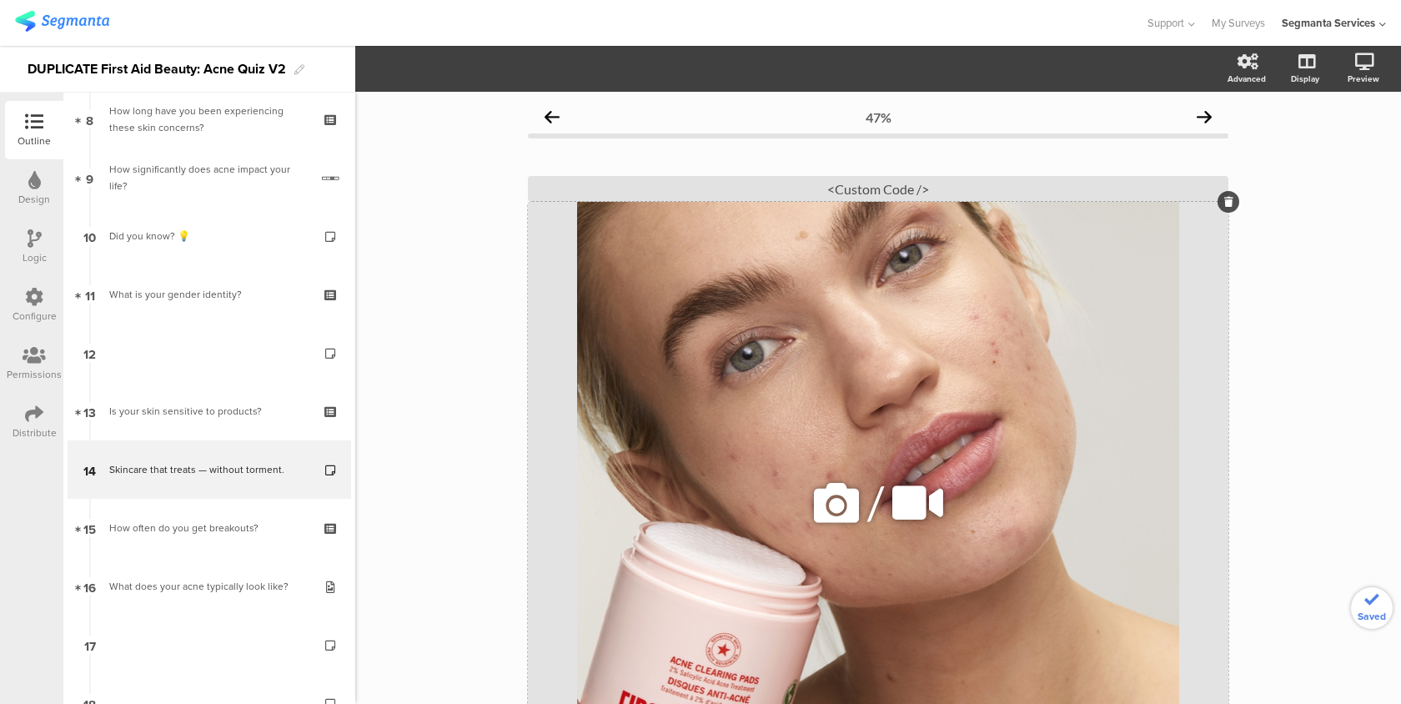
click at [701, 311] on div "/" at bounding box center [878, 503] width 700 height 602
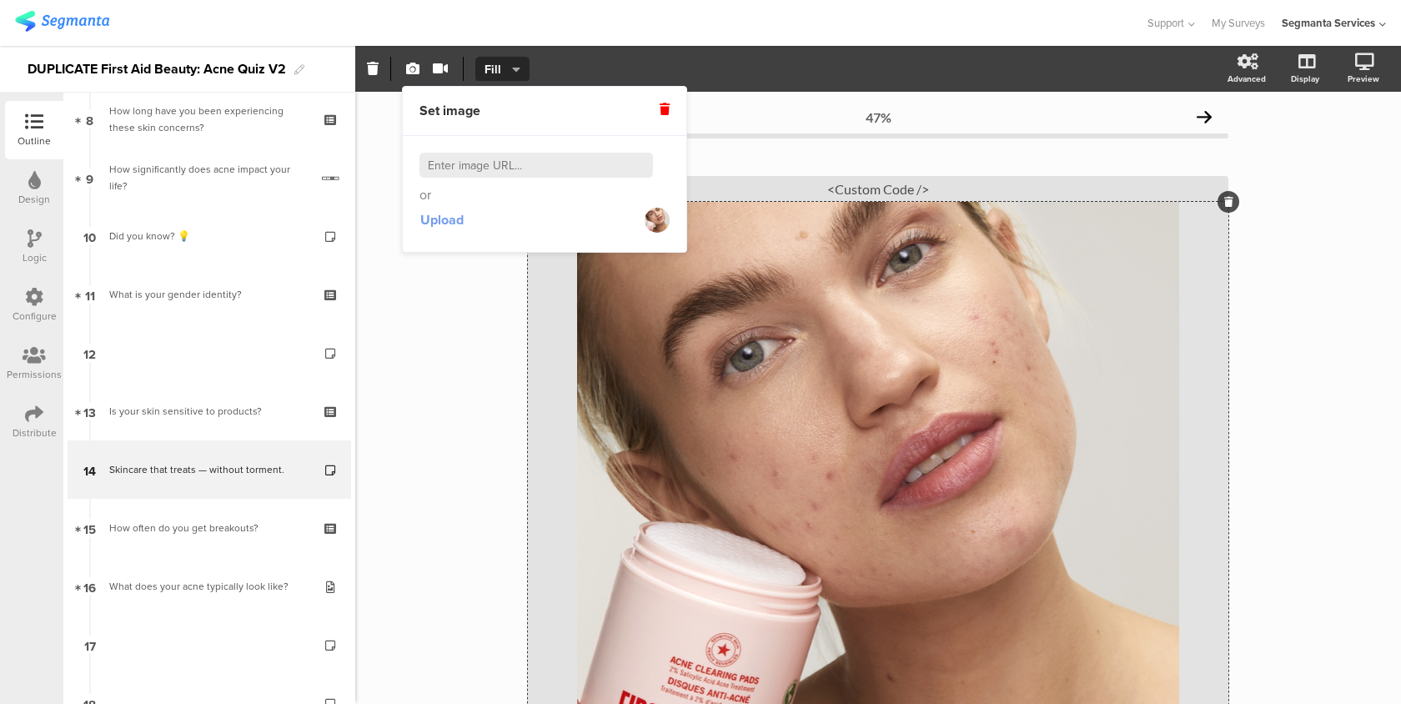
click at [458, 216] on span "Upload" at bounding box center [441, 219] width 43 height 19
click at [499, 430] on div "47% Skincare that treats — without torment. Skincare that treats — without torm…" at bounding box center [878, 541] width 1046 height 898
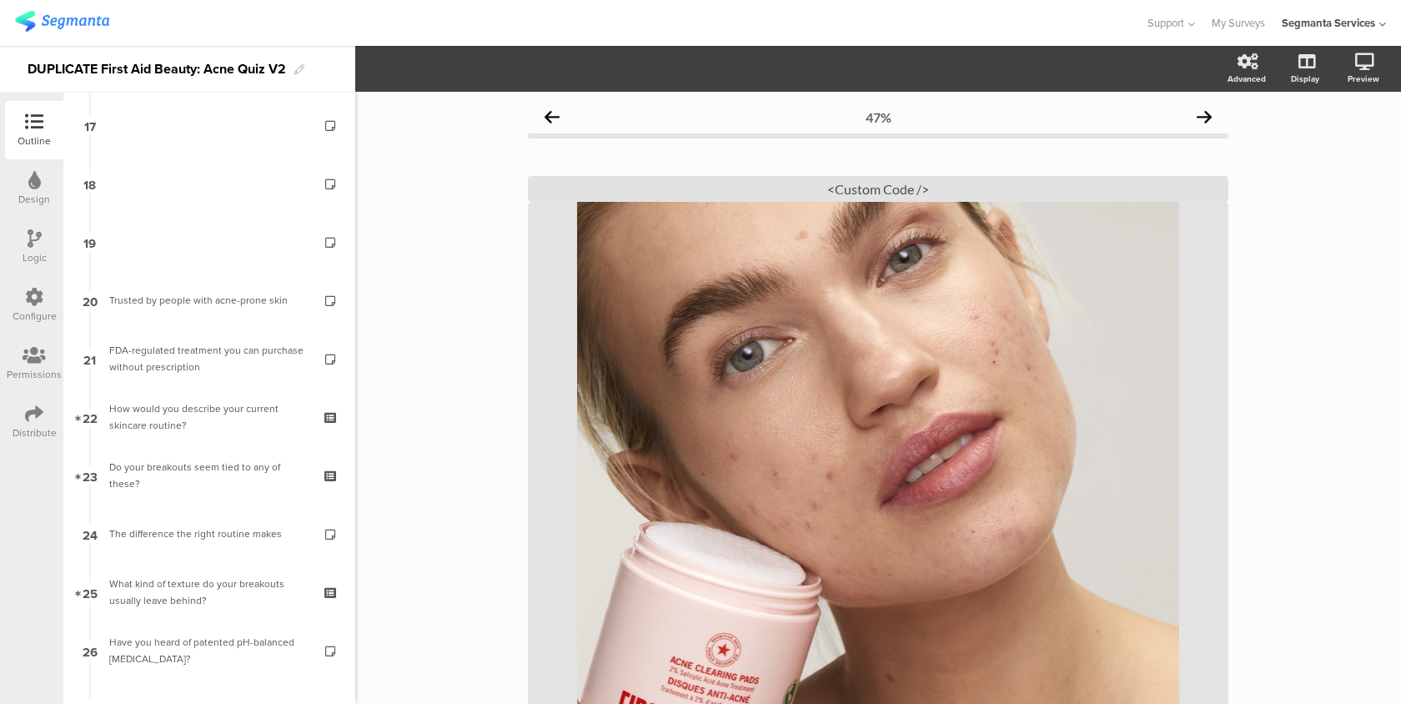
scroll to position [950, 0]
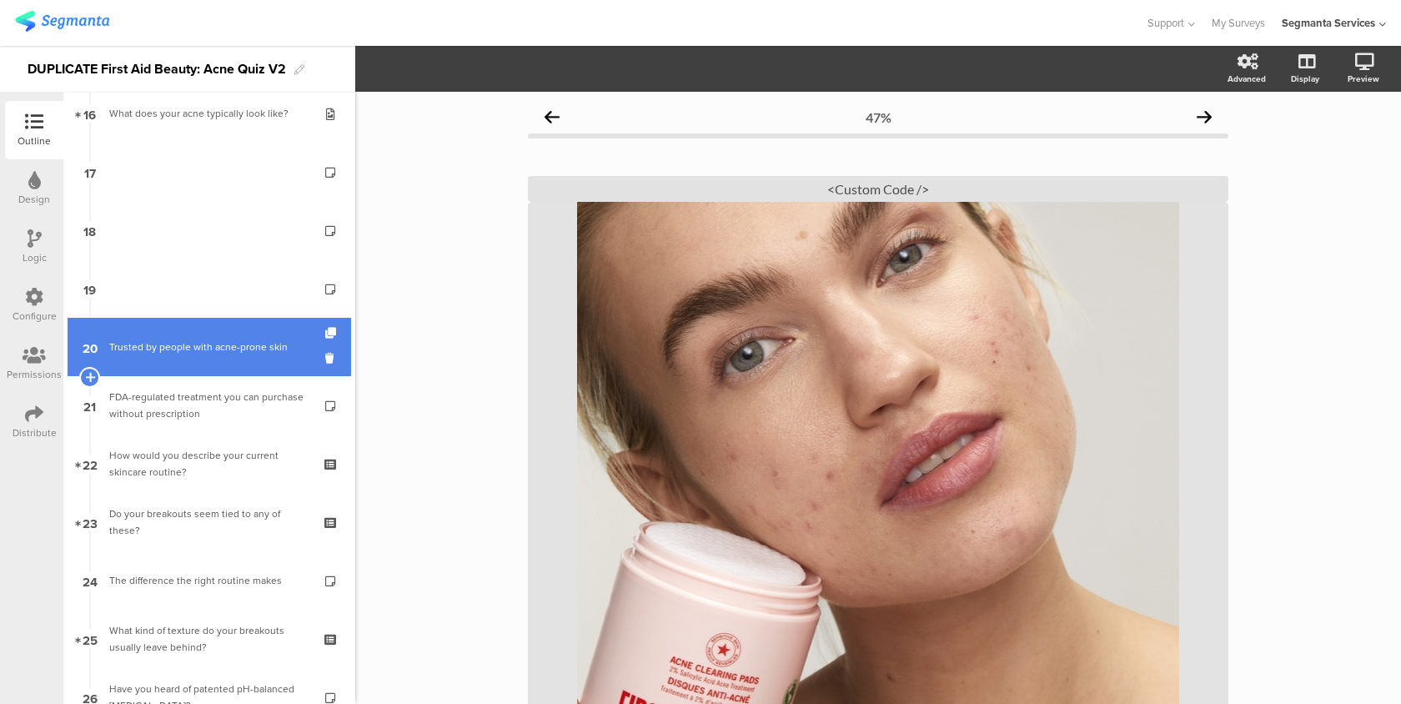
click at [216, 344] on div "Trusted by people with acne-prone skin" at bounding box center [208, 346] width 199 height 17
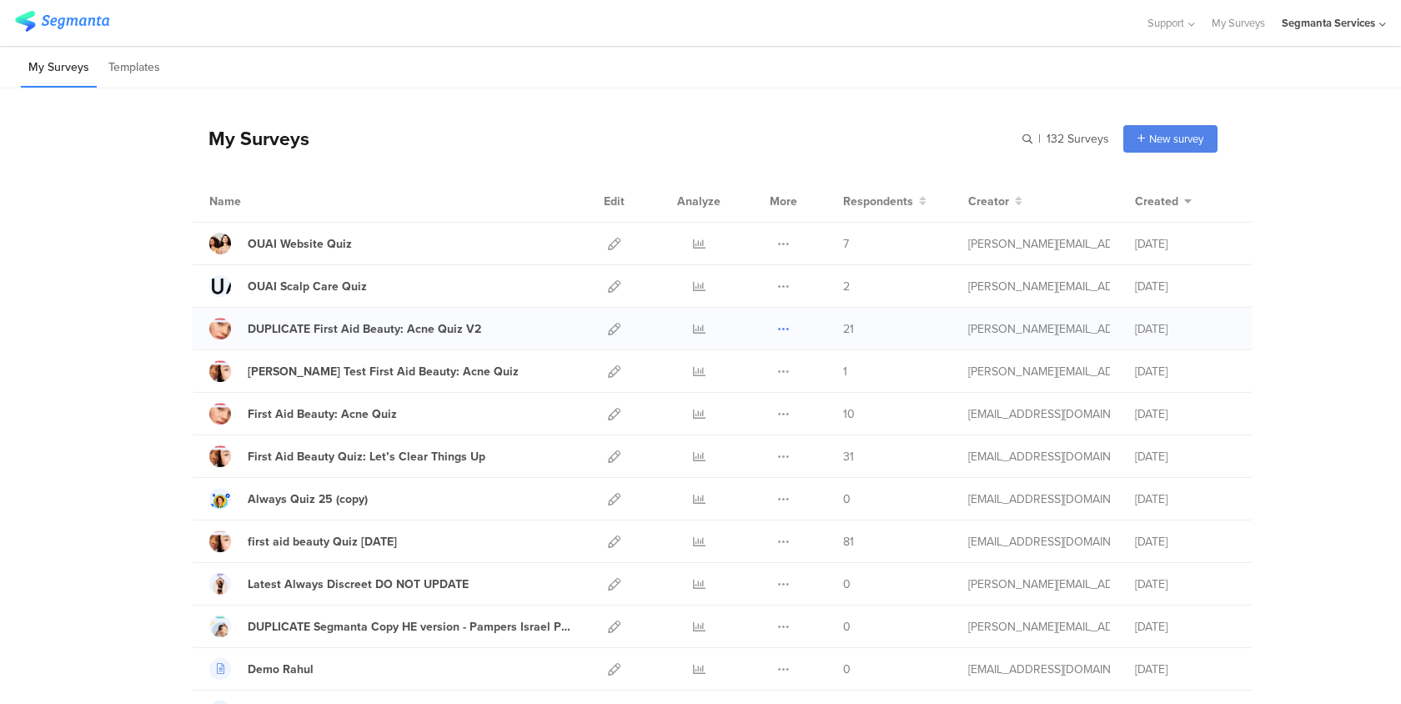
click at [786, 326] on icon at bounding box center [783, 329] width 13 height 13
click at [767, 367] on button "Duplicate" at bounding box center [751, 371] width 92 height 30
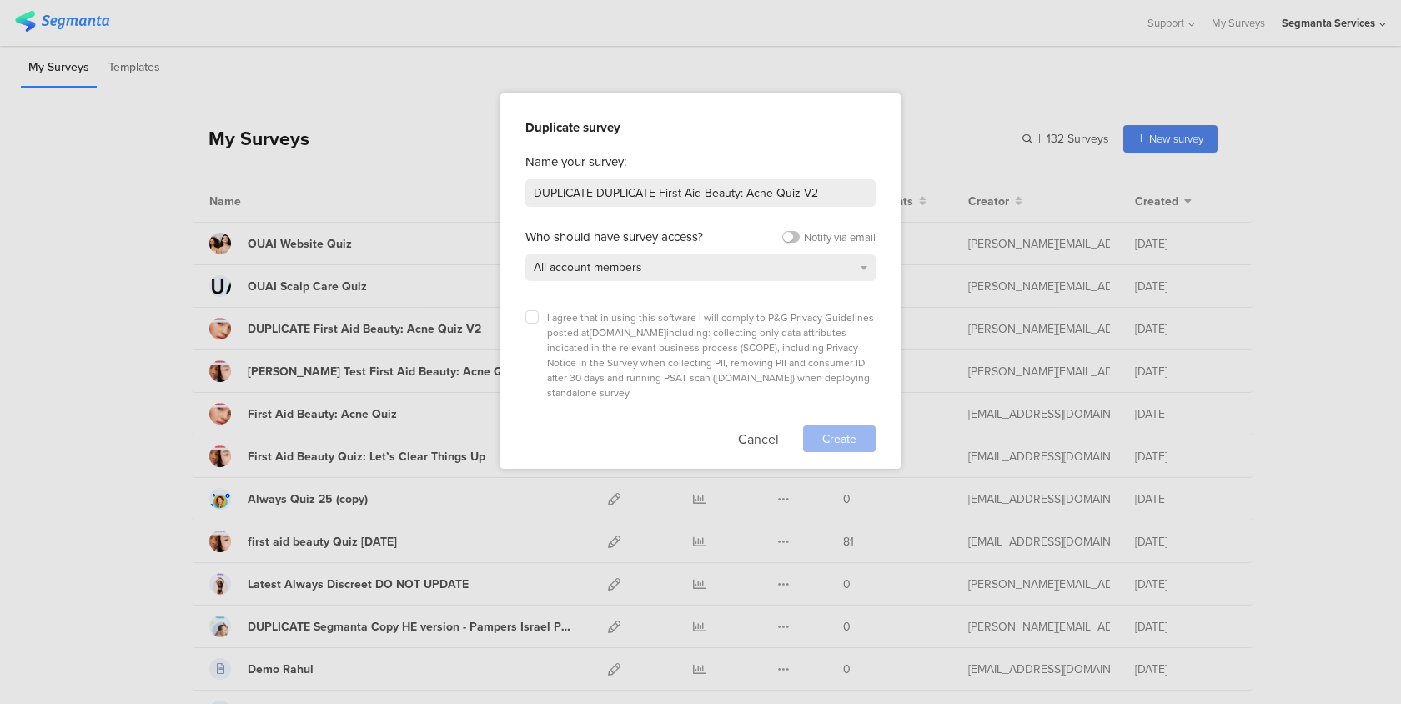
click at [669, 340] on span "I agree that in using this software I will comply to P&G Privacy Guidelines pos…" at bounding box center [710, 355] width 327 height 90
click at [538, 315] on label at bounding box center [531, 316] width 13 height 13
click at [0, 0] on input "checkbox" at bounding box center [0, 0] width 0 height 0
click at [839, 425] on div "Create" at bounding box center [839, 438] width 73 height 27
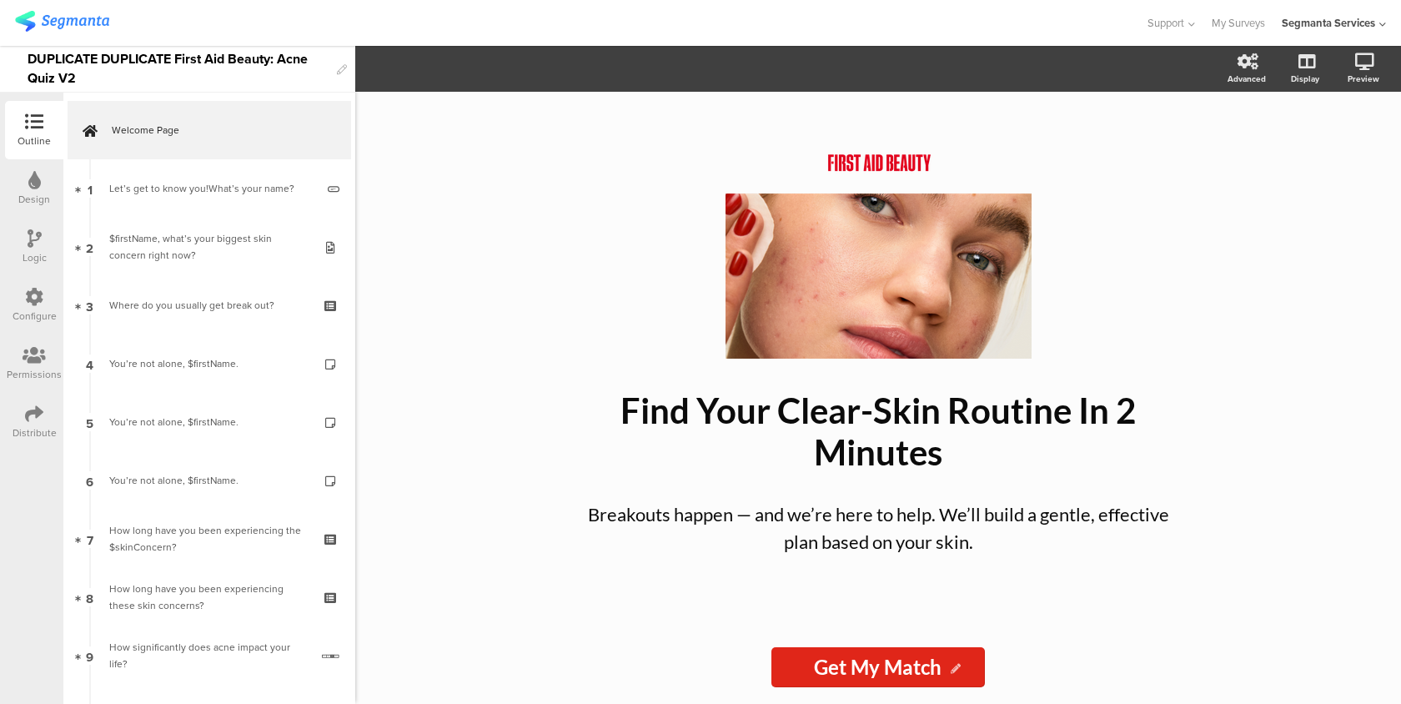
click at [417, 389] on div "/ Find Your Clear-Skin Routine In 2 Minutes Find Your Clear-Skin Routine In 2 M…" at bounding box center [878, 398] width 1046 height 612
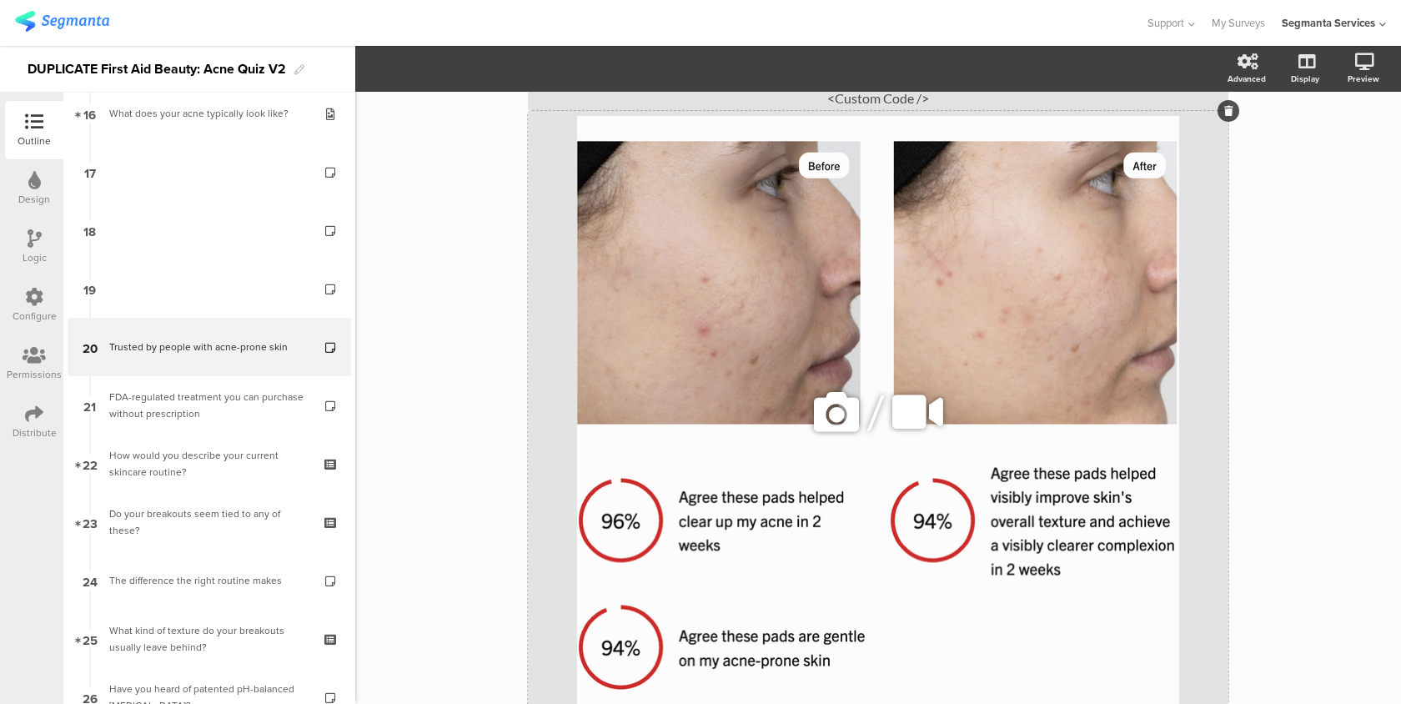
scroll to position [28, 0]
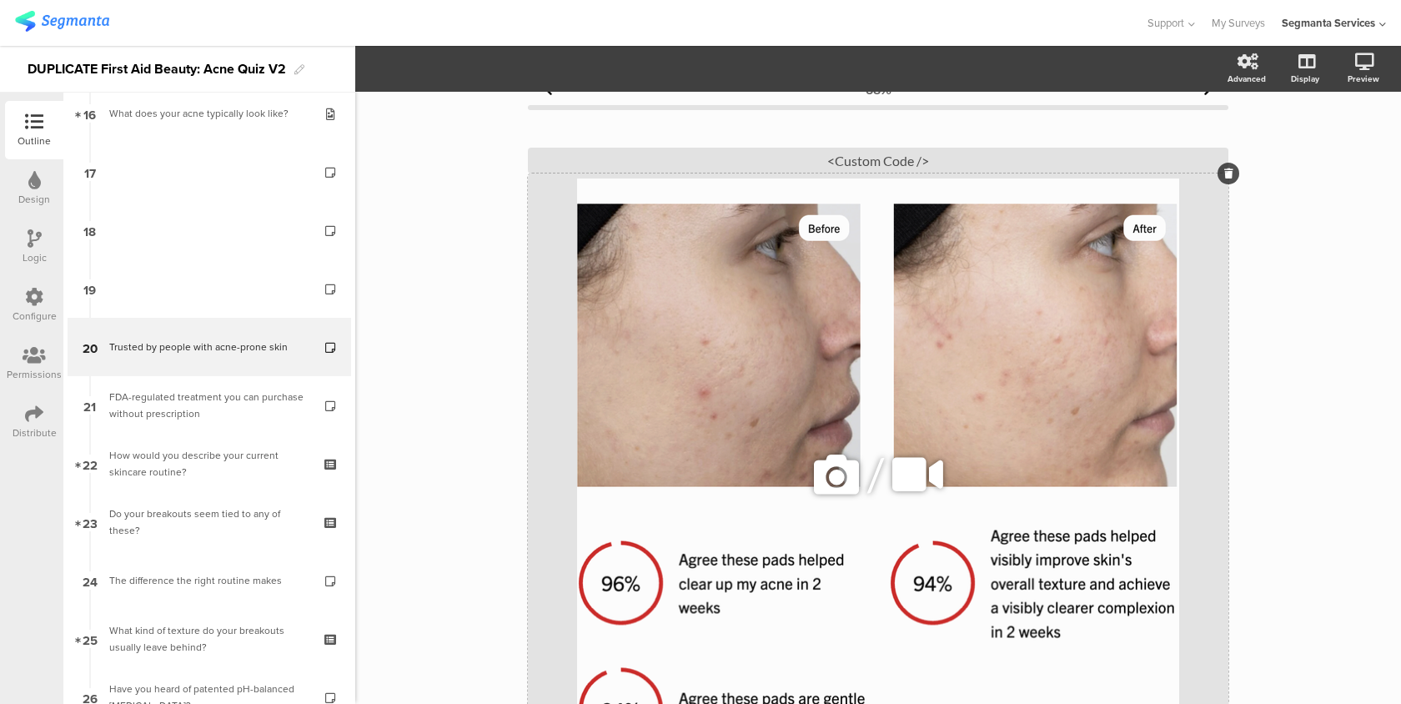
click at [825, 479] on icon at bounding box center [836, 474] width 57 height 57
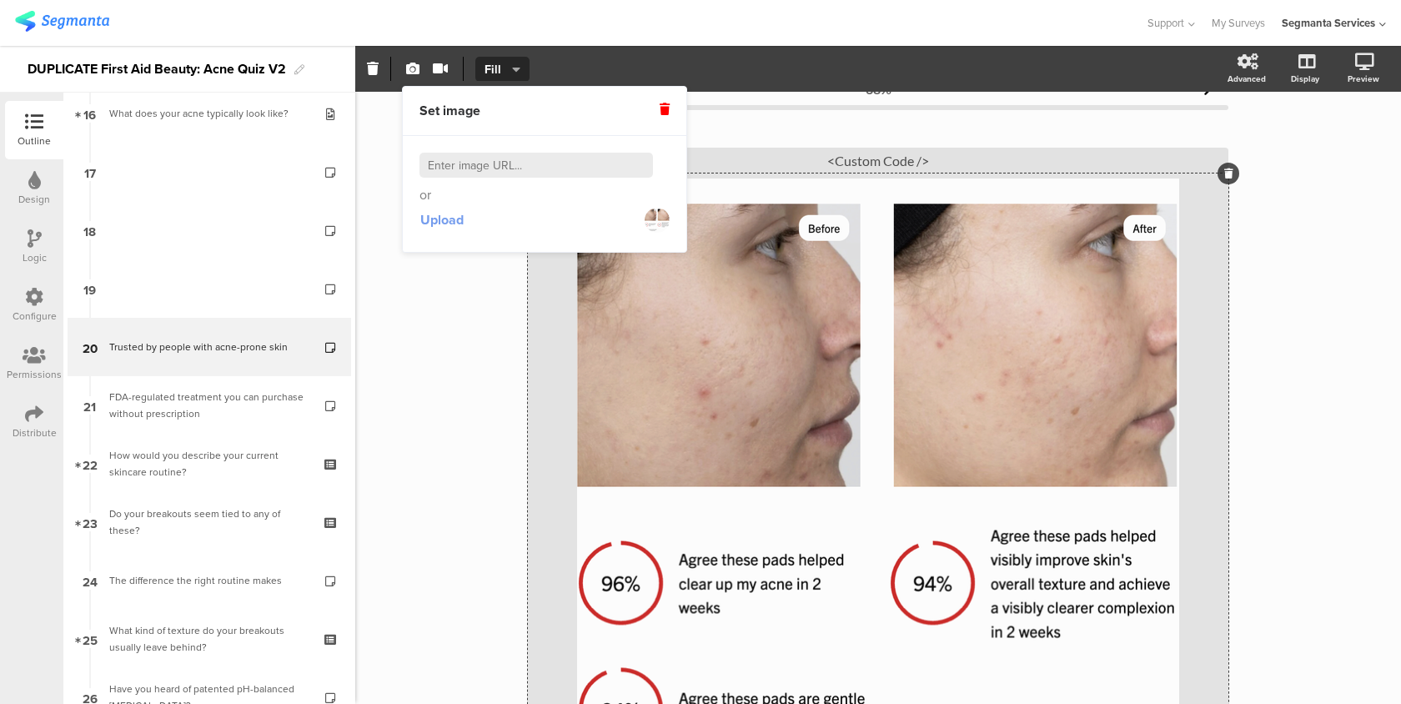
click at [460, 220] on span "Upload" at bounding box center [441, 219] width 43 height 19
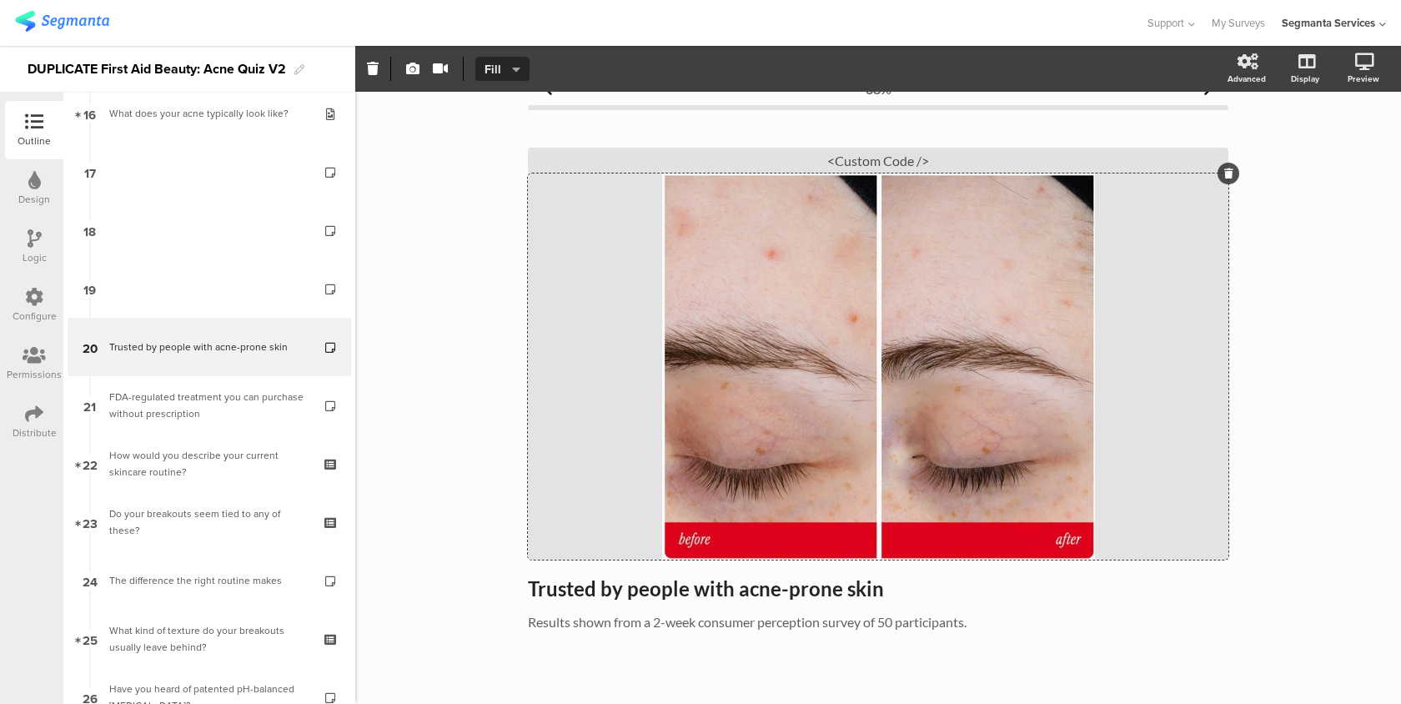
click at [527, 76] on button "Fill" at bounding box center [502, 69] width 54 height 25
click at [509, 144] on div "Fill" at bounding box center [502, 151] width 83 height 42
click at [519, 74] on icon "button" at bounding box center [516, 69] width 8 height 13
click at [518, 144] on div "Fill" at bounding box center [502, 151] width 83 height 42
click at [1341, 157] on icon at bounding box center [1342, 149] width 13 height 21
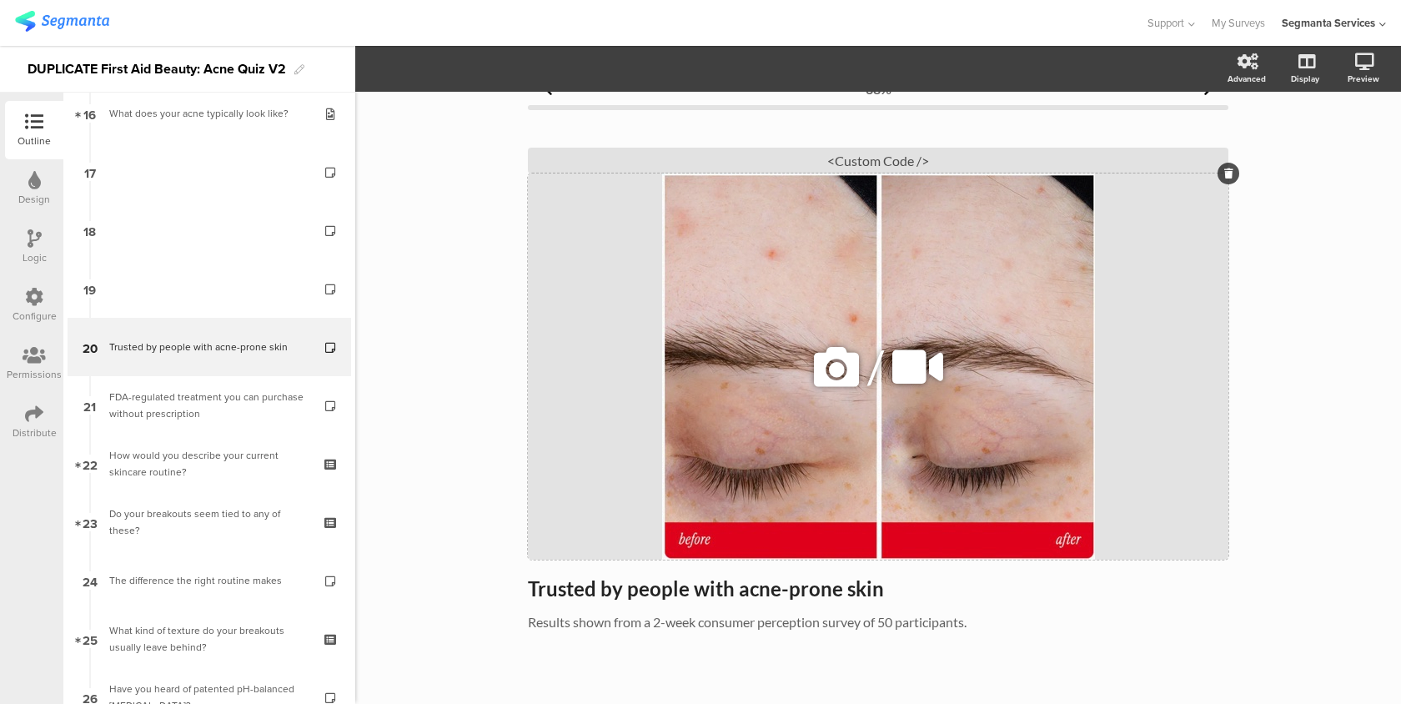
click at [694, 246] on div "/" at bounding box center [878, 366] width 700 height 386
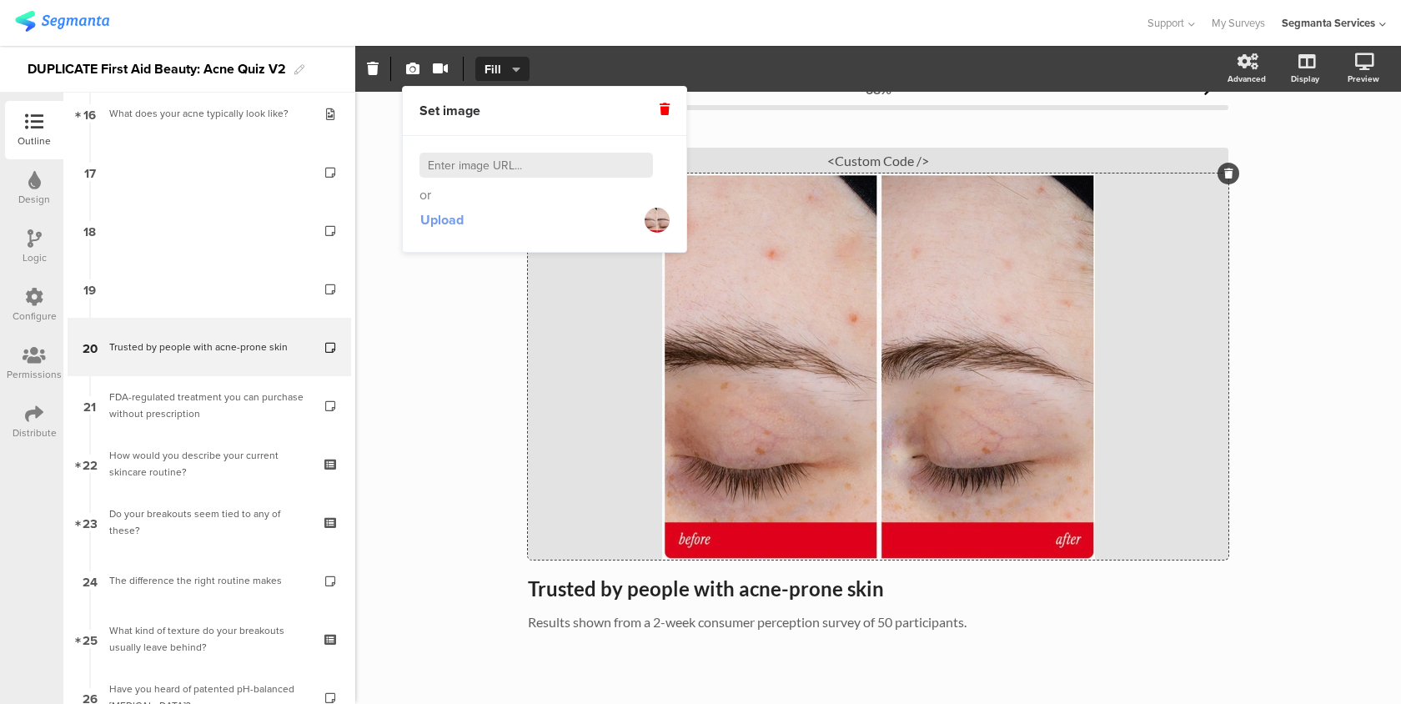
click at [444, 229] on button "Upload" at bounding box center [441, 220] width 45 height 30
click at [1341, 155] on icon at bounding box center [1342, 149] width 13 height 21
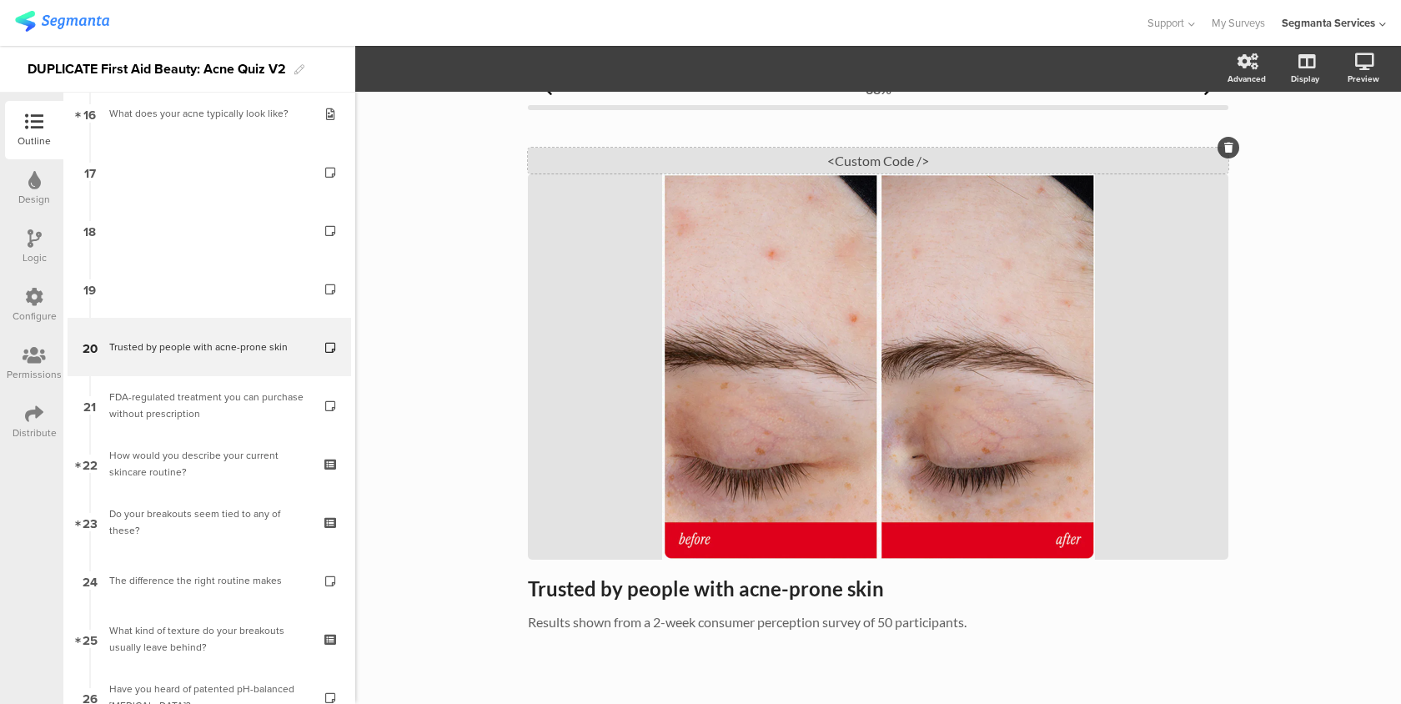
click at [935, 156] on div "<Custom Code />" at bounding box center [878, 161] width 700 height 26
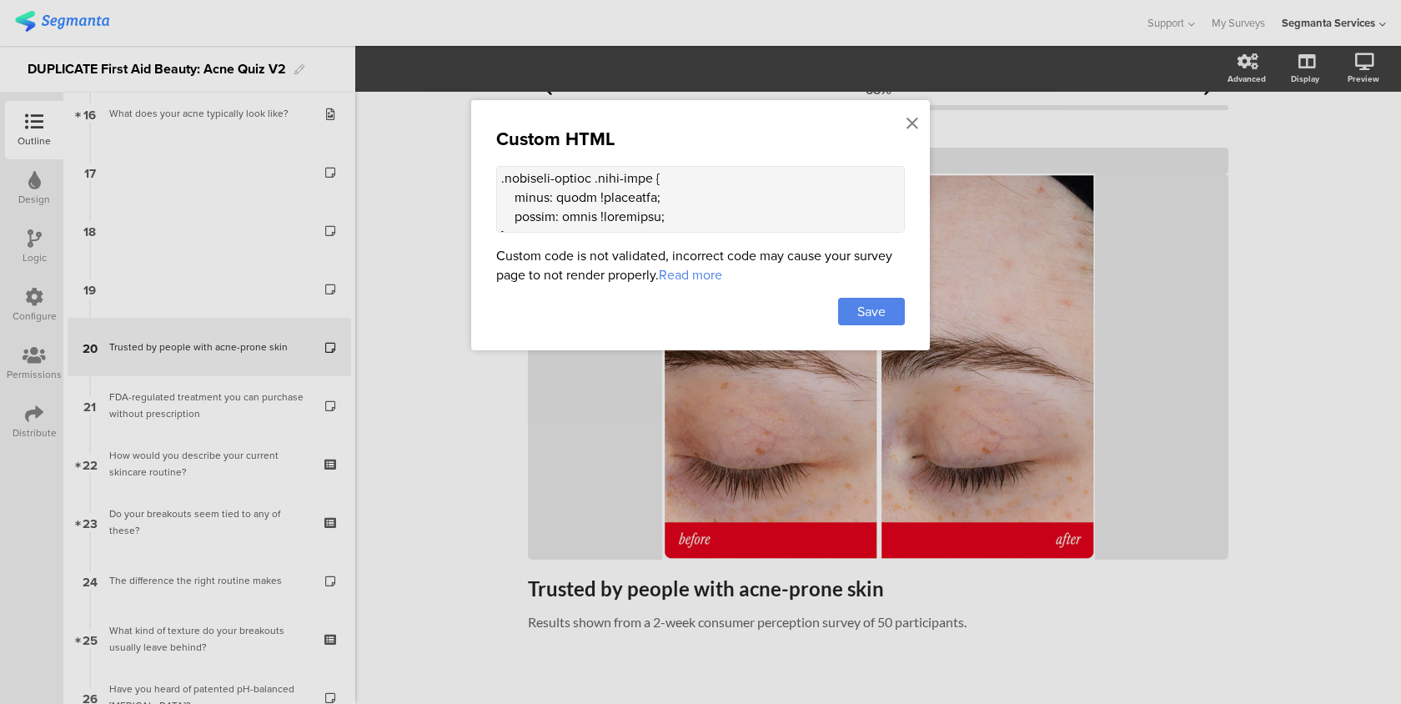
scroll to position [1407, 0]
click at [911, 118] on icon at bounding box center [912, 123] width 12 height 18
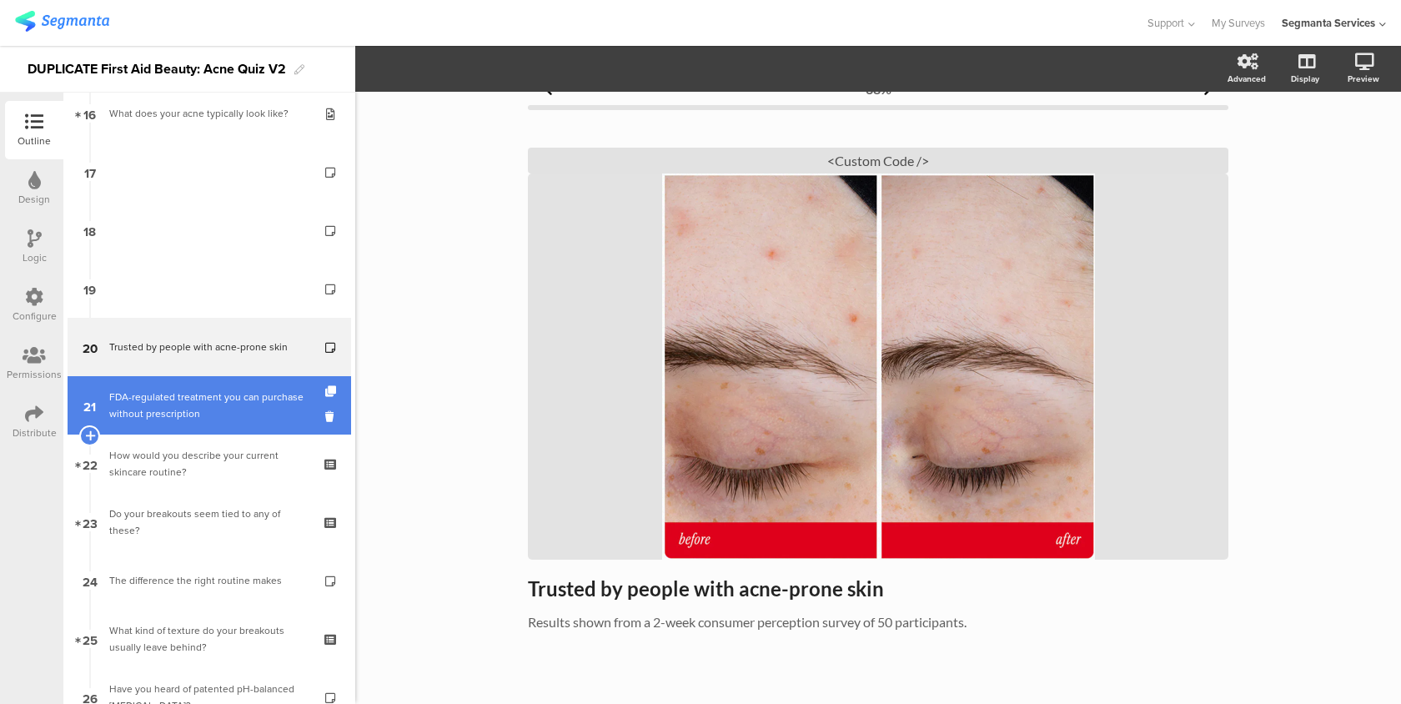
click at [233, 420] on div "FDA-regulated treatment you can purchase without prescription" at bounding box center [208, 405] width 199 height 33
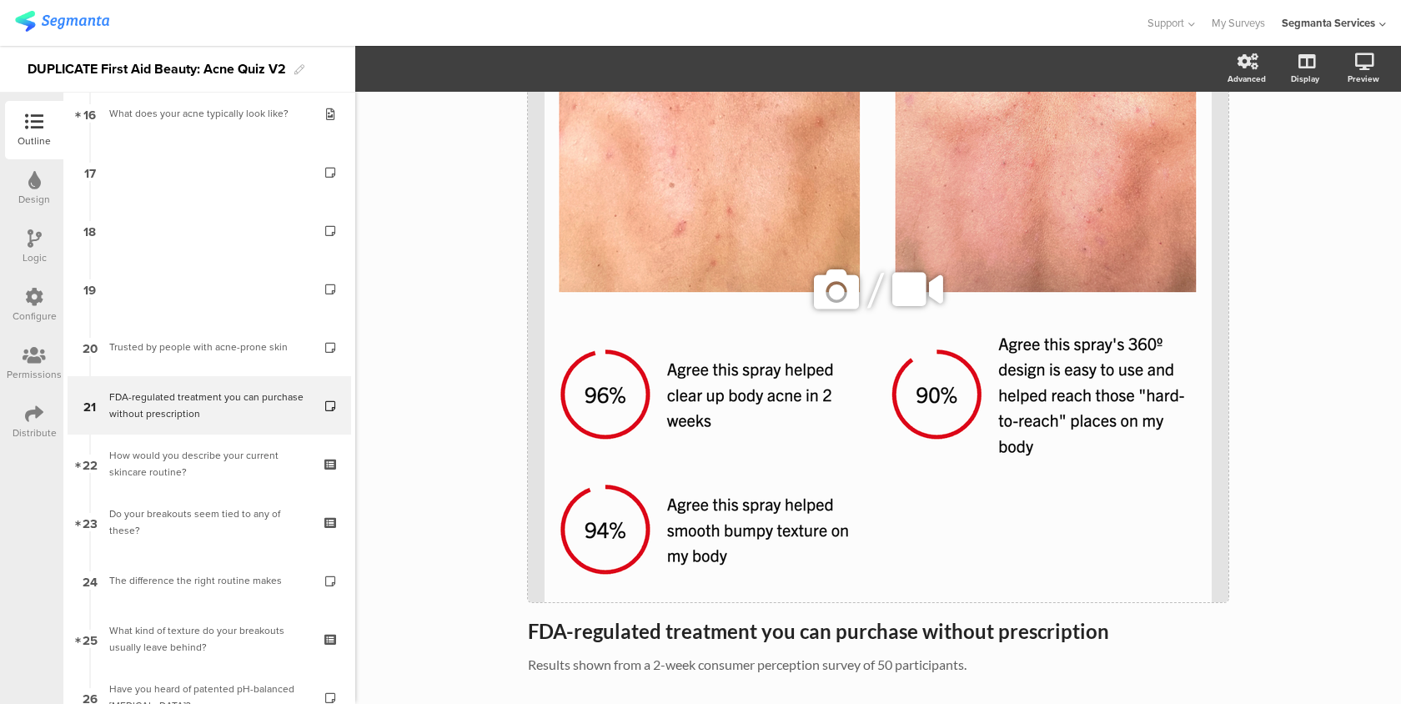
scroll to position [248, 0]
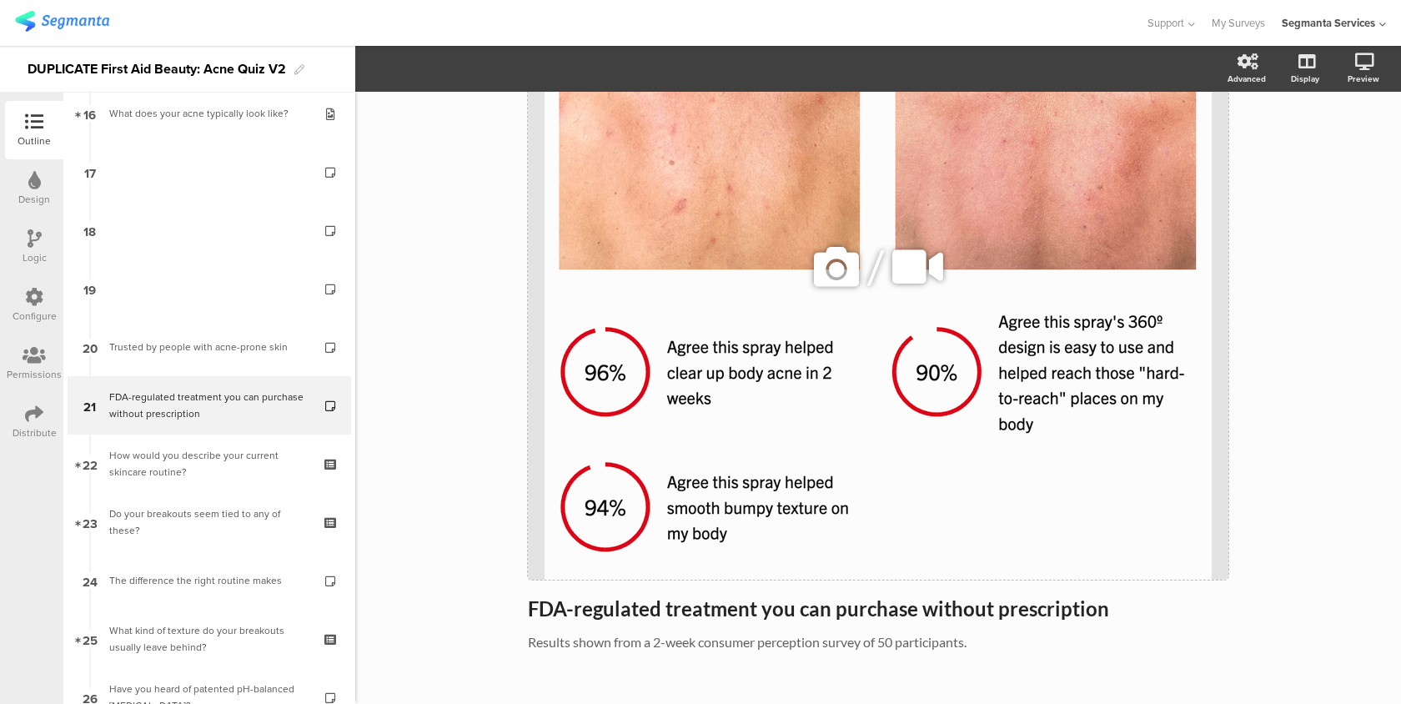
click at [830, 273] on icon at bounding box center [836, 266] width 57 height 57
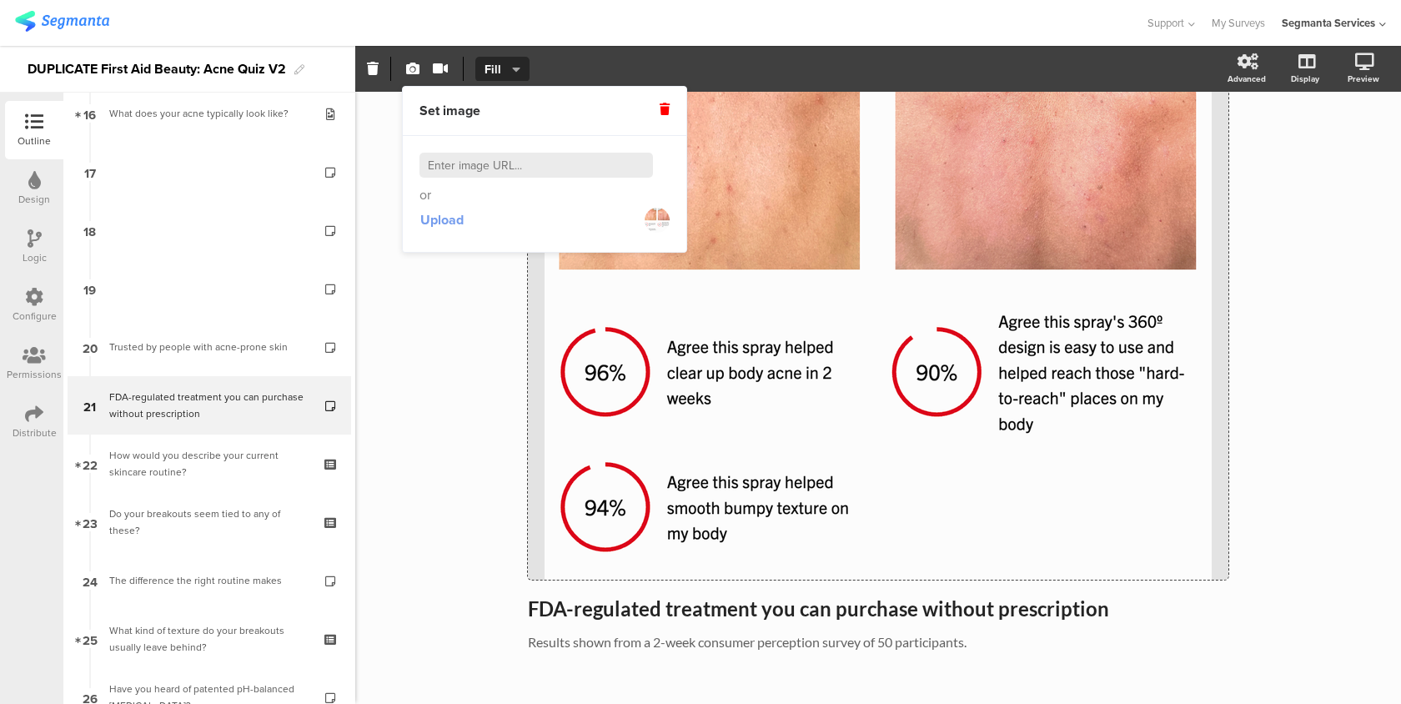
click at [432, 227] on span "Upload" at bounding box center [441, 219] width 43 height 19
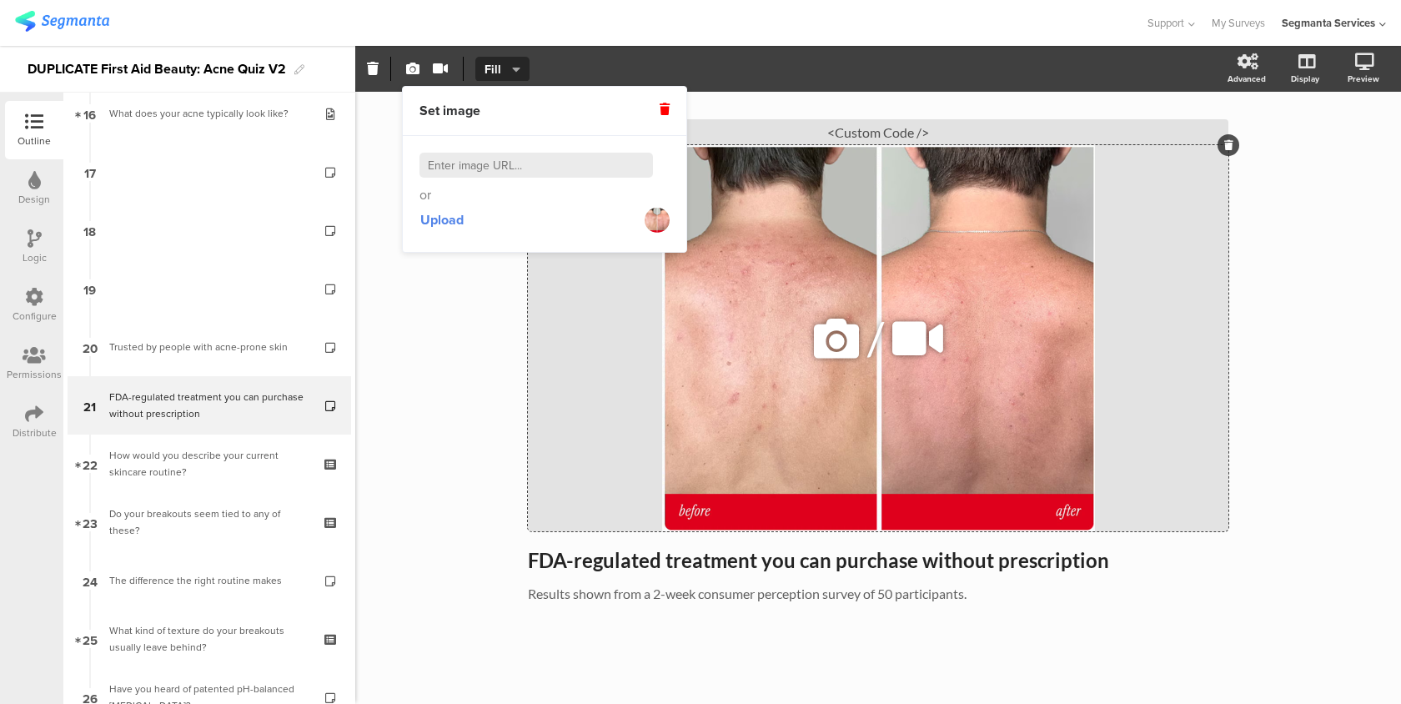
scroll to position [8, 0]
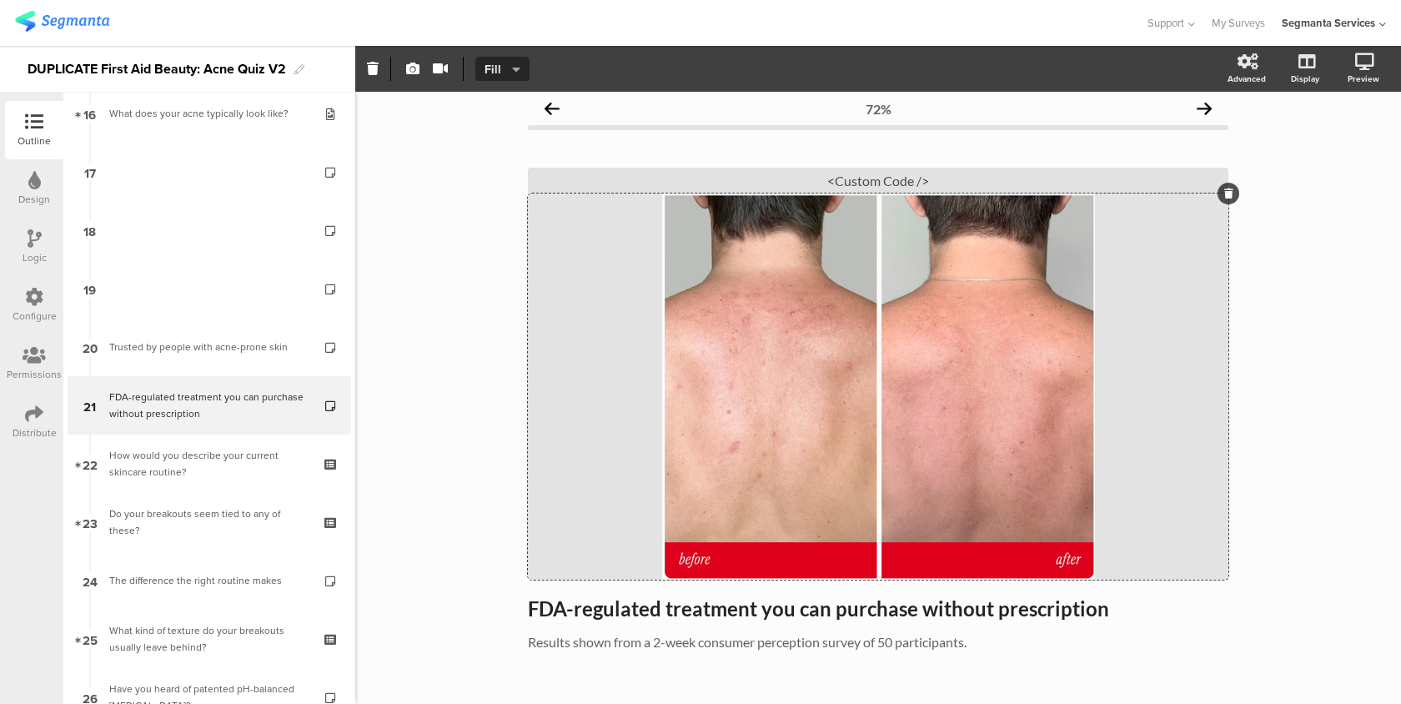
click at [519, 68] on icon "button" at bounding box center [516, 69] width 8 height 13
click at [1342, 159] on icon at bounding box center [1342, 149] width 13 height 21
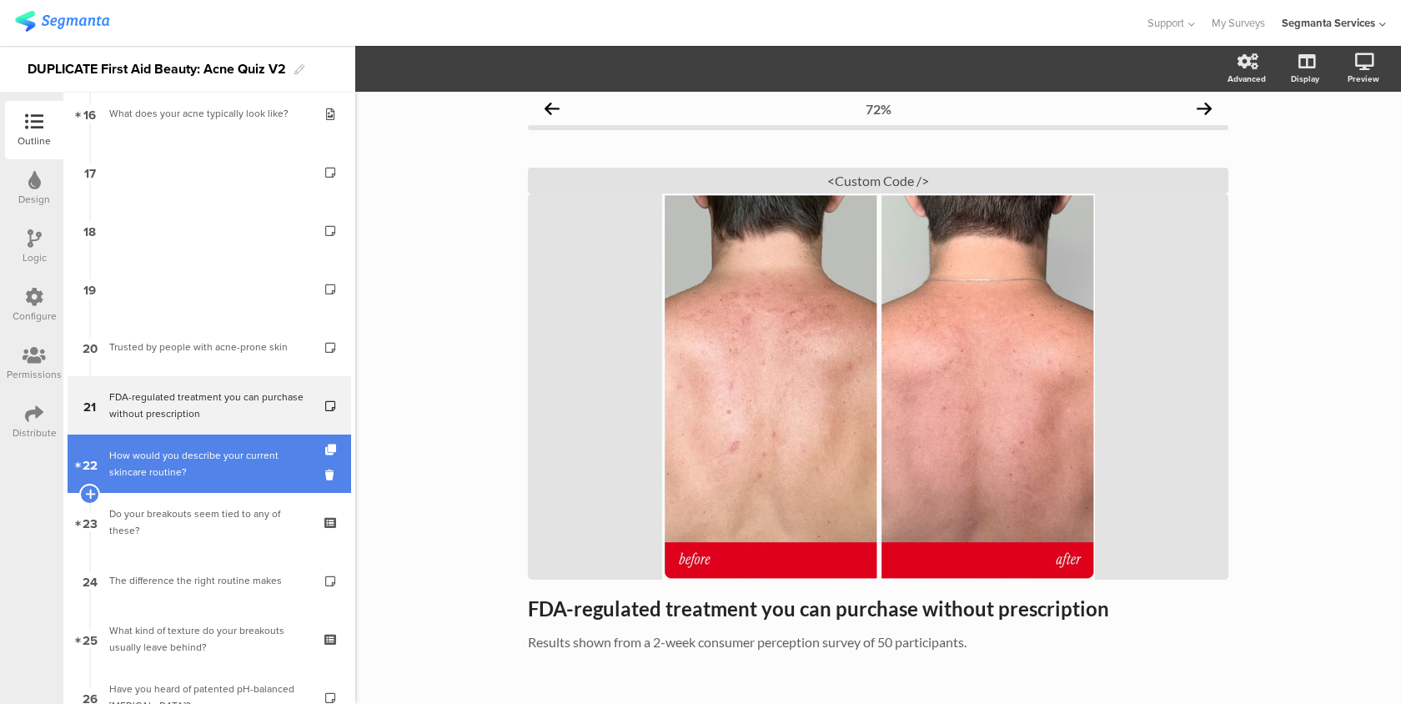
click at [208, 492] on link "22 How would you describe your current skincare routine?" at bounding box center [209, 463] width 283 height 58
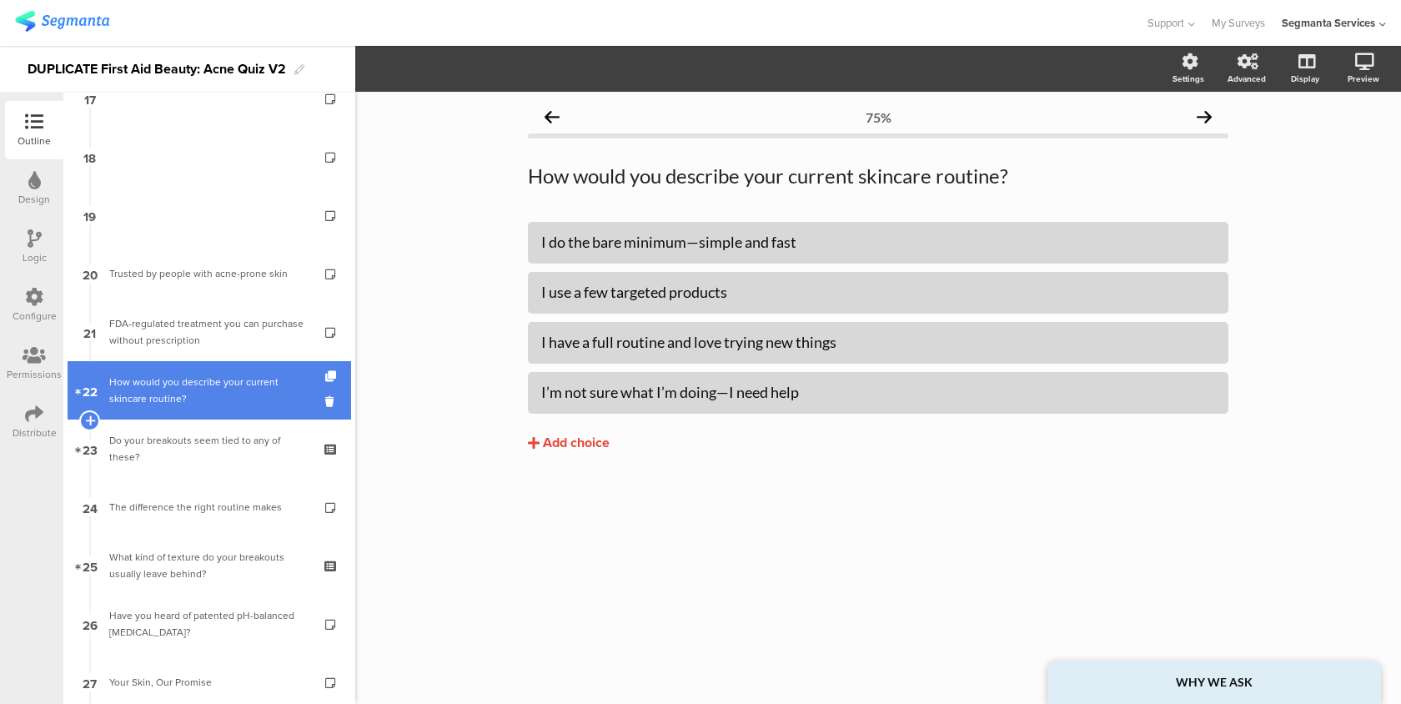
scroll to position [1054, 0]
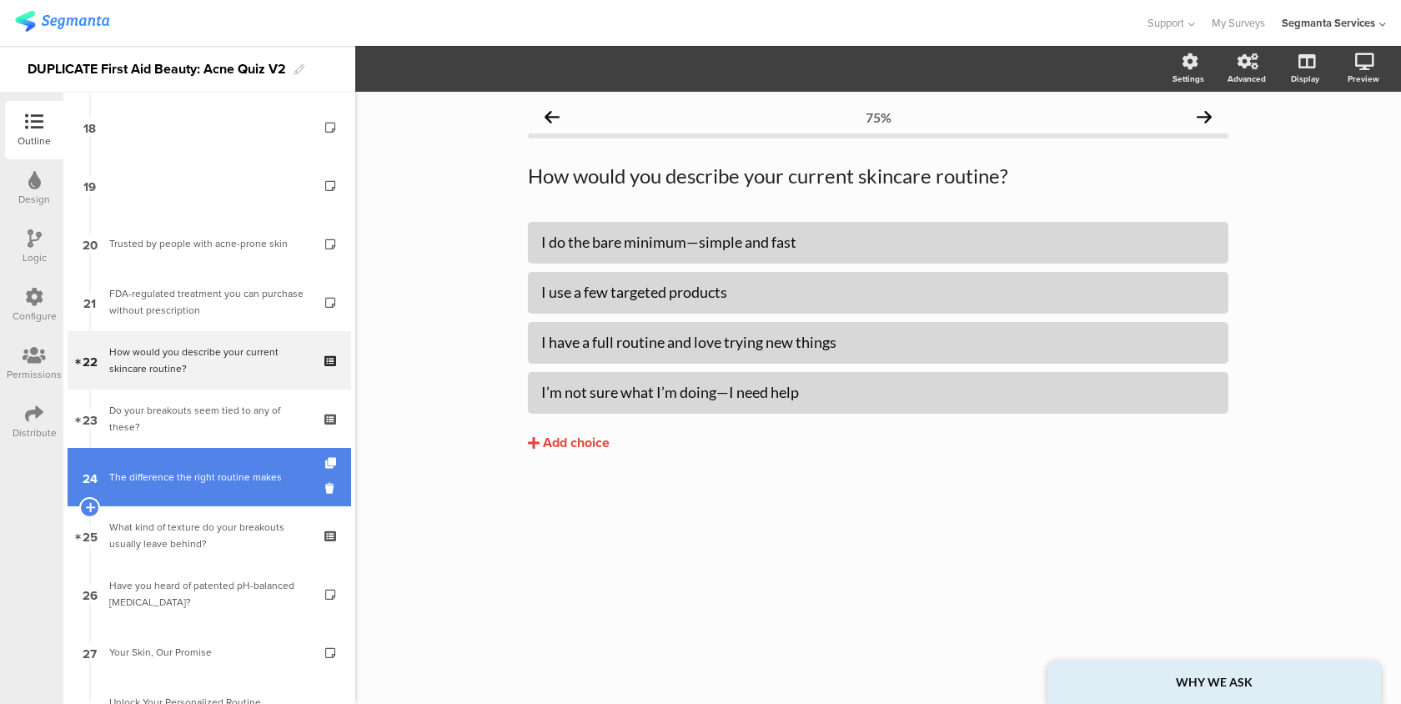
click at [226, 491] on link "24 The difference the right routine makes" at bounding box center [209, 477] width 283 height 58
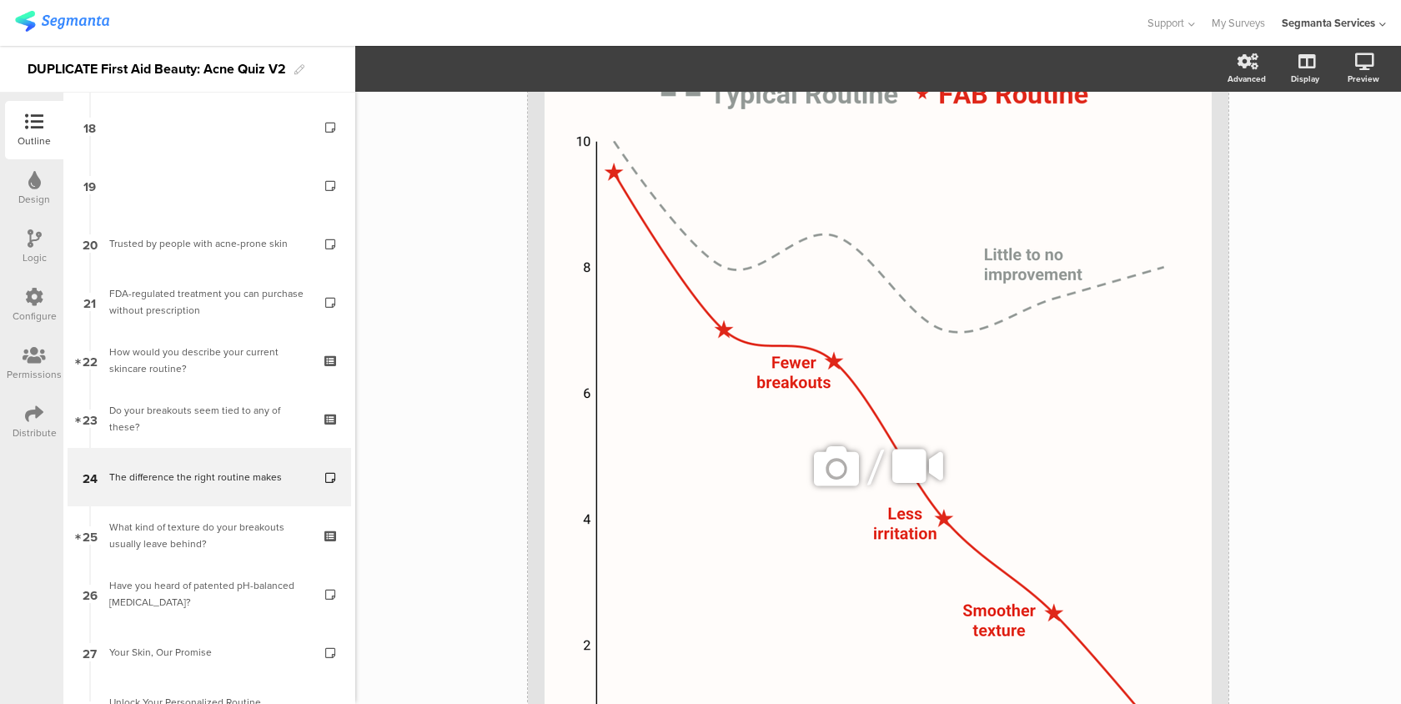
scroll to position [500, 0]
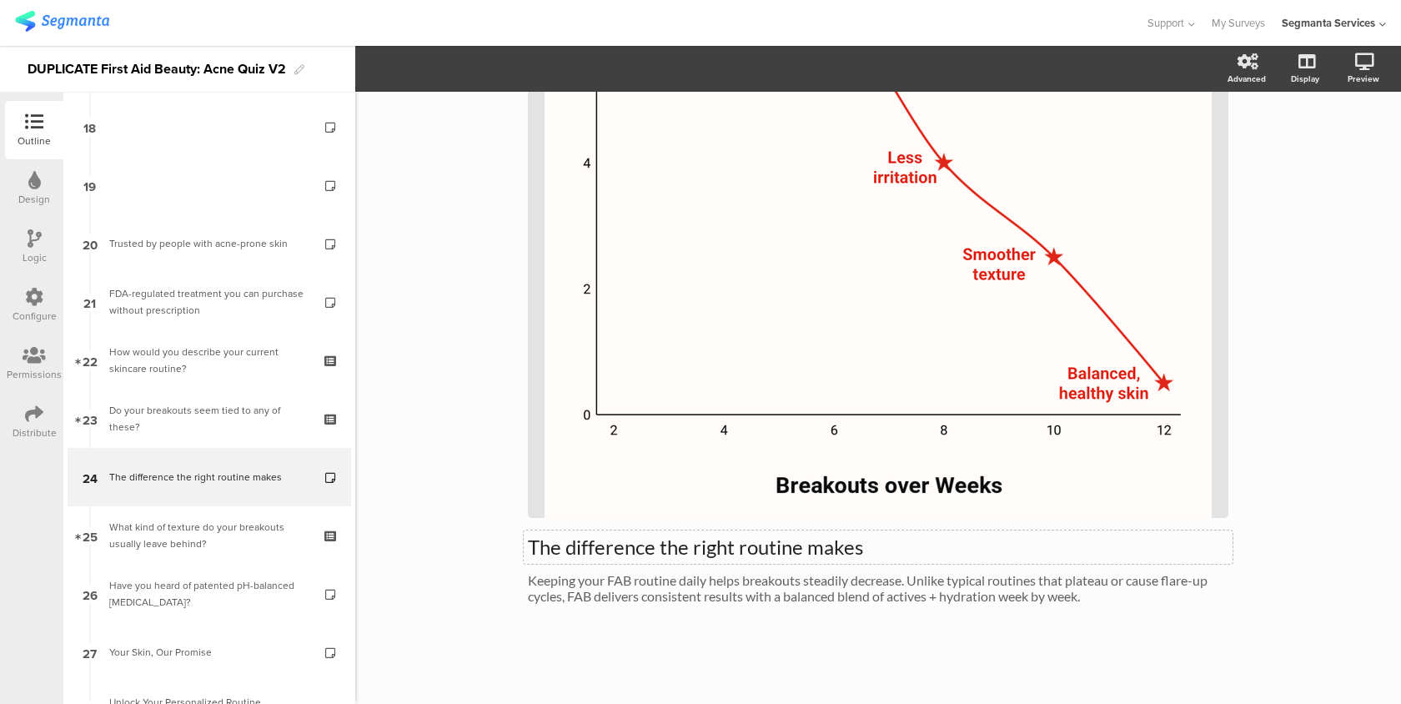
click at [786, 549] on p "The difference the right routine makes" at bounding box center [878, 546] width 700 height 25
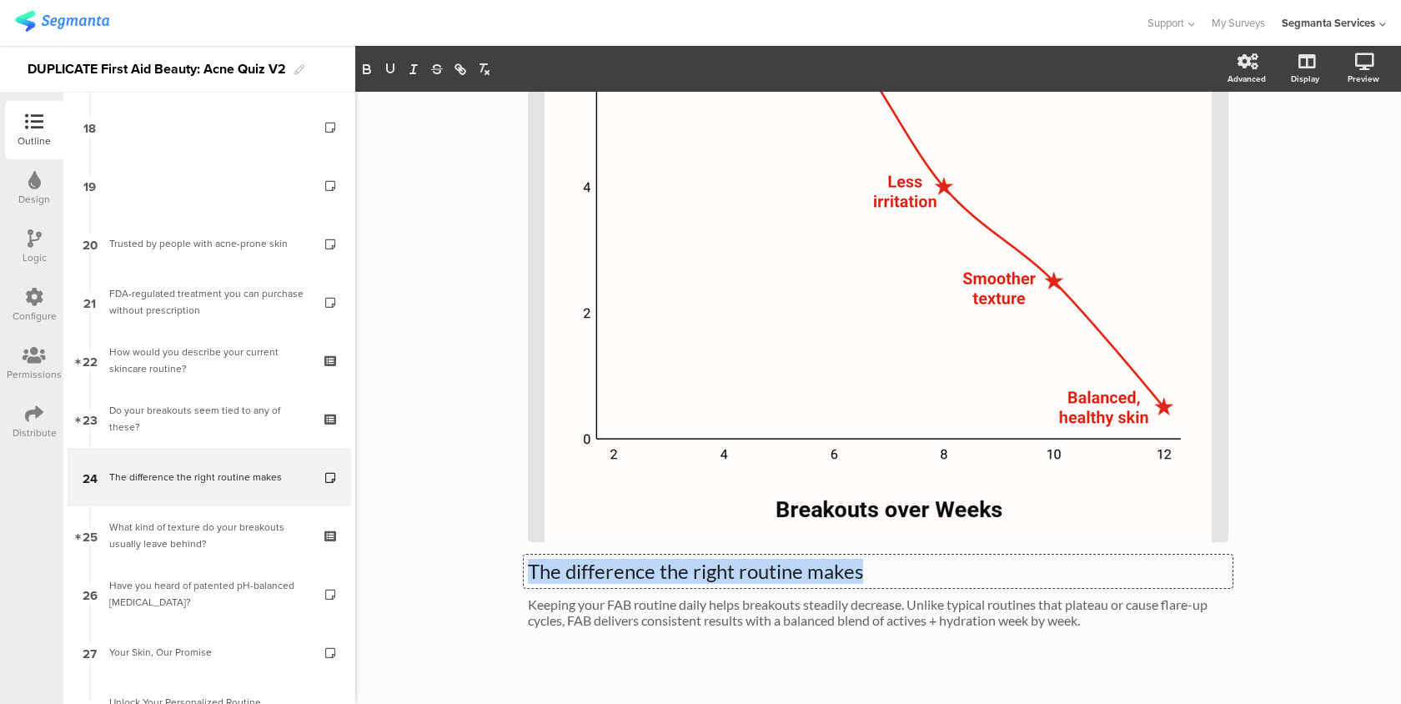
drag, startPoint x: 870, startPoint y: 575, endPoint x: 508, endPoint y: 579, distance: 361.9
click at [508, 579] on div "83% The difference the right routine makes The difference the right routine mak…" at bounding box center [878, 171] width 1046 height 1111
click at [362, 74] on icon "button" at bounding box center [366, 69] width 15 height 15
click at [1347, 148] on icon at bounding box center [1342, 149] width 13 height 21
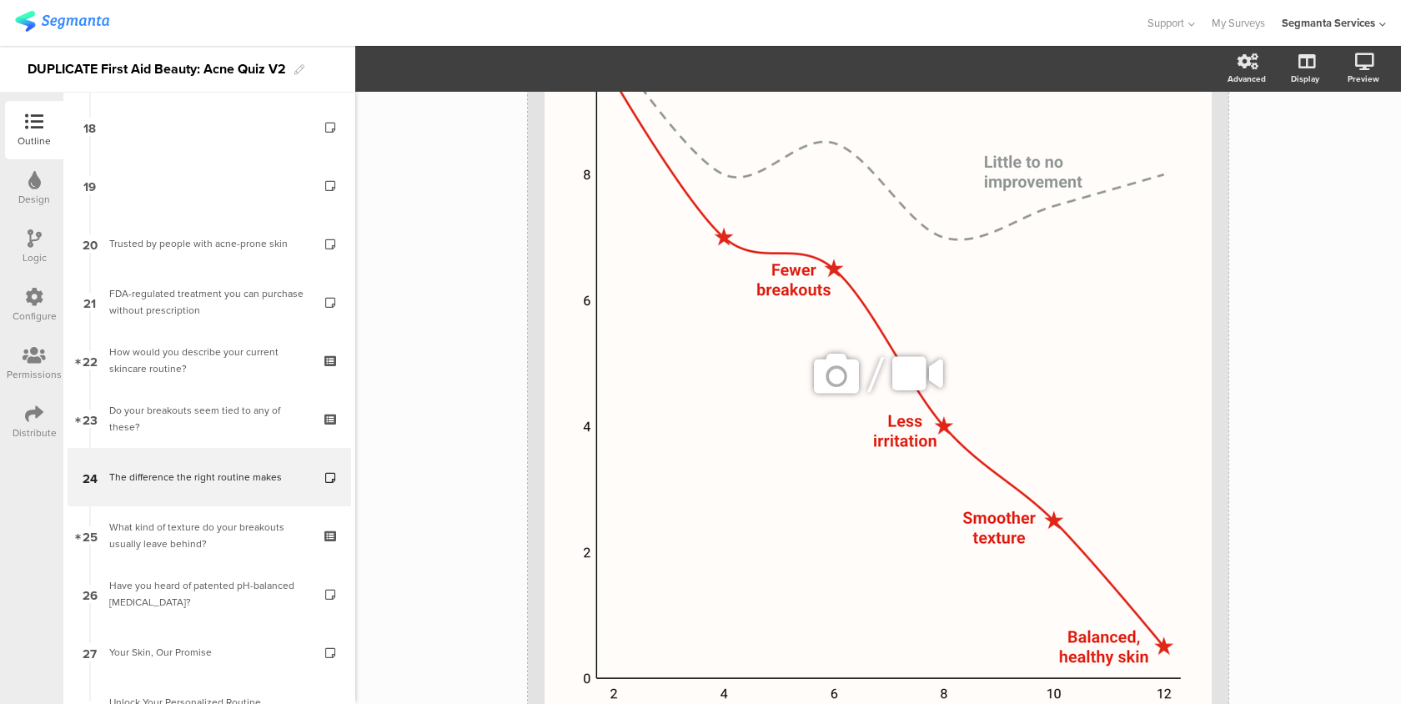
scroll to position [0, 0]
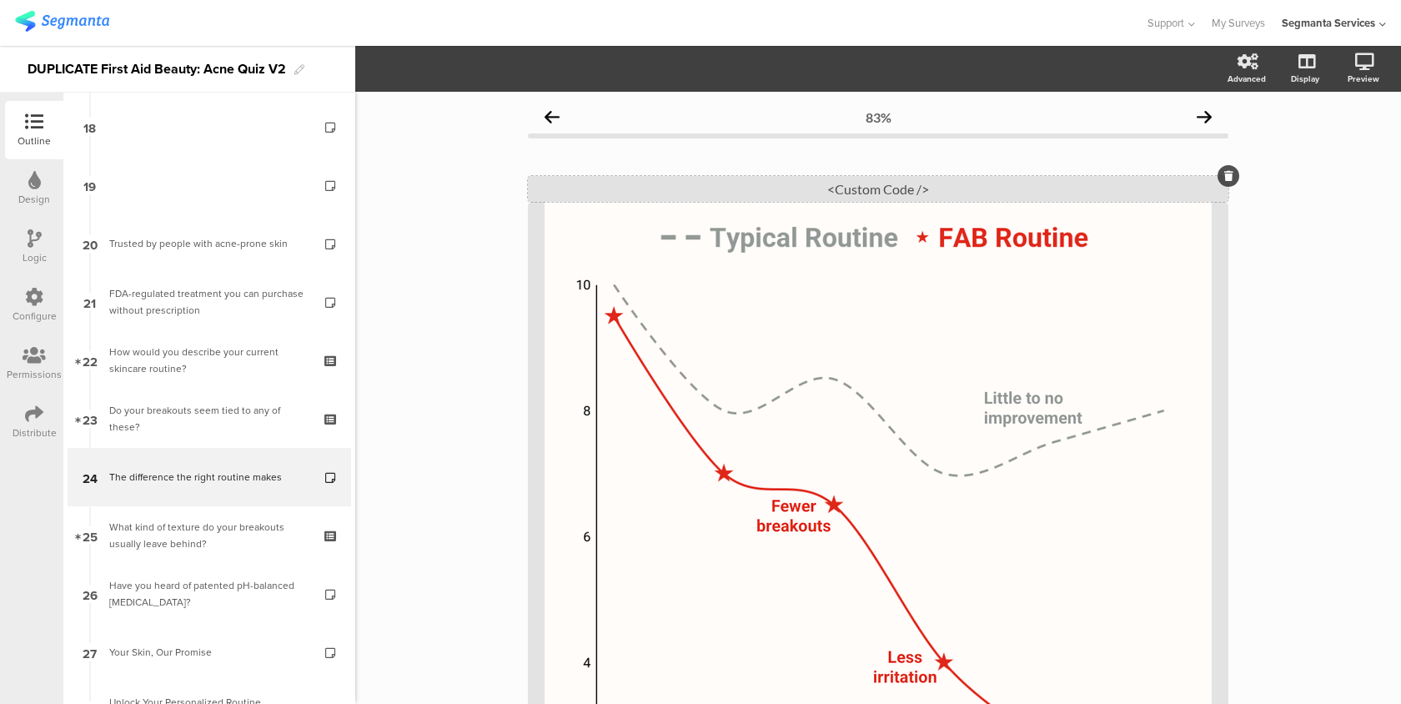
click at [1026, 177] on div "<Custom Code />" at bounding box center [878, 189] width 700 height 26
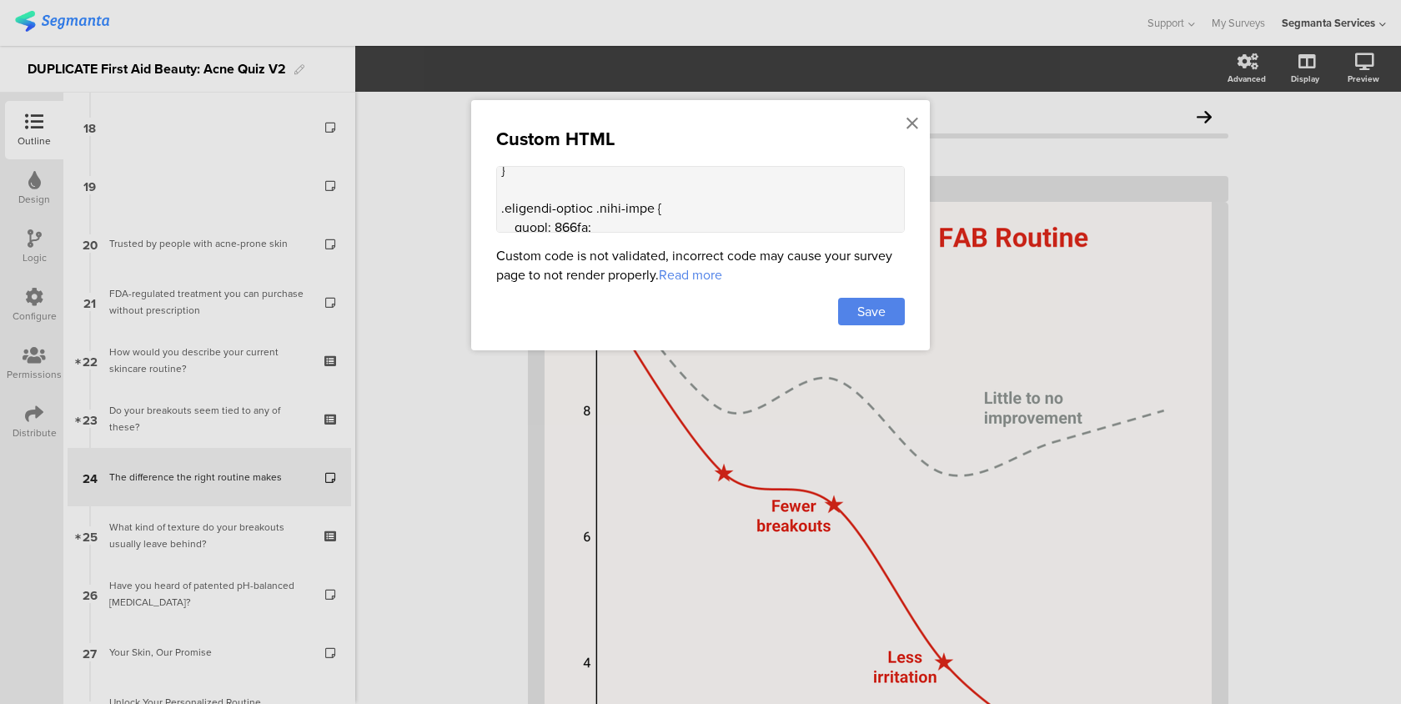
scroll to position [1604, 0]
click at [608, 171] on textarea at bounding box center [700, 199] width 409 height 67
click at [567, 181] on textarea at bounding box center [700, 199] width 409 height 67
paste textarea ".question-header .main-text[data-v-e5dba86e] { order: 0 !important;"
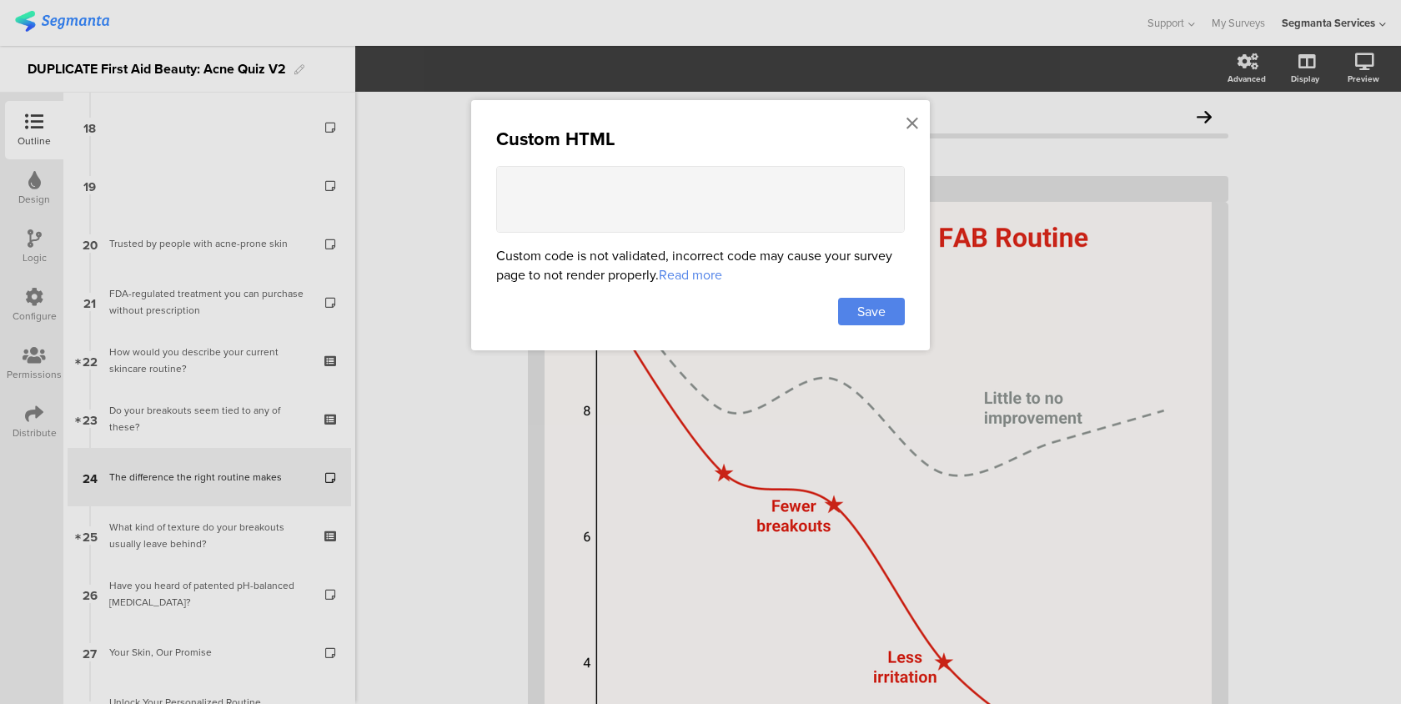
scroll to position [1368, 0]
drag, startPoint x: 770, startPoint y: 193, endPoint x: 666, endPoint y: 192, distance: 104.2
click at [666, 192] on textarea at bounding box center [700, 199] width 409 height 67
click at [570, 196] on textarea at bounding box center [700, 199] width 409 height 67
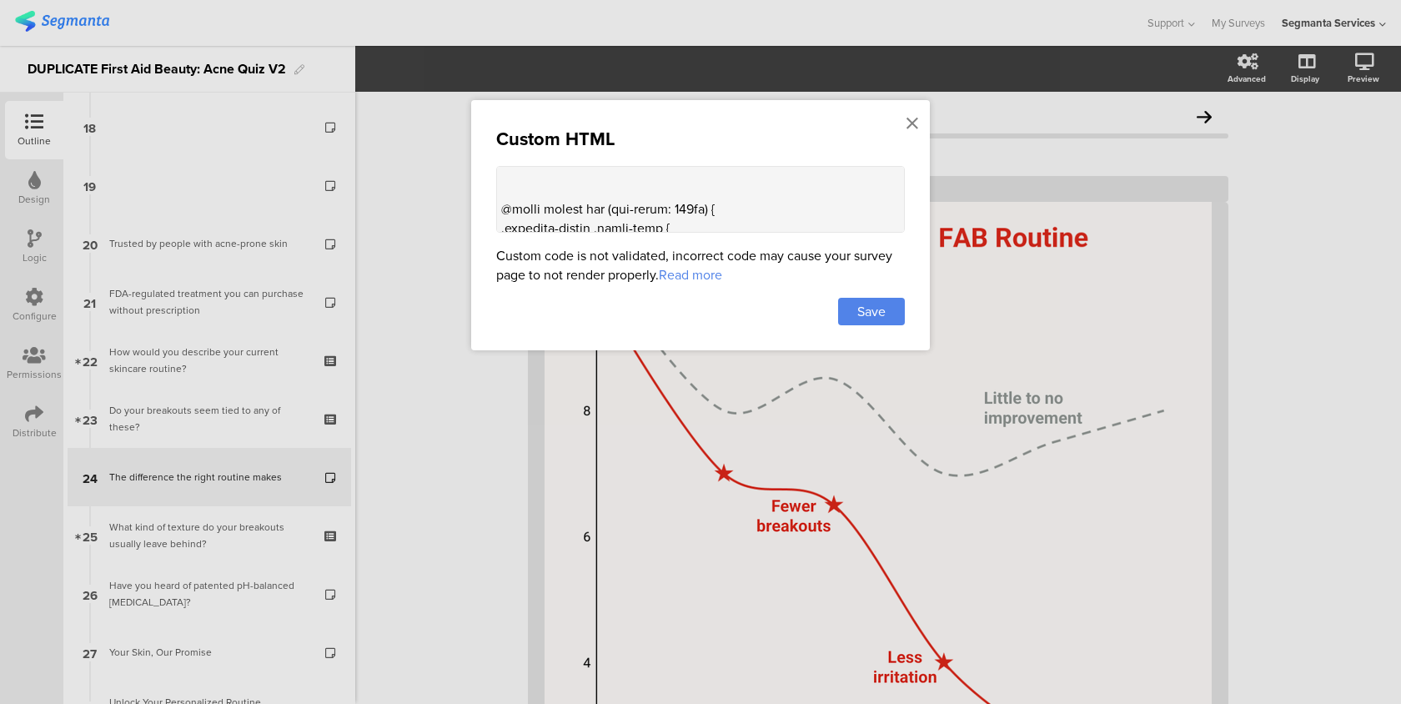
paste textarea ".question-header .header-media.media-top"
click at [545, 208] on textarea at bounding box center [700, 199] width 409 height 67
paste textarea "order: 1 !important;"
type textarea "<style> .progress-bar-segments { display: none !important; } .animated-router-v…"
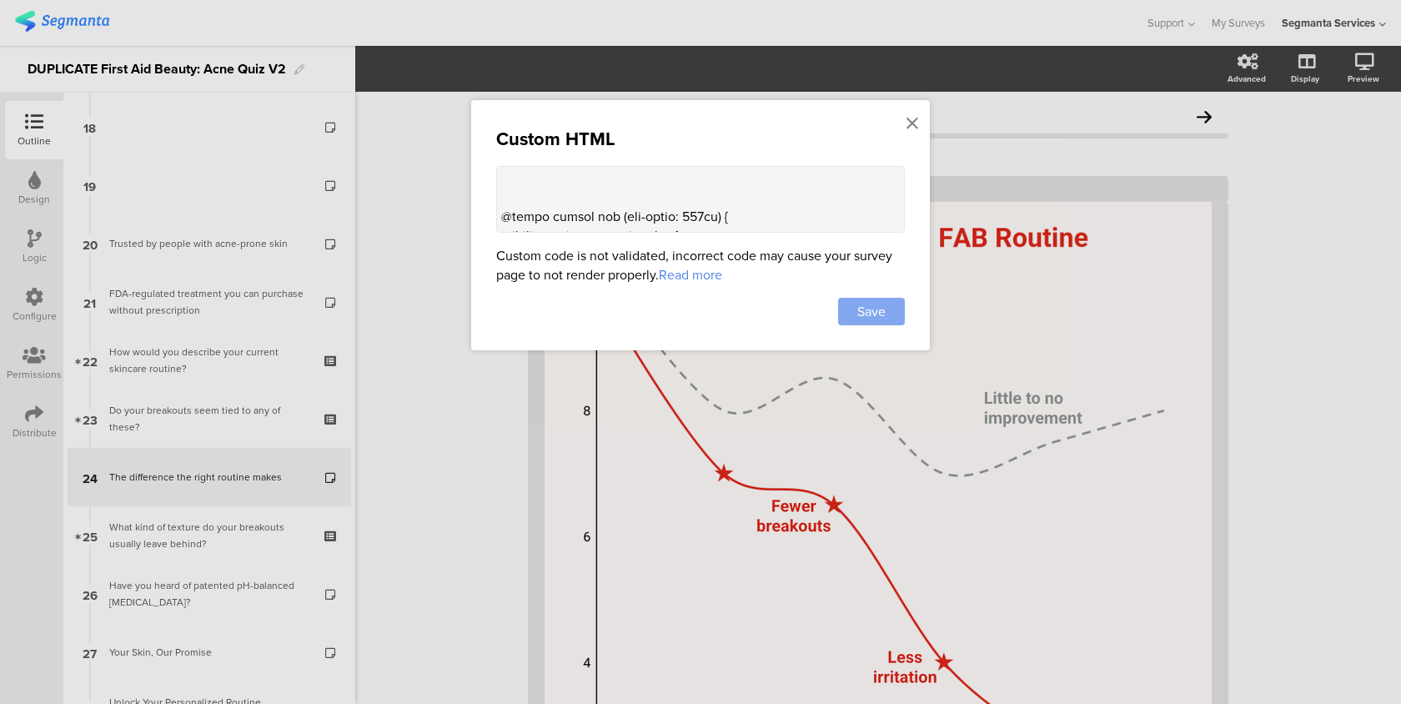
click at [885, 313] on div "Save" at bounding box center [871, 312] width 67 height 28
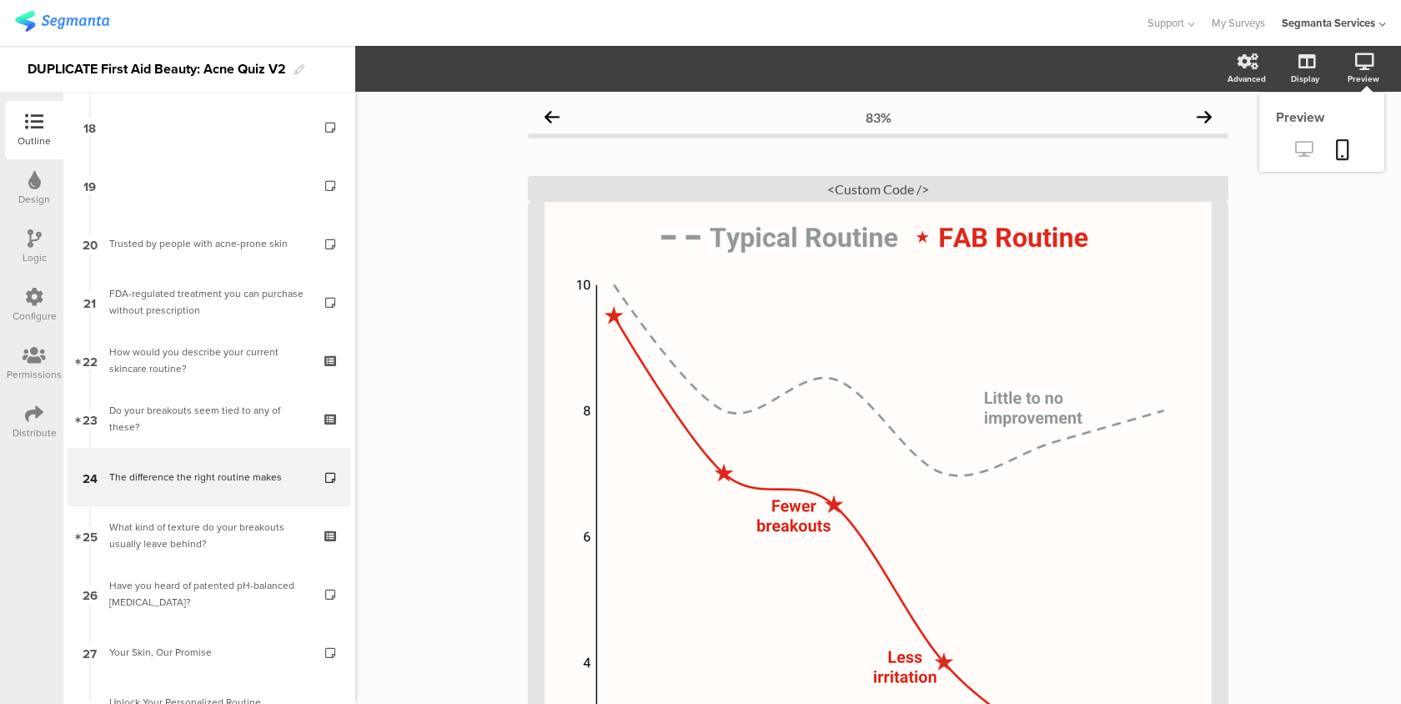
click at [1311, 153] on icon at bounding box center [1304, 149] width 18 height 16
click at [862, 184] on div "<Custom Code />" at bounding box center [878, 189] width 700 height 26
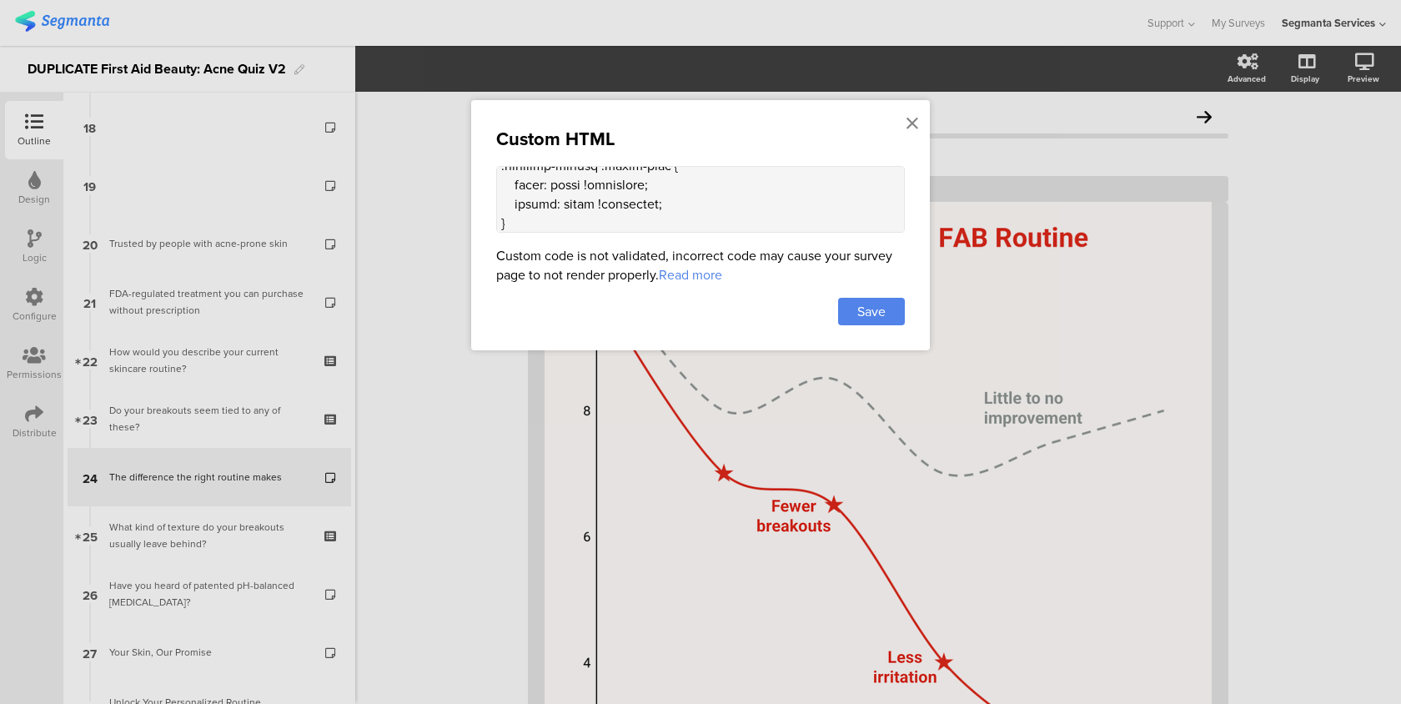
scroll to position [1478, 0]
click at [529, 198] on textarea at bounding box center [700, 199] width 409 height 67
paste textarea ".question-header .main-text { margin-top: 44px !important;"
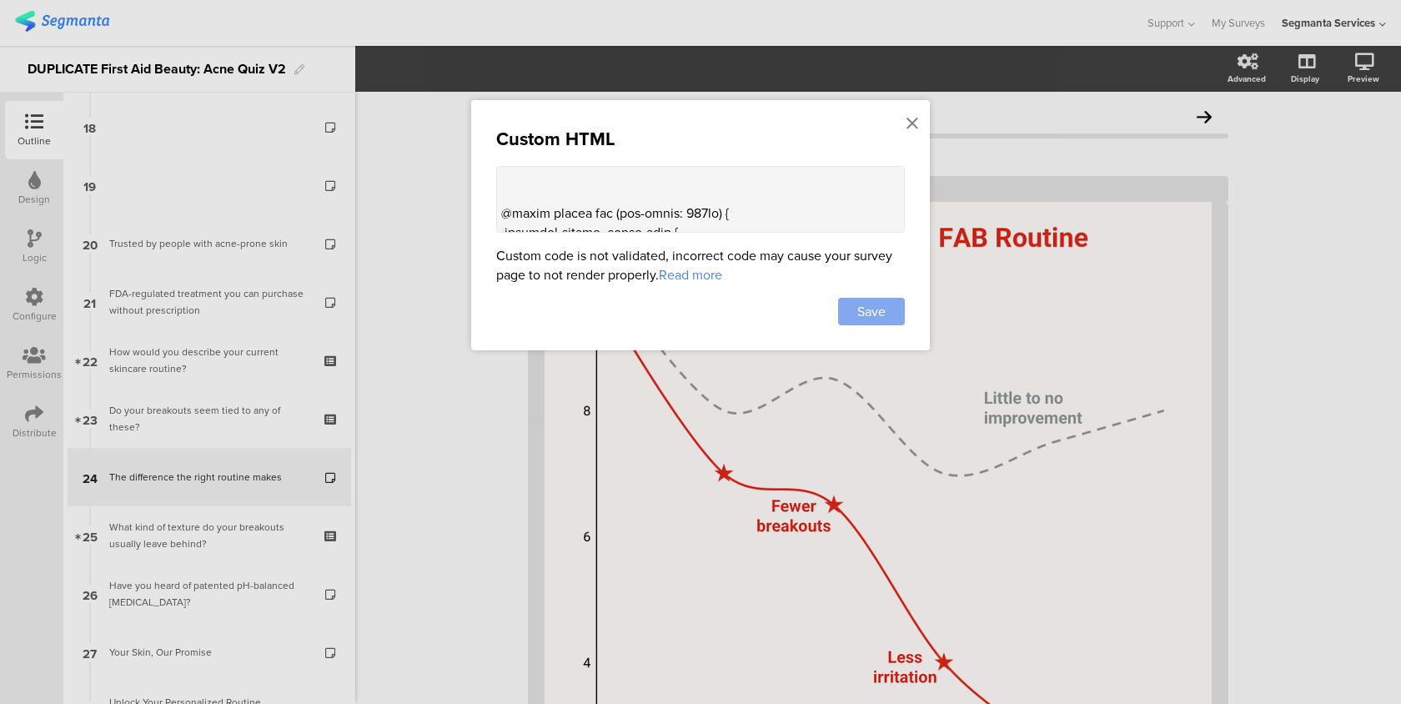
type textarea "<style> .progress-bar-segments { display: none !important; } .animated-router-v…"
click at [859, 314] on span "Save" at bounding box center [871, 311] width 28 height 19
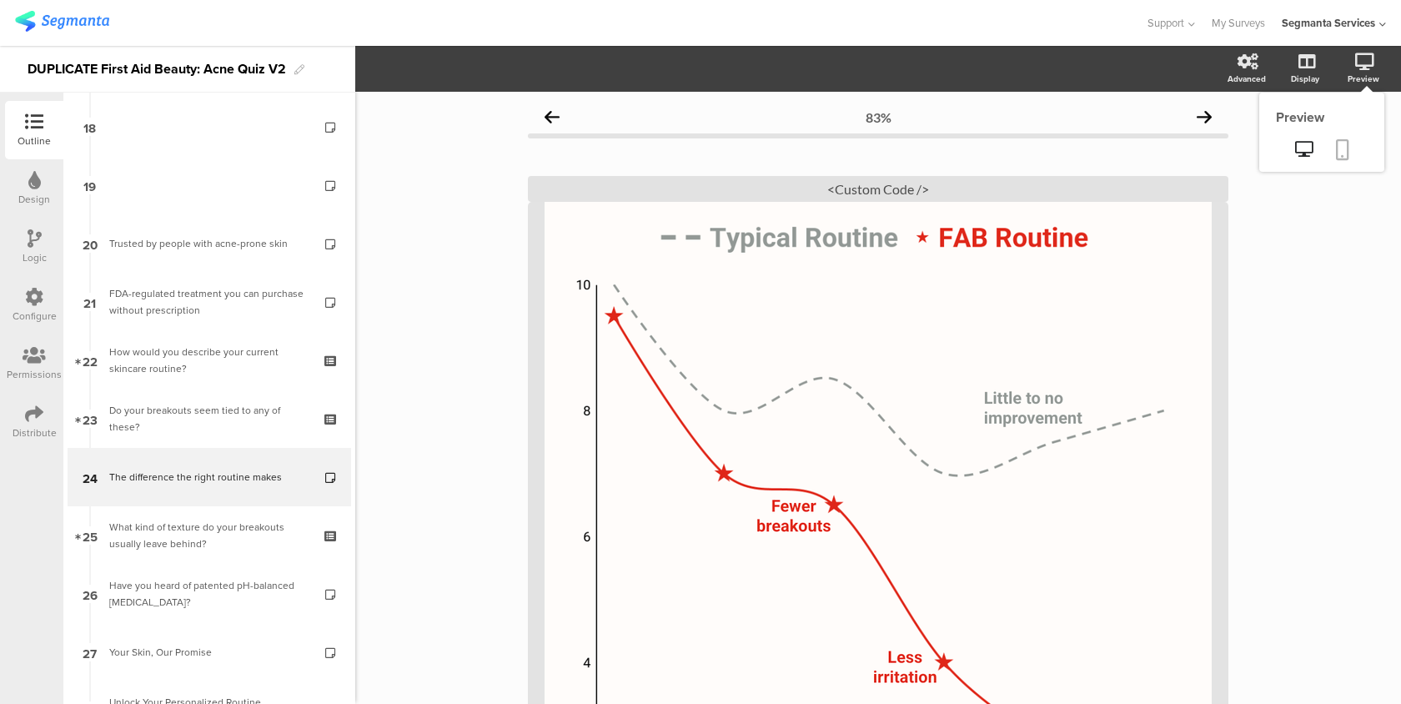
click at [1347, 144] on icon at bounding box center [1342, 149] width 13 height 21
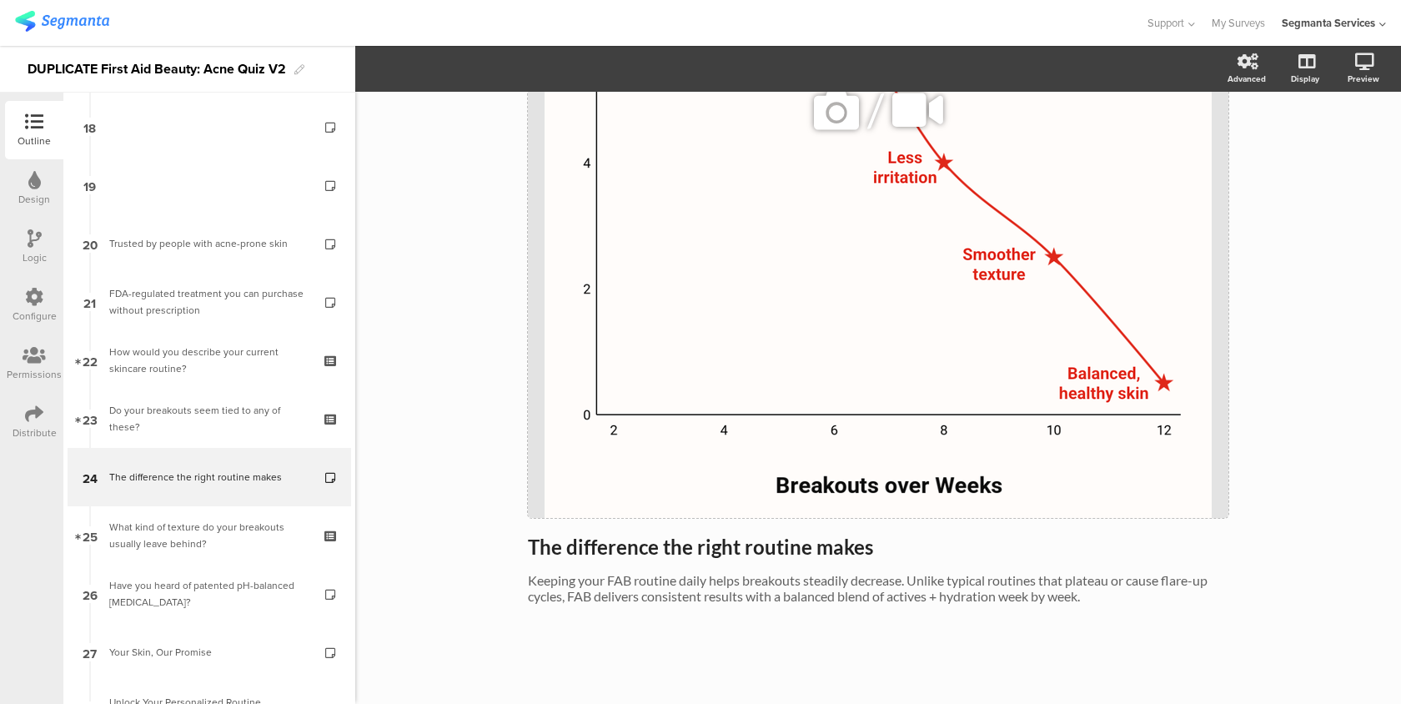
scroll to position [0, 0]
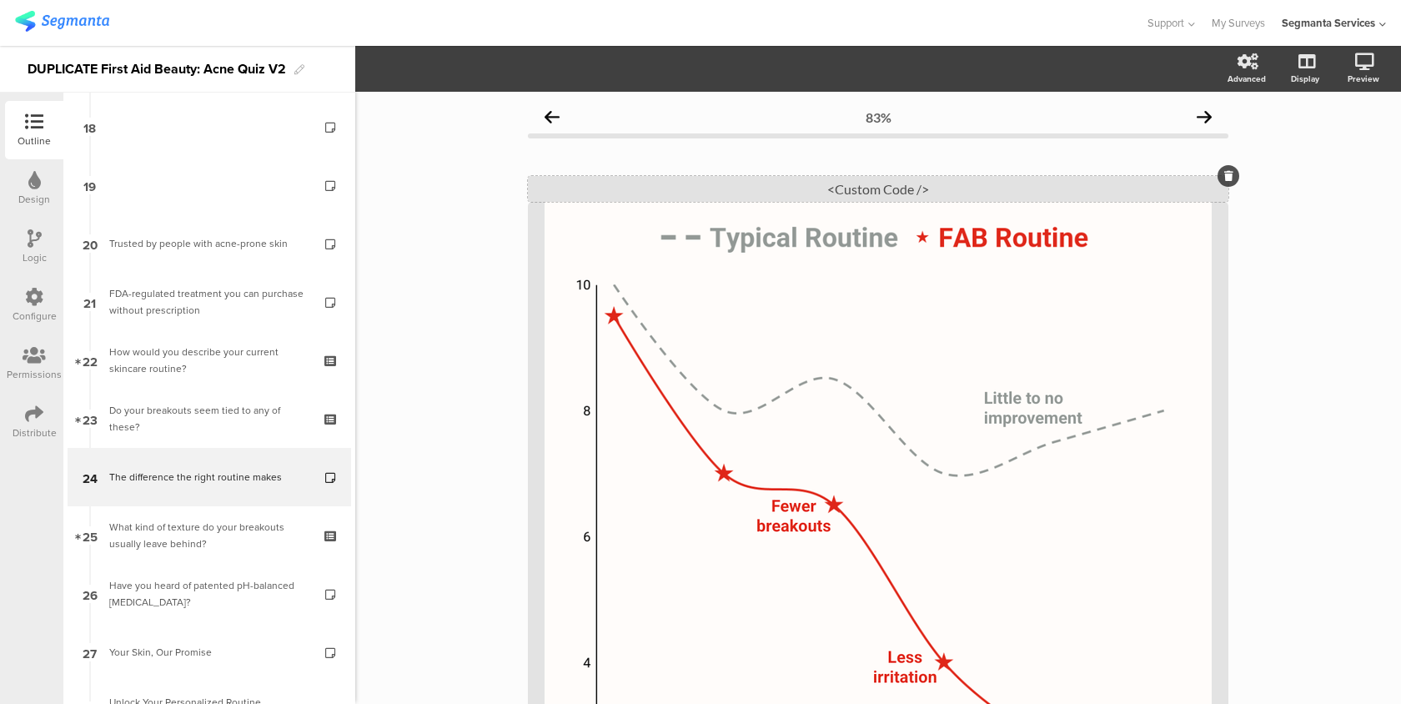
click at [772, 194] on div "<Custom Code />" at bounding box center [878, 189] width 700 height 26
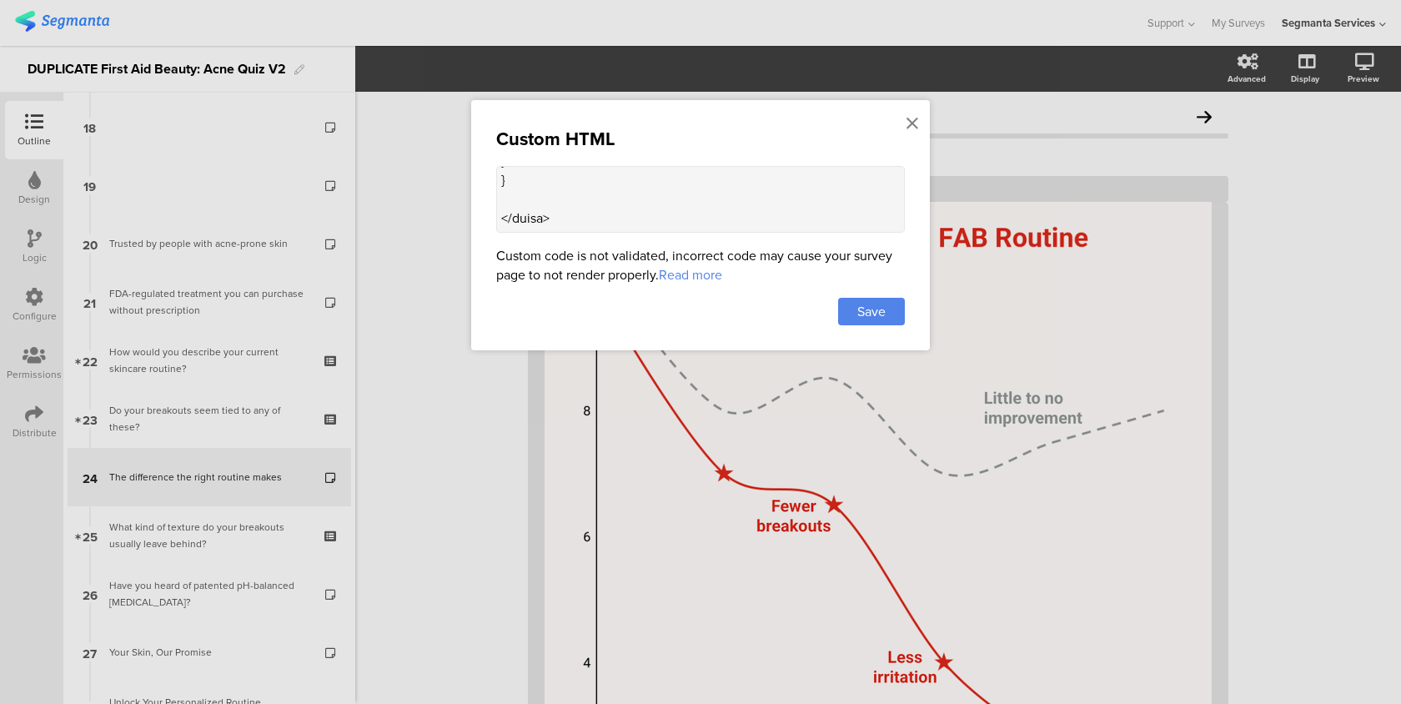
scroll to position [1780, 0]
click at [664, 220] on textarea at bounding box center [700, 199] width 409 height 67
click at [514, 220] on textarea at bounding box center [700, 199] width 409 height 67
click at [701, 228] on textarea at bounding box center [700, 199] width 409 height 67
type textarea "<style> .progress-bar-segments { display: none !important; } .animated-router-v…"
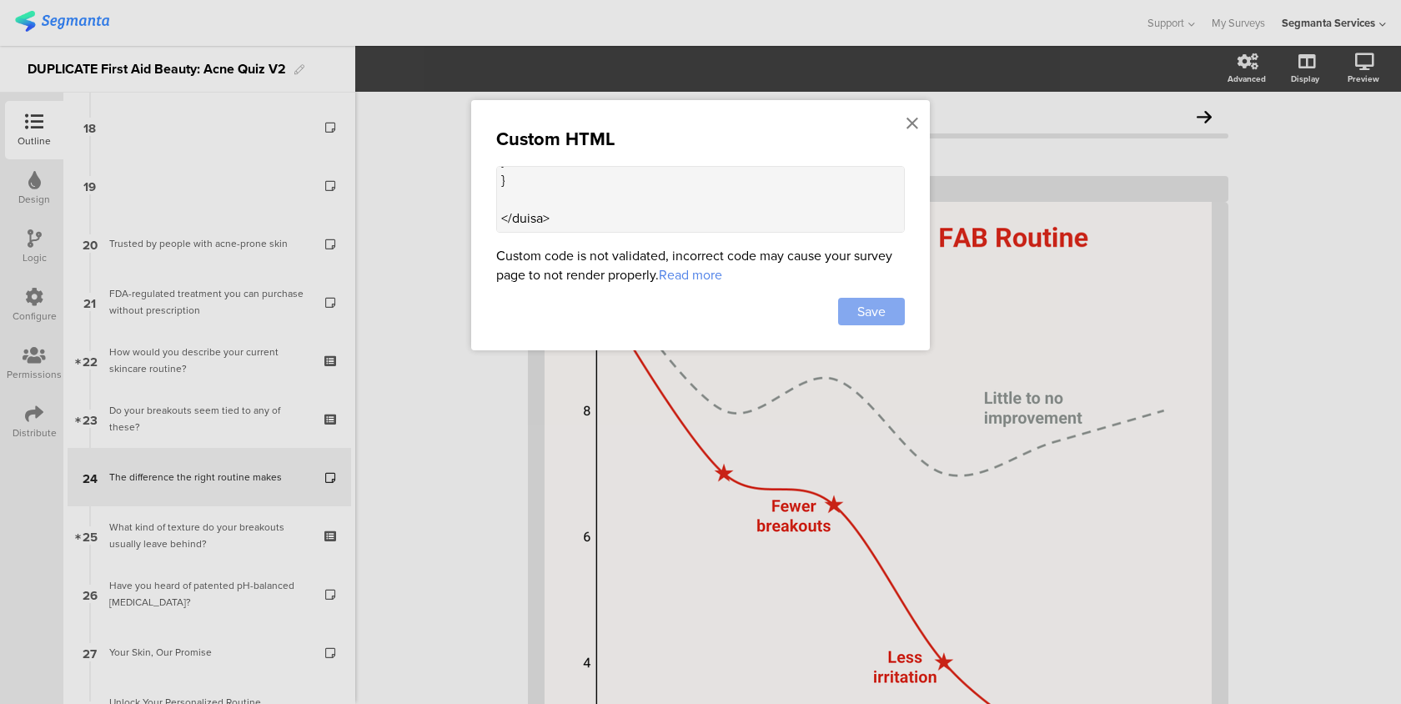
click at [869, 311] on span "Save" at bounding box center [871, 311] width 28 height 19
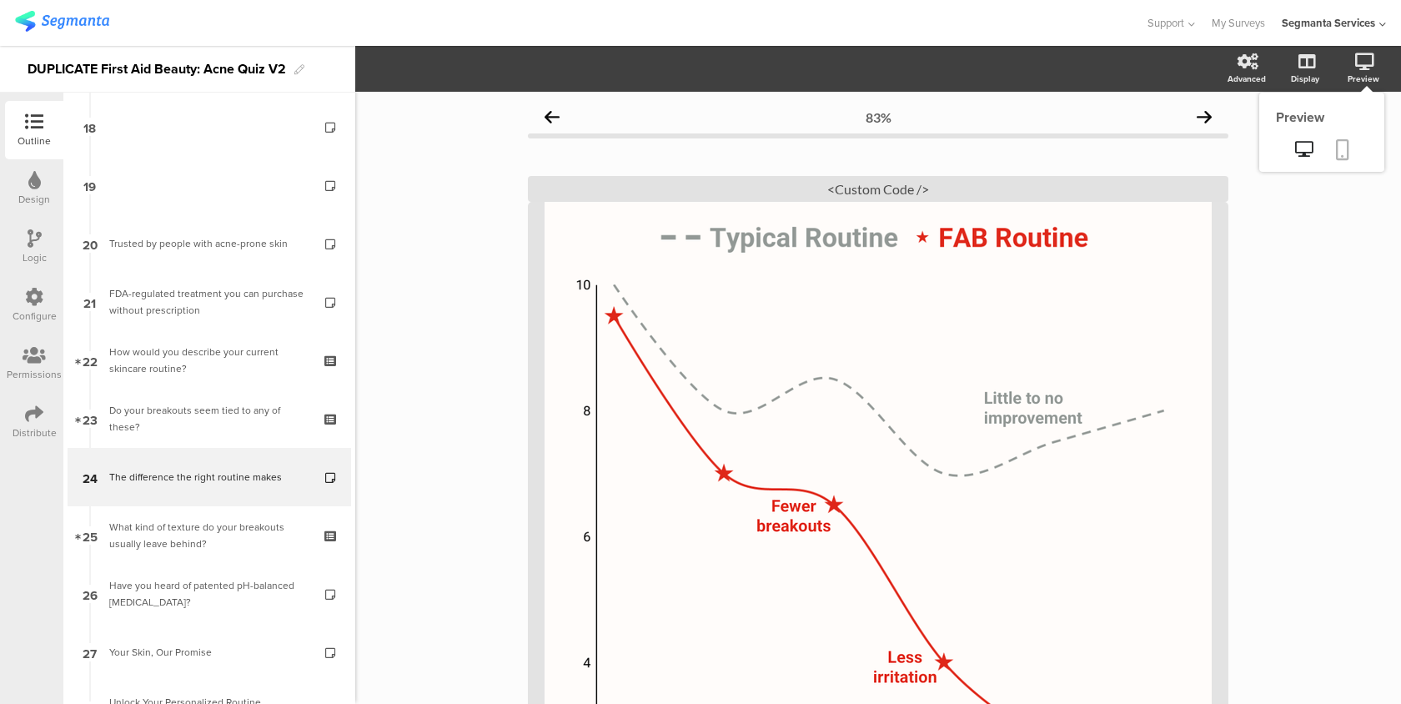
click at [1346, 139] on icon at bounding box center [1342, 149] width 13 height 21
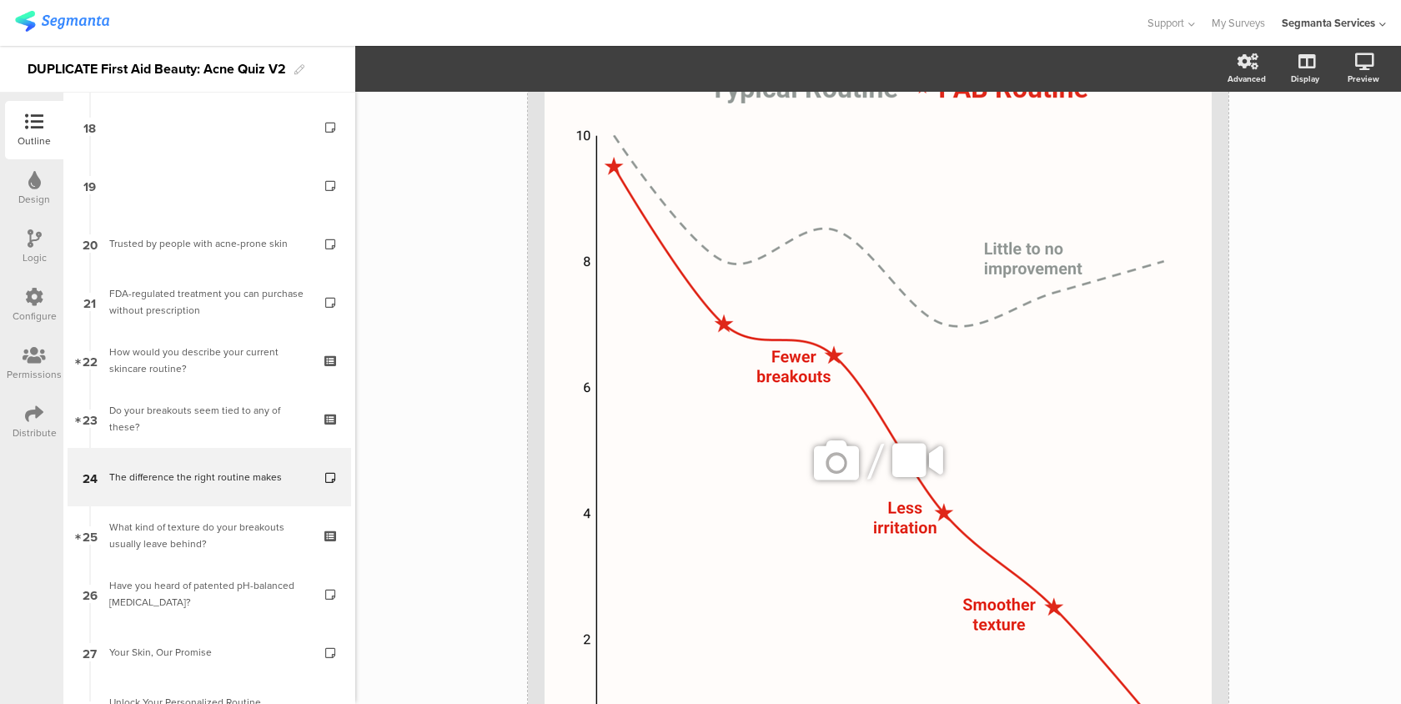
scroll to position [500, 0]
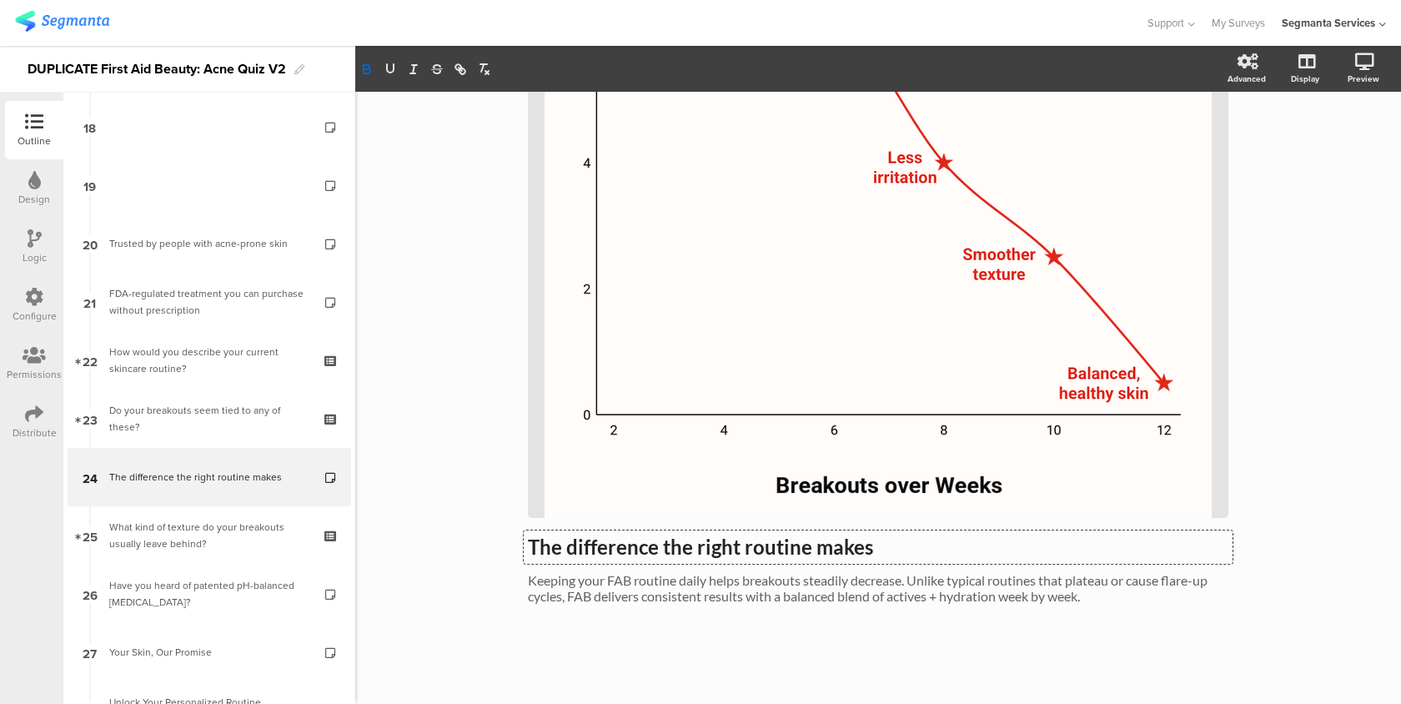
click at [736, 541] on div "The difference the right routine makes The difference the right routine makes T…" at bounding box center [878, 133] width 700 height 973
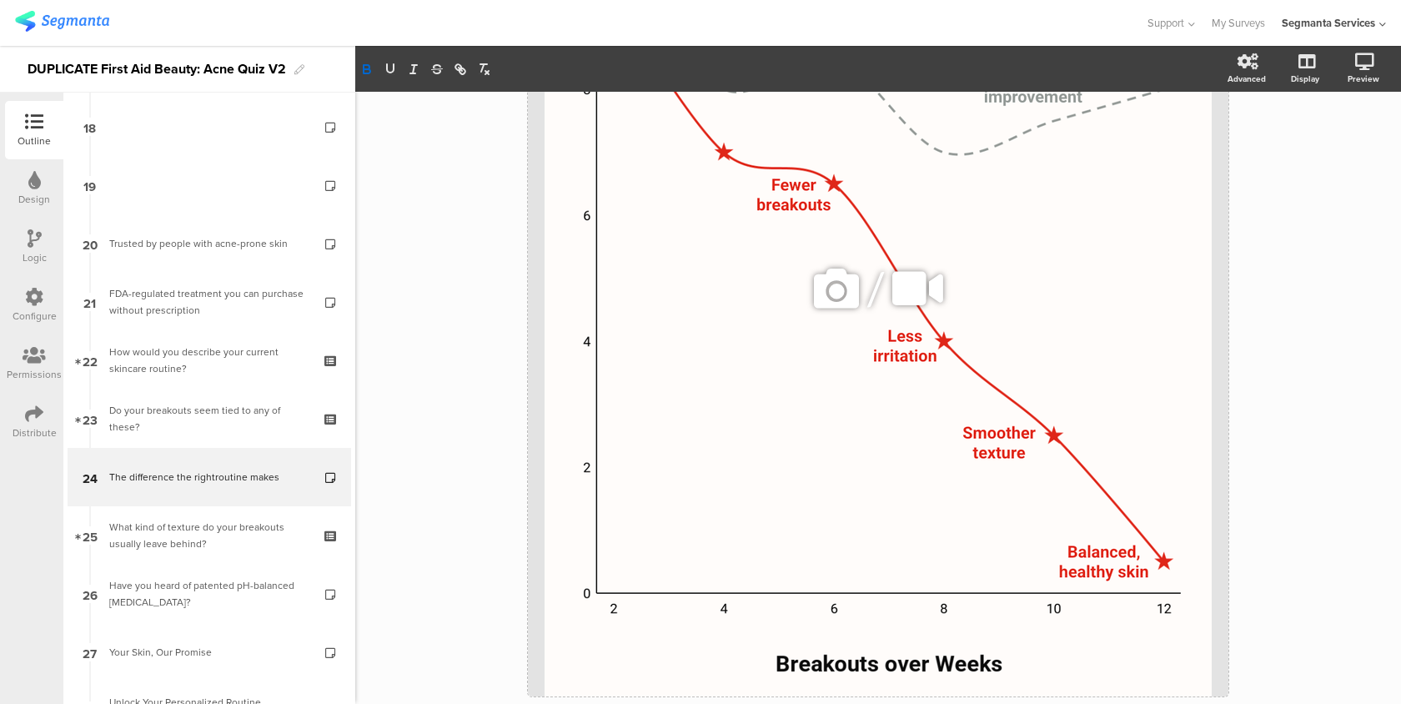
scroll to position [0, 0]
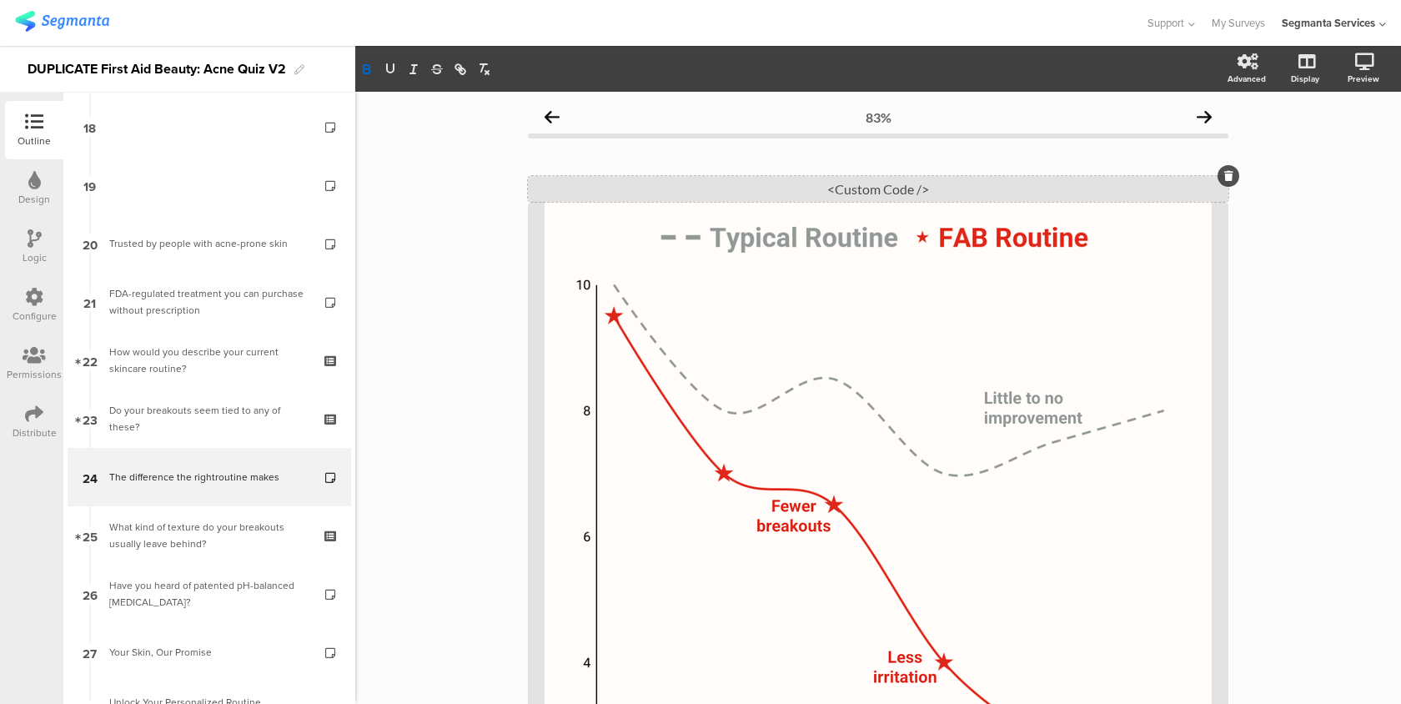
click at [903, 188] on div "<Custom Code />" at bounding box center [878, 189] width 700 height 26
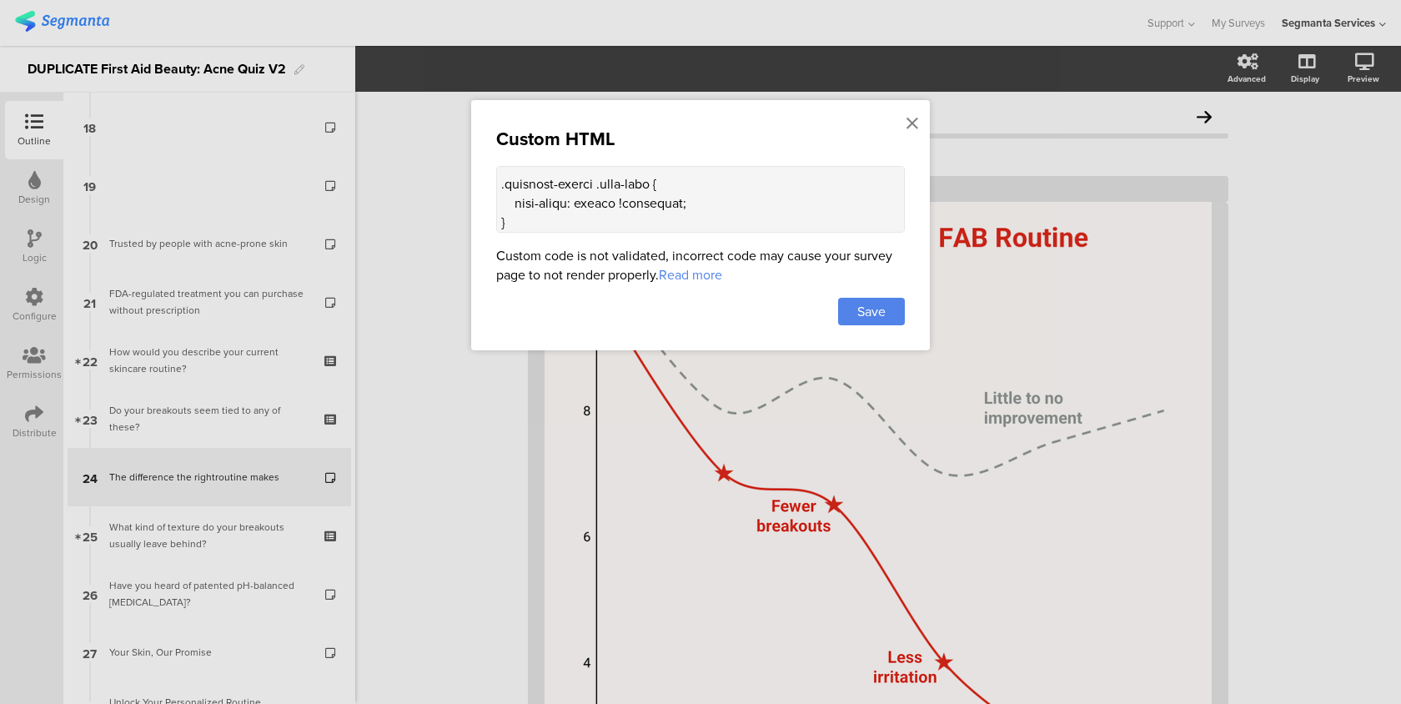
scroll to position [215, 0]
click at [670, 221] on textarea at bounding box center [700, 199] width 409 height 67
click at [874, 313] on span "Save" at bounding box center [871, 311] width 28 height 19
